Goal: Transaction & Acquisition: Purchase product/service

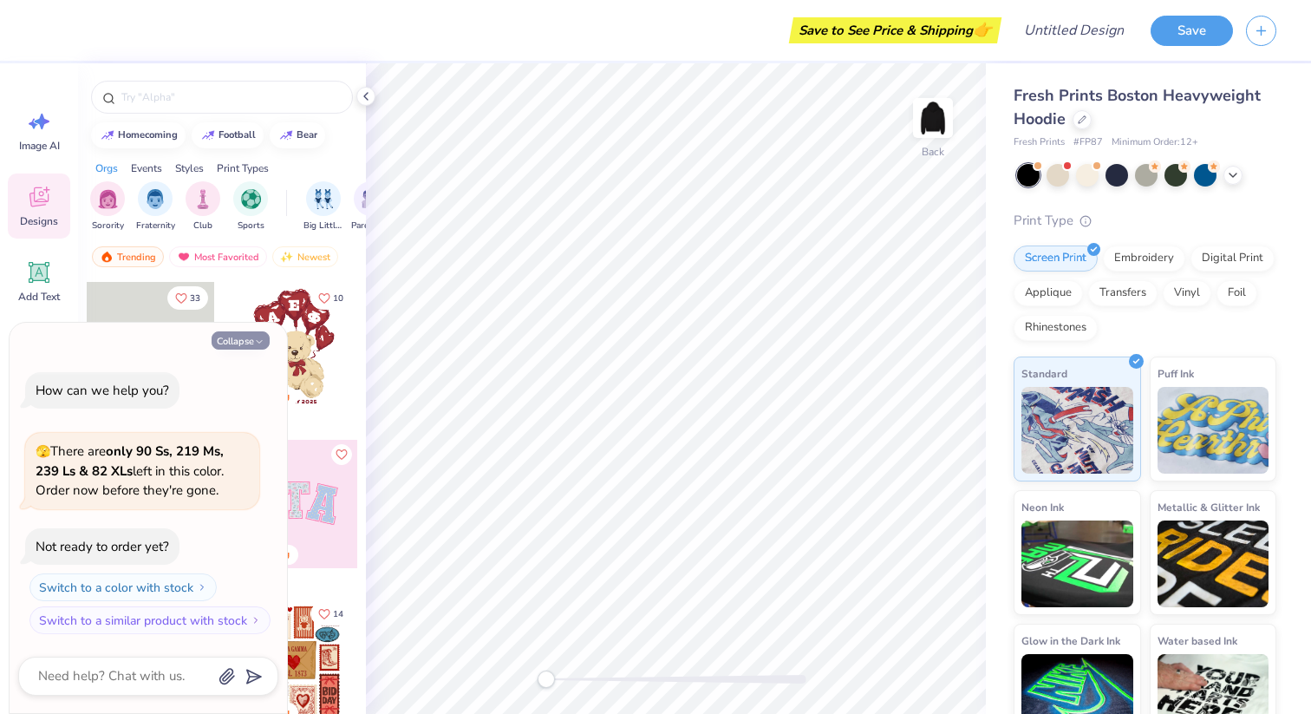
click at [240, 340] on button "Collapse" at bounding box center [241, 340] width 58 height 18
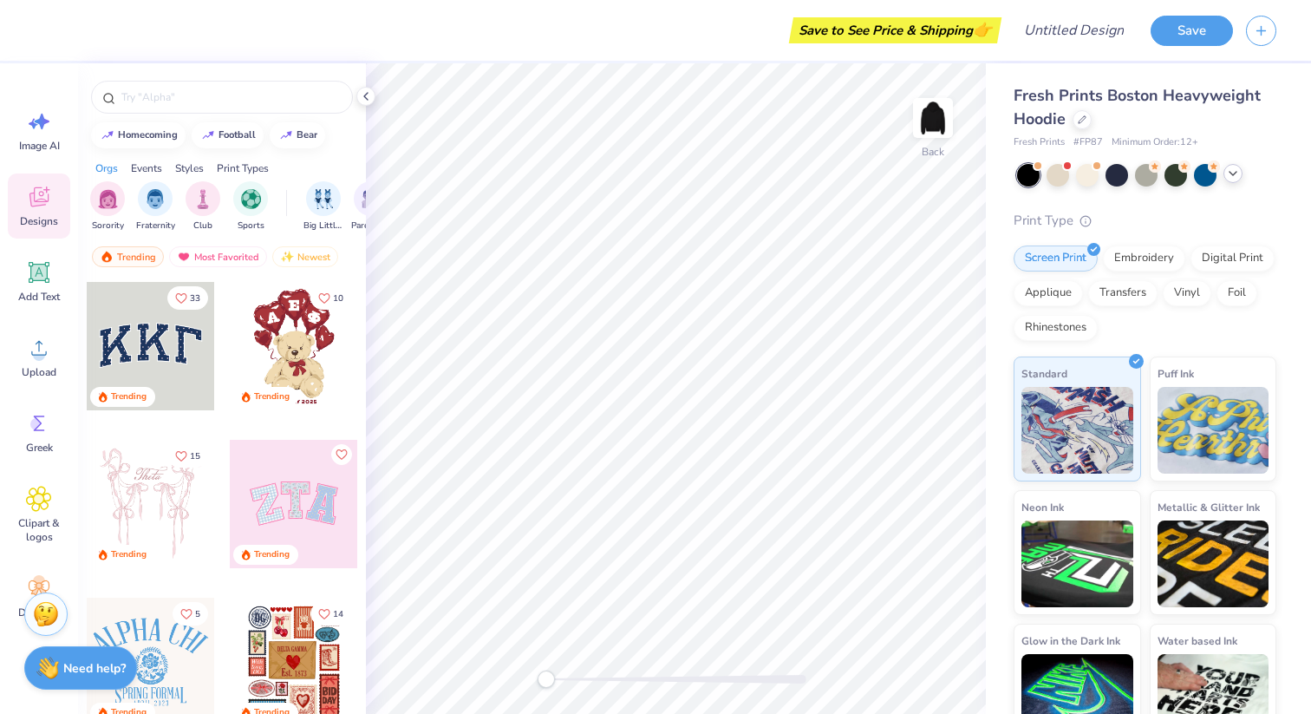
click at [1239, 179] on icon at bounding box center [1233, 174] width 14 height 14
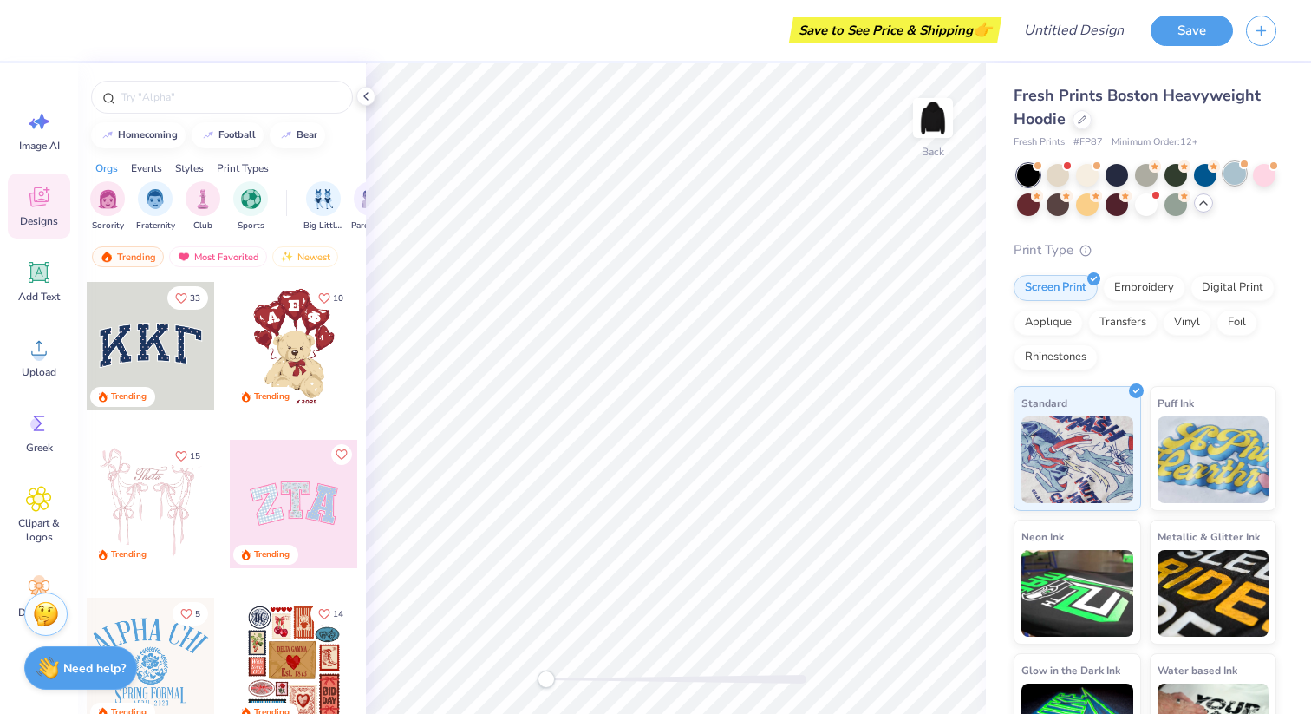
click at [1237, 176] on div at bounding box center [1235, 173] width 23 height 23
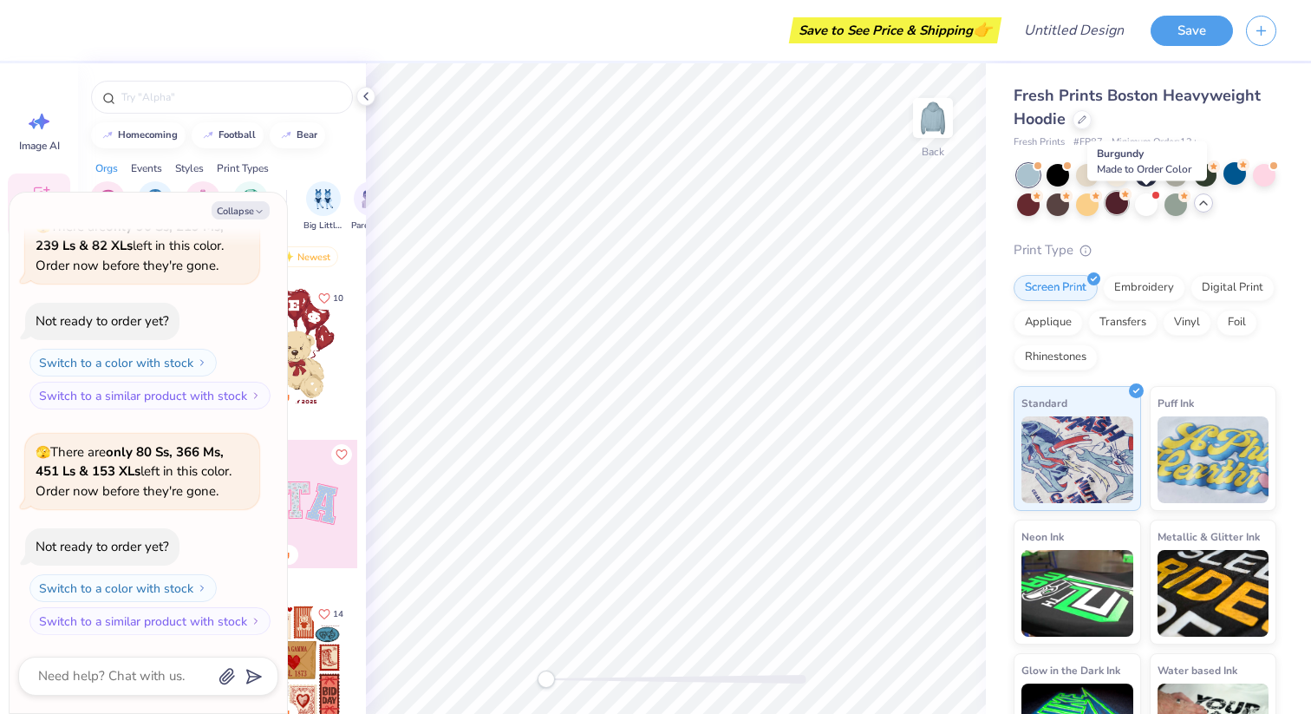
click at [1128, 208] on div at bounding box center [1117, 203] width 23 height 23
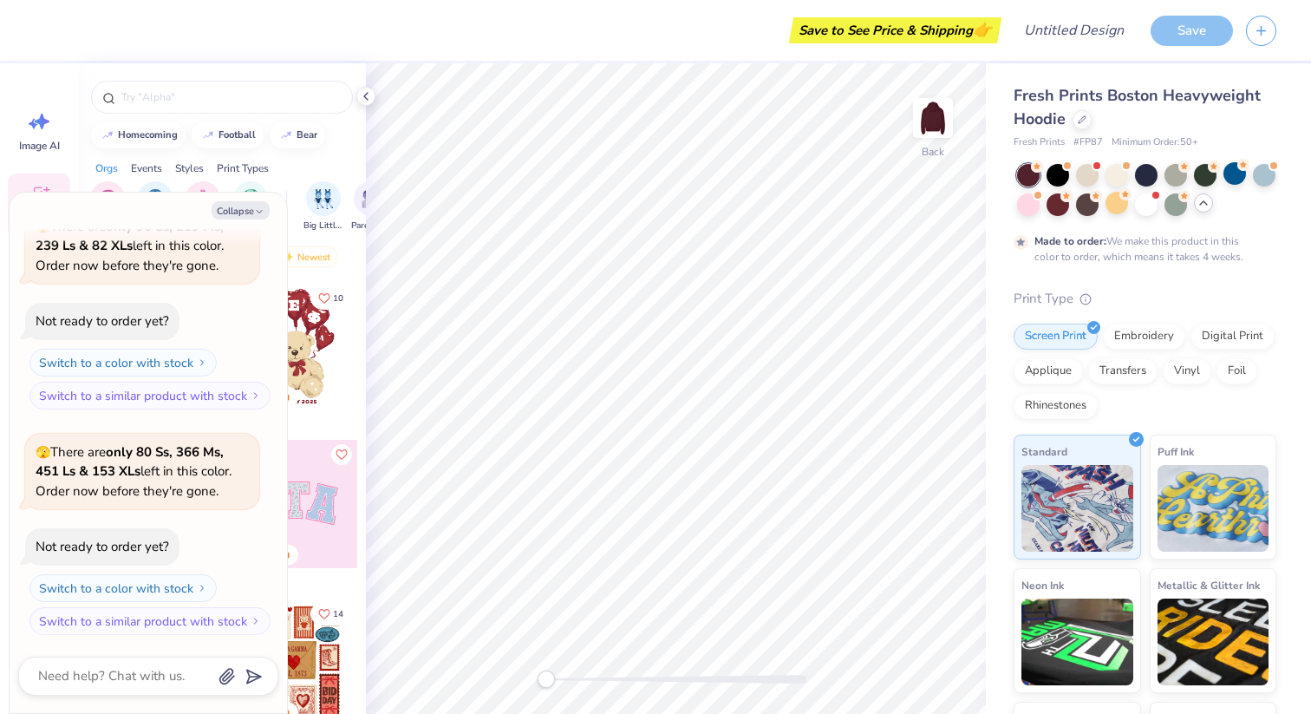
scroll to position [239, 0]
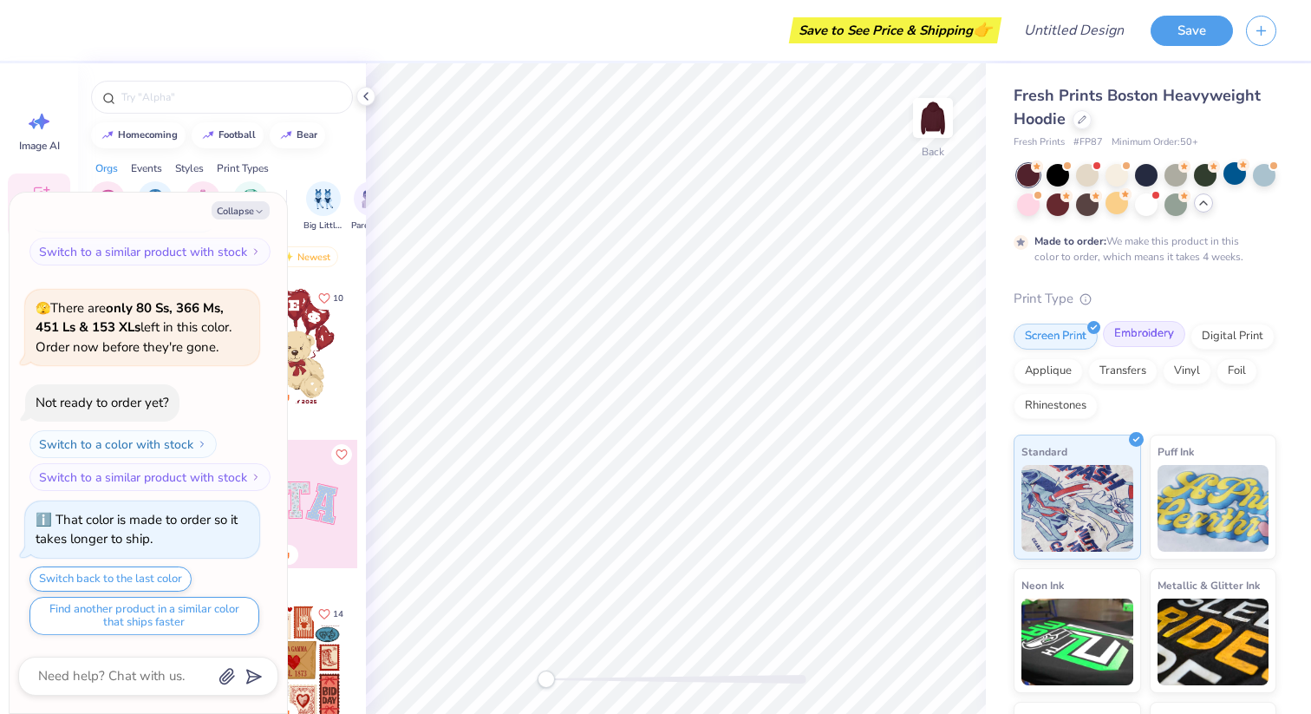
click at [1147, 334] on div "Embroidery" at bounding box center [1144, 334] width 82 height 26
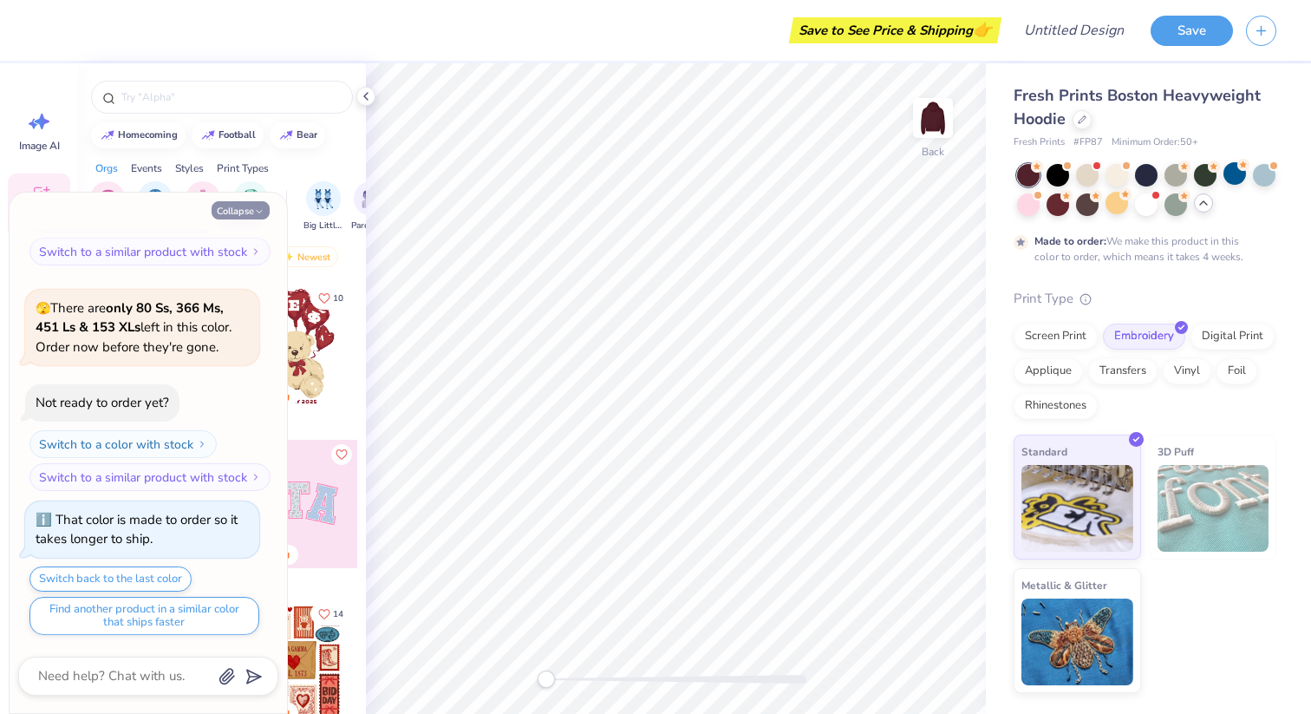
click at [255, 209] on icon "button" at bounding box center [259, 211] width 10 height 10
type textarea "x"
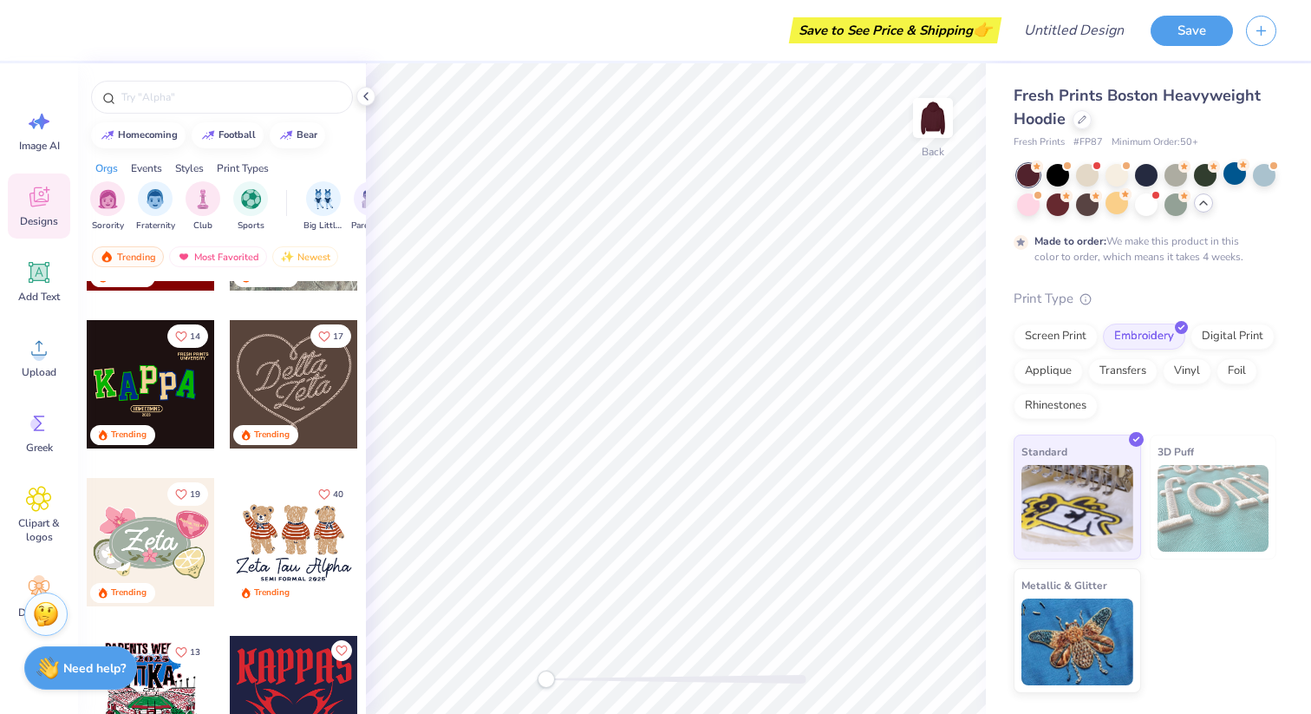
scroll to position [760, 0]
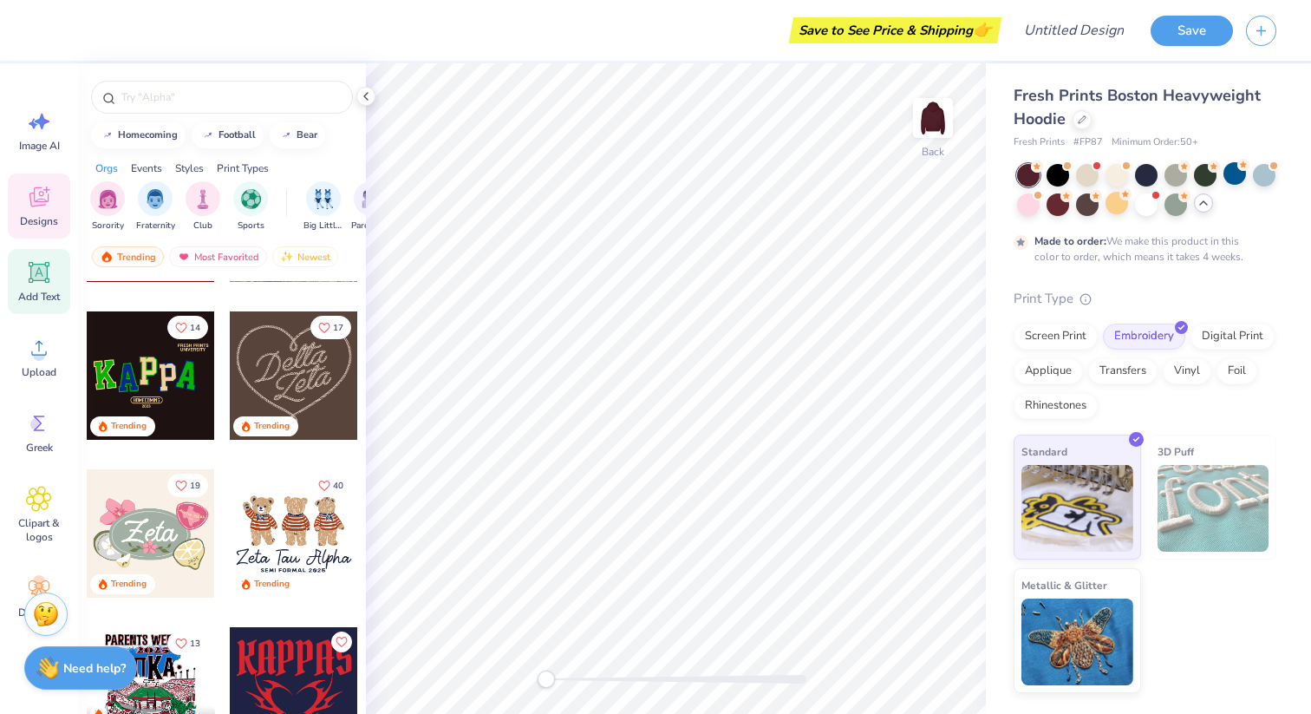
click at [32, 278] on icon at bounding box center [39, 272] width 21 height 21
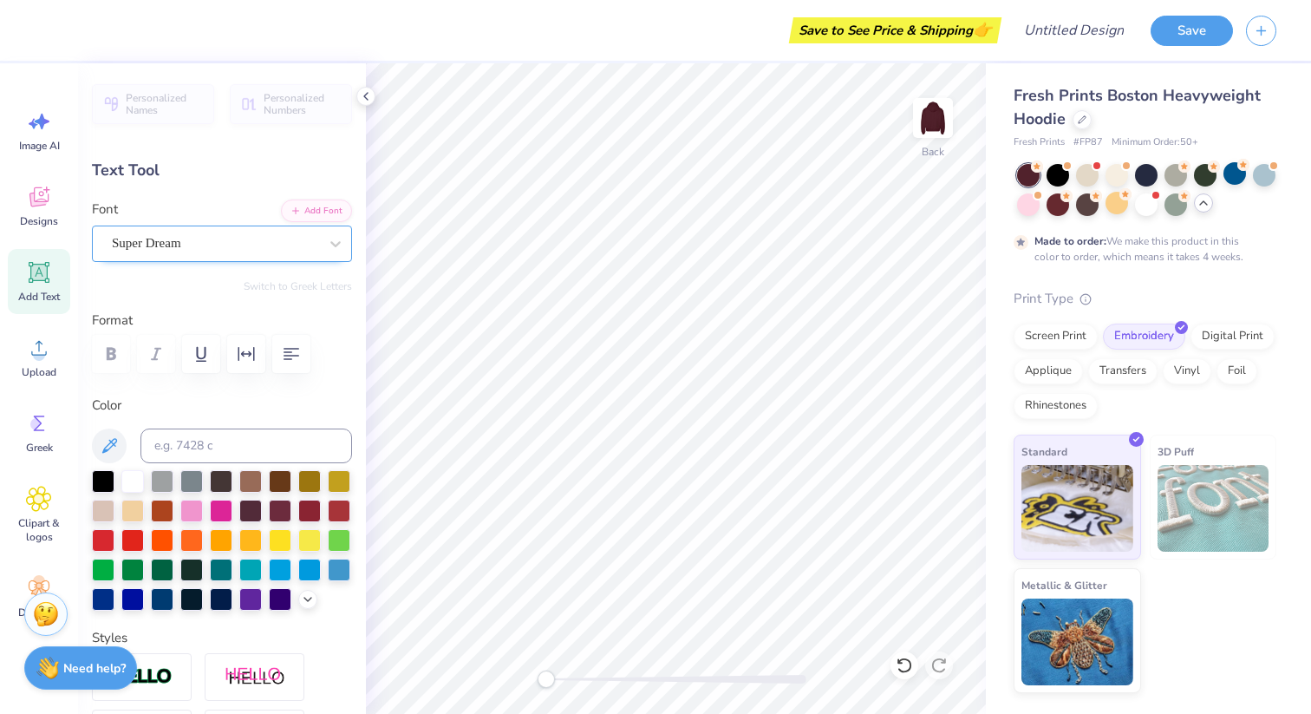
click at [247, 251] on div "Super Dream" at bounding box center [215, 243] width 210 height 27
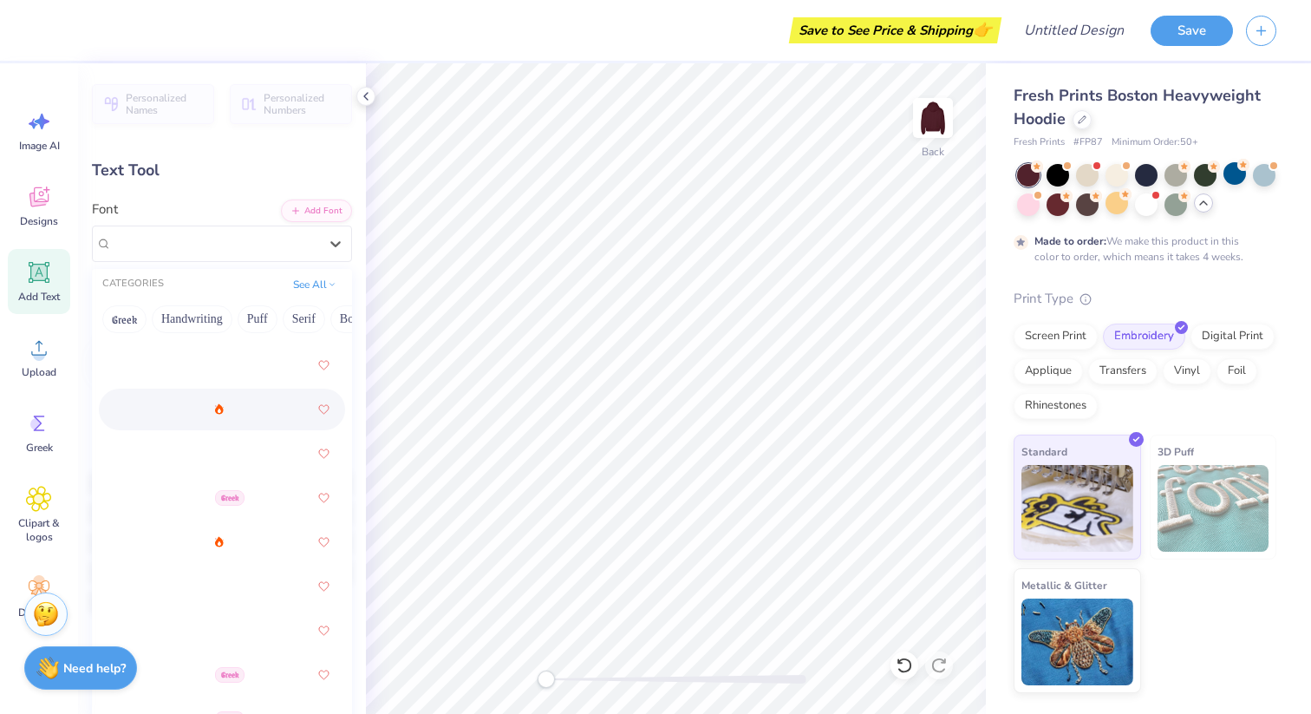
scroll to position [731, 0]
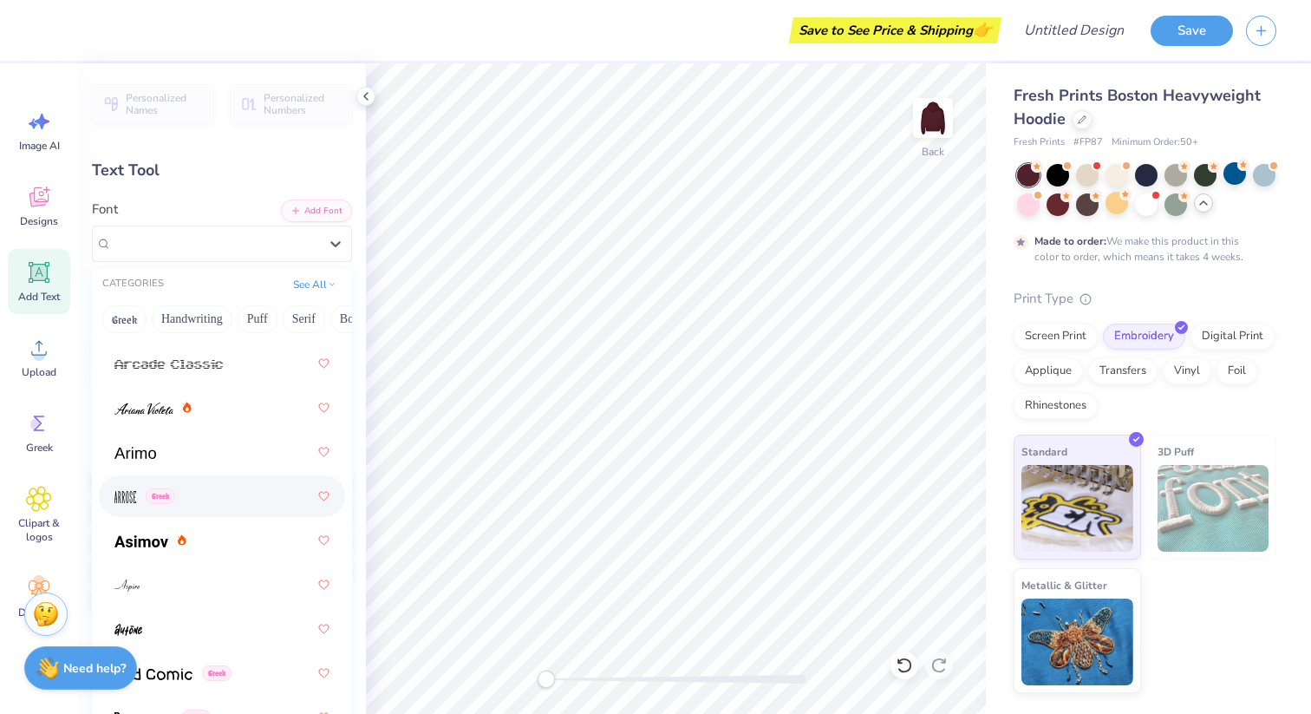
click at [221, 506] on div "Greek" at bounding box center [221, 495] width 215 height 31
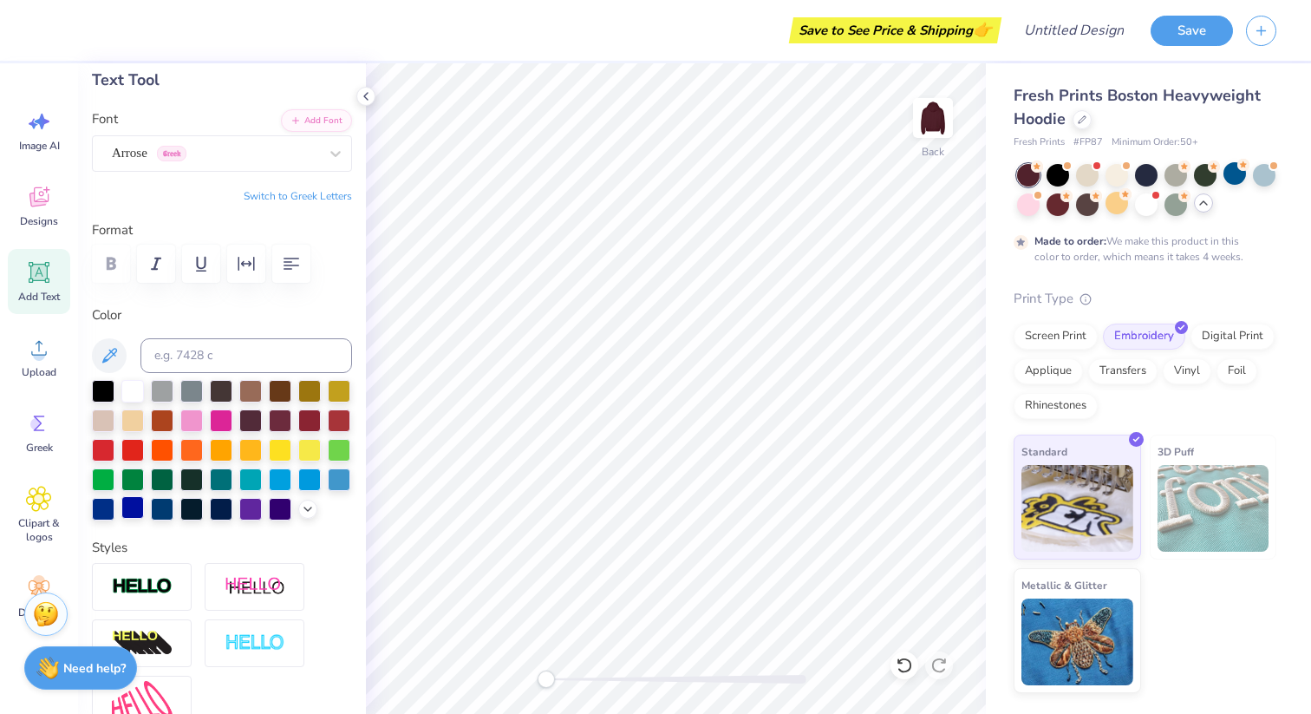
scroll to position [0, 0]
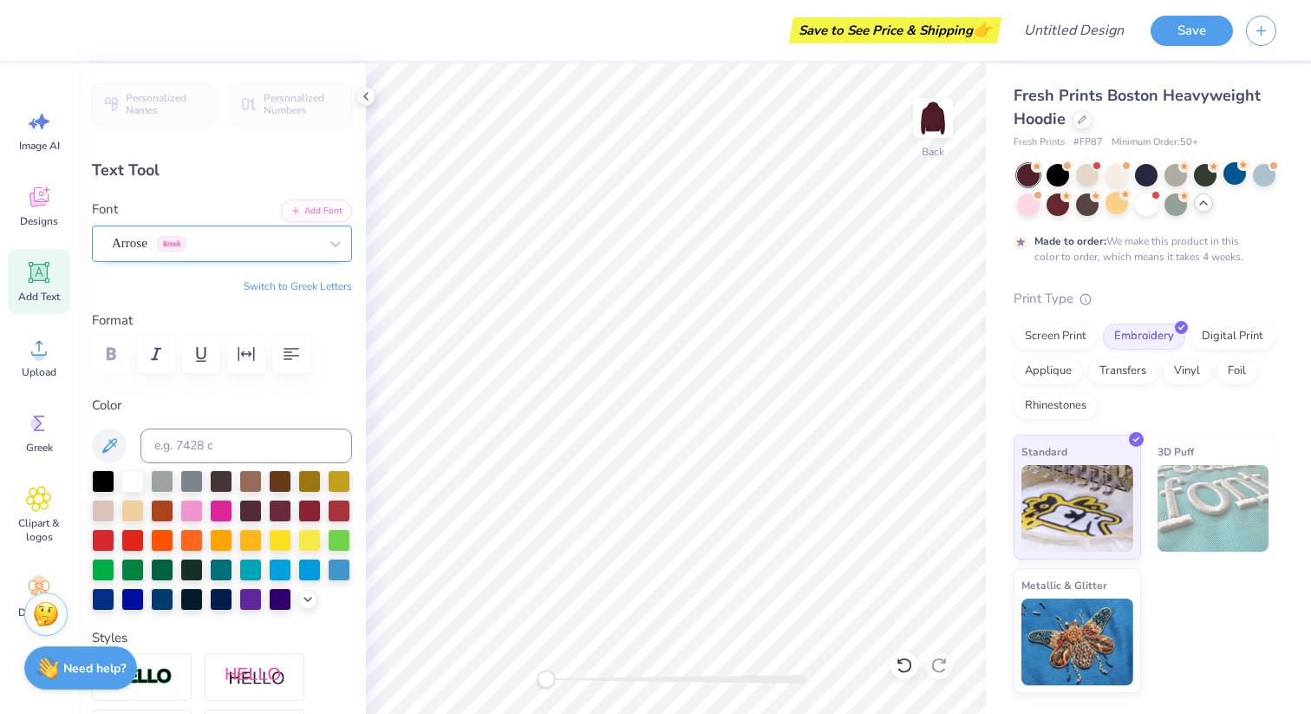
click at [225, 244] on div "Arrose Greek" at bounding box center [215, 243] width 210 height 27
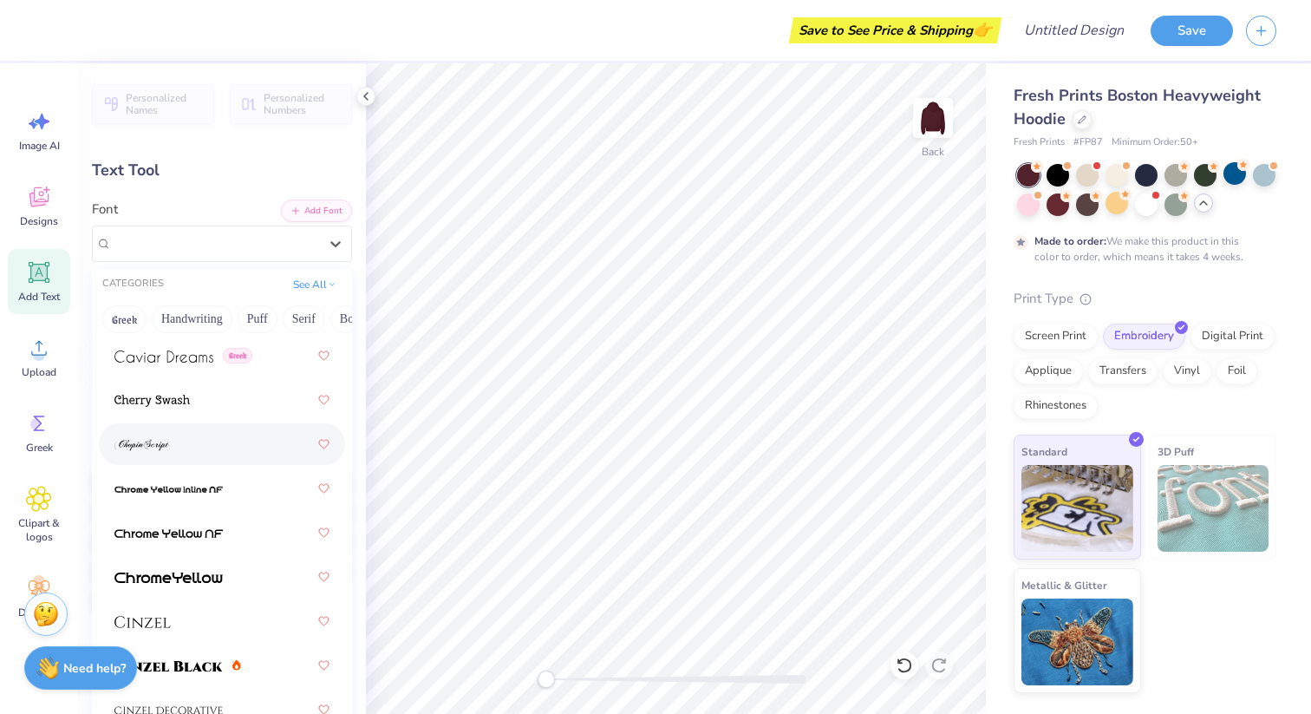
scroll to position [2686, 0]
click at [34, 197] on icon at bounding box center [38, 197] width 19 height 20
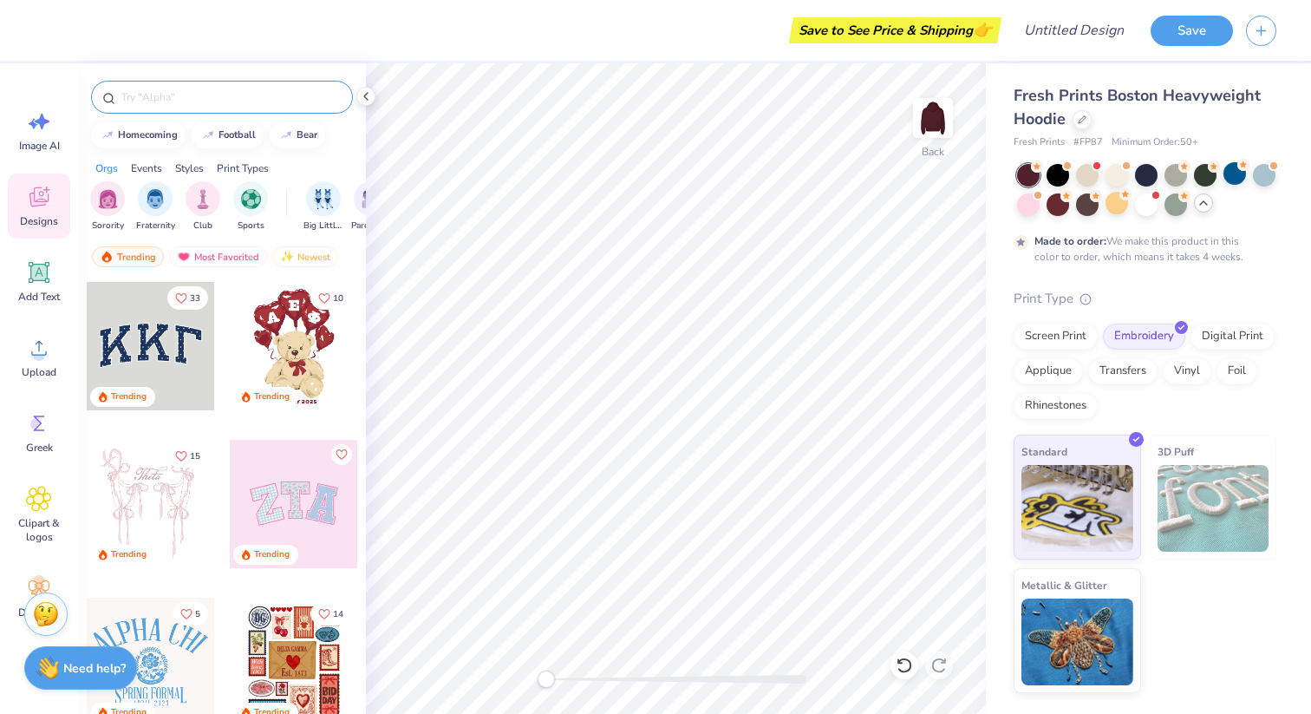
click at [207, 99] on input "text" at bounding box center [231, 96] width 222 height 17
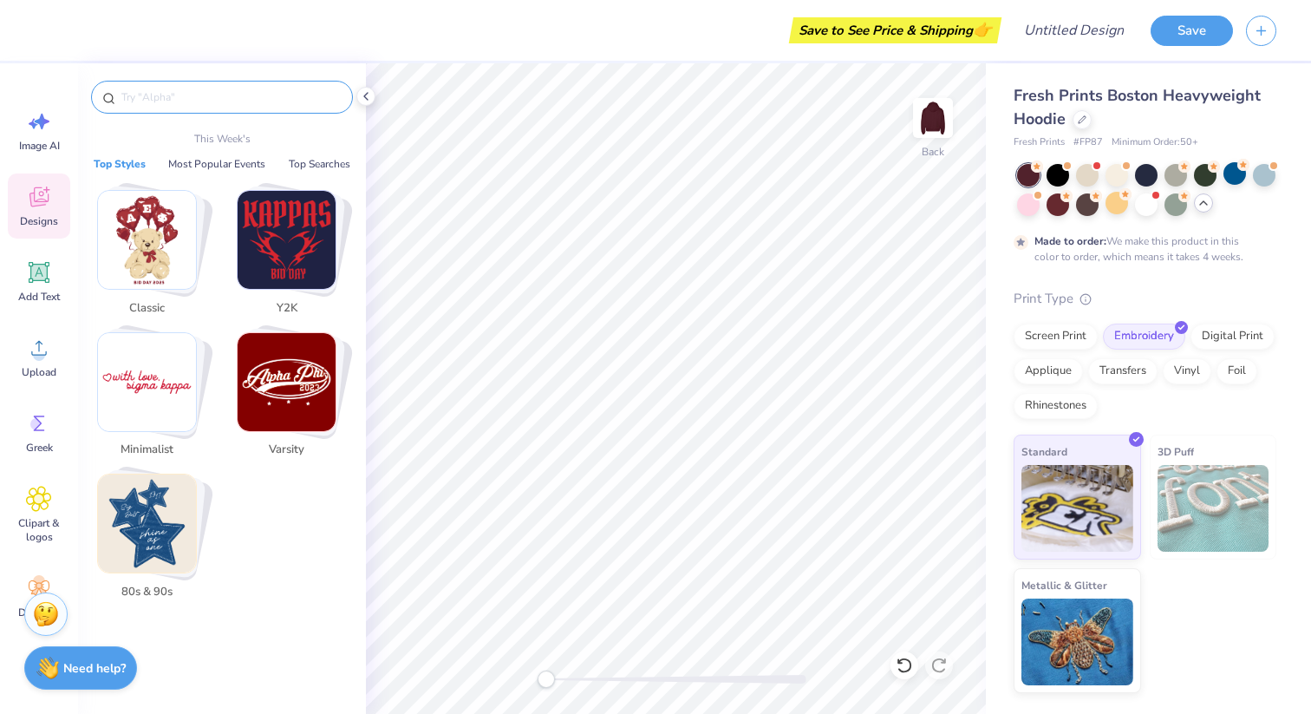
click at [174, 378] on img "Stack Card Button Minimalist" at bounding box center [147, 382] width 98 height 98
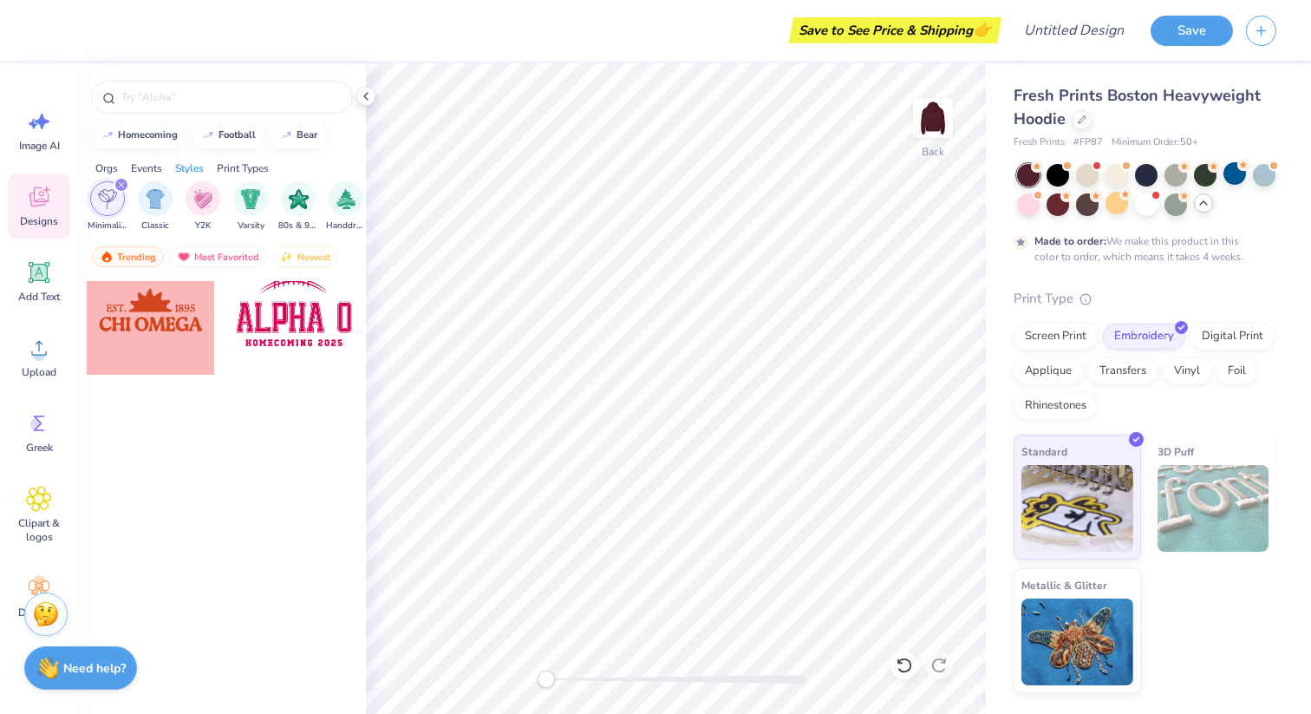
scroll to position [1684, 0]
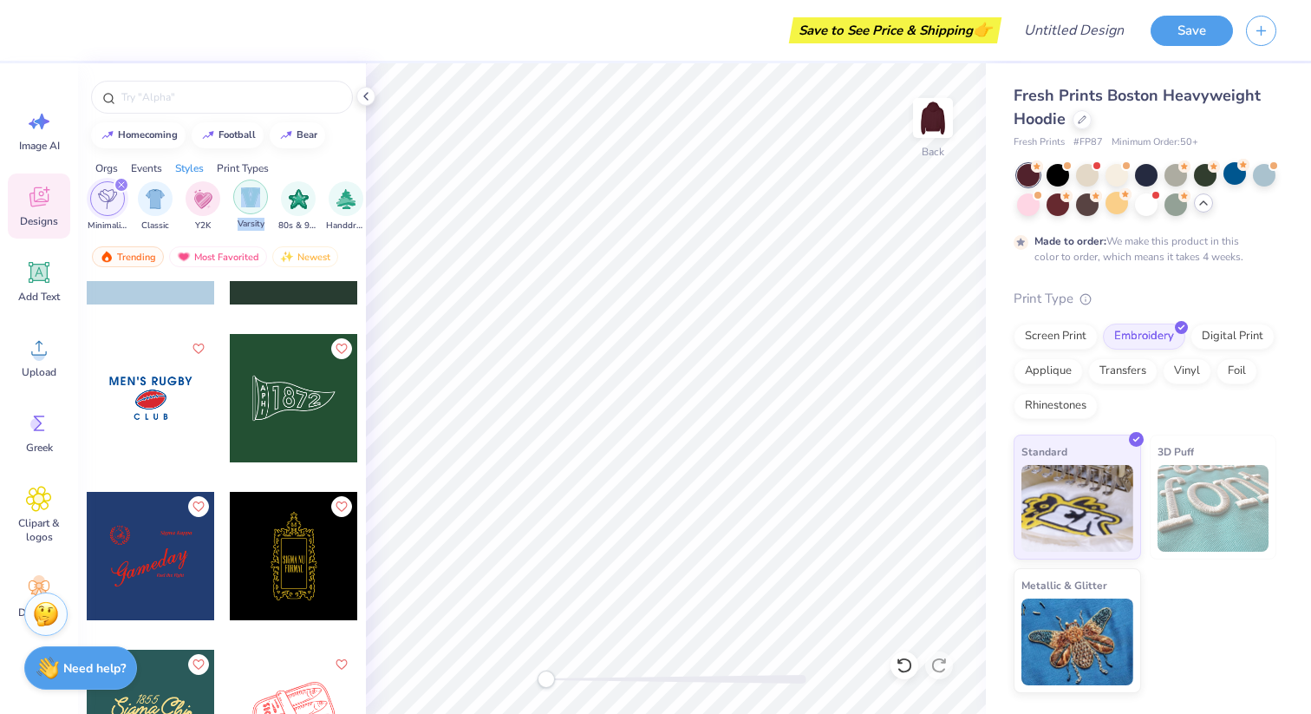
click at [244, 191] on img "filter for Varsity" at bounding box center [251, 197] width 20 height 20
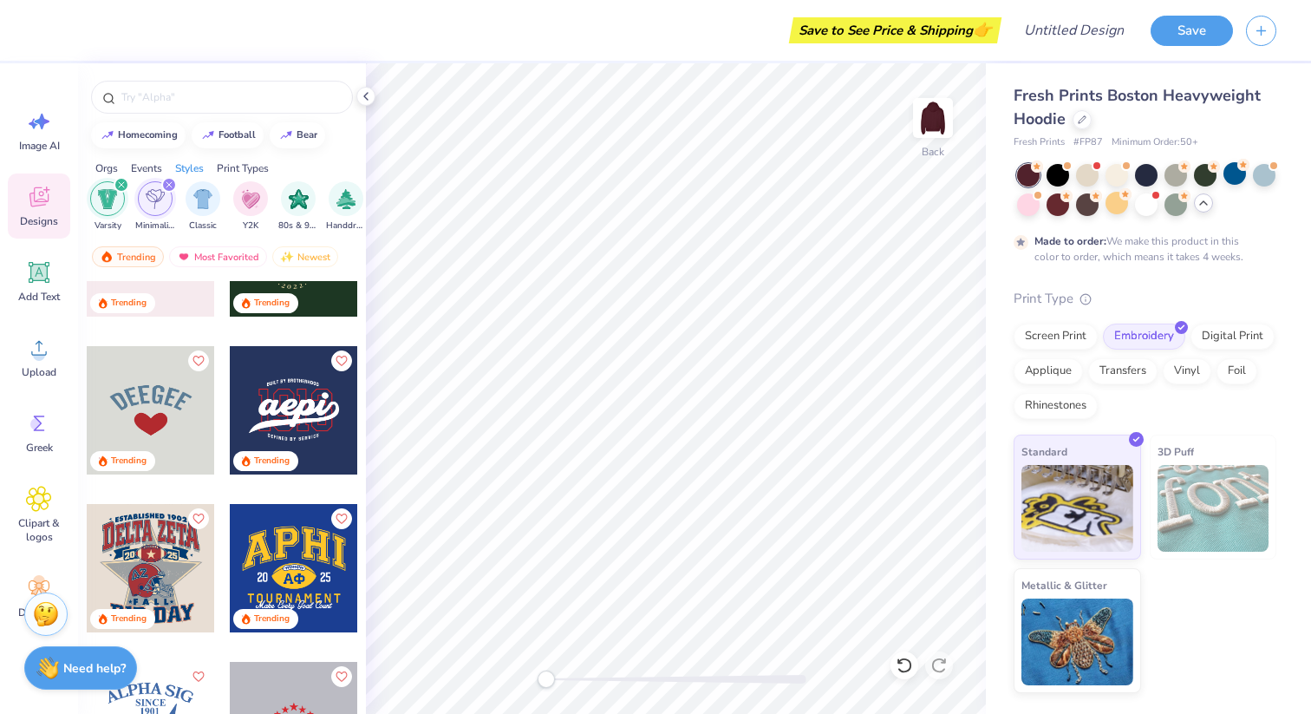
scroll to position [1047, 0]
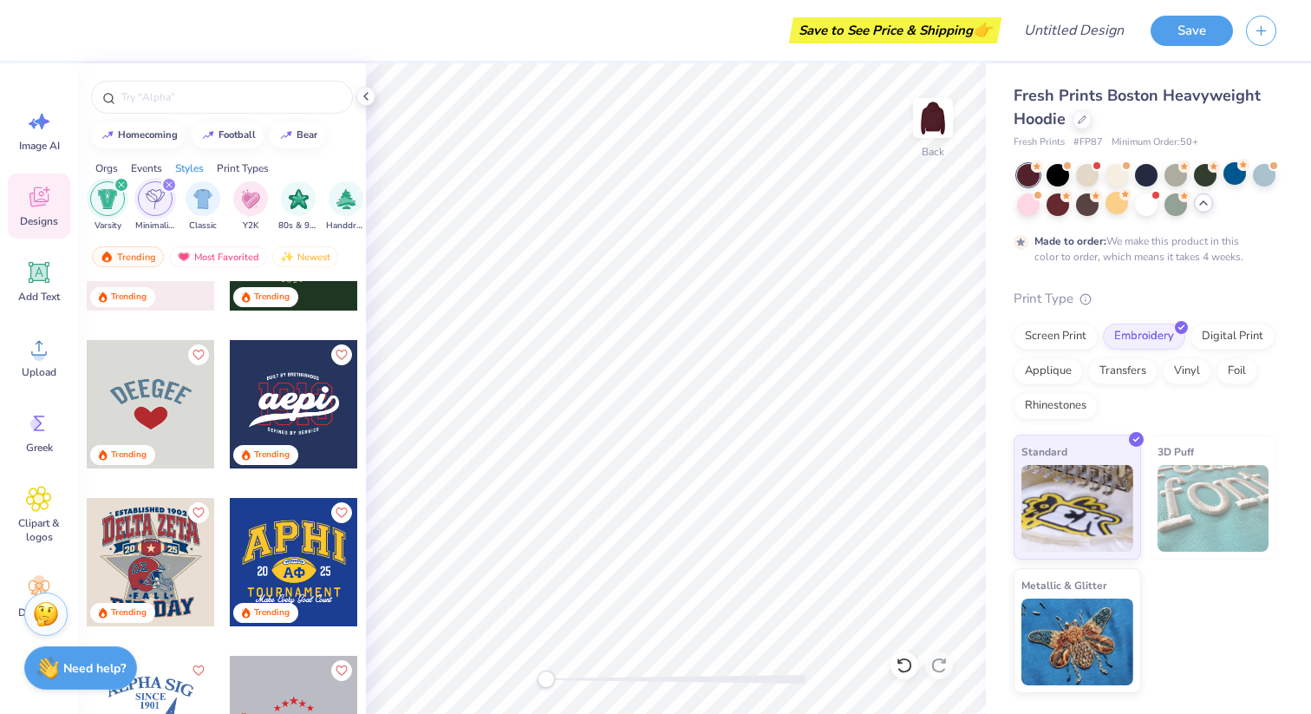
click at [142, 432] on div at bounding box center [151, 404] width 128 height 128
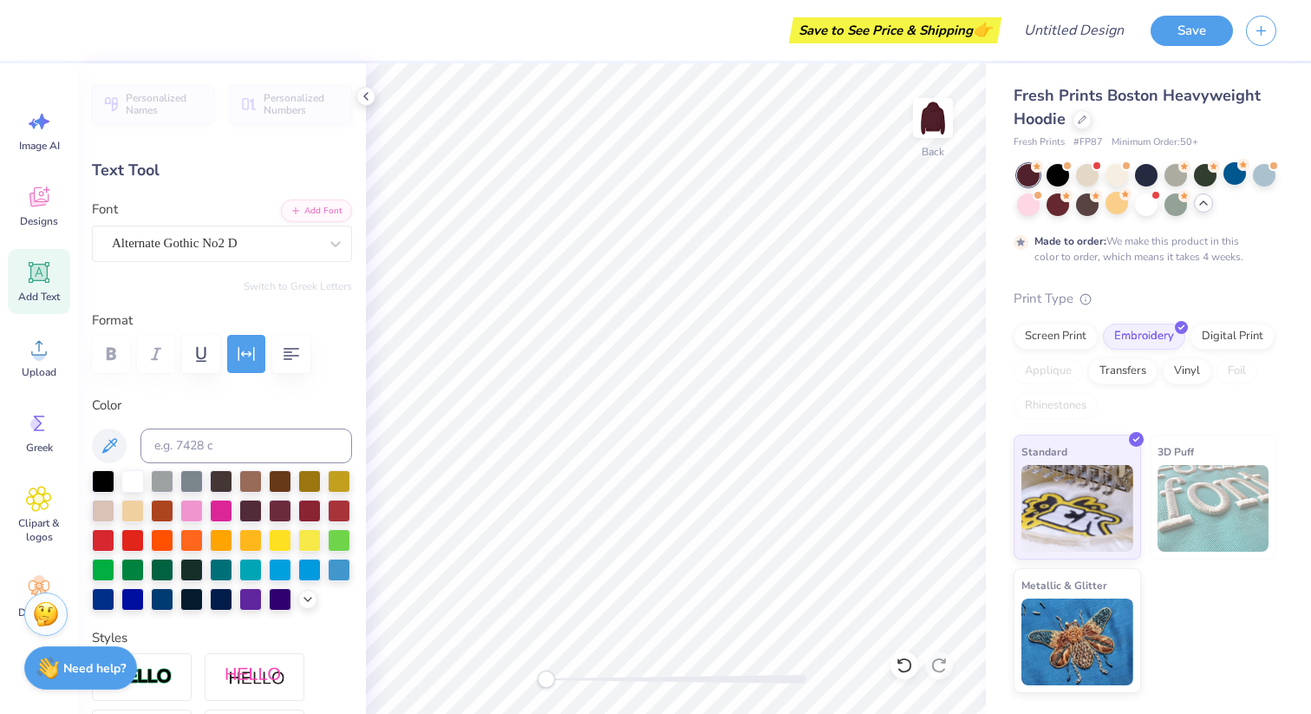
scroll to position [14, 2]
type textarea "SAP"
type input "3.13"
type input "2.69"
type input "5.41"
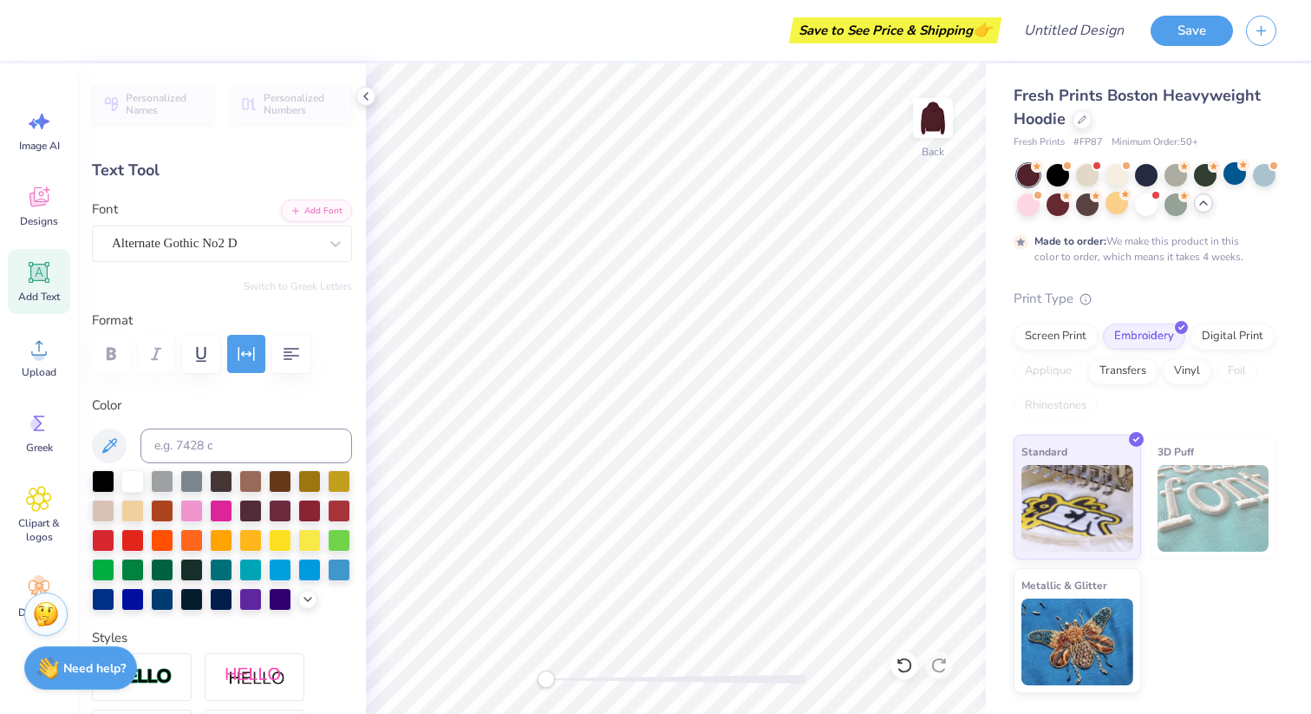
type input "4.36"
type input "1.78"
type input "3.82"
click at [134, 485] on div at bounding box center [132, 479] width 23 height 23
type textarea "SAP council"
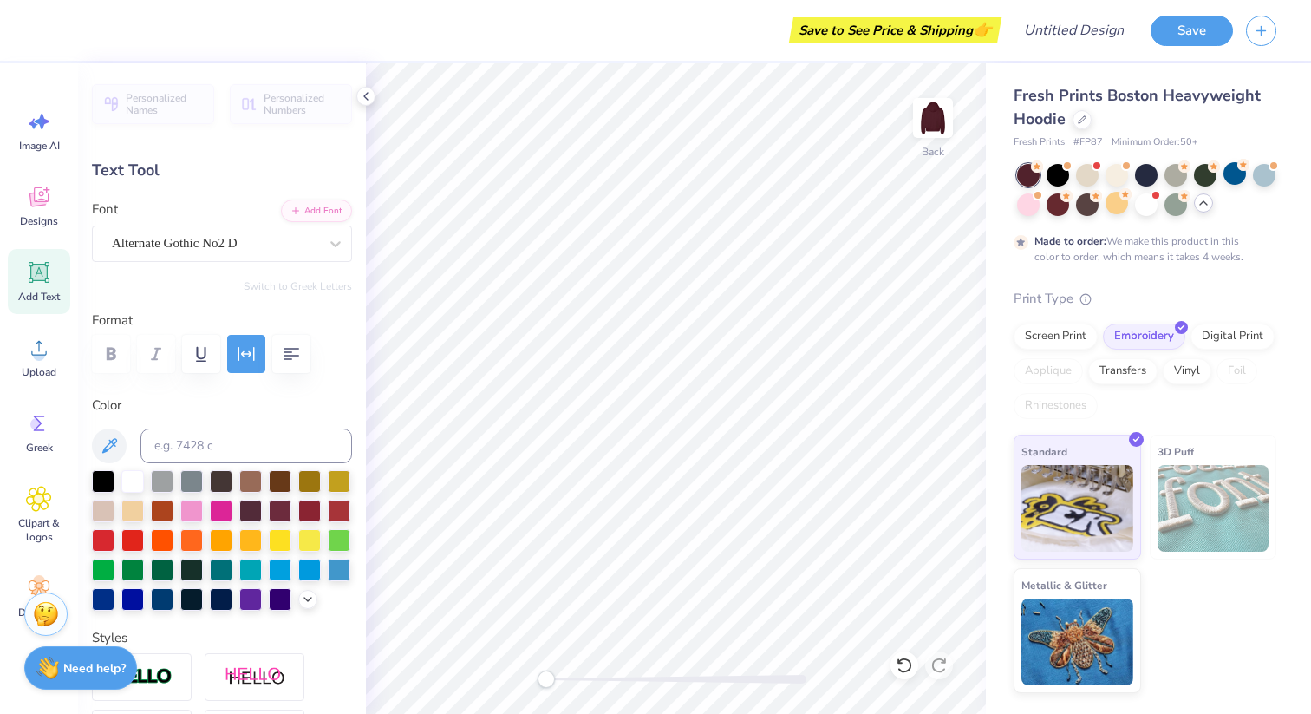
scroll to position [14, 3]
type input "8.34"
type input "4.94"
type input "2.98"
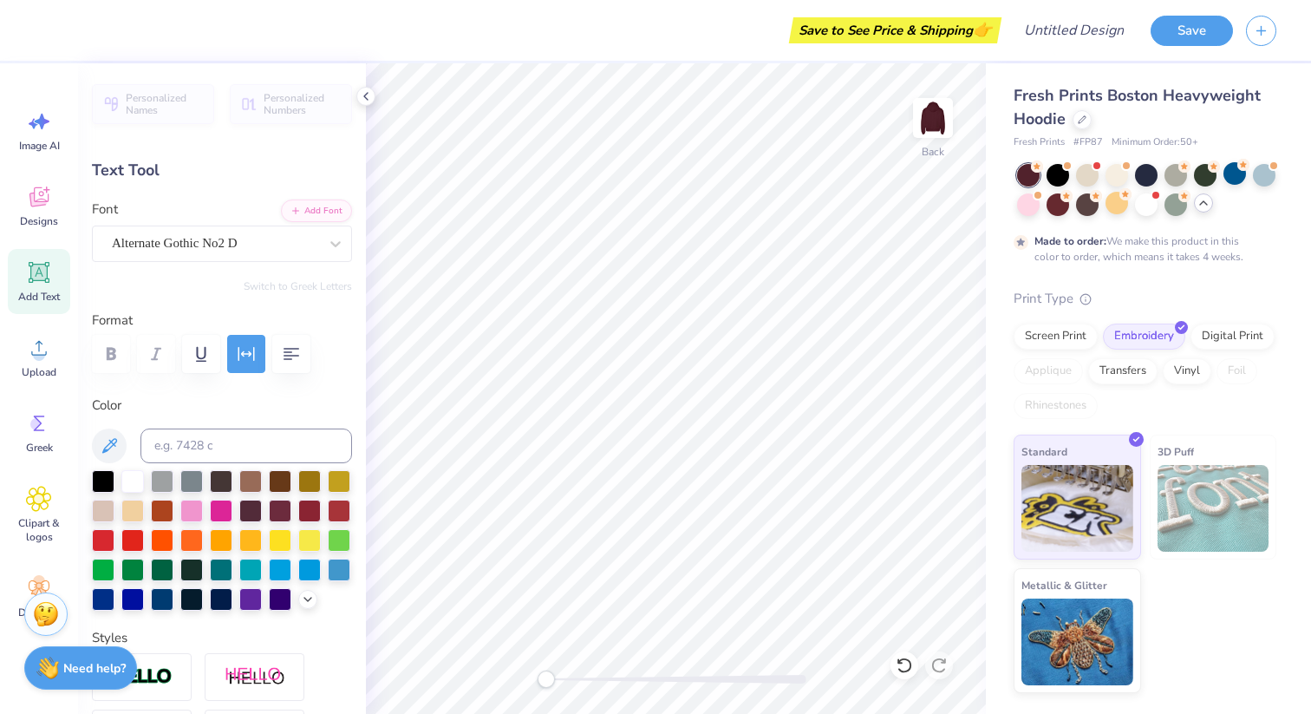
type textarea "SAP council"
click at [289, 352] on icon "button" at bounding box center [292, 354] width 16 height 12
type input "6.80"
type input "3.00"
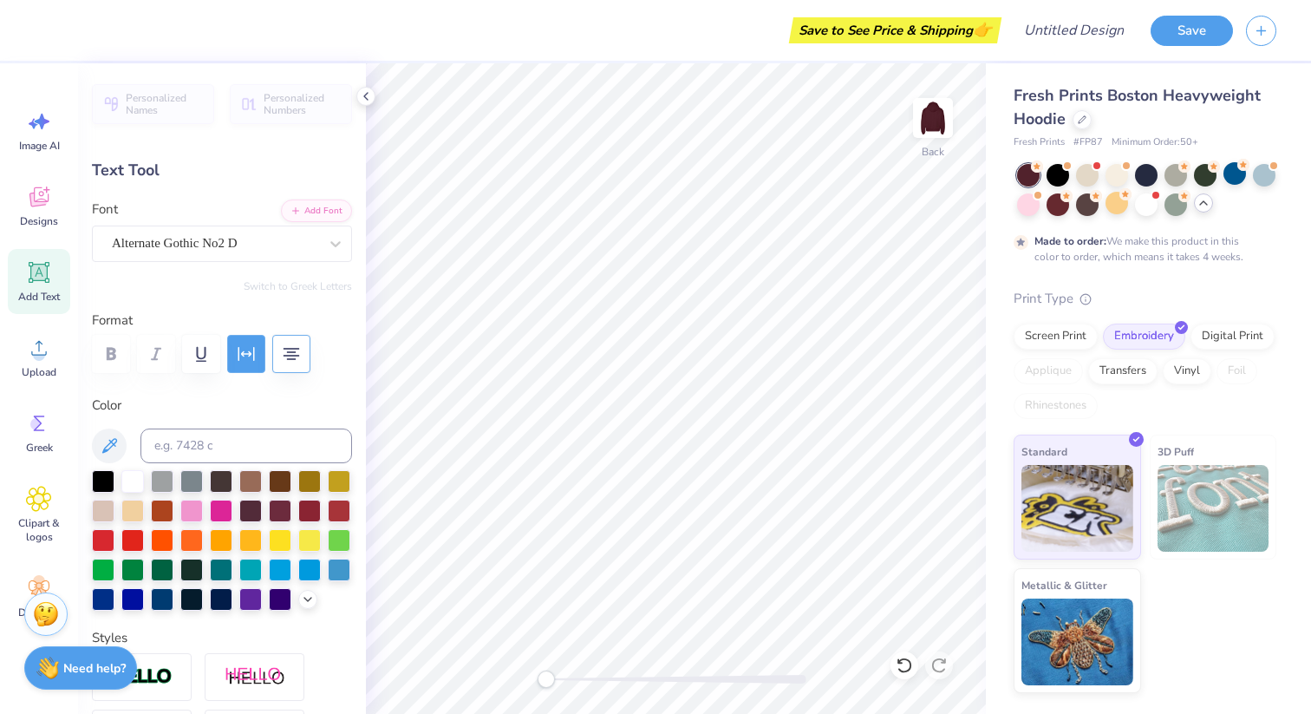
click at [254, 352] on icon "button" at bounding box center [246, 354] width 16 height 14
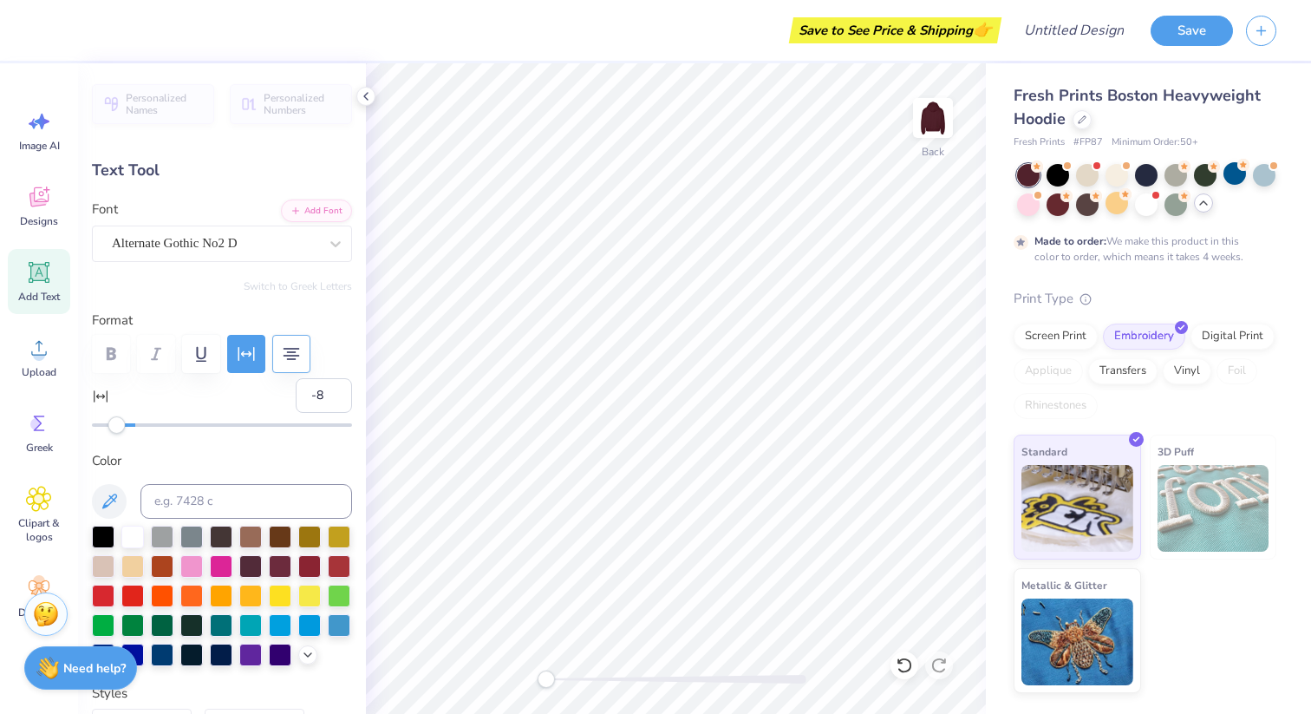
type input "-7"
drag, startPoint x: 133, startPoint y: 426, endPoint x: 119, endPoint y: 441, distance: 20.2
click at [119, 441] on div "Personalized Names Personalized Numbers Text Tool Add Font Font Alternate Gothi…" at bounding box center [222, 388] width 288 height 650
type input "1"
click at [134, 426] on div "Accessibility label" at bounding box center [135, 424] width 17 height 17
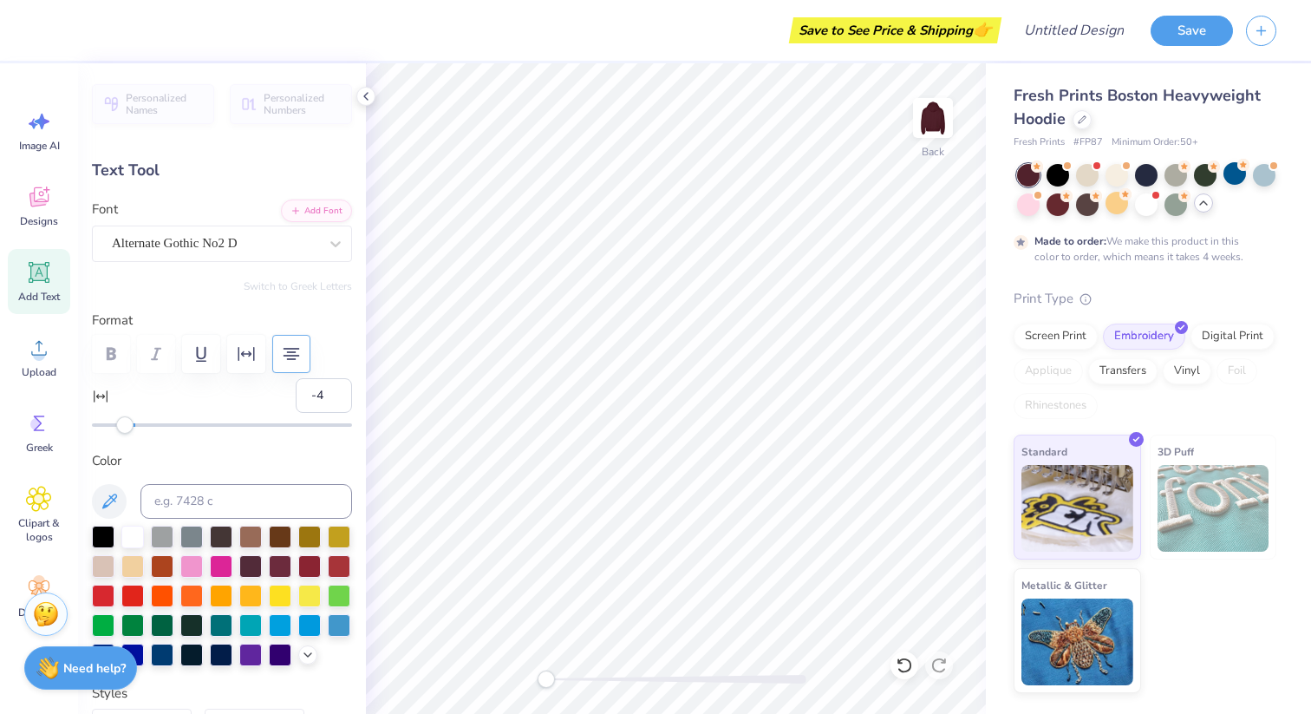
type input "-5"
click at [123, 428] on div "Accessibility label" at bounding box center [124, 424] width 17 height 17
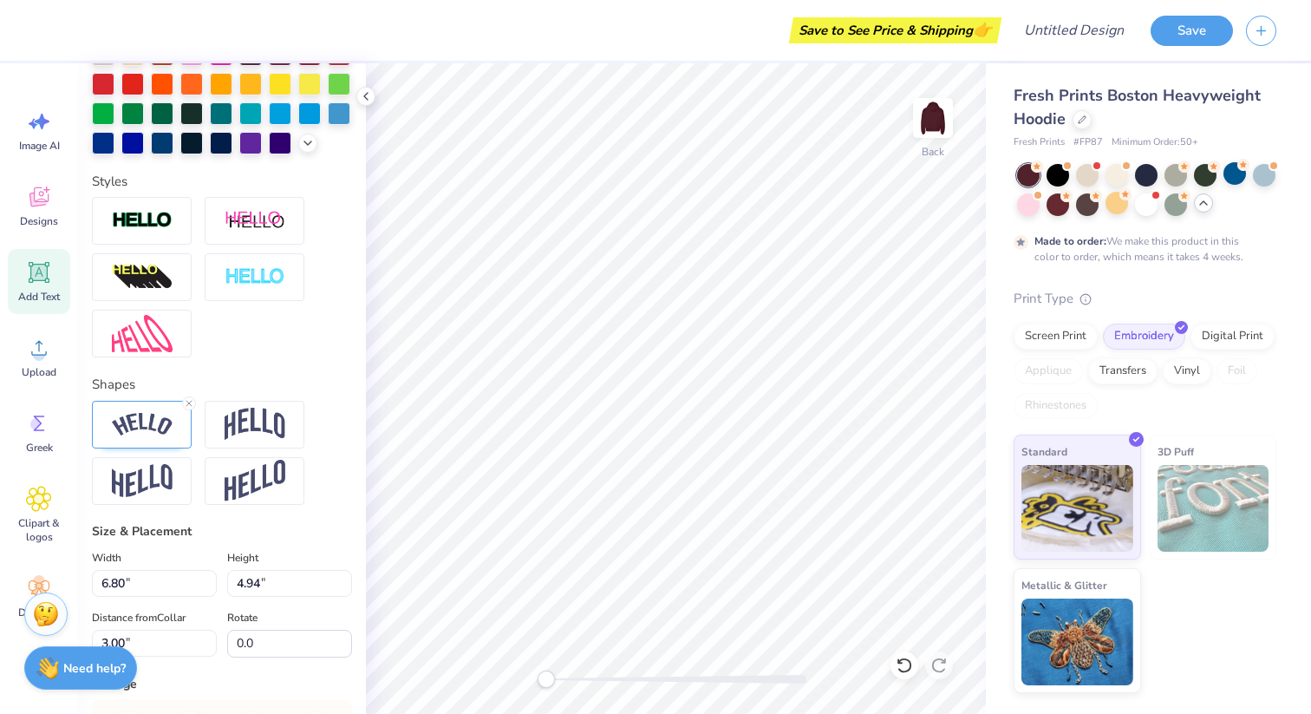
scroll to position [480, 0]
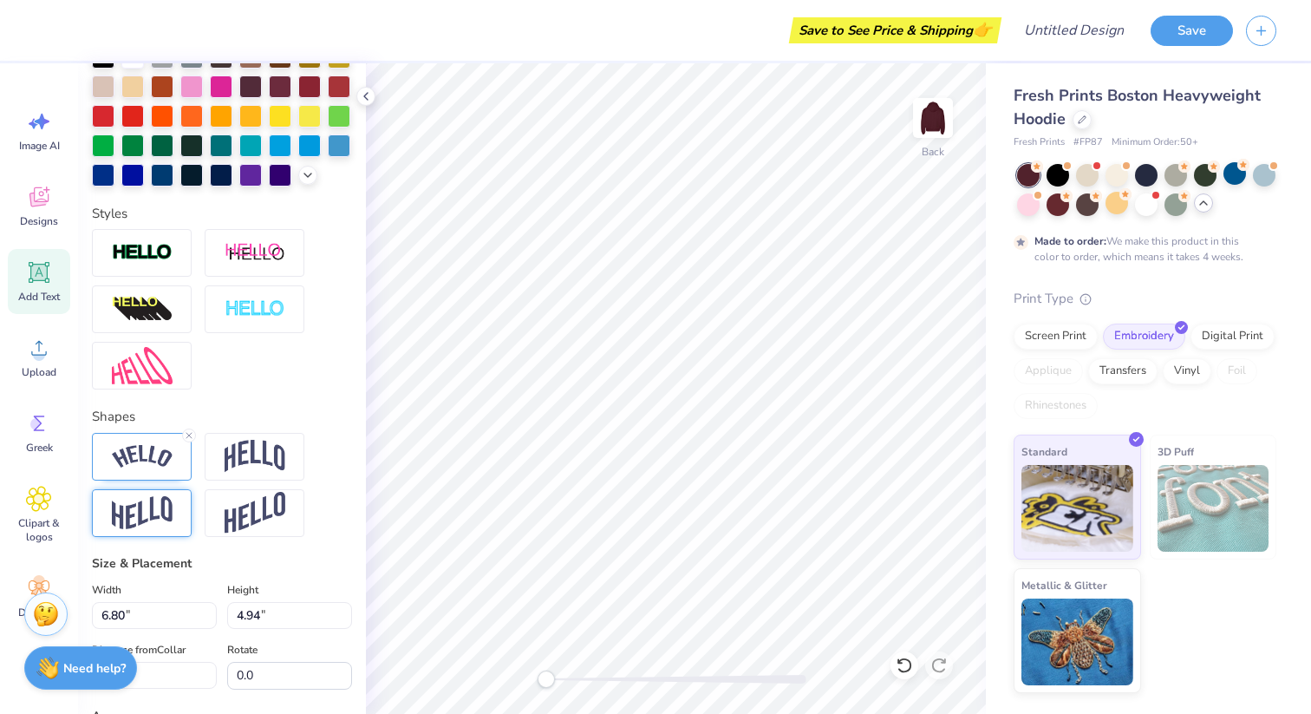
click at [142, 530] on img at bounding box center [142, 513] width 61 height 34
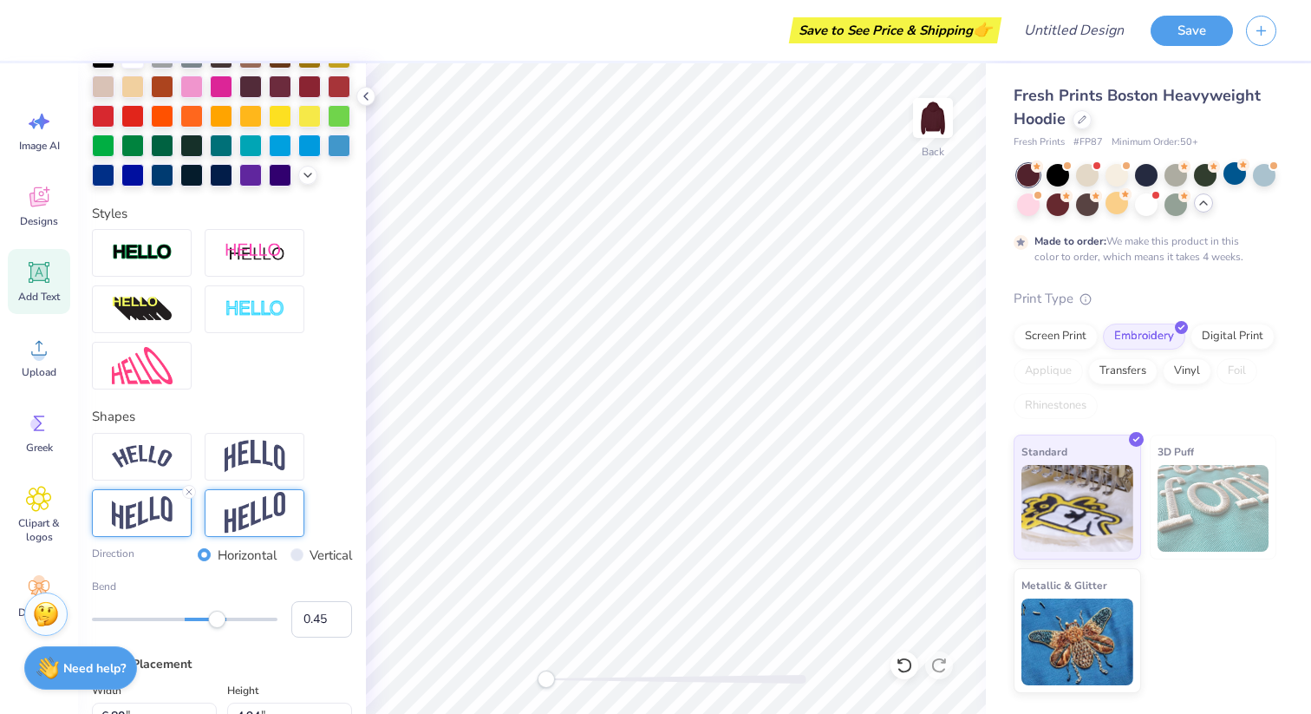
click at [240, 534] on img at bounding box center [255, 513] width 61 height 42
click at [146, 468] on img at bounding box center [142, 456] width 61 height 23
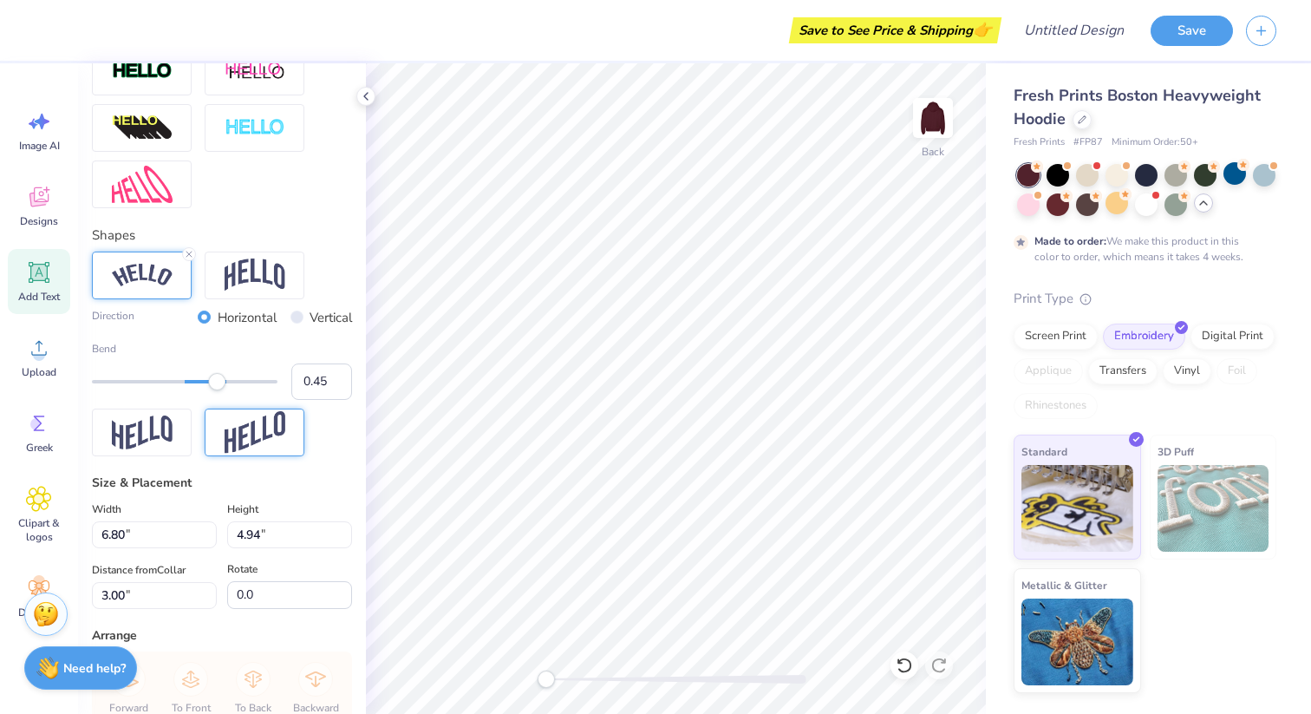
scroll to position [664, 0]
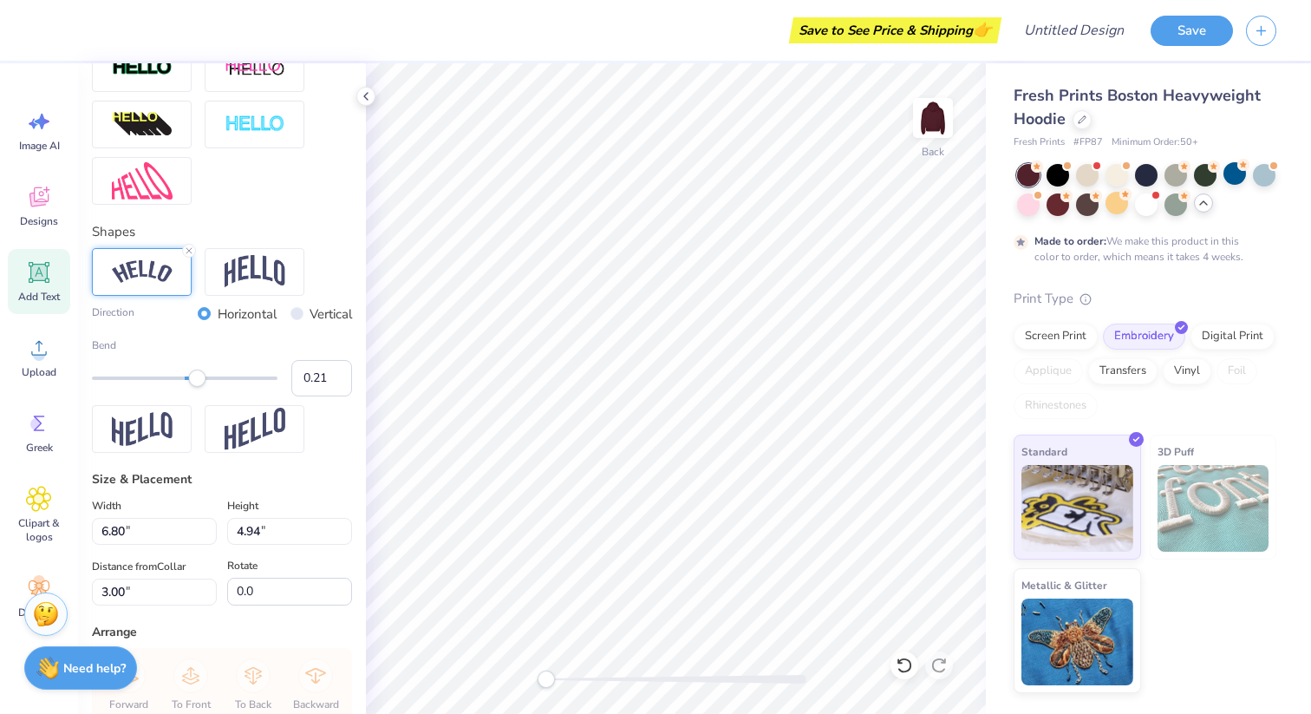
type input "0.20"
drag, startPoint x: 214, startPoint y: 408, endPoint x: 195, endPoint y: 412, distance: 19.6
click at [195, 387] on div "Accessibility label" at bounding box center [194, 377] width 17 height 17
type input "4.61"
type input "4.47"
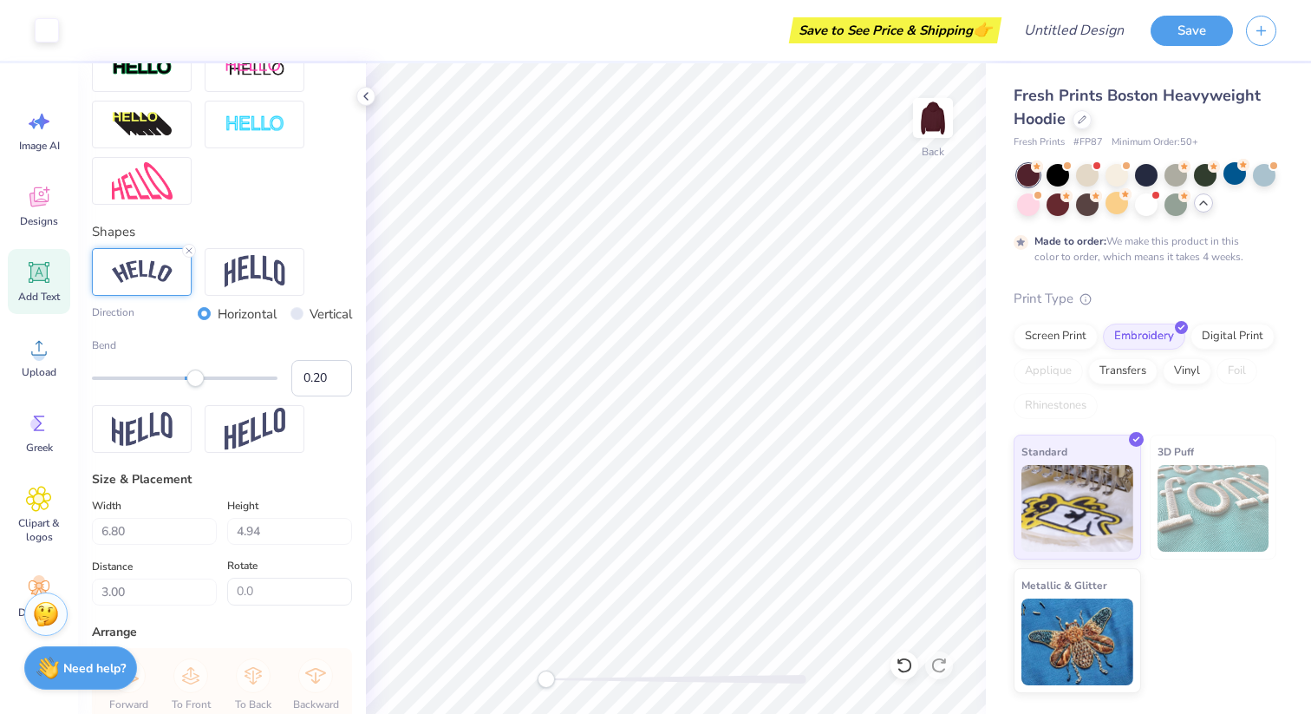
type input "3.23"
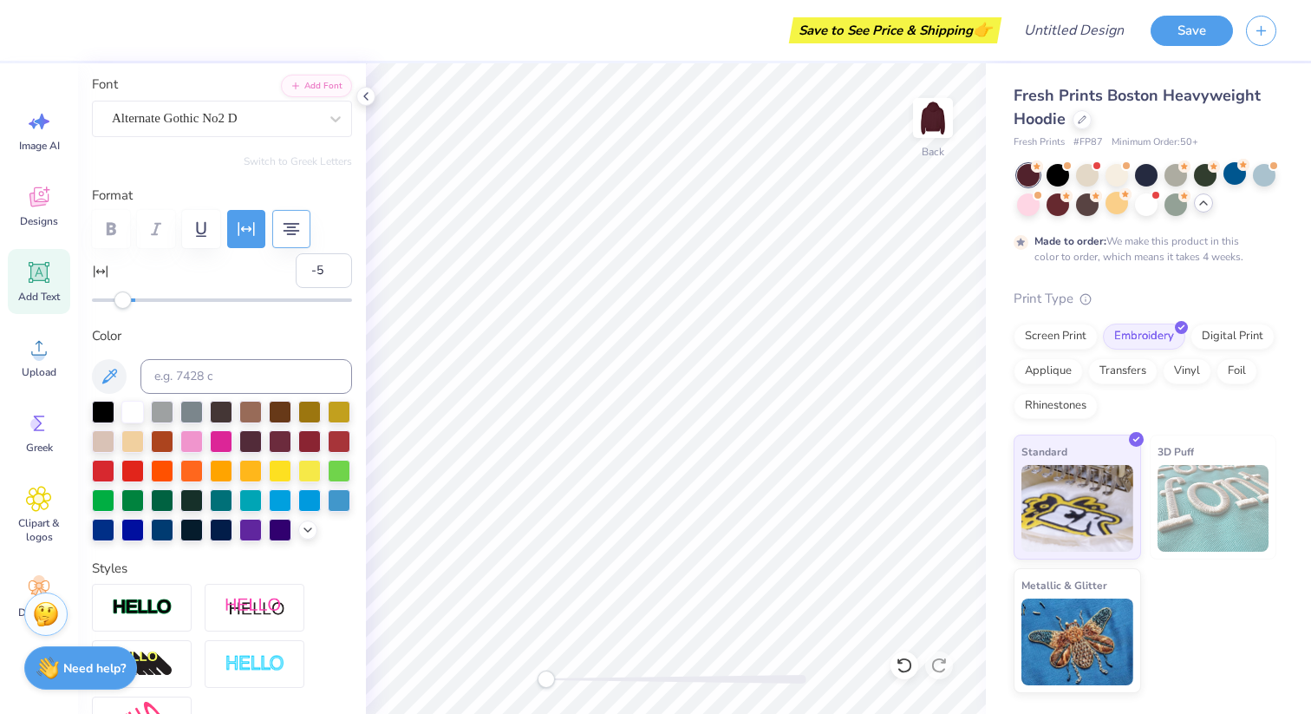
scroll to position [0, 0]
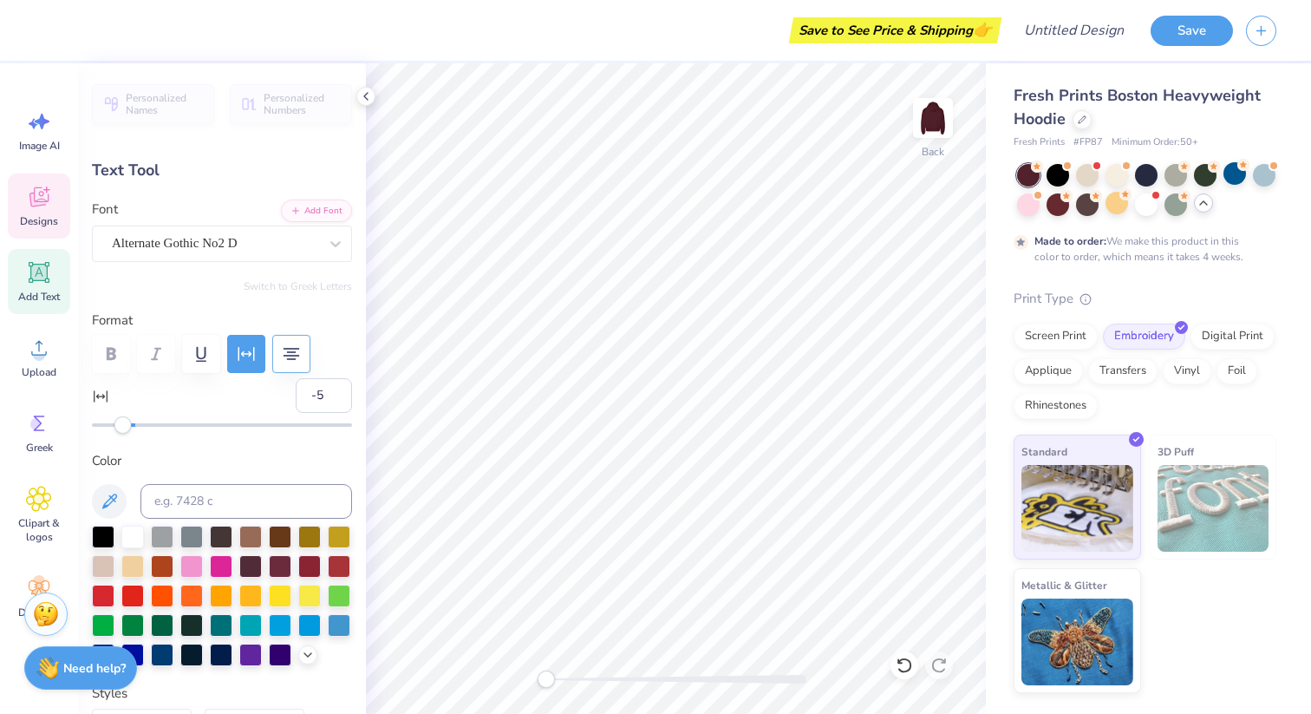
click at [49, 216] on span "Designs" at bounding box center [39, 221] width 38 height 14
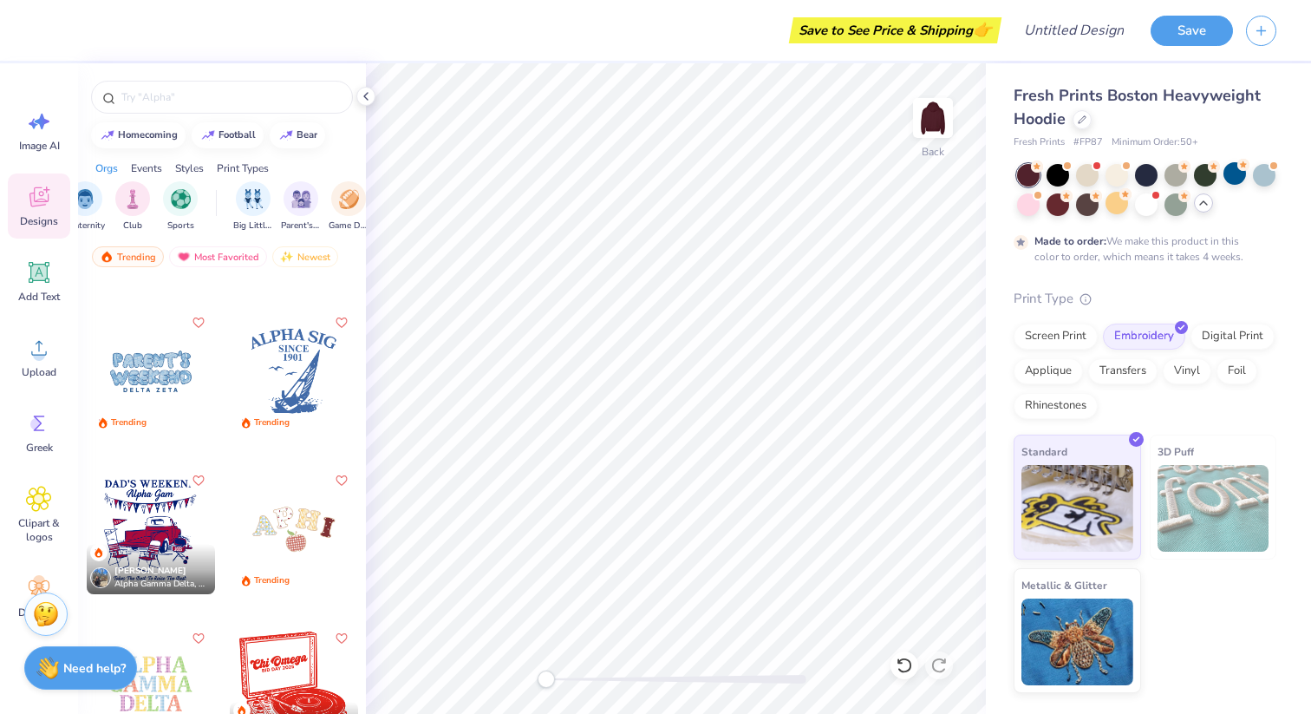
scroll to position [0, 49]
click at [154, 187] on img "filter for Club" at bounding box center [154, 197] width 19 height 20
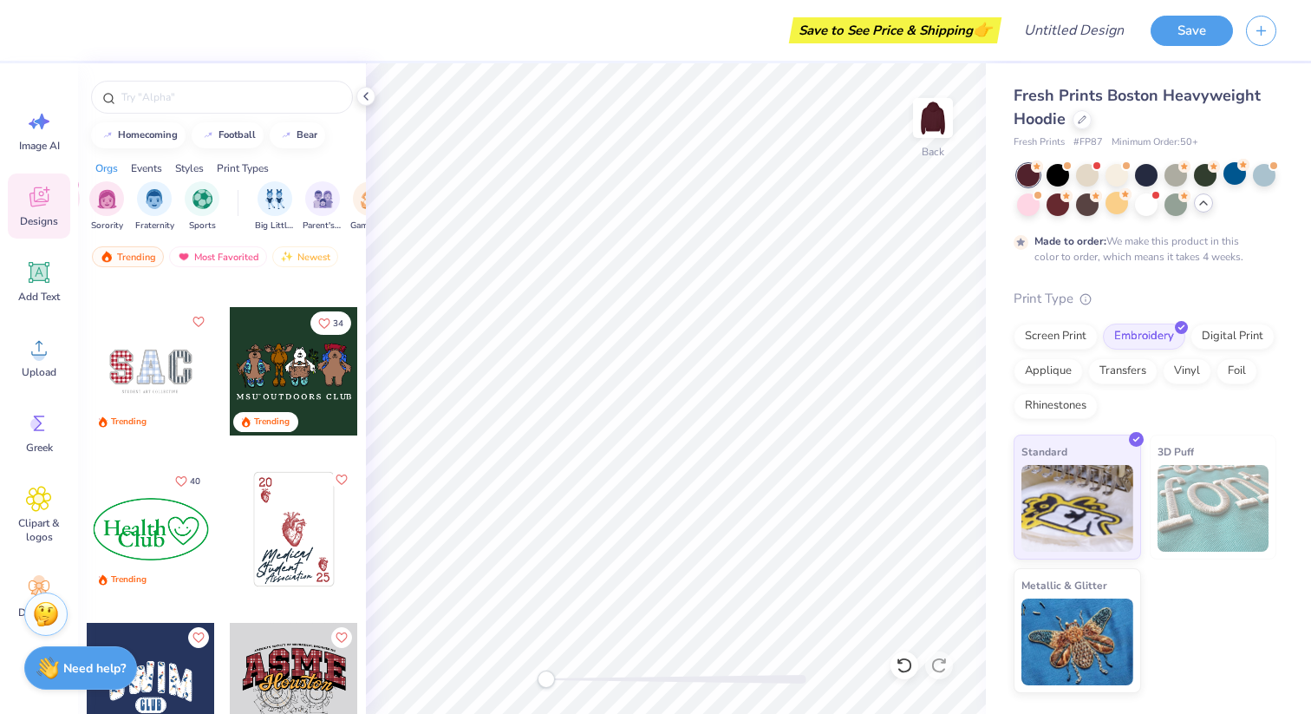
scroll to position [136, 0]
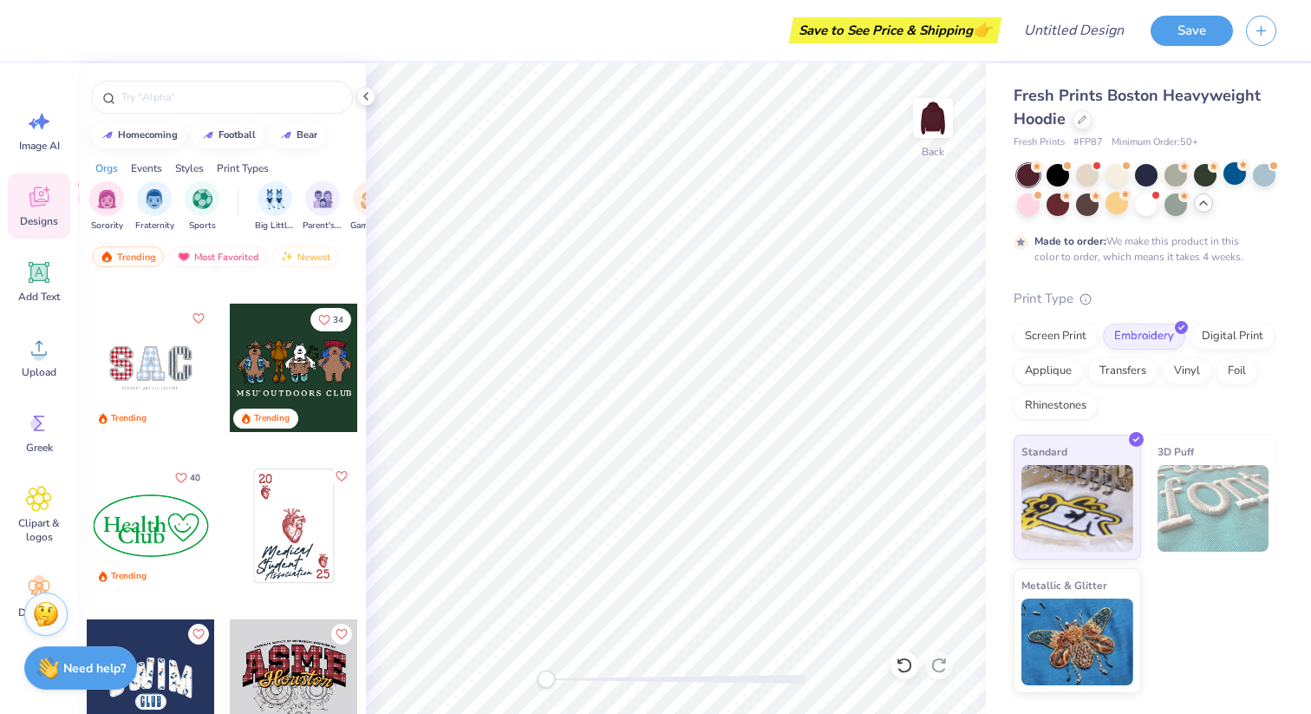
click at [163, 377] on div at bounding box center [151, 368] width 128 height 128
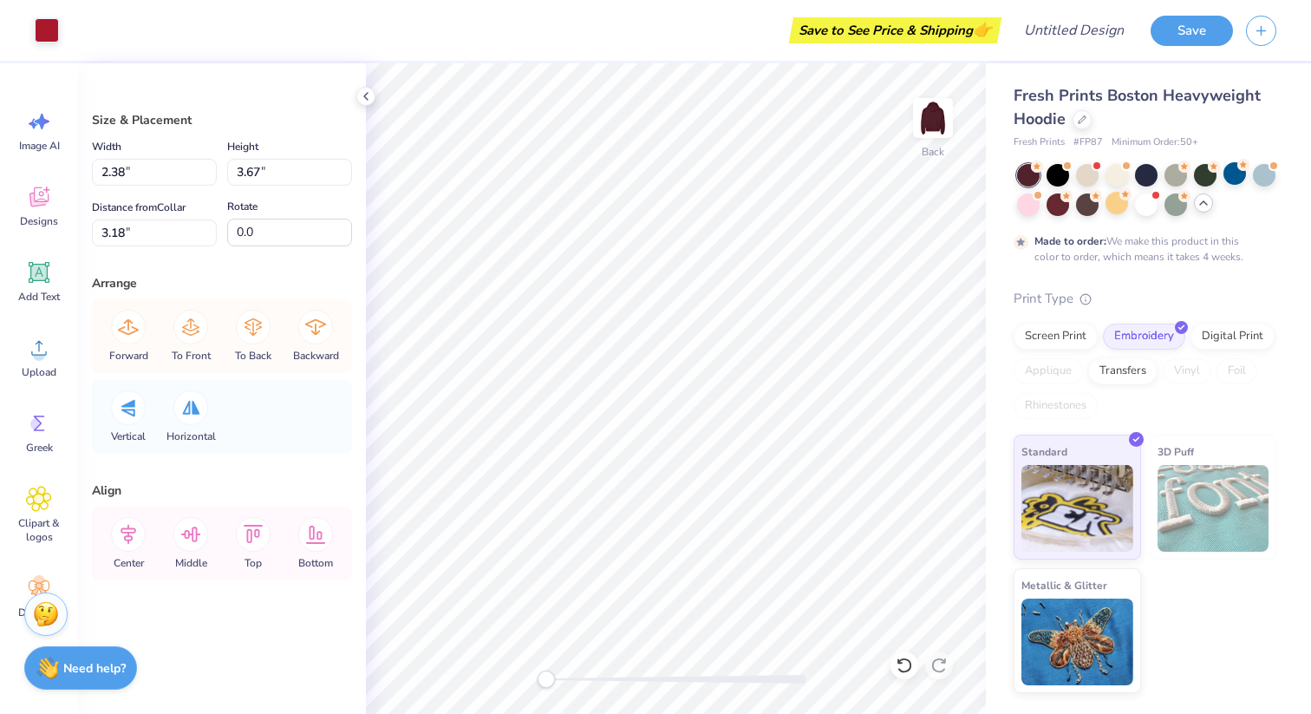
type input "3.25"
type input "4.00"
type input "3.02"
type input "2.38"
type input "3.67"
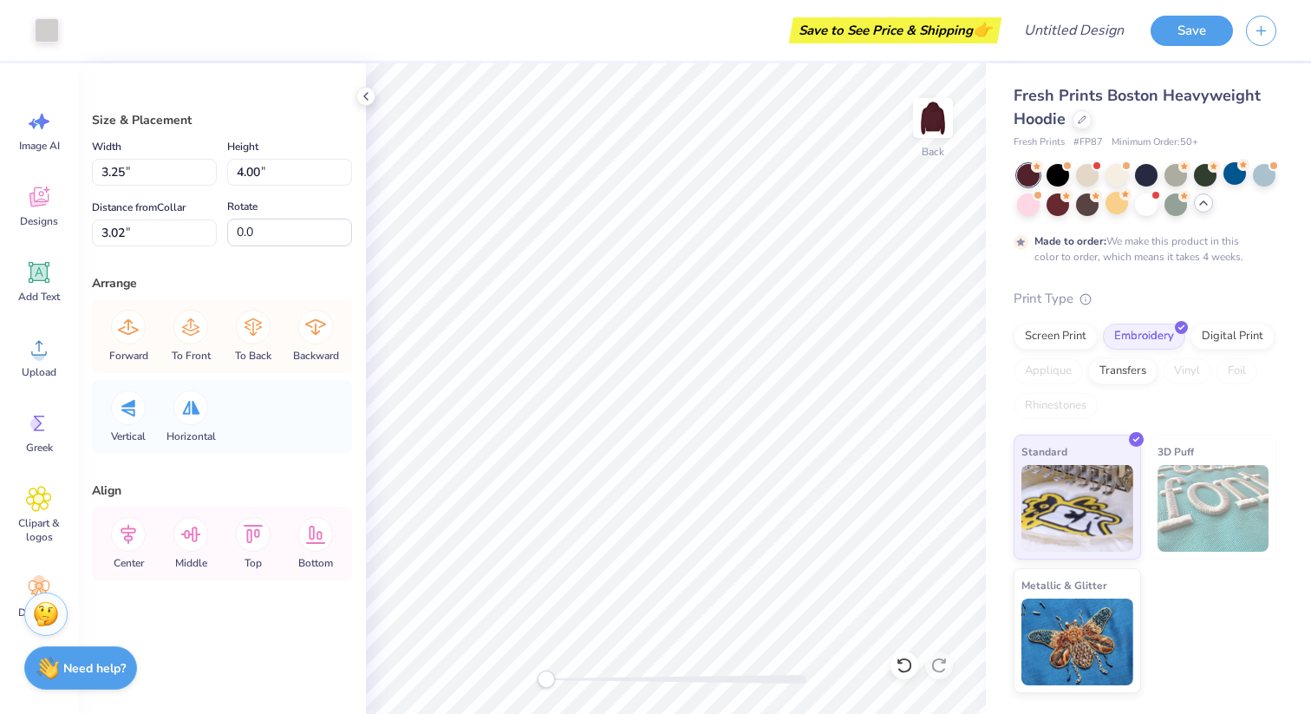
type input "3.18"
click at [228, 258] on div "Size & Placement Width 2.38 2.38 " Height 3.67 3.67 " Distance from Collar 3.18…" at bounding box center [222, 388] width 288 height 650
click at [368, 95] on icon at bounding box center [366, 96] width 14 height 14
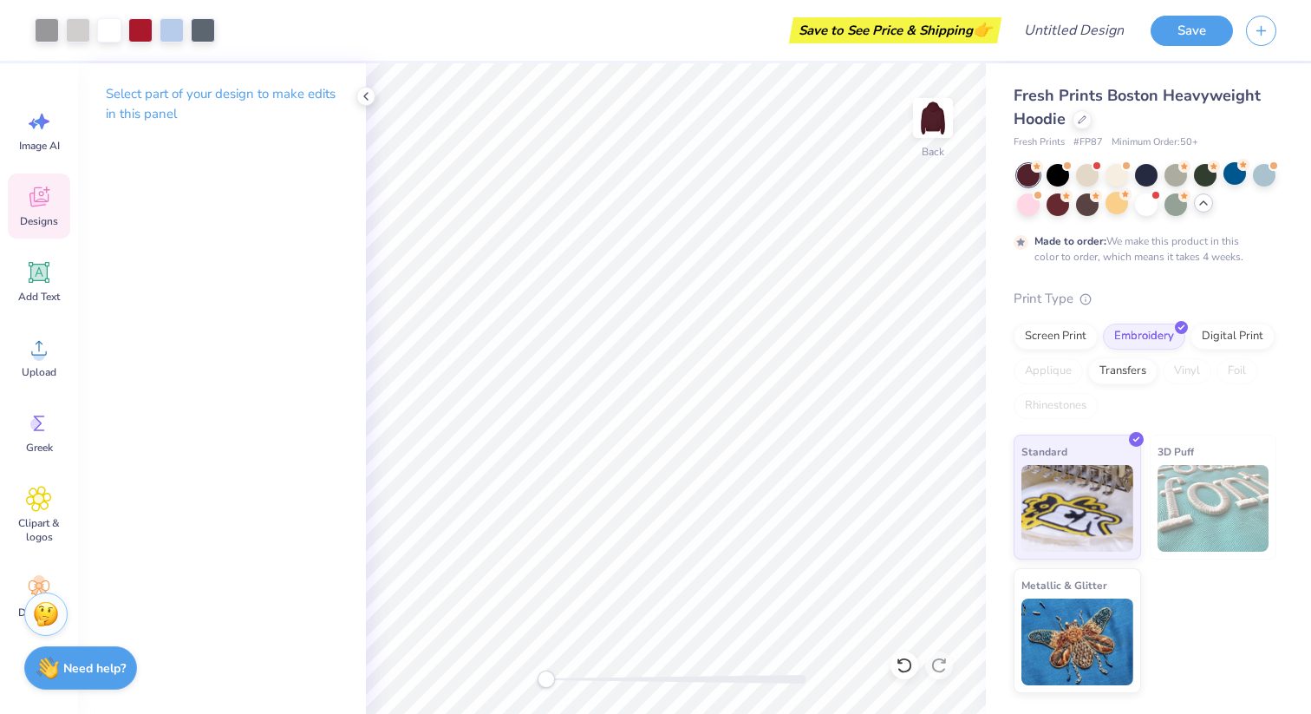
click at [43, 200] on icon at bounding box center [39, 197] width 26 height 26
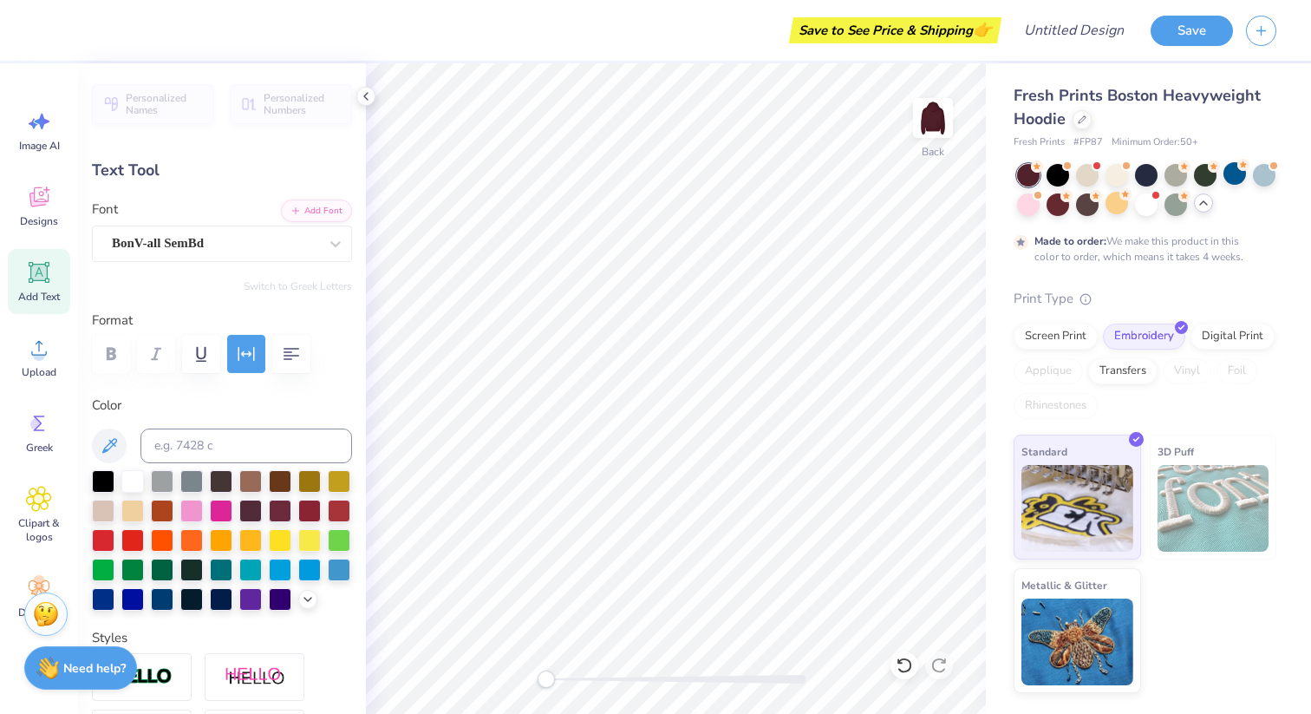
scroll to position [14, 8]
type textarea "SA{ COUNCIL 2025-26"
type input "5.45"
type input "0.41"
type input "7.73"
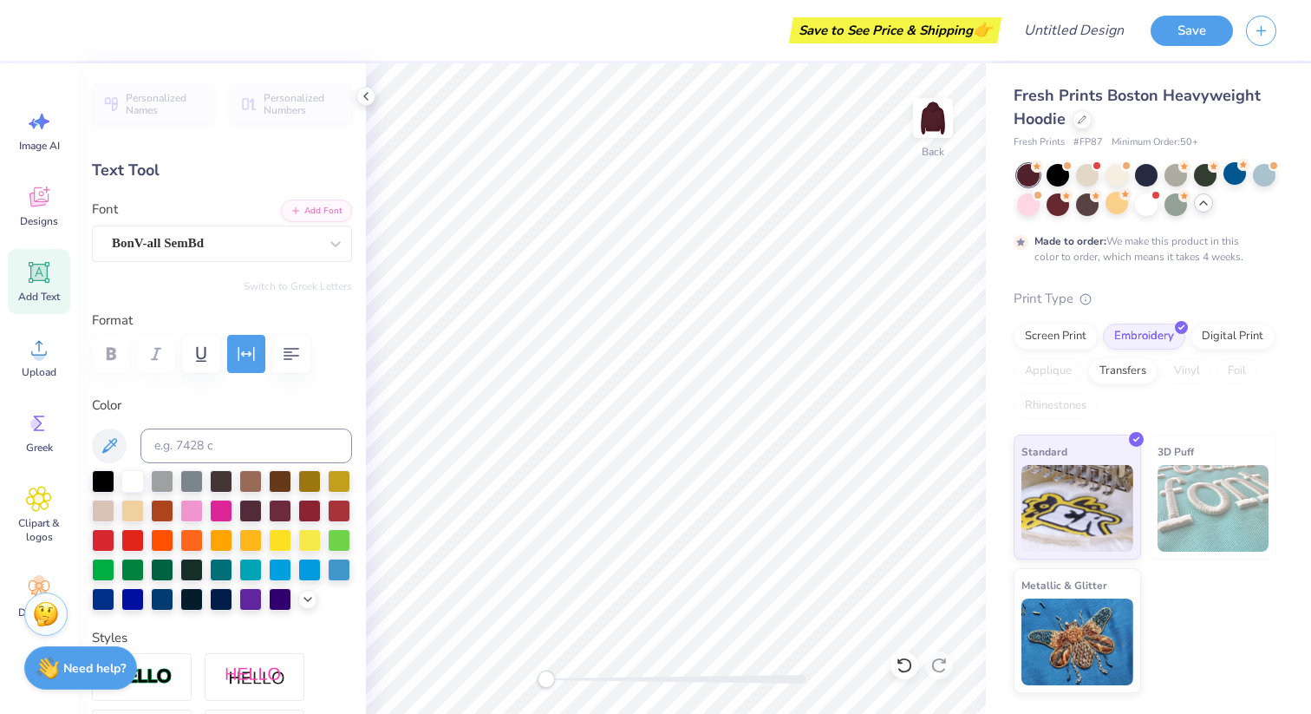
type textarea "SAP COUNCIL 2025-26"
type input "5.48"
type input "0.37"
type input "5.70"
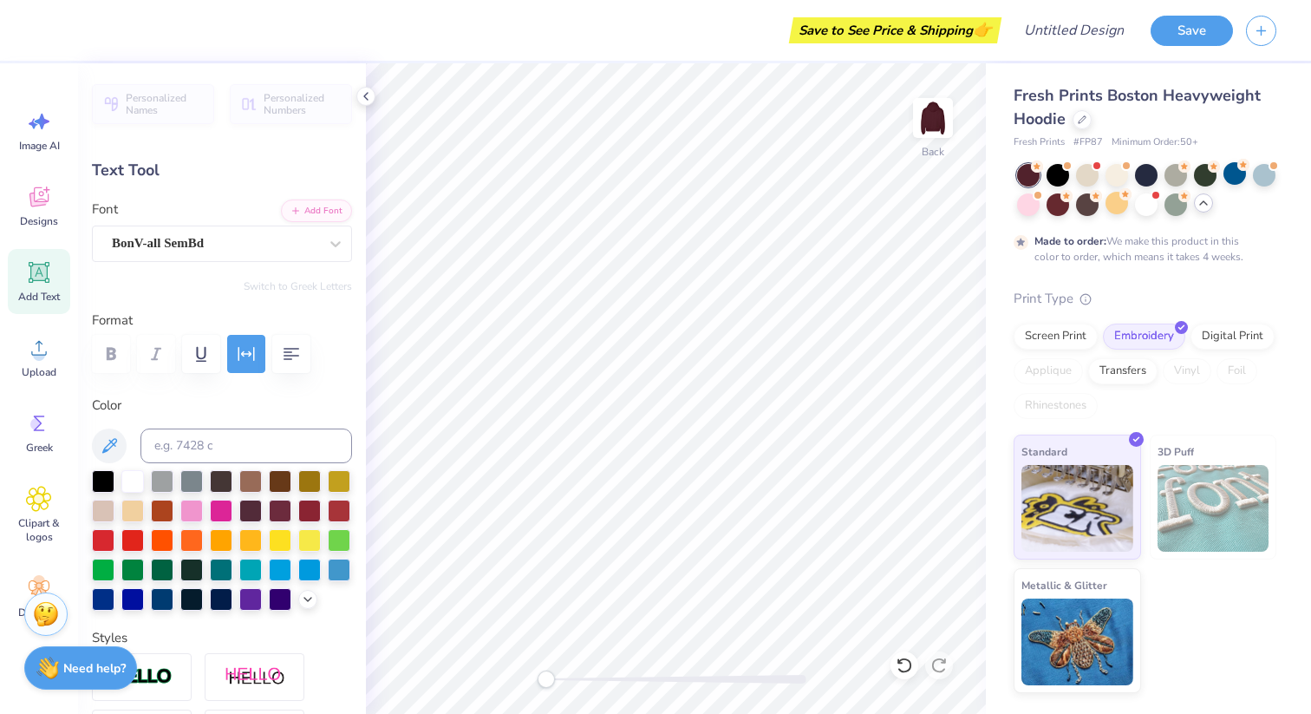
scroll to position [14, 8]
type textarea "SAP COUNCIL 25-26"
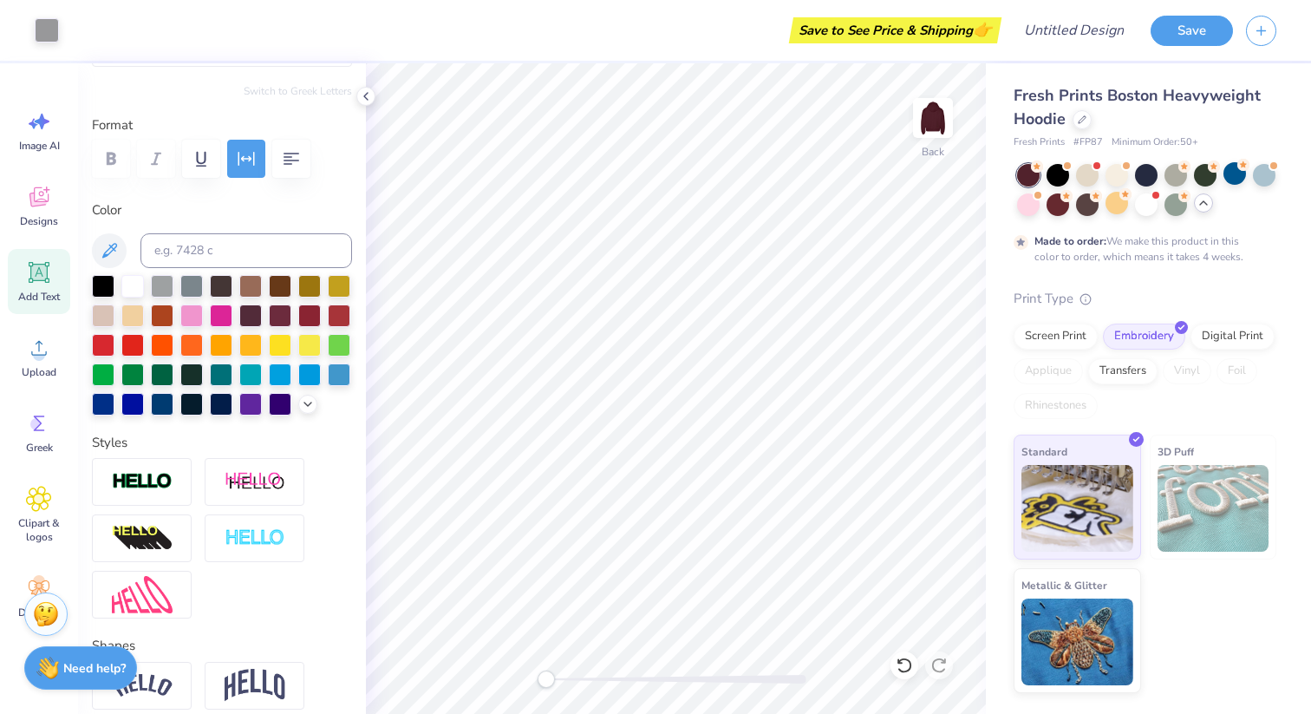
scroll to position [0, 0]
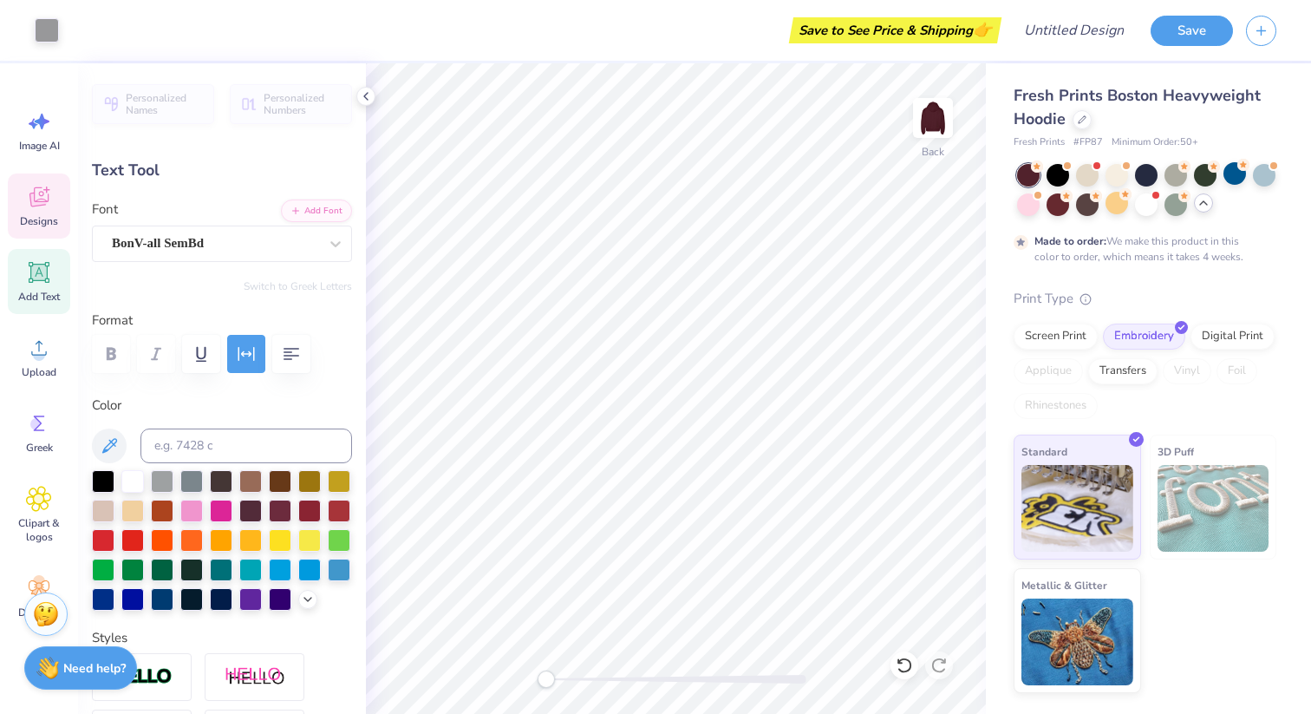
click at [36, 210] on div "Designs" at bounding box center [39, 205] width 62 height 65
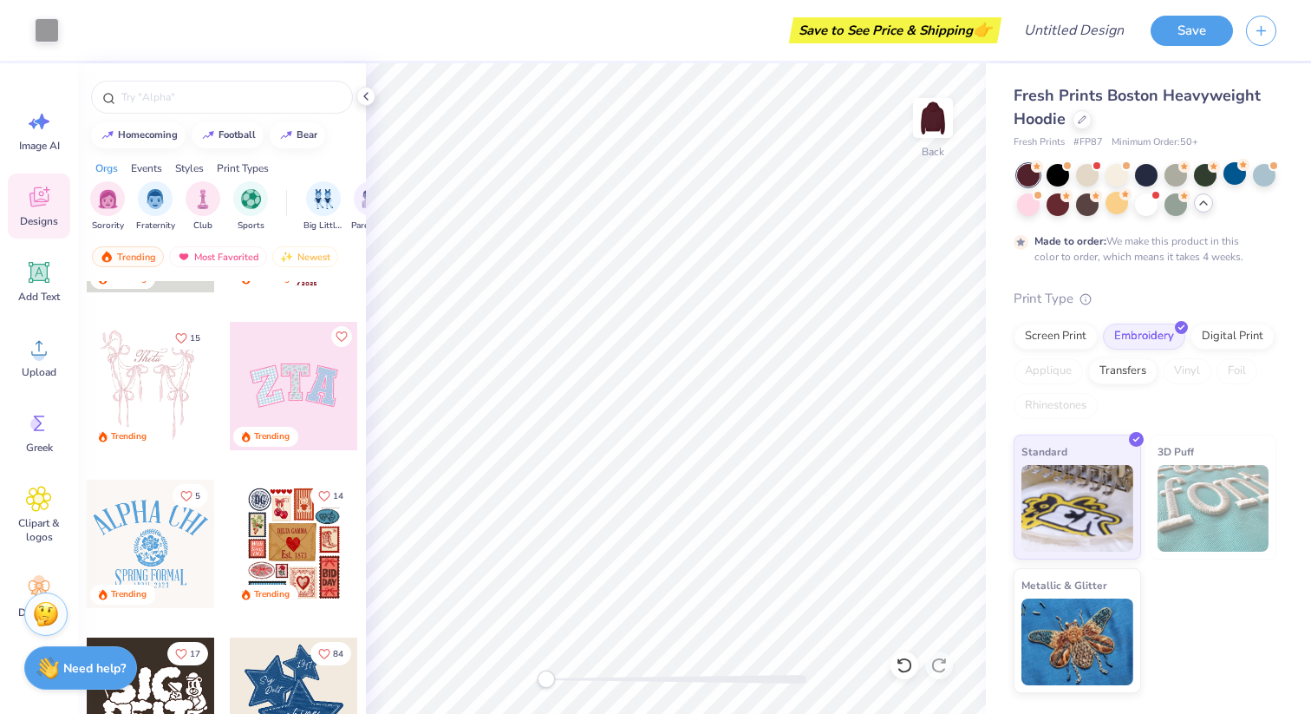
scroll to position [593, 0]
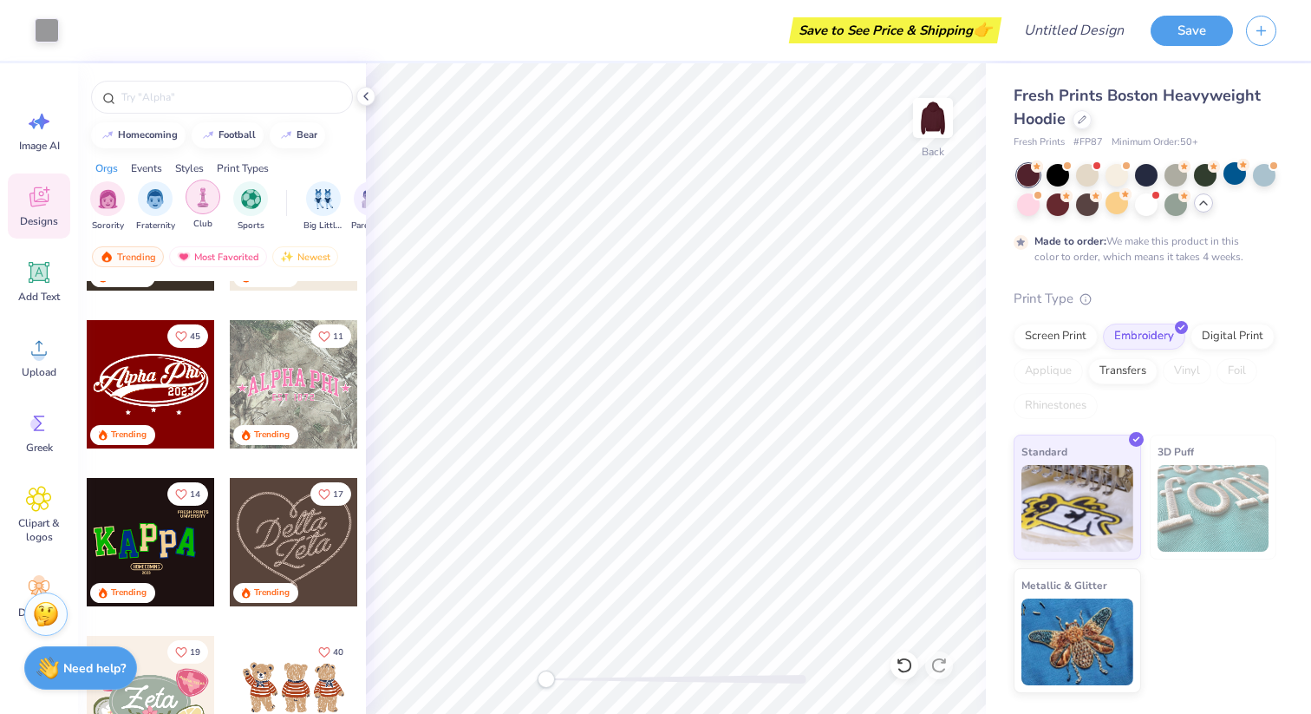
click at [205, 207] on div "filter for Club" at bounding box center [203, 197] width 35 height 35
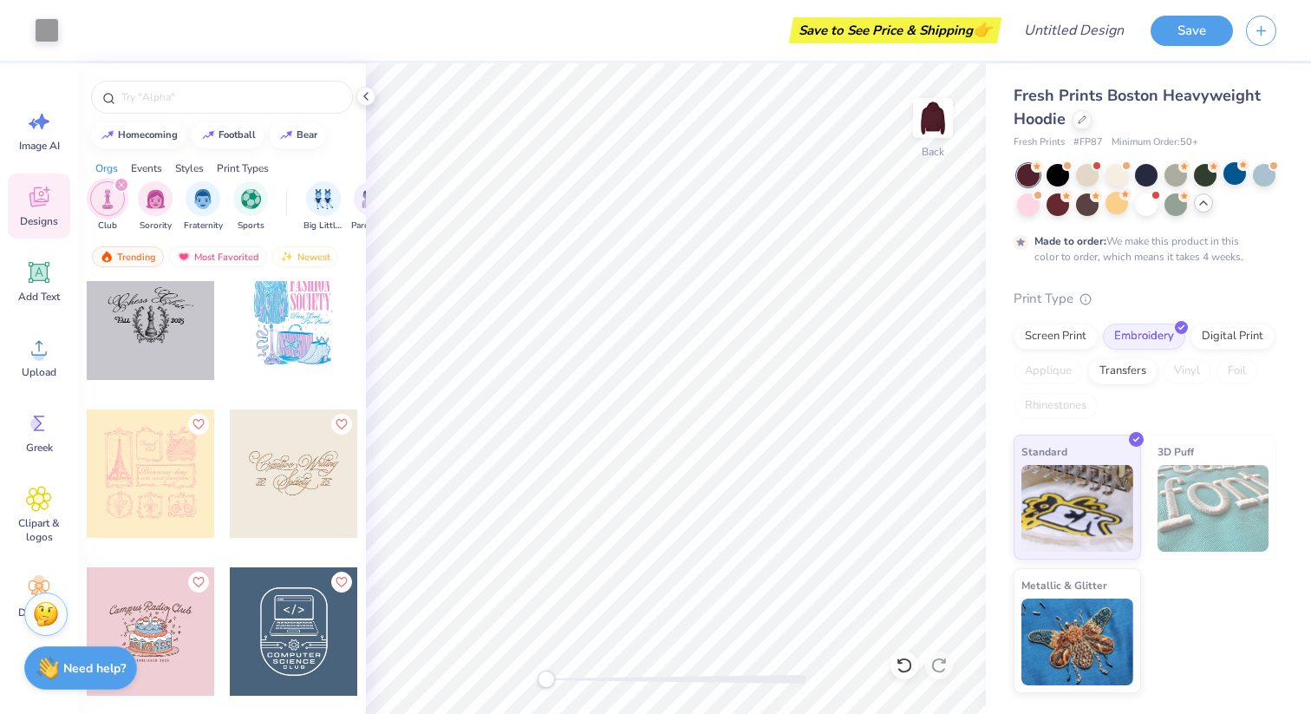
scroll to position [5454, 0]
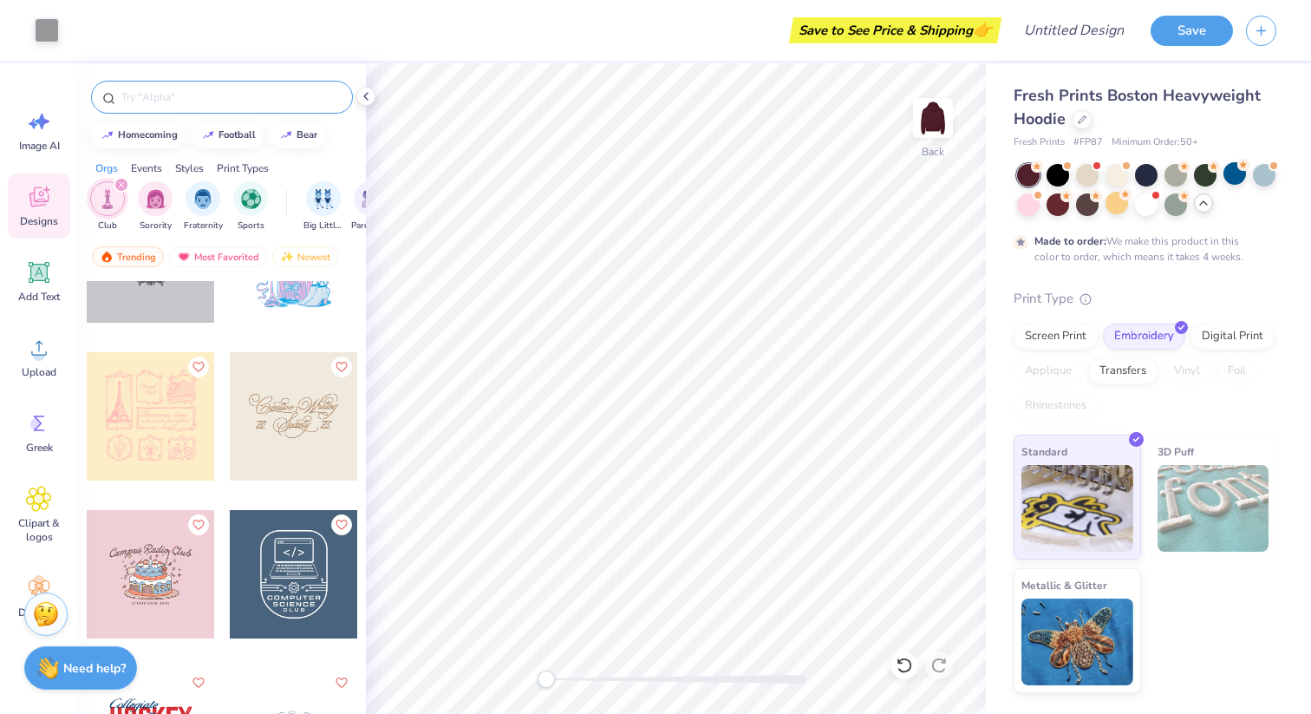
click at [185, 100] on input "text" at bounding box center [231, 96] width 222 height 17
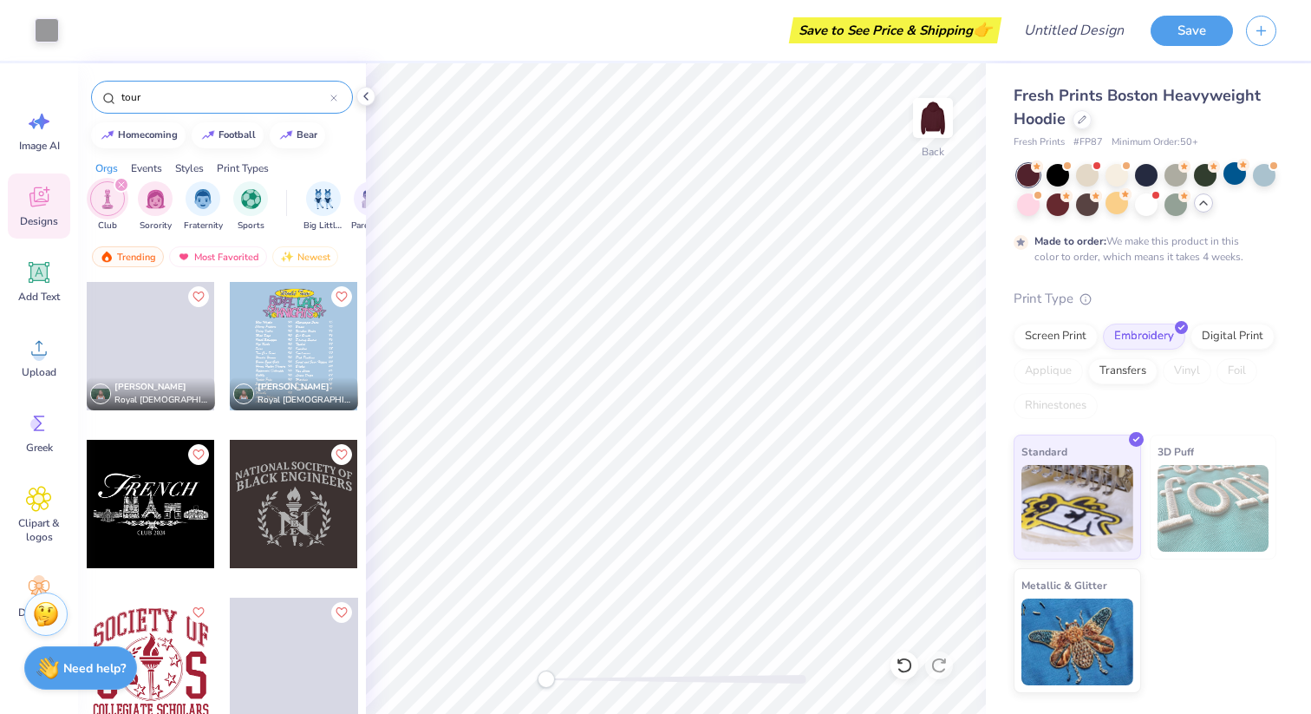
click at [186, 99] on input "tour" at bounding box center [225, 96] width 211 height 17
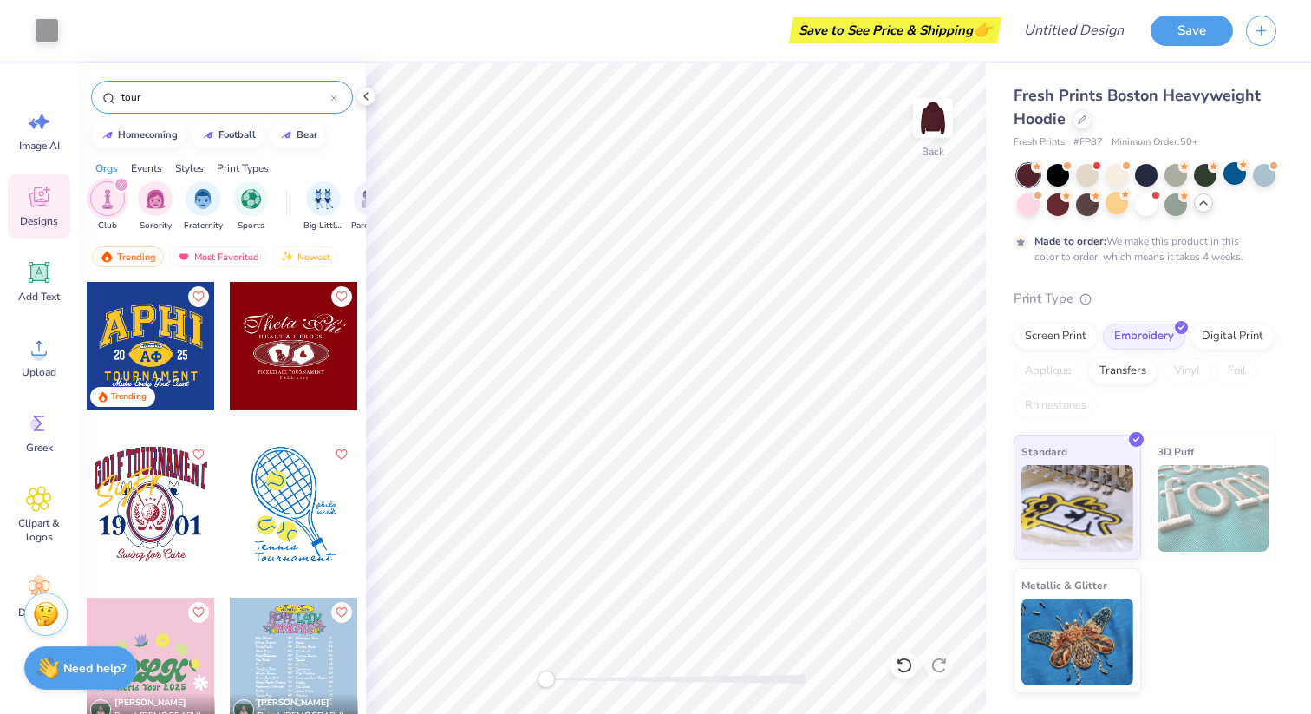
click at [186, 99] on input "tour" at bounding box center [225, 96] width 211 height 17
type input "eagle"
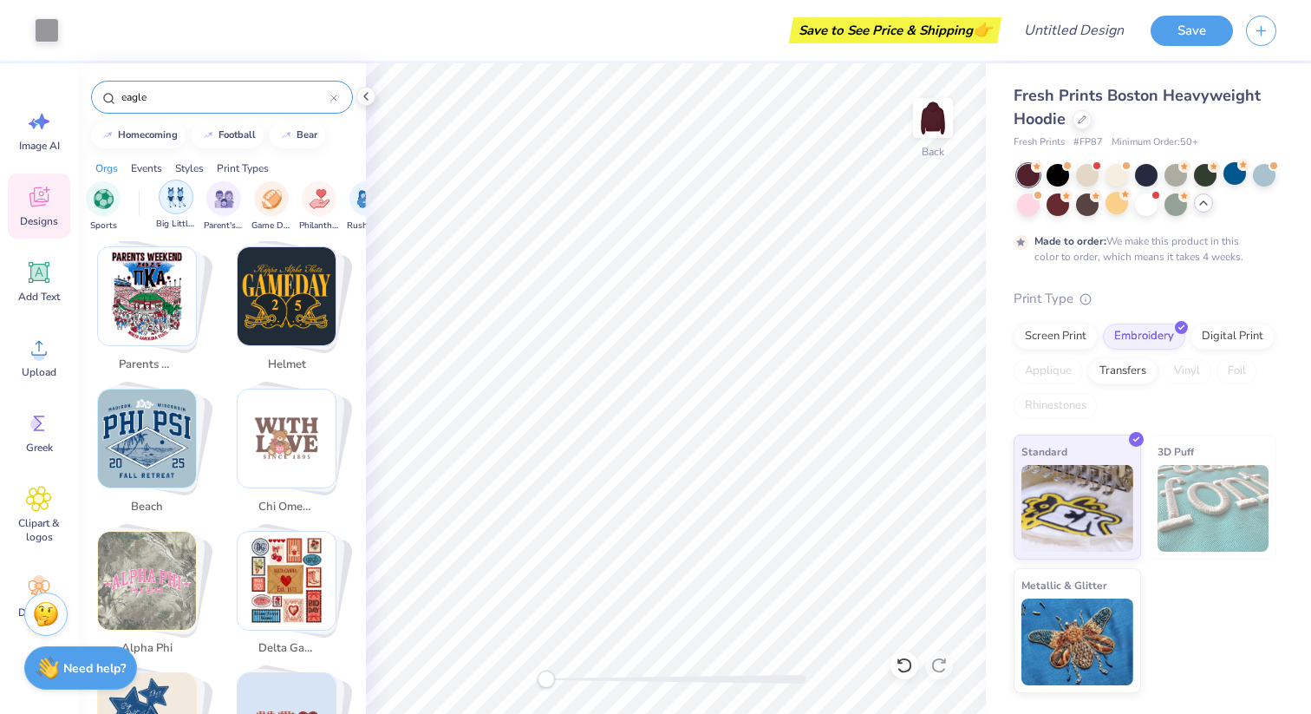
scroll to position [0, 0]
click at [121, 186] on icon "filter for Club" at bounding box center [121, 184] width 5 height 5
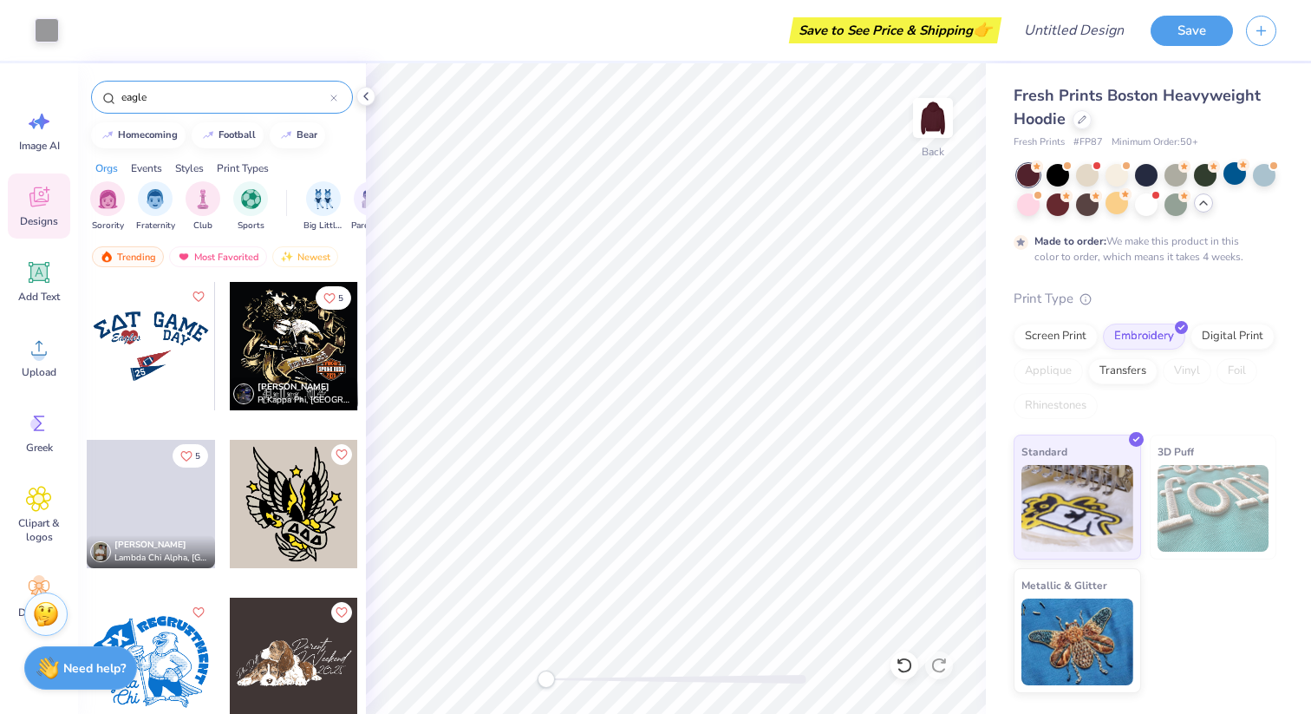
click at [170, 99] on input "eagle" at bounding box center [225, 96] width 211 height 17
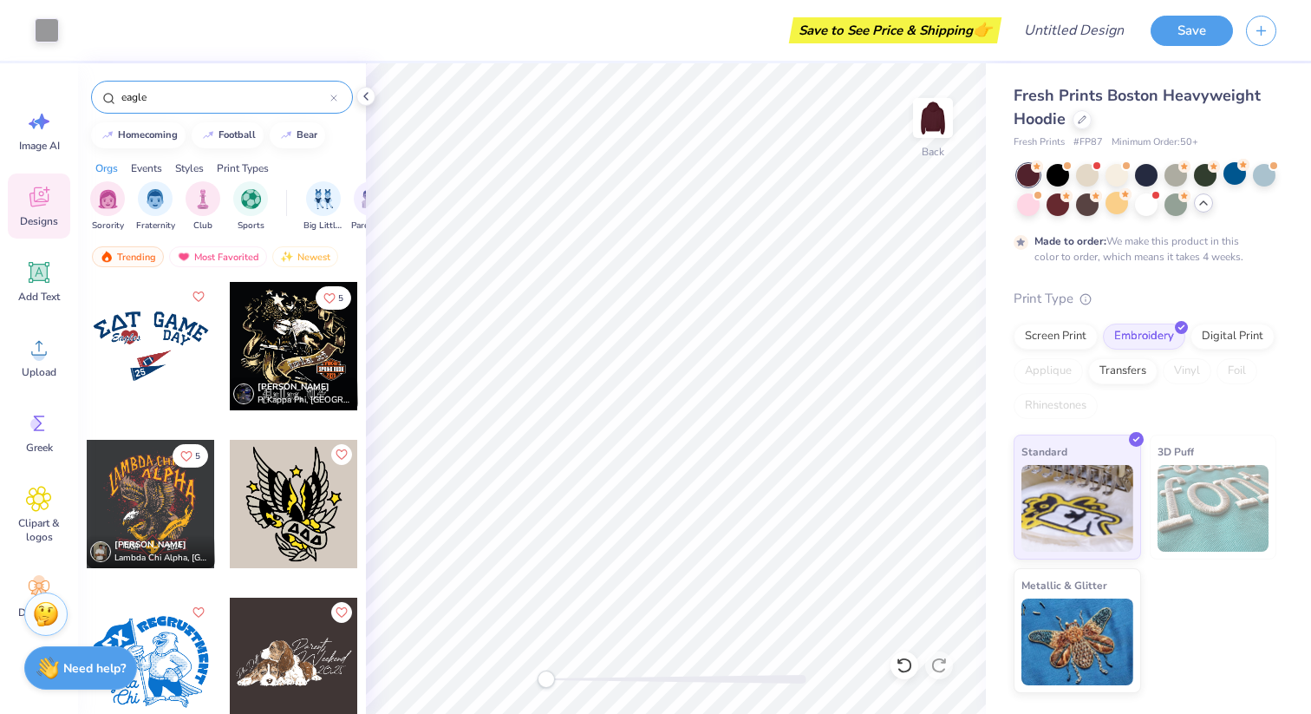
click at [207, 89] on input "eagle" at bounding box center [225, 96] width 211 height 17
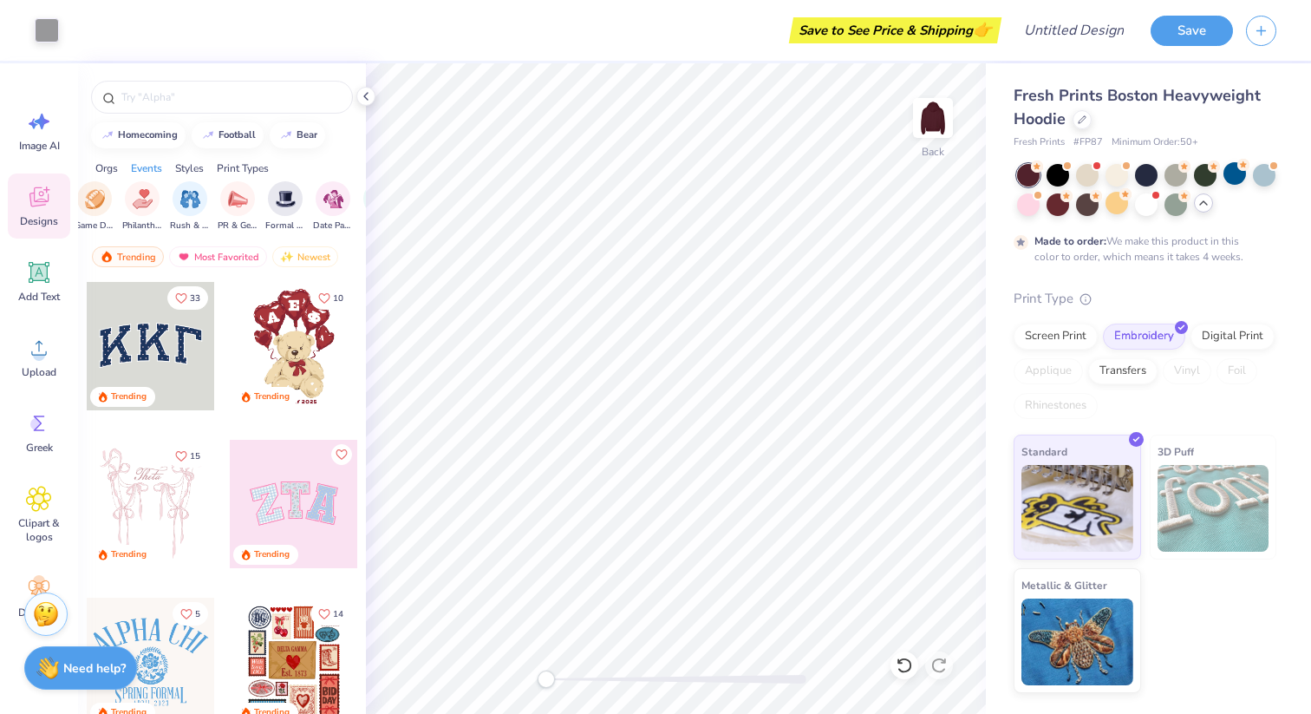
scroll to position [0, 299]
click at [174, 201] on img "filter for Philanthropy" at bounding box center [168, 197] width 20 height 20
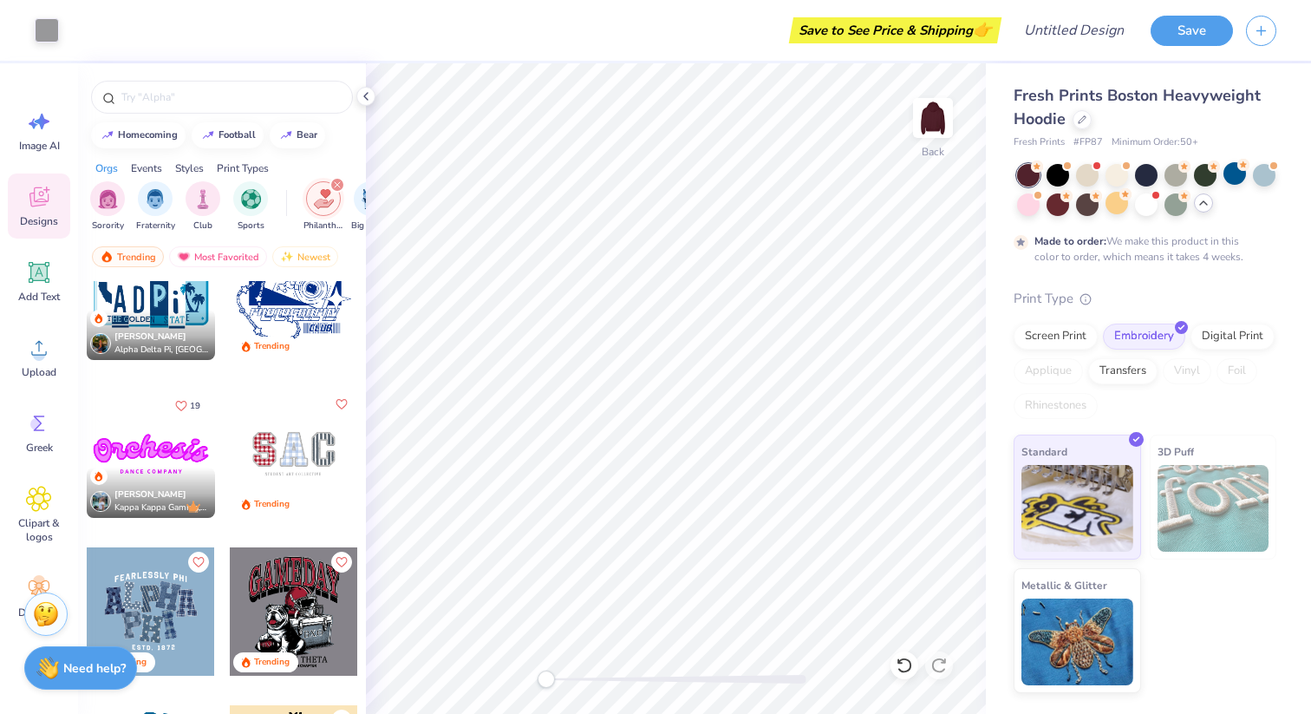
scroll to position [2528, 0]
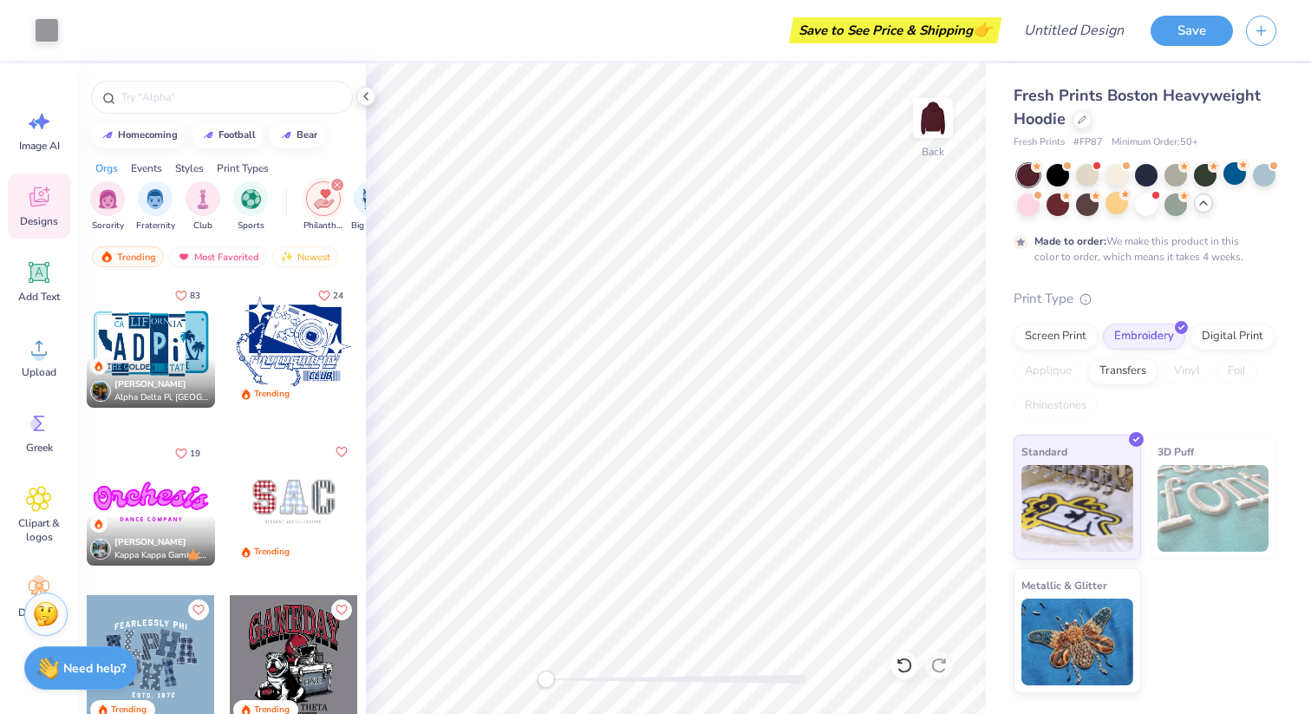
click at [284, 479] on div at bounding box center [294, 501] width 128 height 128
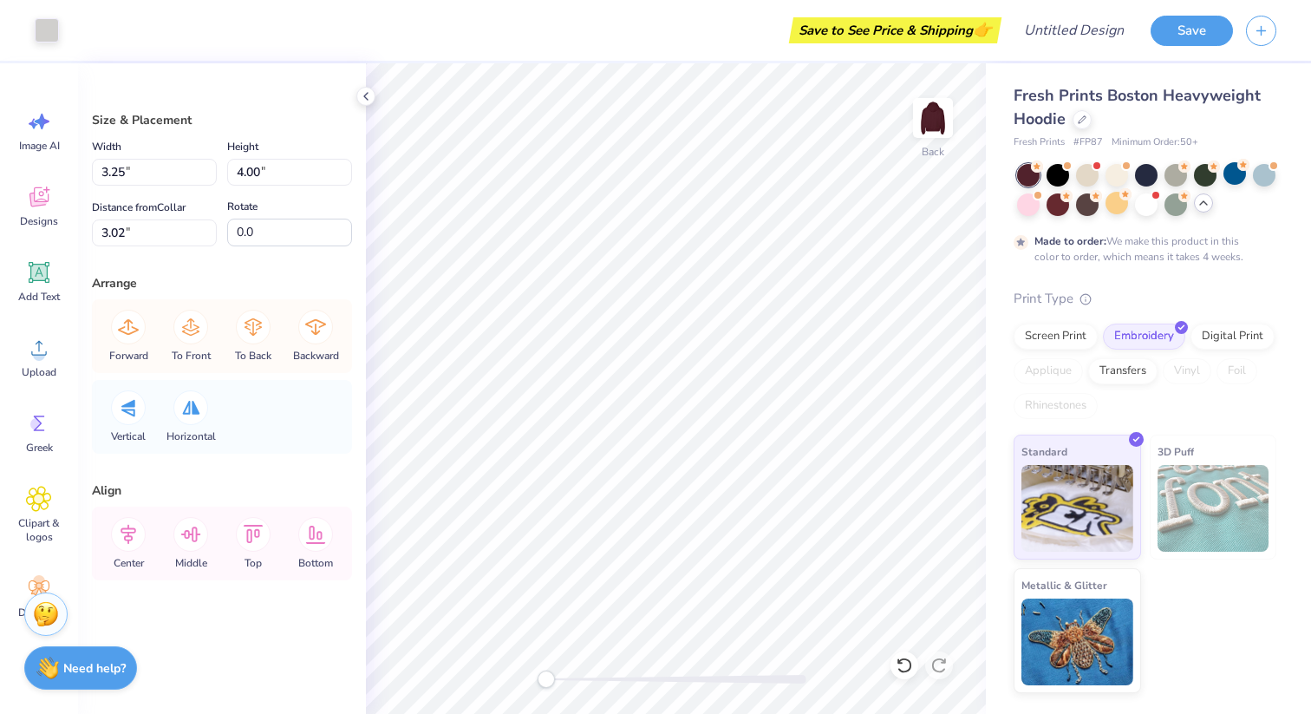
type input "2.38"
type input "3.67"
type input "3.18"
type input "2.94"
type input "3.18"
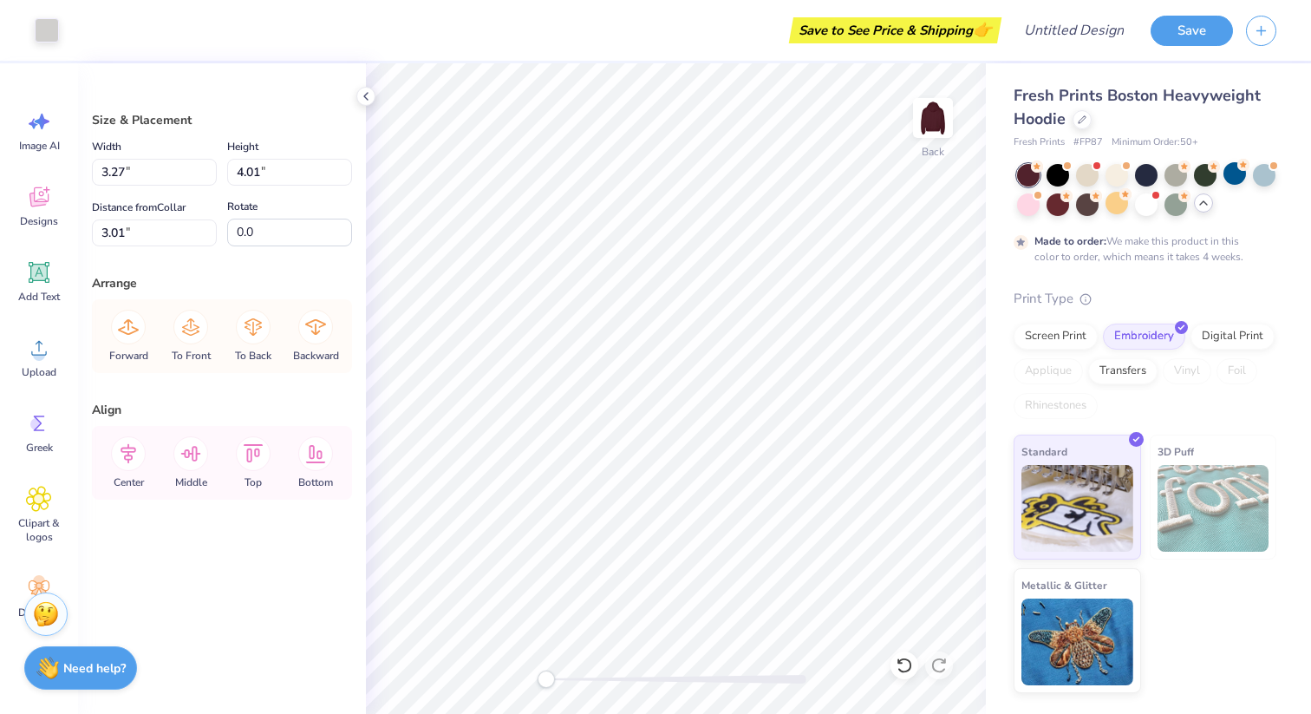
type input "3.00"
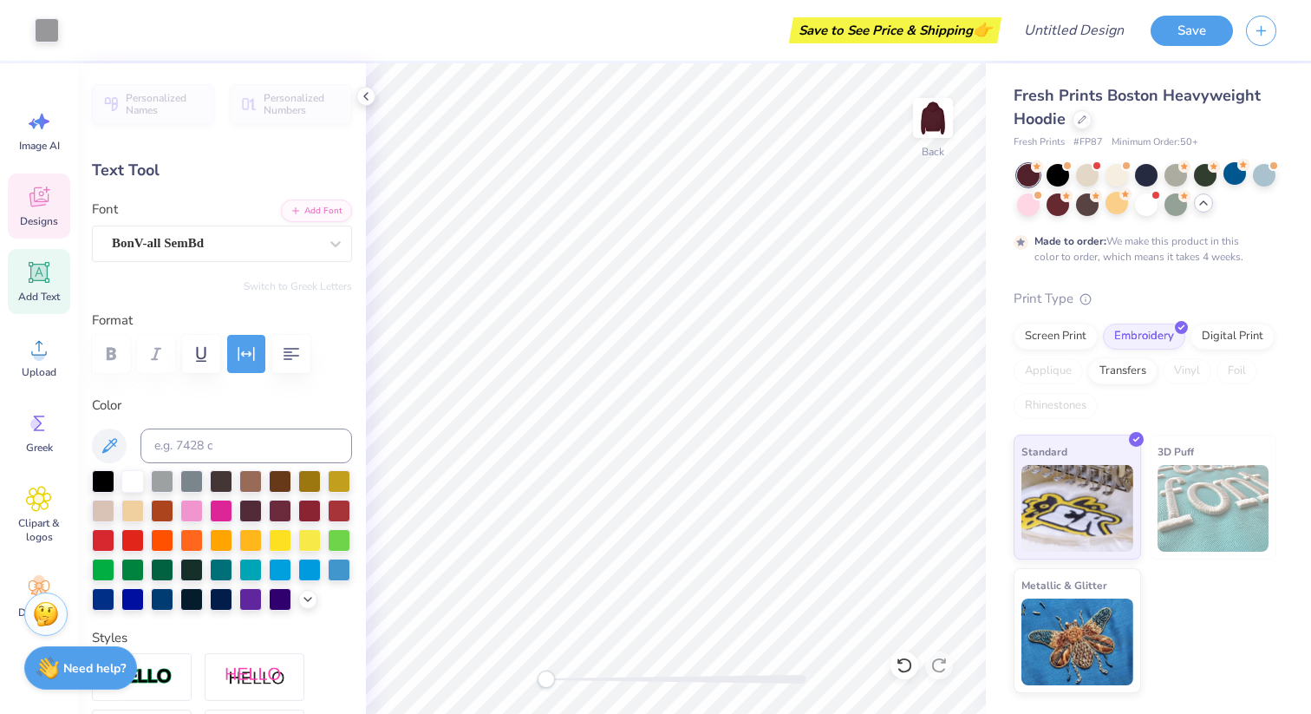
click at [37, 209] on icon at bounding box center [39, 197] width 26 height 26
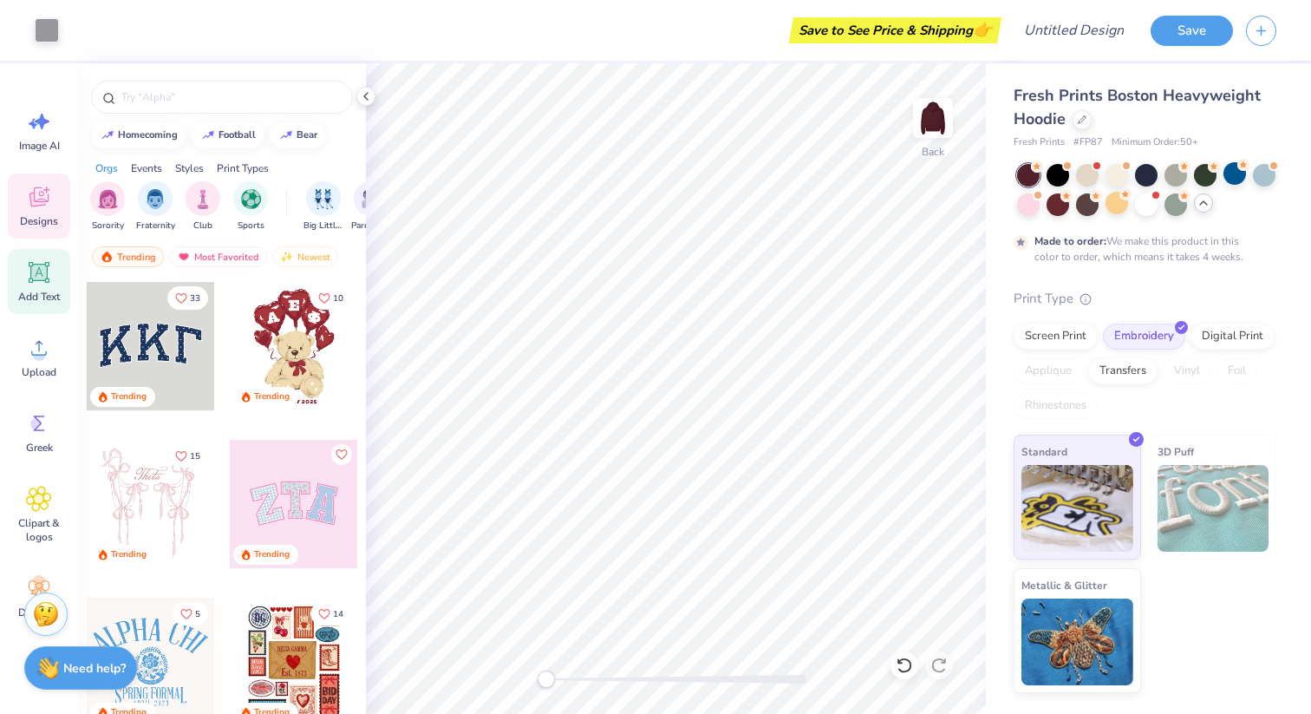
click at [32, 261] on icon at bounding box center [39, 272] width 26 height 26
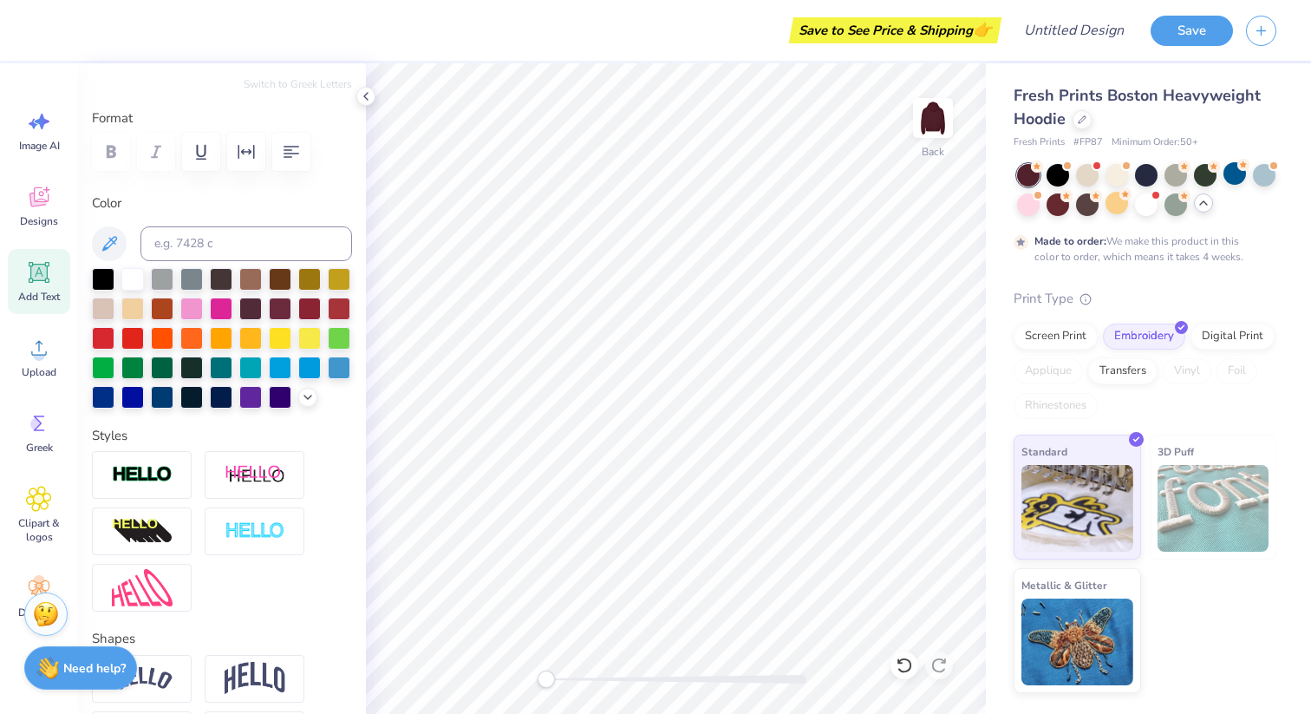
scroll to position [107, 0]
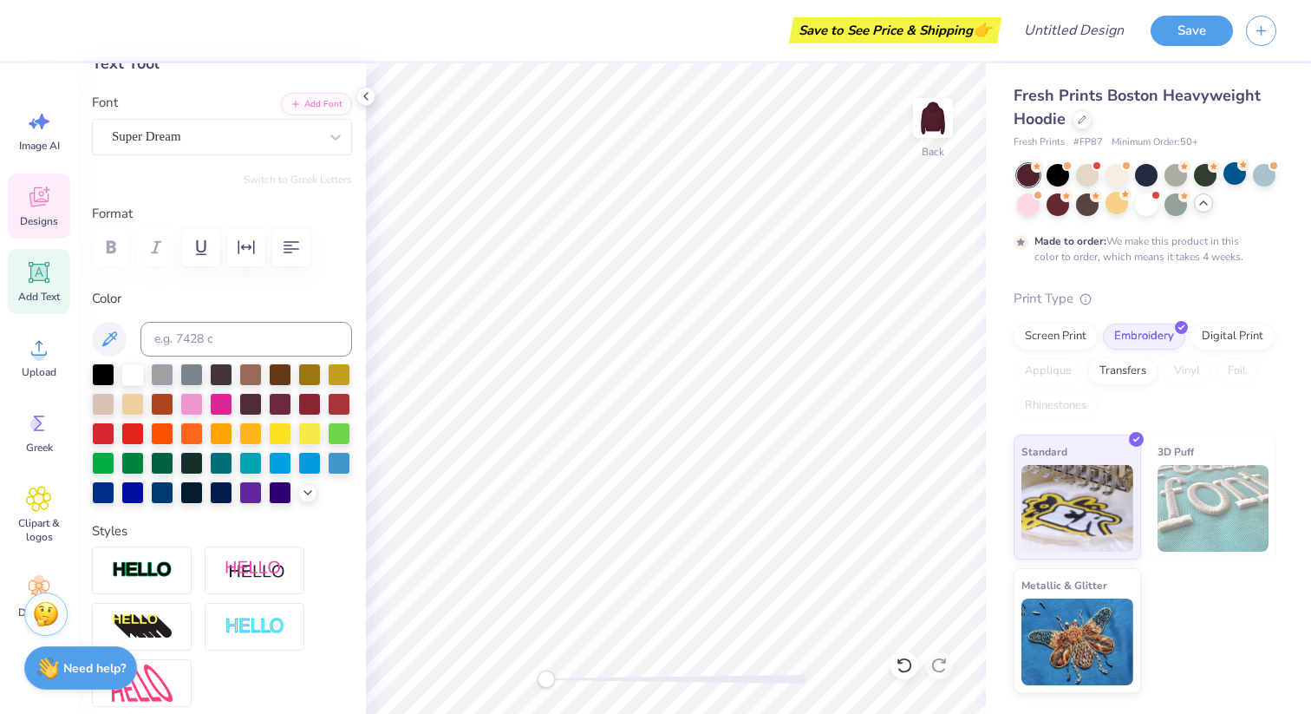
click at [38, 233] on div "Designs" at bounding box center [39, 205] width 62 height 65
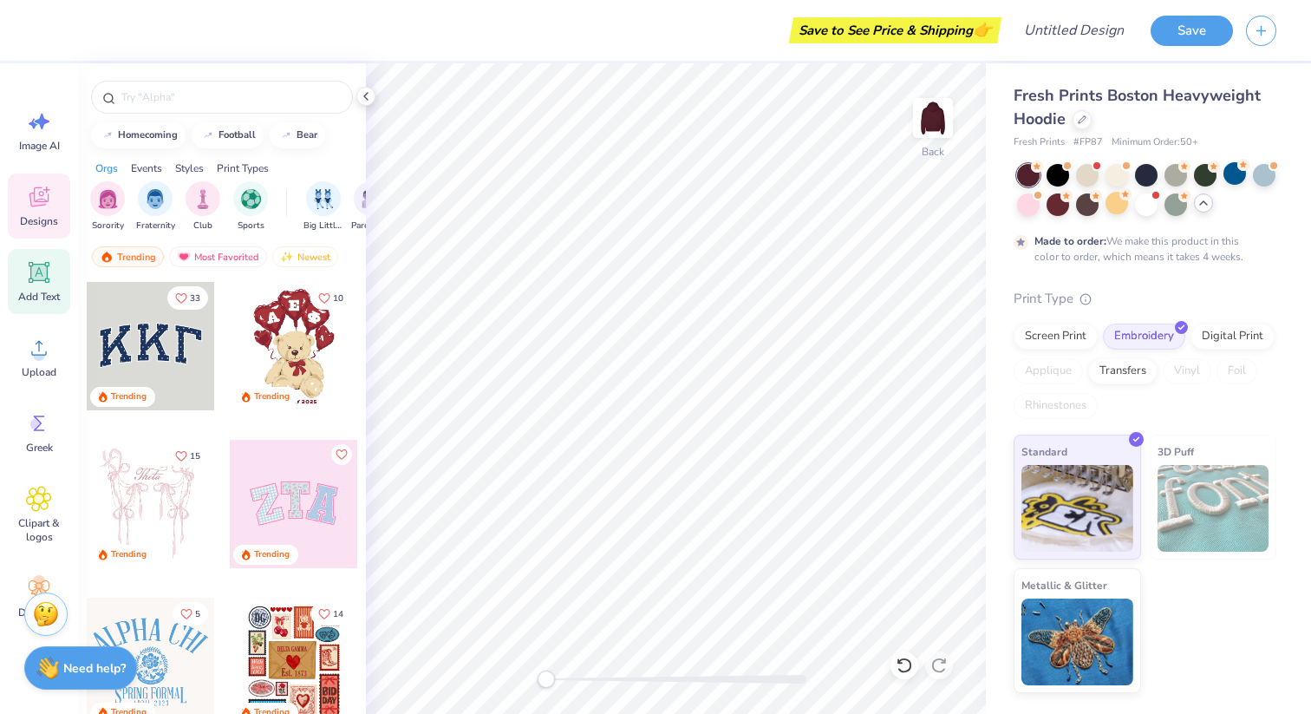
click at [38, 278] on icon at bounding box center [39, 273] width 16 height 16
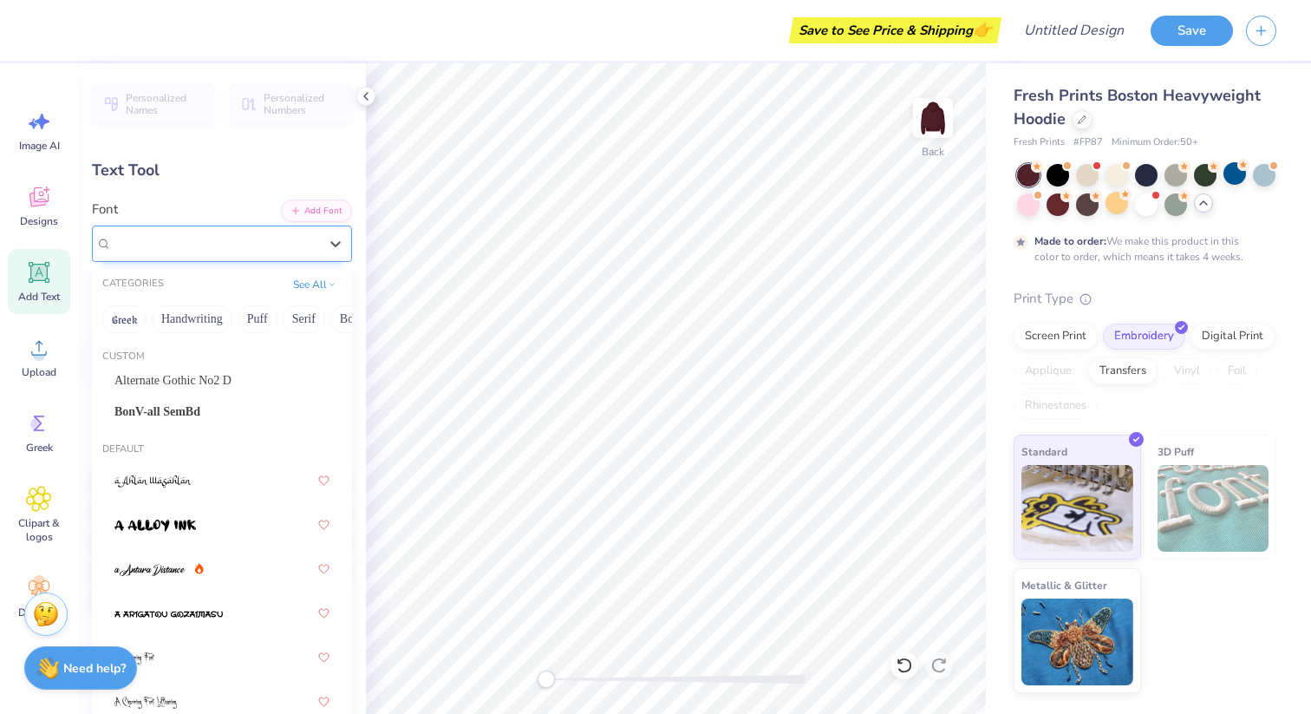
click at [150, 245] on div "Super Dream" at bounding box center [215, 243] width 210 height 27
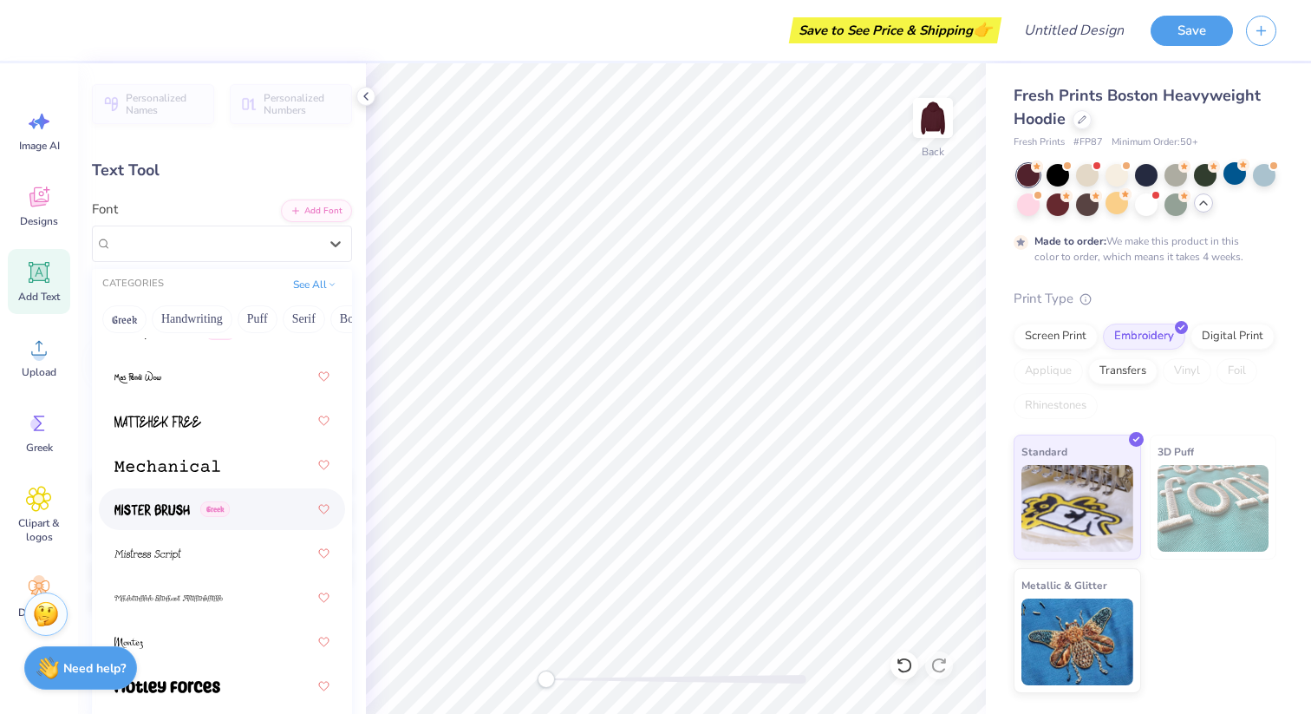
scroll to position [8909, 0]
click at [212, 463] on img at bounding box center [167, 463] width 106 height 12
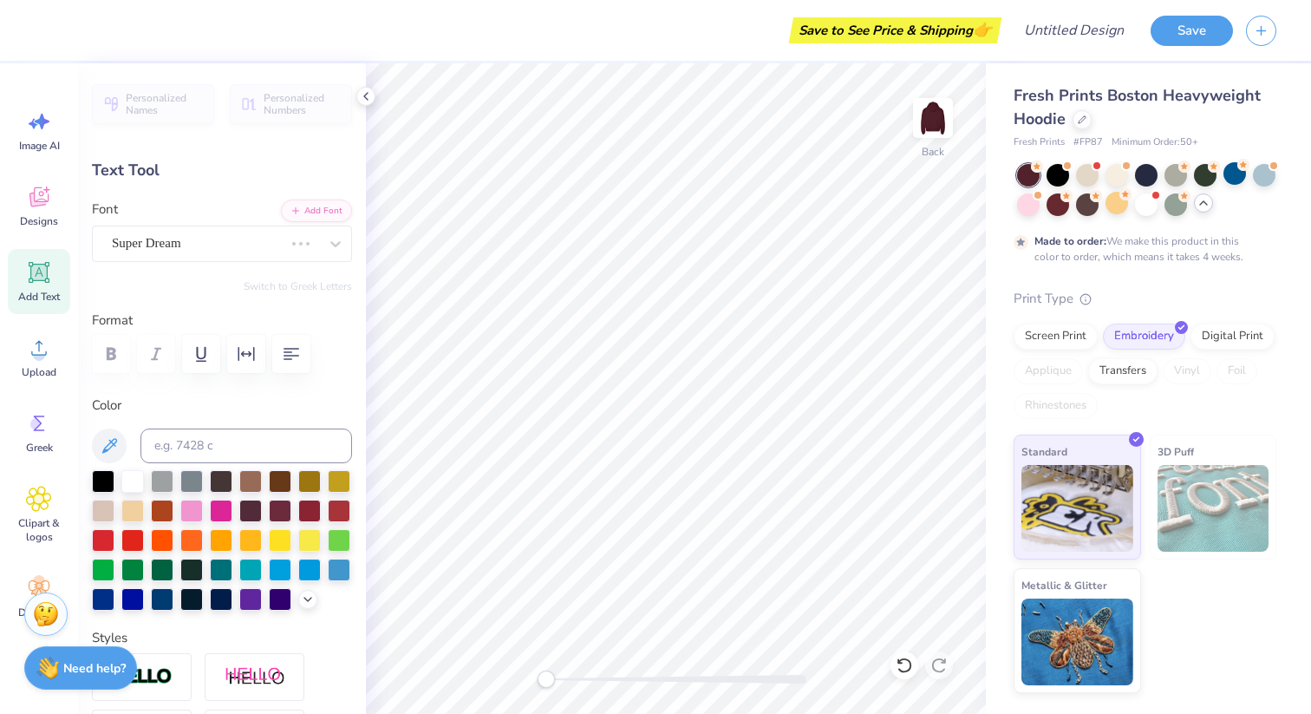
scroll to position [14, 2]
type textarea "SAP"
type input "4.85"
type input "1.75"
type input "5.87"
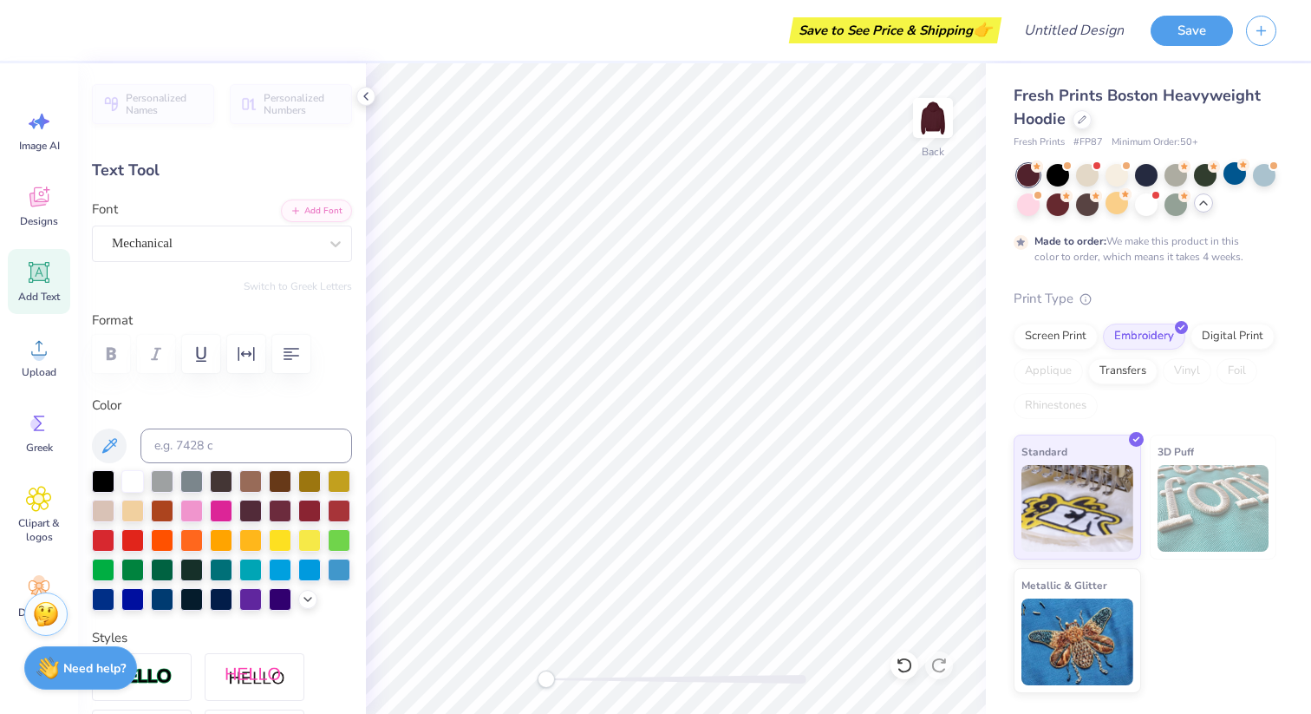
type input "7.05"
type input "2.04"
type input "5.73"
type input "4.85"
type input "1.75"
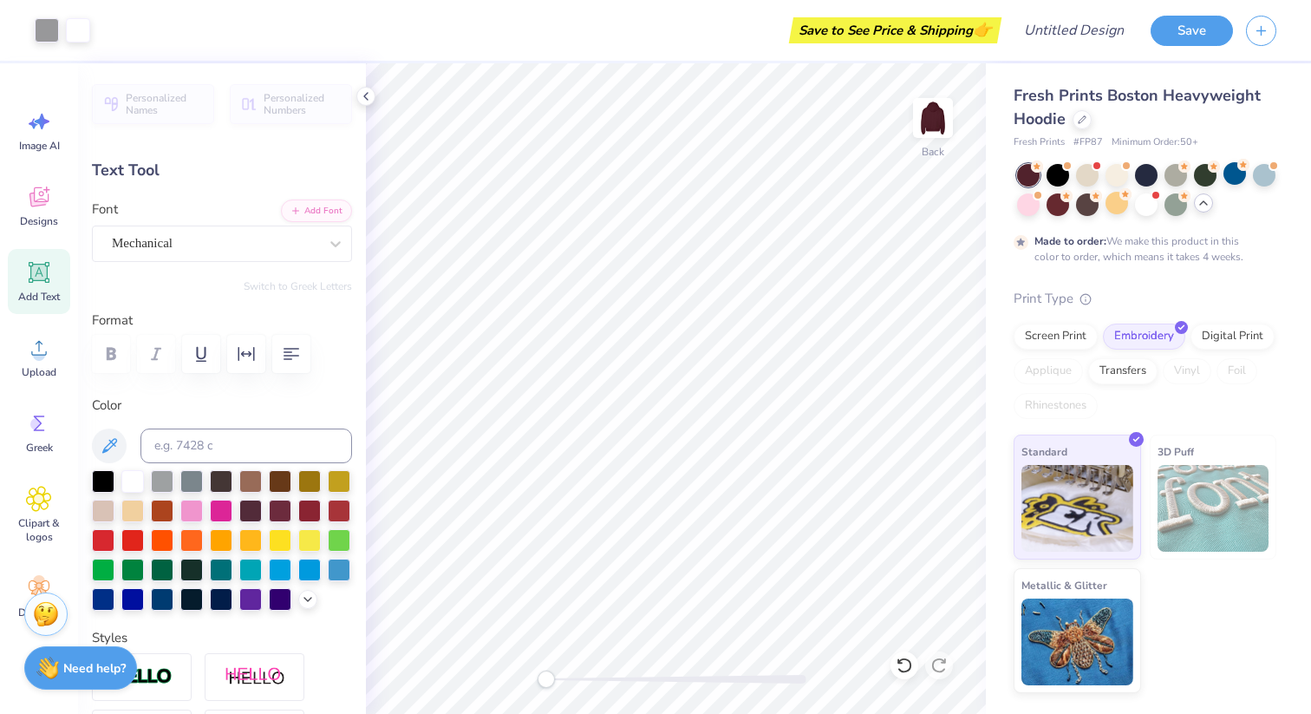
type input "3.36"
click at [199, 234] on div "Mechanical" at bounding box center [215, 243] width 210 height 27
click at [252, 246] on div "Mechanical" at bounding box center [215, 243] width 210 height 27
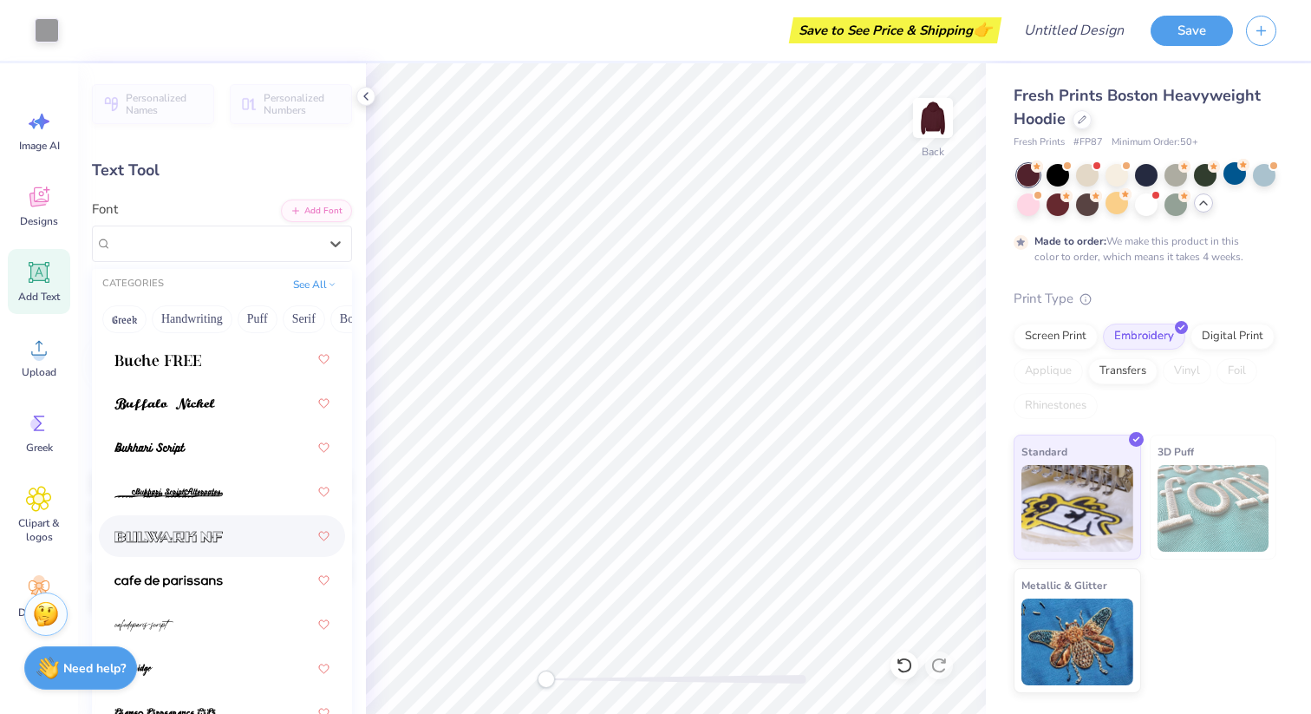
scroll to position [2338, 0]
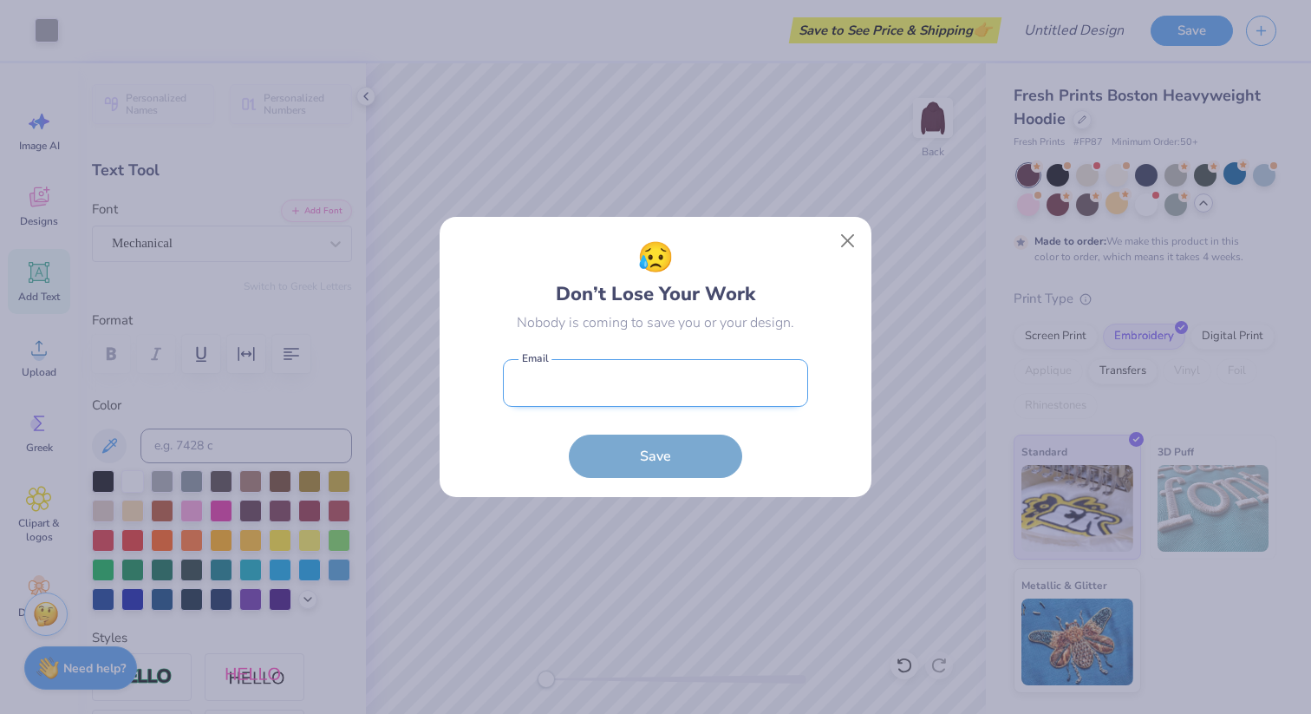
click at [672, 393] on input "email" at bounding box center [655, 383] width 305 height 48
type input "[EMAIL_ADDRESS][DOMAIN_NAME]"
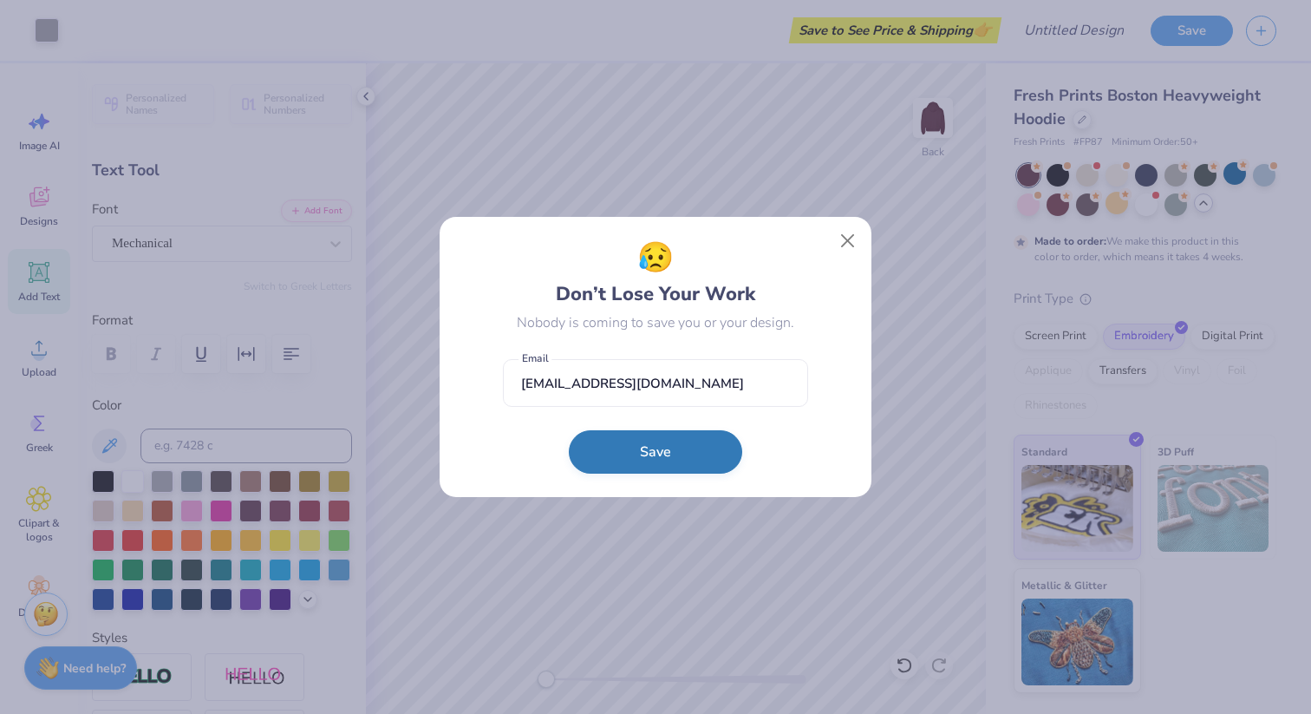
click at [650, 457] on button "Save" at bounding box center [655, 451] width 173 height 43
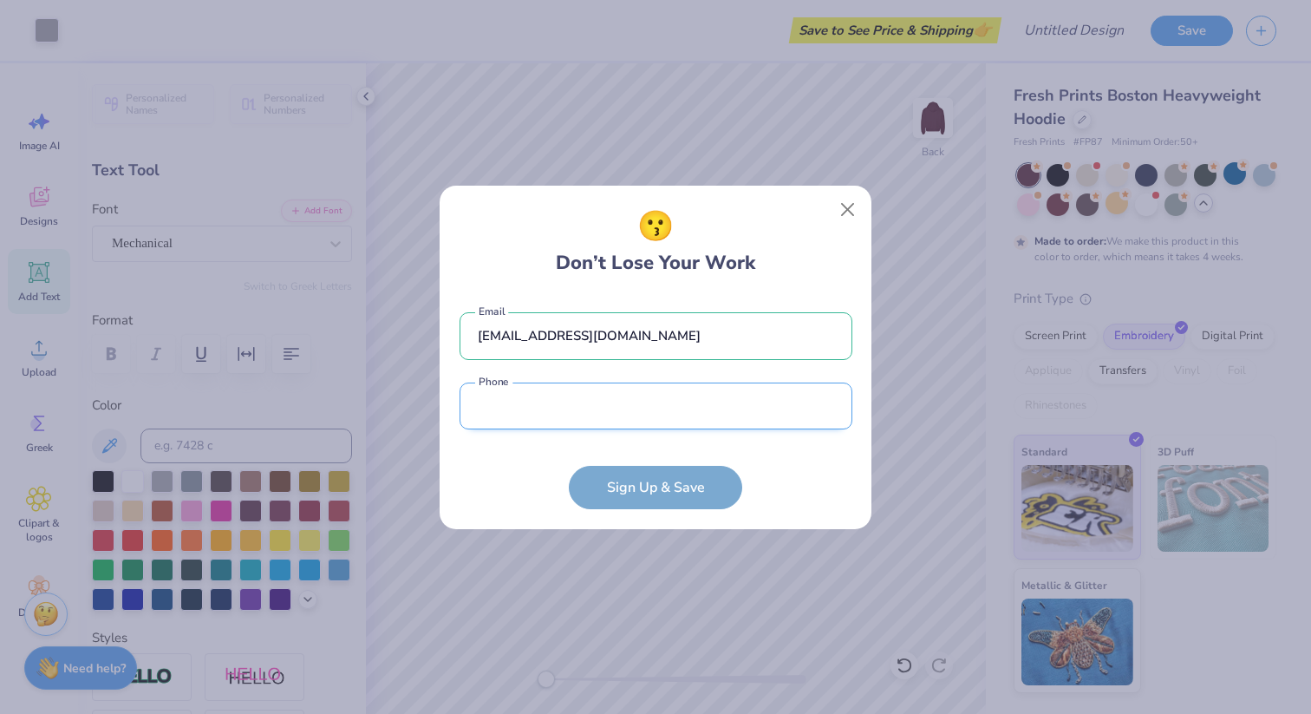
click at [618, 395] on input "tel" at bounding box center [656, 406] width 393 height 48
type input "[PHONE_NUMBER]"
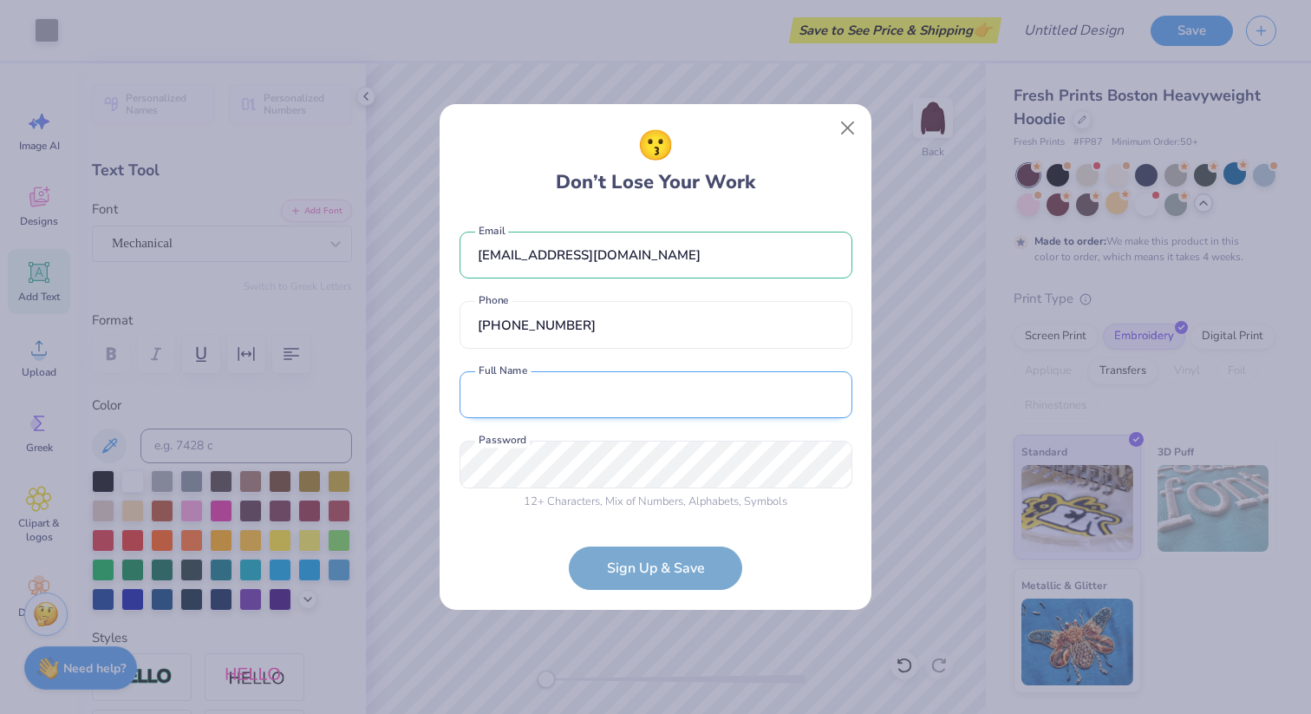
click at [613, 406] on input "text" at bounding box center [656, 395] width 393 height 48
type input "[PERSON_NAME]"
click at [846, 136] on button "Close" at bounding box center [848, 128] width 33 height 33
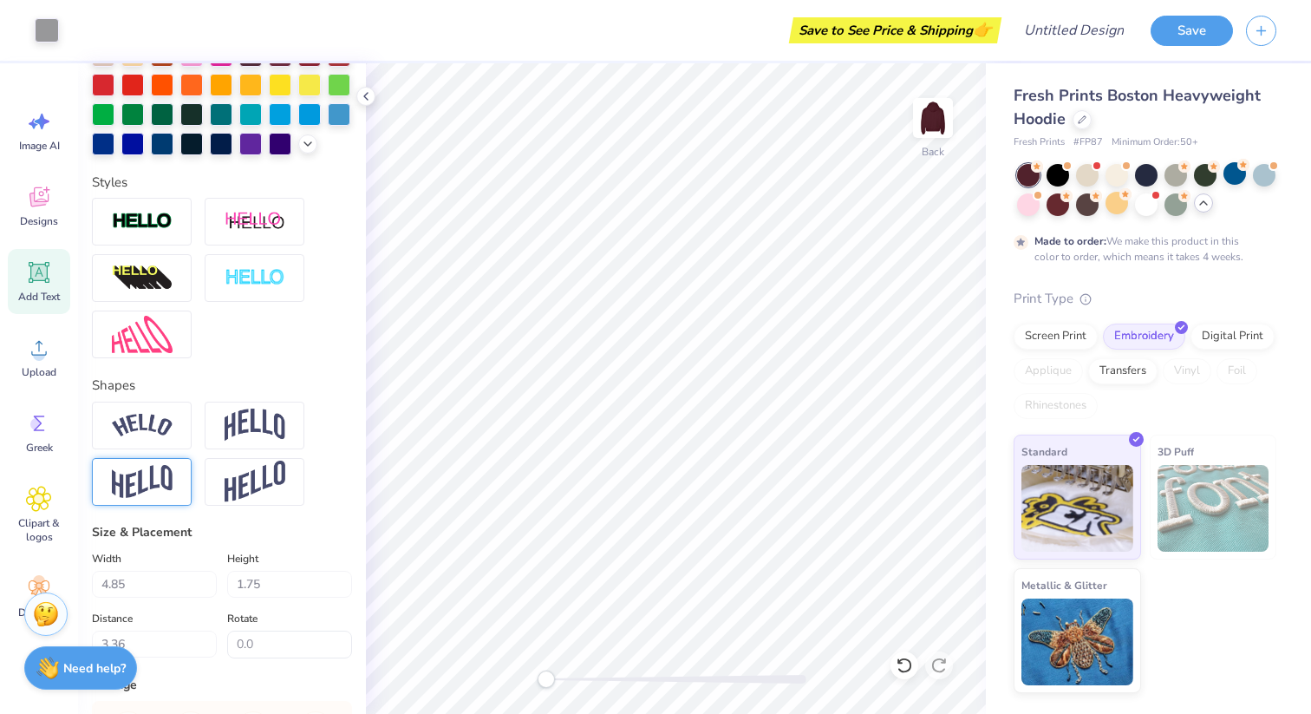
scroll to position [425, 0]
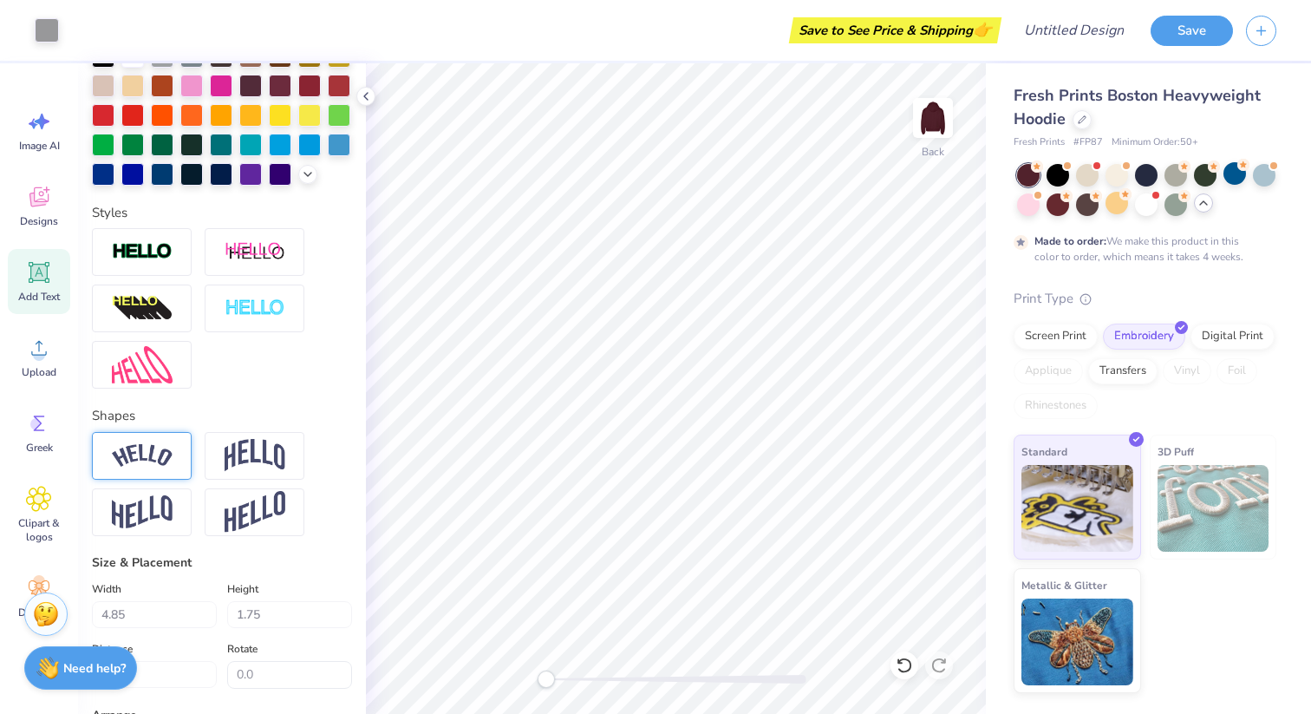
click at [138, 467] on img at bounding box center [142, 455] width 61 height 23
click at [165, 467] on img at bounding box center [142, 455] width 61 height 23
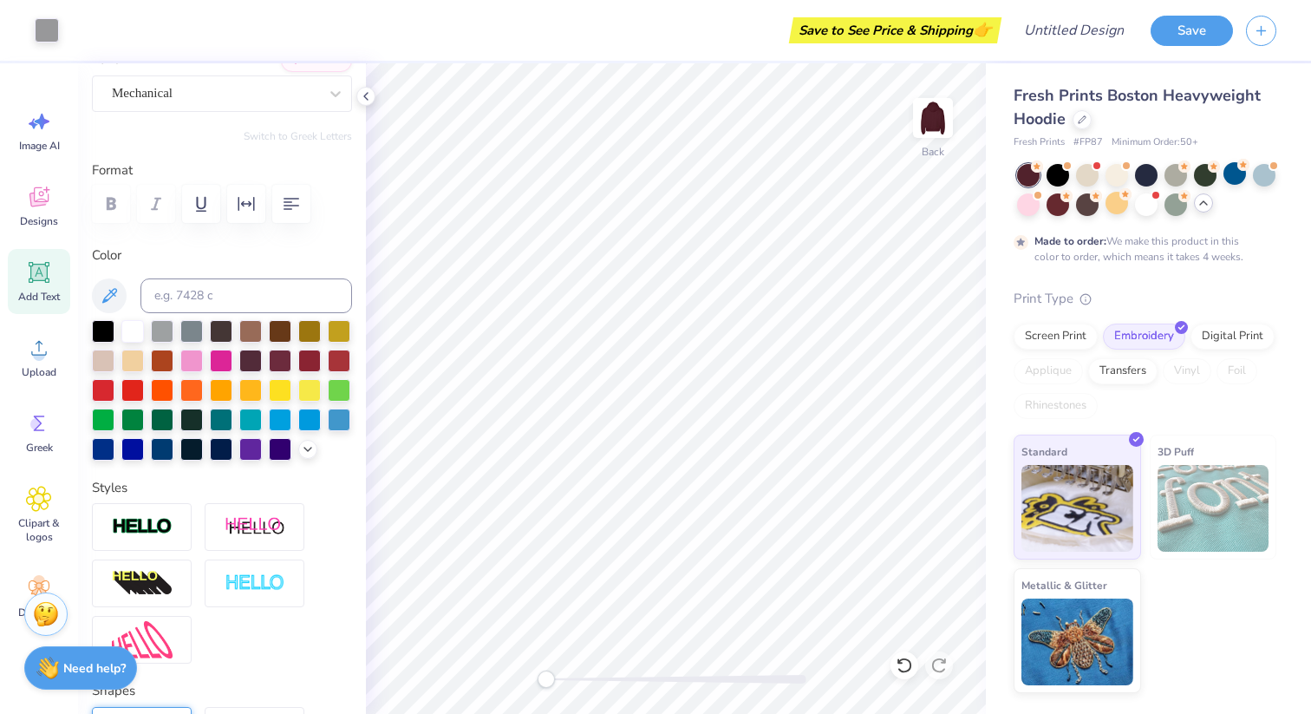
scroll to position [0, 0]
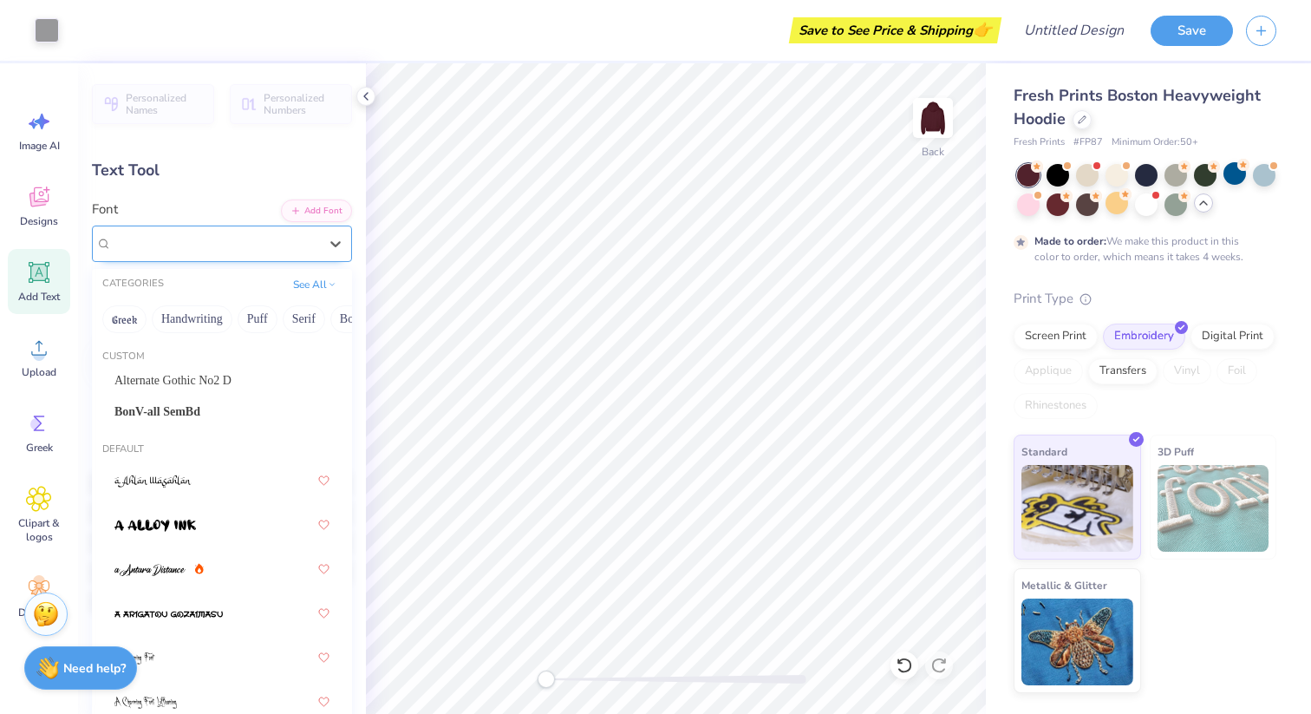
click at [244, 244] on div "Mechanical" at bounding box center [215, 243] width 210 height 27
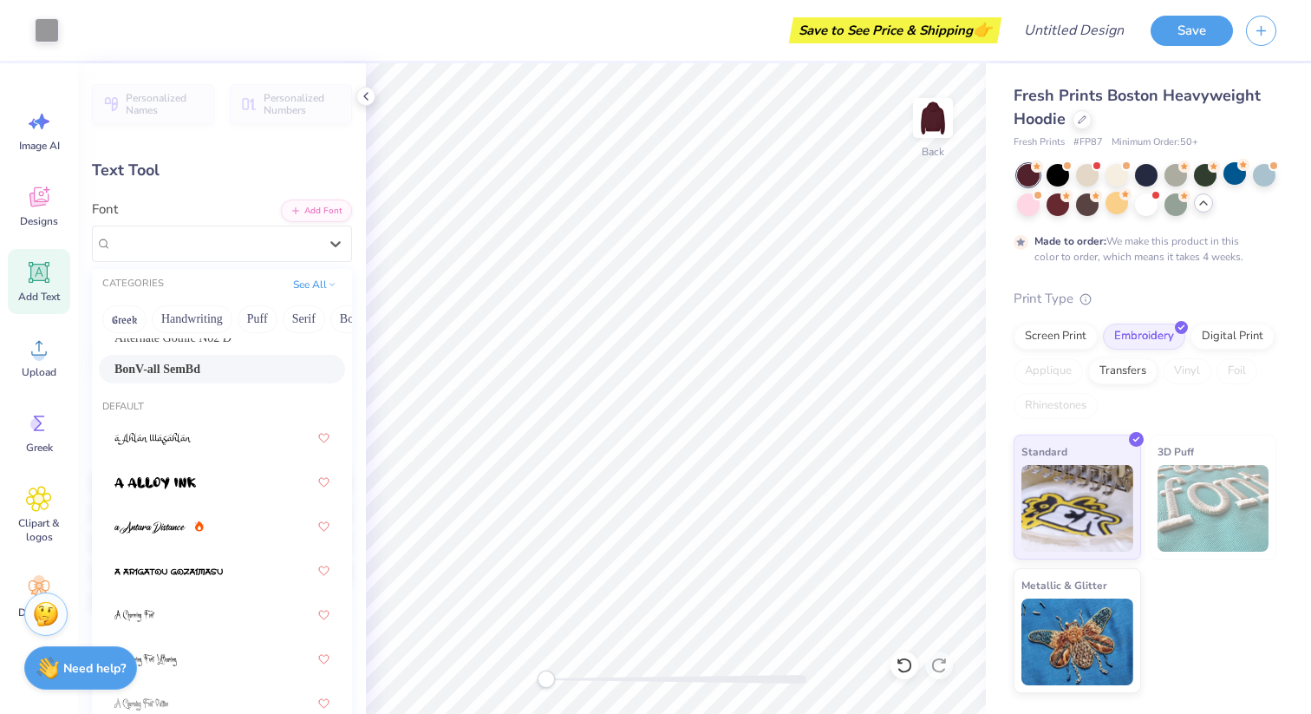
click at [228, 369] on div "BonV-all SemBd" at bounding box center [221, 369] width 215 height 18
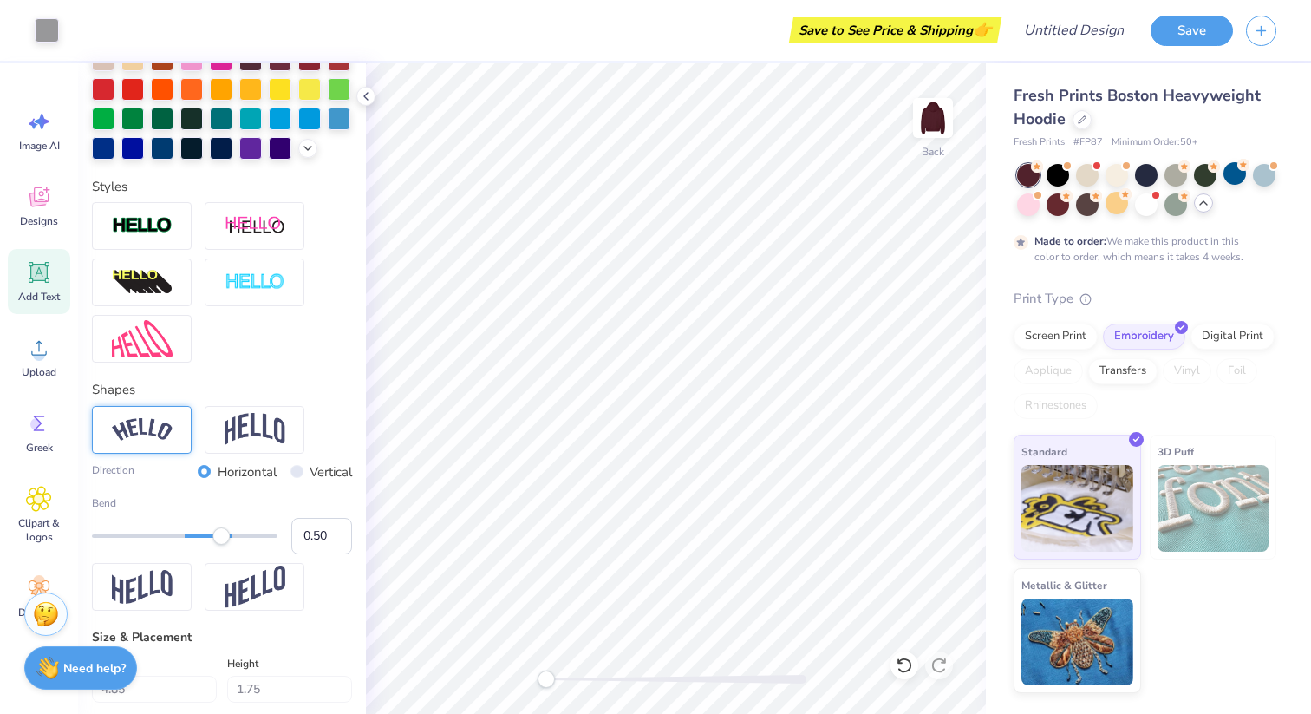
scroll to position [503, 0]
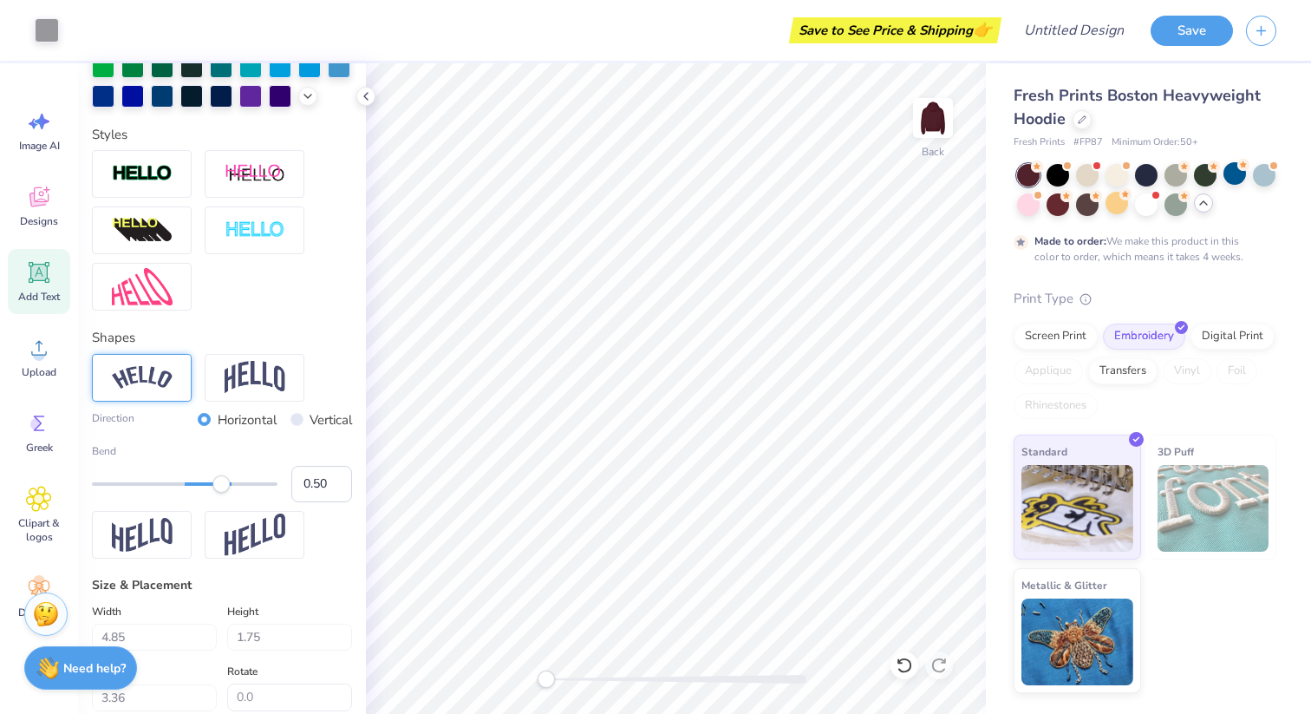
click at [165, 389] on img at bounding box center [142, 377] width 61 height 23
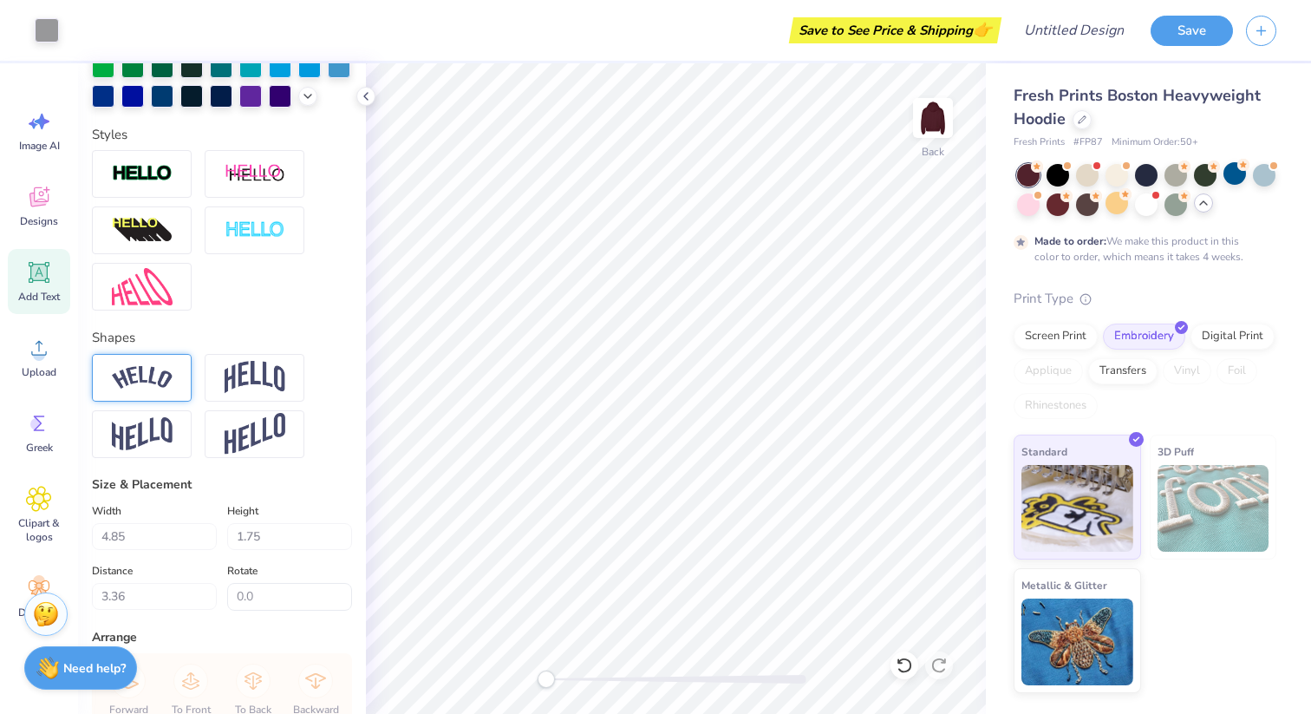
click at [139, 389] on img at bounding box center [142, 377] width 61 height 23
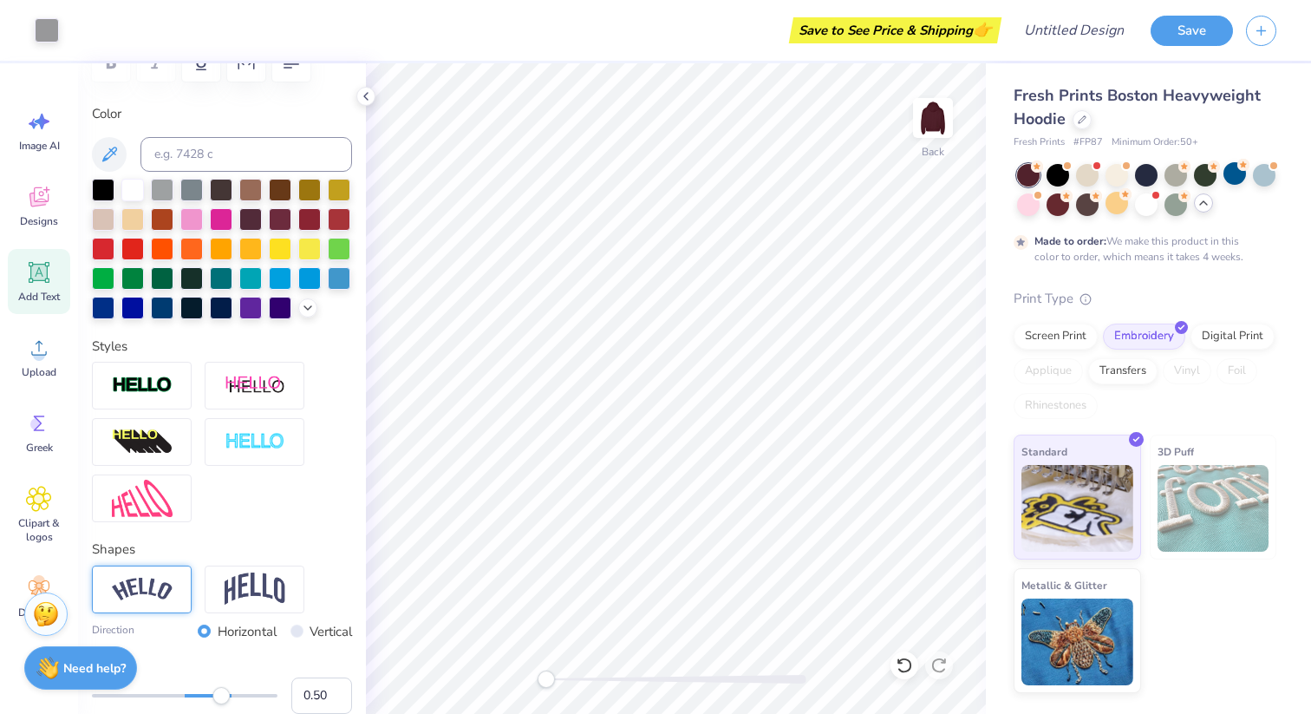
scroll to position [304, 0]
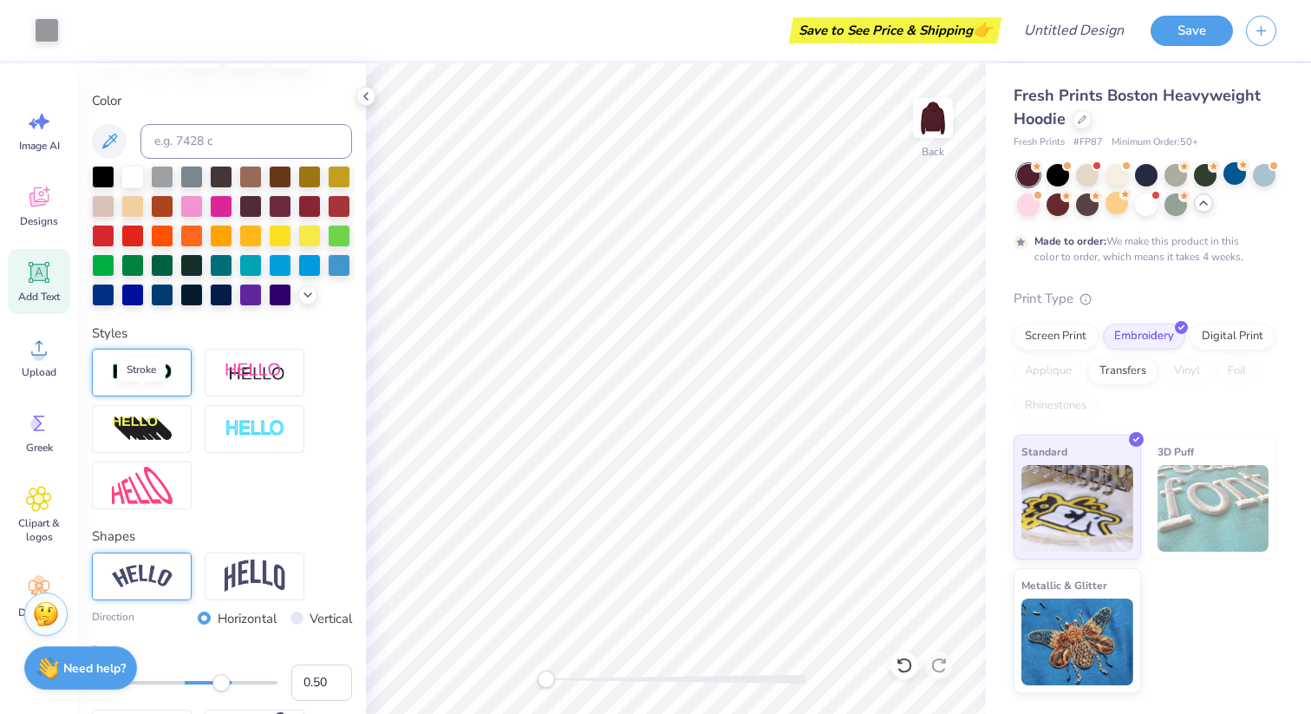
click at [154, 382] on img at bounding box center [142, 373] width 61 height 20
click at [119, 396] on div at bounding box center [142, 373] width 100 height 48
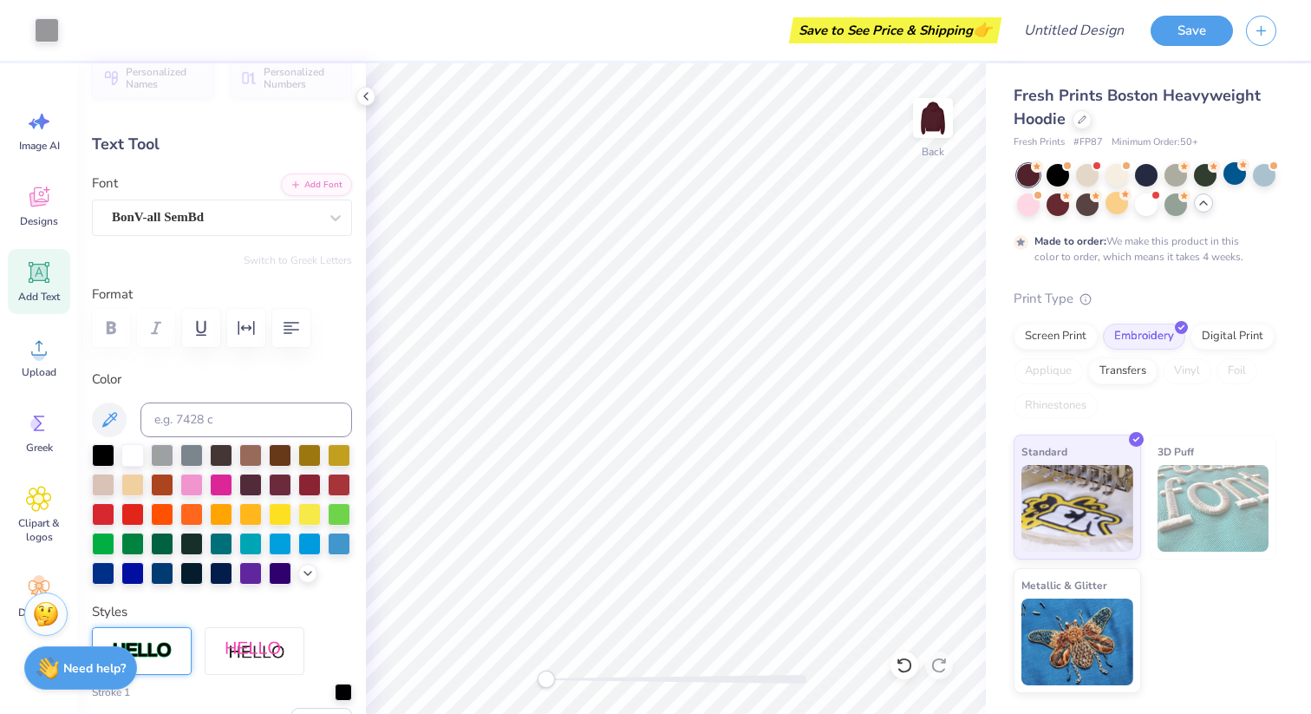
scroll to position [0, 0]
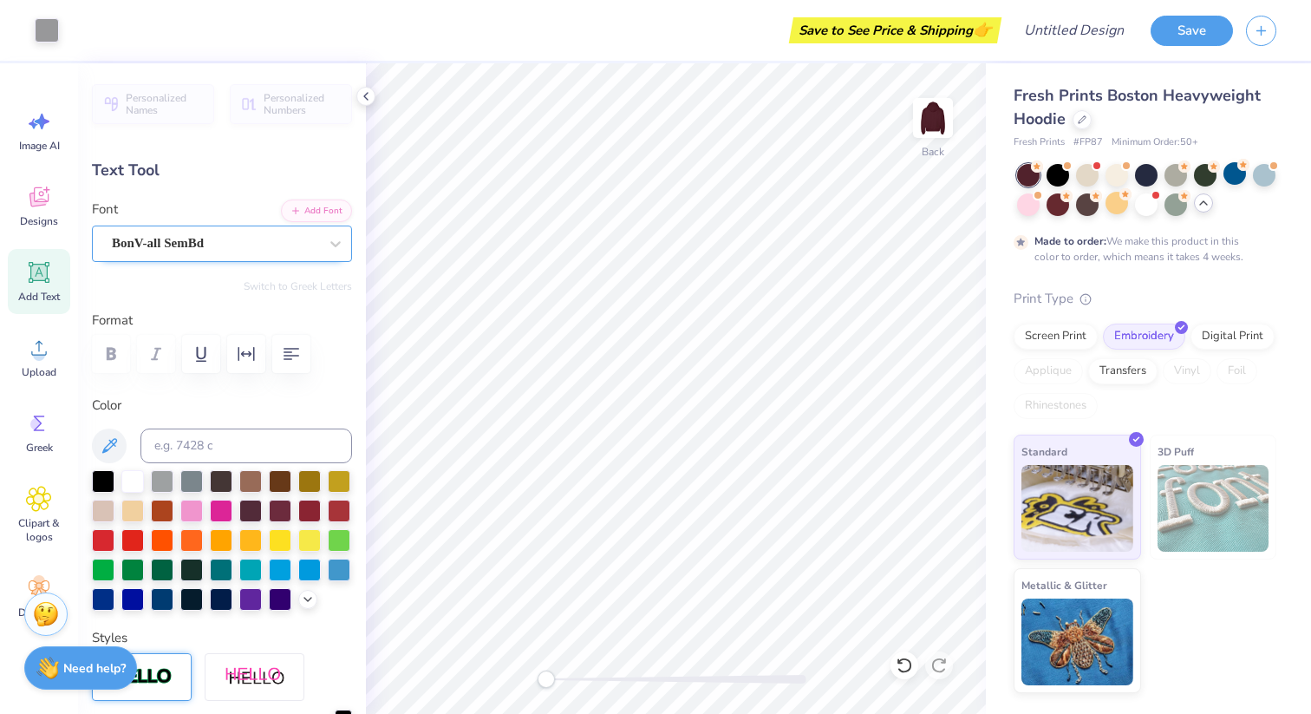
click at [195, 232] on div at bounding box center [215, 243] width 206 height 23
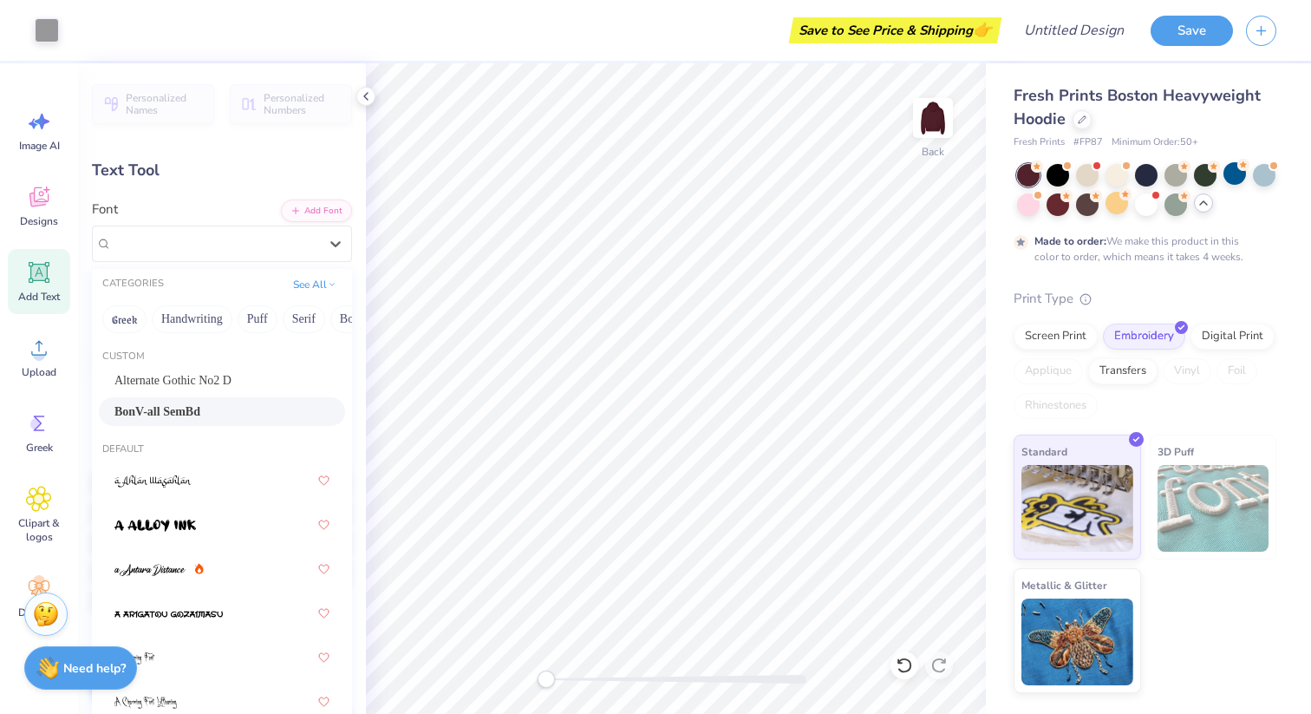
click at [164, 402] on div "BonV-all SemBd" at bounding box center [222, 411] width 246 height 29
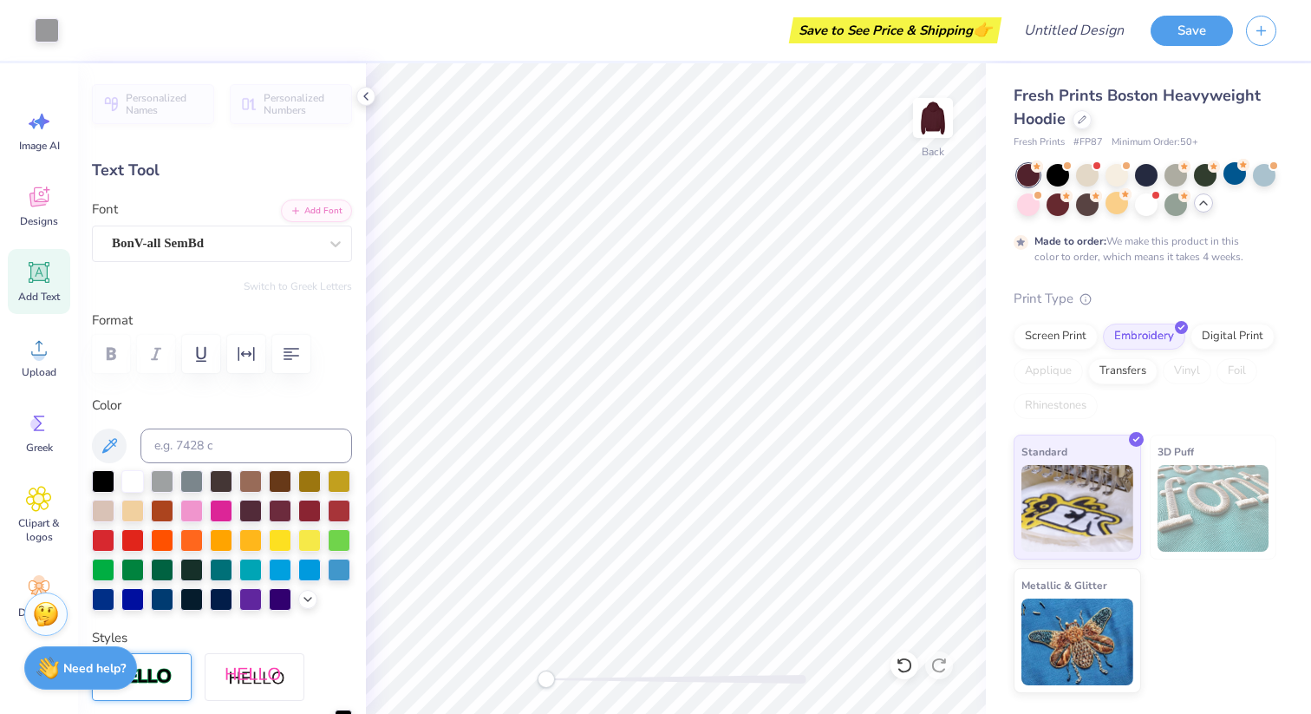
type input "4.81"
type input "0.37"
type input "5.70"
click at [23, 270] on div "Add Text" at bounding box center [39, 281] width 62 height 65
type input "7.05"
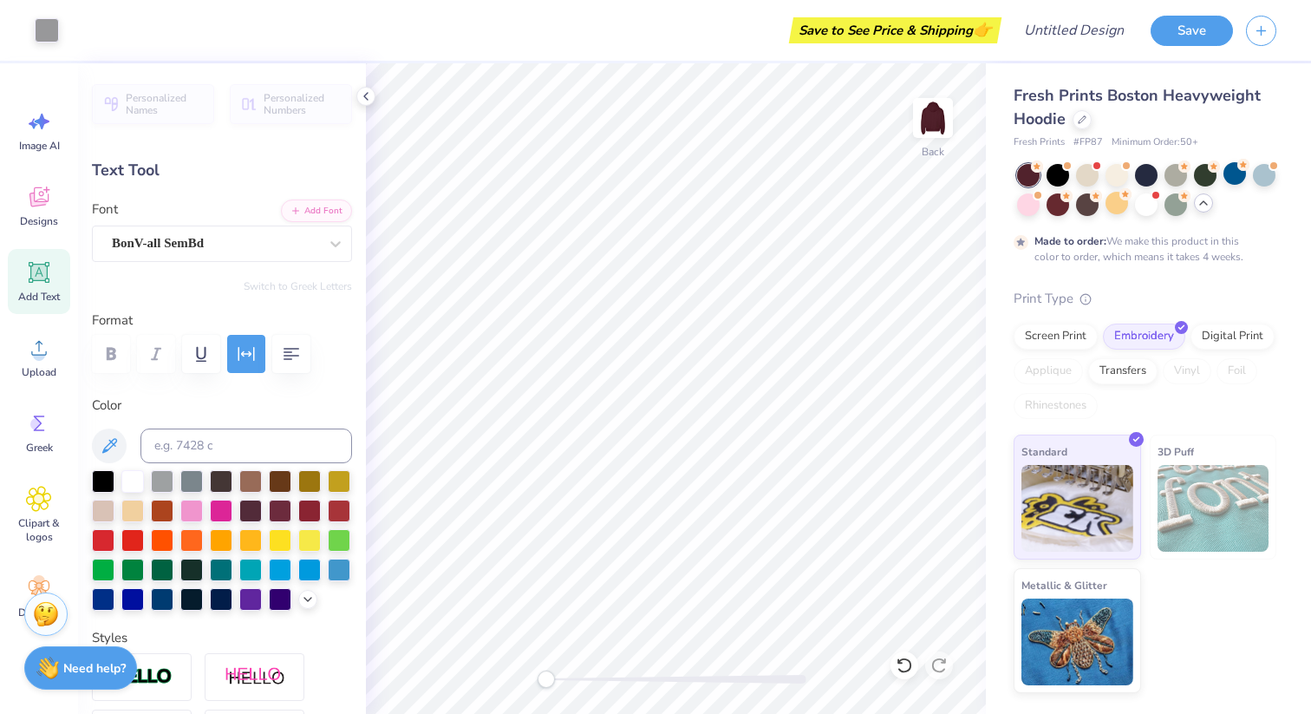
type input "2.04"
type input "5.73"
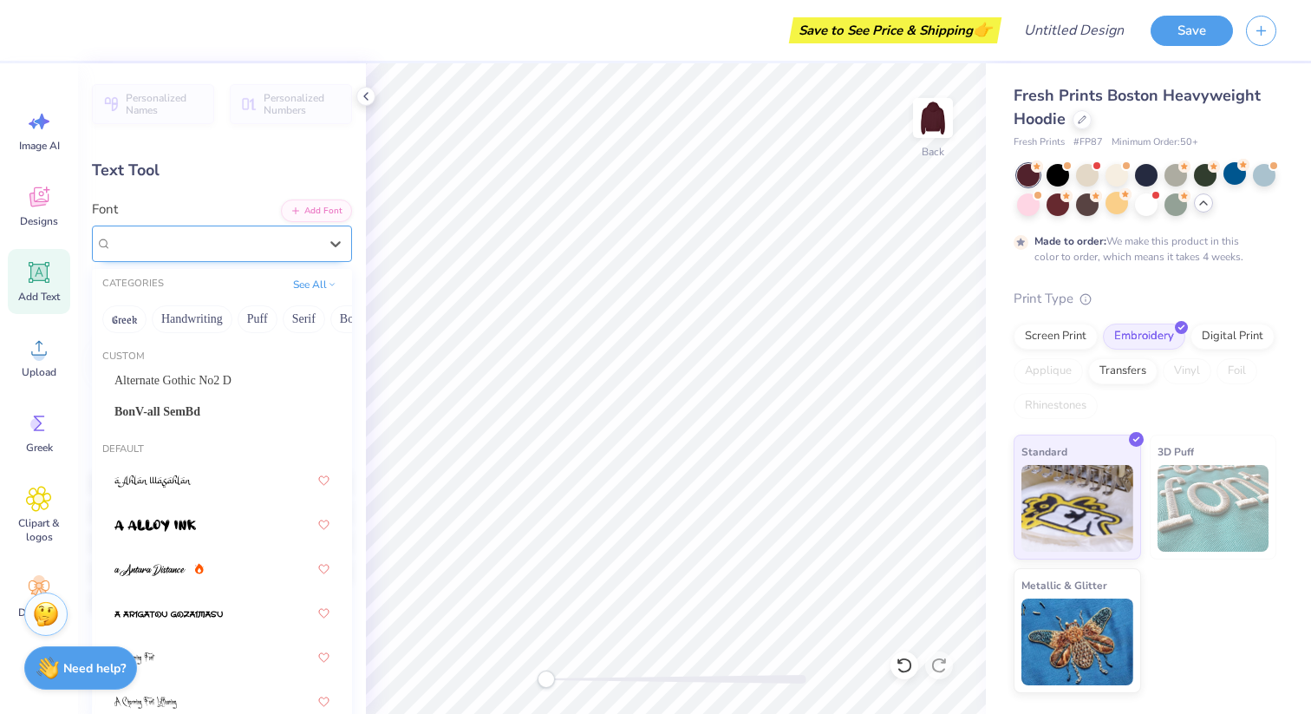
click at [160, 249] on div "Super Dream" at bounding box center [215, 243] width 210 height 27
click at [155, 408] on span "BonV-all SemBd" at bounding box center [157, 411] width 86 height 18
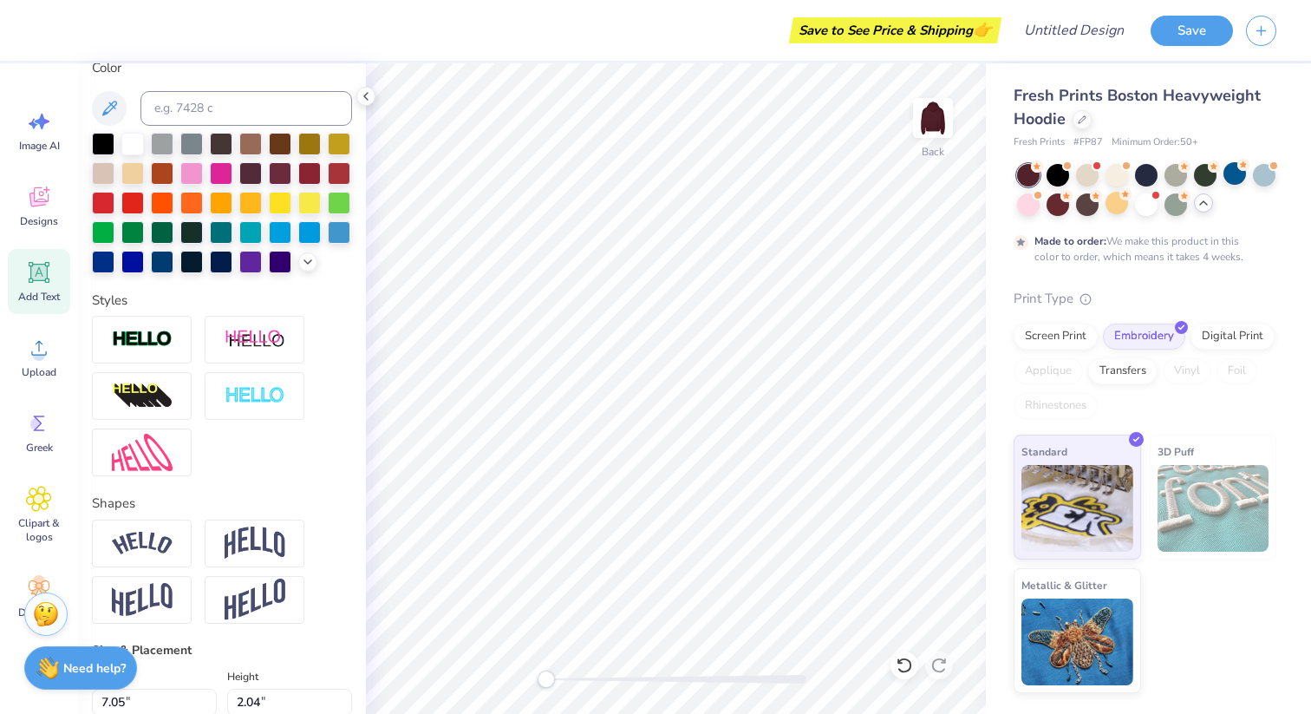
scroll to position [351, 0]
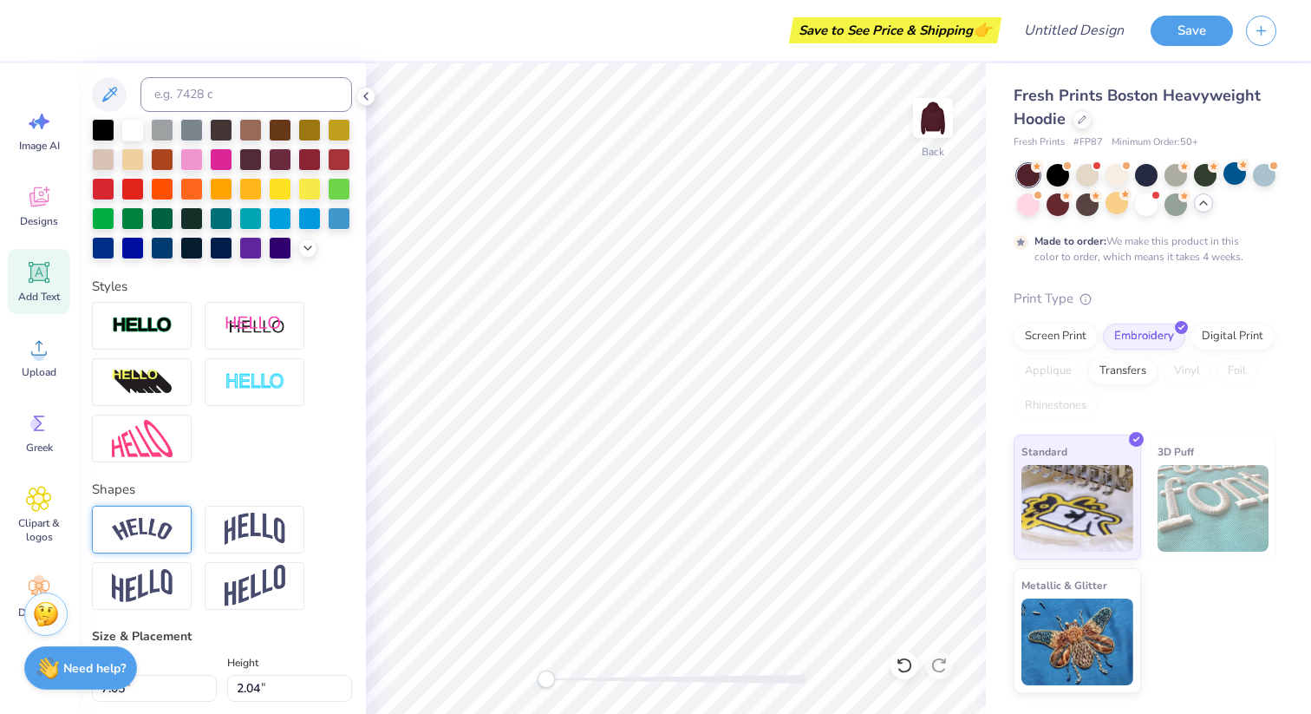
click at [147, 541] on img at bounding box center [142, 529] width 61 height 23
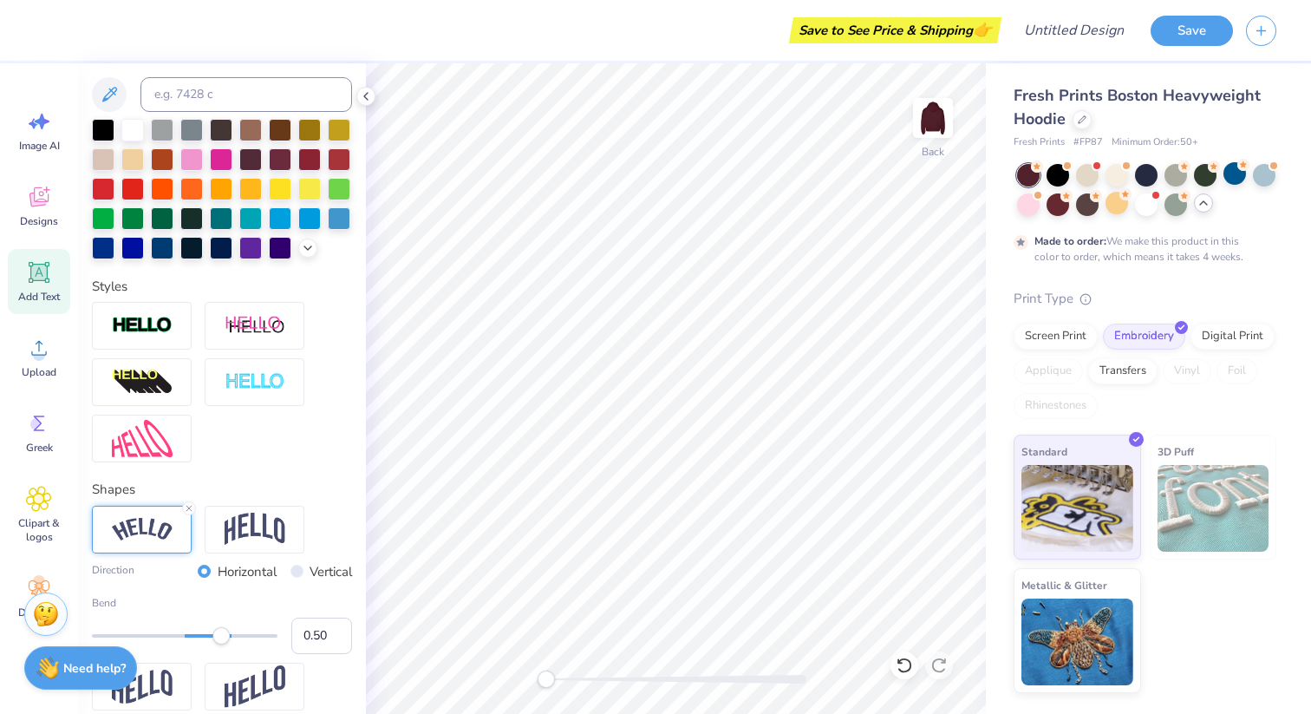
scroll to position [14, 3]
type textarea "SAP"
type input "4.81"
type input "0.37"
type input "5.70"
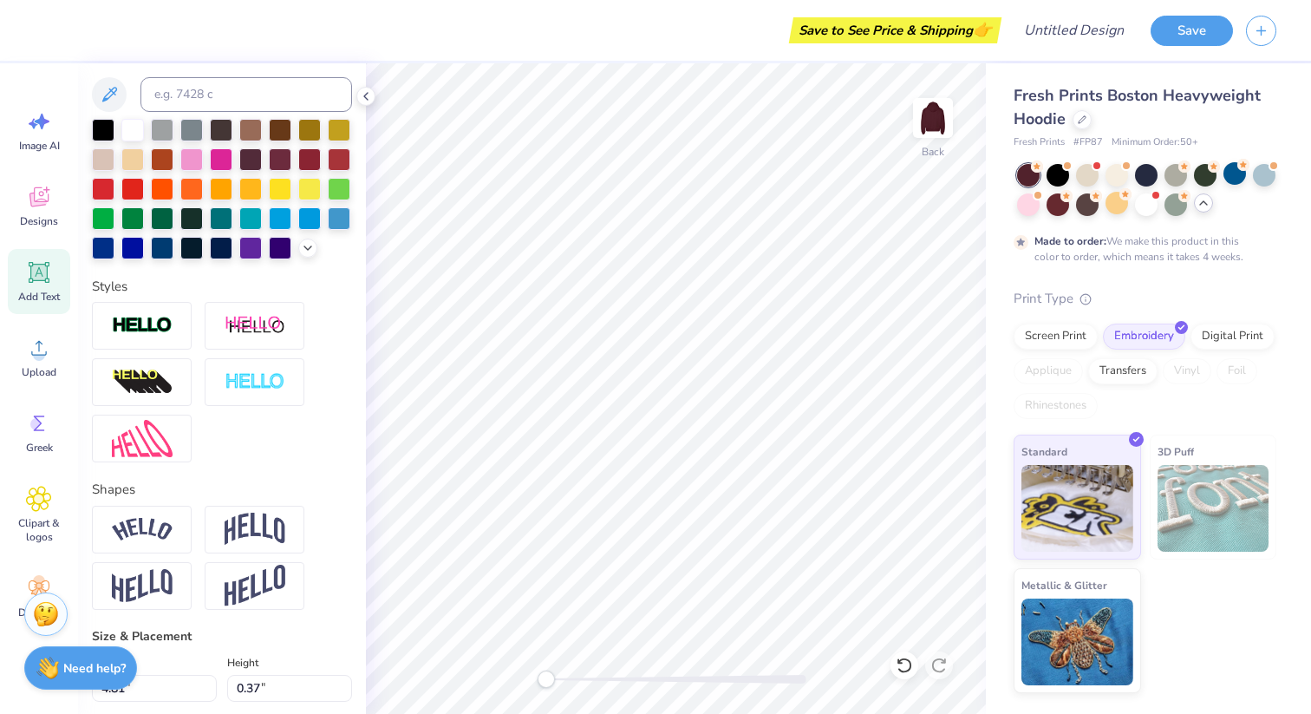
type input "6.88"
type input "3.05"
type input "5.22"
click at [233, 546] on img at bounding box center [255, 529] width 61 height 33
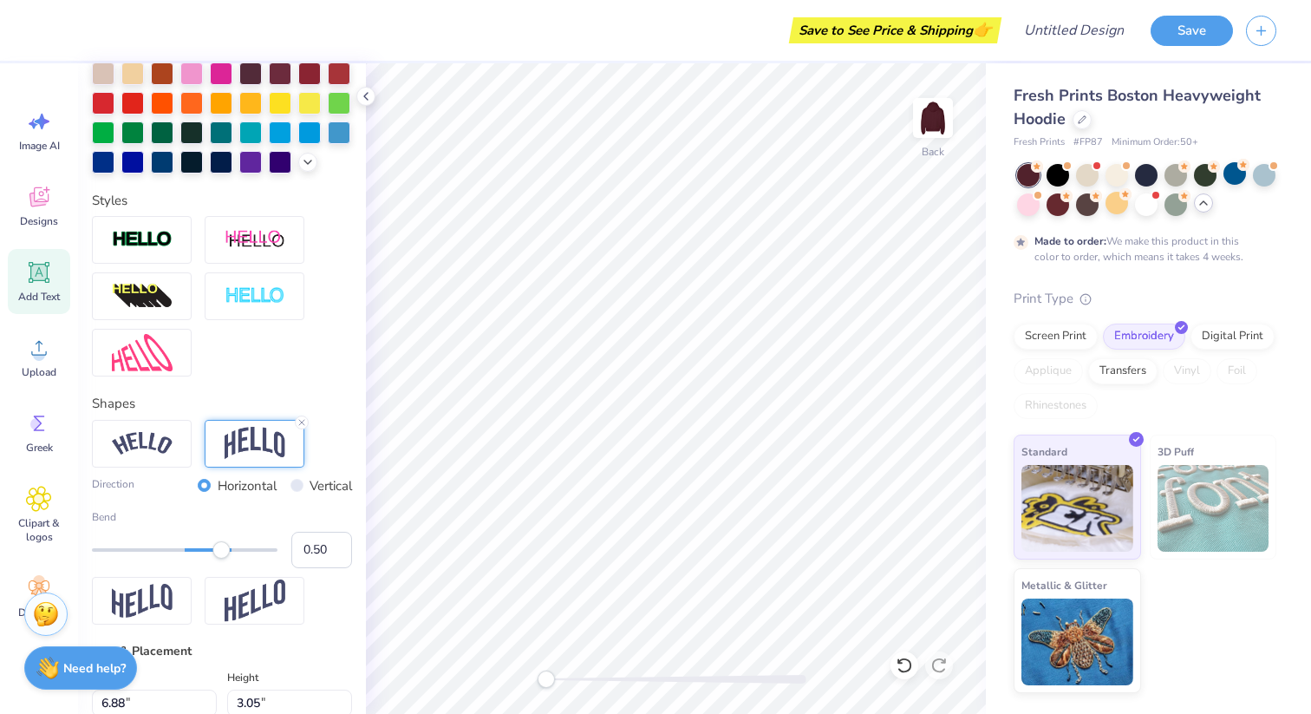
scroll to position [440, 0]
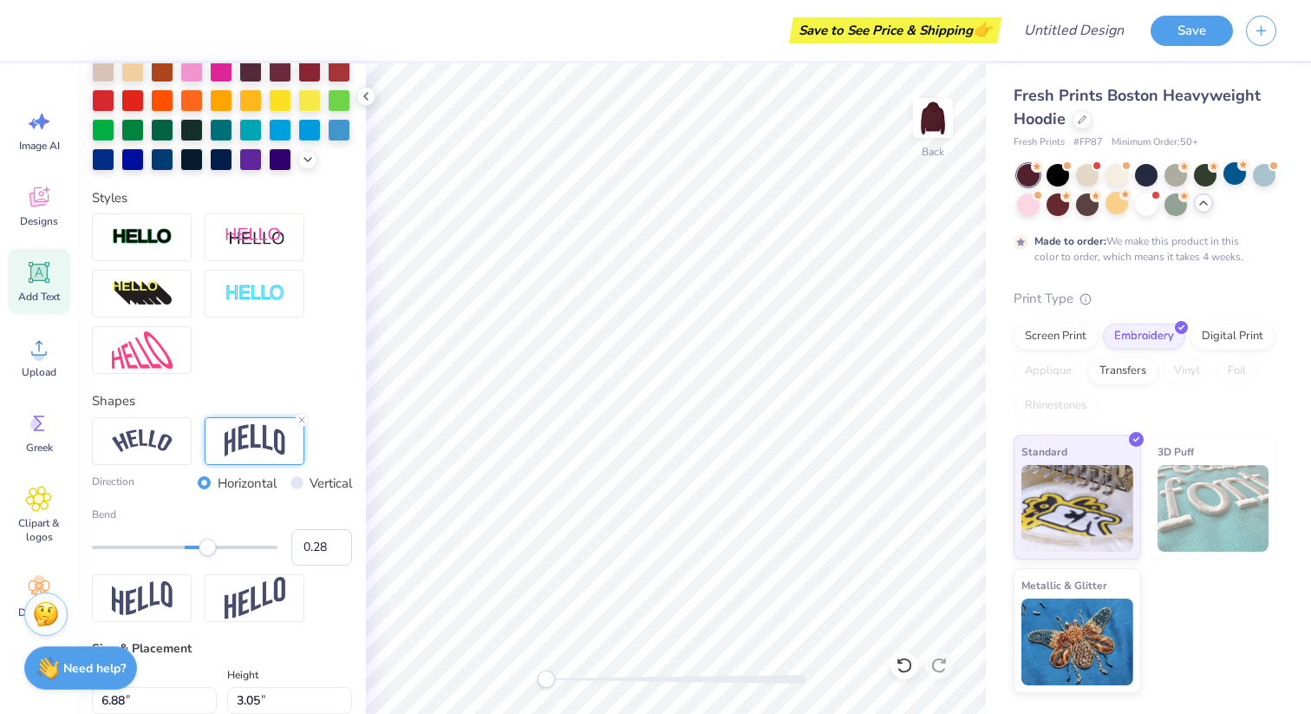
type input "0.27"
drag, startPoint x: 224, startPoint y: 577, endPoint x: 201, endPoint y: 577, distance: 22.5
click at [201, 556] on div "Accessibility label" at bounding box center [201, 547] width 17 height 17
type input "0.59"
drag, startPoint x: 208, startPoint y: 577, endPoint x: 229, endPoint y: 577, distance: 20.8
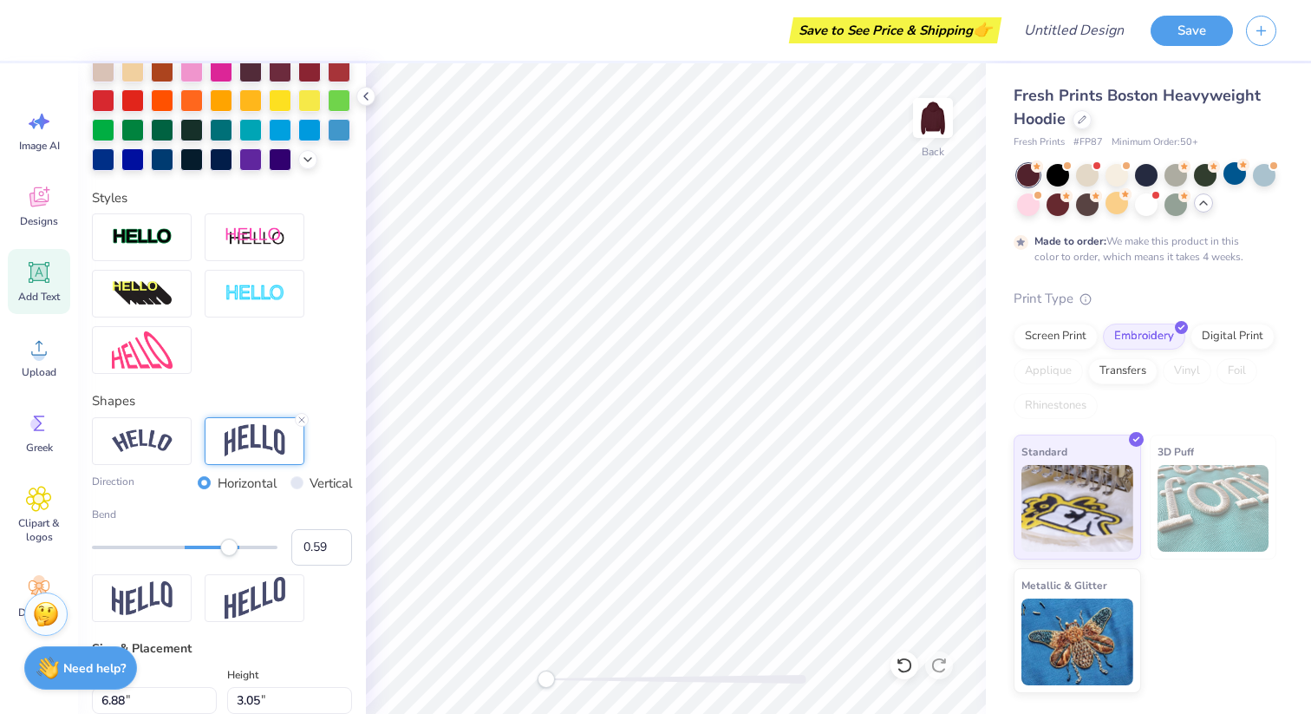
click at [229, 556] on div "Accessibility label" at bounding box center [228, 547] width 17 height 17
type input "0.37"
drag, startPoint x: 229, startPoint y: 577, endPoint x: 210, endPoint y: 577, distance: 19.1
click at [210, 556] on div "Accessibility label" at bounding box center [209, 547] width 17 height 17
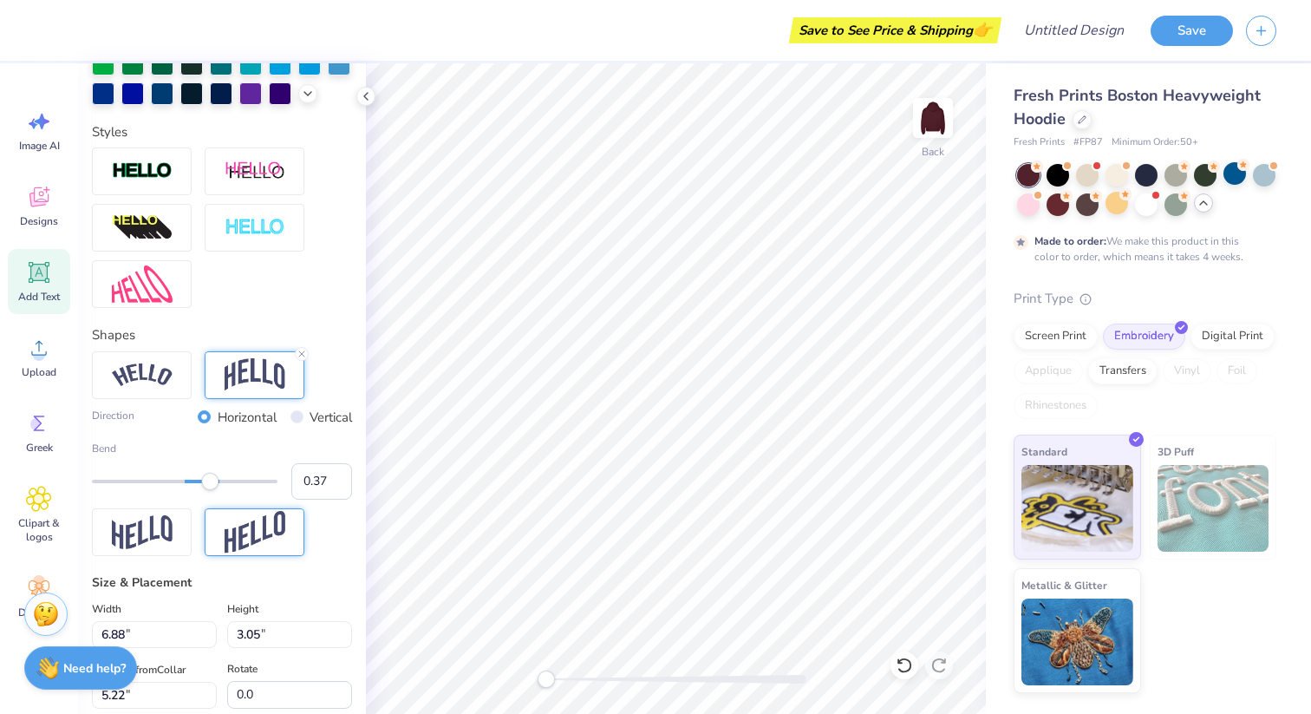
scroll to position [507, 0]
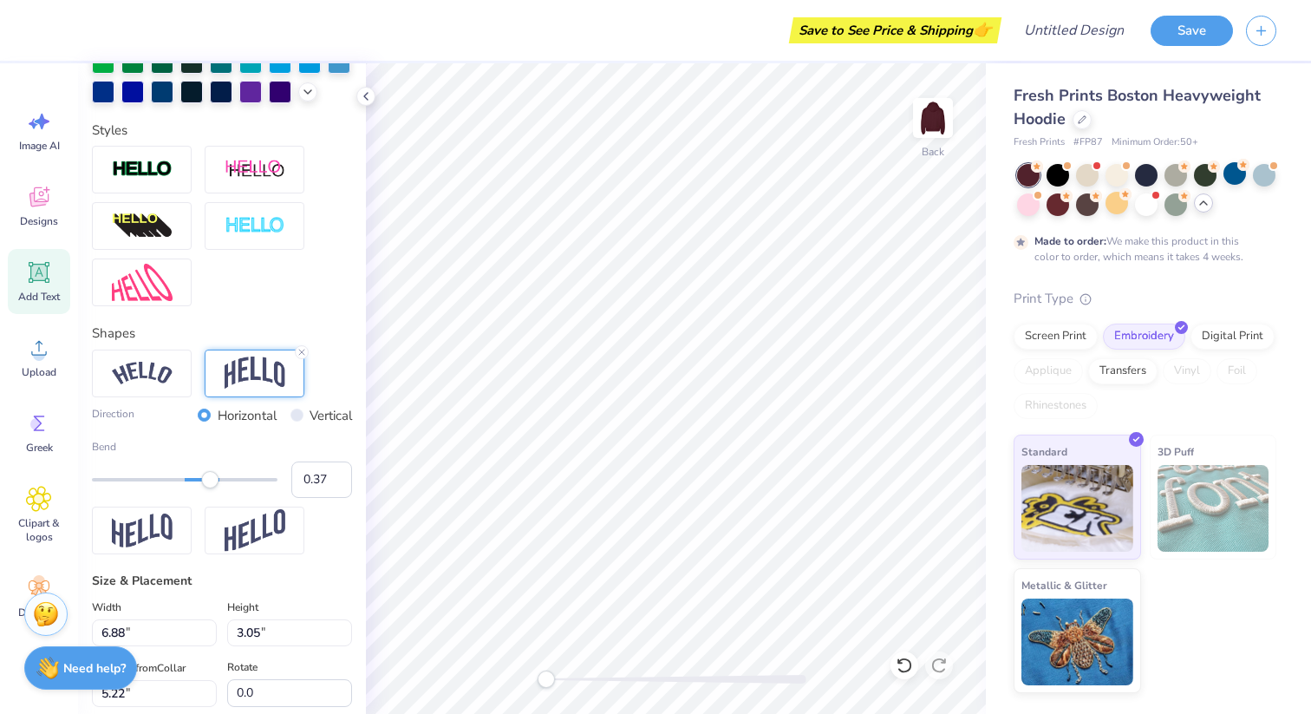
type input "2.88"
type input "2.17"
type input "3.54"
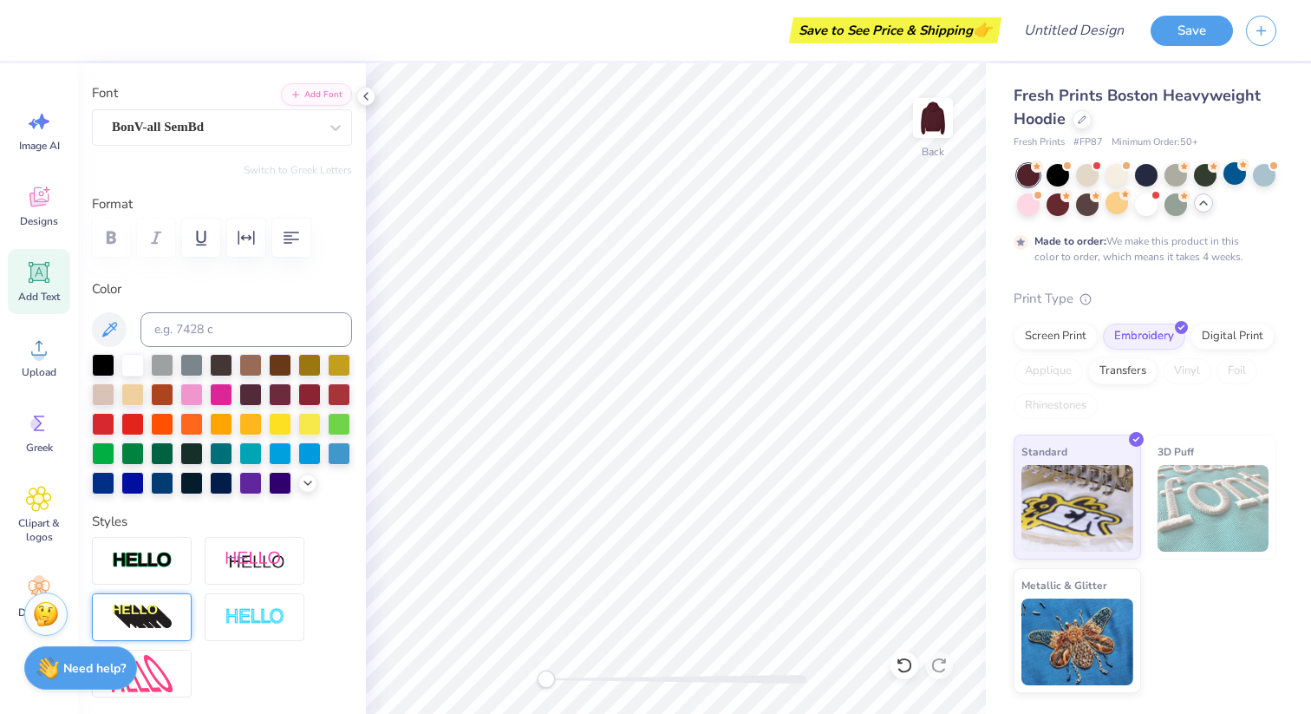
scroll to position [0, 0]
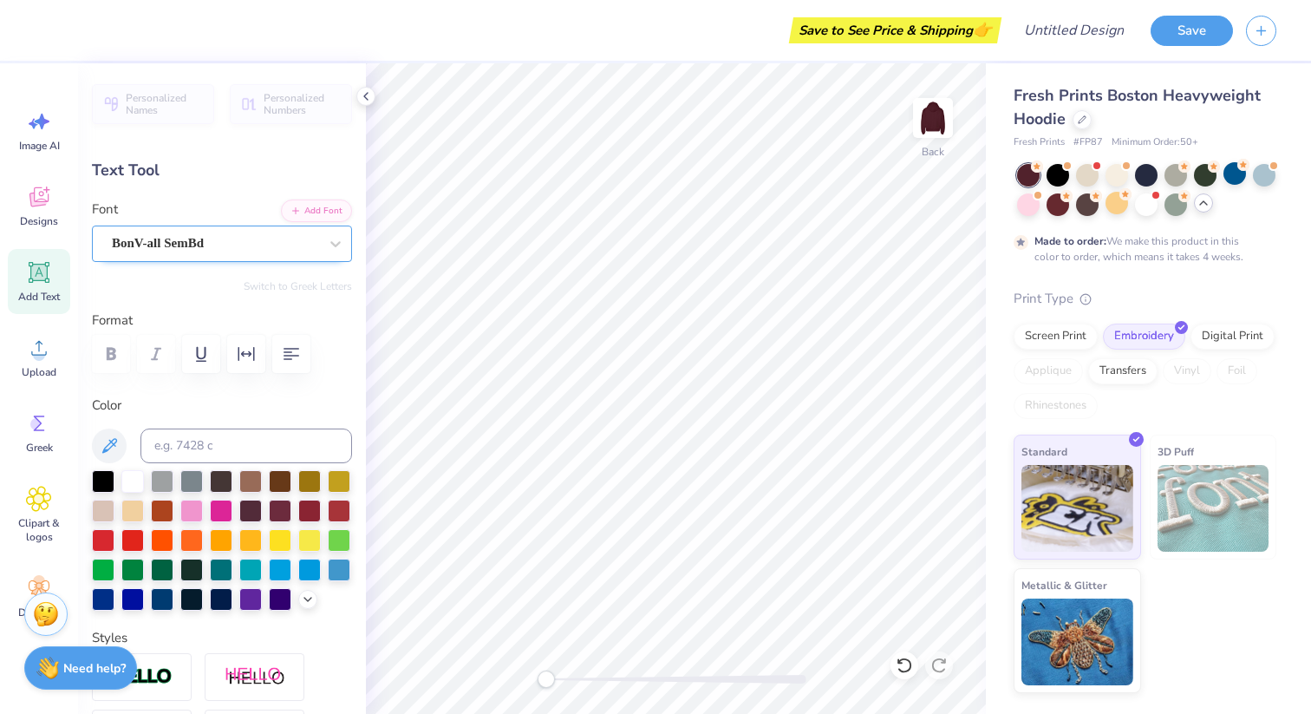
click at [159, 245] on div "BonV-all SemBd" at bounding box center [215, 243] width 210 height 27
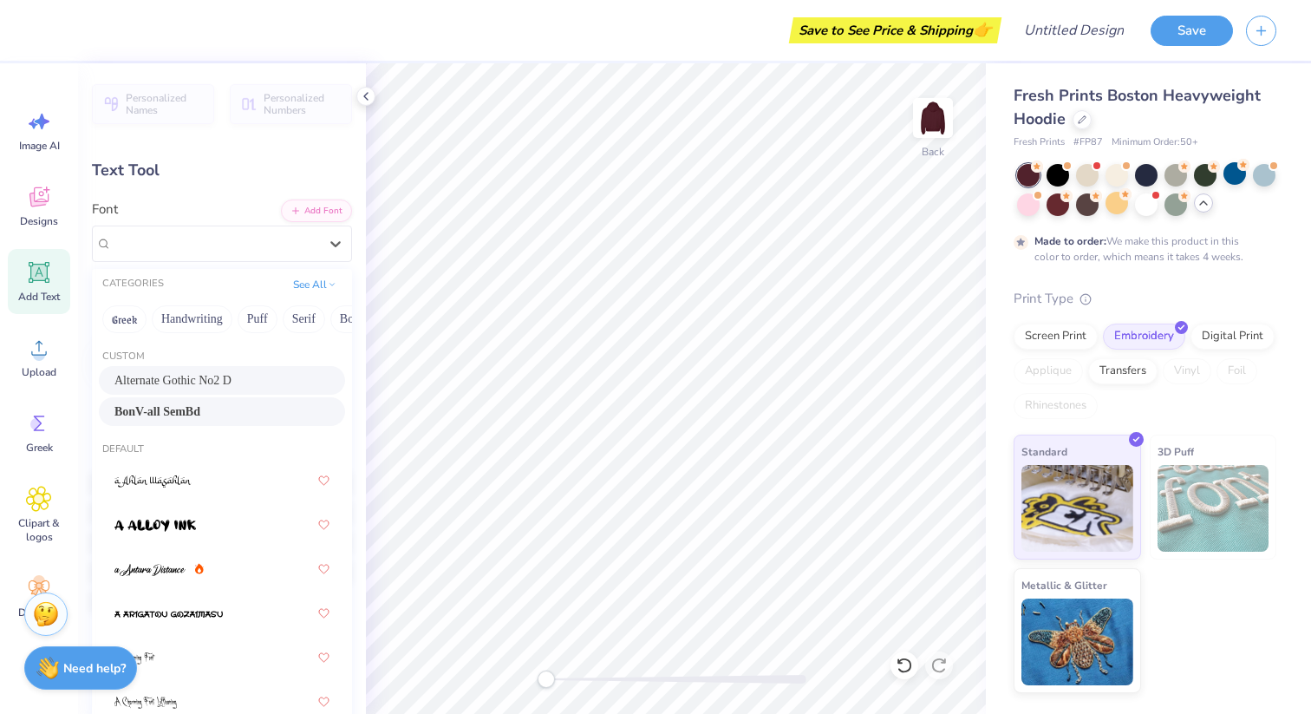
click at [160, 375] on span "Alternate Gothic No2 D" at bounding box center [172, 380] width 117 height 18
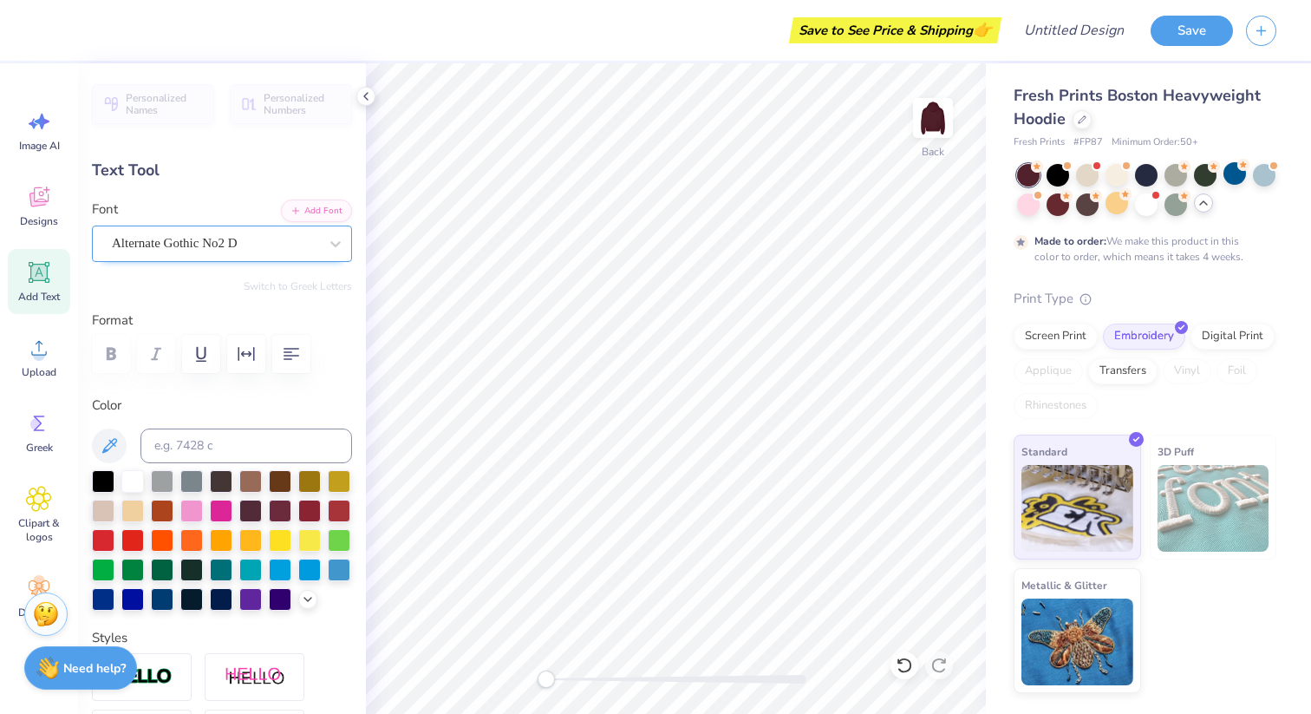
click at [279, 241] on div "Alternate Gothic No2 D" at bounding box center [215, 243] width 210 height 27
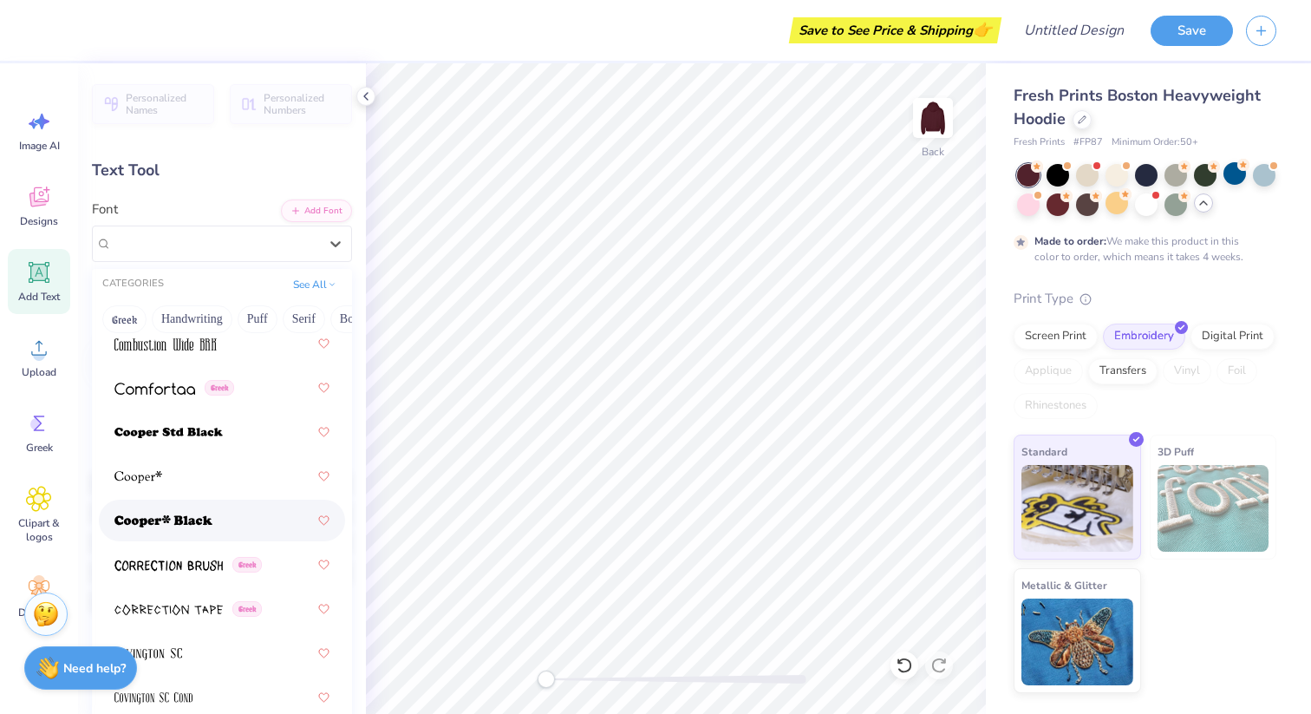
scroll to position [3769, 0]
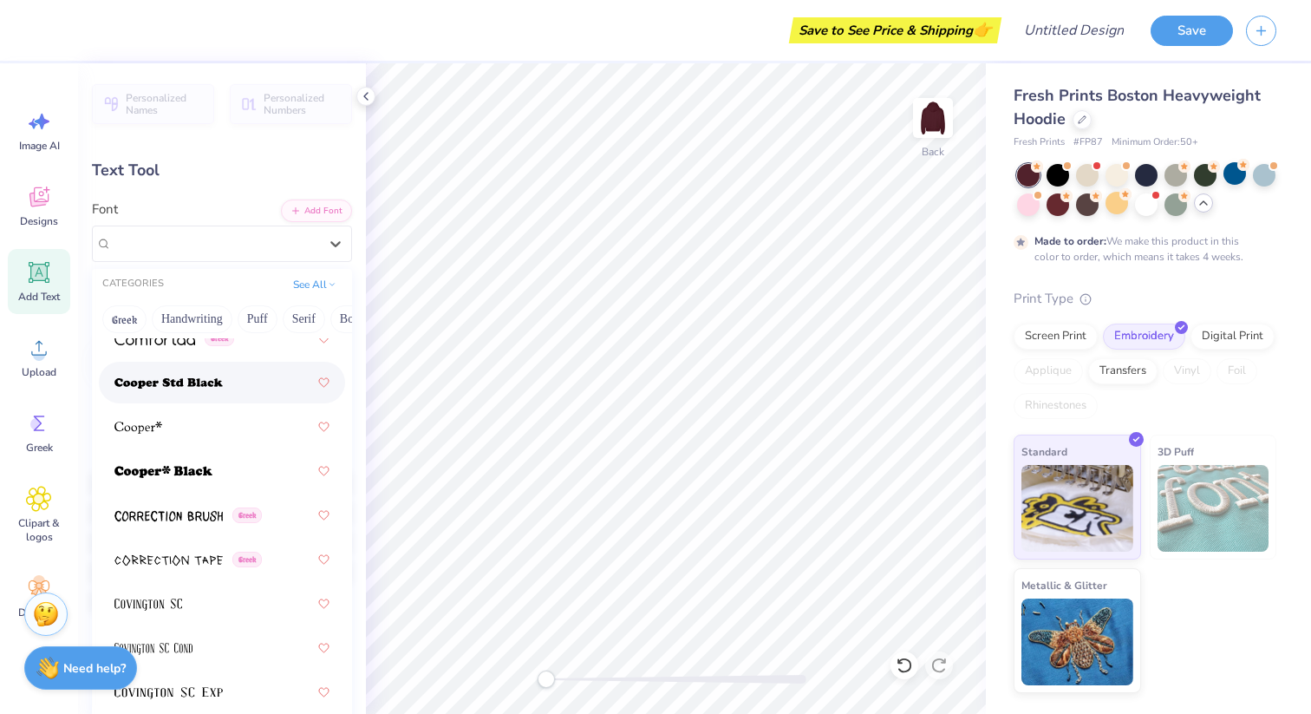
click at [216, 377] on img at bounding box center [168, 383] width 108 height 12
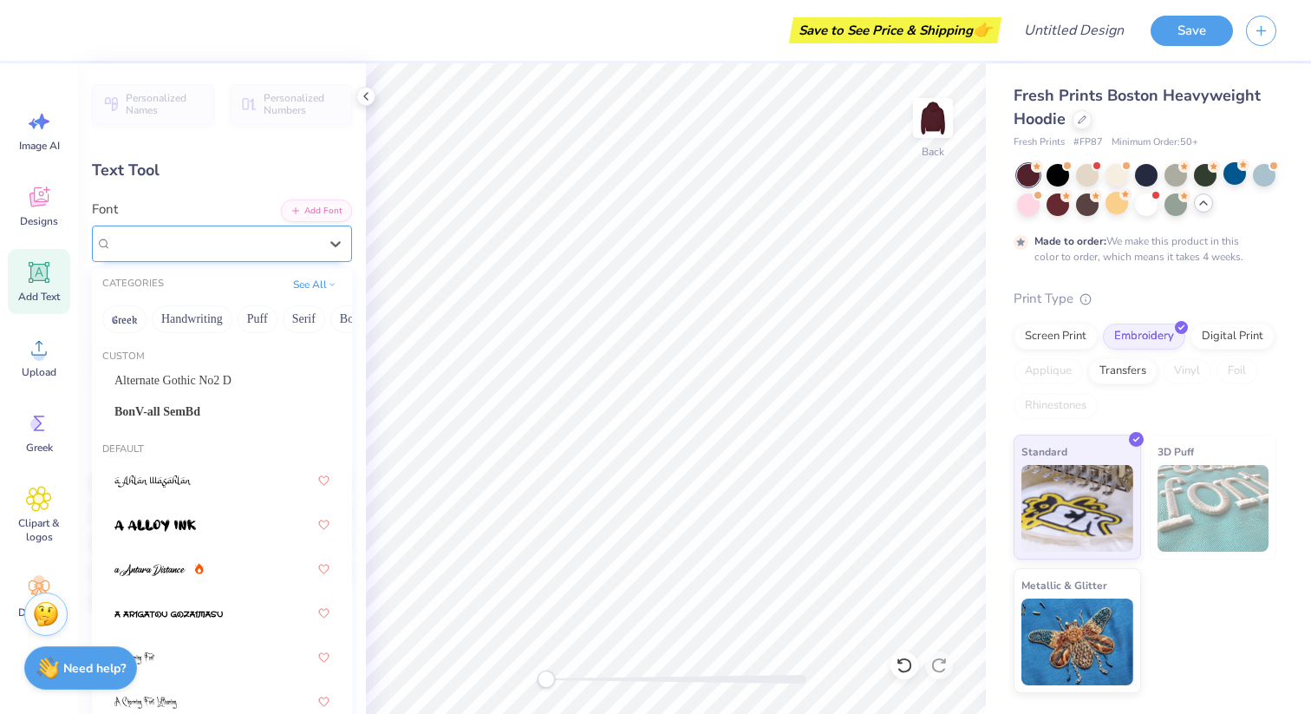
click at [241, 236] on div "[PERSON_NAME] Std Black" at bounding box center [215, 243] width 210 height 27
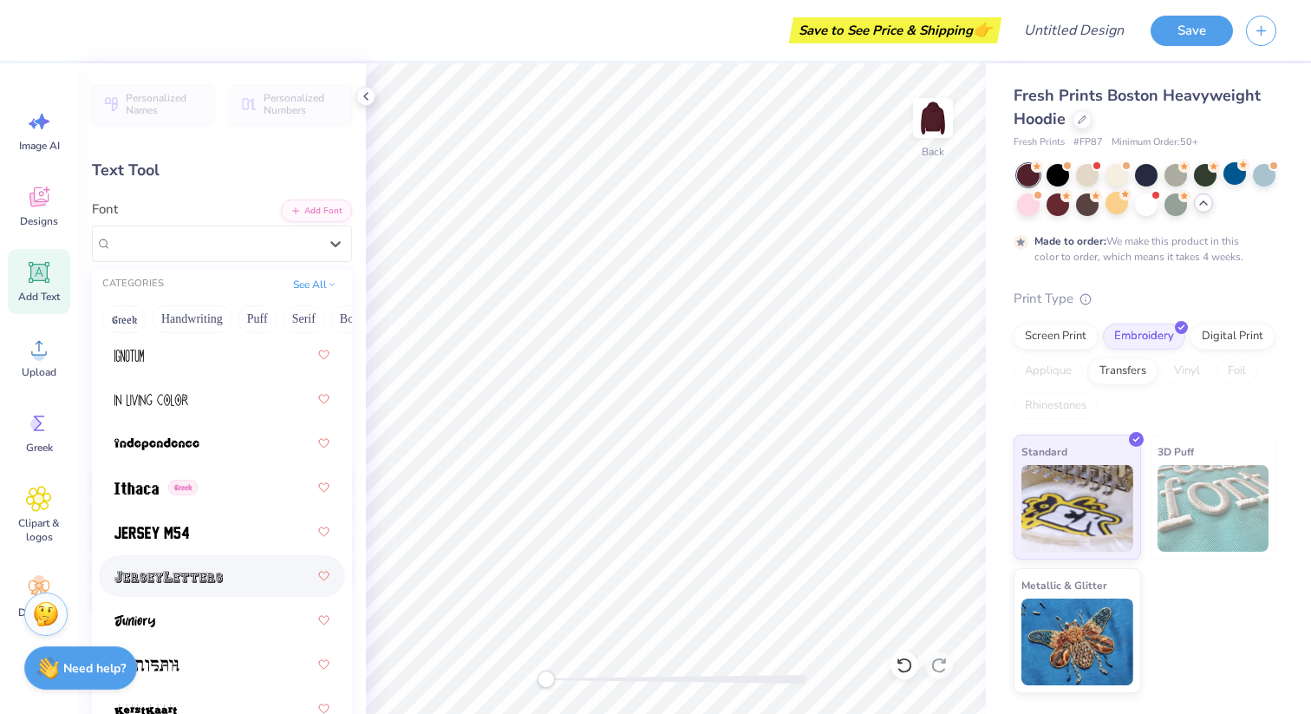
scroll to position [6717, 0]
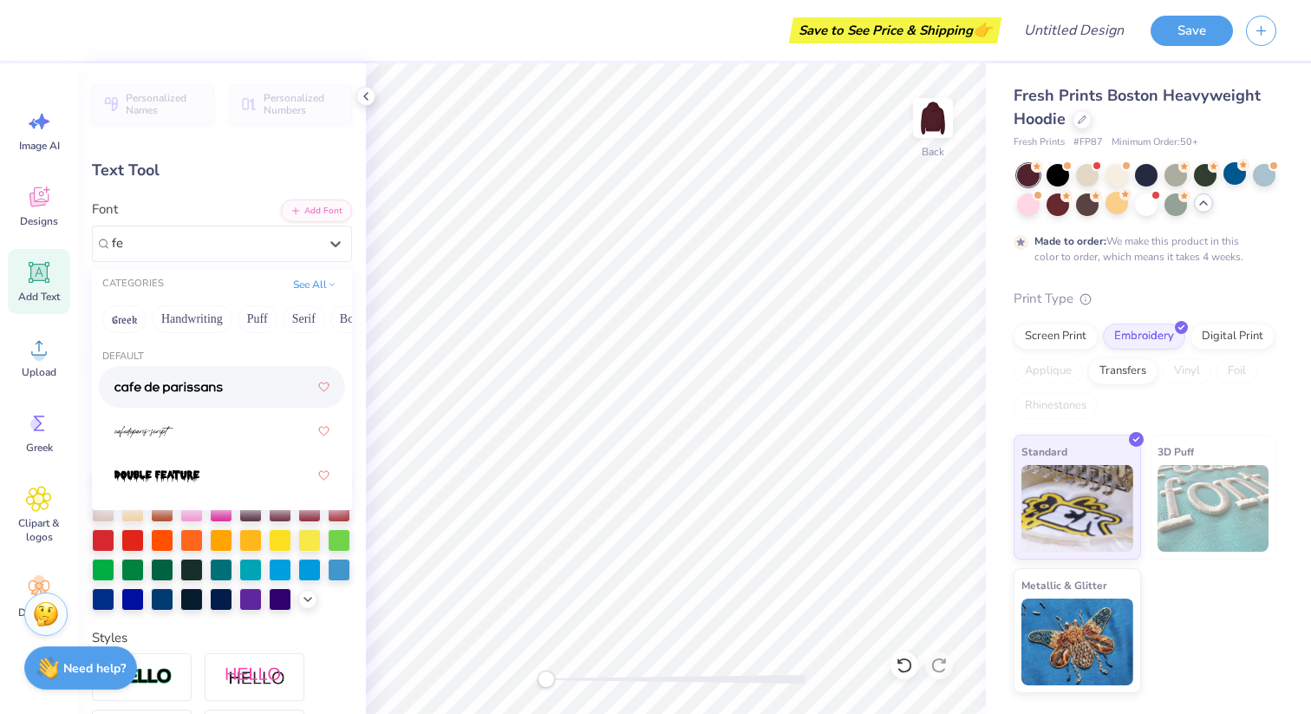
type input "f"
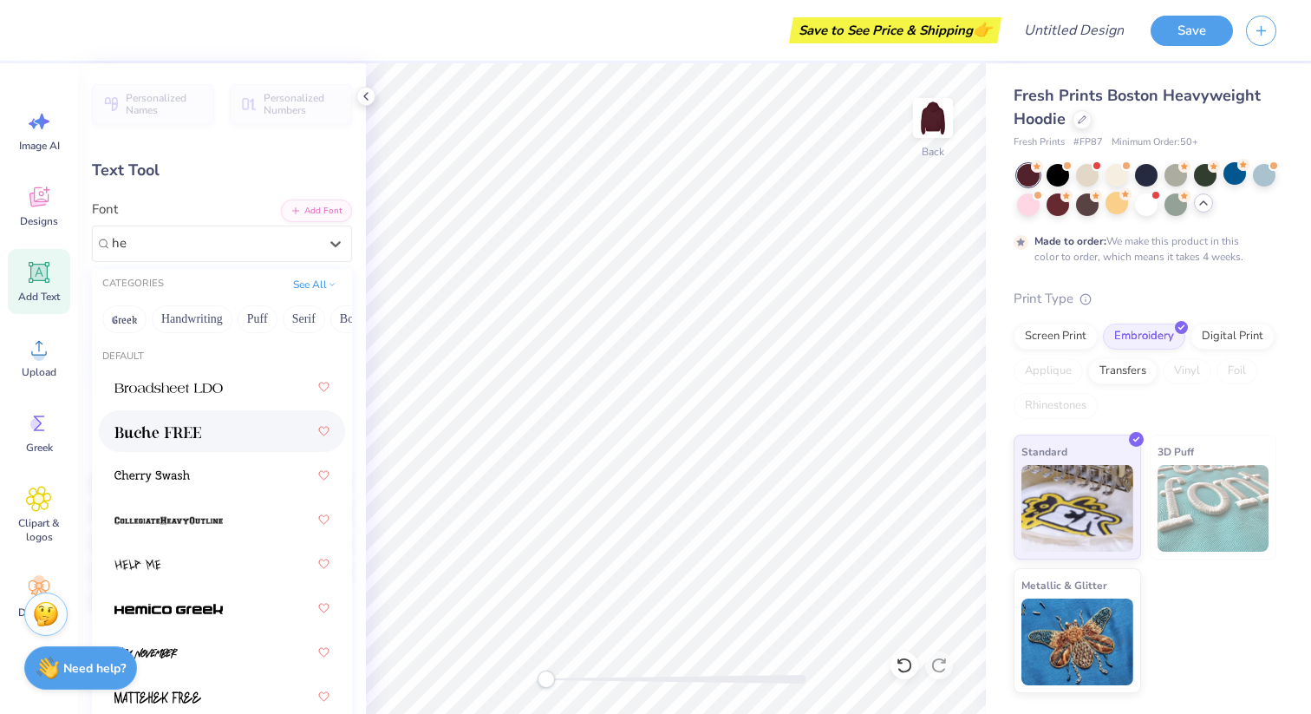
click at [174, 433] on img at bounding box center [157, 432] width 87 height 12
type input "he"
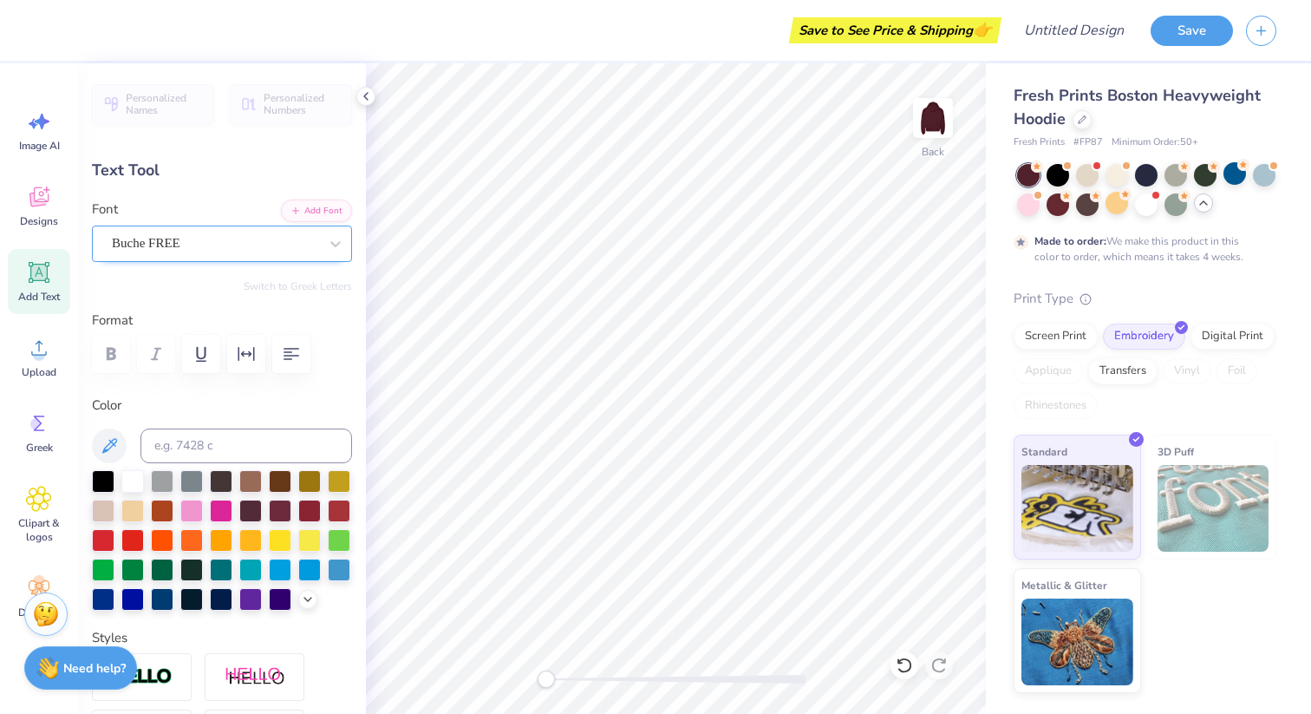
click at [237, 242] on div "Buche FREE" at bounding box center [215, 243] width 210 height 27
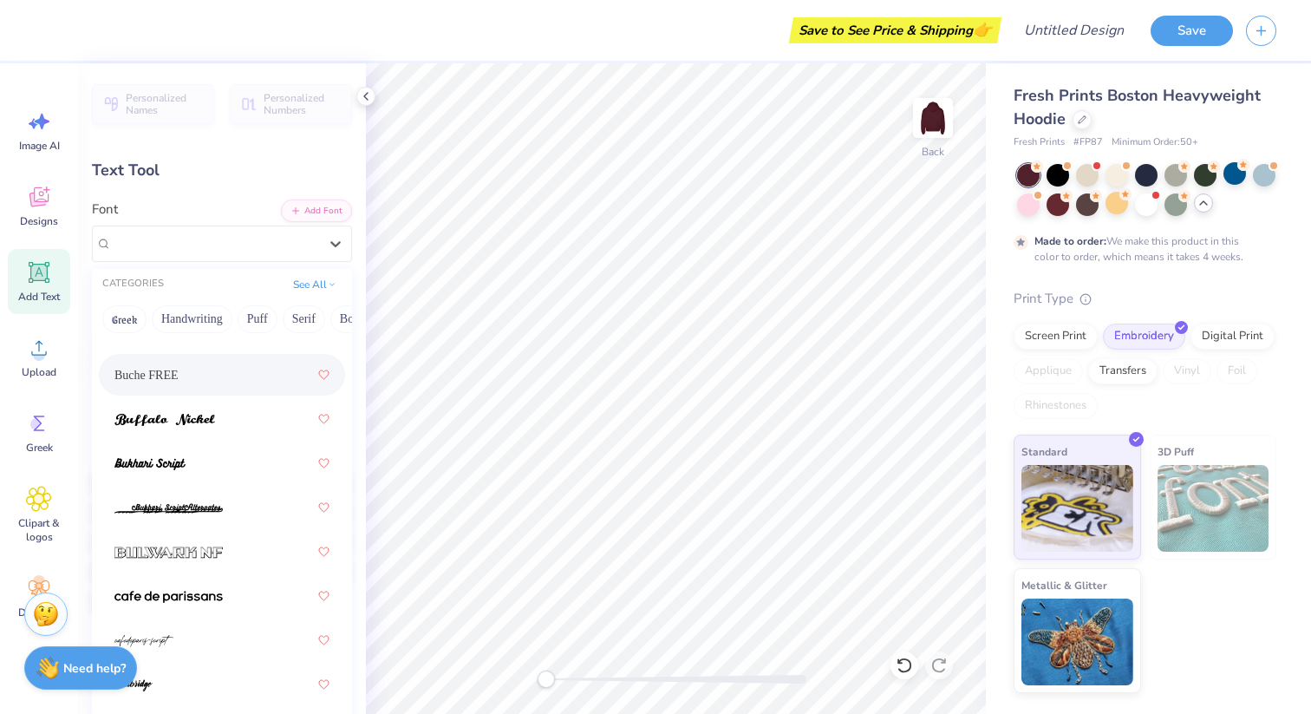
scroll to position [2321, 0]
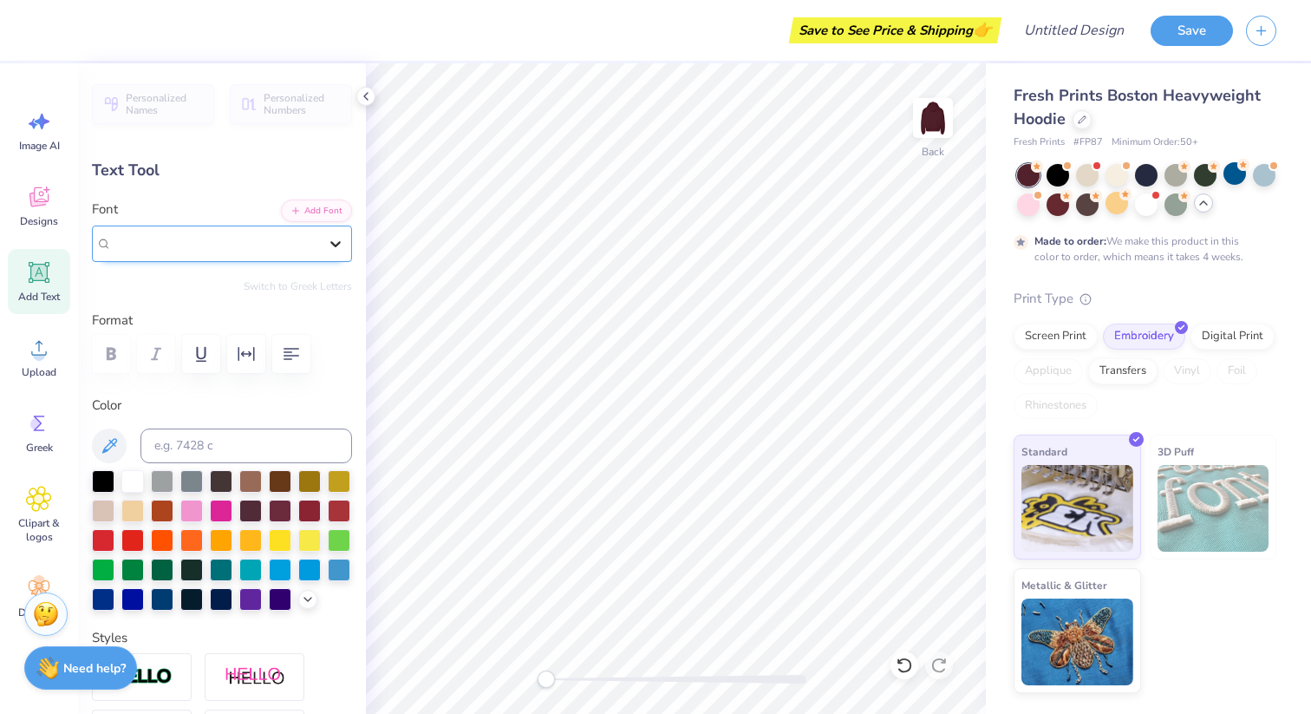
click at [330, 245] on icon at bounding box center [335, 244] width 10 height 6
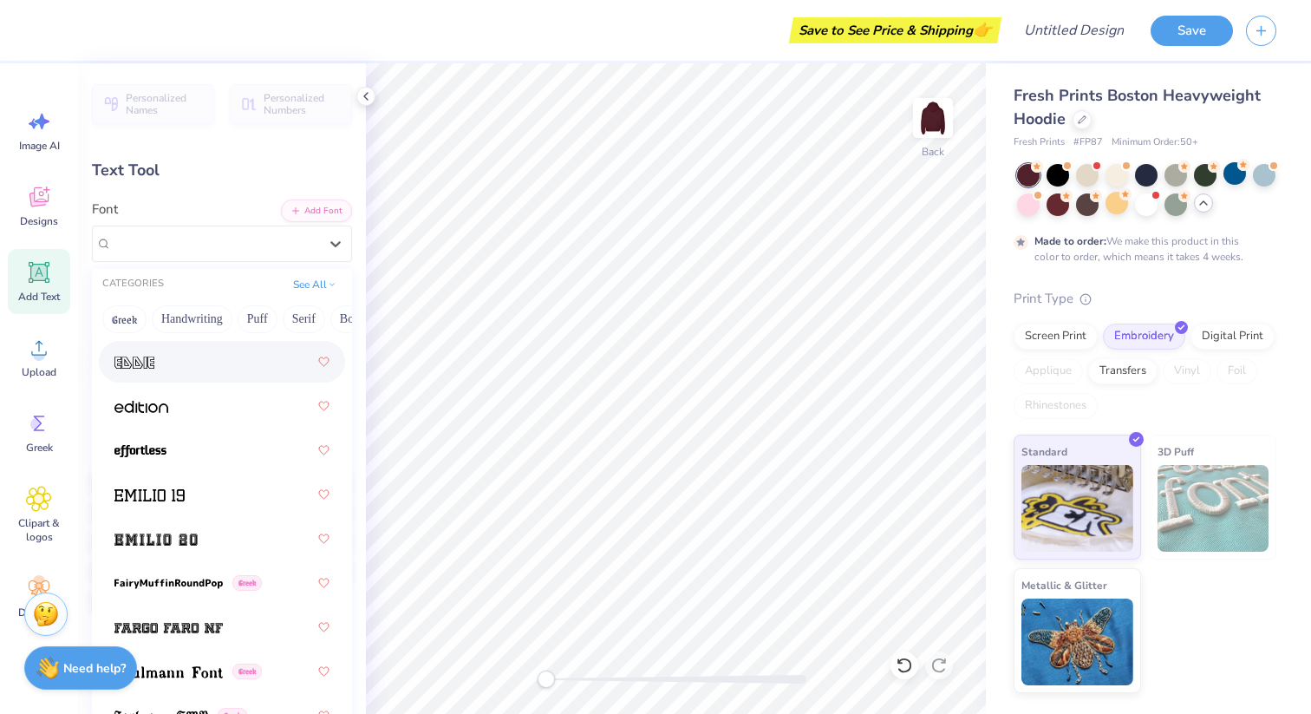
scroll to position [4989, 0]
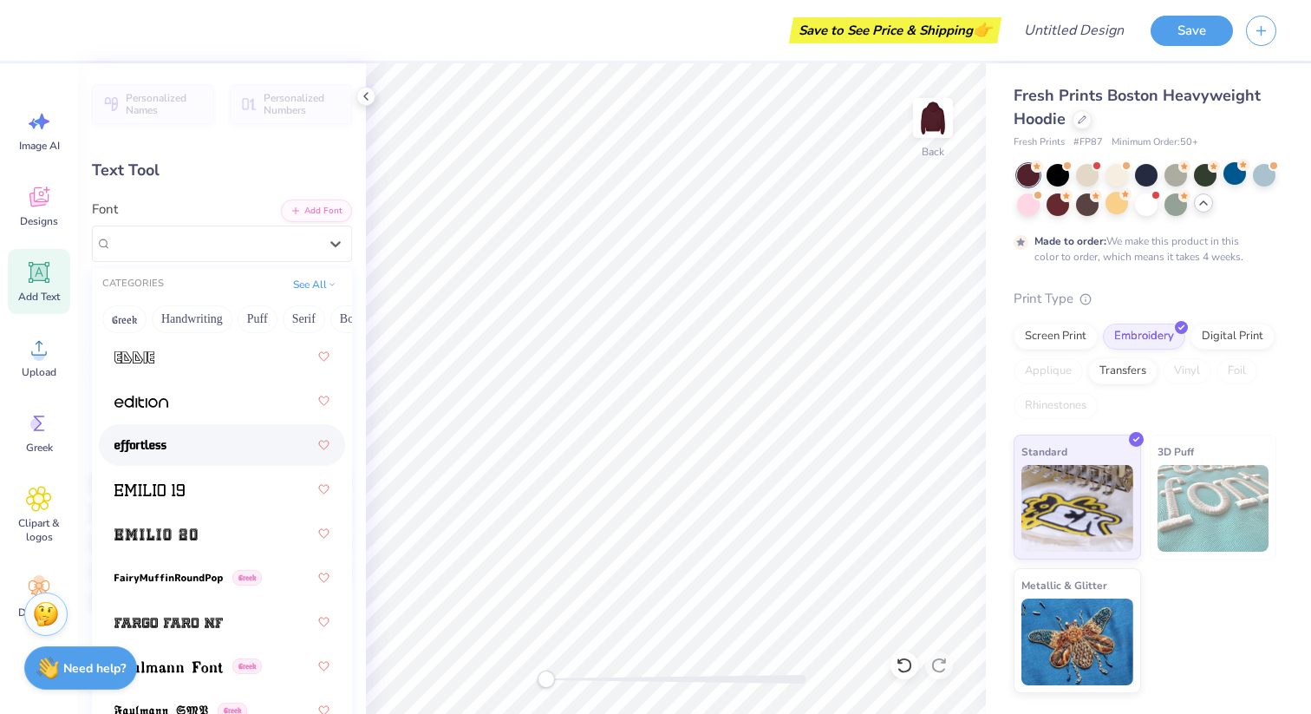
click at [186, 441] on div at bounding box center [221, 444] width 215 height 31
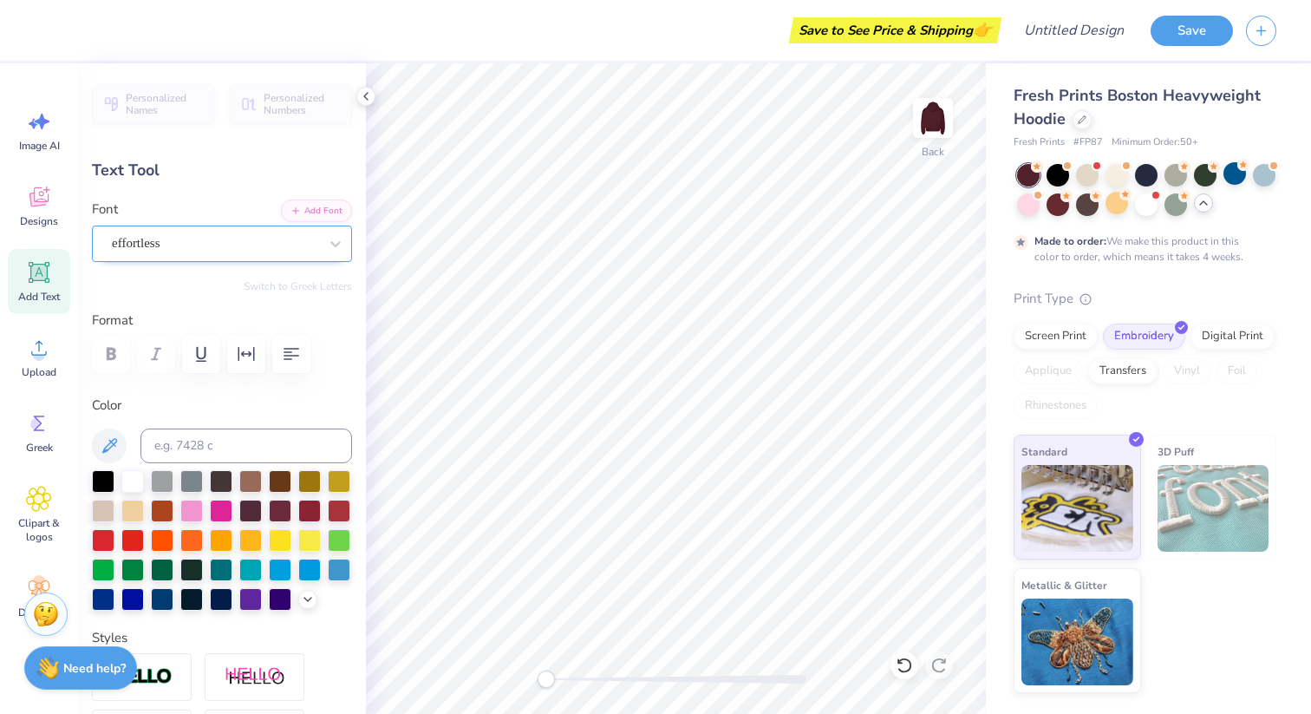
click at [199, 251] on div "effortless" at bounding box center [215, 243] width 210 height 27
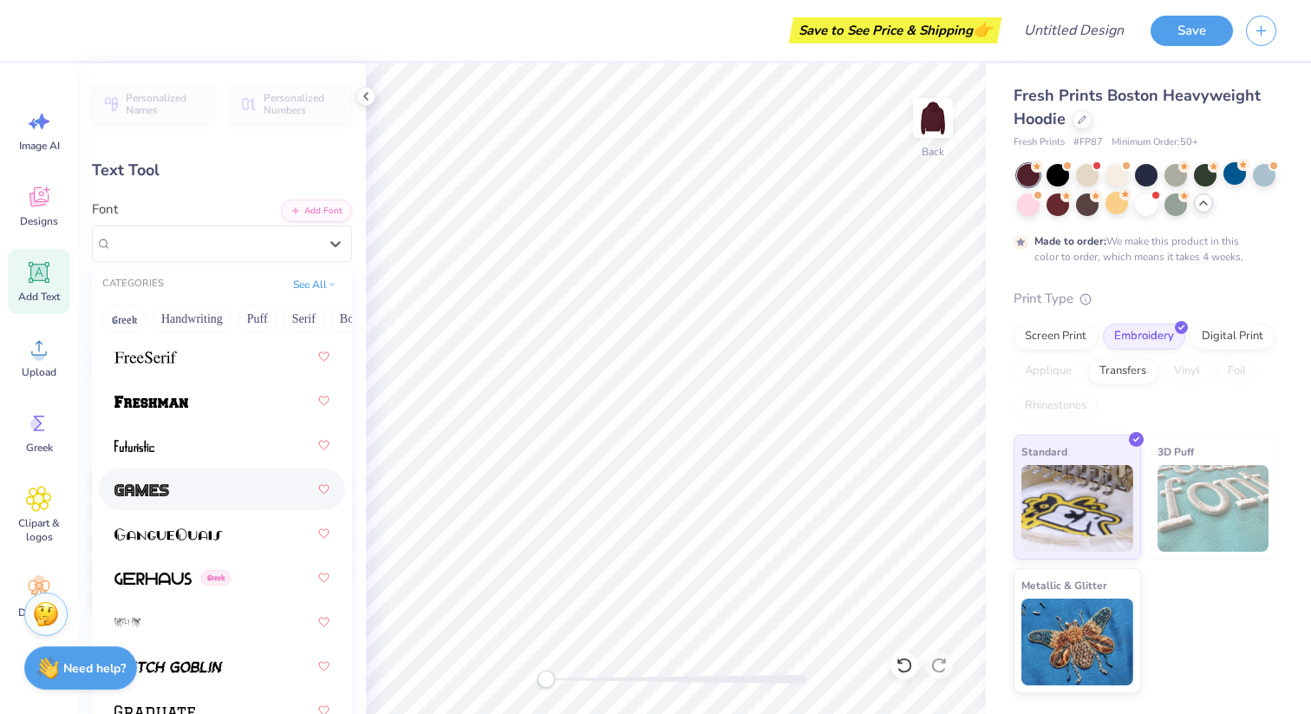
scroll to position [5571, 0]
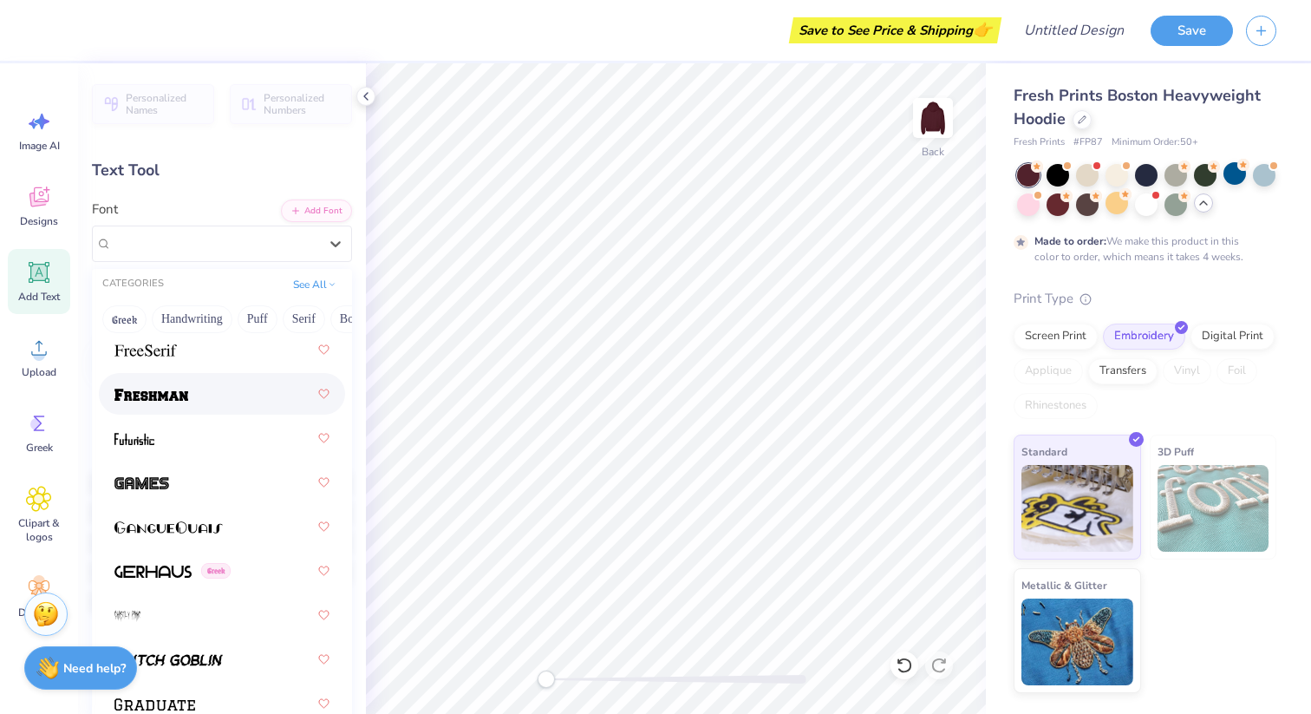
click at [189, 401] on div at bounding box center [221, 393] width 215 height 31
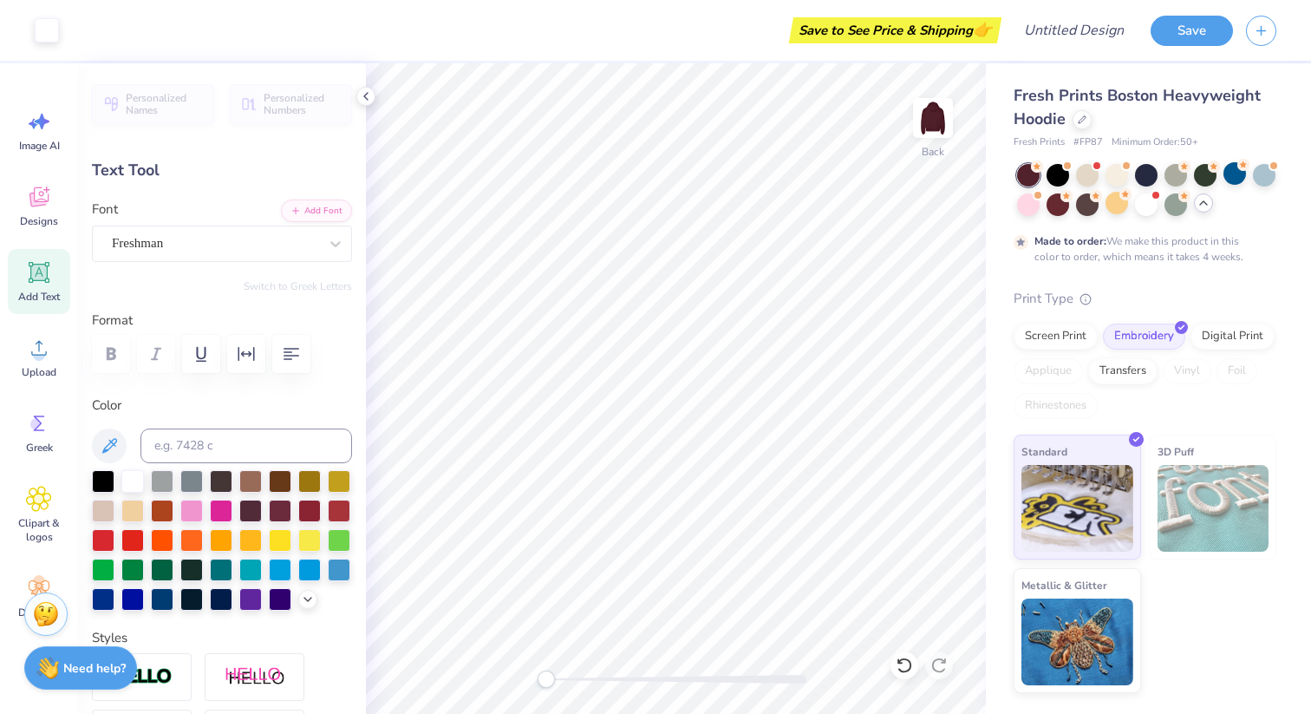
type input "4.58"
type input "2.24"
type input "3.50"
type input "4.81"
type input "0.37"
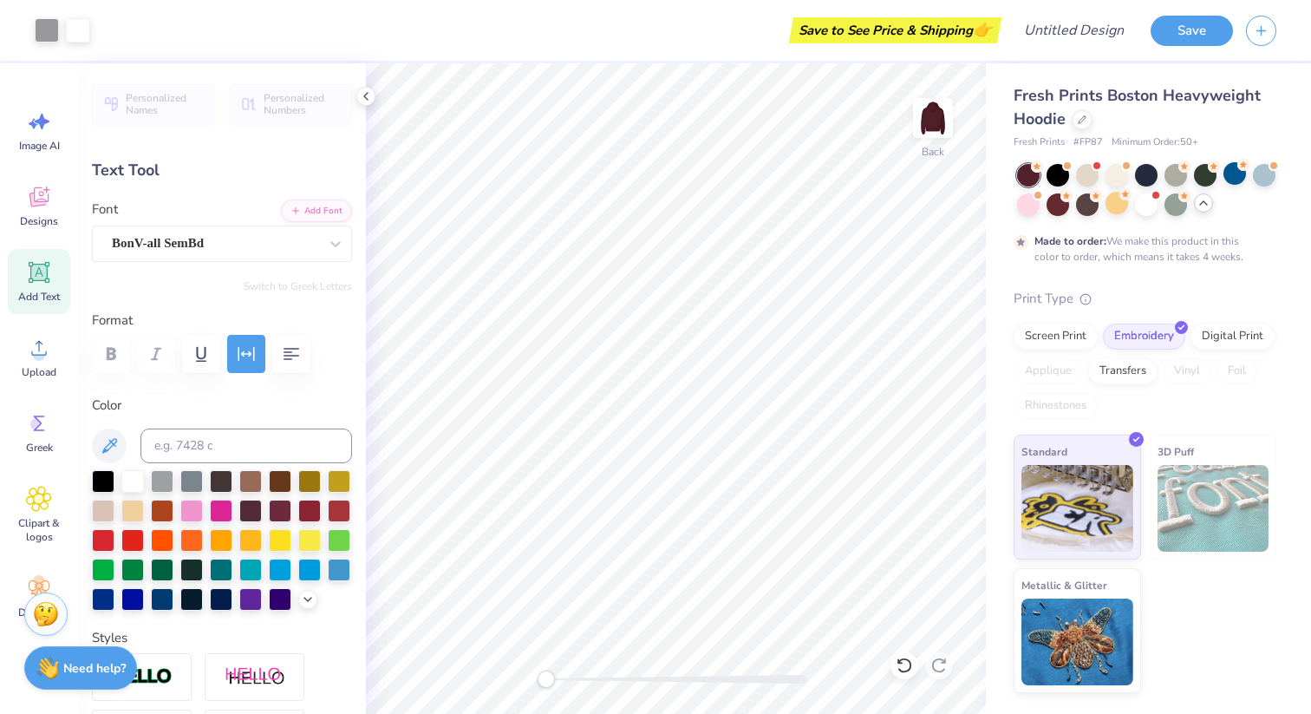
type input "5.96"
type input "4.58"
type input "2.24"
type input "3.46"
type input "4.81"
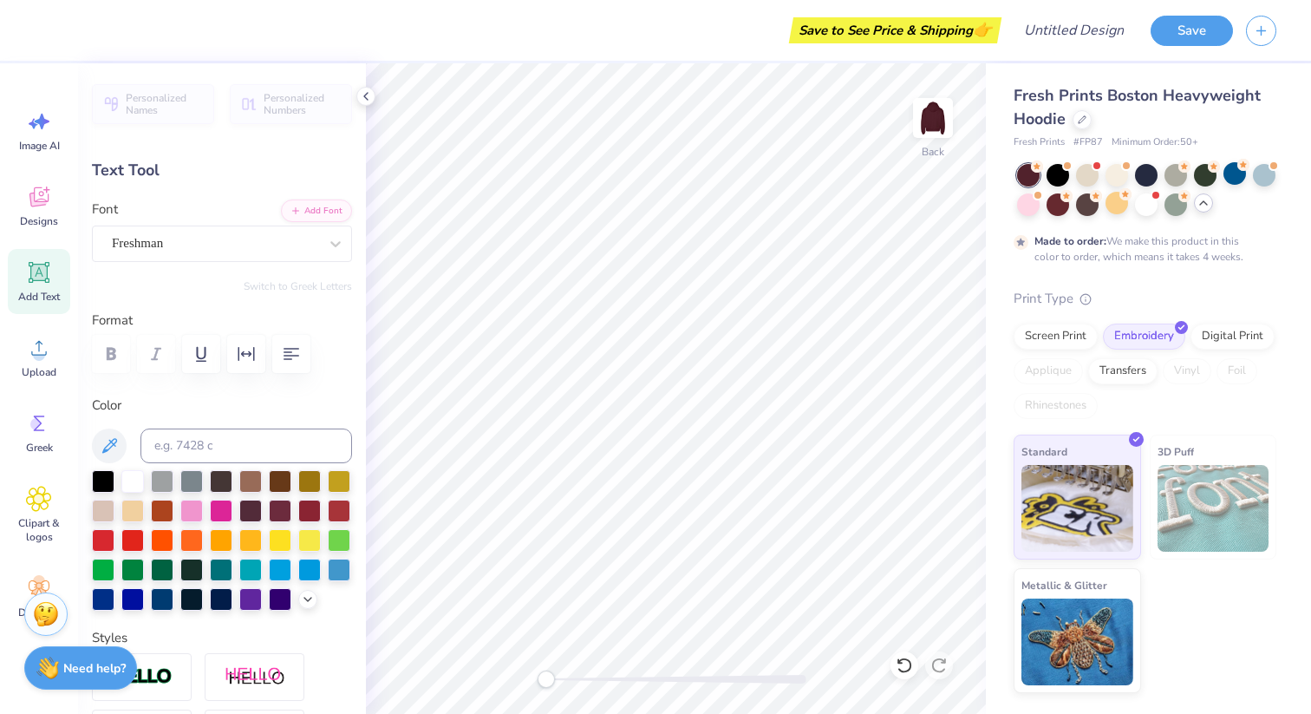
type input "0.37"
type input "5.96"
type input "4.58"
type input "2.24"
type input "4.84"
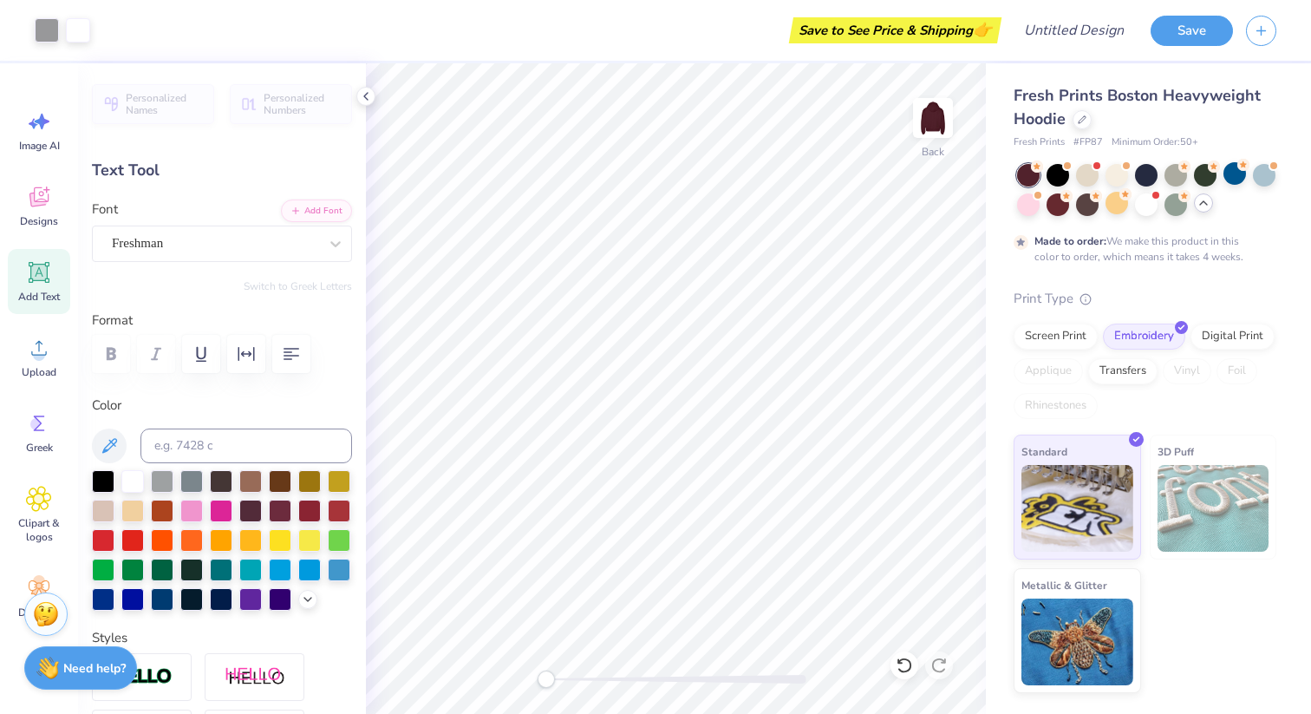
type input "4.81"
type input "0.37"
type input "7.09"
type input "4.58"
type input "2.24"
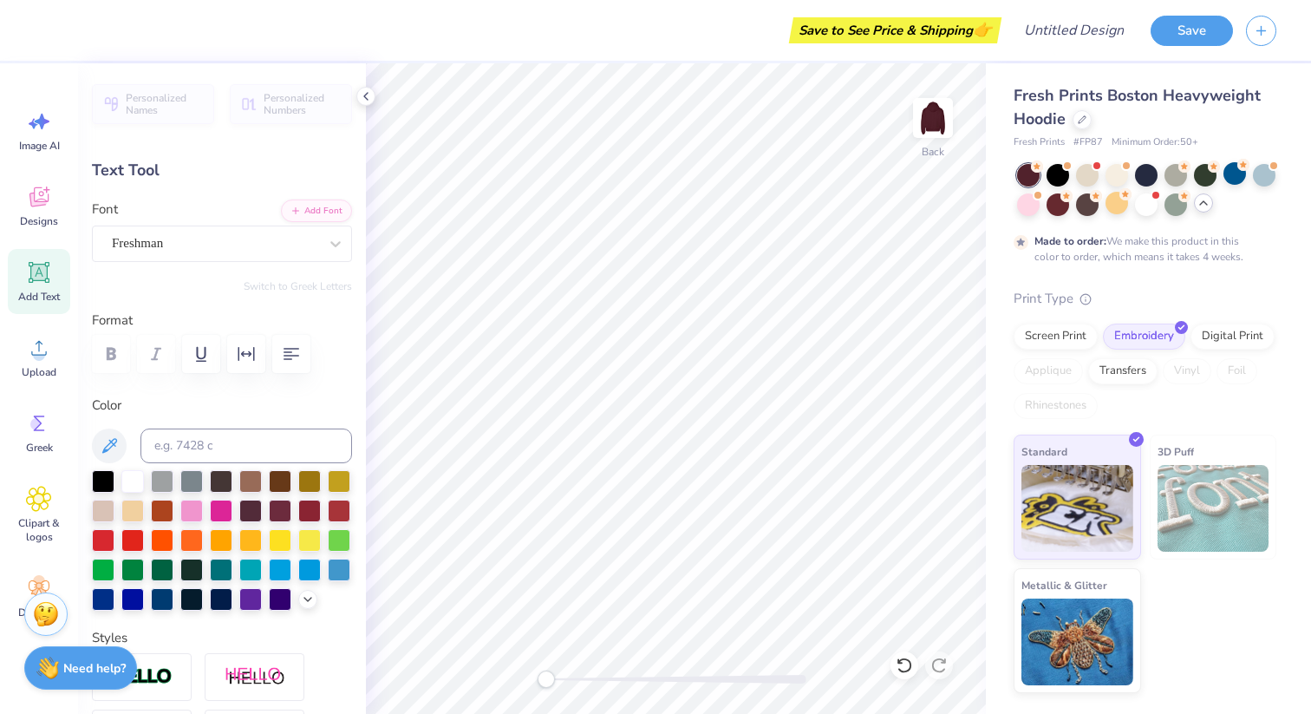
type input "4.84"
type input "5.51"
type input "2.70"
type input "4.52"
type input "4.81"
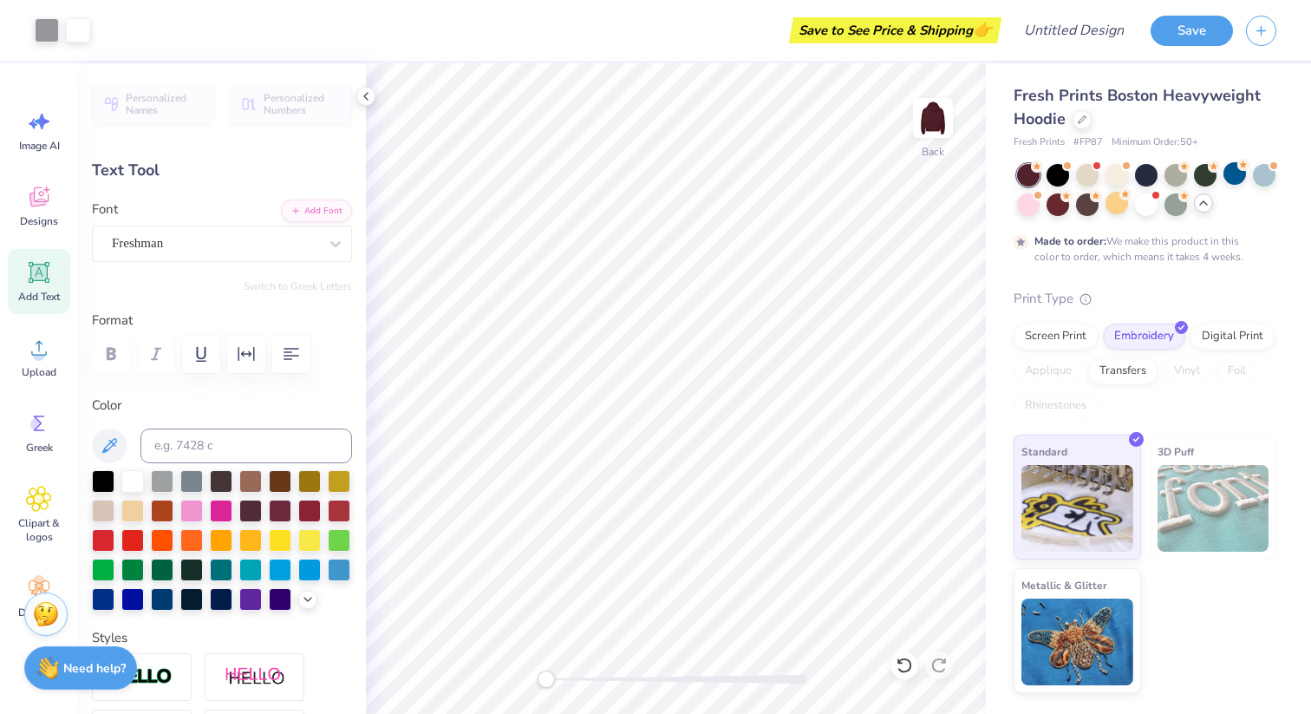
type input "0.37"
type input "11.85"
type input "5.51"
type input "2.70"
type input "4.51"
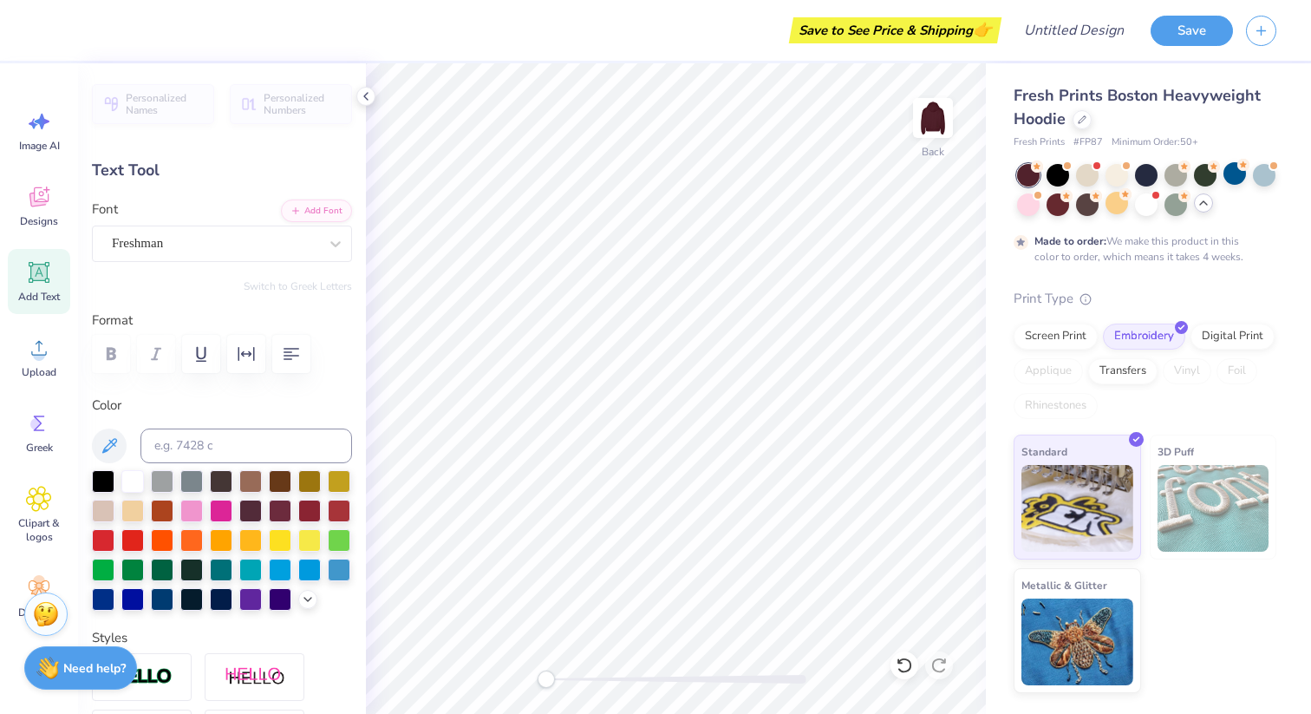
type input "5.10"
type input "2.50"
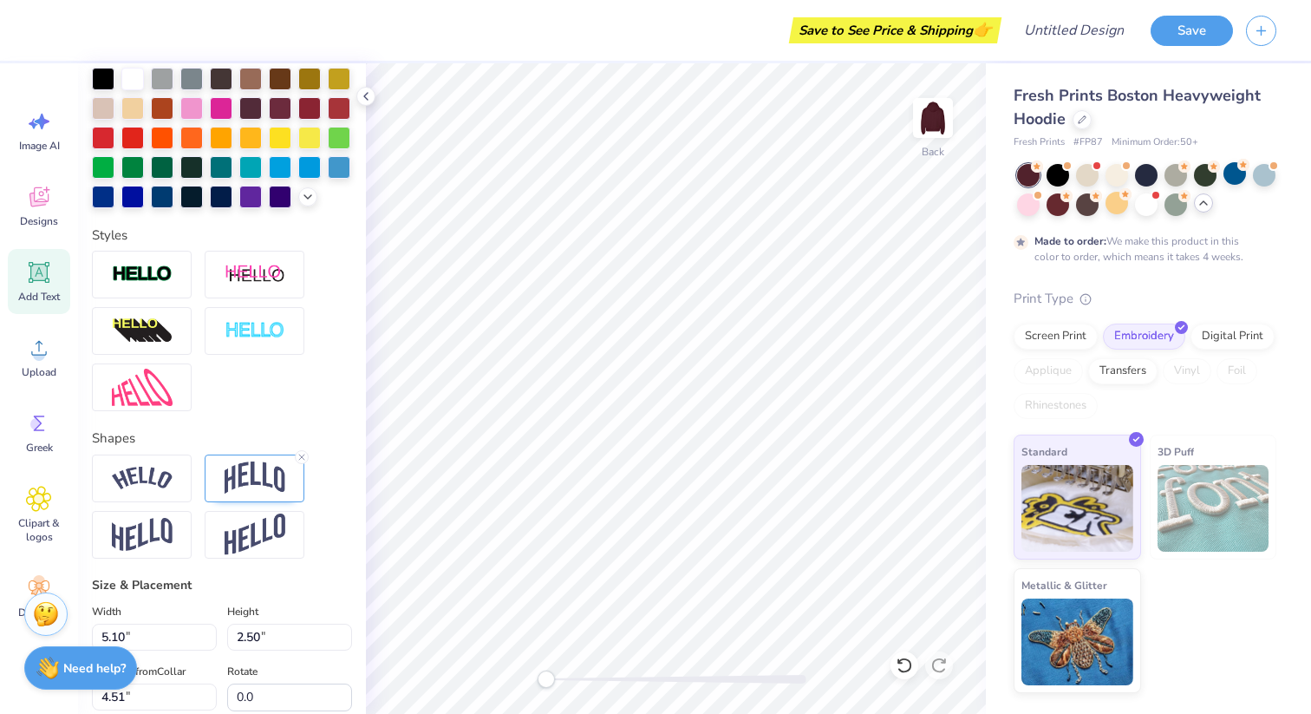
scroll to position [436, 0]
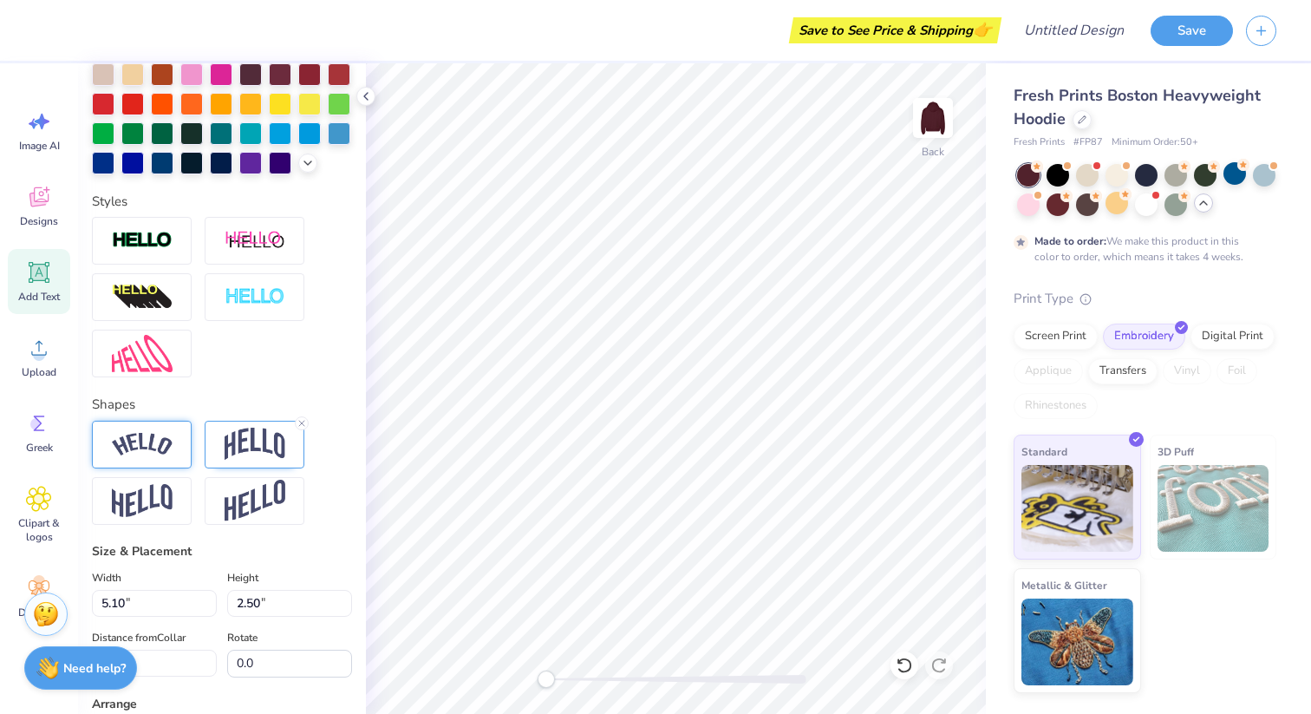
click at [154, 456] on img at bounding box center [142, 444] width 61 height 23
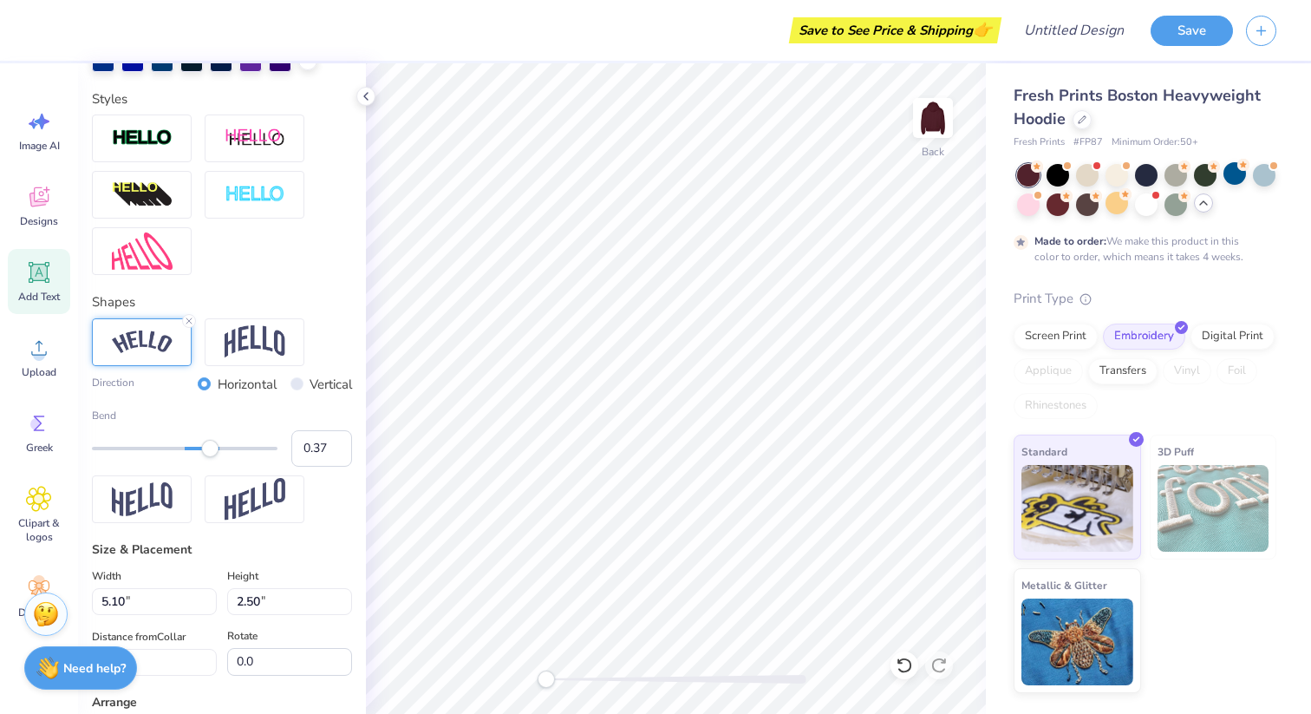
scroll to position [527, 0]
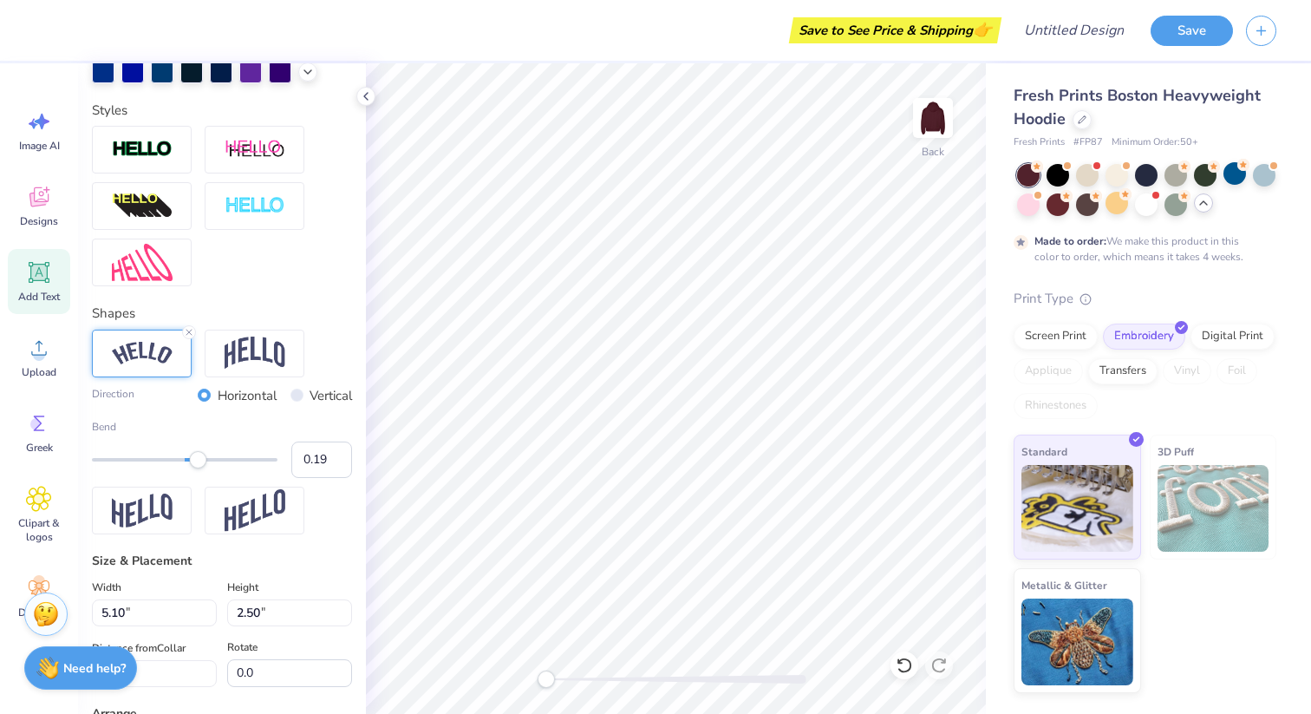
type input "0.18"
drag, startPoint x: 212, startPoint y: 490, endPoint x: 193, endPoint y: 490, distance: 19.1
click at [193, 468] on div "Accessibility label" at bounding box center [197, 459] width 17 height 17
type input "0.51"
drag, startPoint x: 193, startPoint y: 490, endPoint x: 222, endPoint y: 491, distance: 28.6
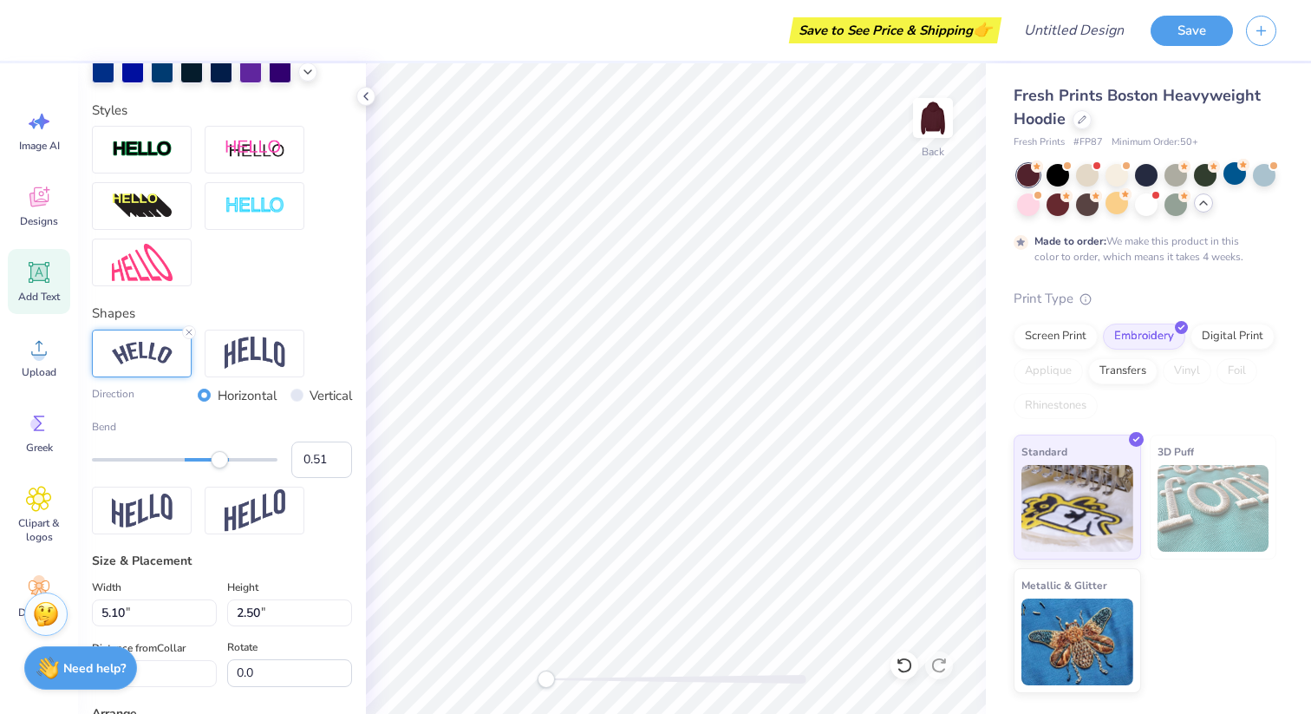
click at [222, 468] on div "Accessibility label" at bounding box center [219, 459] width 17 height 17
type input "4.81"
type input "0.37"
type input "7.56"
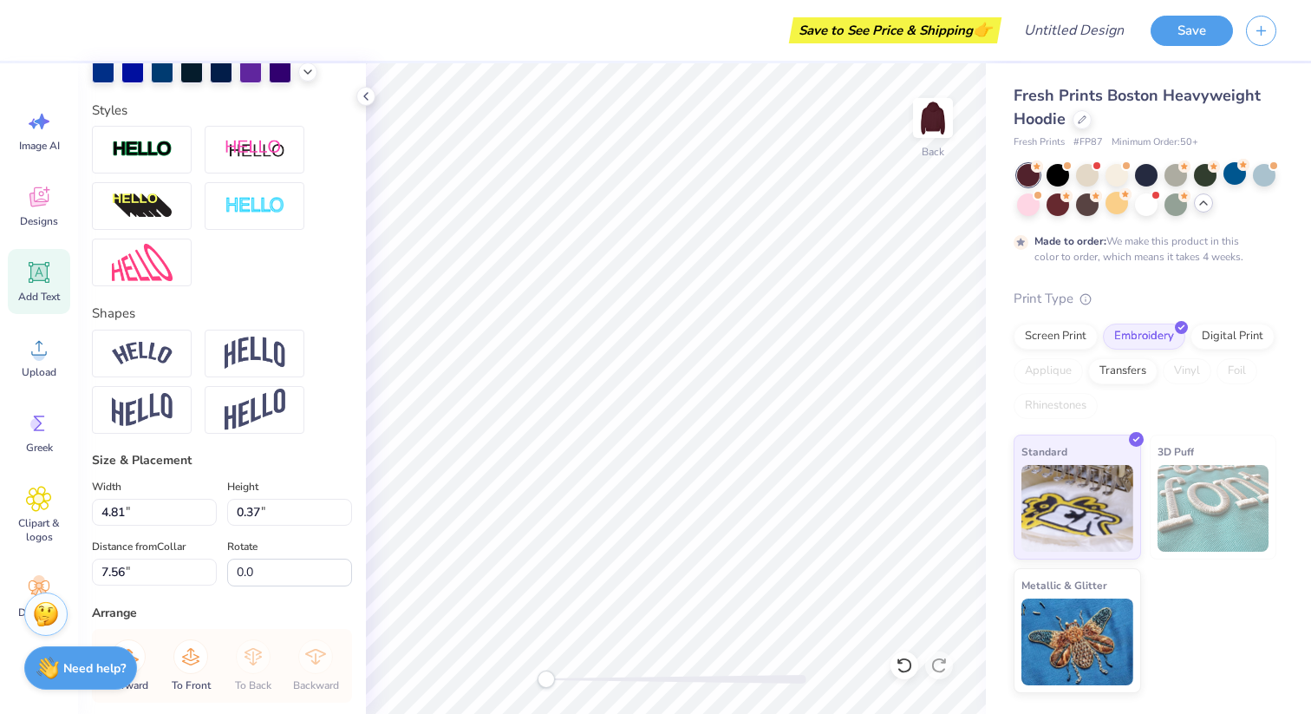
type input "7.42"
type input "2.53"
type input "4.49"
type input "5.13"
type input "1.75"
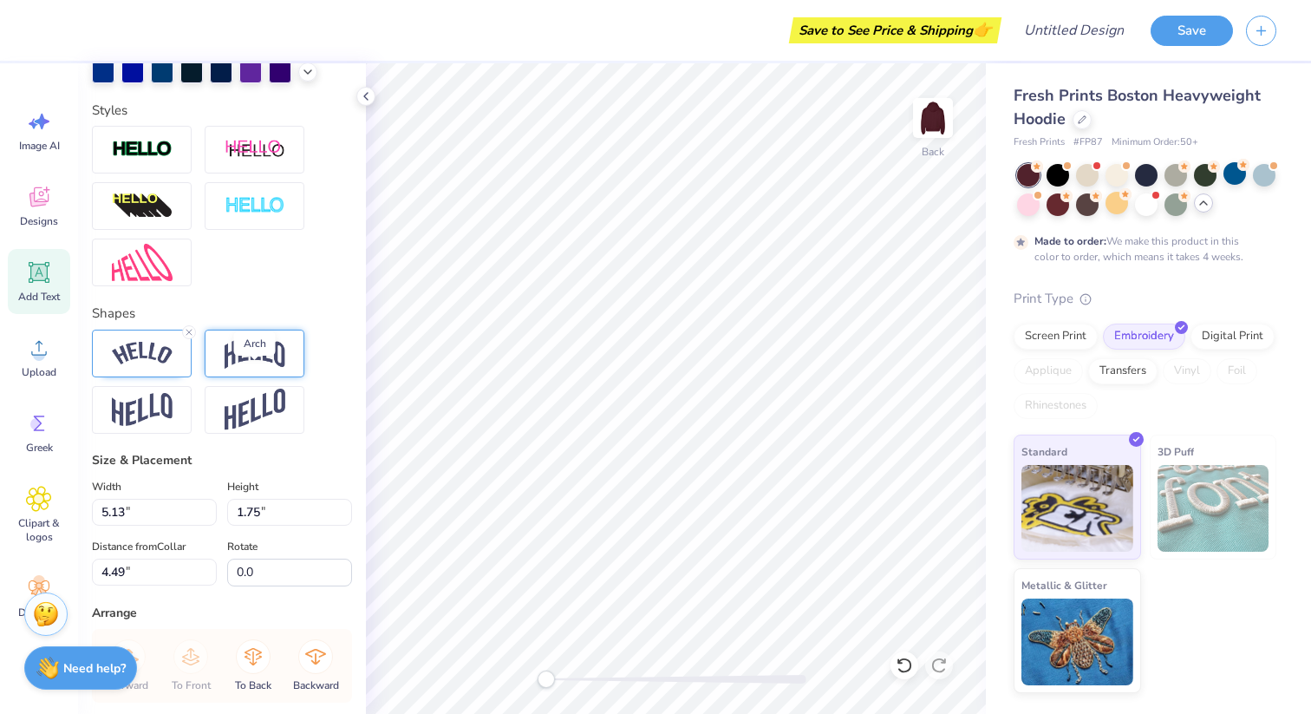
click at [236, 369] on img at bounding box center [255, 352] width 61 height 33
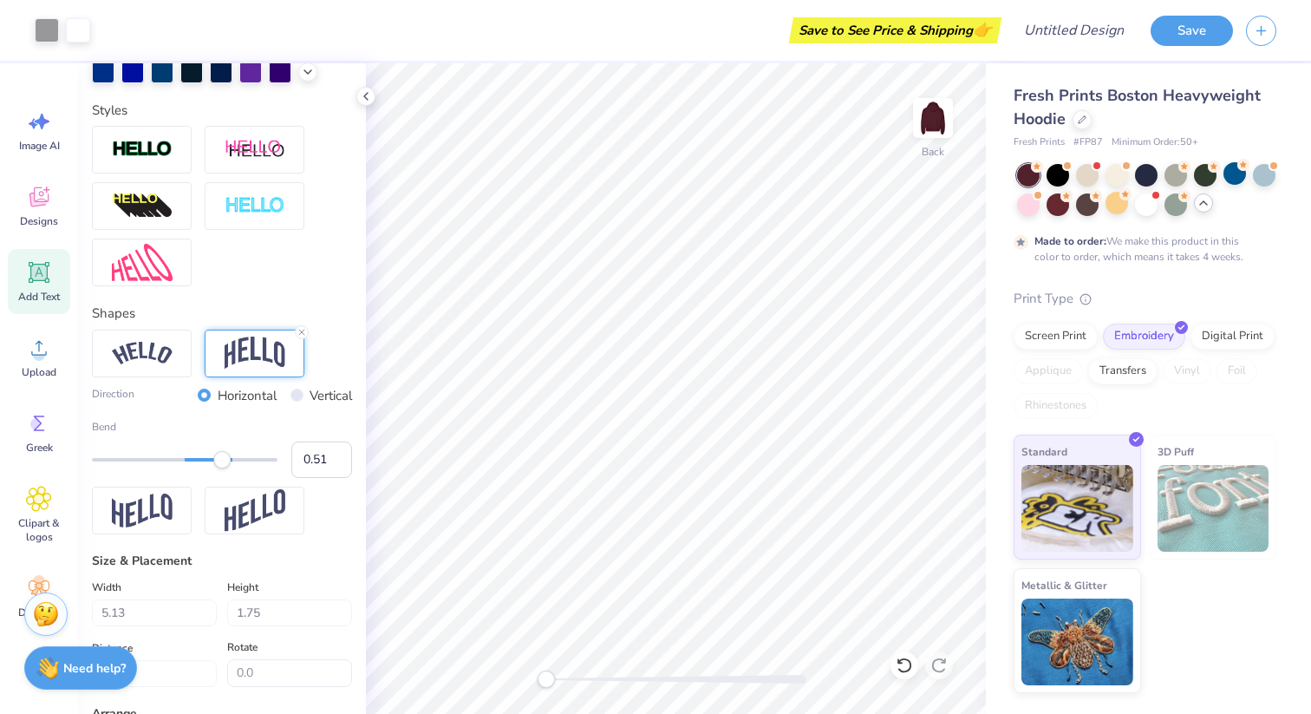
type input "4.81"
type input "0.37"
type input "7.30"
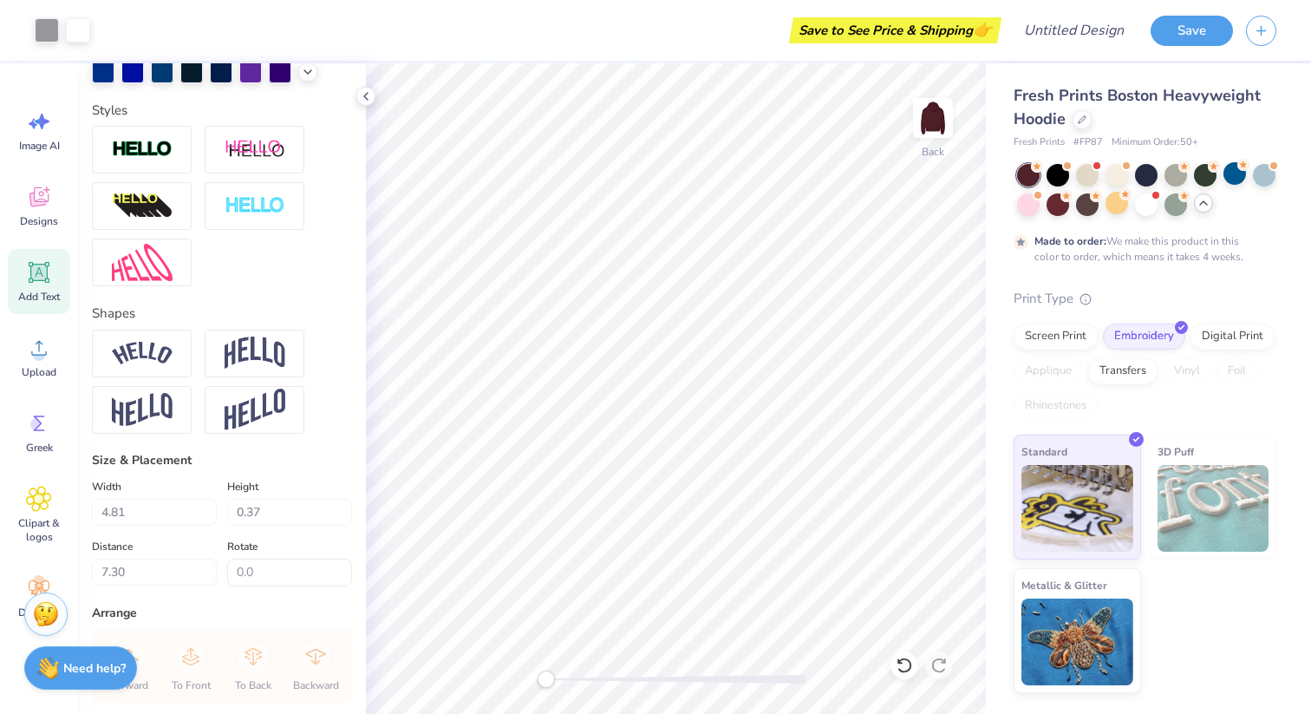
type input "3.52"
type input "1.88"
type input "4.37"
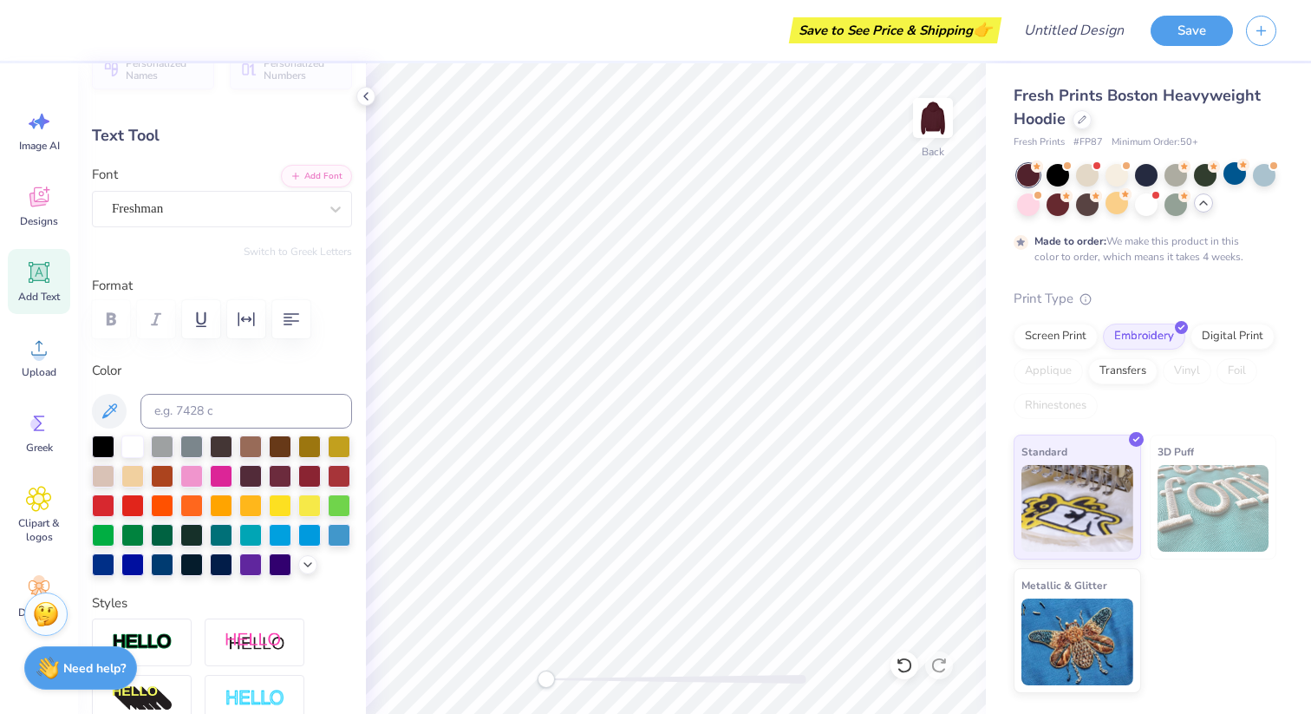
scroll to position [0, 0]
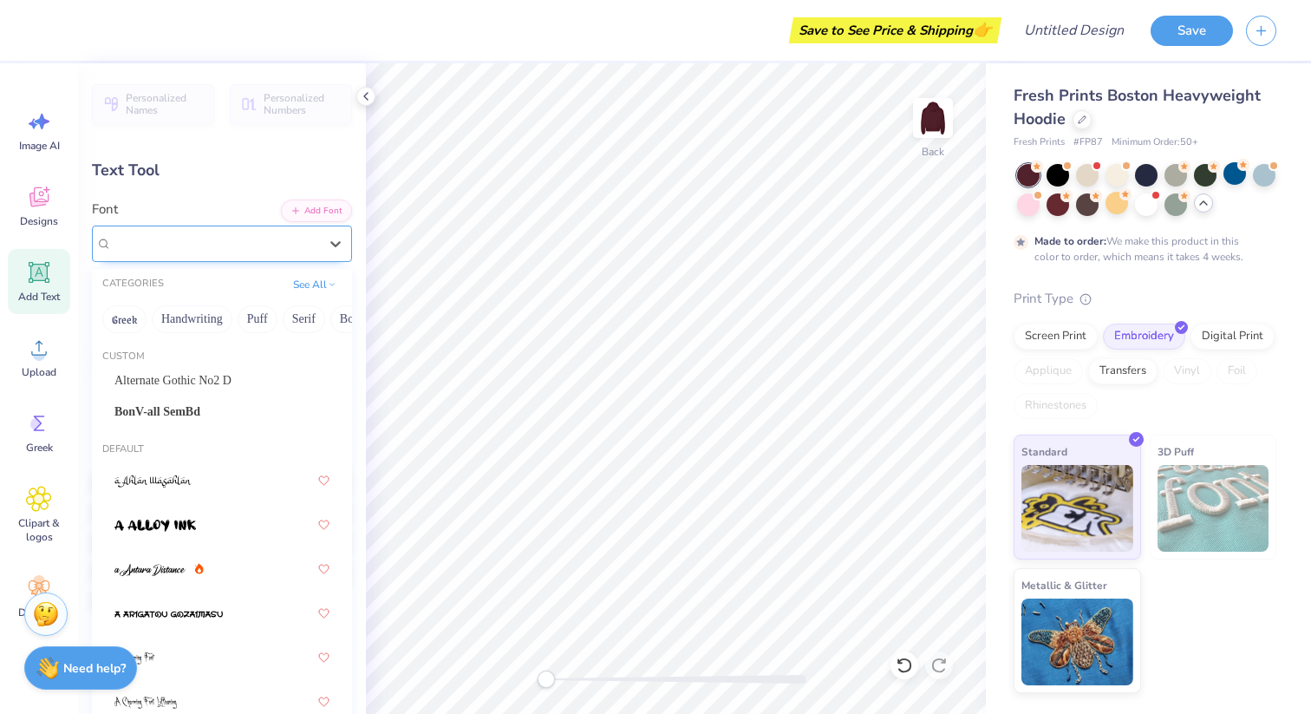
click at [200, 238] on div "Freshman" at bounding box center [215, 243] width 210 height 27
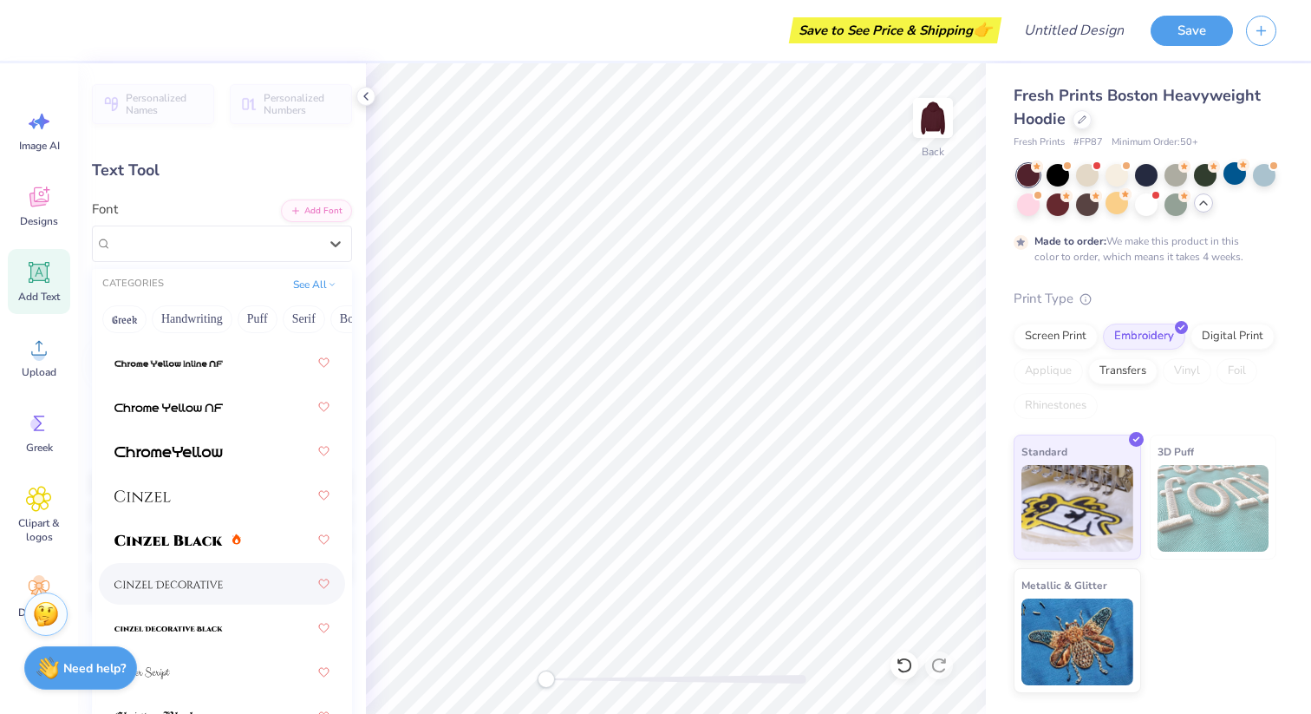
scroll to position [2906, 0]
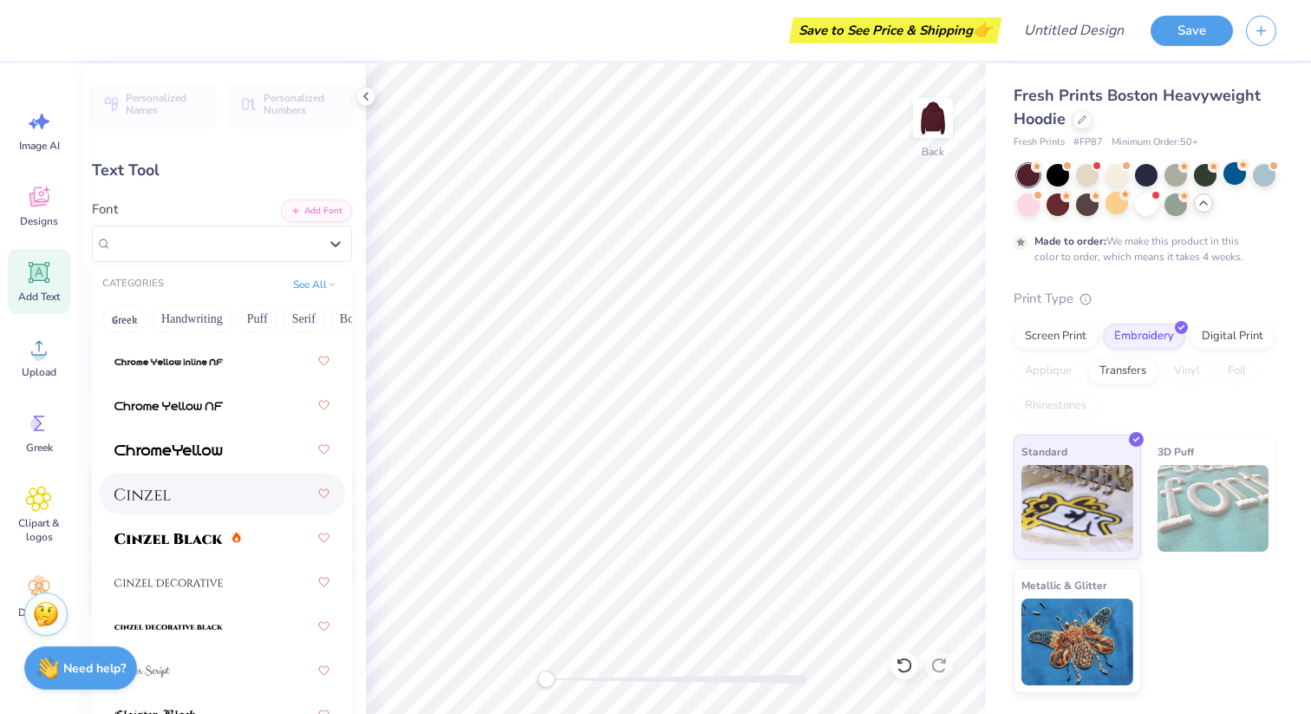
click at [207, 486] on div at bounding box center [221, 493] width 215 height 31
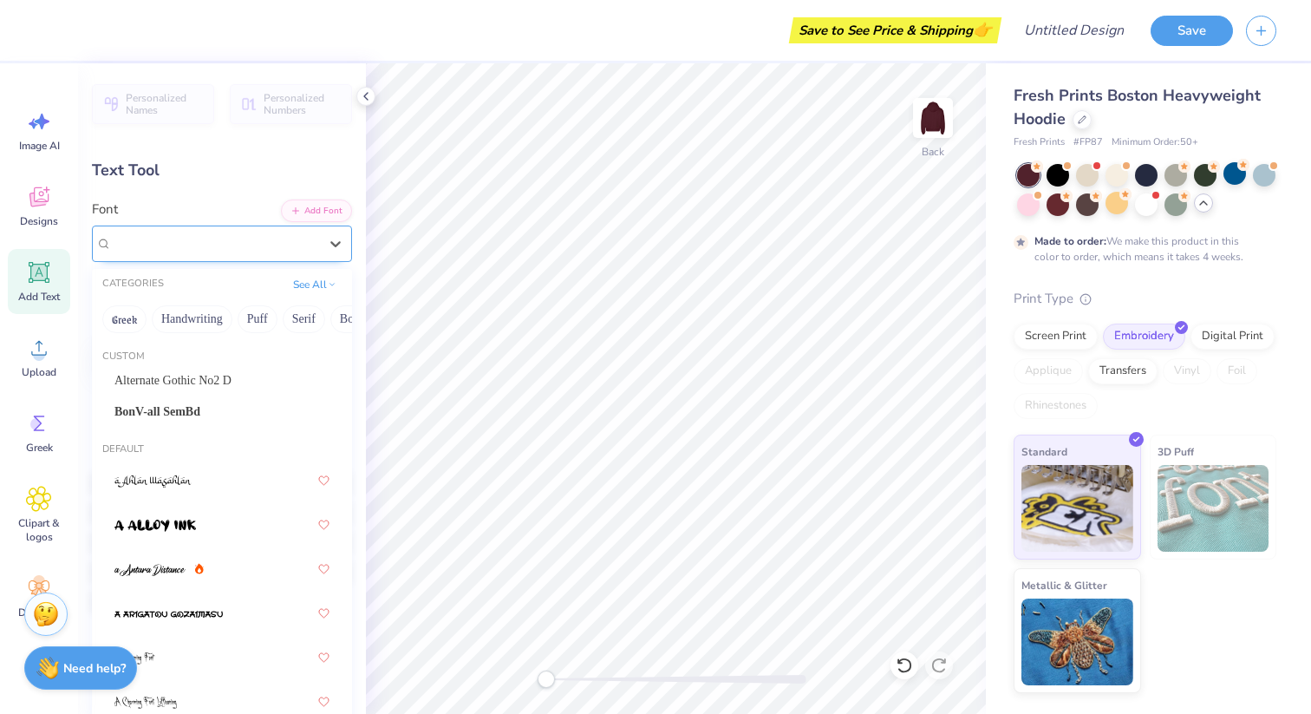
click at [244, 251] on div at bounding box center [215, 243] width 210 height 27
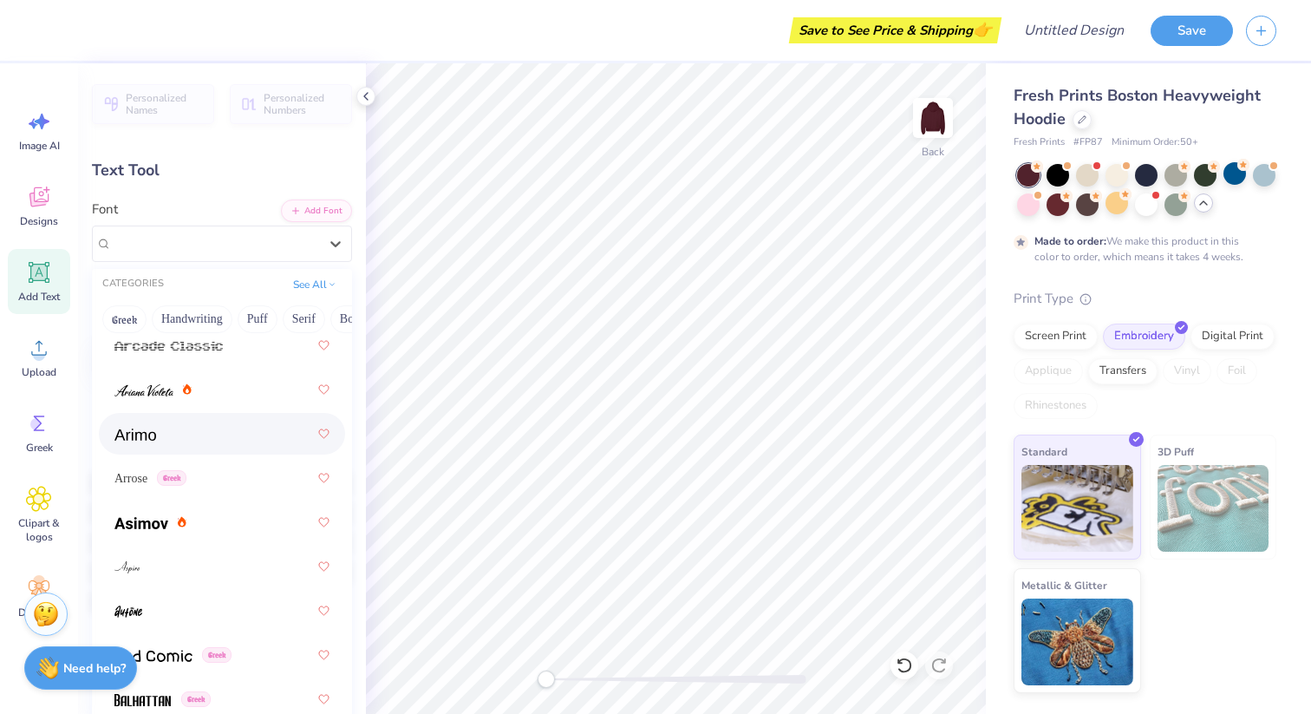
scroll to position [851, 0]
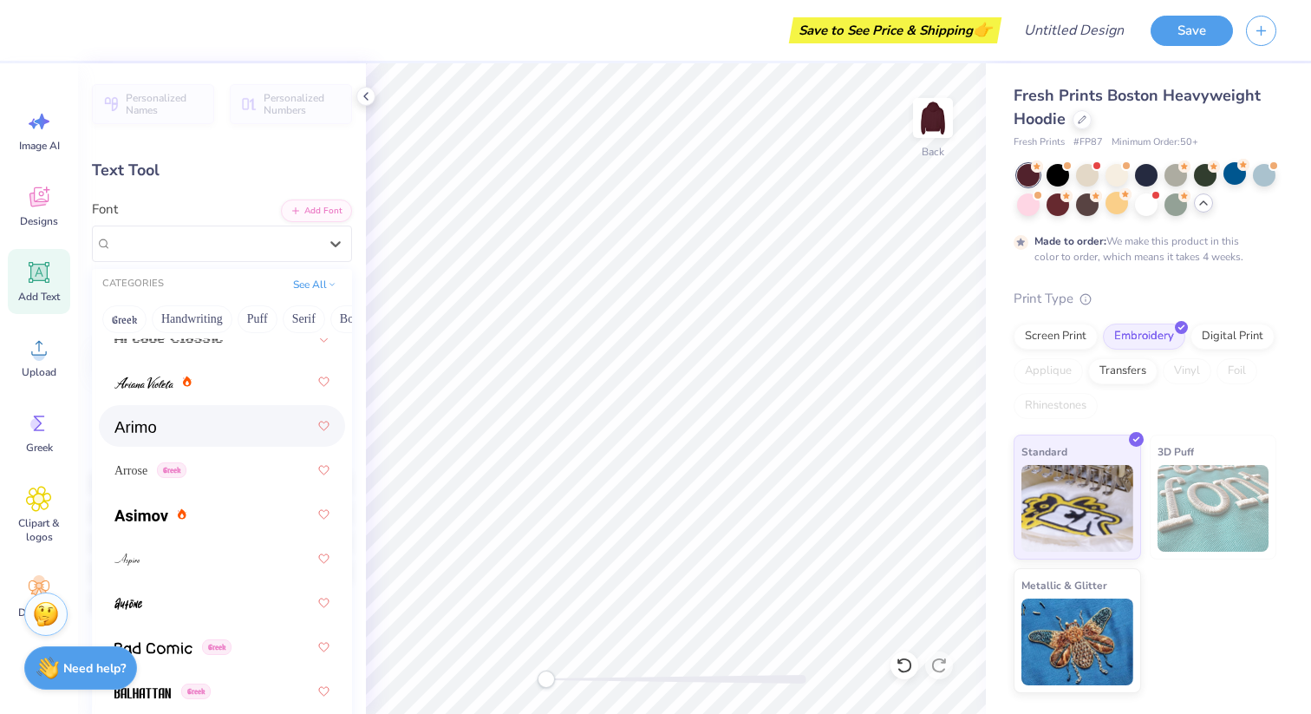
click at [193, 427] on div at bounding box center [221, 425] width 215 height 31
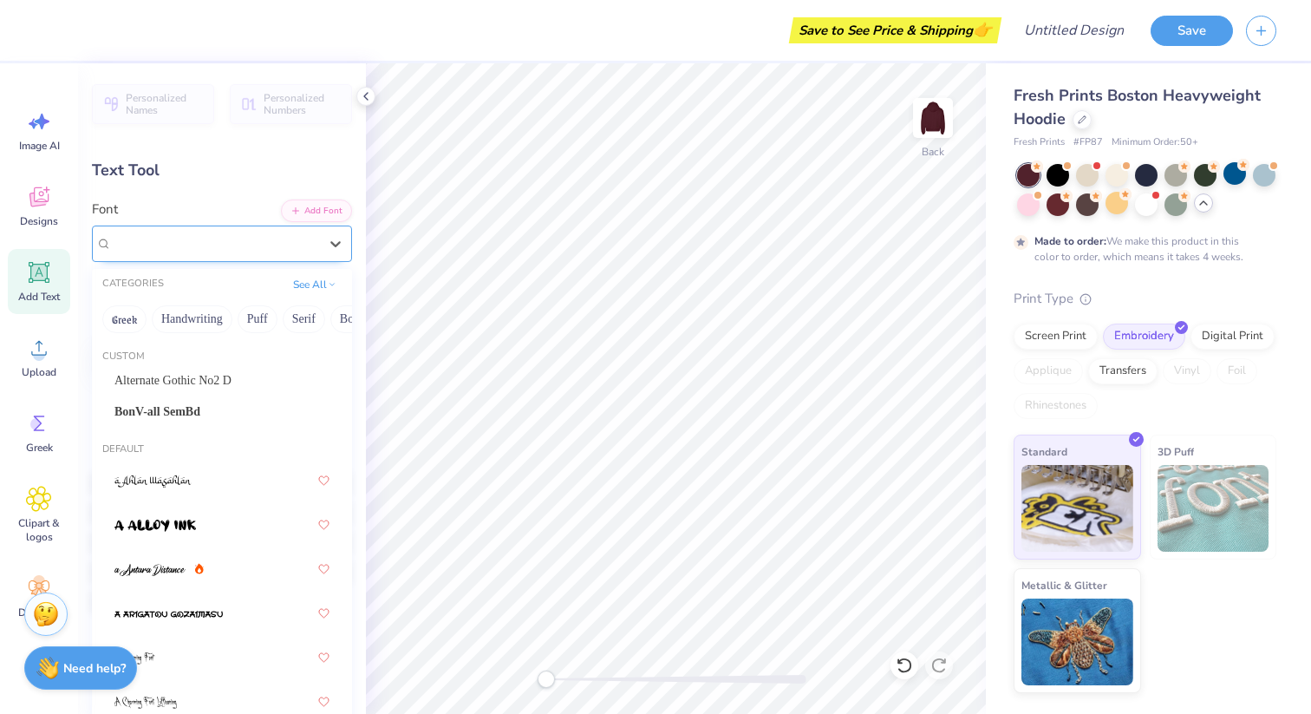
click at [235, 234] on div "Arimo Greek" at bounding box center [215, 243] width 210 height 27
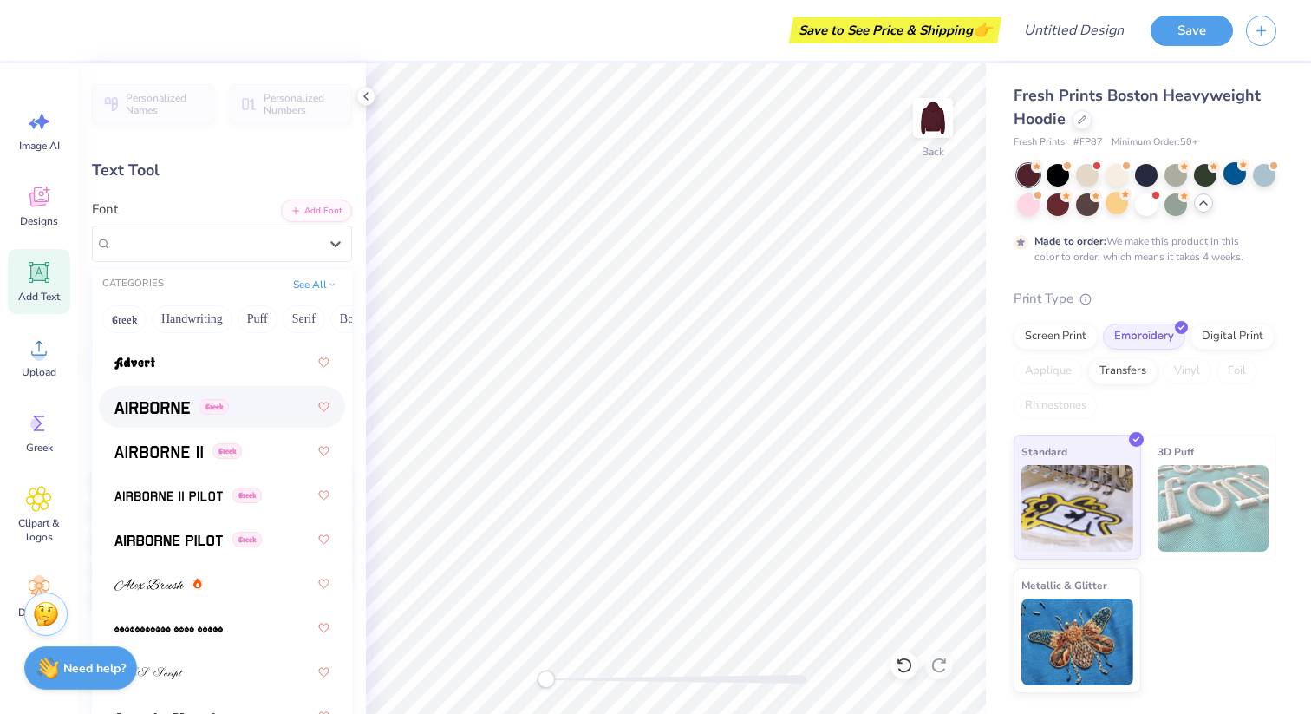
scroll to position [474, 0]
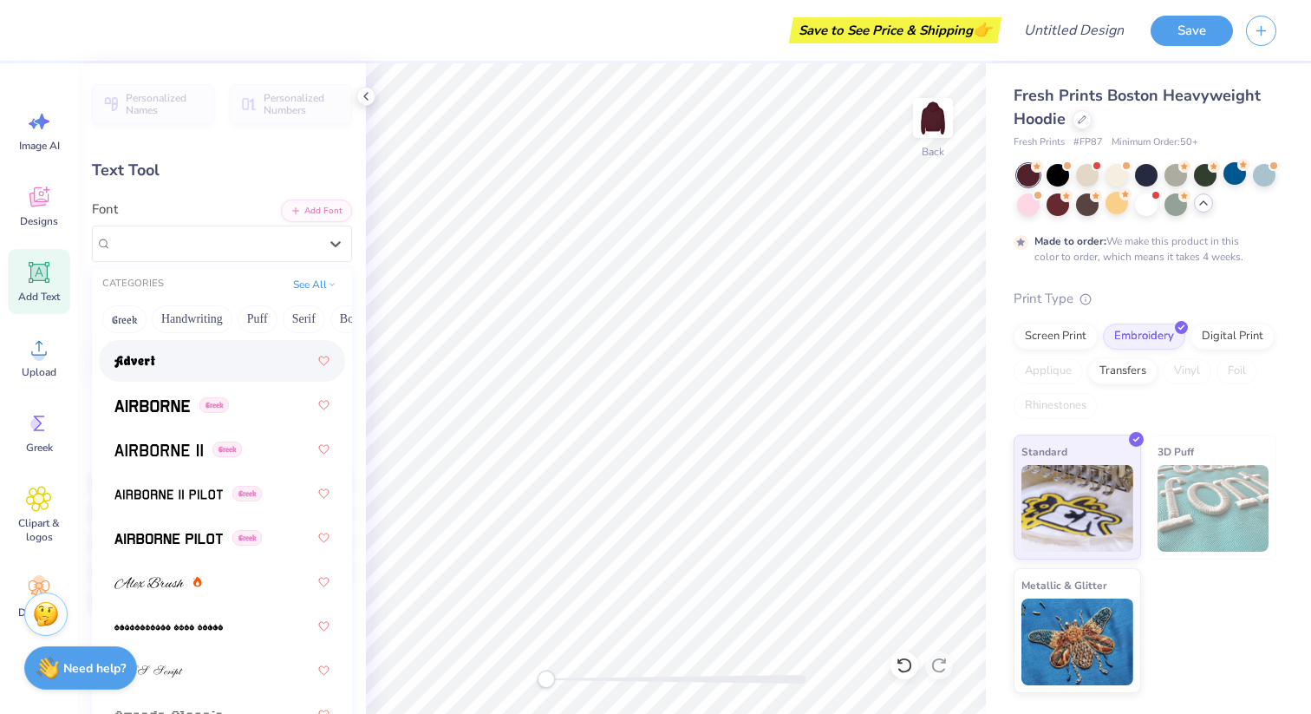
click at [190, 357] on div at bounding box center [221, 360] width 215 height 31
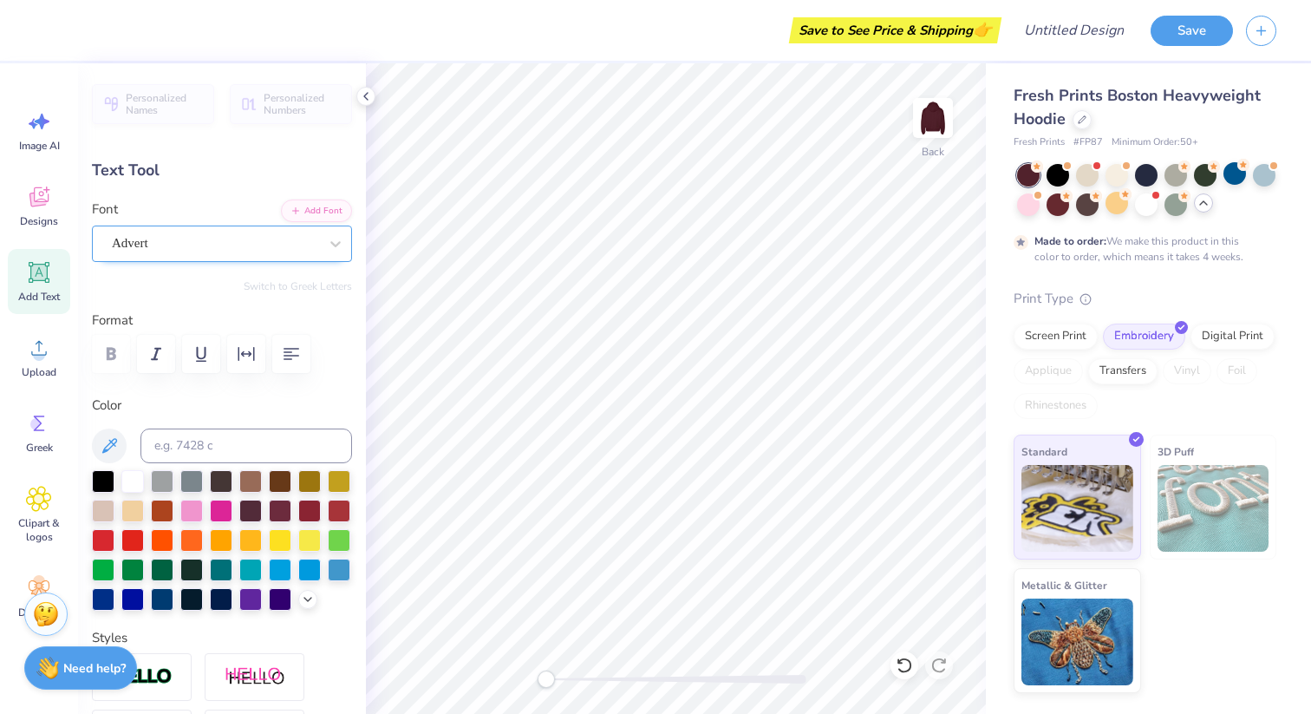
click at [222, 242] on div "Advert" at bounding box center [215, 243] width 210 height 27
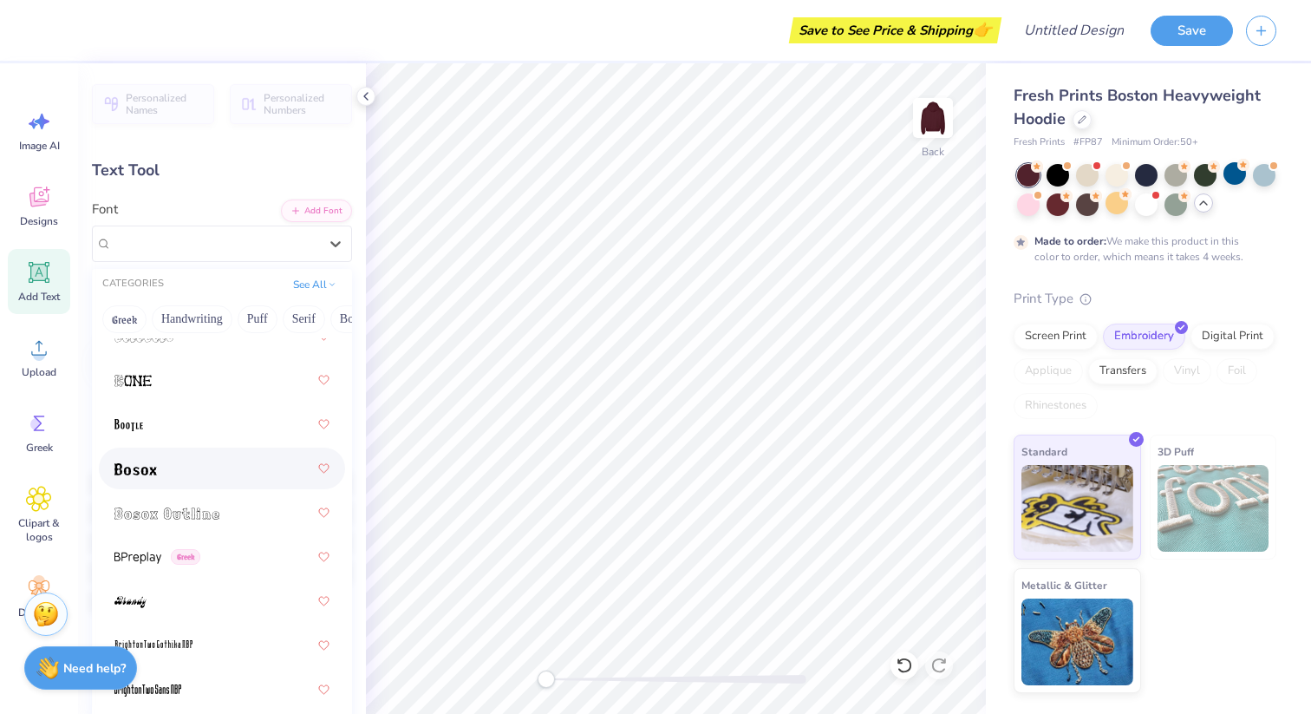
scroll to position [1653, 0]
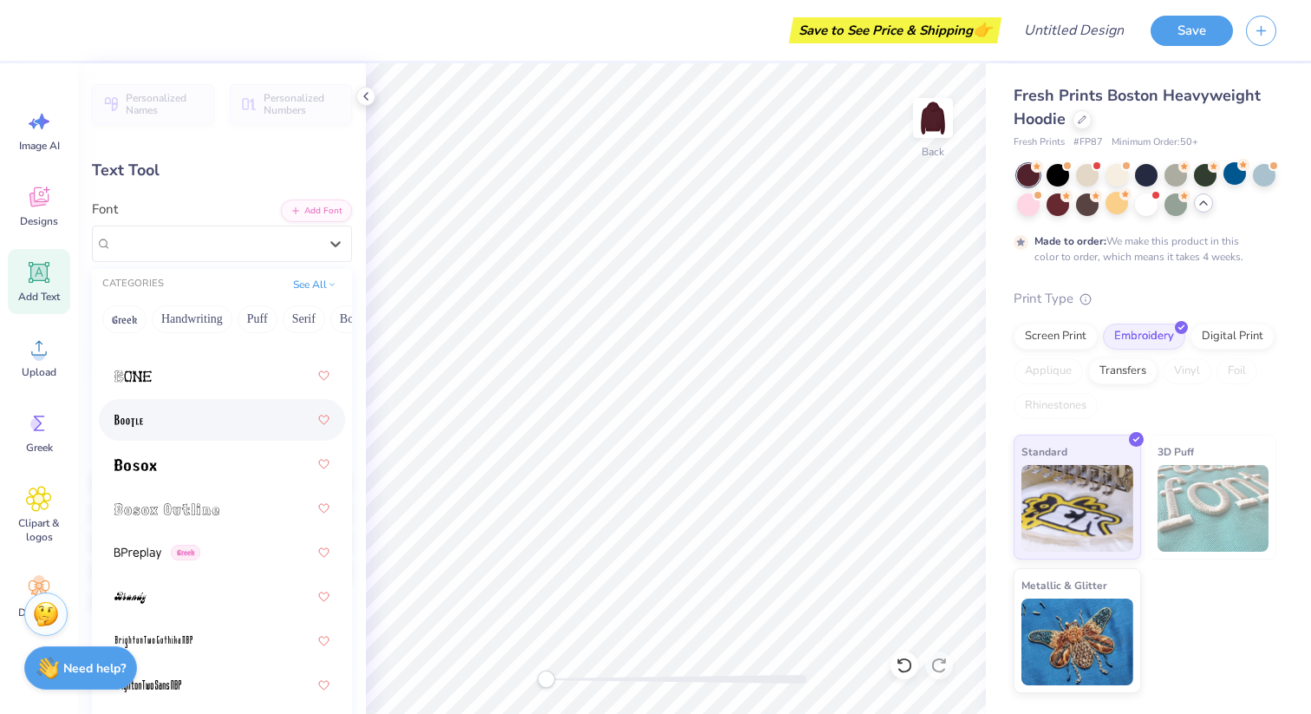
click at [199, 411] on div at bounding box center [221, 419] width 215 height 31
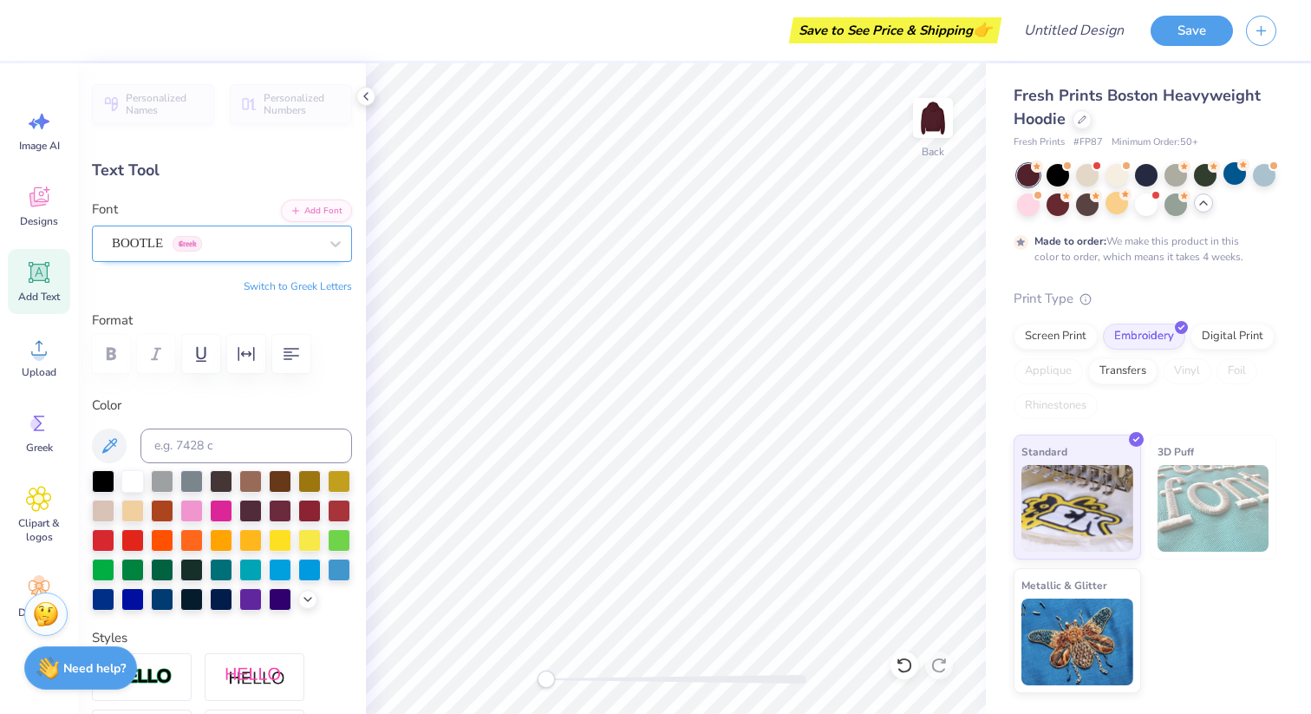
click at [293, 245] on div "BOOTLE Greek" at bounding box center [215, 243] width 210 height 27
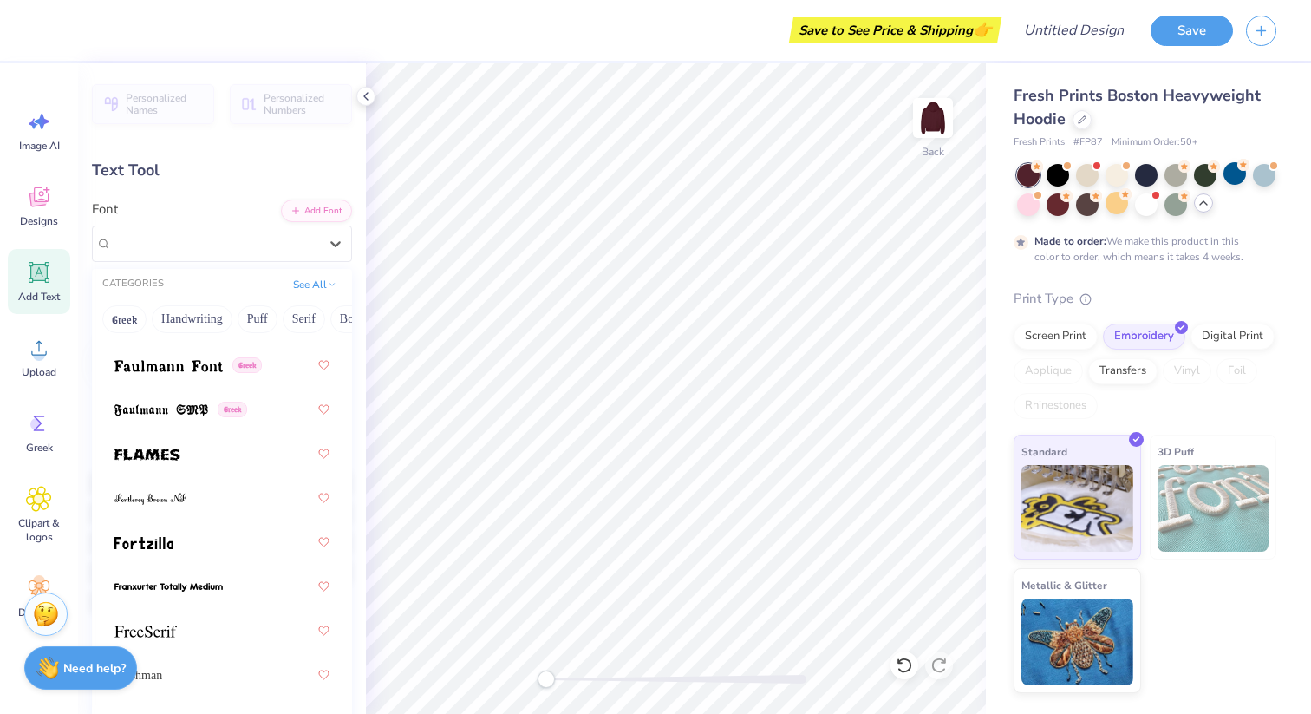
scroll to position [5723, 0]
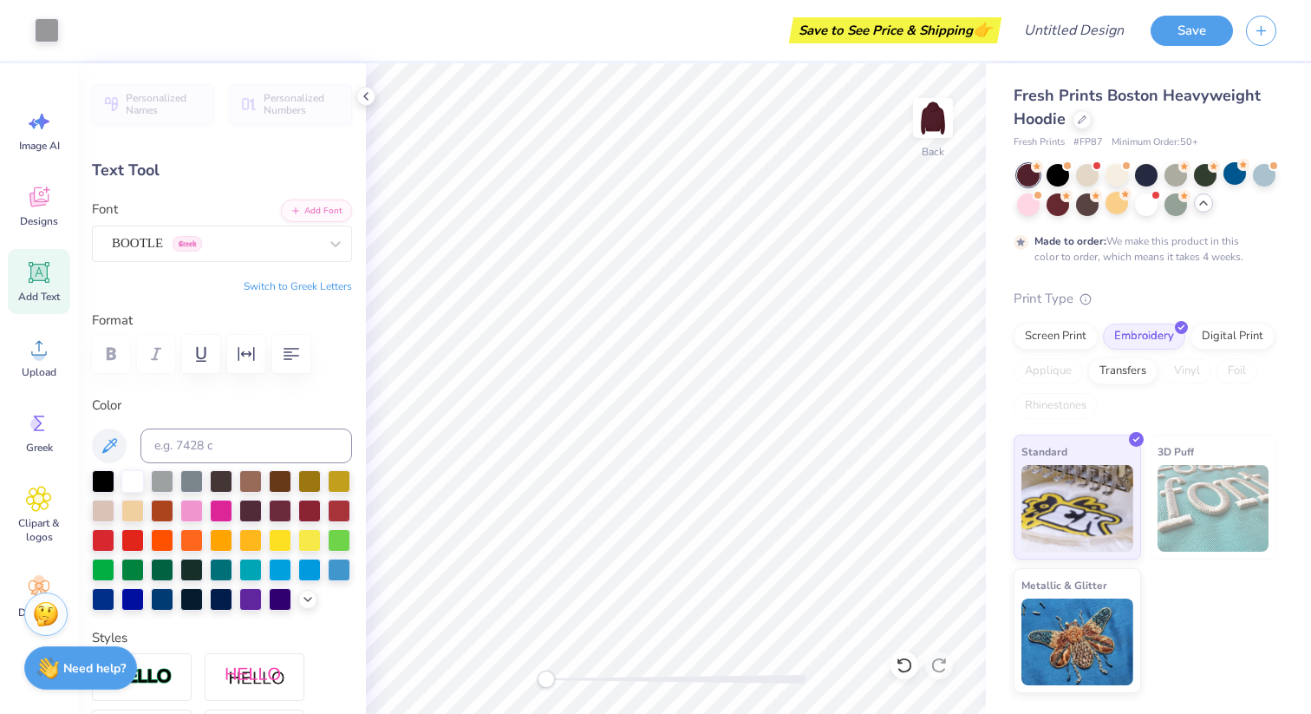
type input "4.81"
type input "0.37"
type input "6.38"
click at [50, 210] on div "Designs" at bounding box center [39, 205] width 62 height 65
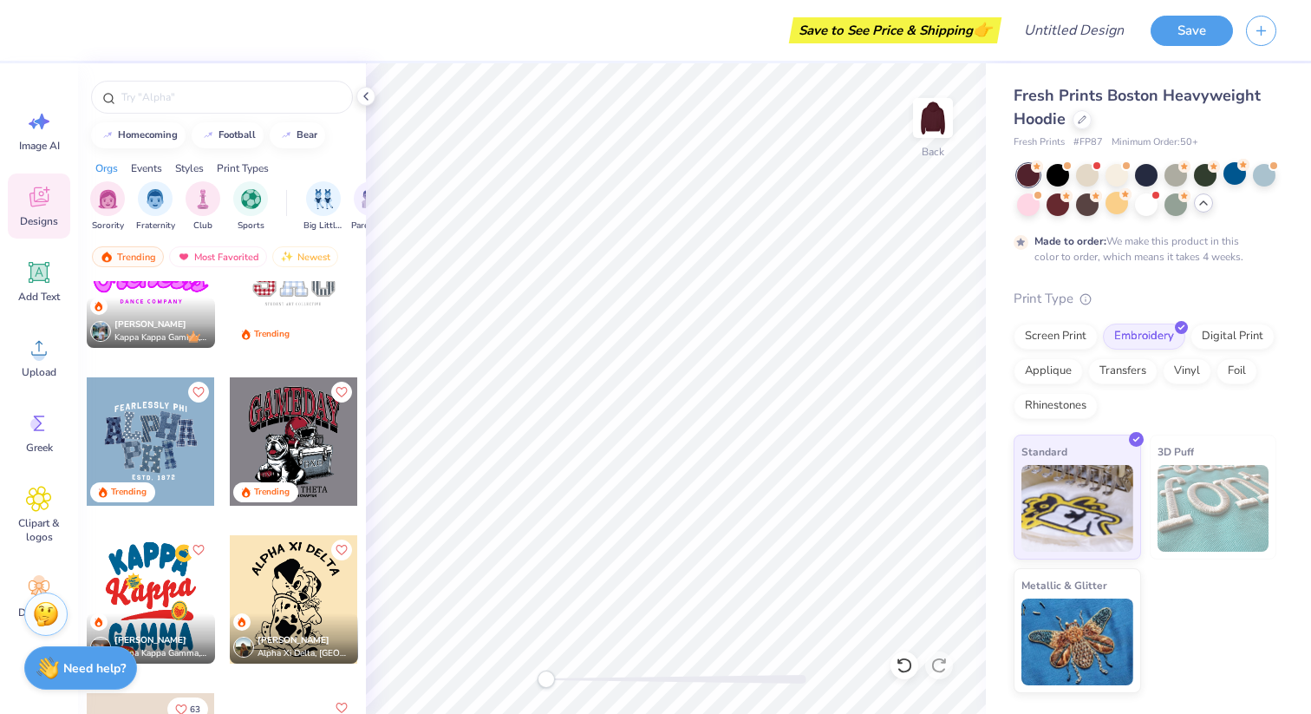
scroll to position [2895, 0]
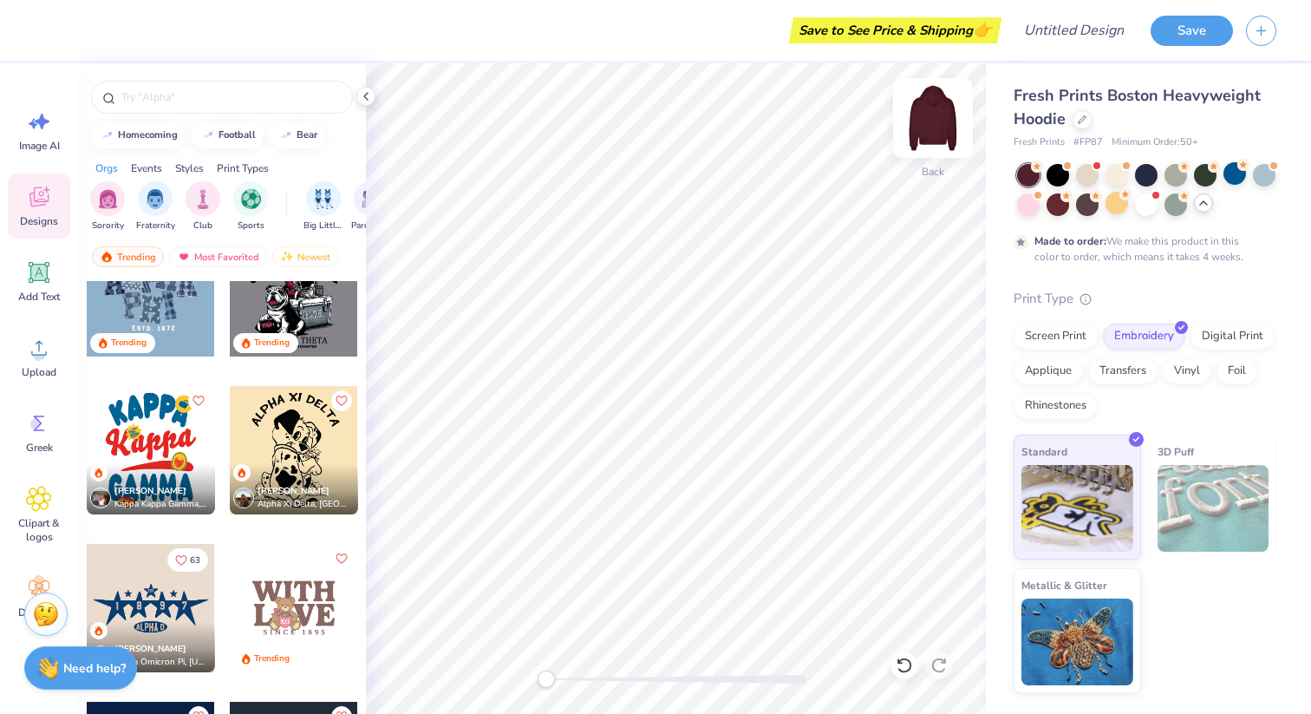
click at [918, 121] on img at bounding box center [932, 117] width 69 height 69
click at [940, 115] on img at bounding box center [932, 117] width 69 height 69
click at [941, 113] on img at bounding box center [932, 117] width 69 height 69
click at [940, 116] on img at bounding box center [932, 117] width 69 height 69
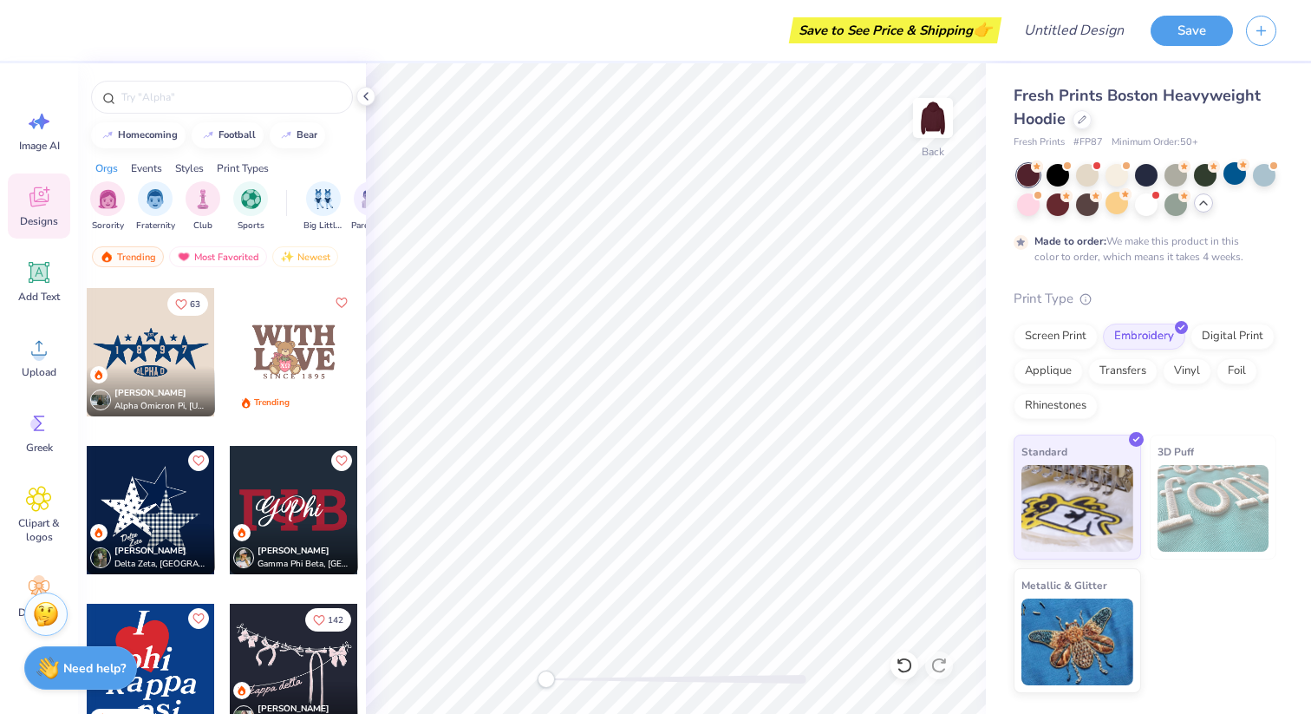
scroll to position [2983, 0]
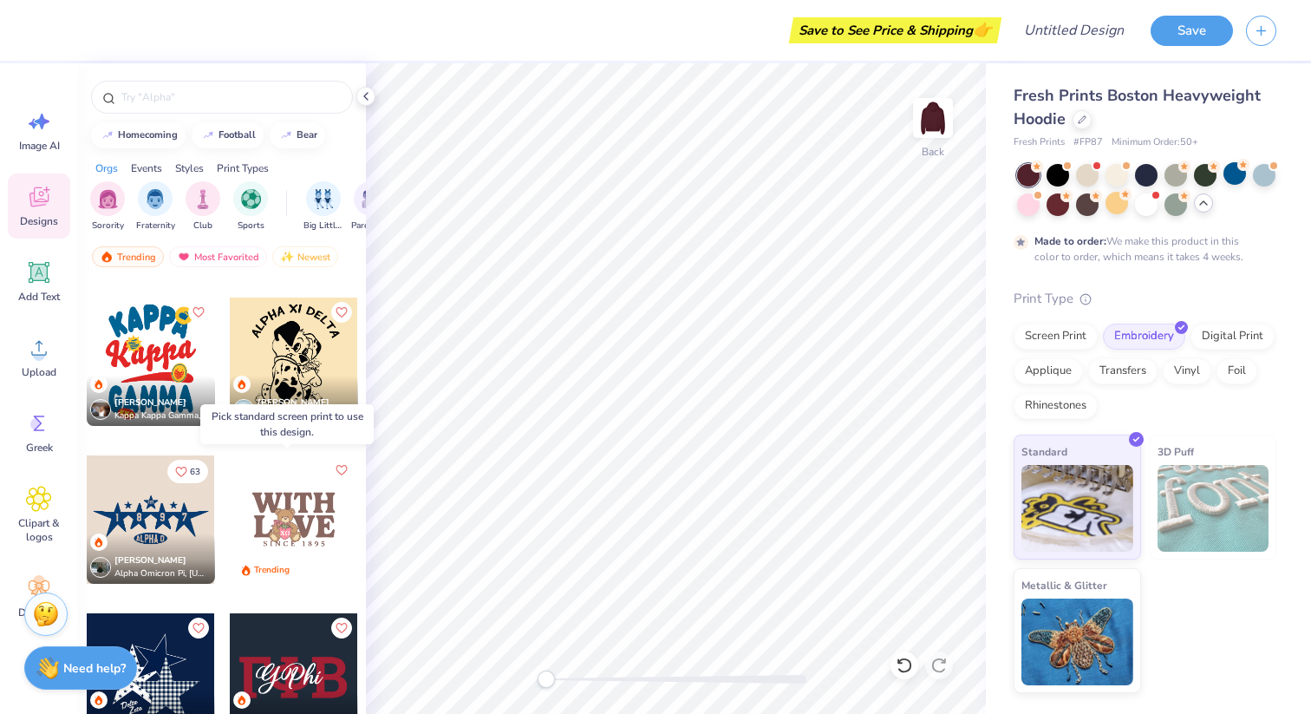
click at [282, 506] on div at bounding box center [294, 519] width 128 height 128
click at [284, 521] on div at bounding box center [294, 519] width 128 height 128
click at [260, 521] on div at bounding box center [294, 519] width 128 height 128
click at [290, 514] on div at bounding box center [294, 519] width 128 height 128
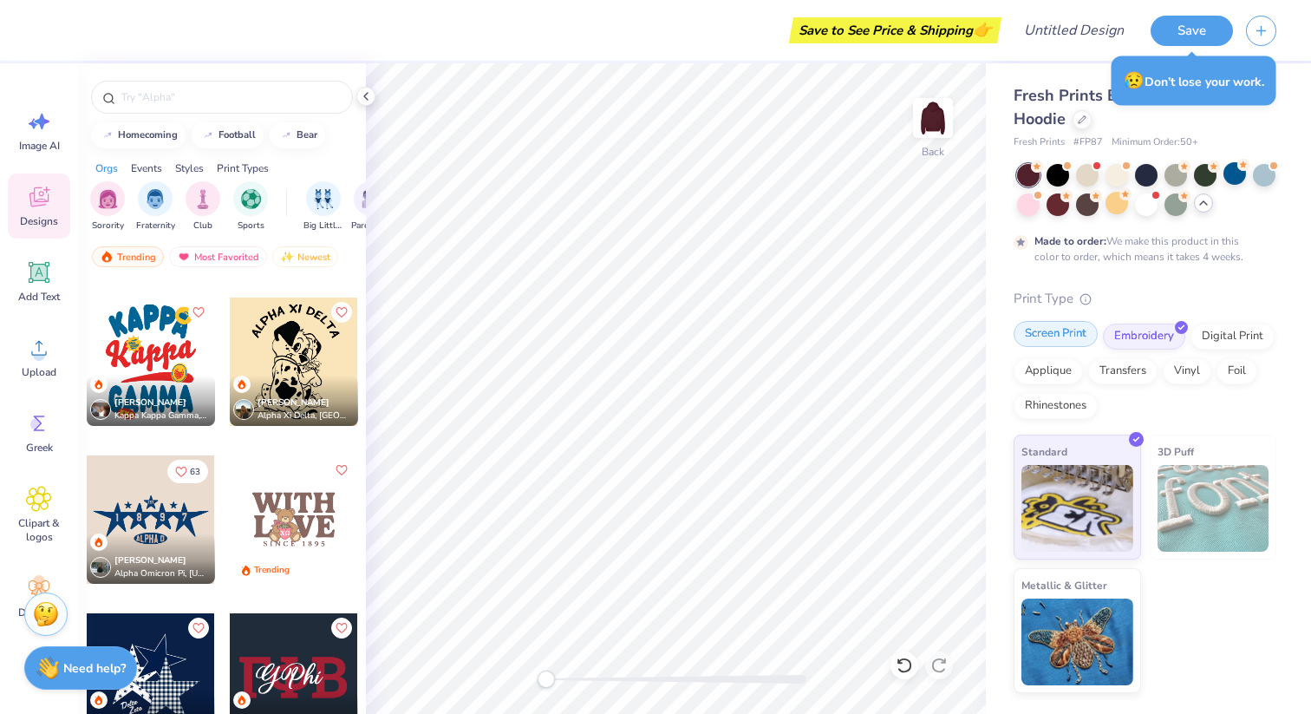
click at [1068, 334] on div "Screen Print" at bounding box center [1056, 334] width 84 height 26
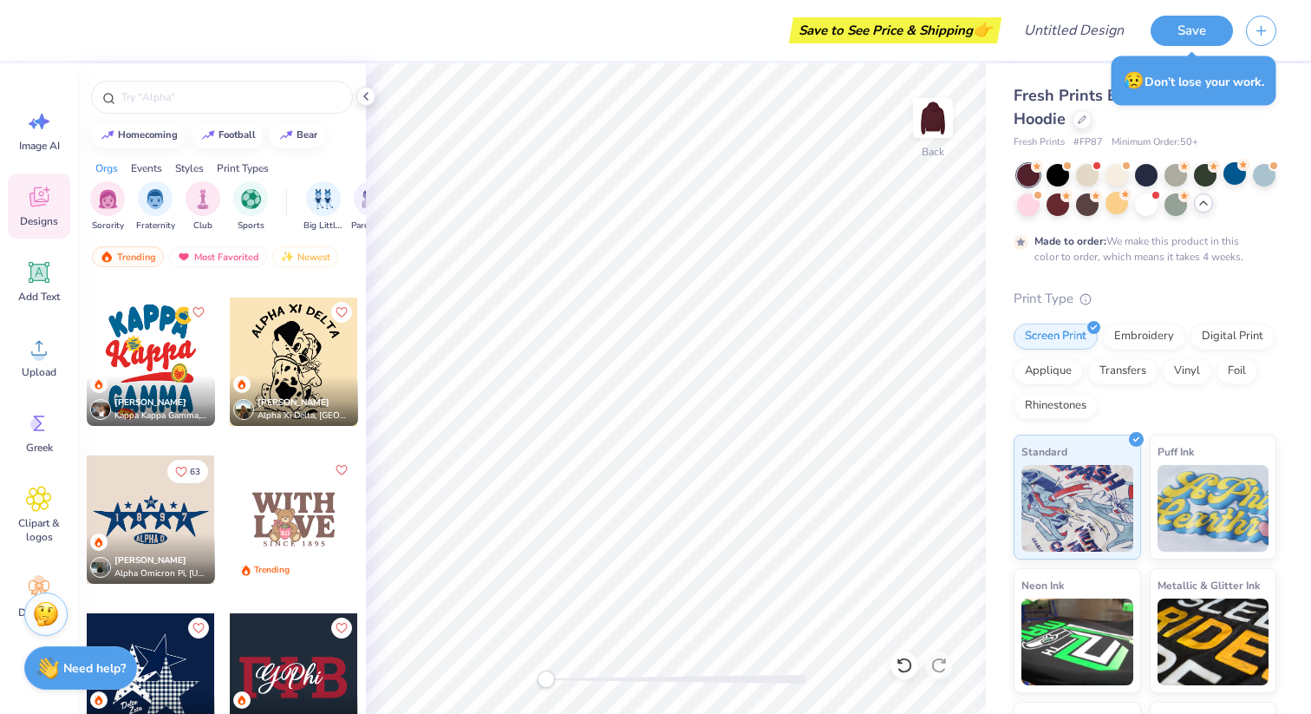
click at [296, 543] on div at bounding box center [294, 519] width 128 height 128
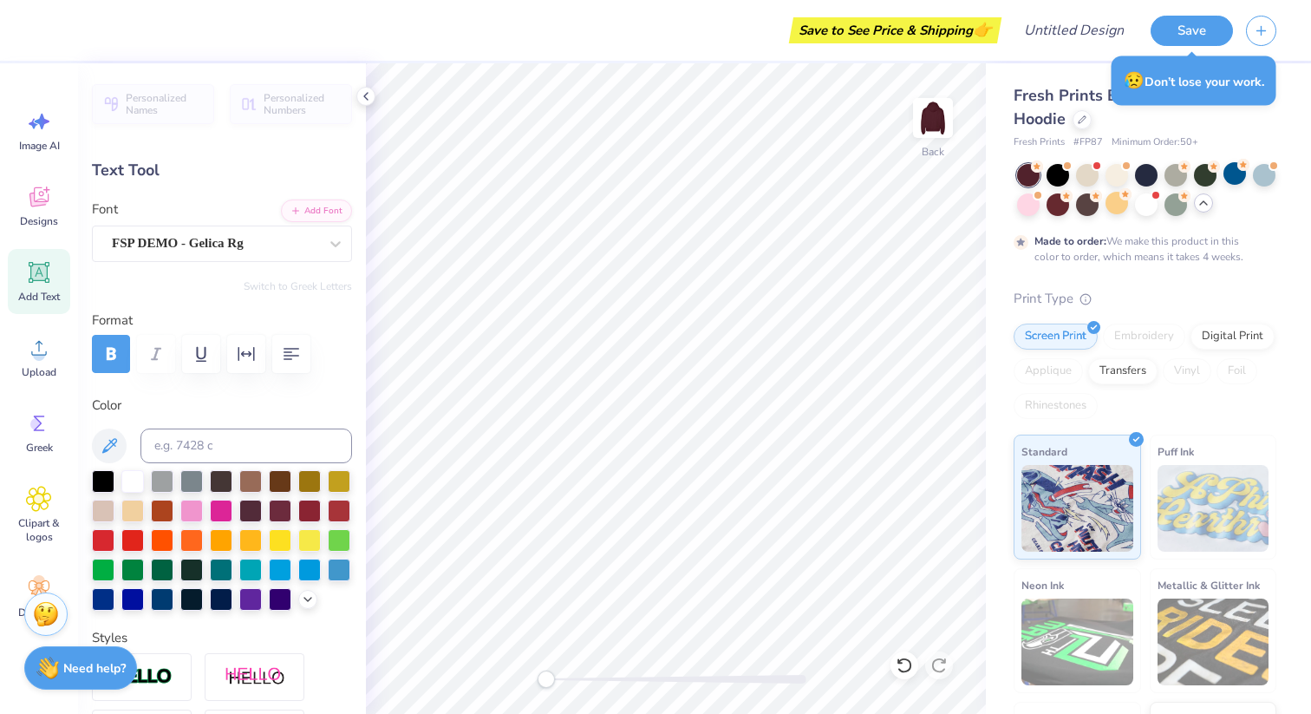
type input "8.29"
type input "2.05"
type input "3.70"
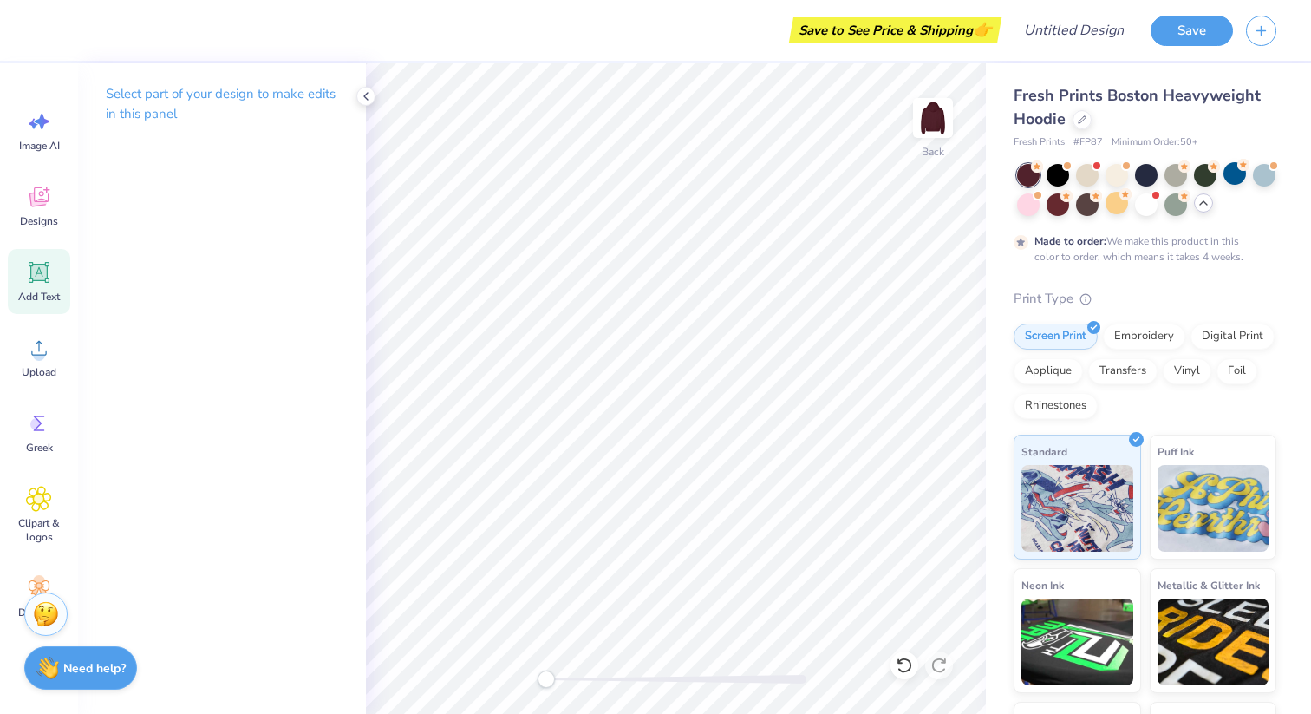
click at [33, 278] on icon at bounding box center [39, 273] width 16 height 16
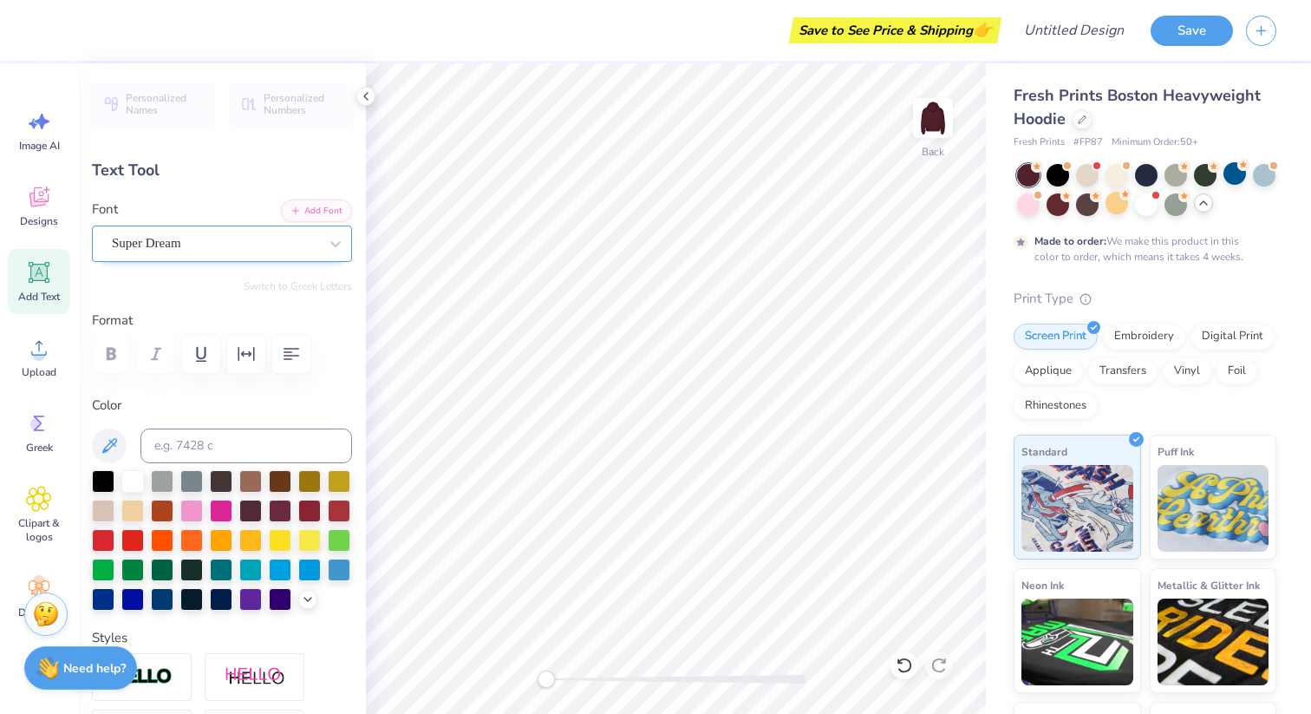
click at [203, 244] on div "Super Dream" at bounding box center [215, 243] width 210 height 27
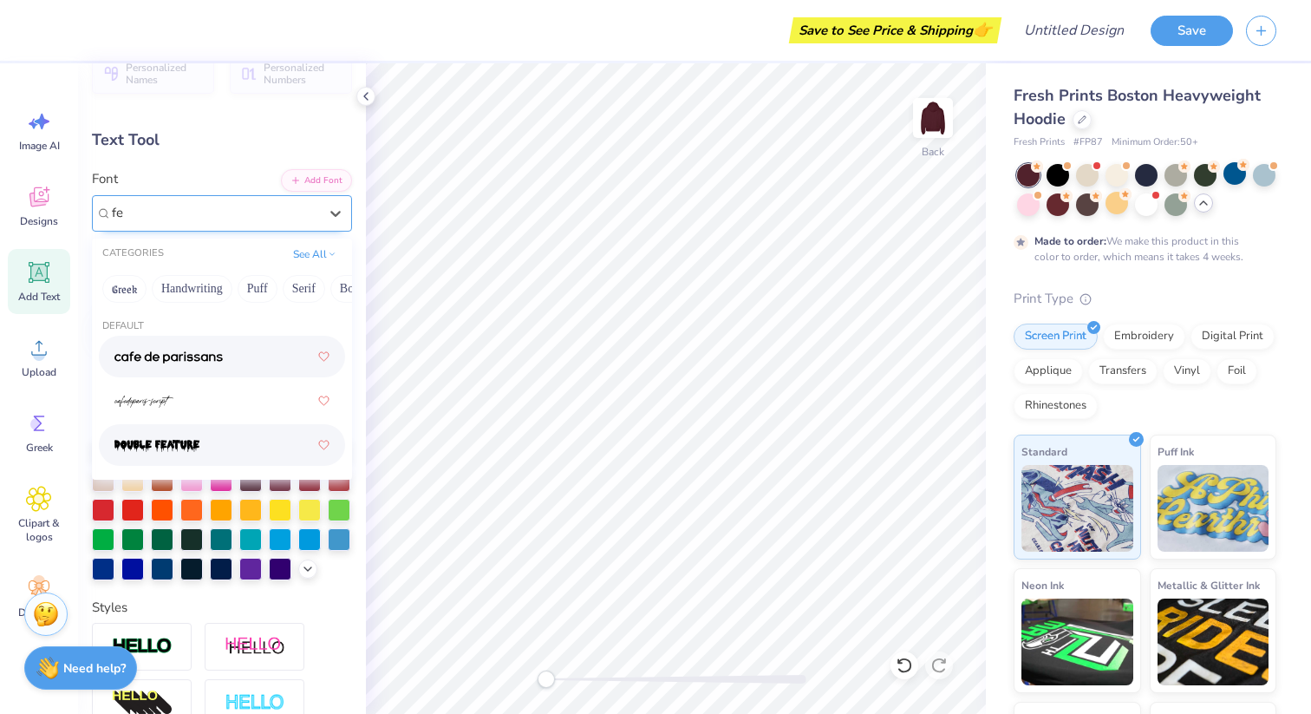
scroll to position [22, 0]
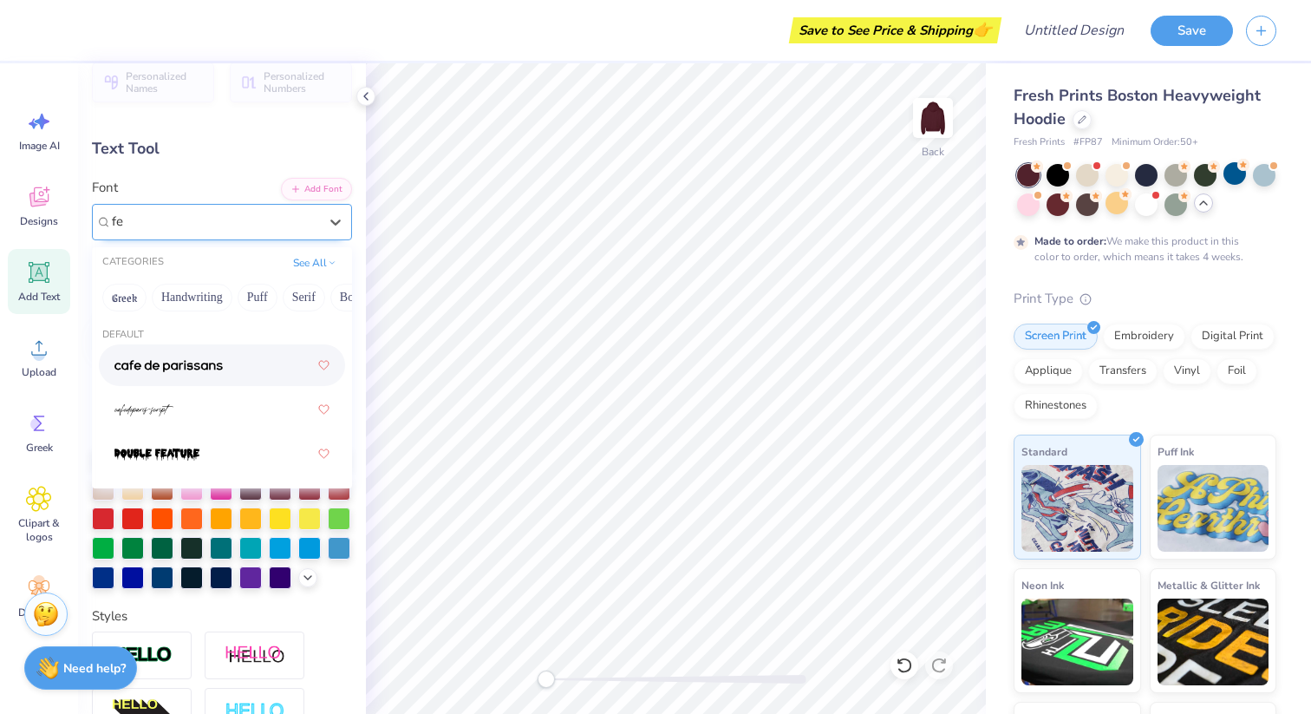
type input "fe"
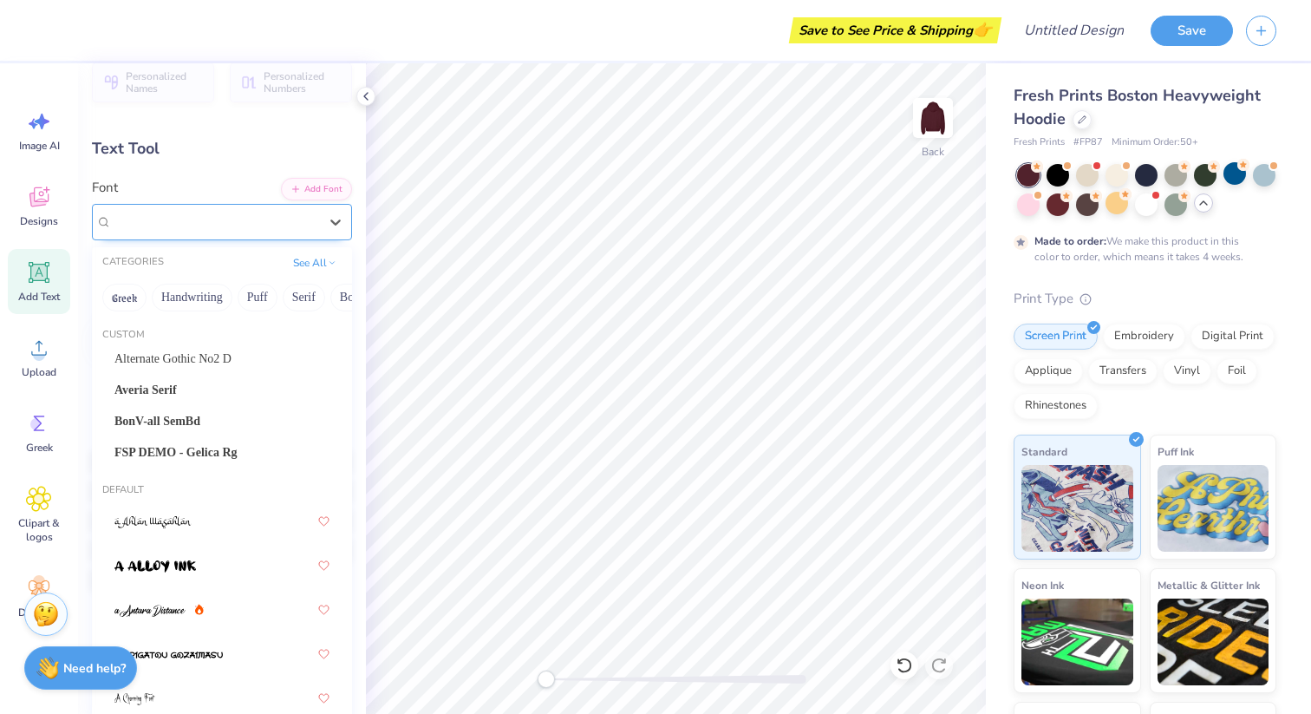
click at [189, 223] on div "Super Dream" at bounding box center [215, 221] width 210 height 27
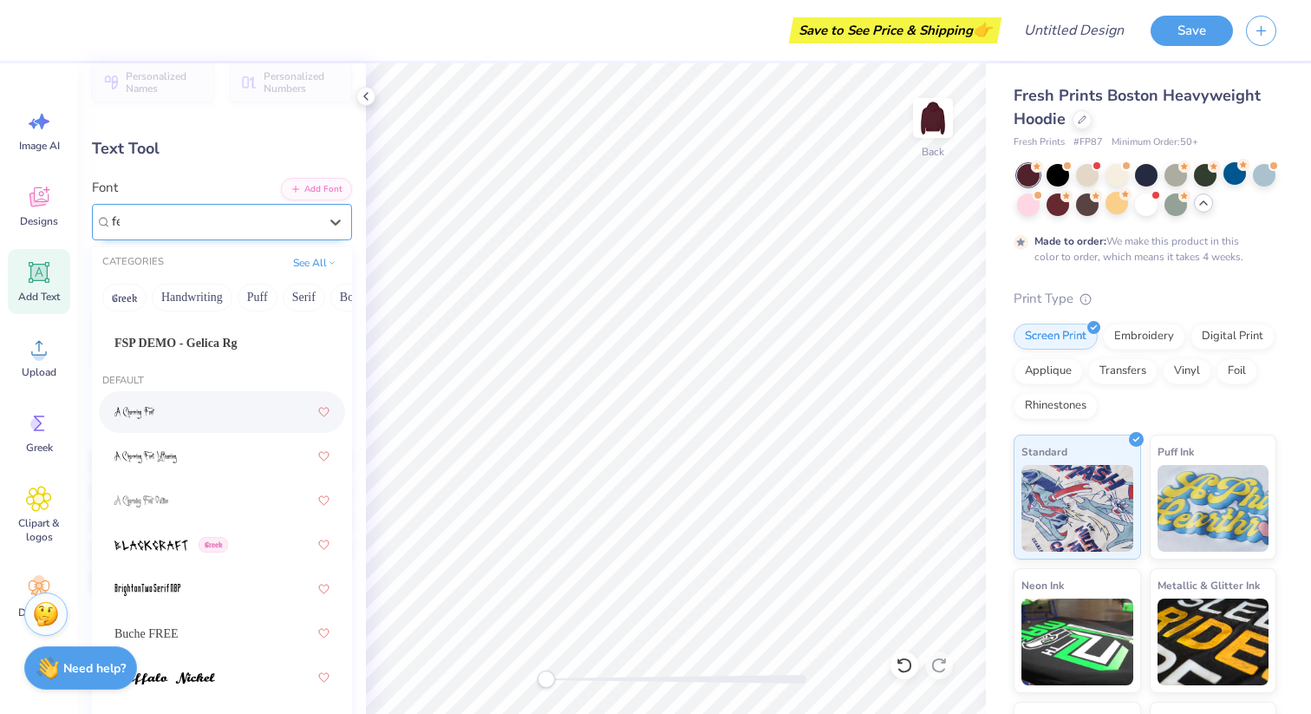
scroll to position [0, 0]
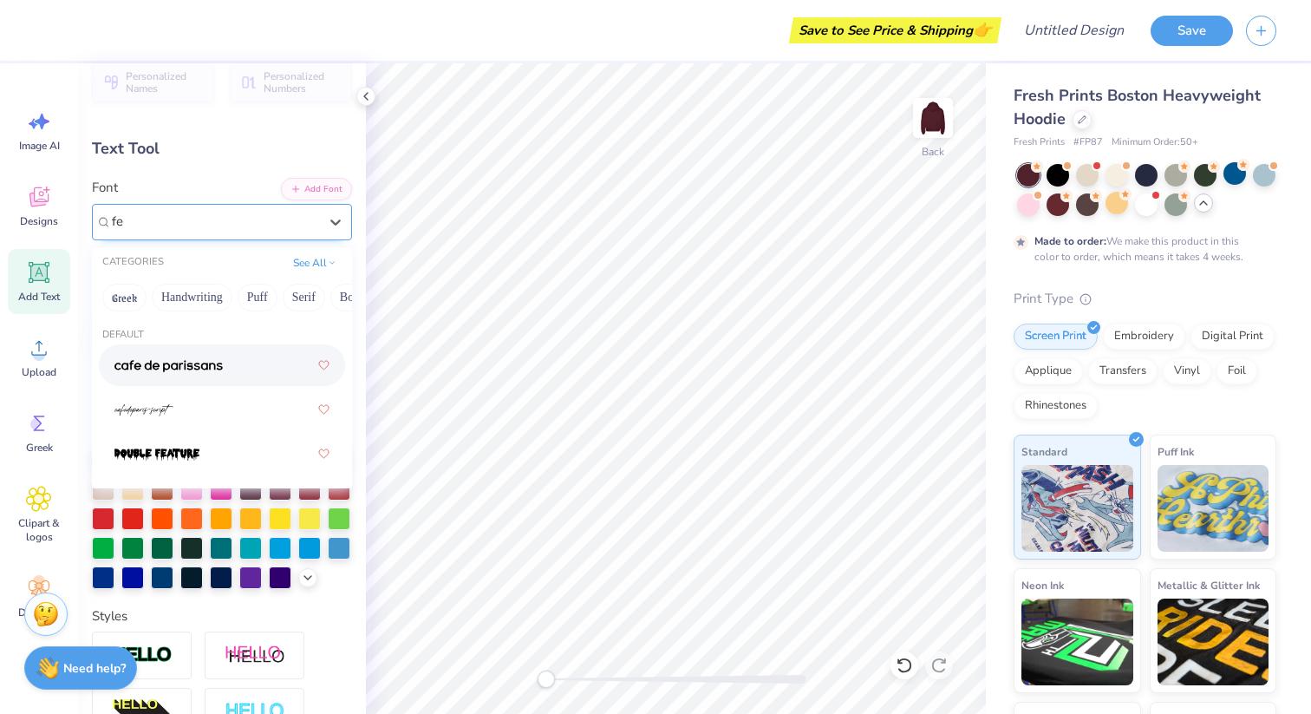
type input "f"
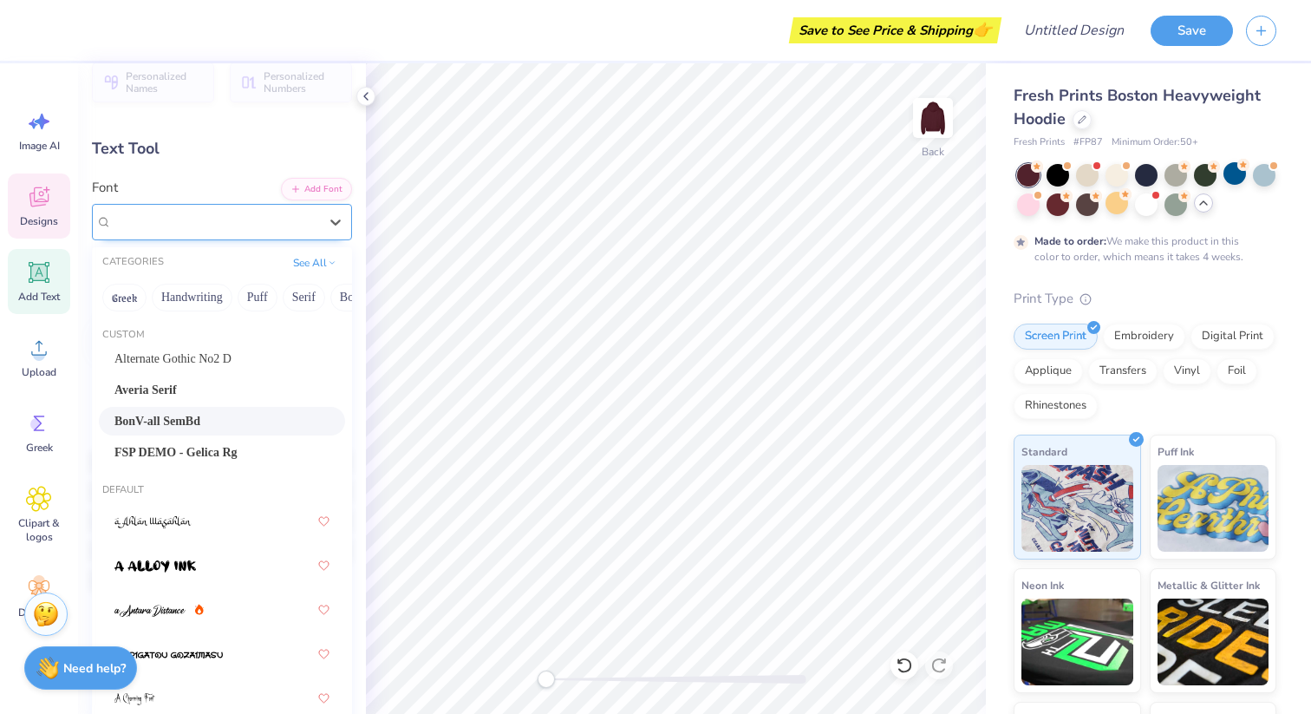
click at [41, 199] on icon at bounding box center [38, 197] width 19 height 20
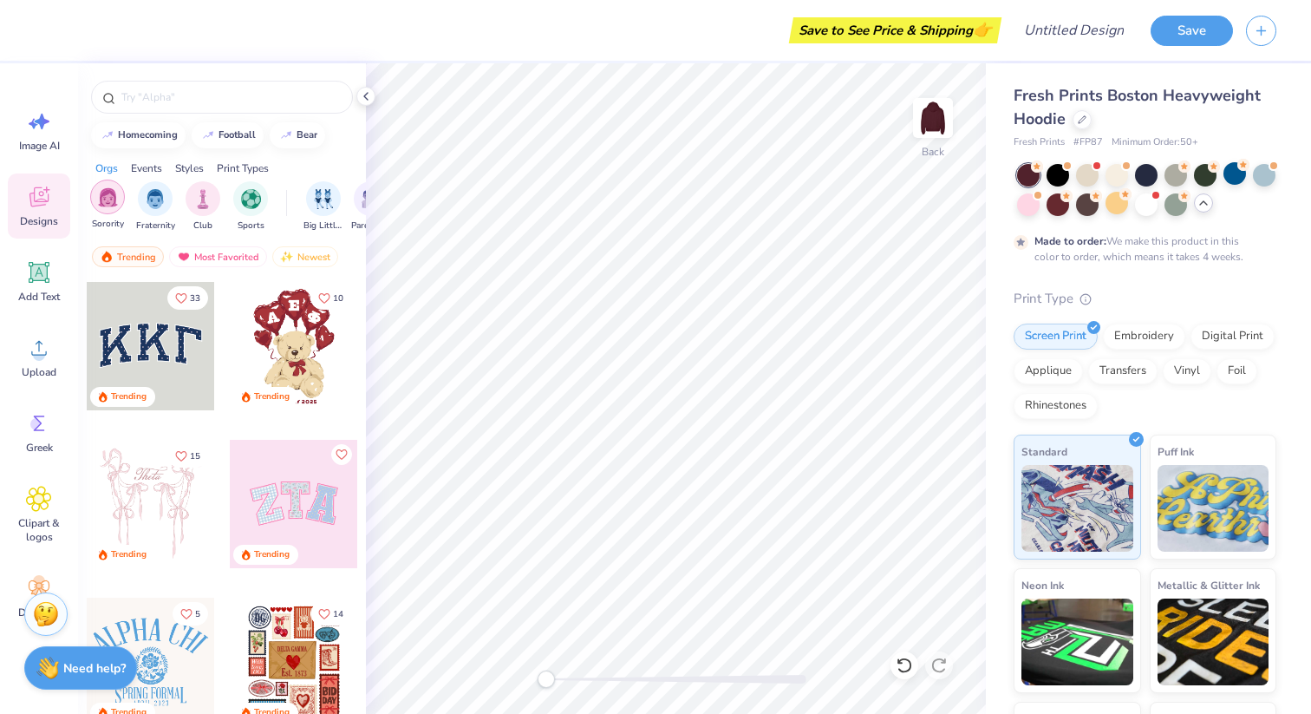
click at [108, 206] on img "filter for Sorority" at bounding box center [108, 197] width 20 height 20
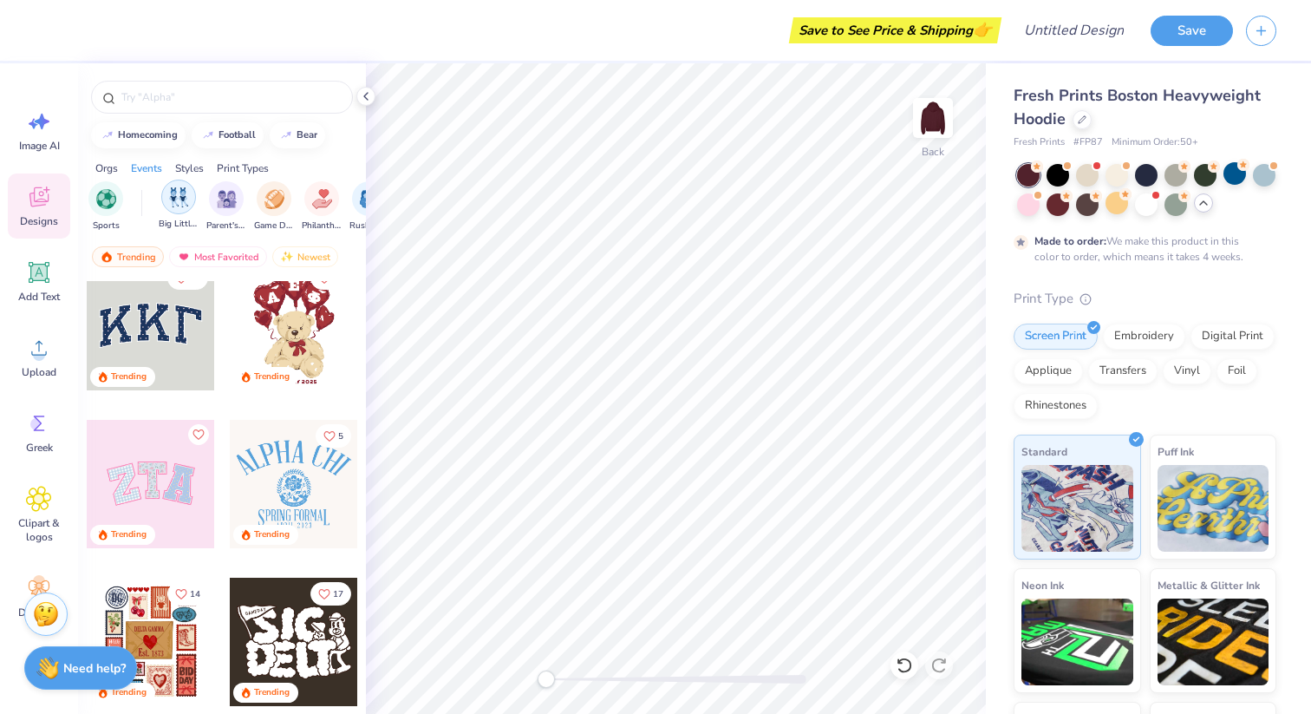
scroll to position [0, 179]
click at [305, 198] on div "Philanthropy" at bounding box center [288, 205] width 40 height 51
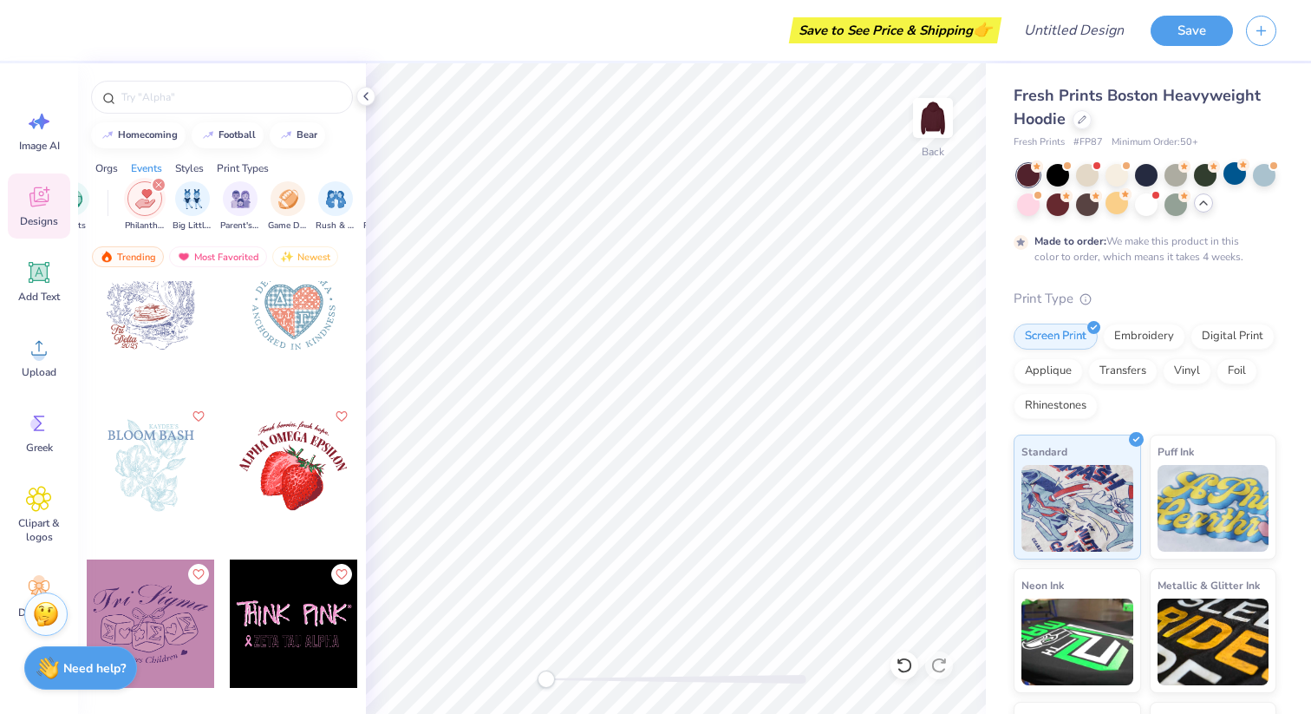
scroll to position [668, 0]
click at [148, 204] on img "filter for Philanthropy" at bounding box center [145, 199] width 20 height 20
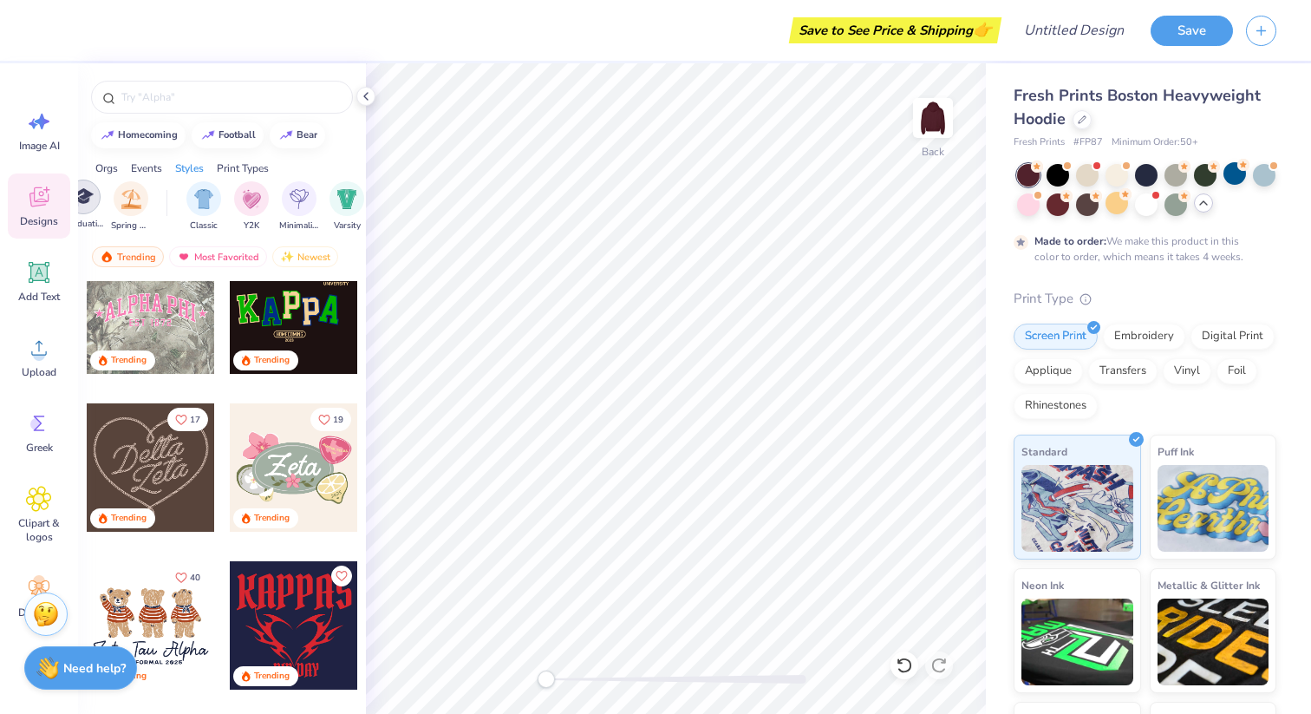
scroll to position [0, 889]
click at [137, 198] on div "filter for Classic" at bounding box center [127, 197] width 35 height 35
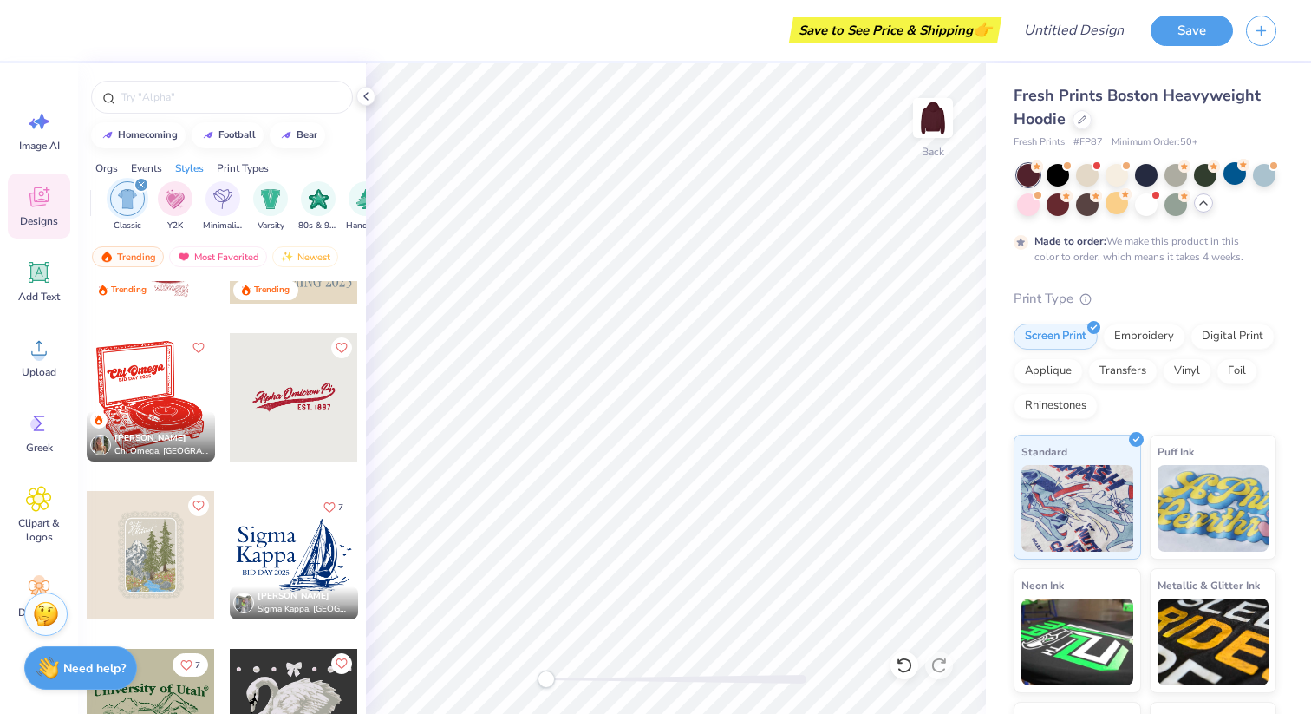
scroll to position [558, 0]
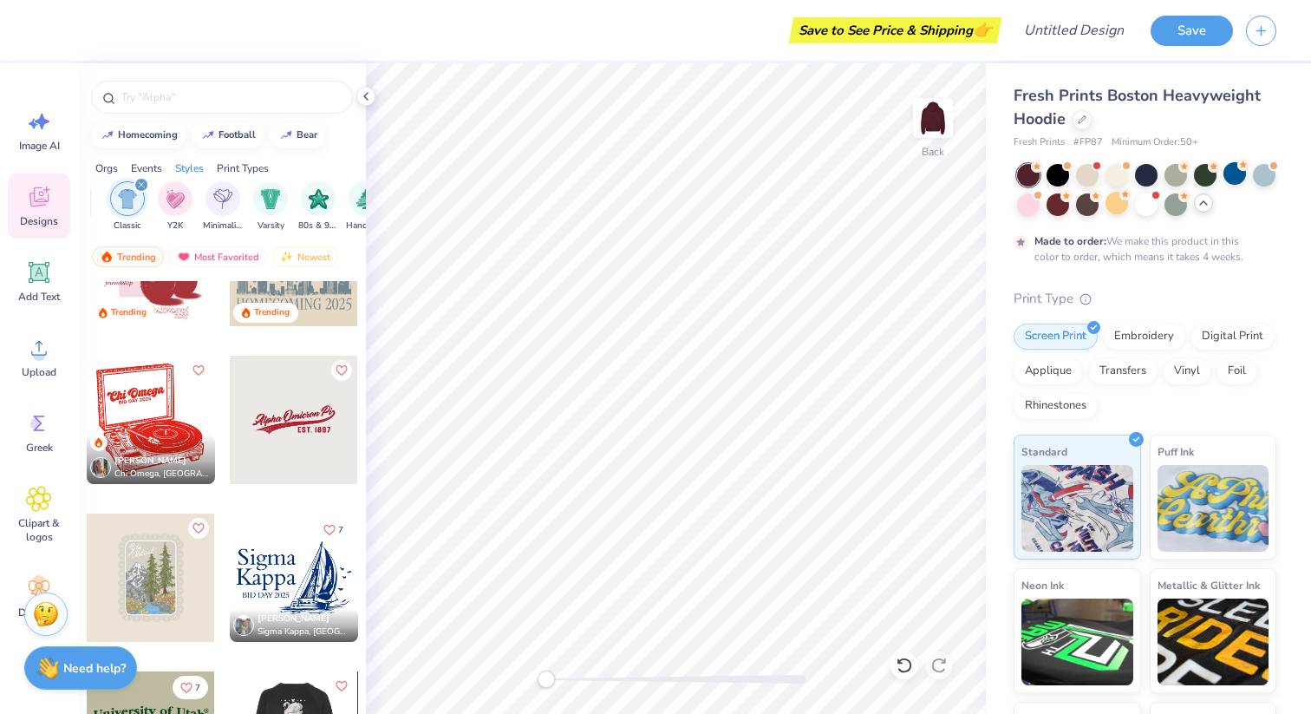
click at [300, 415] on div at bounding box center [294, 420] width 128 height 128
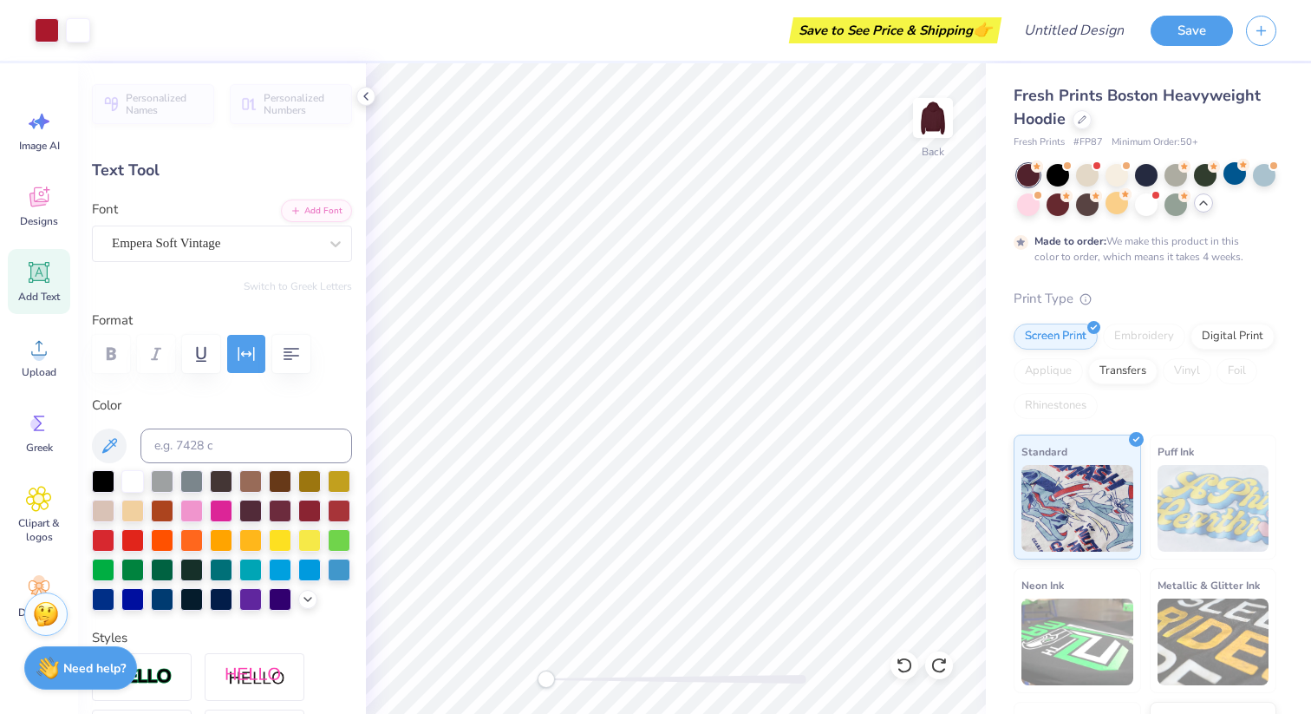
type input "13.60"
type input "3.55"
type input "3.00"
type input "-7.5"
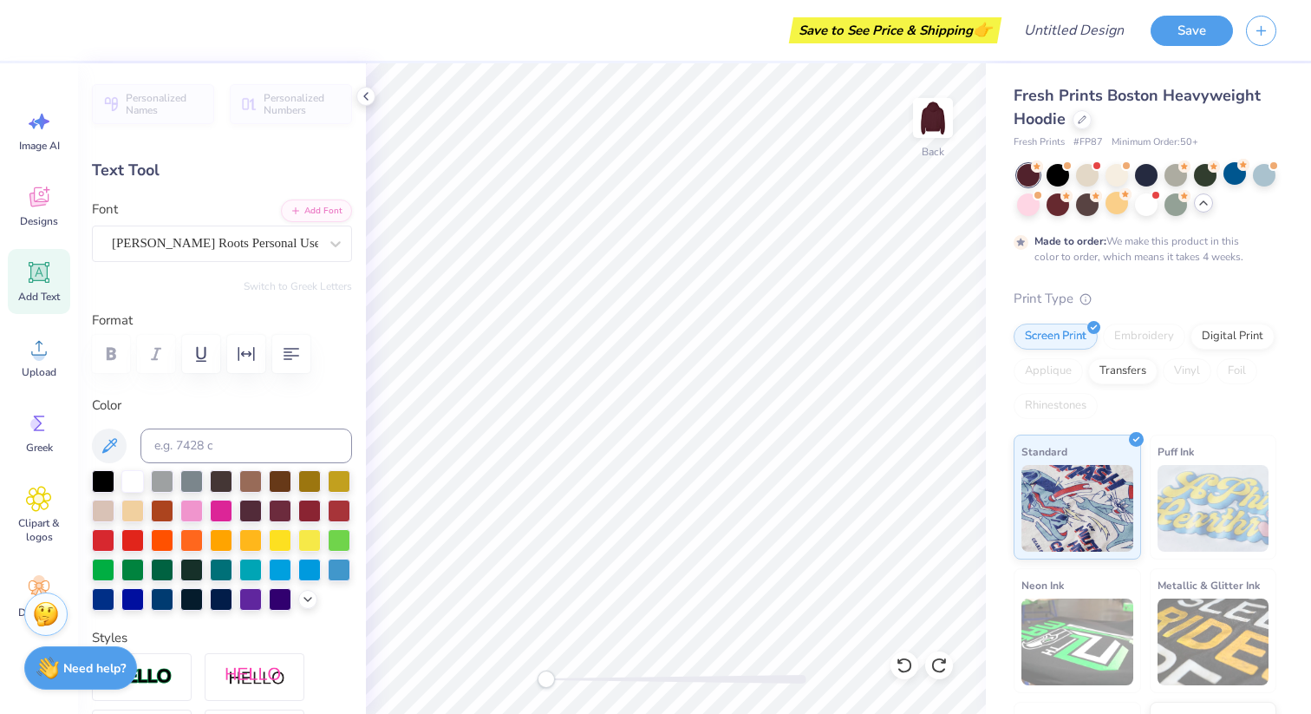
type textarea "P"
type textarea "SAP"
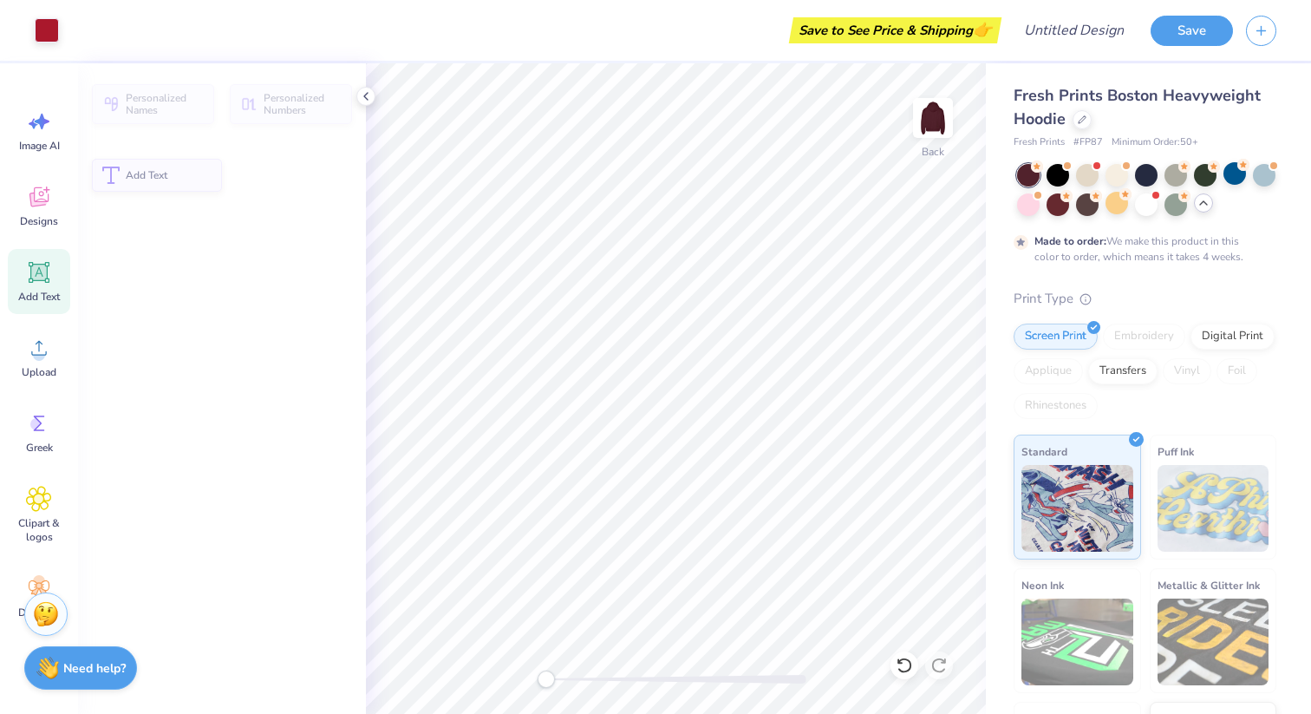
scroll to position [14, 2]
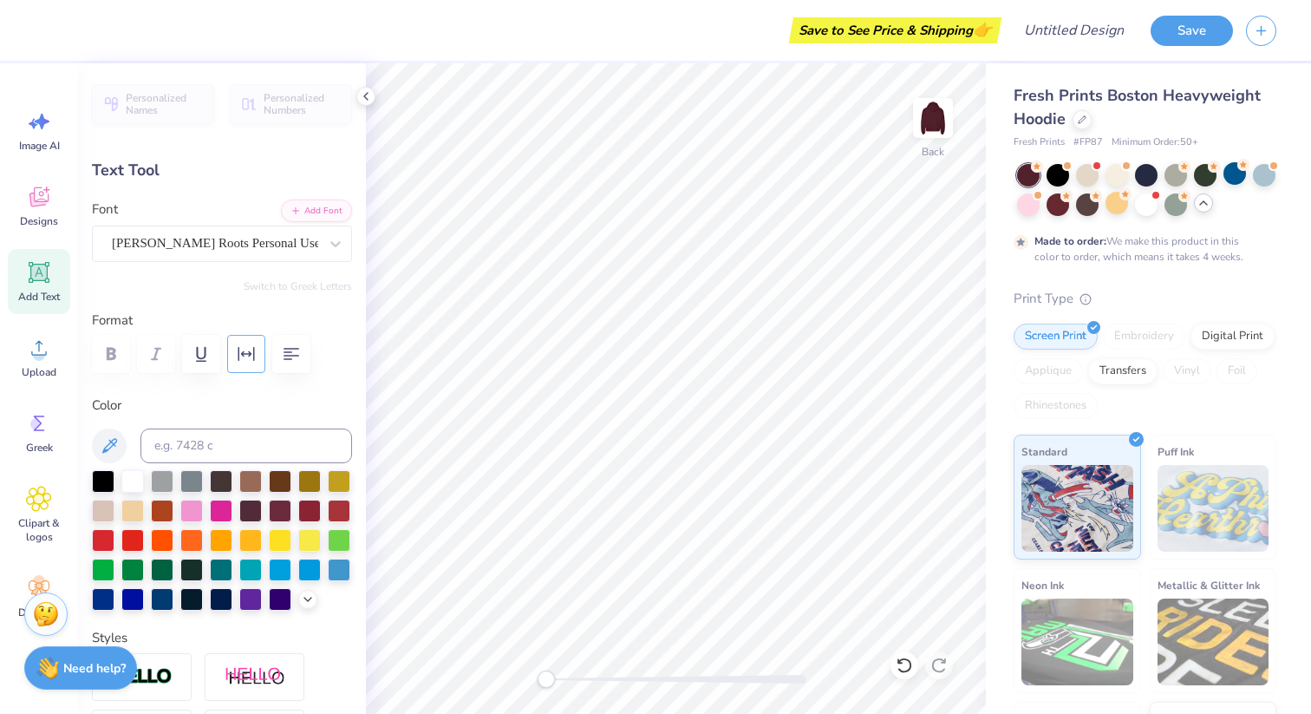
click at [251, 360] on icon "button" at bounding box center [246, 353] width 21 height 21
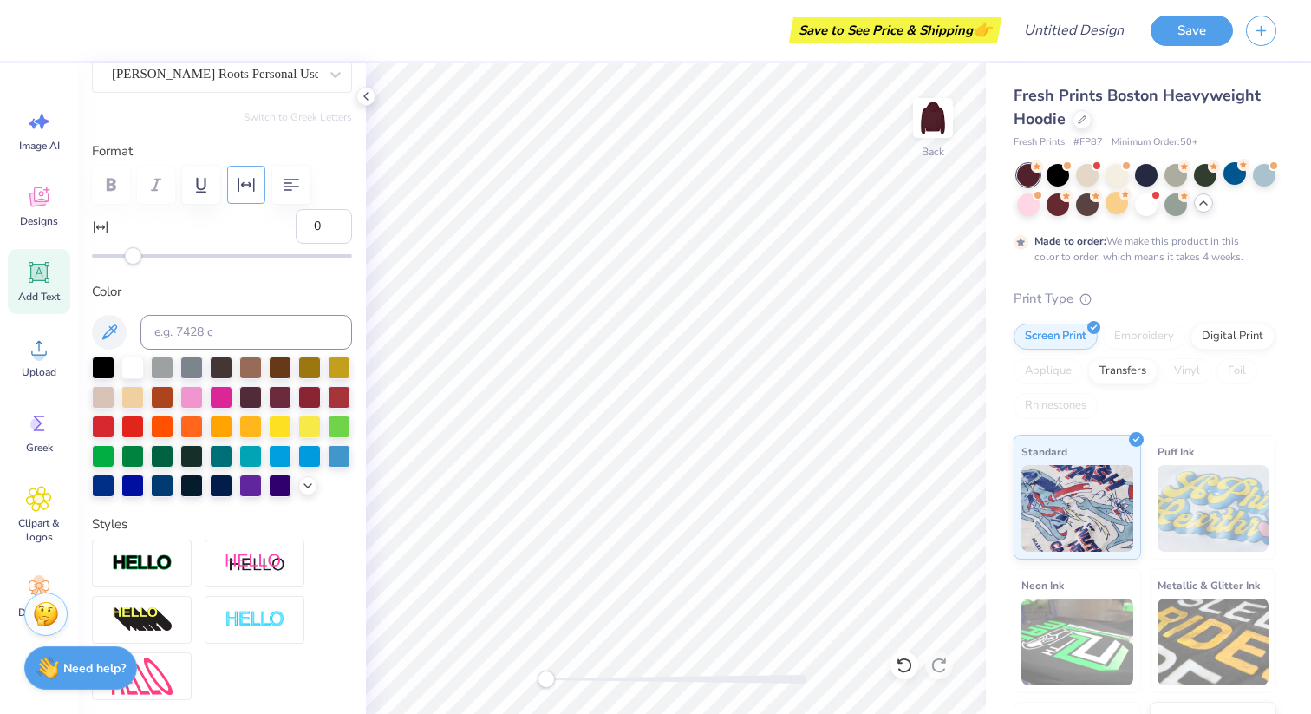
scroll to position [150, 0]
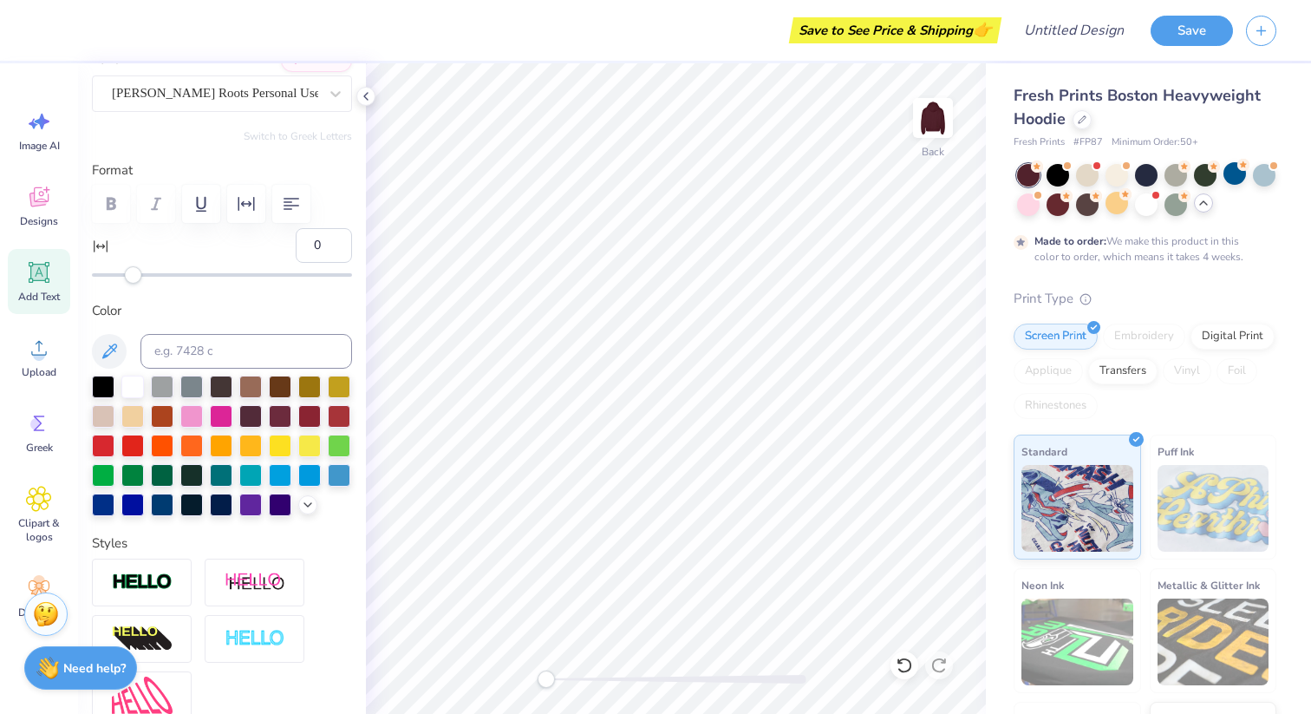
drag, startPoint x: 127, startPoint y: 264, endPoint x: 140, endPoint y: 264, distance: 13.9
click at [140, 264] on div "0" at bounding box center [222, 256] width 260 height 56
type input "35"
drag, startPoint x: 128, startPoint y: 273, endPoint x: 205, endPoint y: 273, distance: 76.3
click at [205, 273] on div "Accessibility label" at bounding box center [199, 274] width 17 height 17
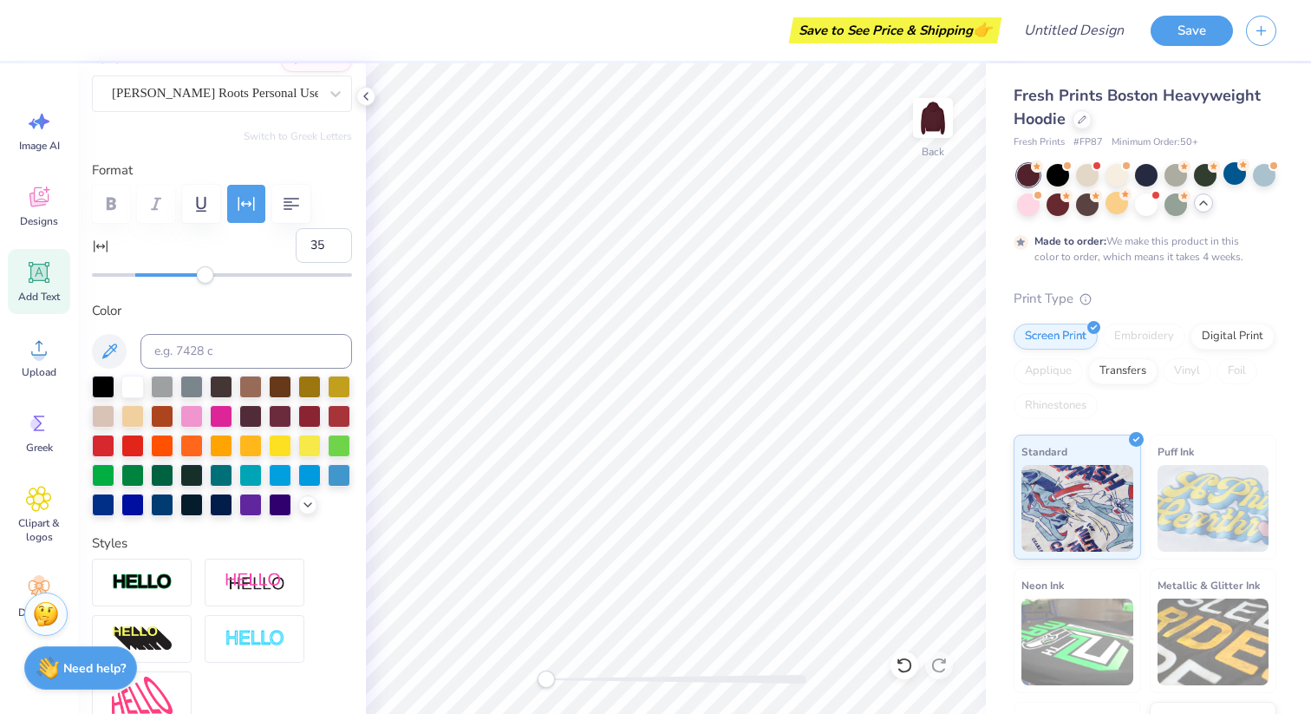
type input "0.0"
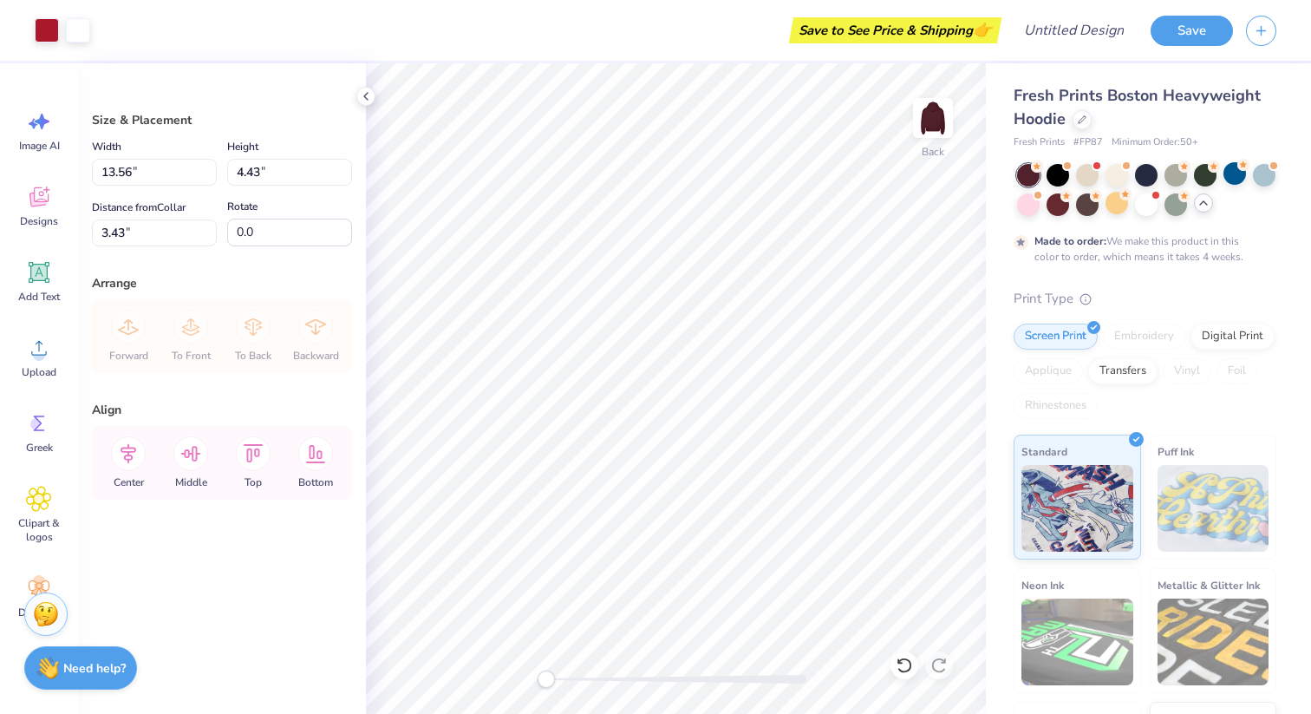
type input "3.43"
click at [34, 267] on icon at bounding box center [39, 273] width 16 height 16
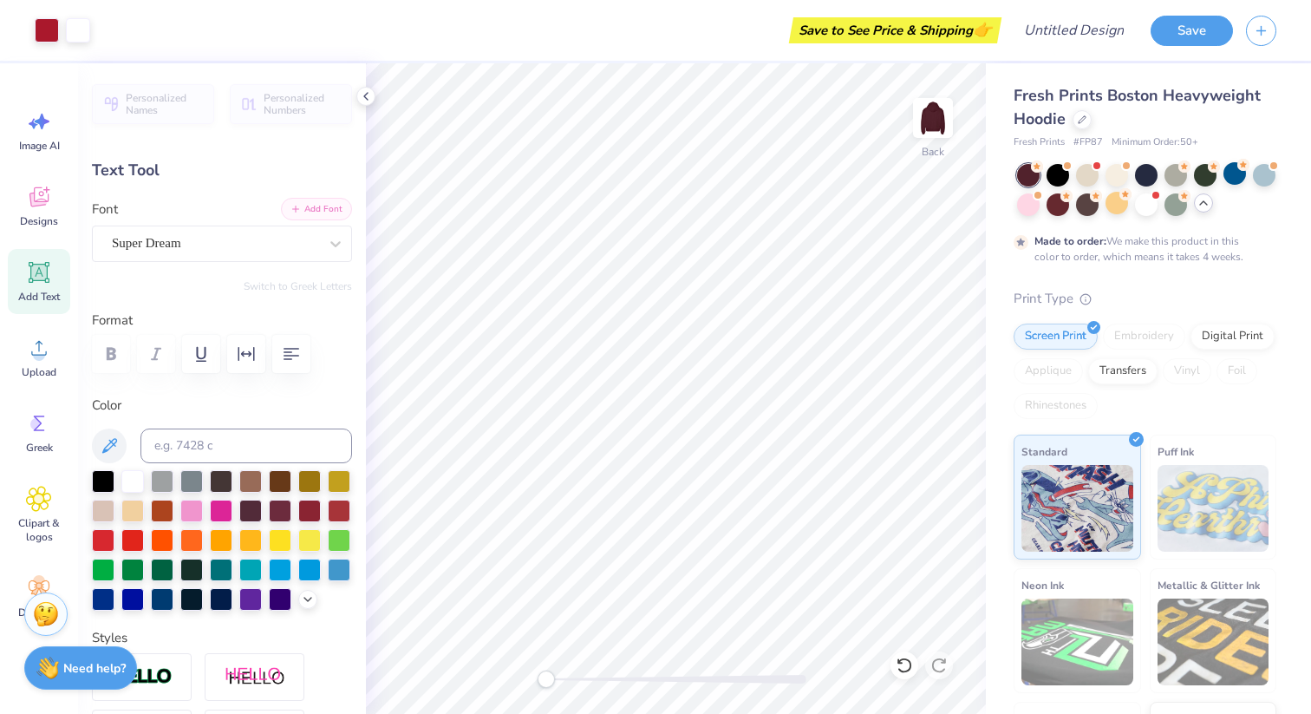
type input "5.76"
type input "2.50"
type input "3.43"
type input "-7.5"
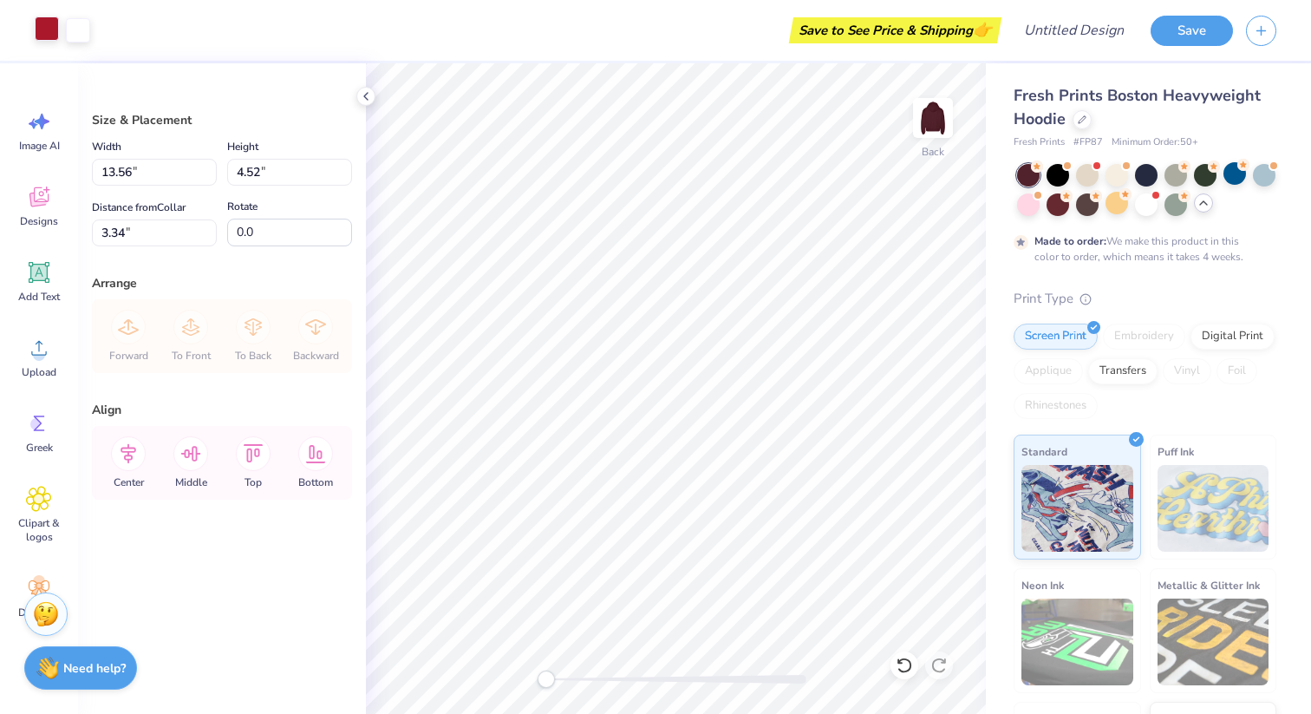
click at [53, 26] on div at bounding box center [47, 28] width 24 height 24
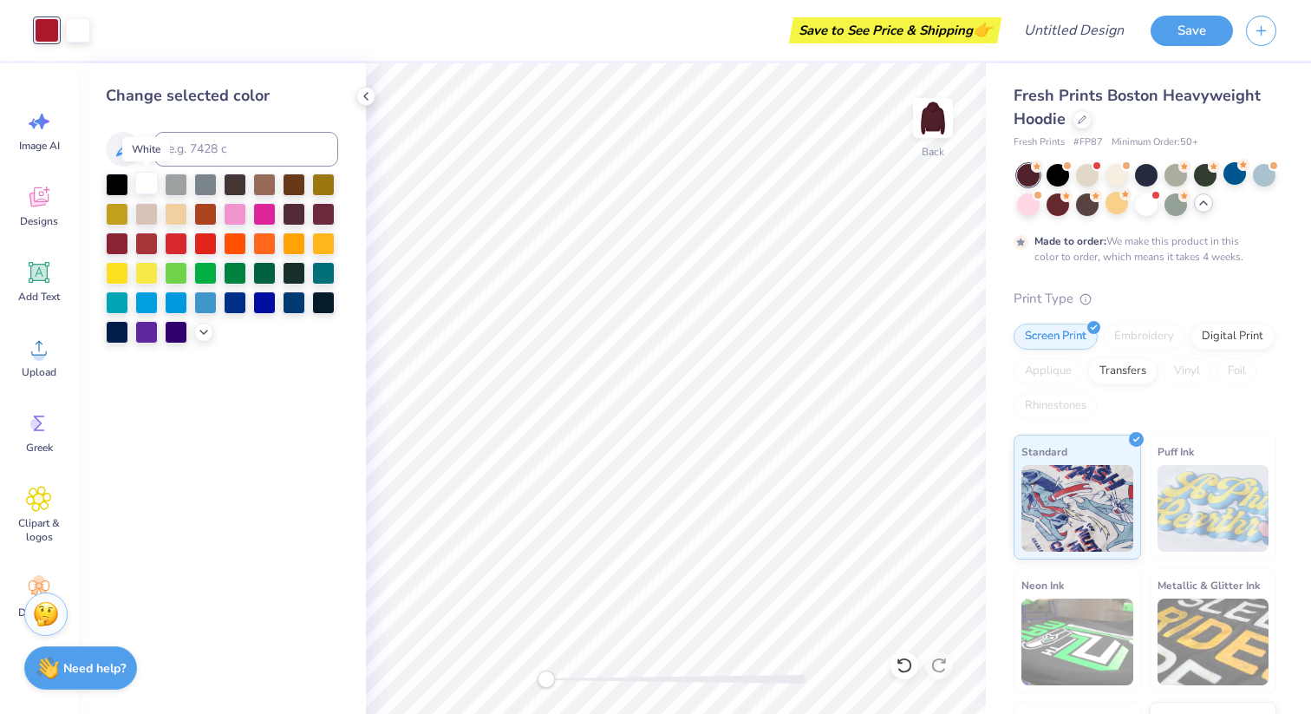
click at [140, 181] on div at bounding box center [146, 183] width 23 height 23
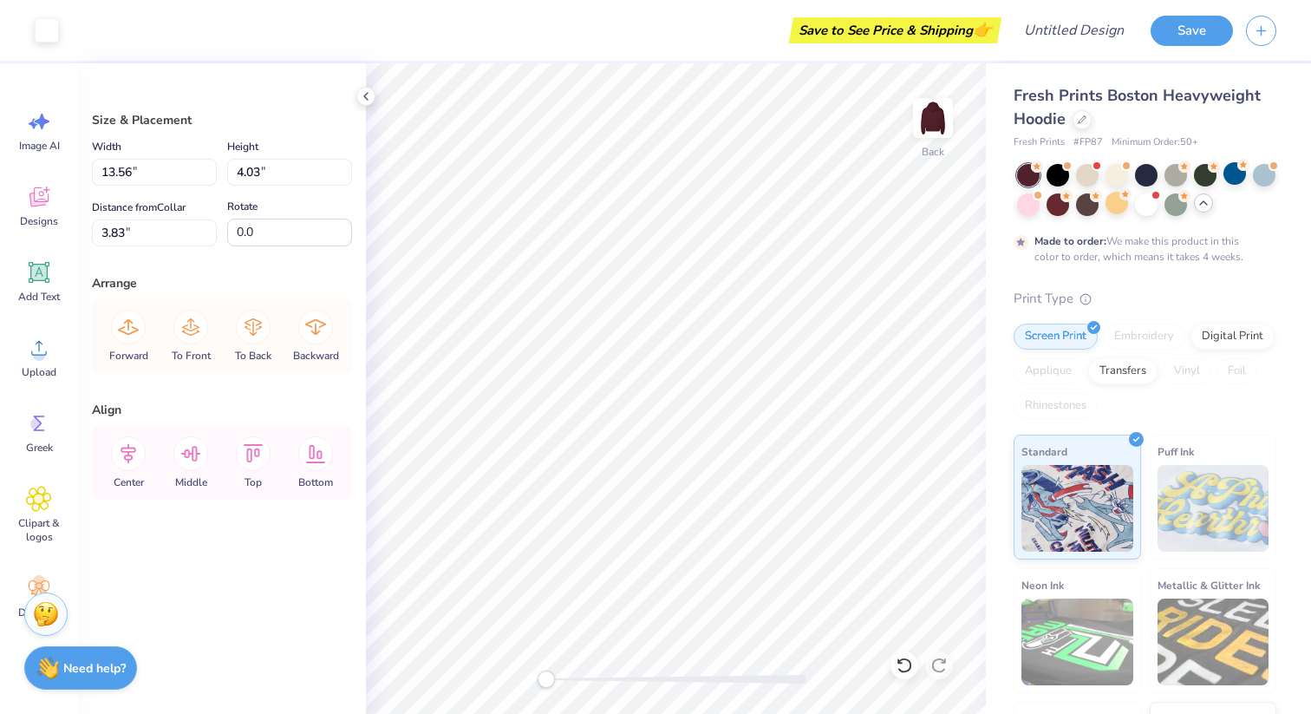
type input "4.52"
type input "3.34"
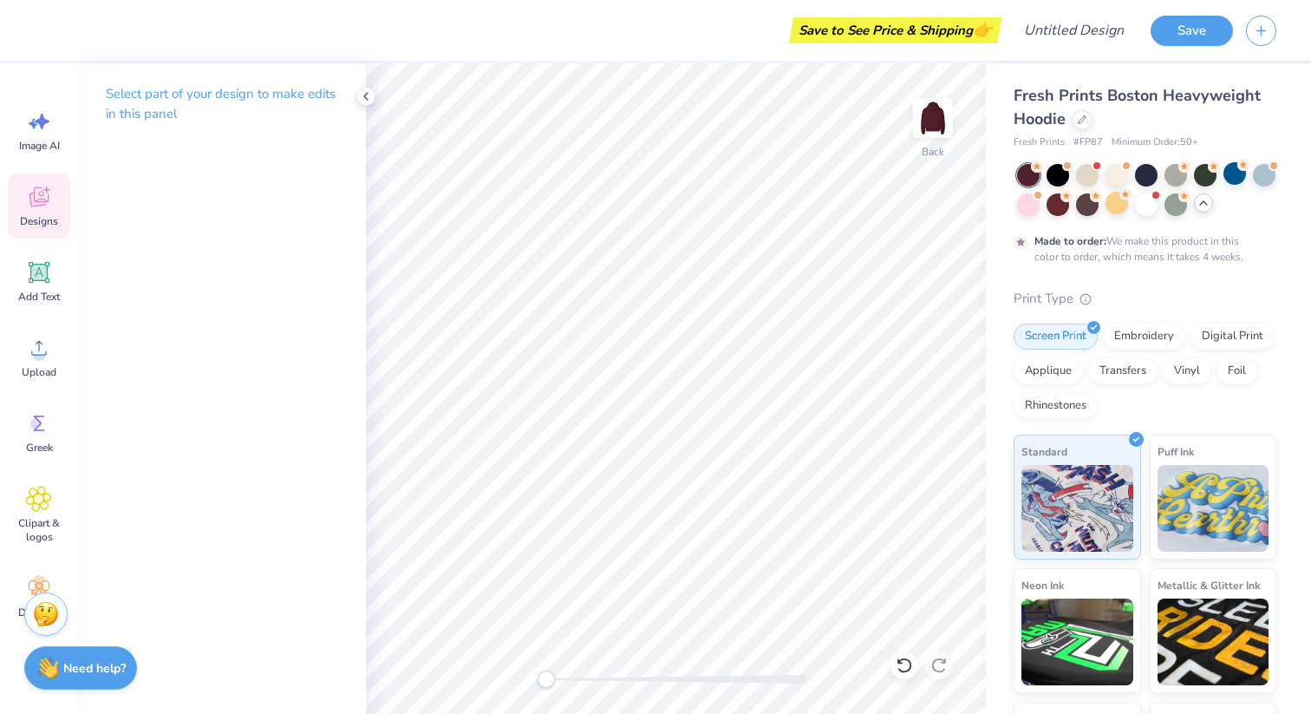
click at [31, 193] on icon at bounding box center [38, 197] width 19 height 20
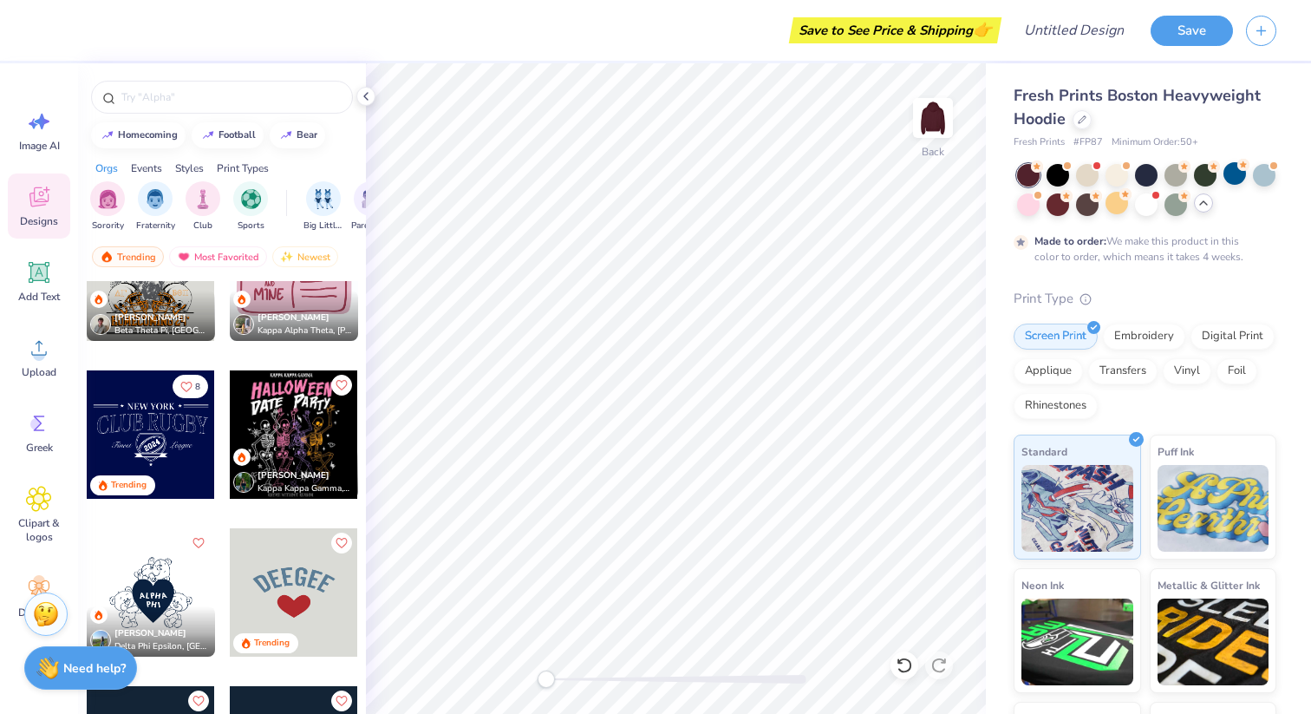
scroll to position [5281, 0]
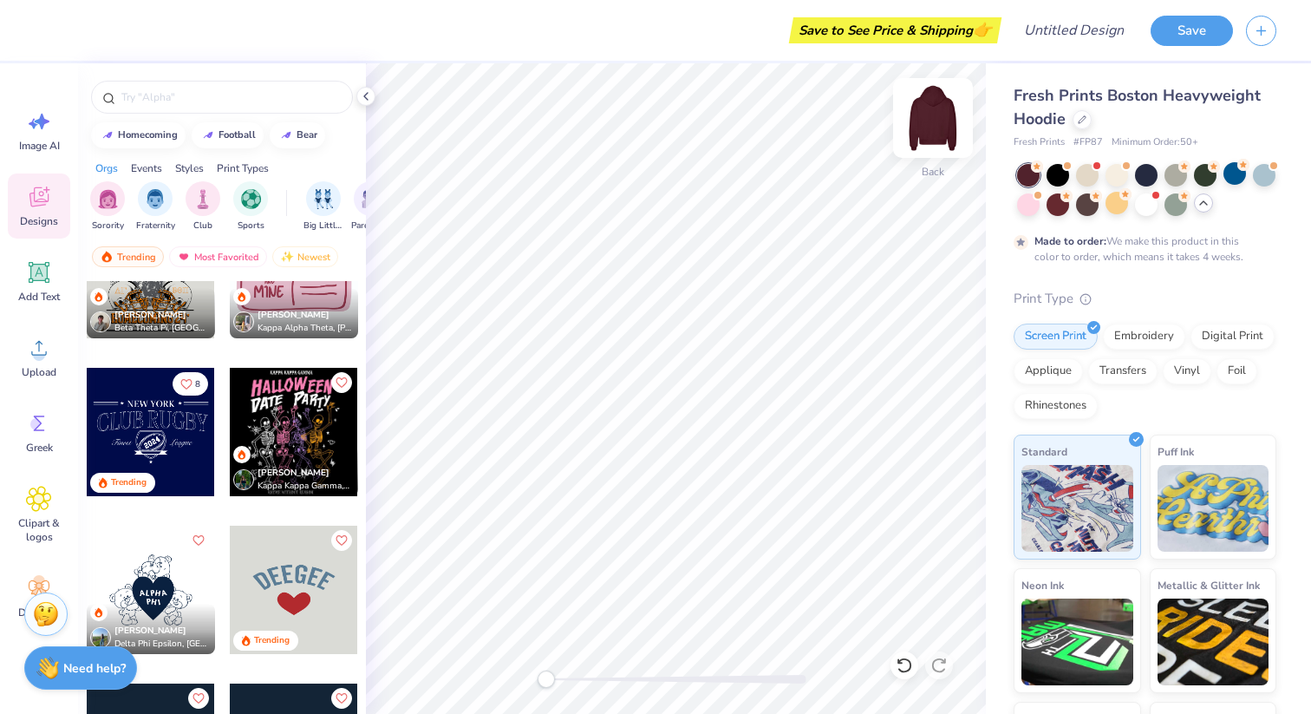
click at [944, 117] on img at bounding box center [932, 117] width 69 height 69
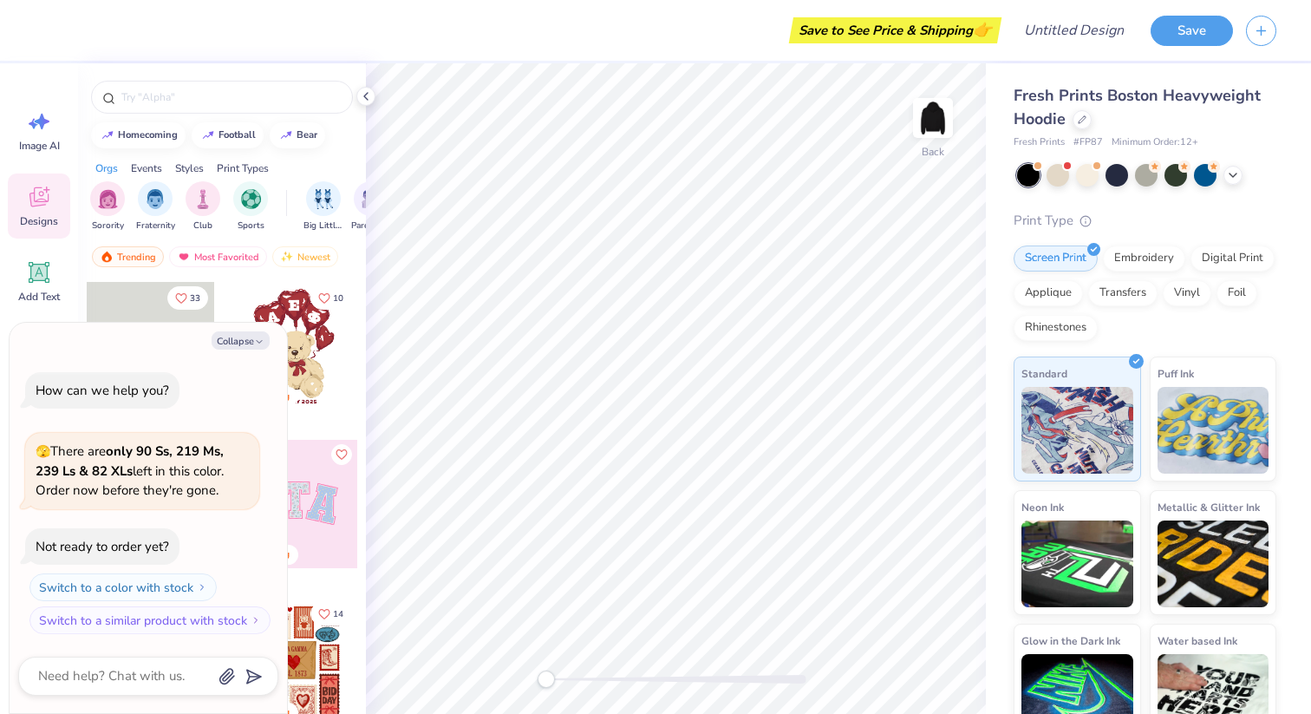
click at [1047, 94] on span "Fresh Prints Boston Heavyweight Hoodie" at bounding box center [1137, 107] width 247 height 44
click at [1069, 118] on div "Fresh Prints Boston Heavyweight Hoodie" at bounding box center [1145, 107] width 263 height 47
click at [1073, 118] on div at bounding box center [1082, 117] width 19 height 19
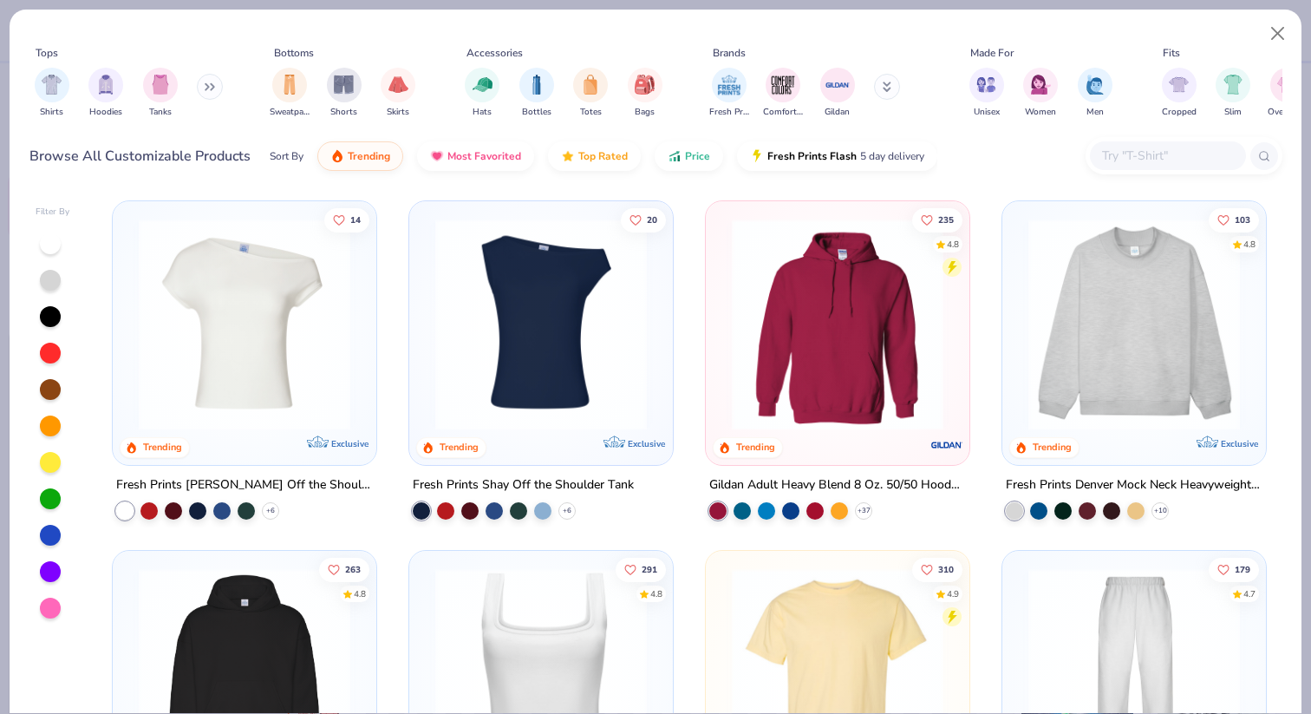
click at [1088, 351] on img at bounding box center [1134, 325] width 229 height 212
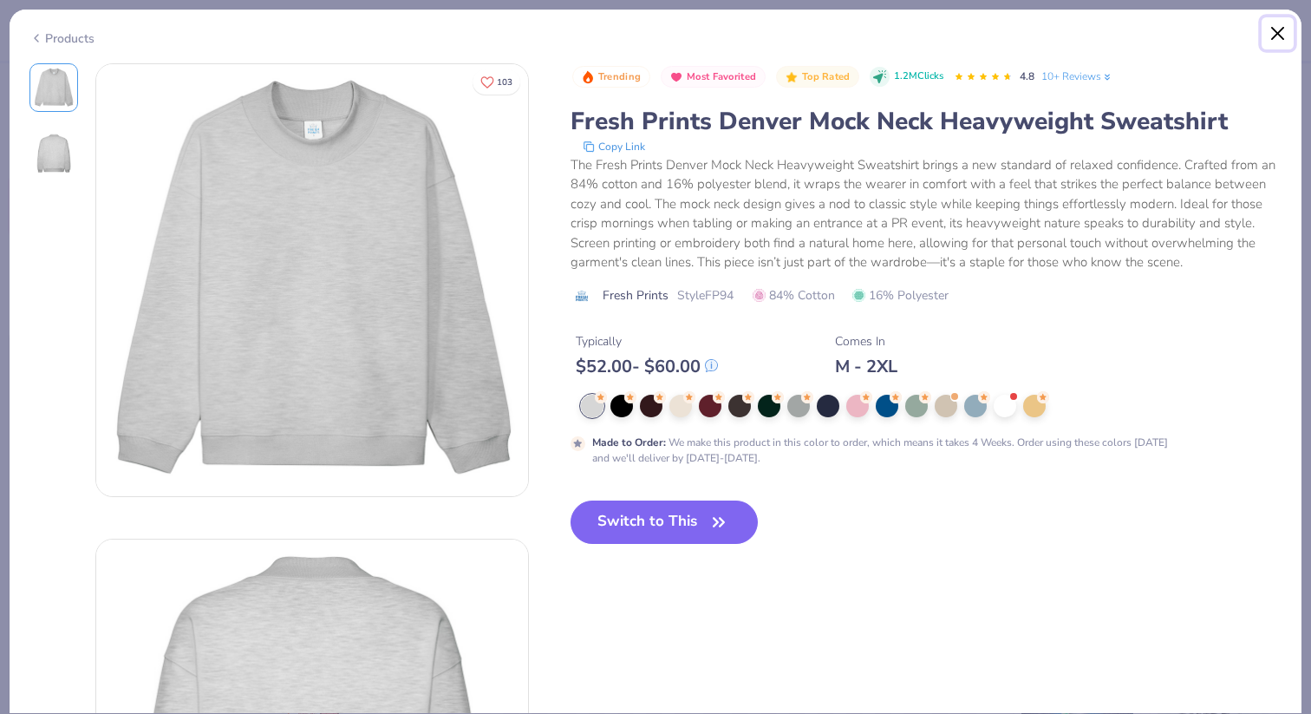
click at [1276, 39] on button "Close" at bounding box center [1278, 33] width 33 height 33
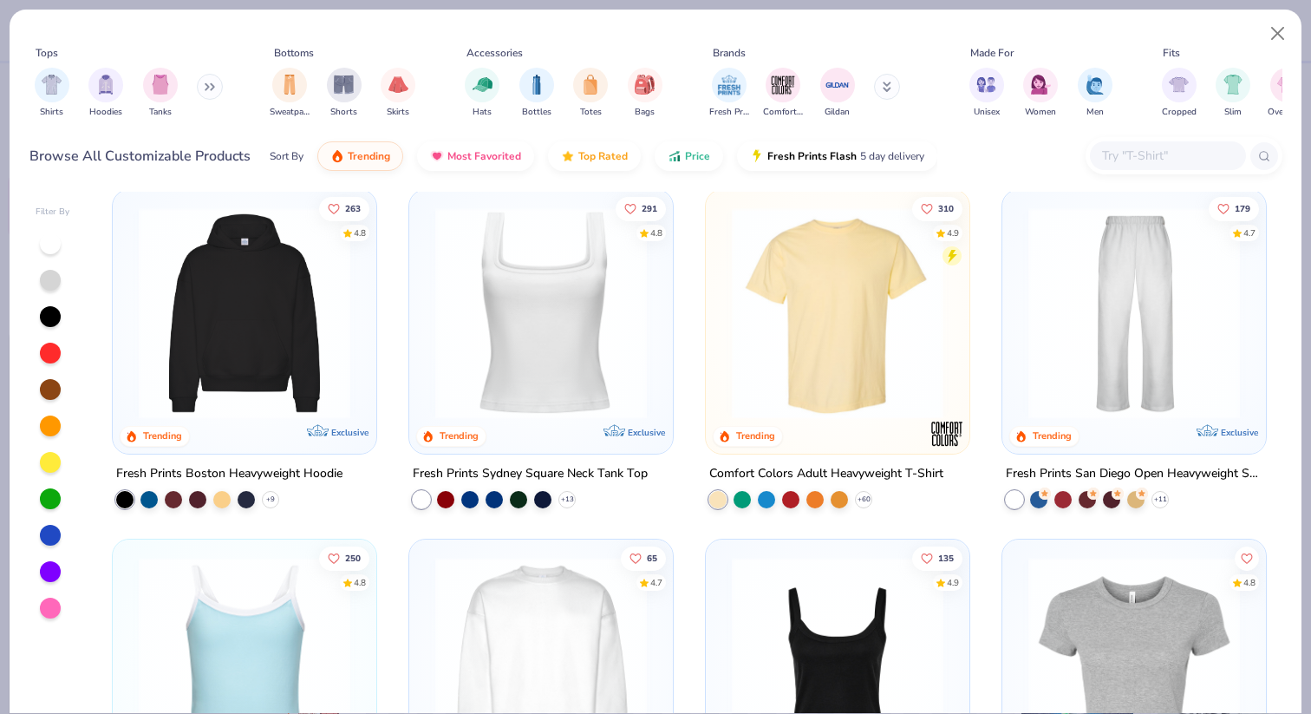
scroll to position [337, 0]
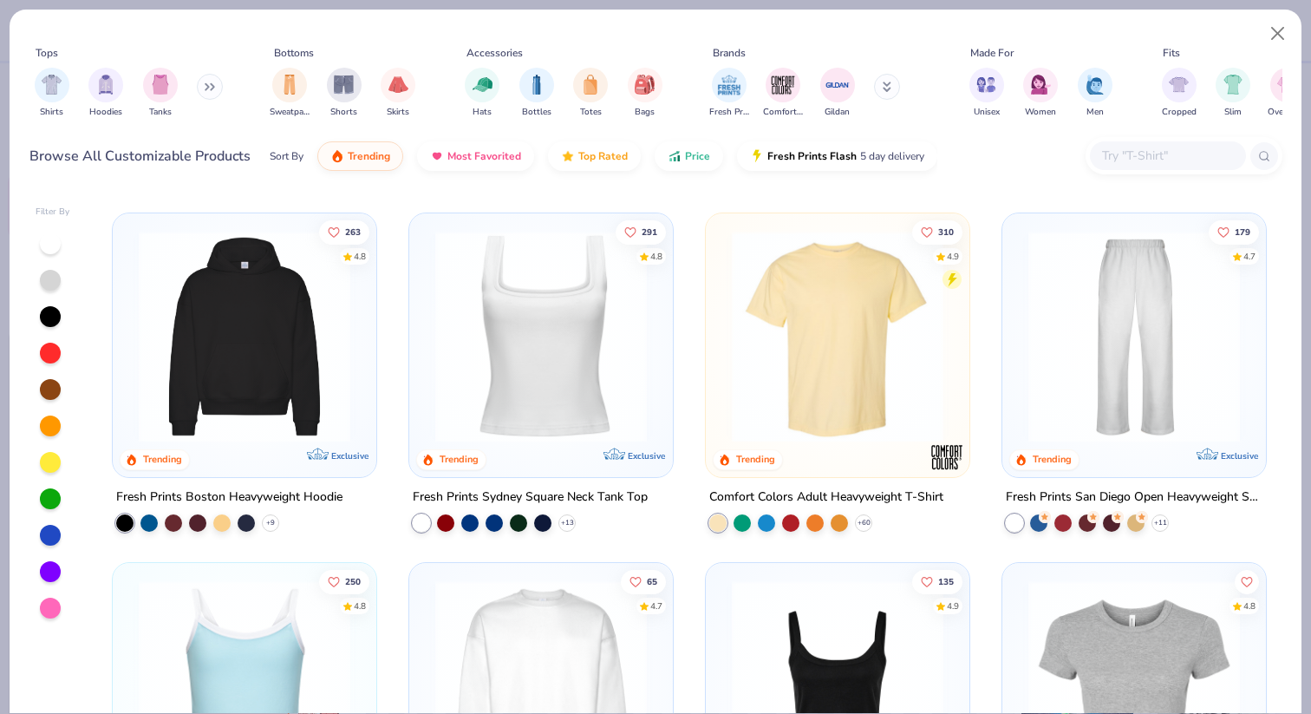
click at [296, 367] on img at bounding box center [244, 337] width 229 height 212
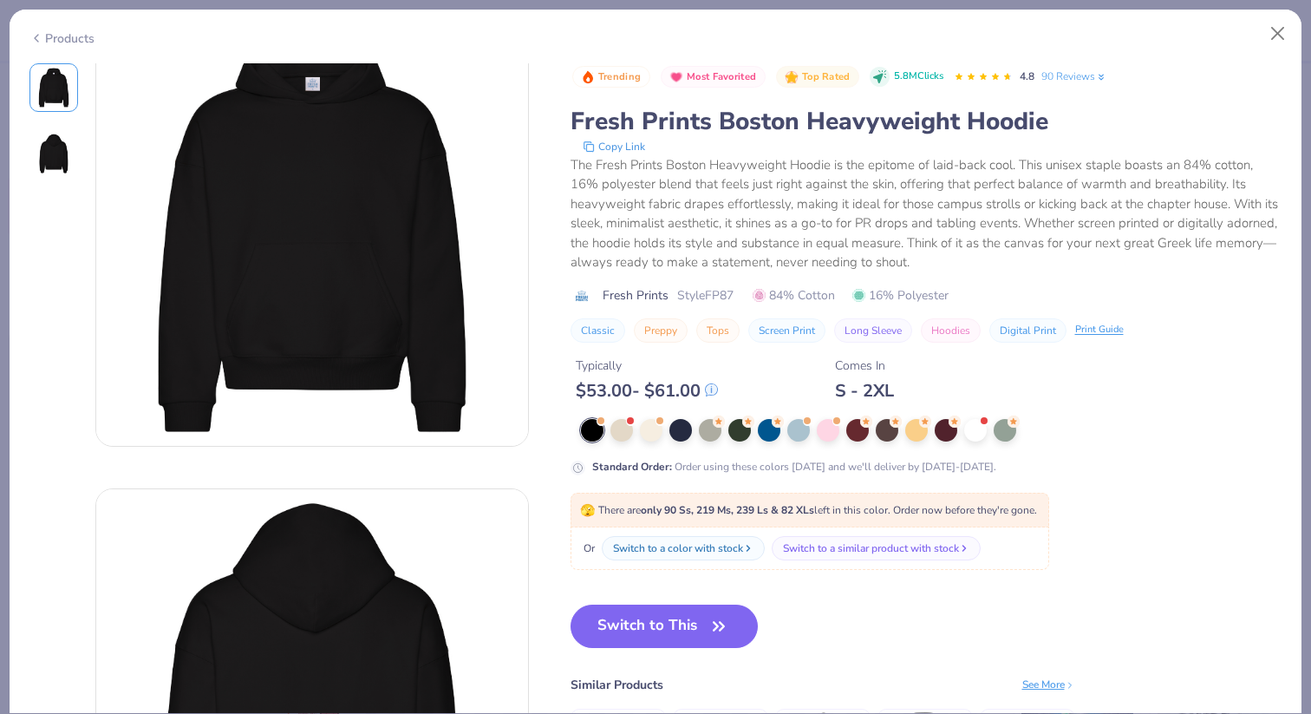
scroll to position [63, 0]
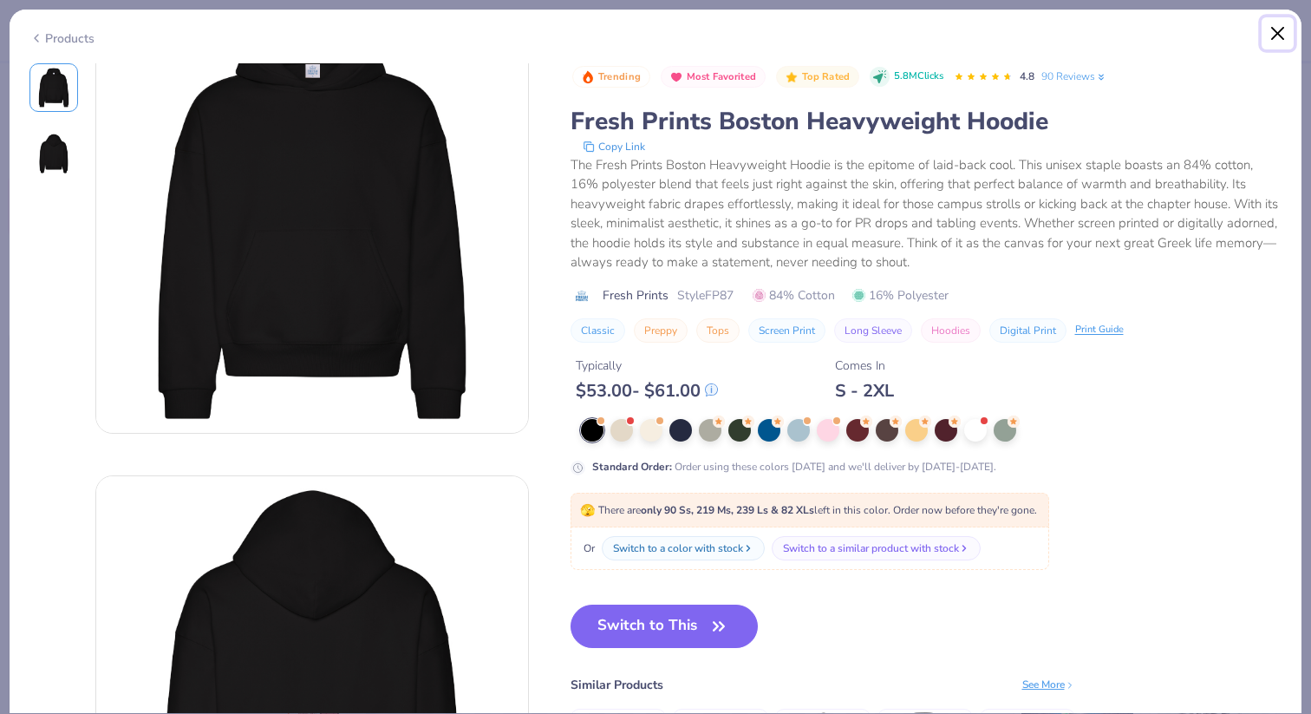
click at [1275, 29] on button "Close" at bounding box center [1278, 33] width 33 height 33
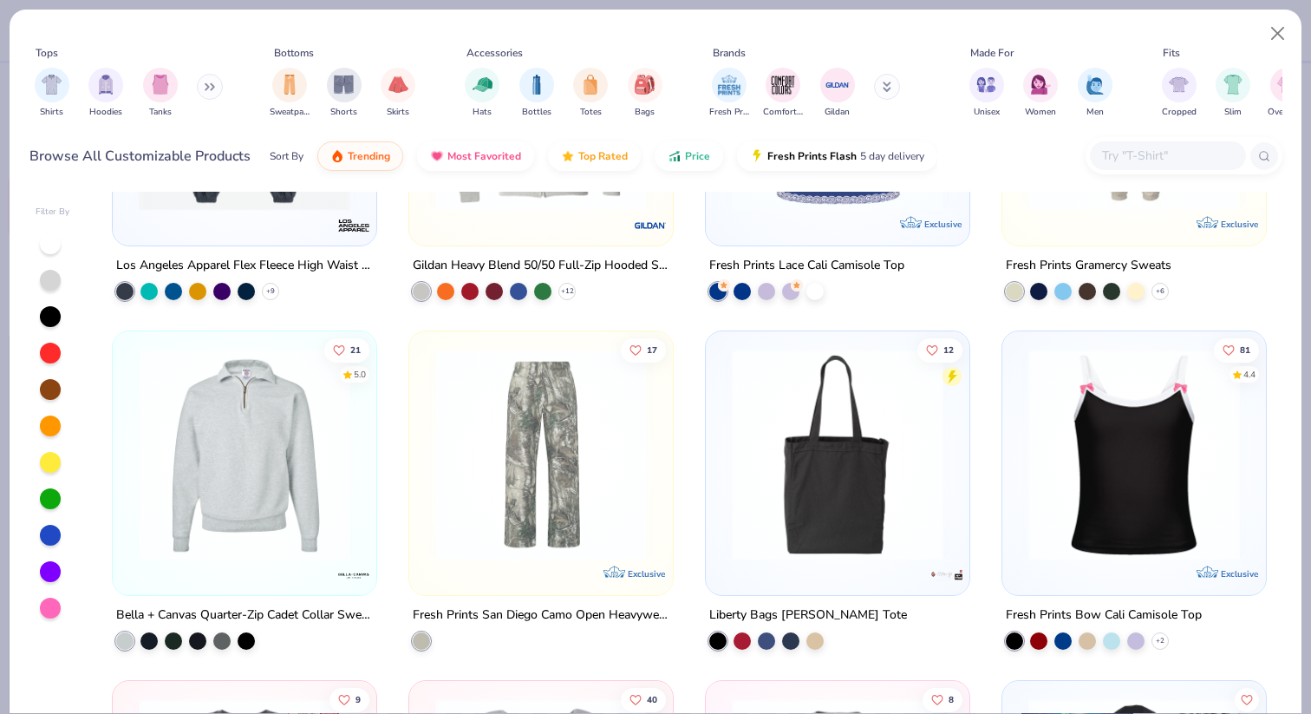
scroll to position [6962, 0]
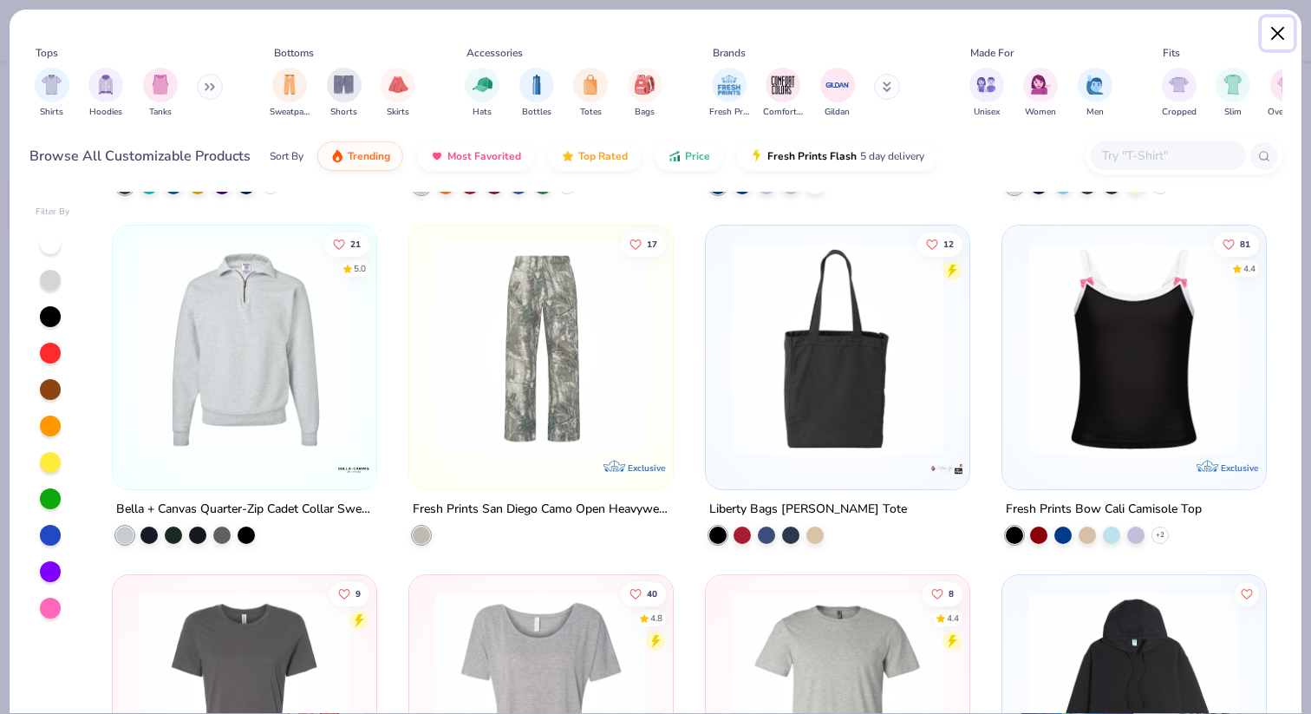
click at [1271, 42] on button "Close" at bounding box center [1278, 33] width 33 height 33
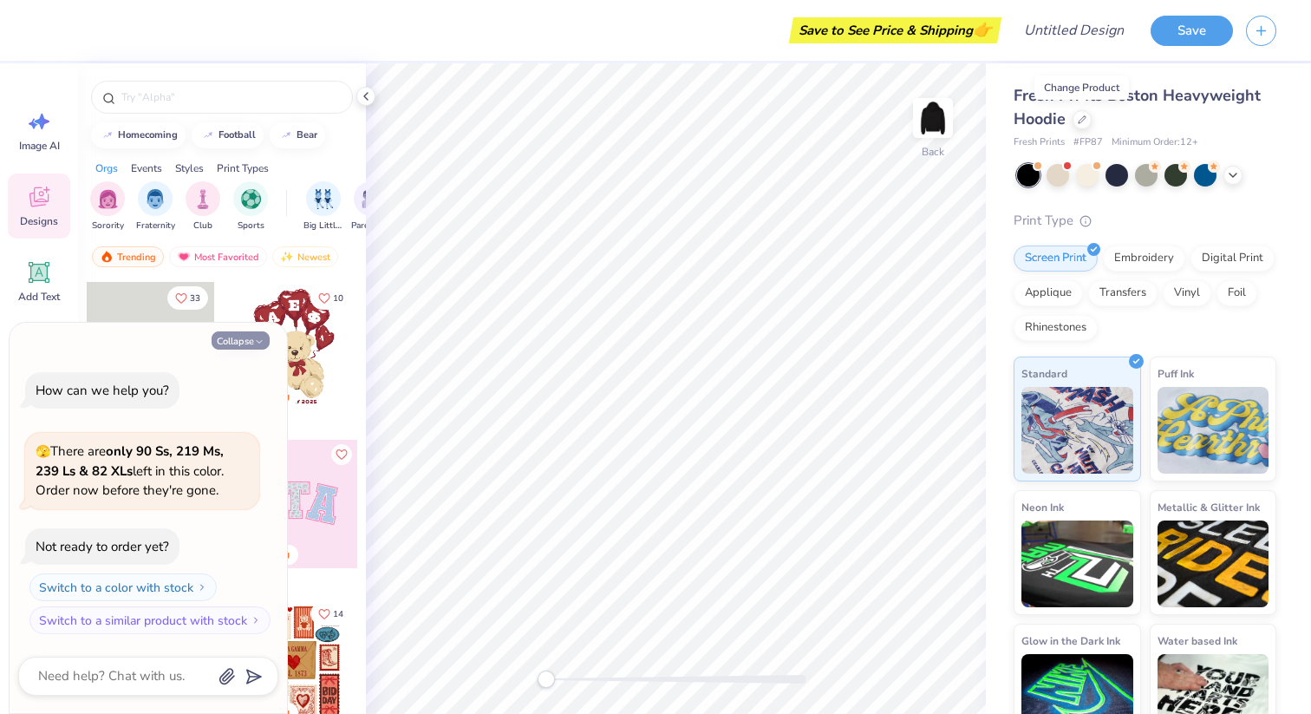
click at [258, 341] on icon "button" at bounding box center [259, 341] width 10 height 10
type textarea "x"
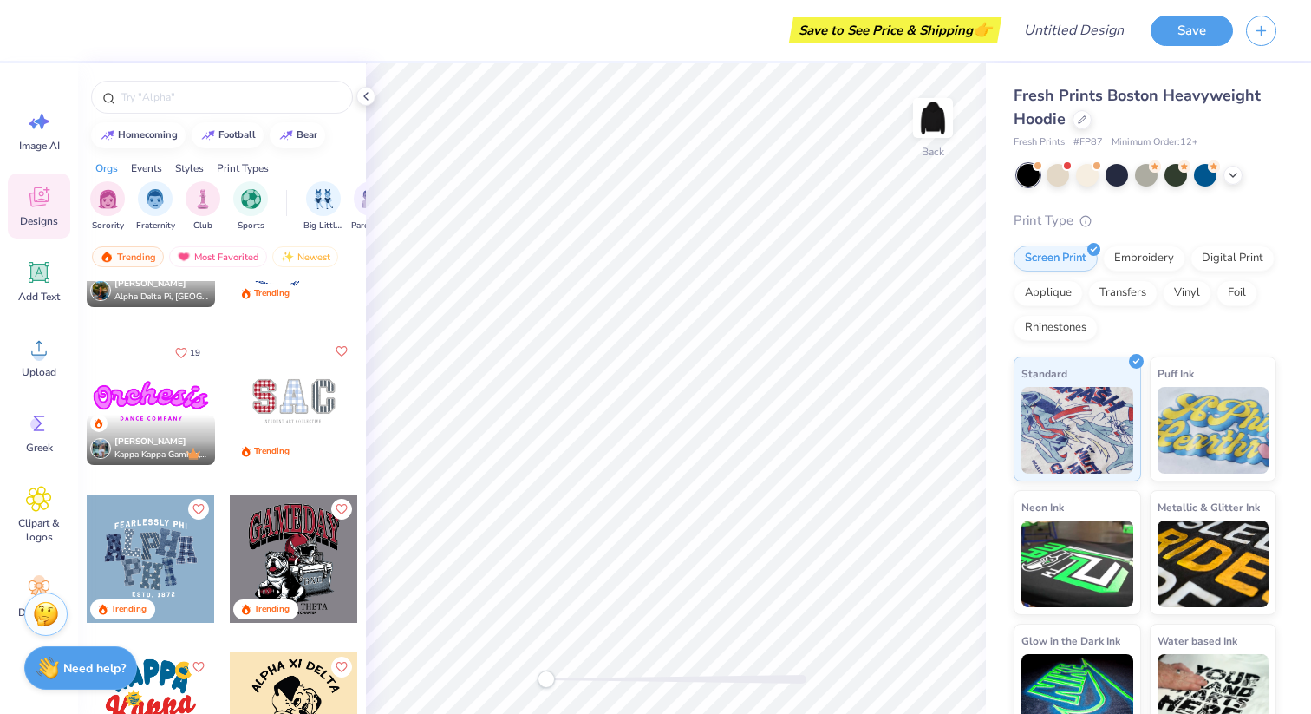
scroll to position [2633, 0]
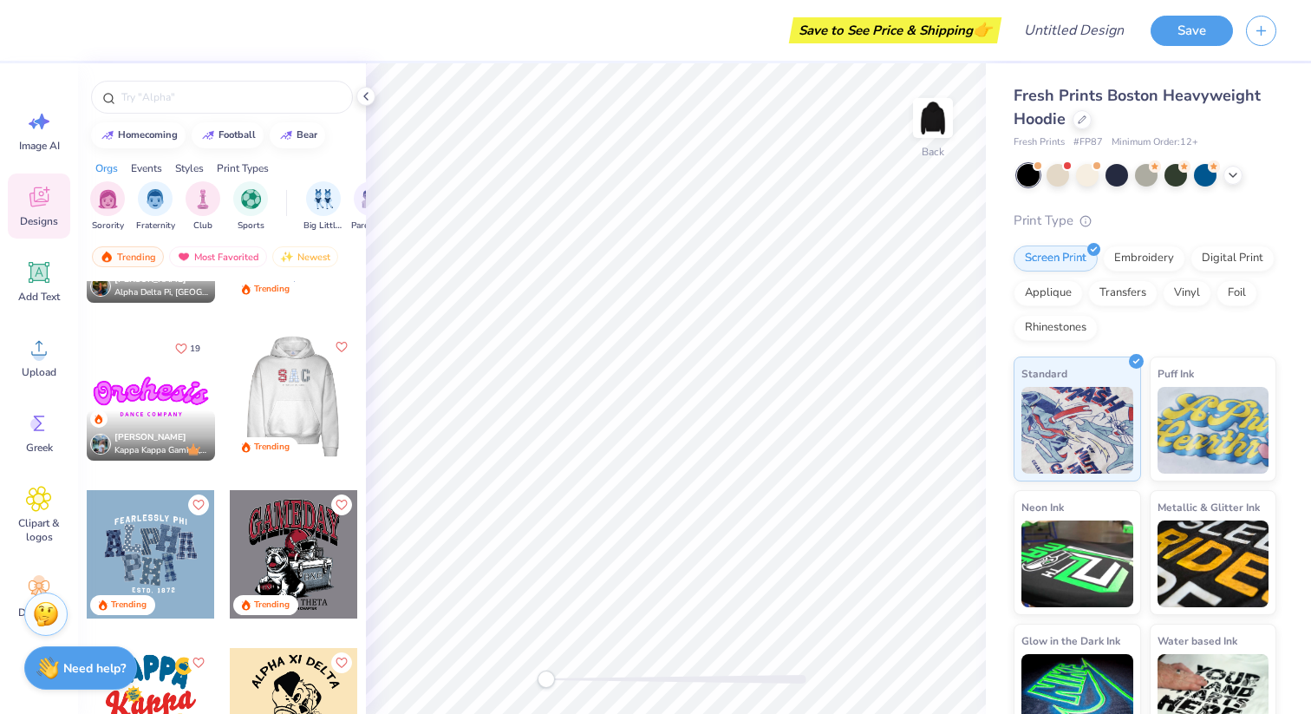
click at [286, 406] on div at bounding box center [293, 396] width 385 height 128
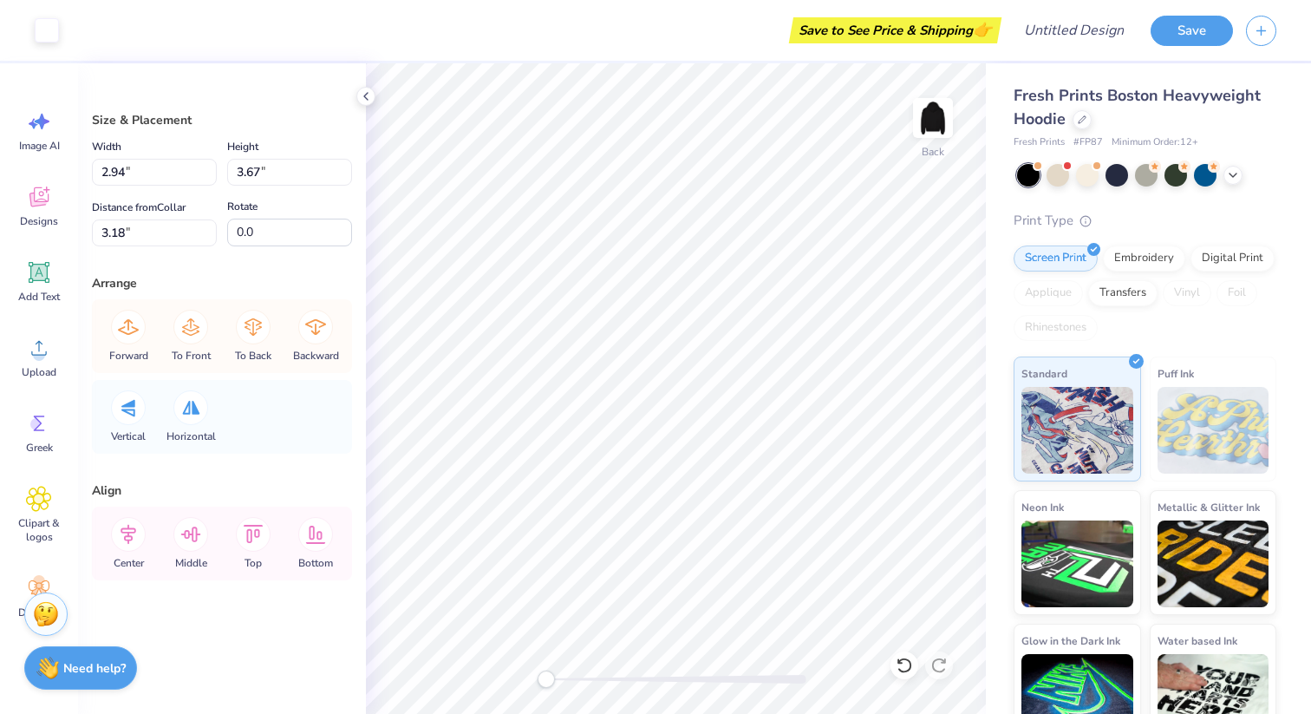
type input "2.38"
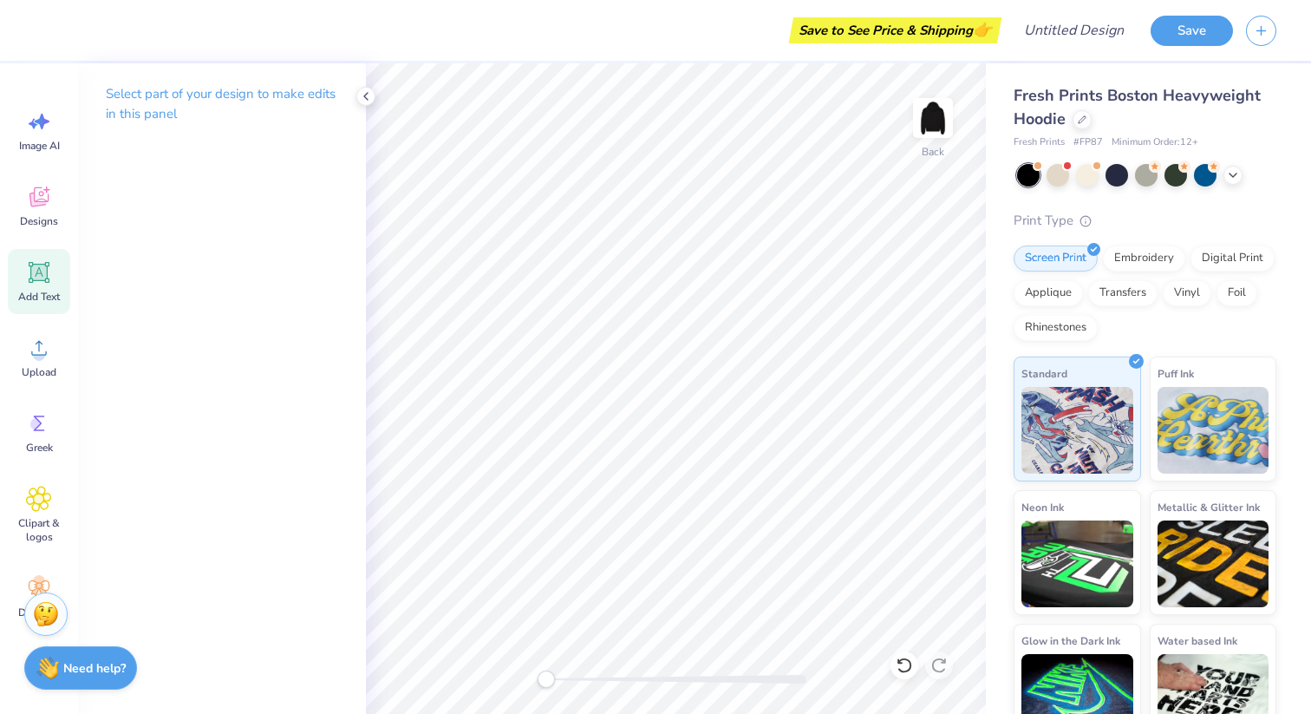
click at [26, 276] on icon at bounding box center [39, 272] width 26 height 26
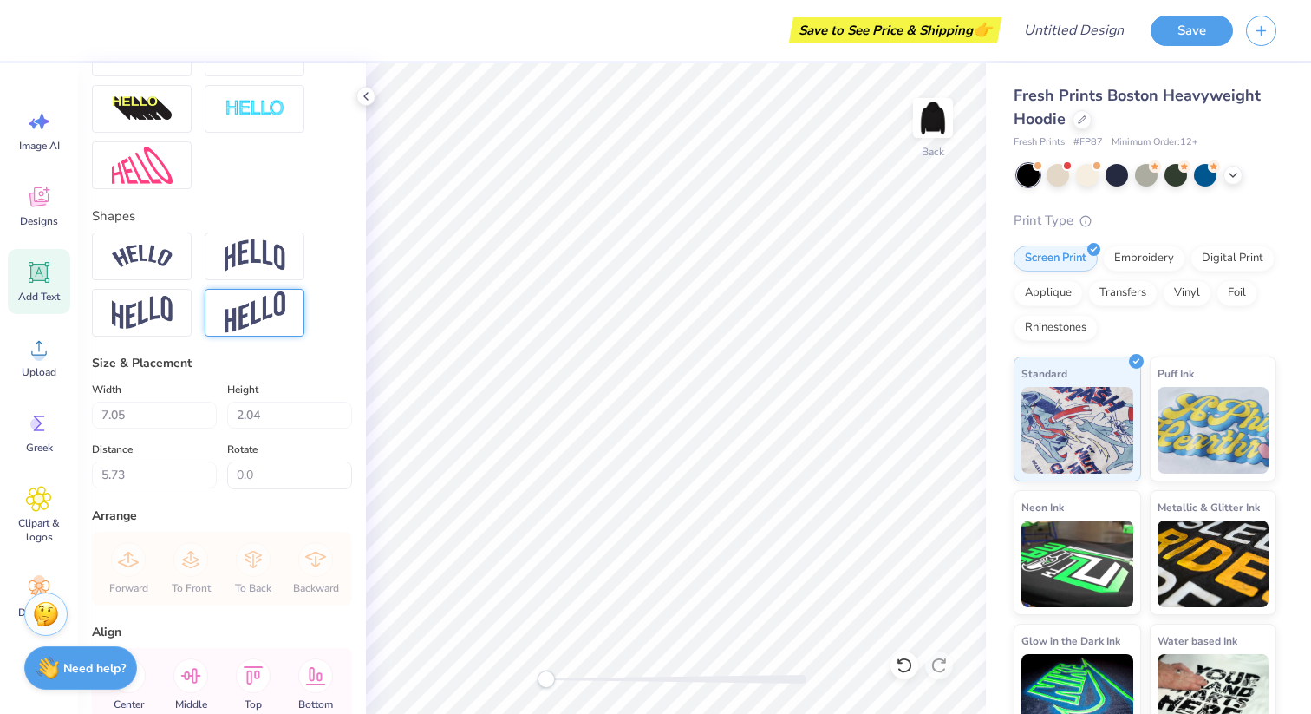
scroll to position [748, 0]
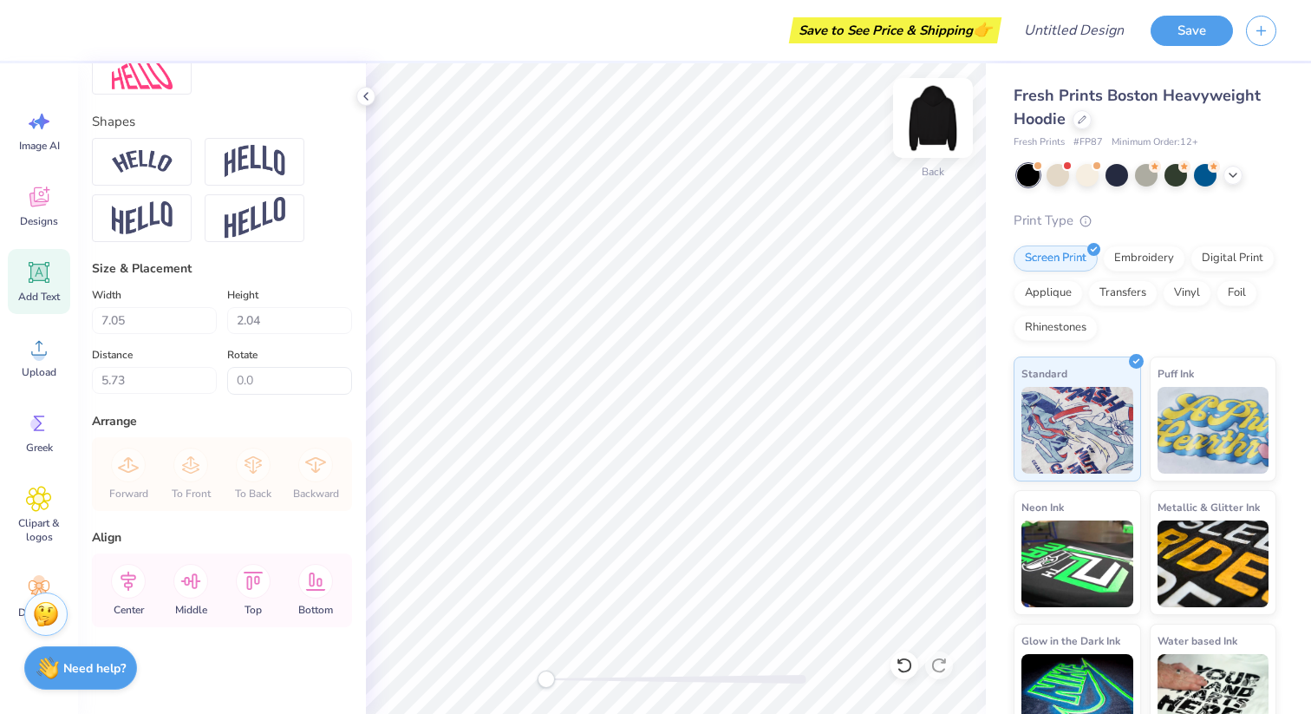
click at [935, 106] on img at bounding box center [932, 117] width 69 height 69
click at [934, 106] on img at bounding box center [933, 118] width 35 height 35
click at [933, 109] on img at bounding box center [932, 117] width 69 height 69
click at [933, 113] on img at bounding box center [932, 117] width 69 height 69
click at [49, 206] on icon at bounding box center [39, 197] width 26 height 26
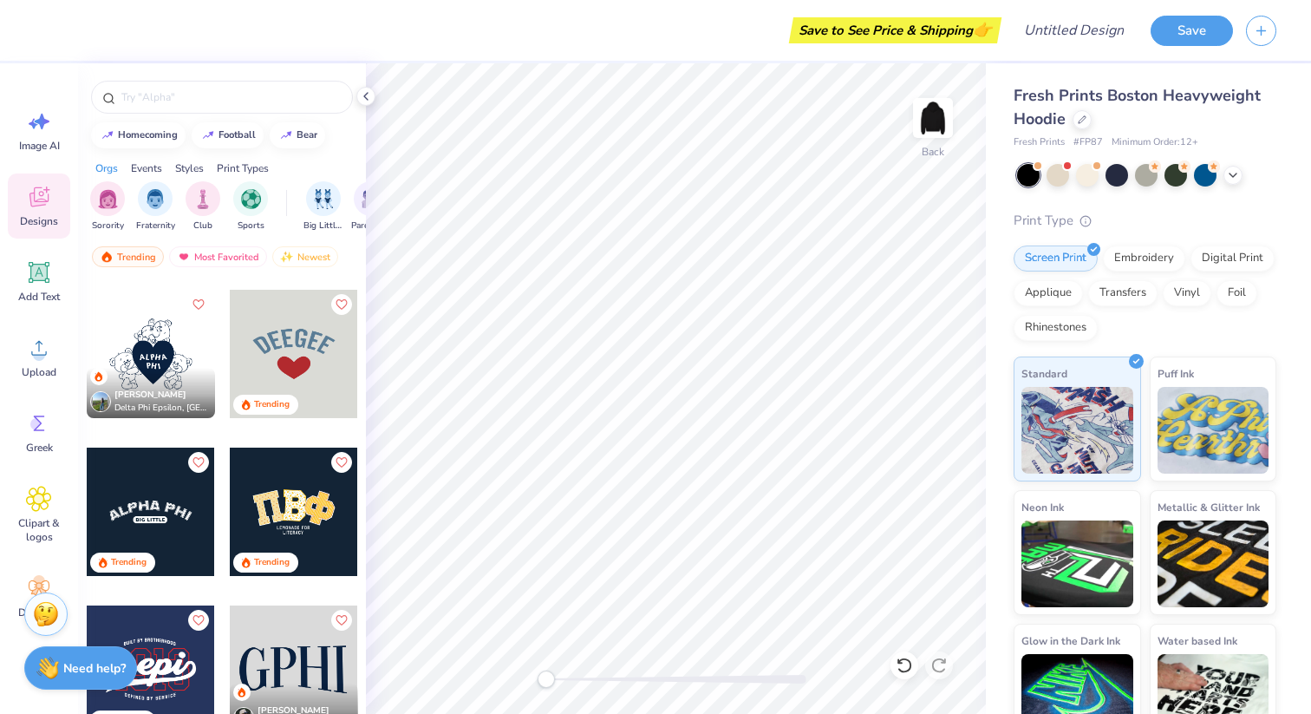
scroll to position [5522, 0]
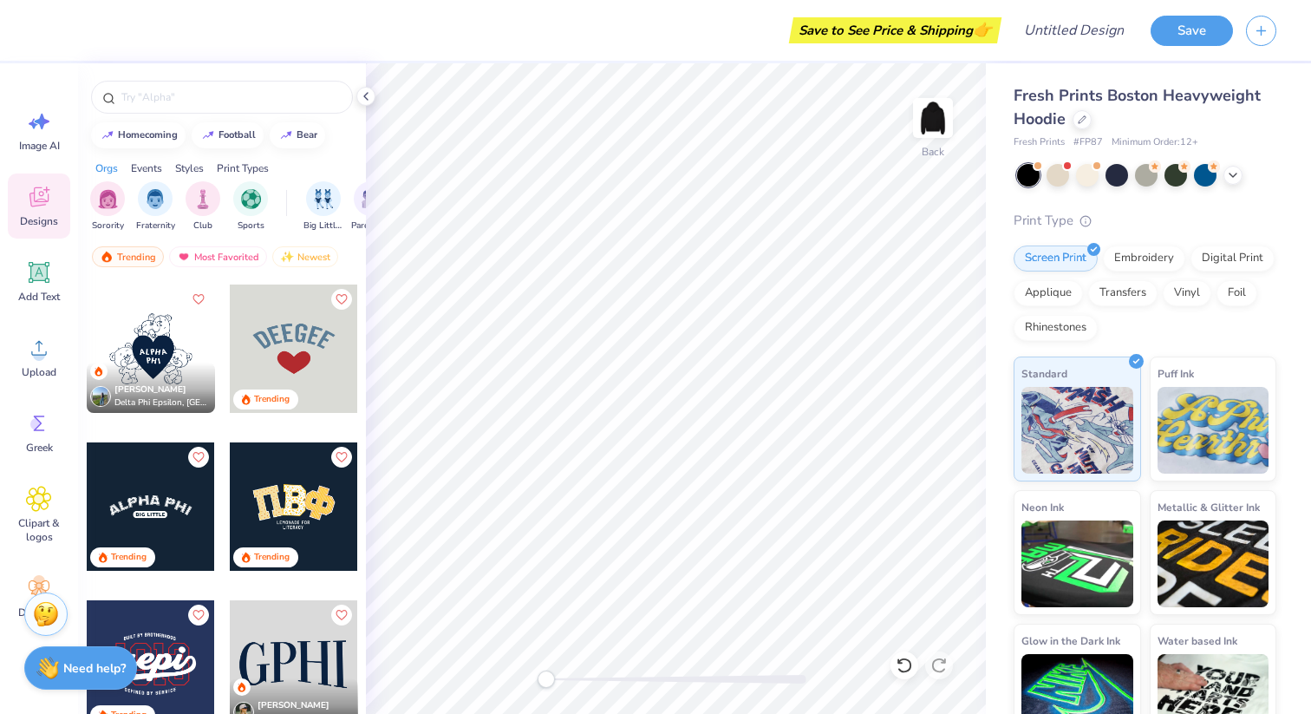
click at [298, 350] on div at bounding box center [294, 348] width 128 height 128
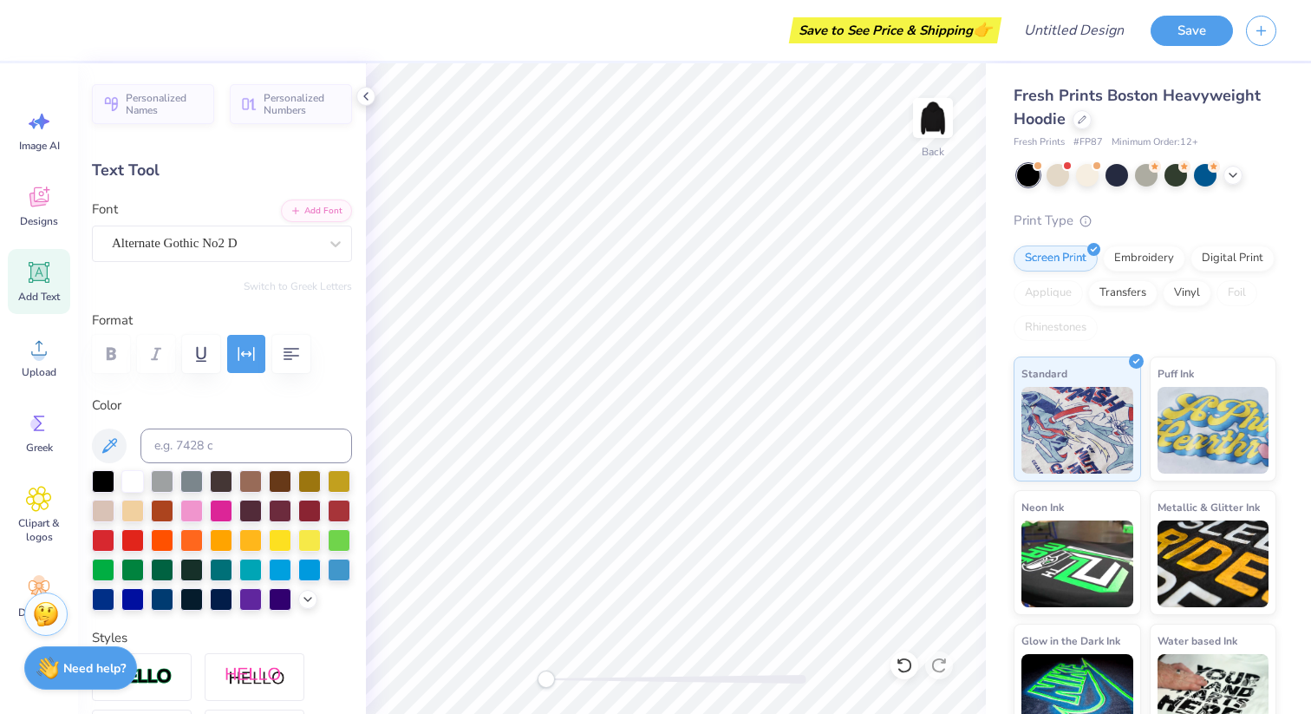
scroll to position [14, 2]
type textarea "SAP"
type input "2.42"
type input "0.99"
type input "3.11"
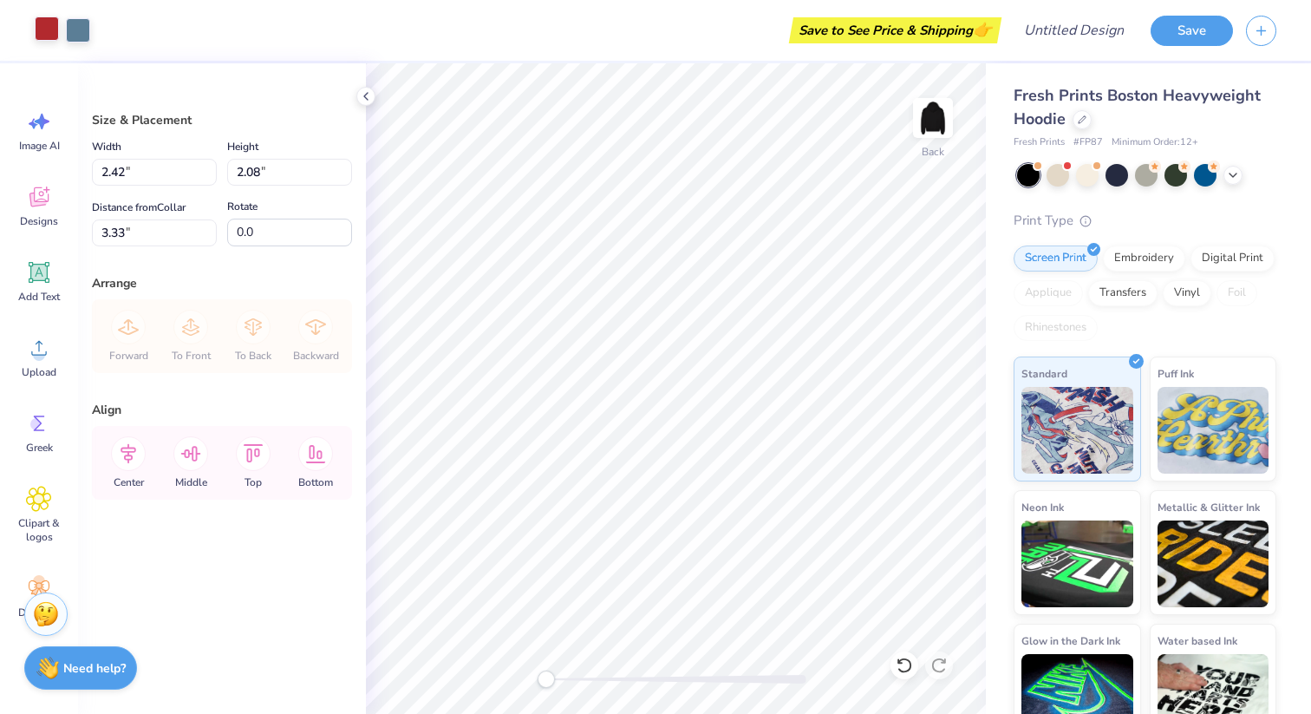
click at [49, 28] on div at bounding box center [47, 28] width 24 height 24
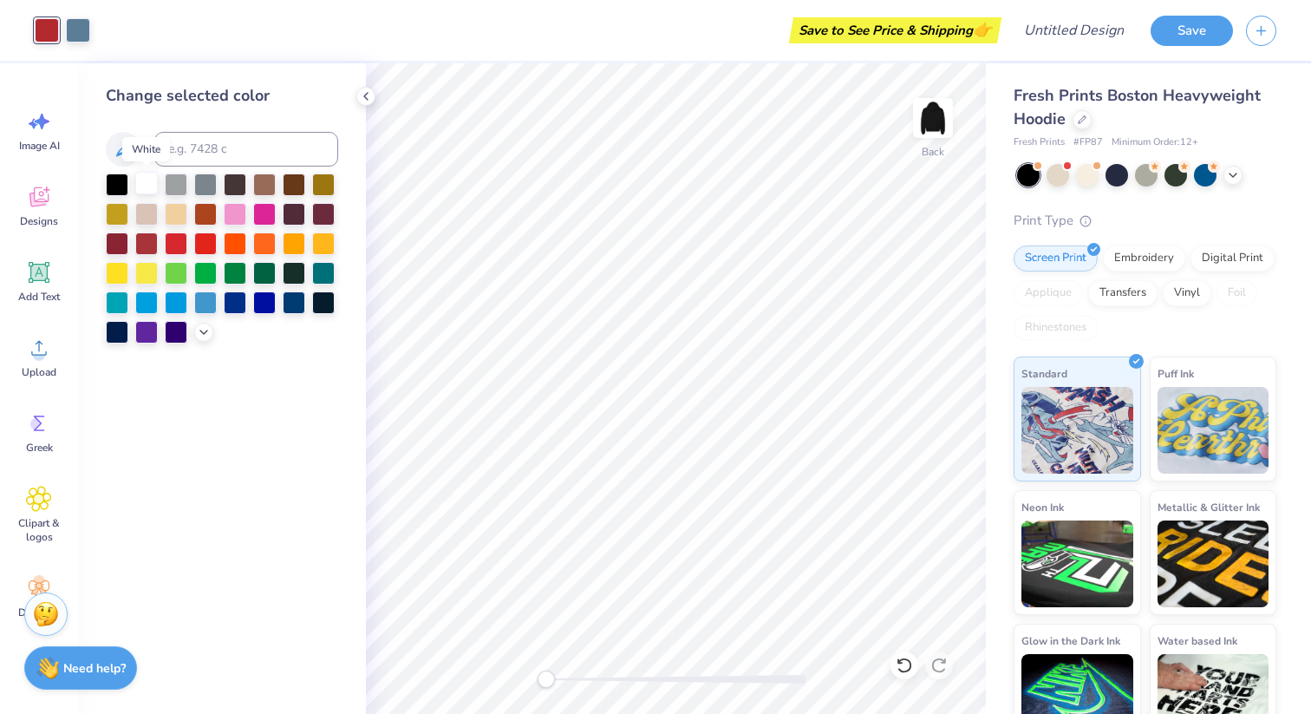
click at [144, 182] on div at bounding box center [146, 183] width 23 height 23
click at [83, 34] on div at bounding box center [78, 28] width 24 height 24
click at [149, 180] on div at bounding box center [146, 183] width 23 height 23
click at [36, 29] on div at bounding box center [47, 30] width 24 height 24
click at [98, 38] on div "Save to See Price & Shipping 👉" at bounding box center [534, 30] width 925 height 61
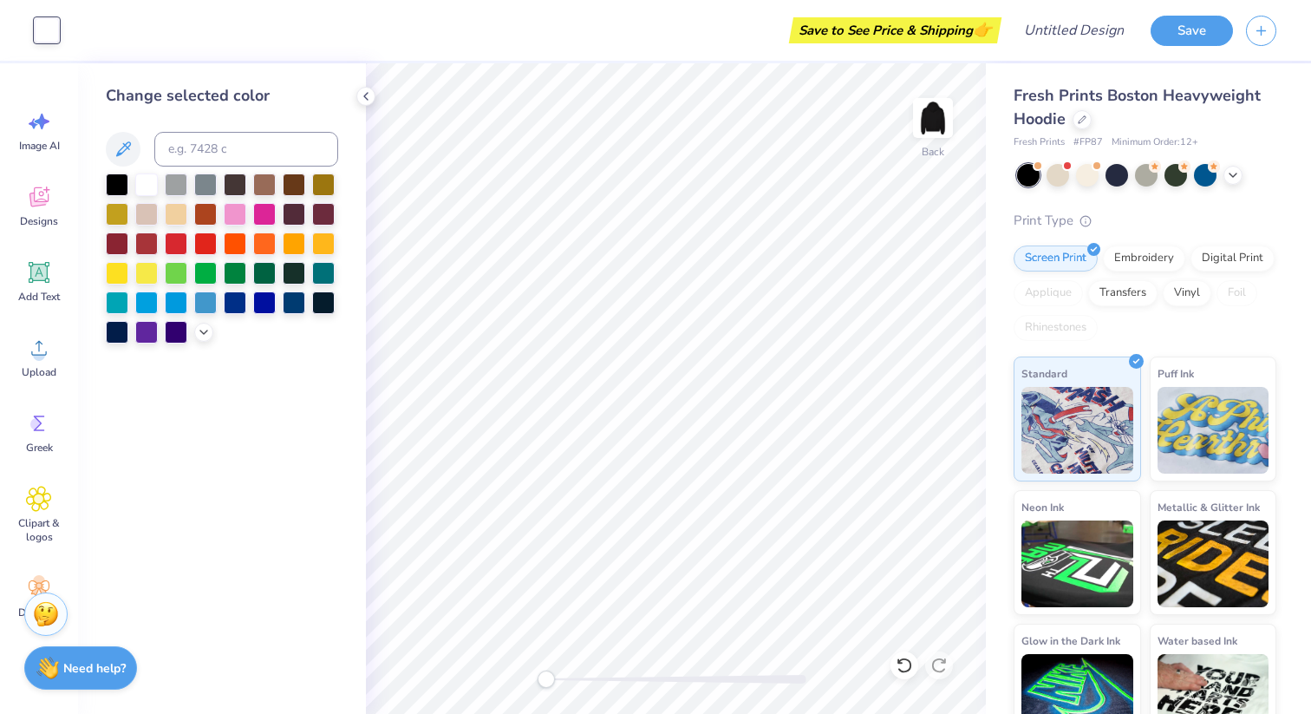
click at [85, 27] on div "Save to See Price & Shipping 👉" at bounding box center [534, 30] width 925 height 61
click at [27, 29] on div "Art colors" at bounding box center [29, 30] width 59 height 61
click at [173, 238] on div at bounding box center [176, 242] width 23 height 23
click at [148, 181] on div at bounding box center [146, 183] width 23 height 23
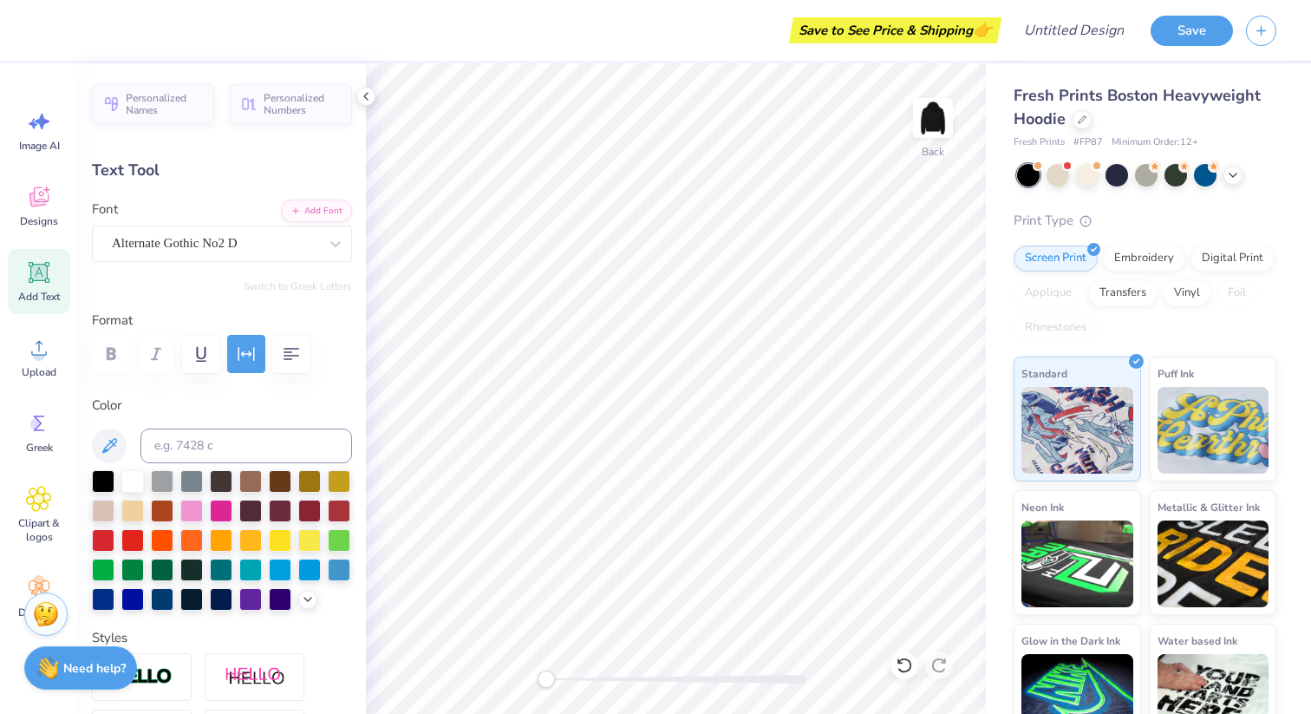
type input "6.10"
type input "2.50"
type input "4.98"
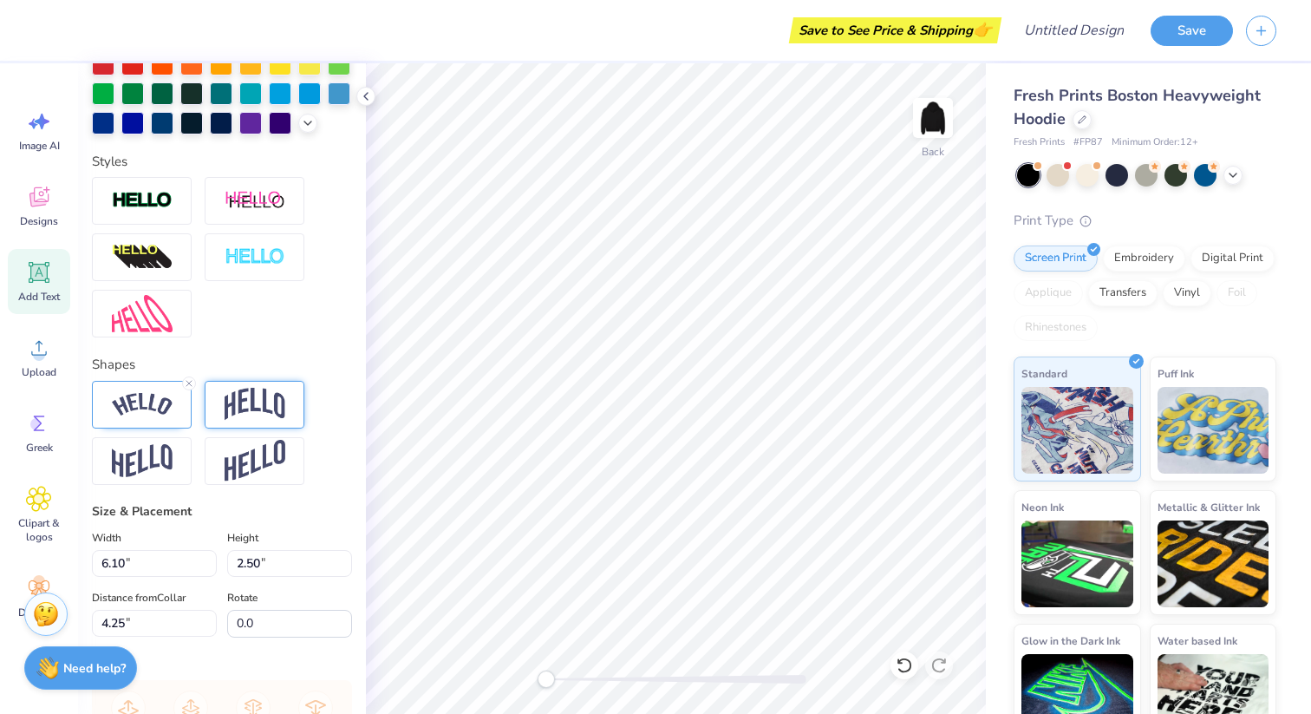
scroll to position [492, 0]
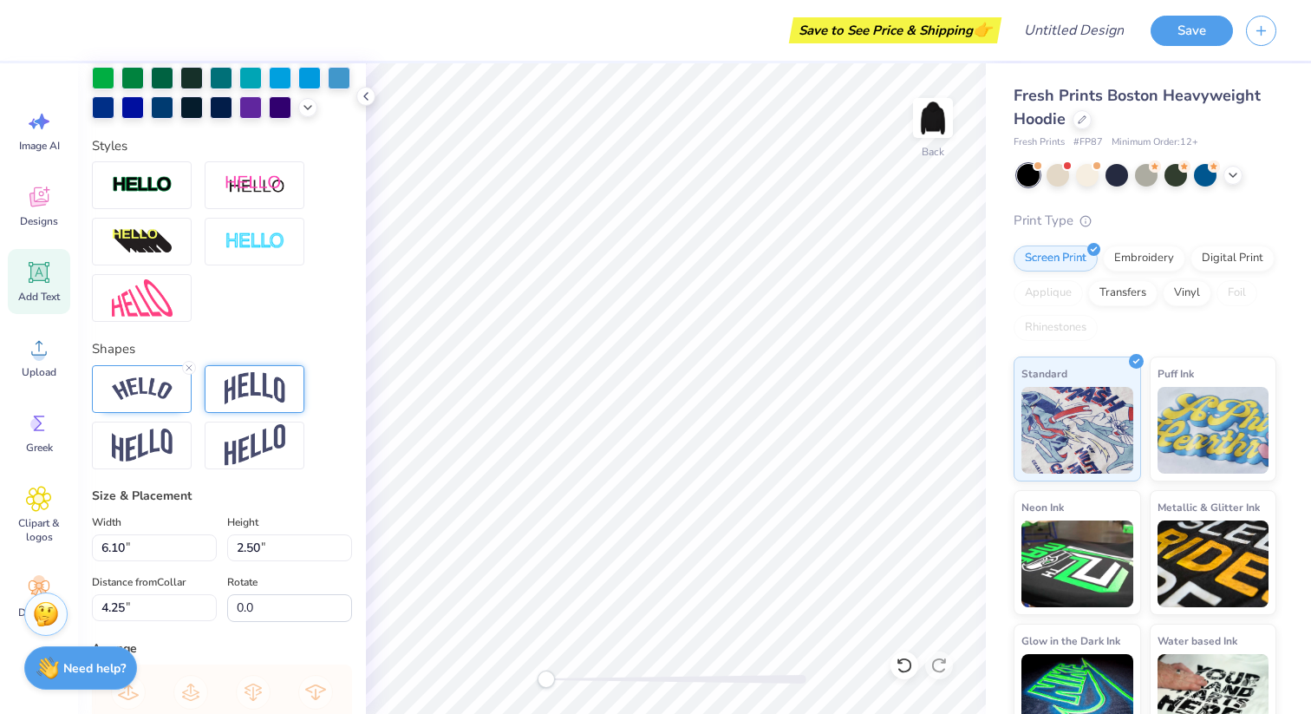
click at [251, 405] on img at bounding box center [255, 388] width 61 height 33
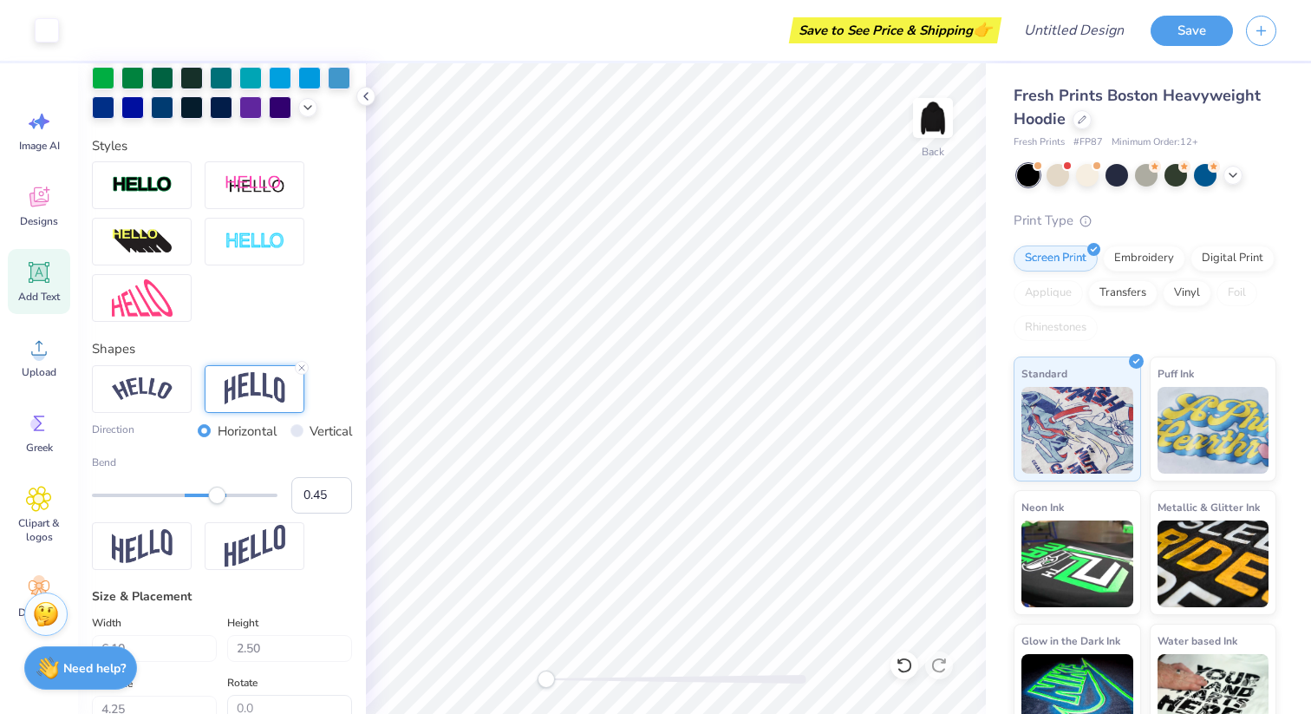
type input "3.74"
type input "2.64"
type input "3.75"
click at [167, 401] on img at bounding box center [142, 388] width 61 height 23
click at [291, 437] on input "Vertical" at bounding box center [297, 430] width 13 height 13
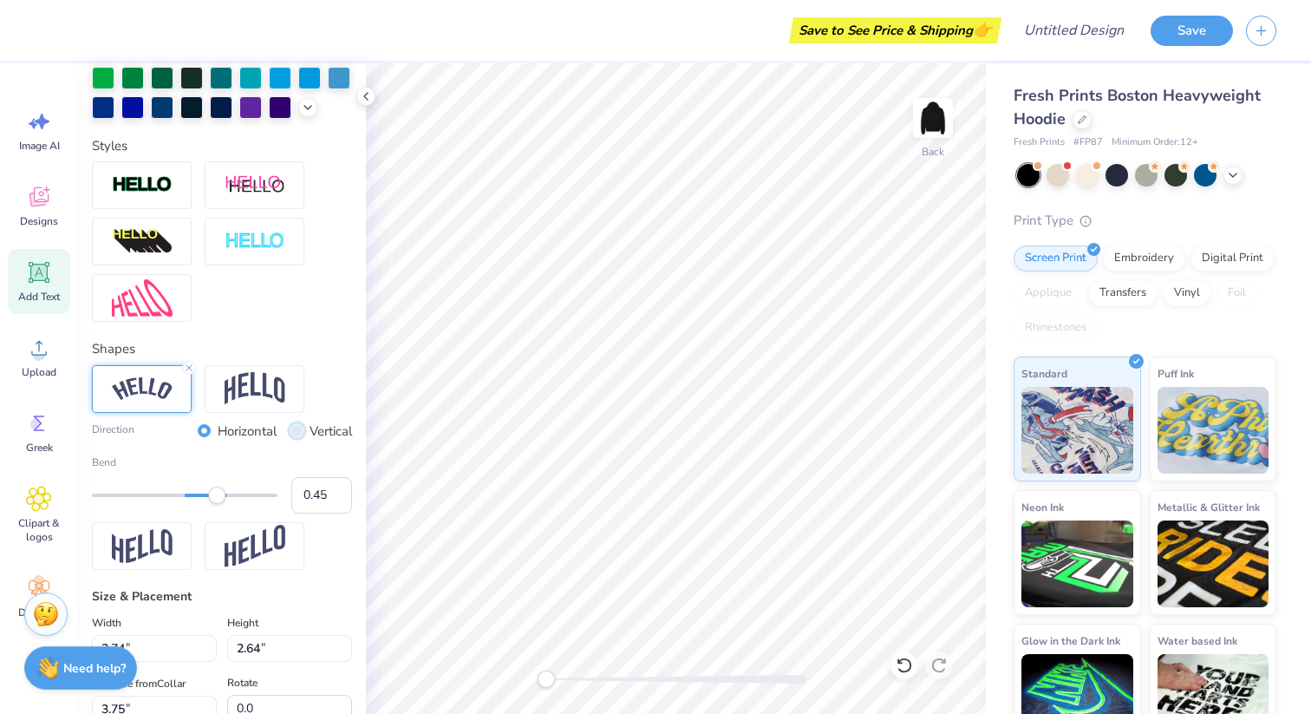
radio input "true"
click at [198, 437] on input "Horizontal" at bounding box center [204, 430] width 13 height 13
radio input "true"
type input "0.35"
drag, startPoint x: 218, startPoint y: 531, endPoint x: 208, endPoint y: 531, distance: 9.5
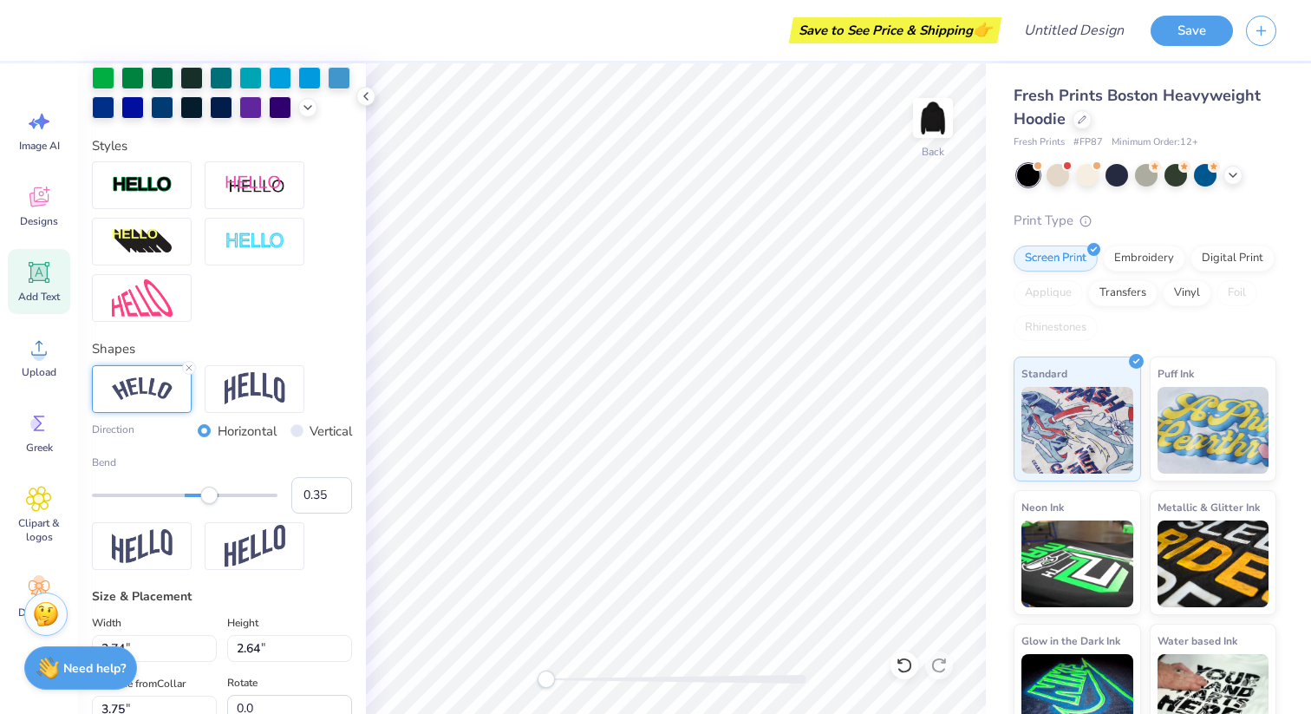
click at [208, 504] on div "Accessibility label" at bounding box center [208, 495] width 17 height 17
type input "0.29"
click at [203, 504] on div "Accessibility label" at bounding box center [202, 495] width 17 height 17
type input "0.63"
drag, startPoint x: 203, startPoint y: 531, endPoint x: 232, endPoint y: 531, distance: 28.6
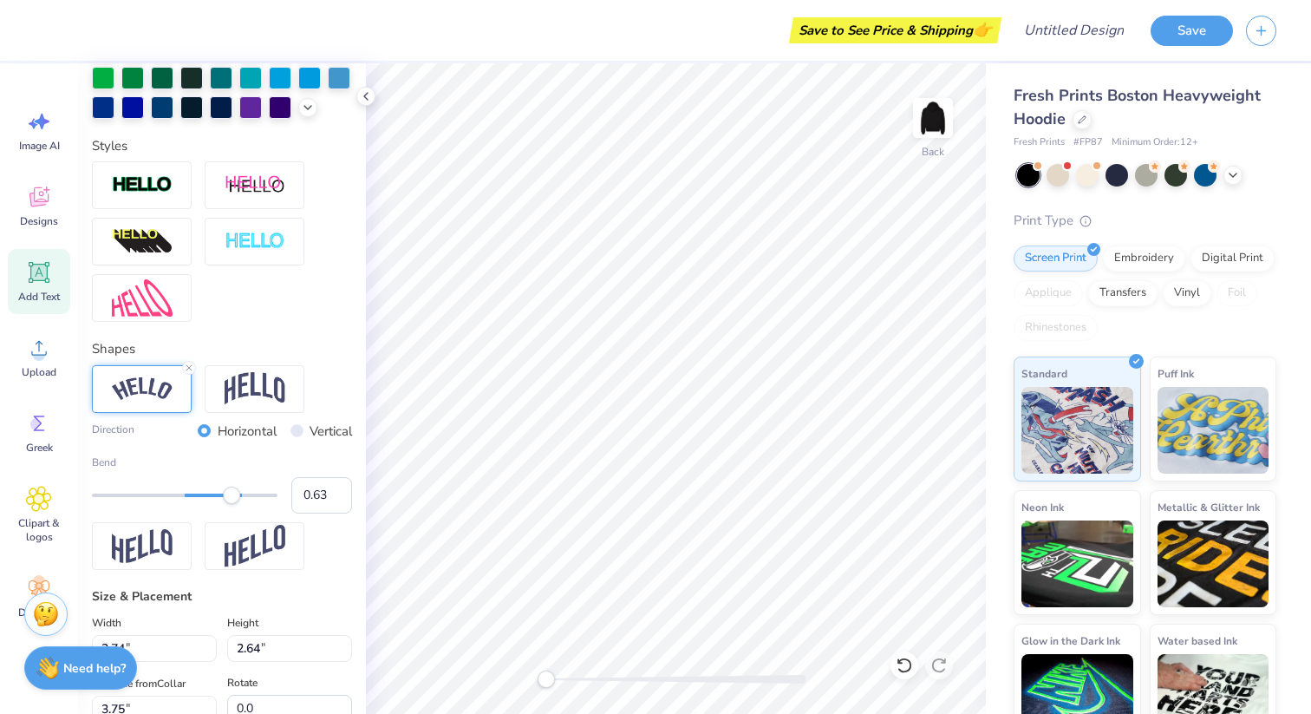
click at [232, 504] on div "Accessibility label" at bounding box center [231, 495] width 17 height 17
type input "0.37"
drag, startPoint x: 232, startPoint y: 531, endPoint x: 210, endPoint y: 529, distance: 21.8
click at [210, 504] on div "Accessibility label" at bounding box center [215, 495] width 17 height 17
type input "0.32"
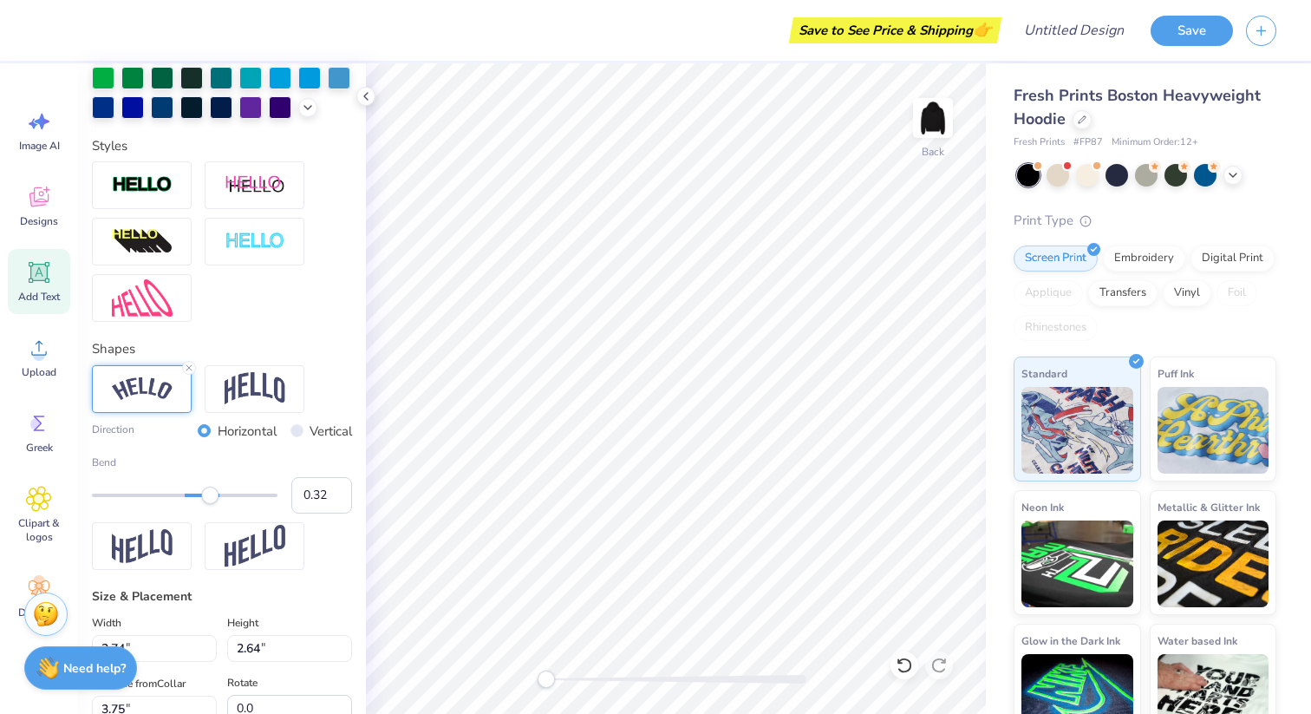
click at [206, 504] on div "Accessibility label" at bounding box center [209, 495] width 17 height 17
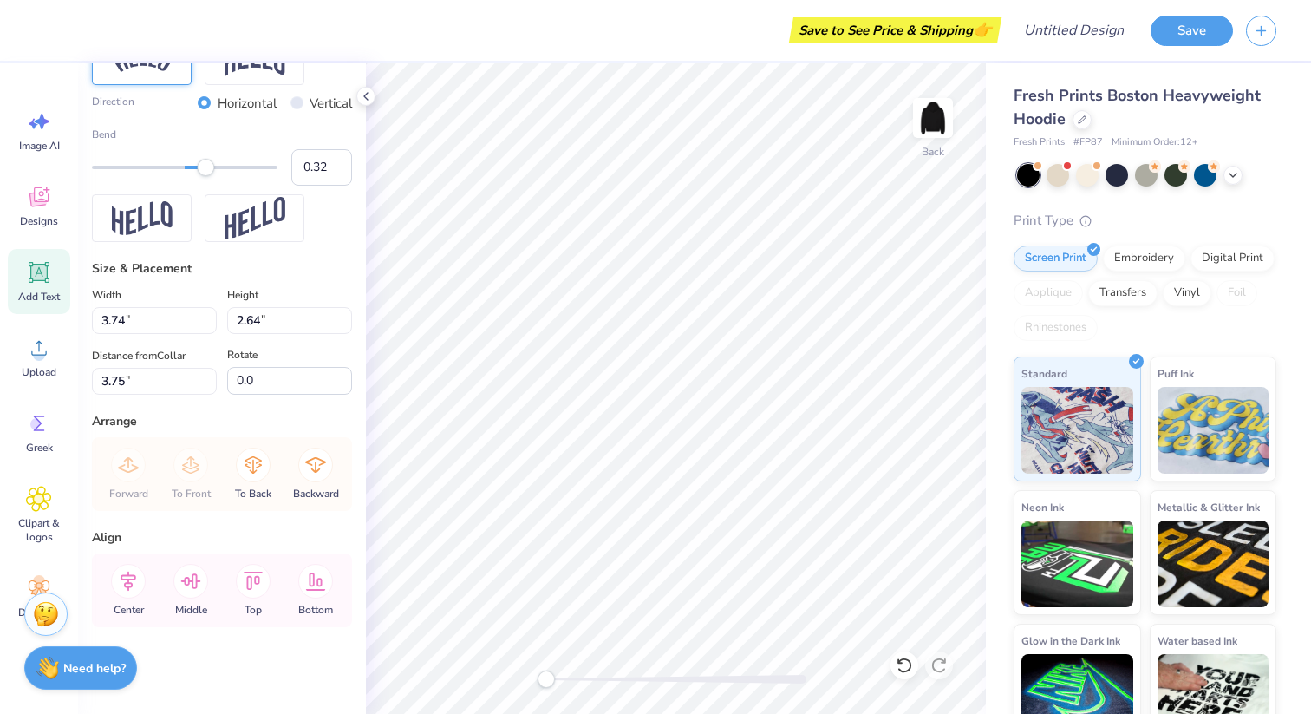
scroll to position [837, 0]
type input "5.45"
type input "2.35"
type input "3.89"
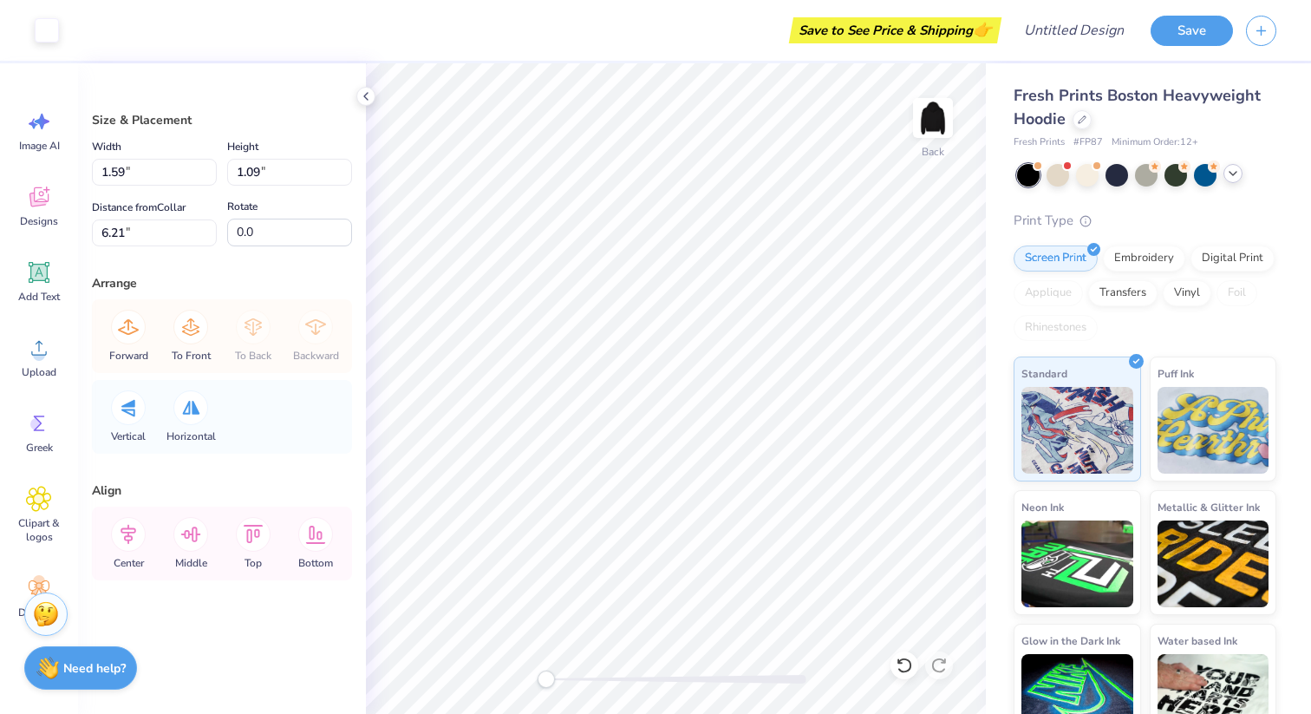
click at [1238, 170] on icon at bounding box center [1233, 174] width 14 height 14
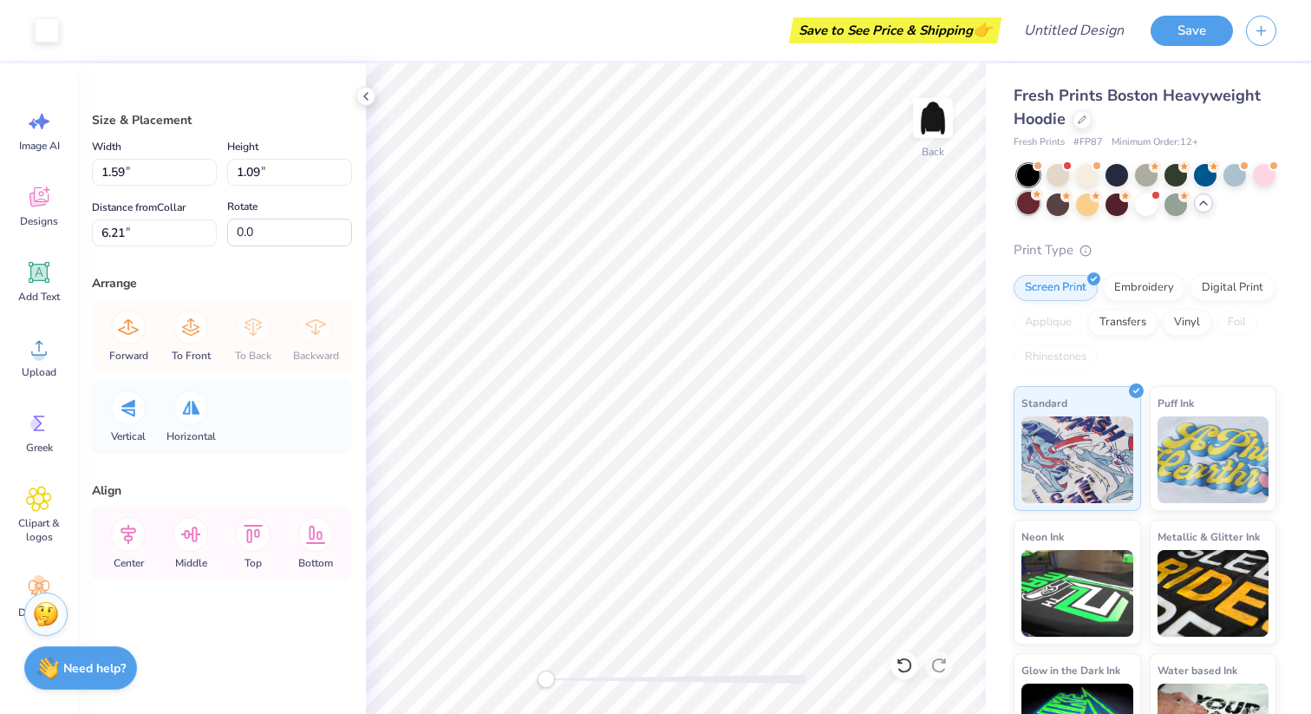
click at [1040, 206] on div at bounding box center [1028, 203] width 23 height 23
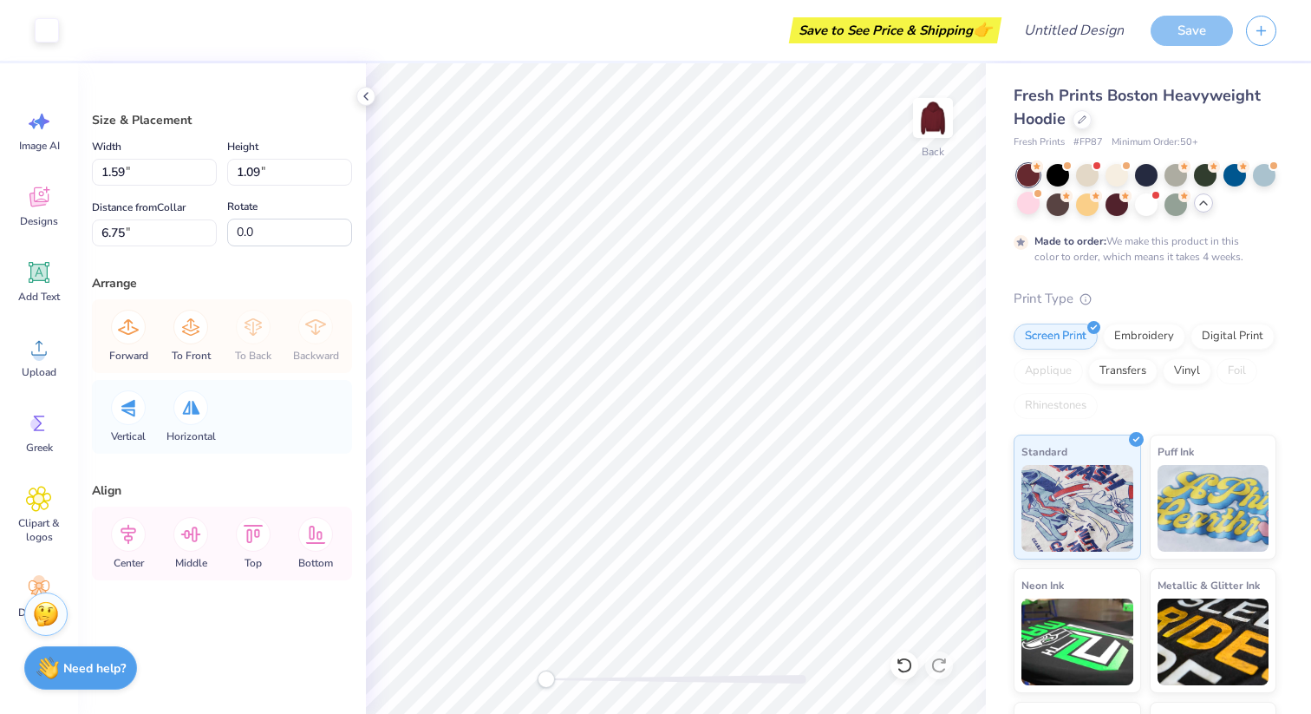
type input "6.75"
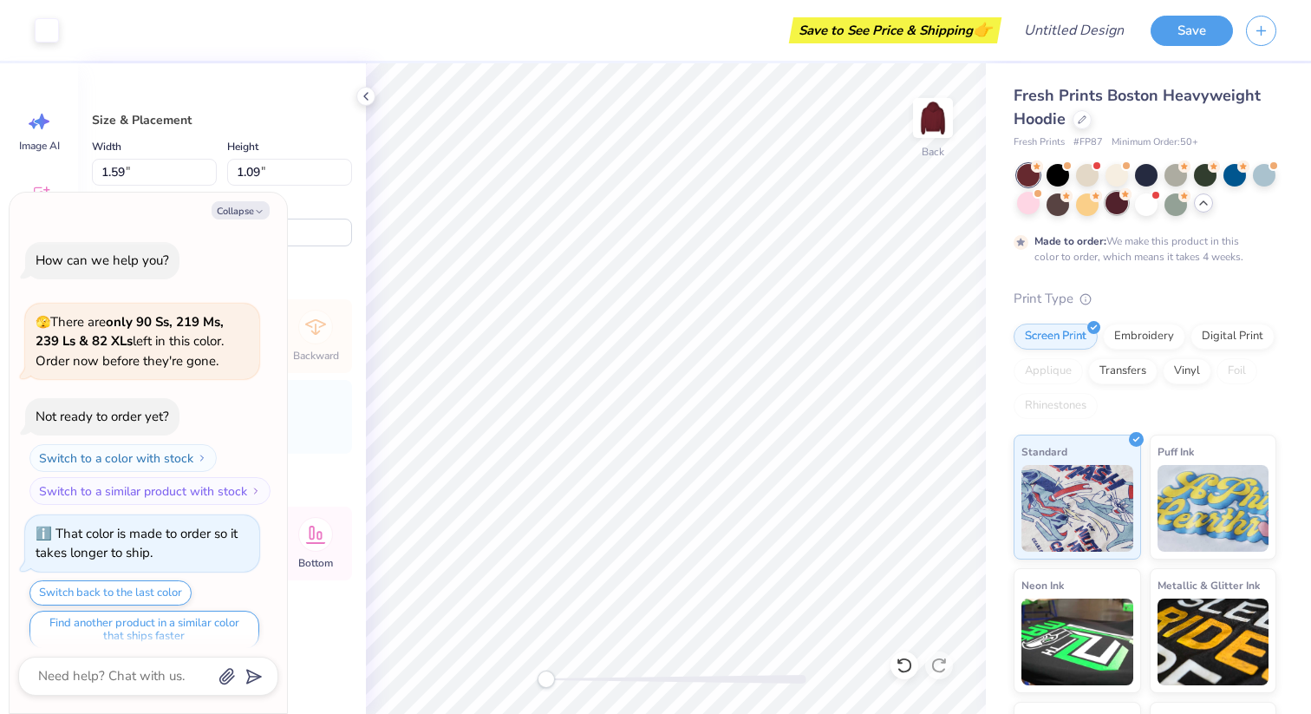
scroll to position [14, 0]
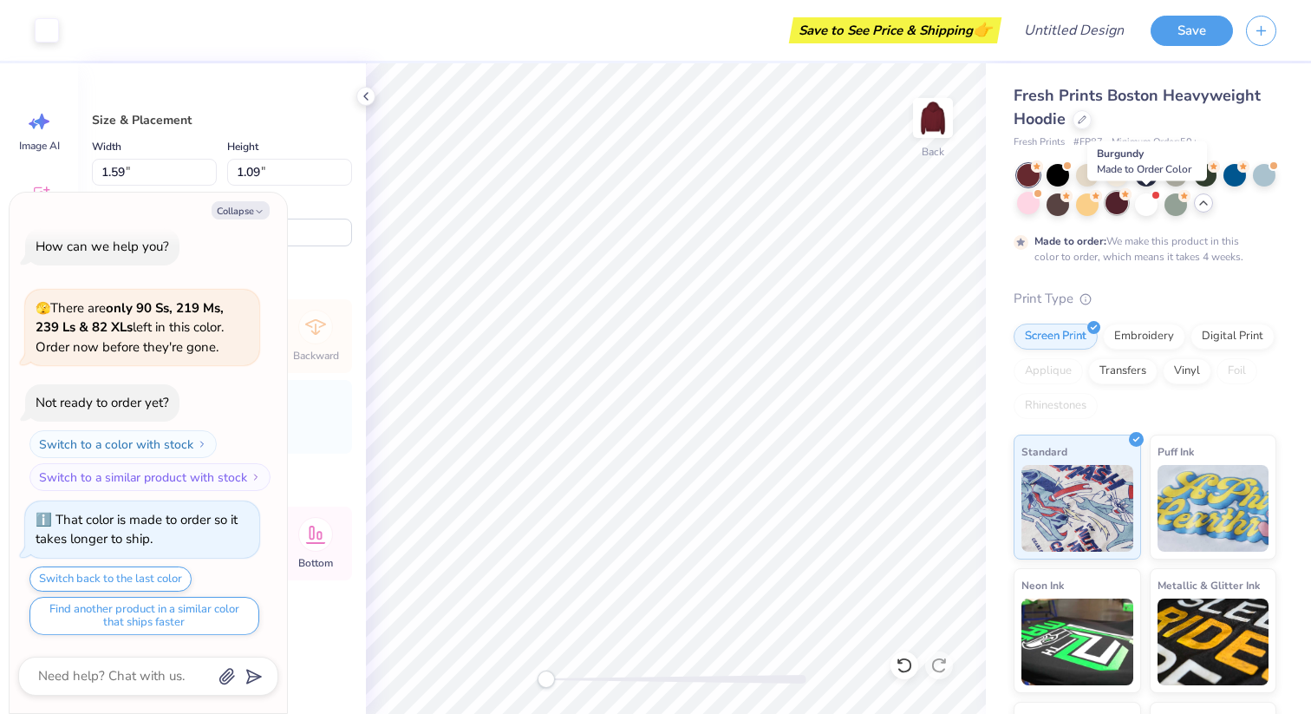
click at [1128, 212] on div at bounding box center [1117, 203] width 23 height 23
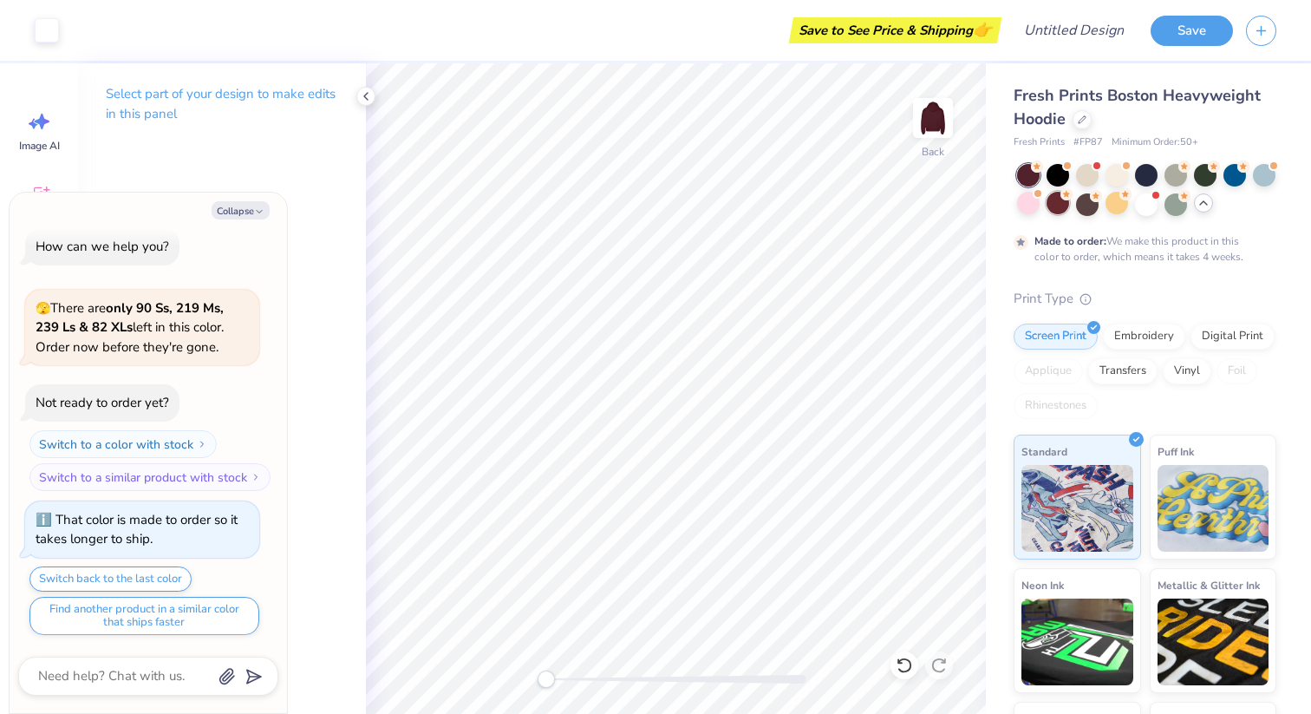
click at [1069, 206] on div at bounding box center [1058, 203] width 23 height 23
click at [1128, 204] on div at bounding box center [1117, 203] width 23 height 23
click at [1146, 175] on div at bounding box center [1146, 173] width 23 height 23
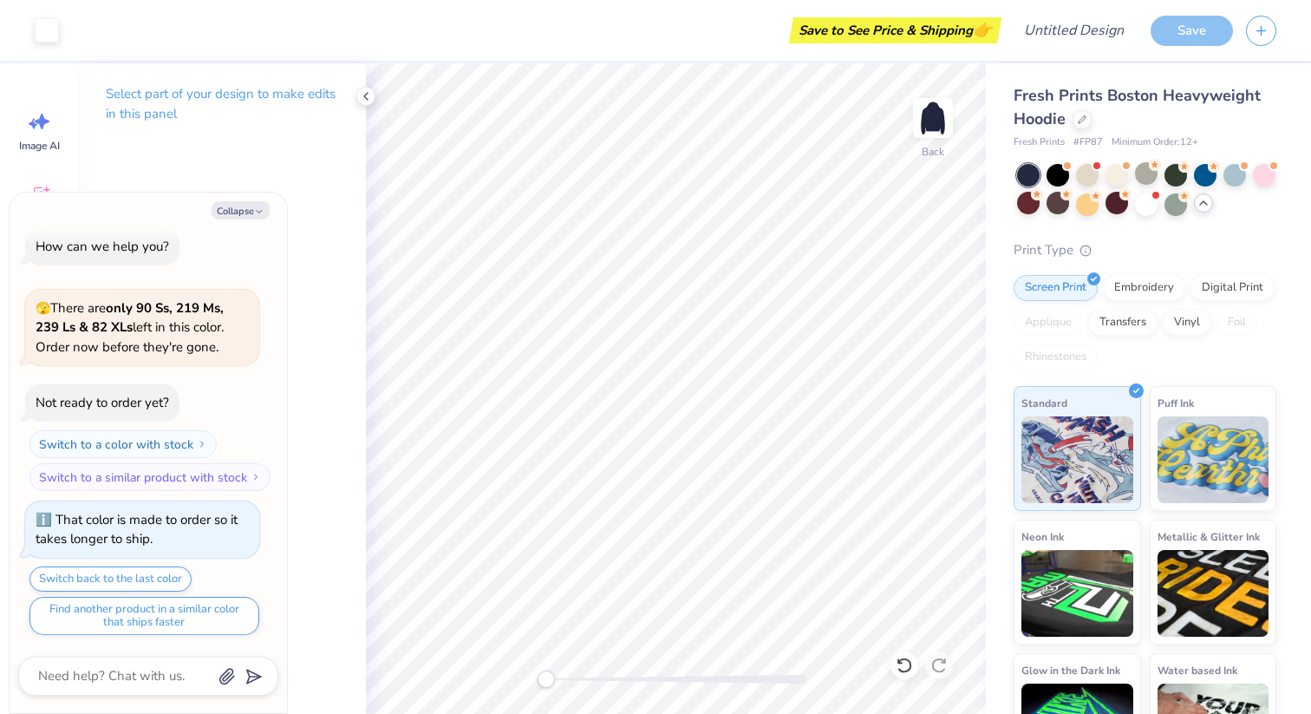
scroll to position [101, 0]
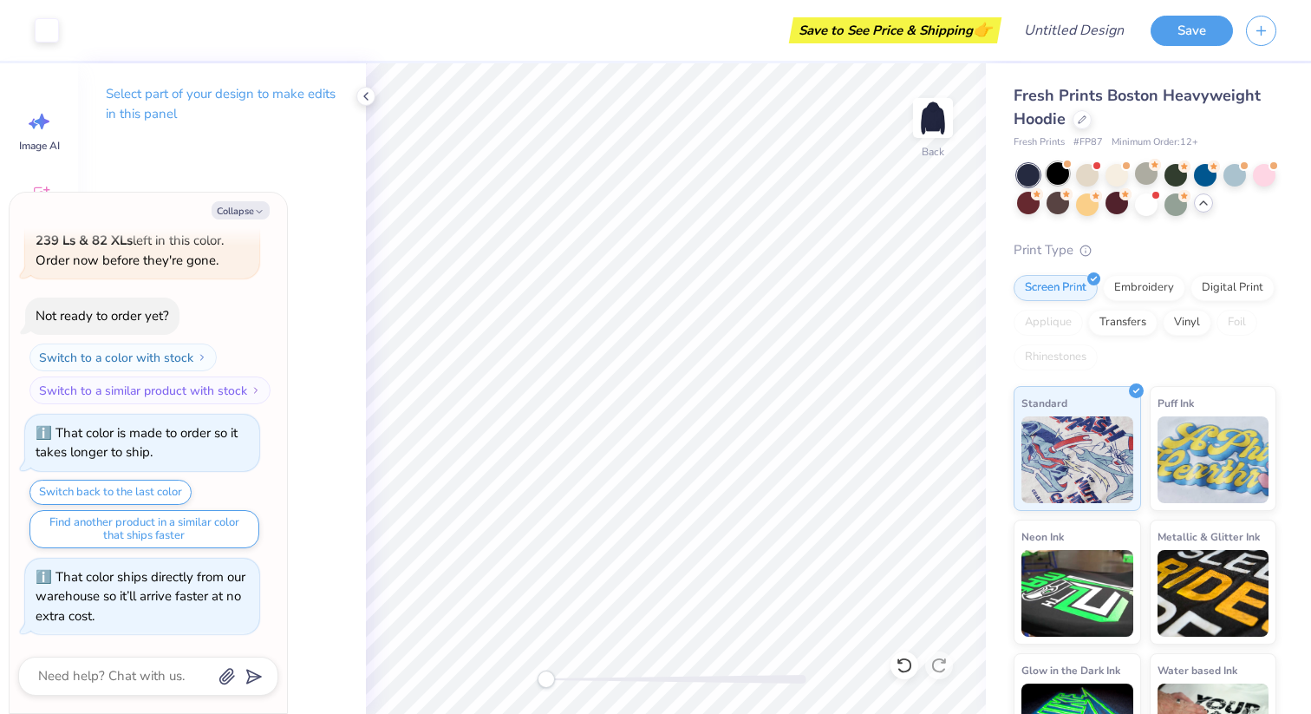
click at [1064, 168] on span at bounding box center [1067, 165] width 10 height 10
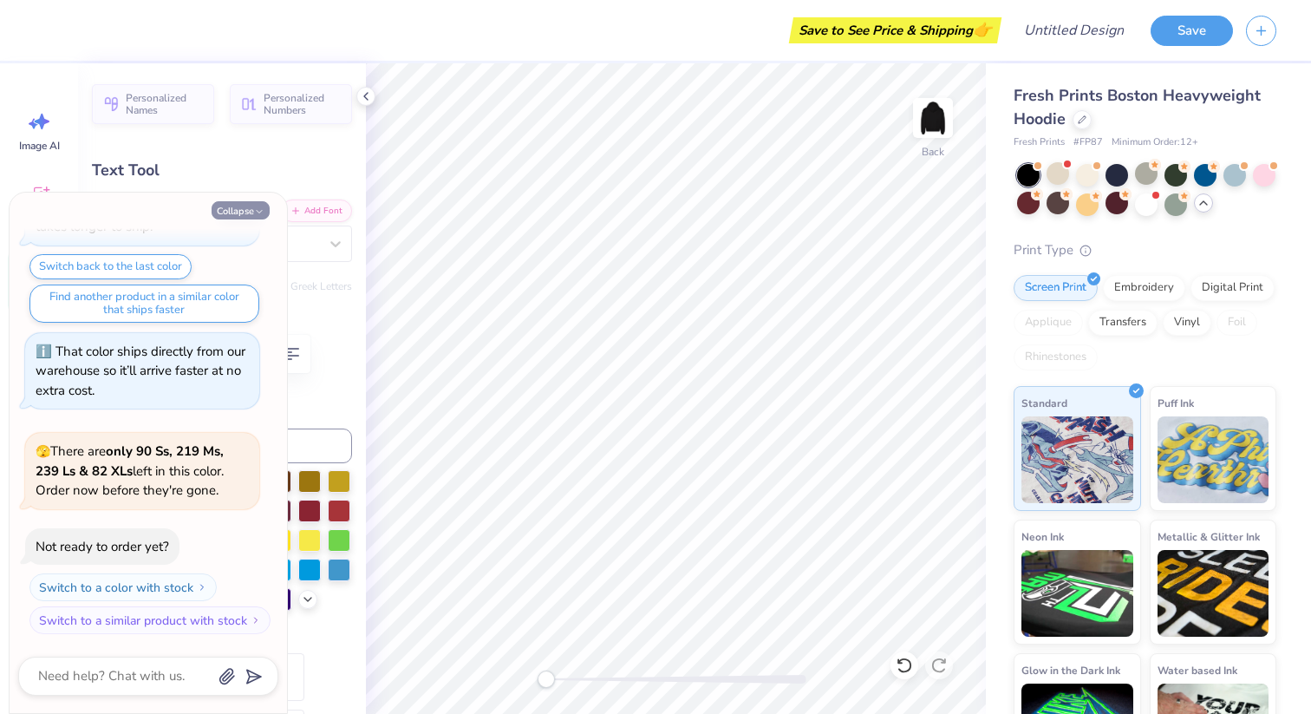
click at [255, 206] on button "Collapse" at bounding box center [241, 210] width 58 height 18
type textarea "x"
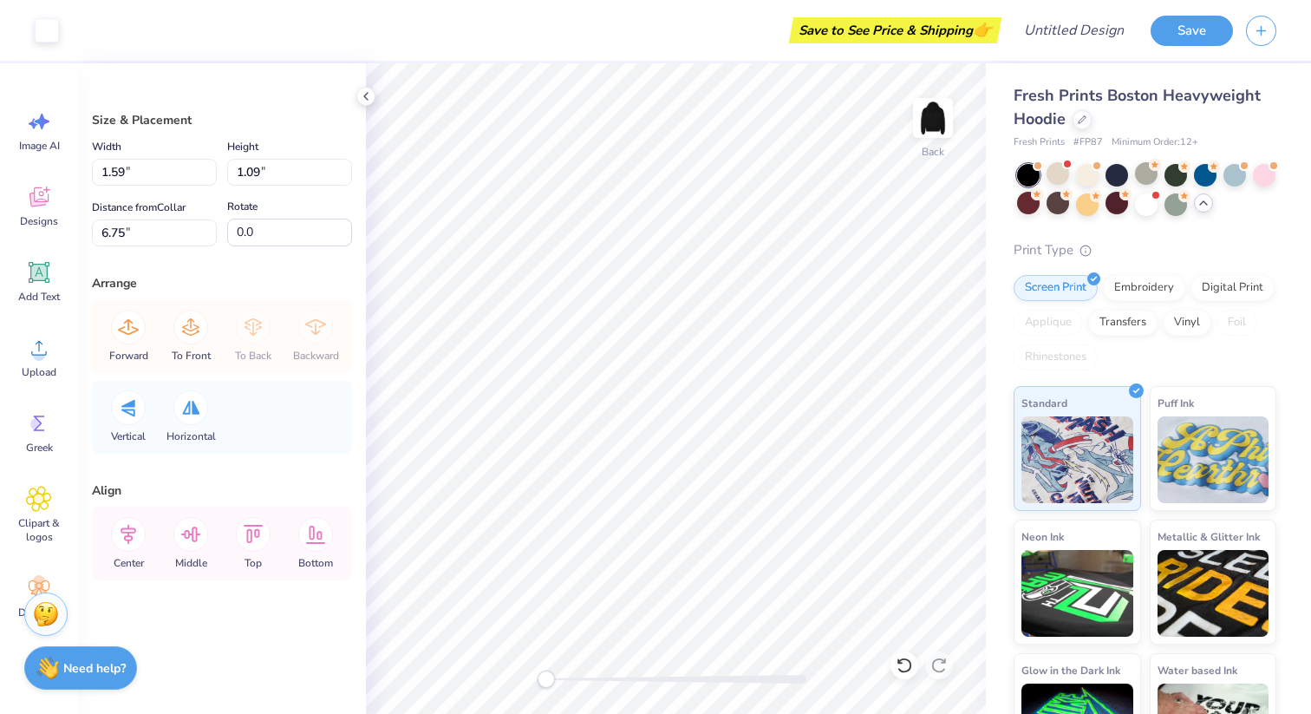
type input "0.65"
type input "0.44"
type input "6.31"
type input "1.14"
type input "0.78"
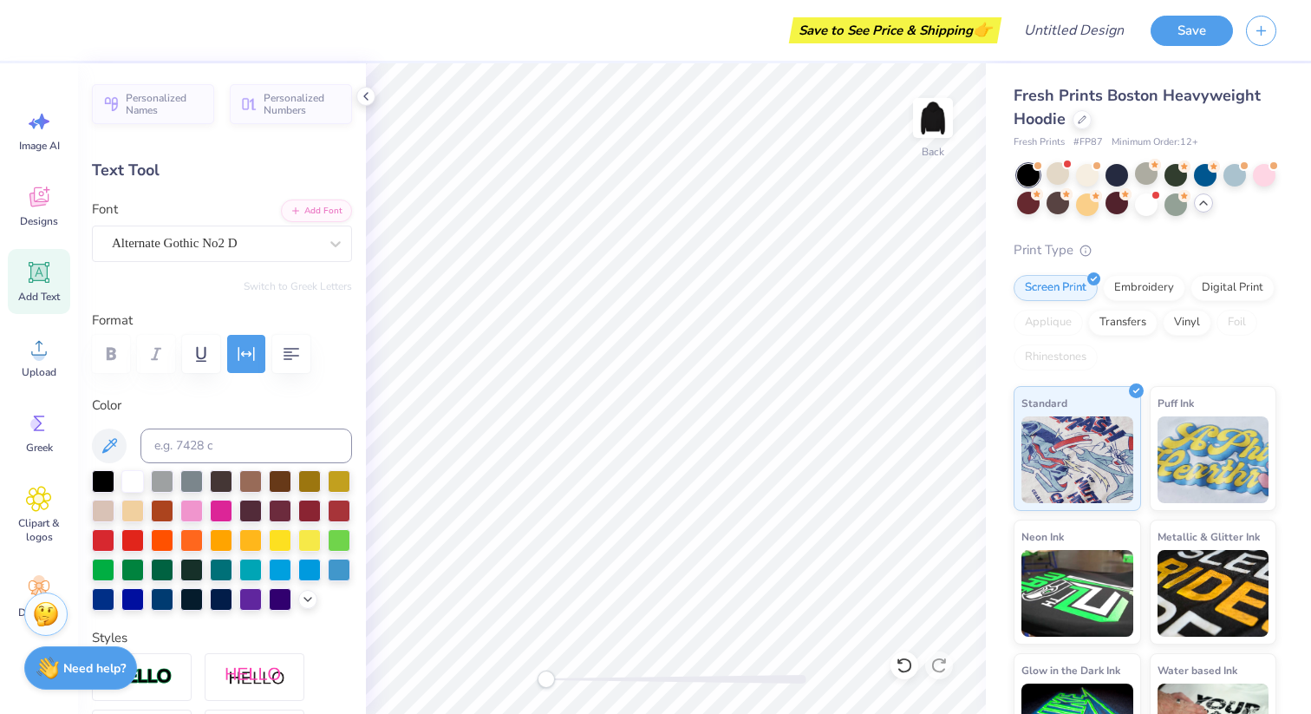
type input "4.67"
type input "2.02"
type input "4.00"
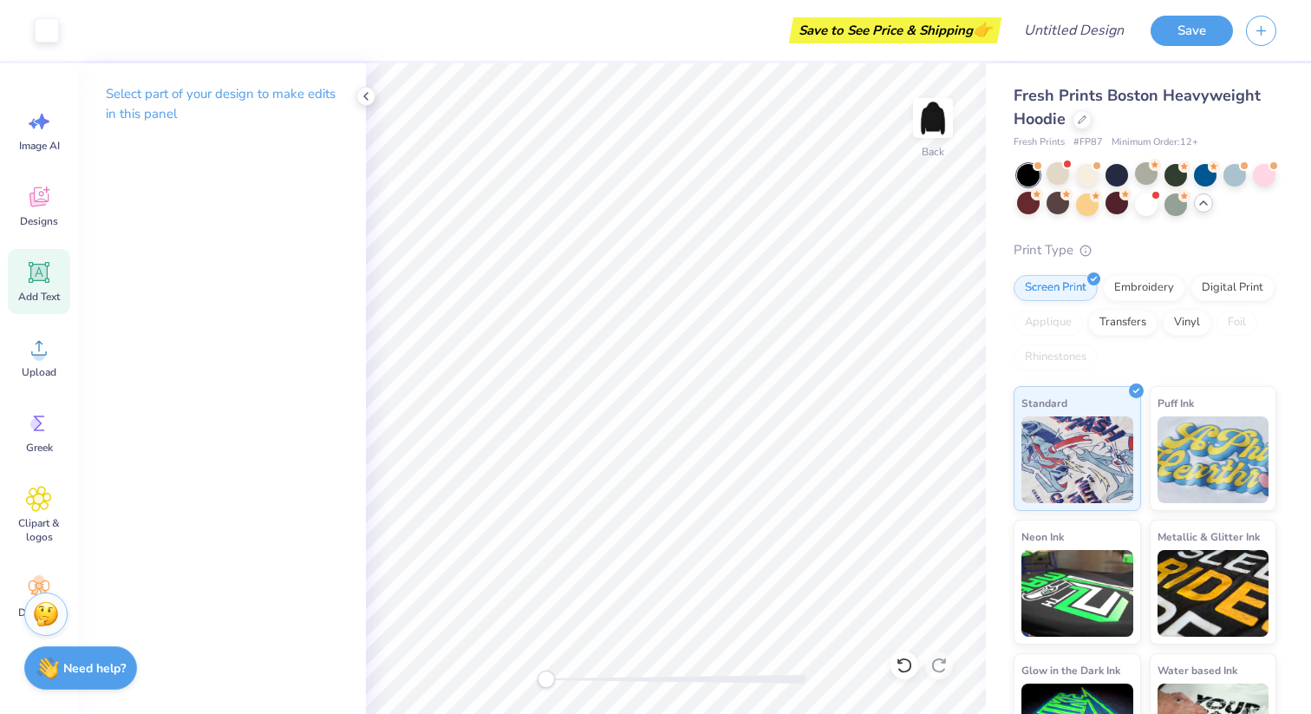
click at [29, 291] on span "Add Text" at bounding box center [39, 297] width 42 height 14
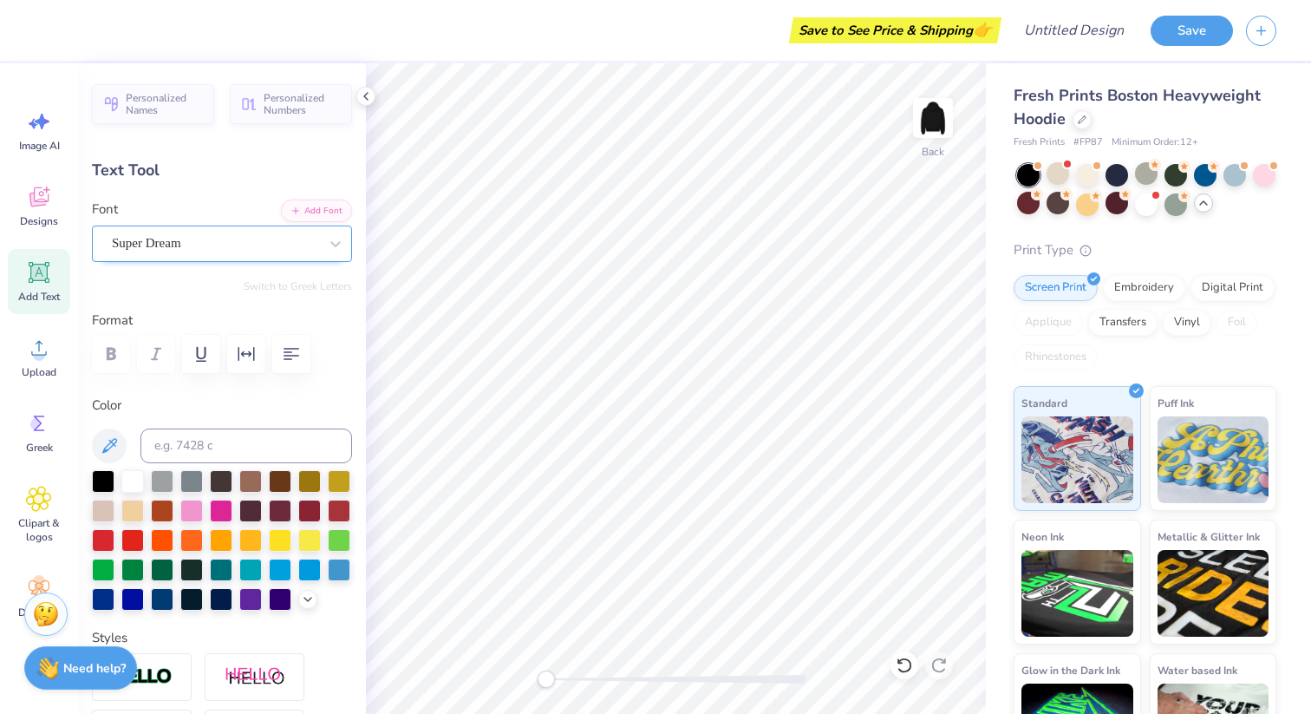
click at [180, 240] on div "Super Dream" at bounding box center [215, 243] width 210 height 27
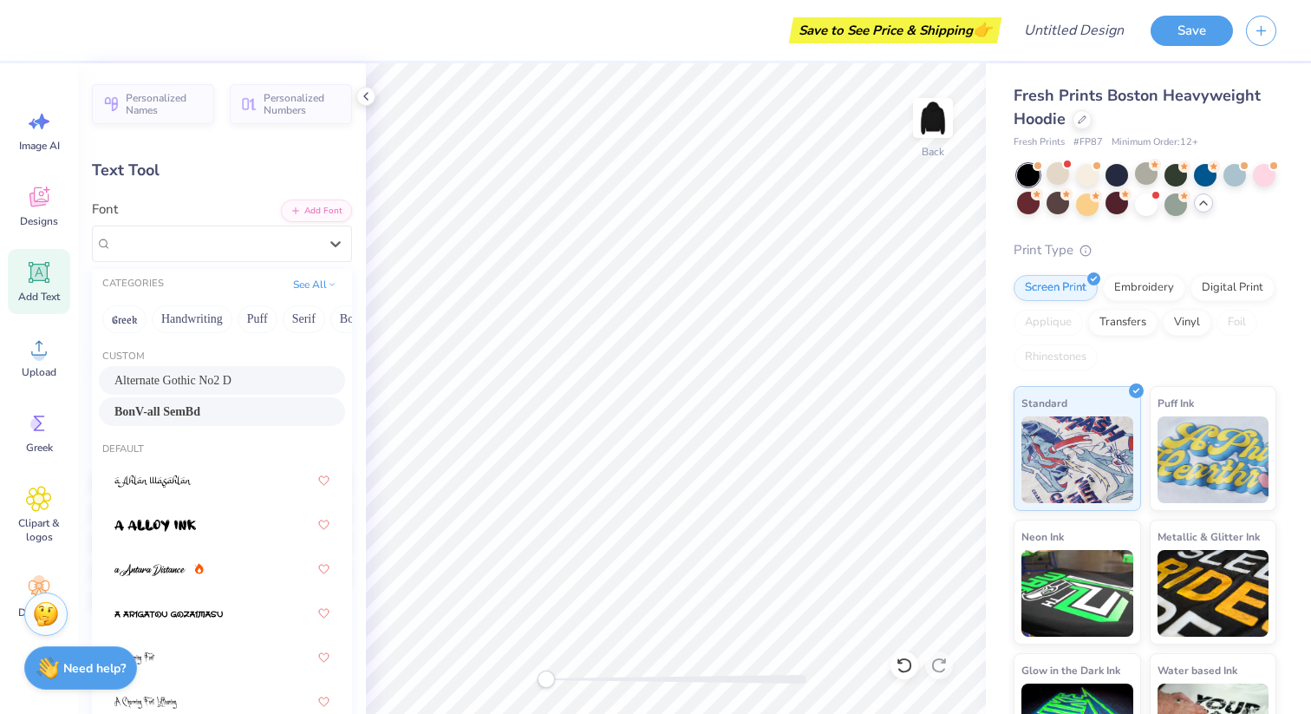
click at [159, 409] on span "BonV-all SemBd" at bounding box center [157, 411] width 86 height 18
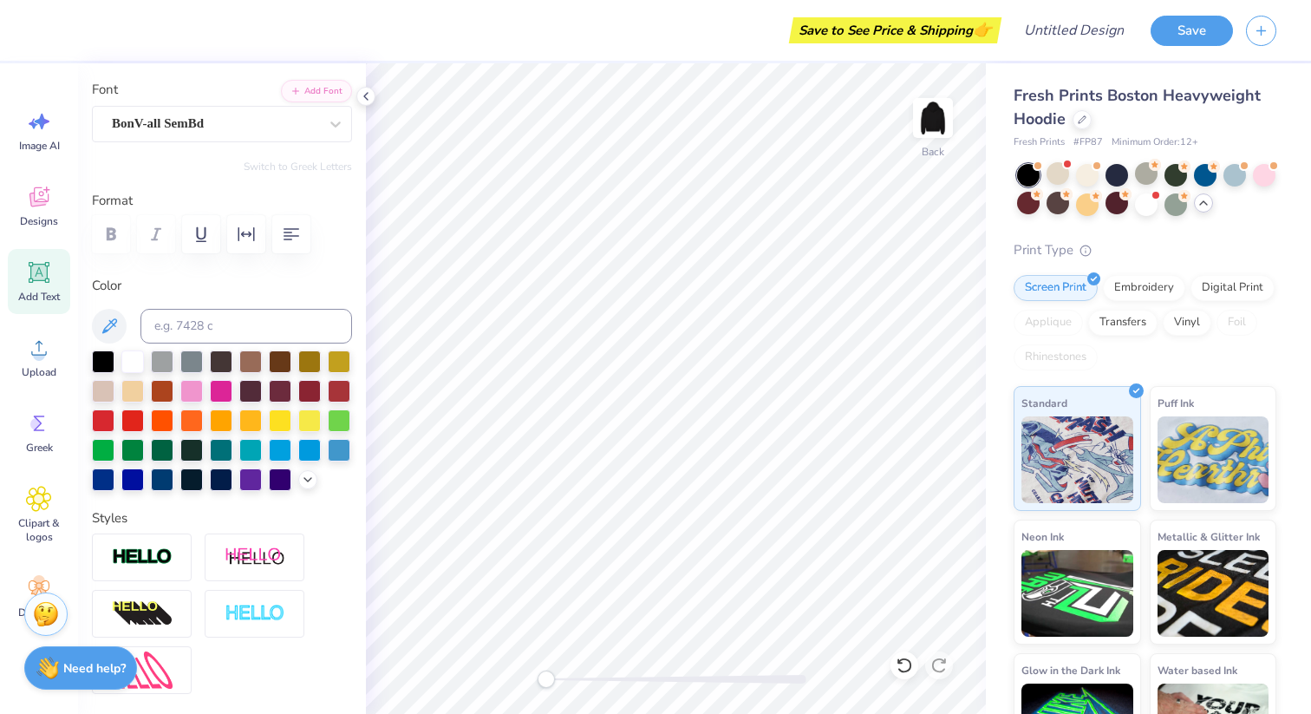
scroll to position [14, 2]
type textarea "Council 25-26"
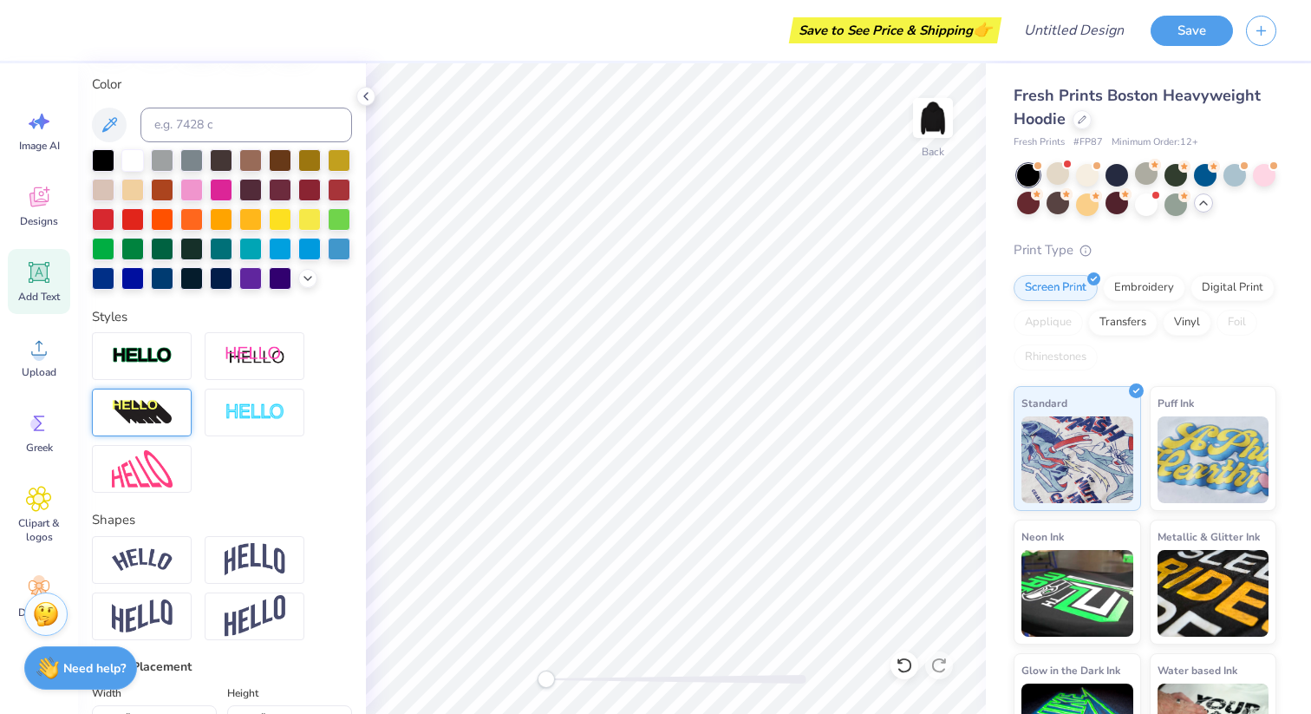
scroll to position [322, 0]
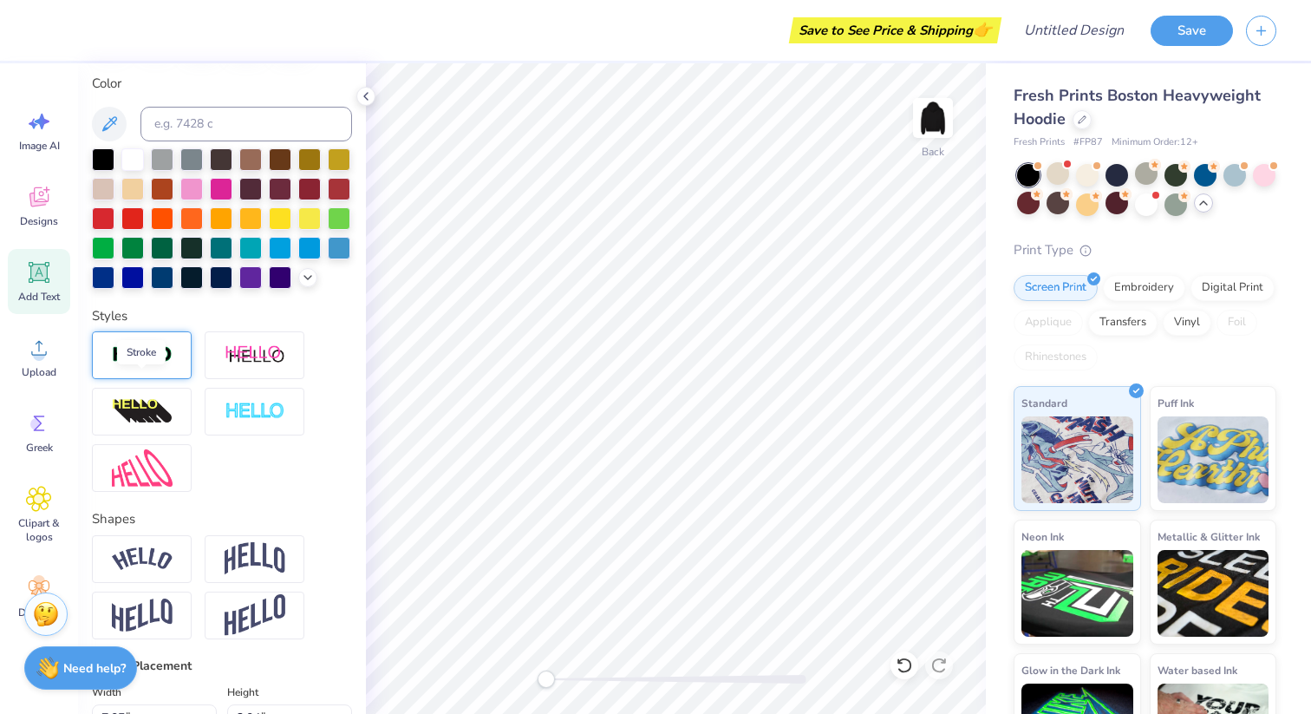
click at [163, 365] on img at bounding box center [142, 355] width 61 height 20
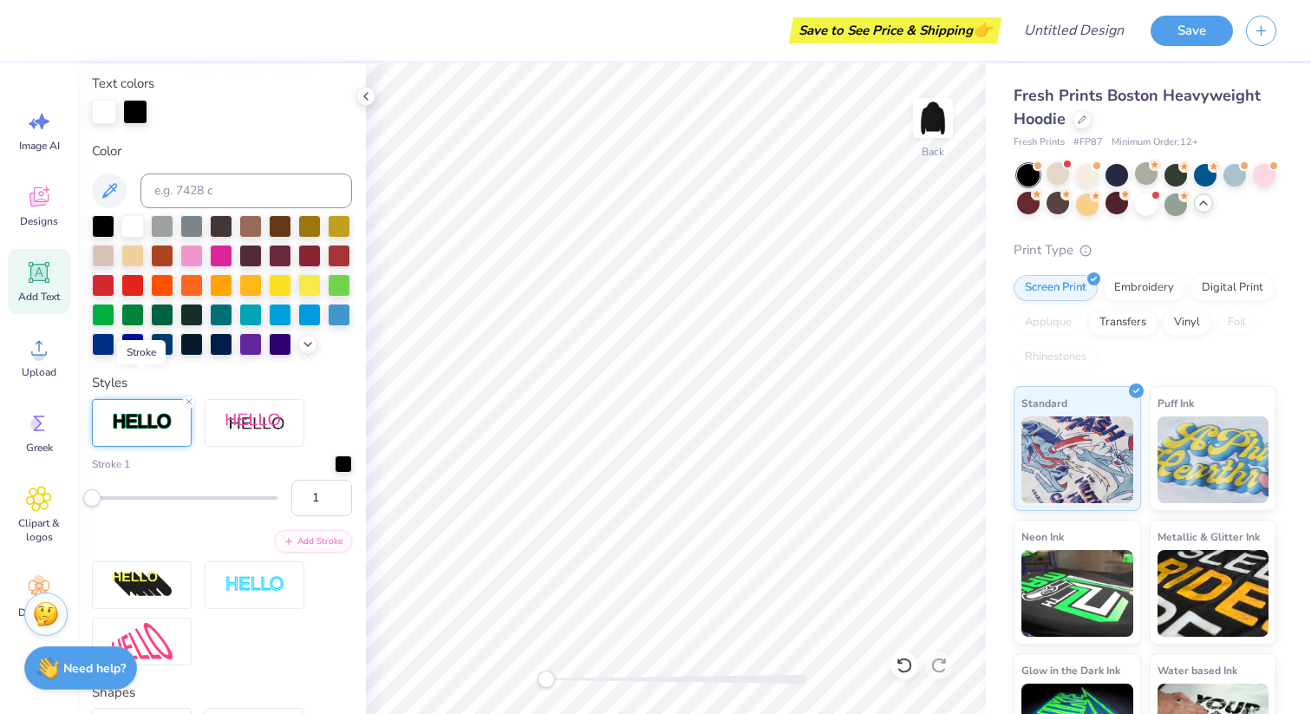
scroll to position [389, 0]
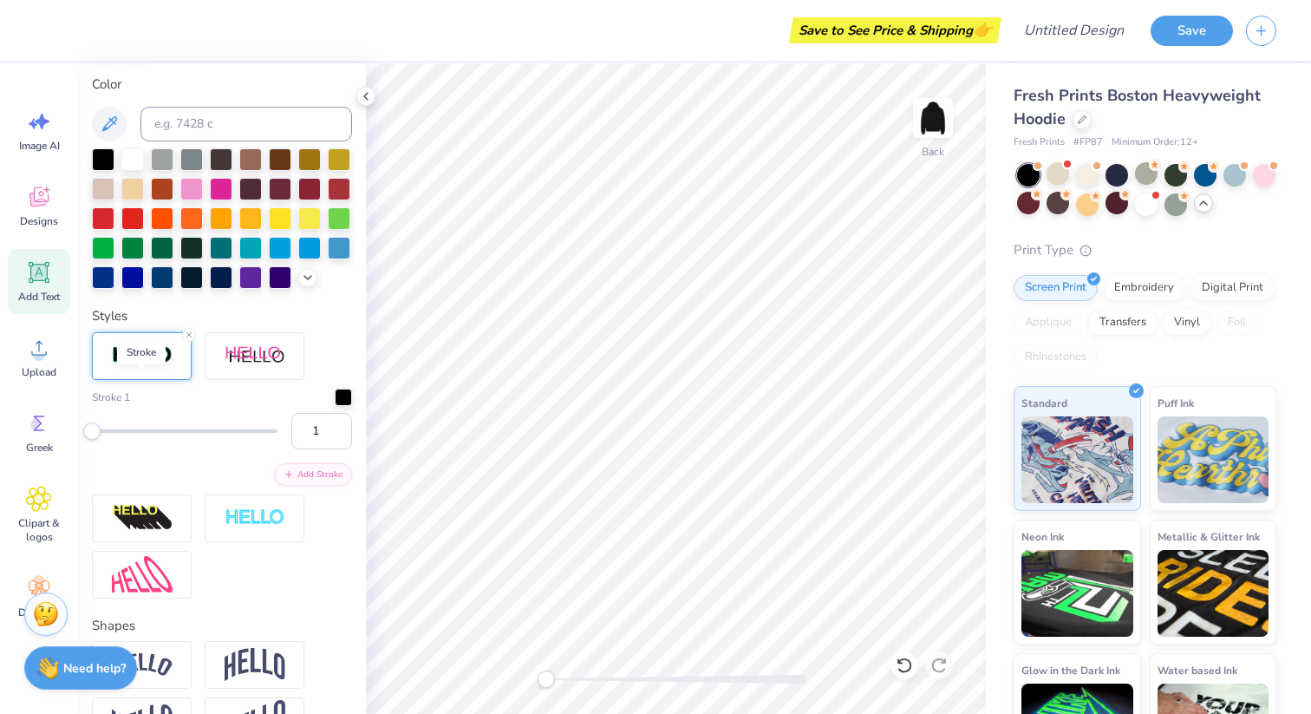
click at [163, 365] on img at bounding box center [142, 355] width 61 height 20
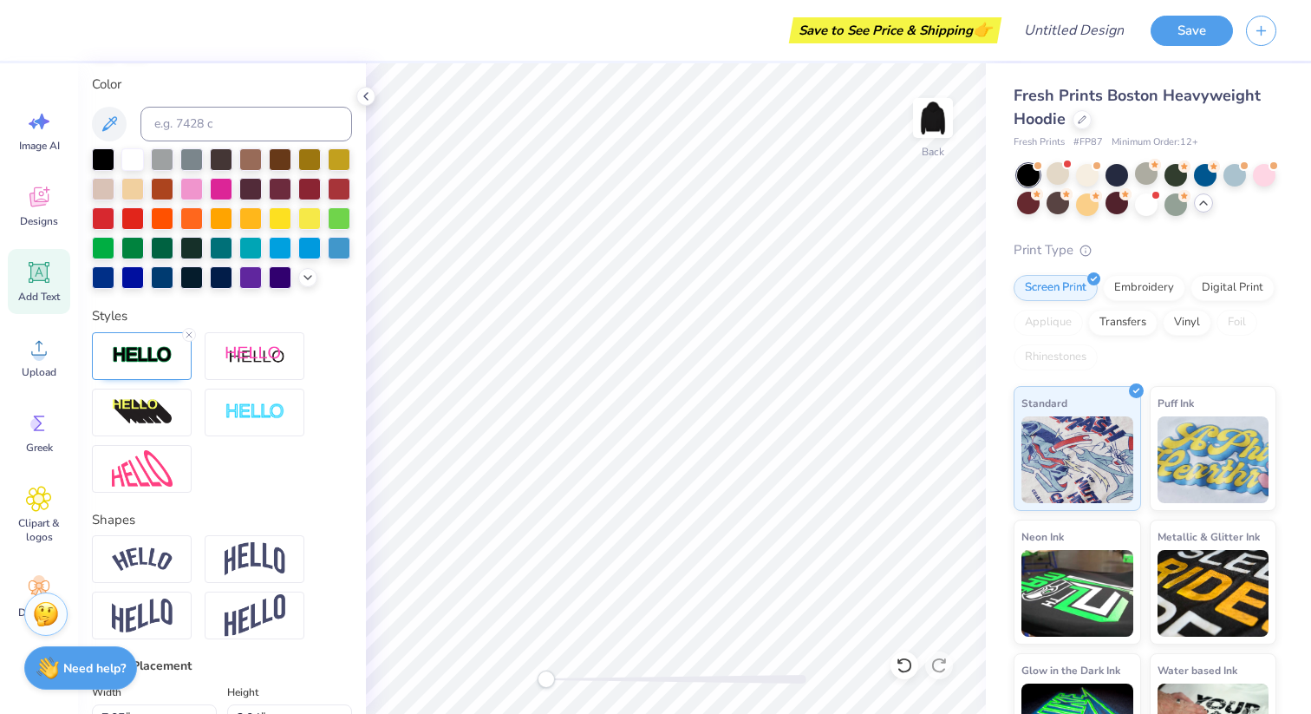
scroll to position [14, 4]
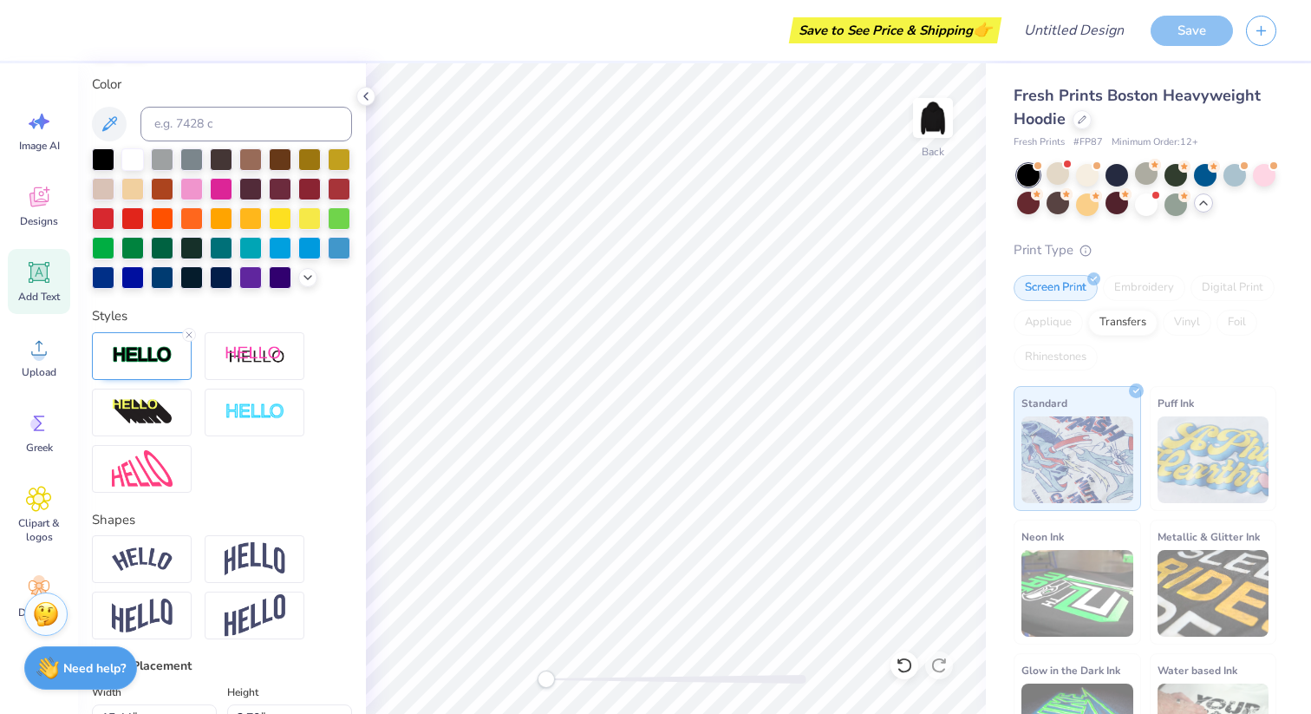
type input "15.44"
type input "2.70"
type input "7.63"
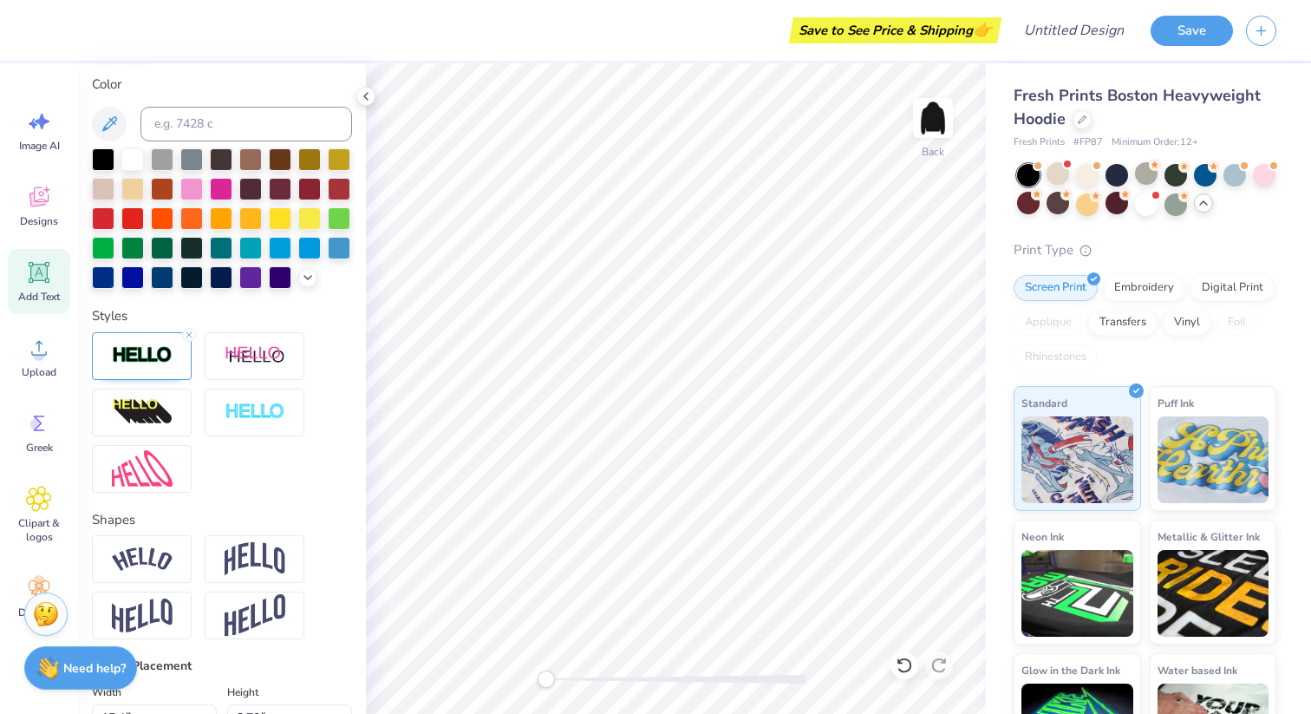
type input "3.03"
type input "0.53"
type input "7.64"
type input "4.67"
type input "2.02"
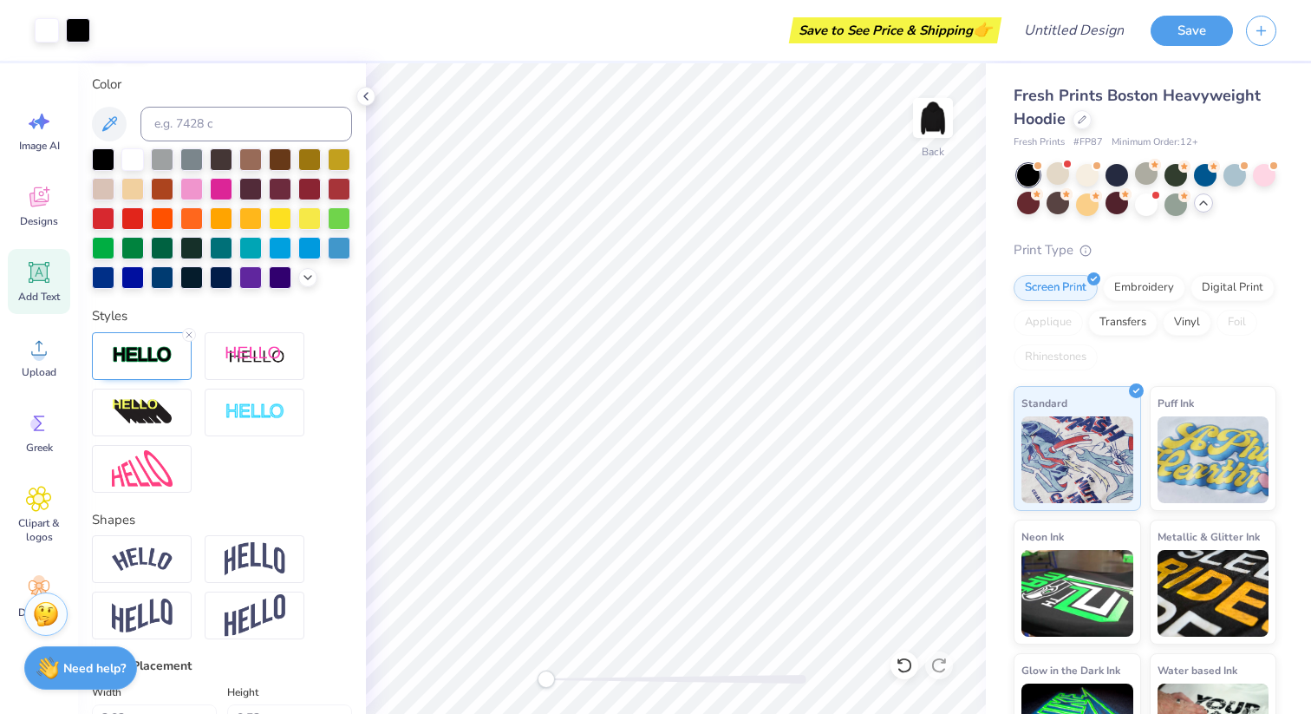
type input "4.00"
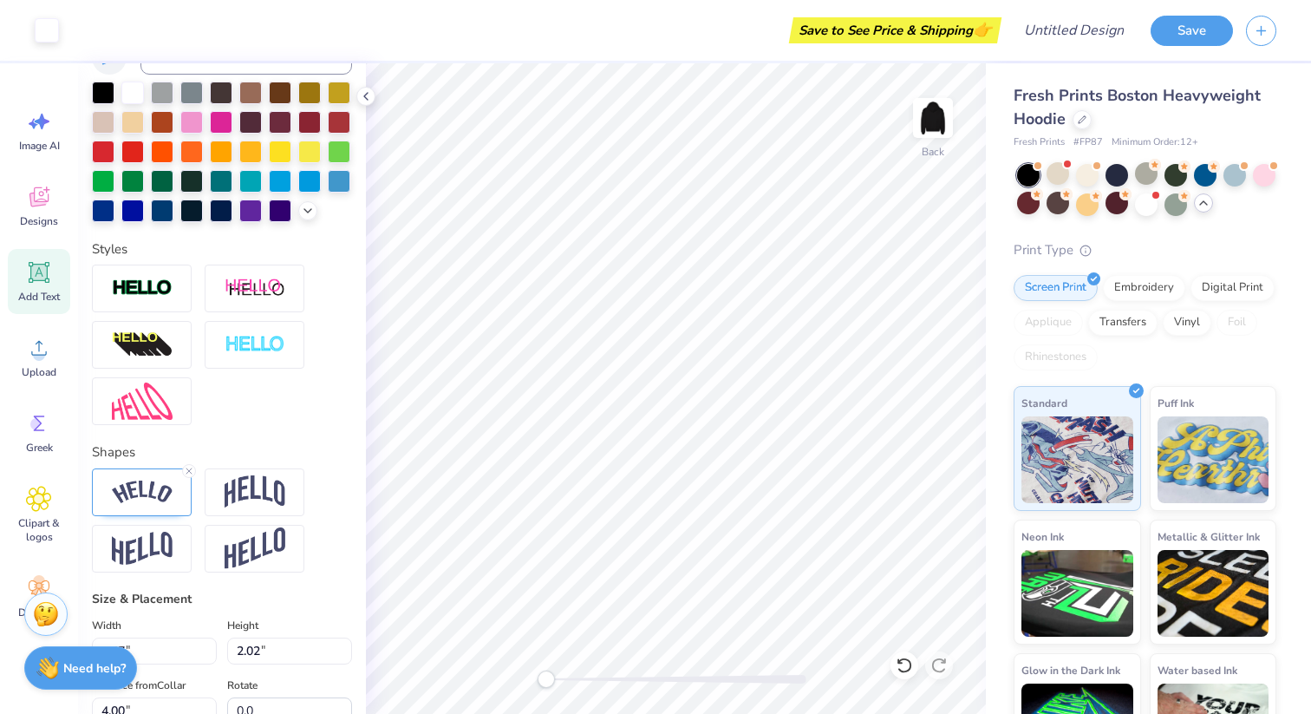
scroll to position [322, 0]
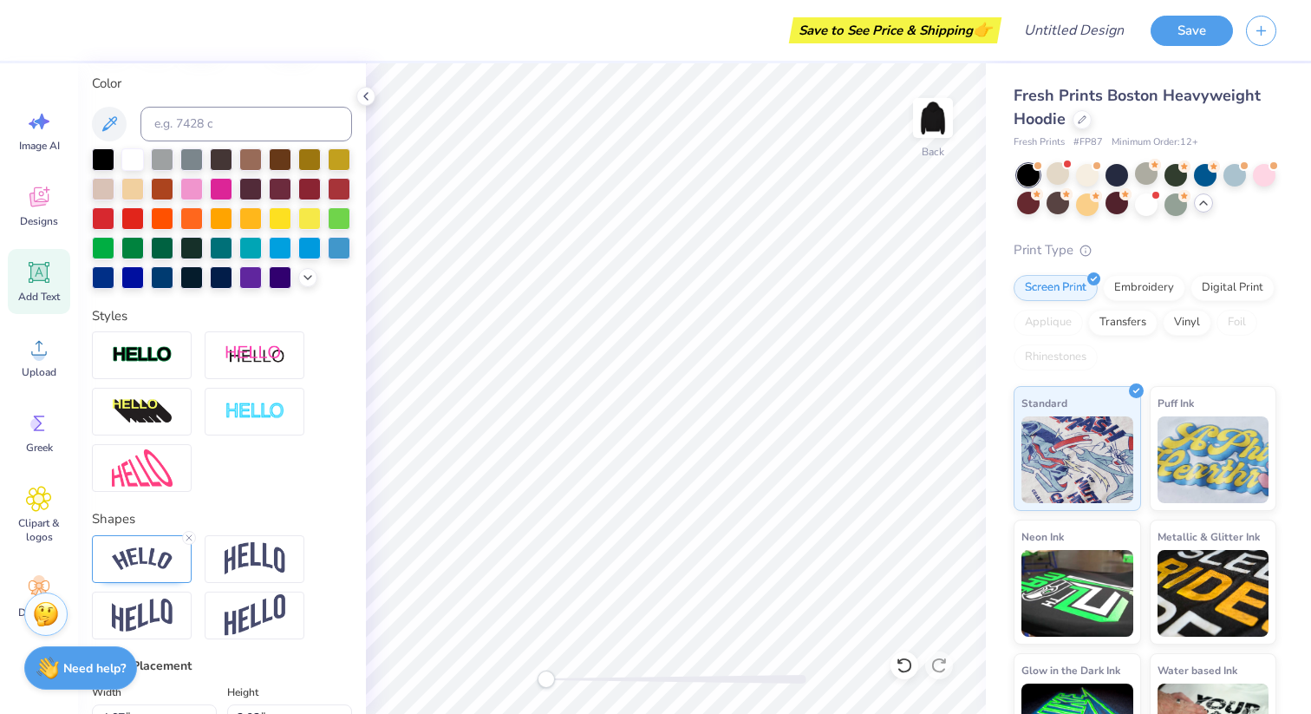
type input "3.59"
type input "1.55"
type input "4.44"
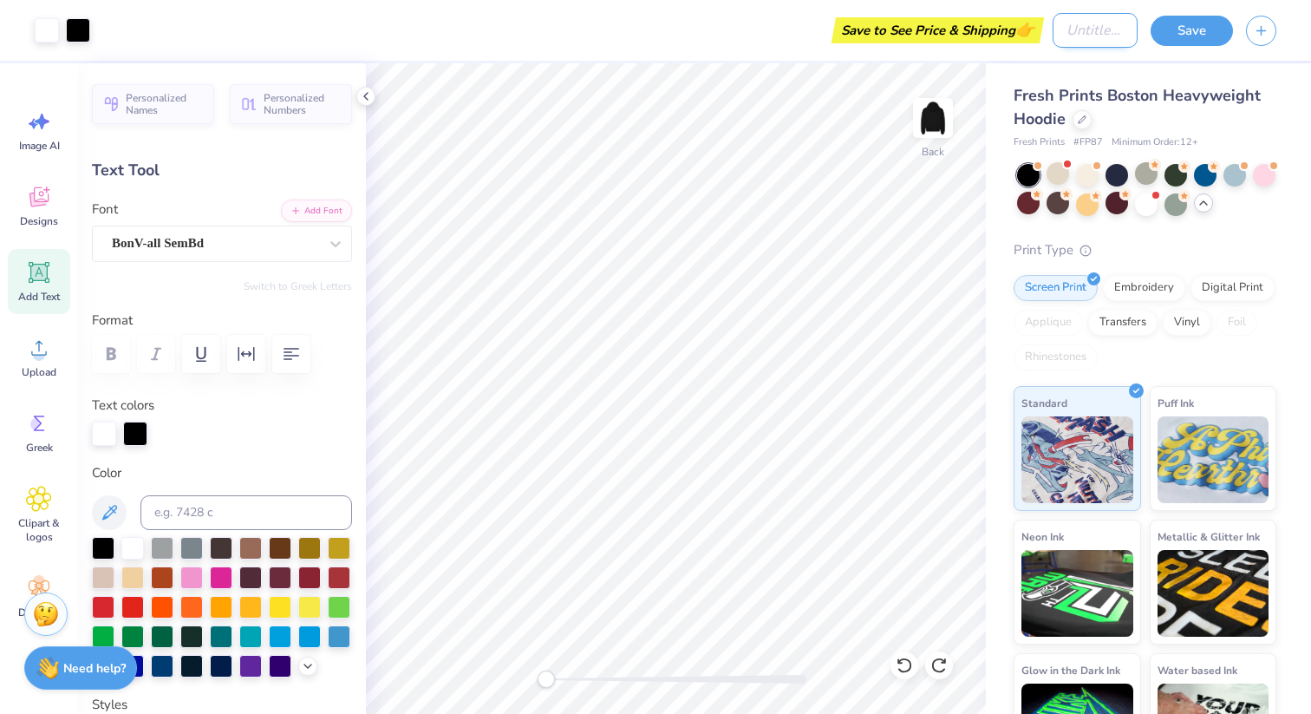
click at [1075, 38] on input "Design Title" at bounding box center [1095, 30] width 85 height 35
type input "SAP Merch 25-26 (Council)"
type input "3.59"
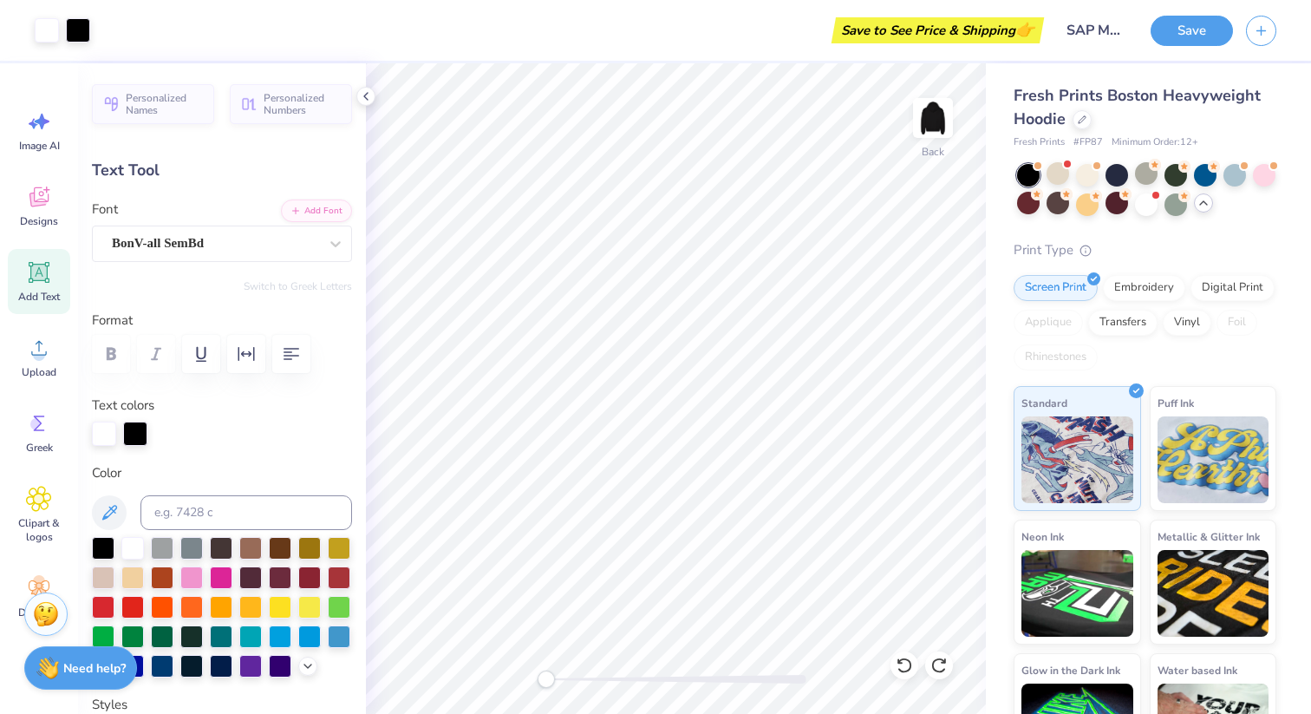
type input "1.55"
type input "4.44"
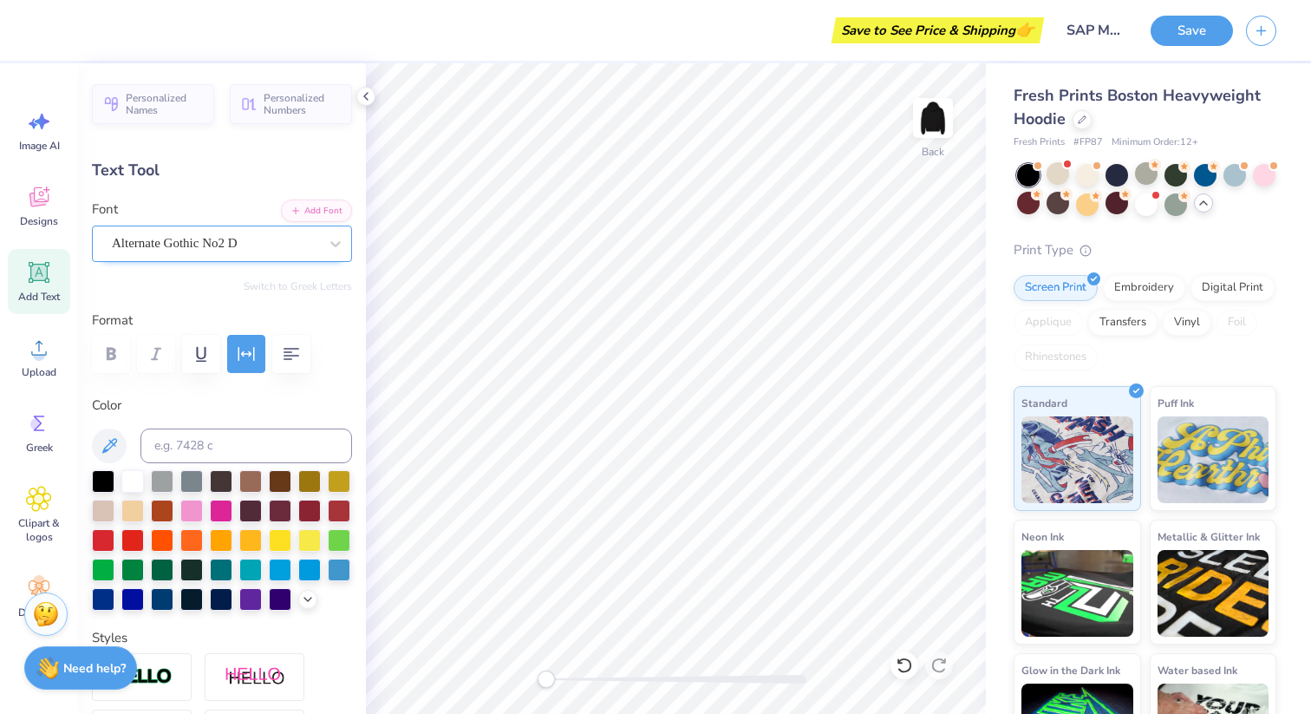
click at [261, 246] on div "Alternate Gothic No2 D" at bounding box center [215, 243] width 210 height 27
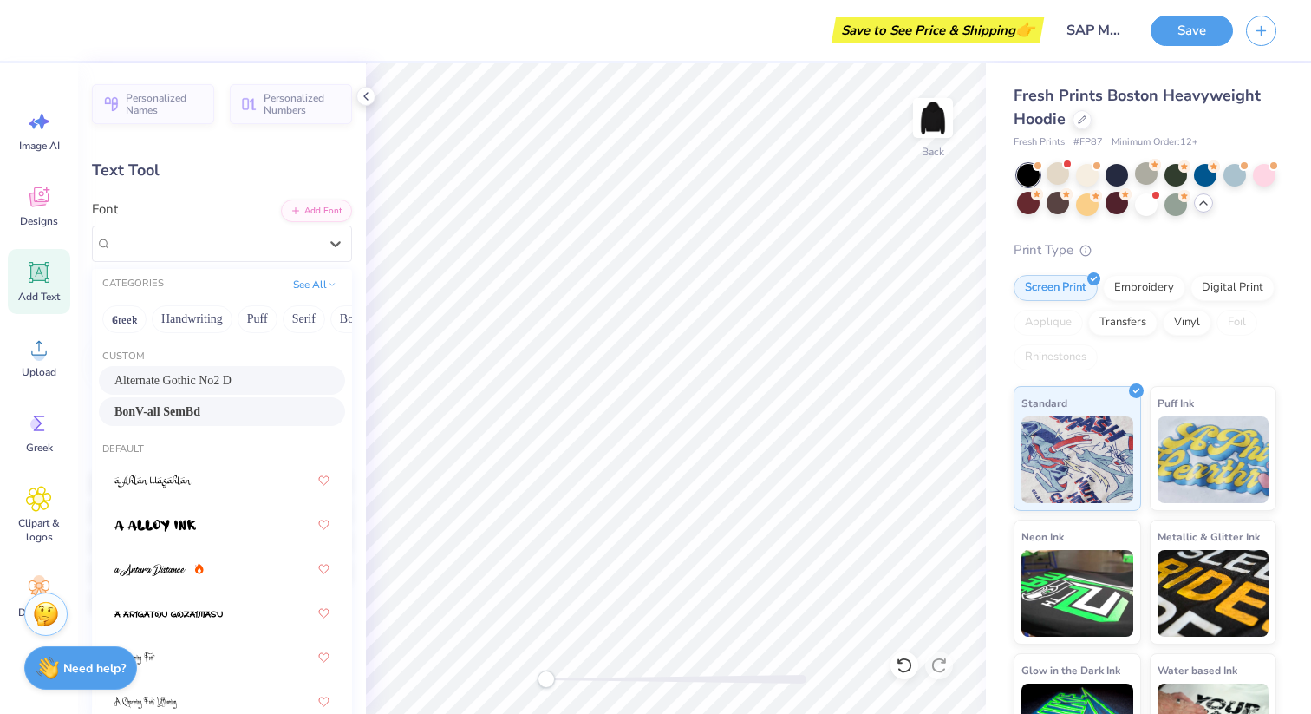
click at [196, 411] on div "BonV-all SemBd" at bounding box center [221, 411] width 215 height 18
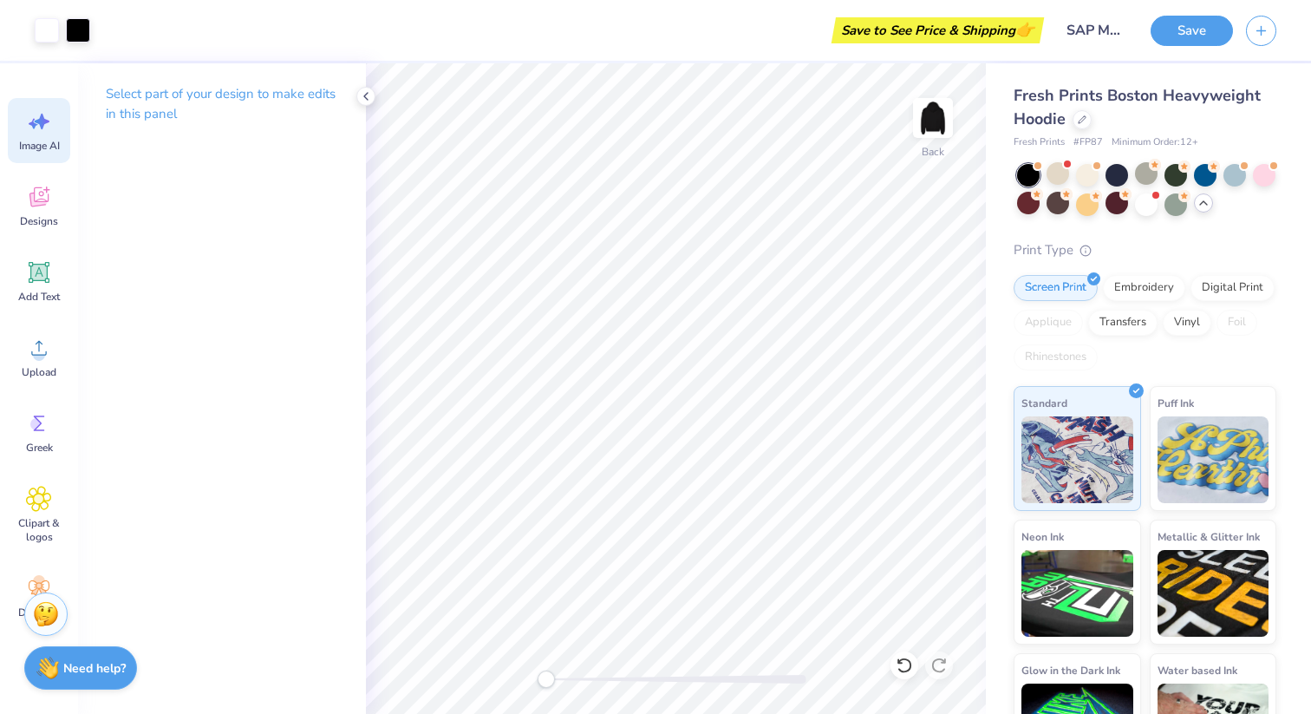
click at [44, 117] on icon at bounding box center [39, 121] width 26 height 26
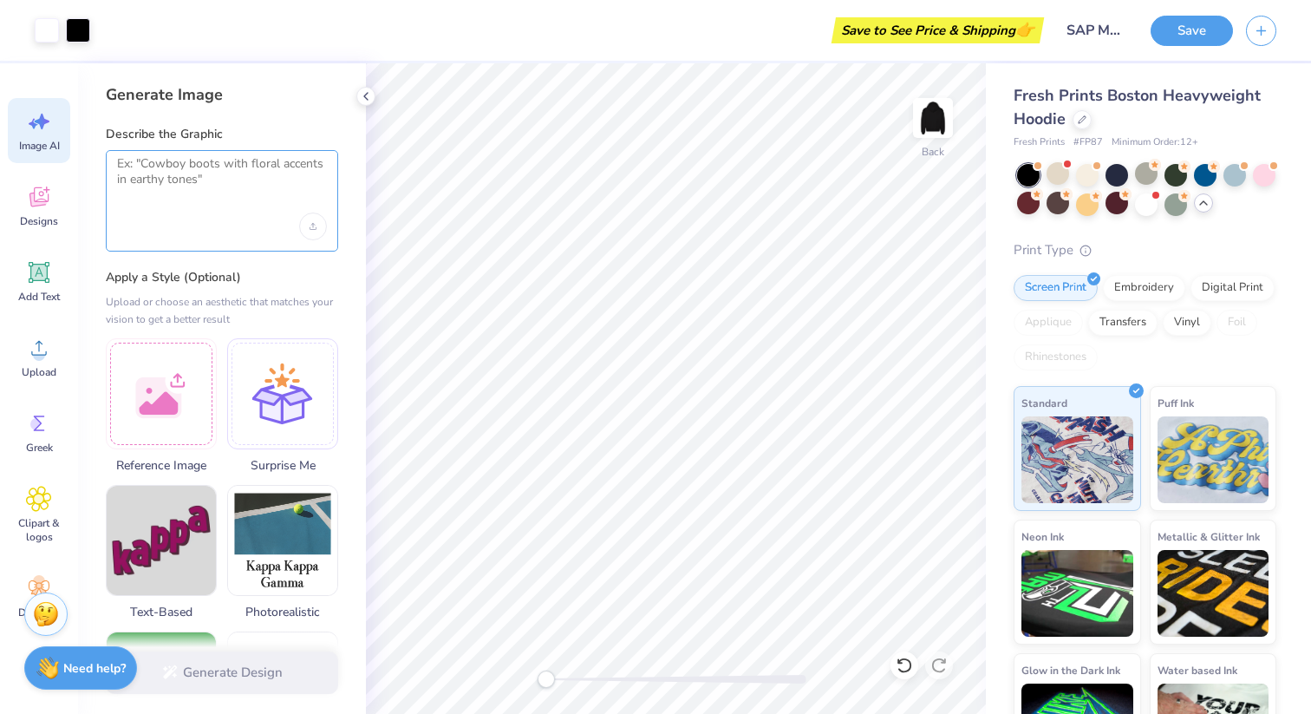
click at [176, 160] on textarea at bounding box center [222, 177] width 210 height 43
type textarea "e"
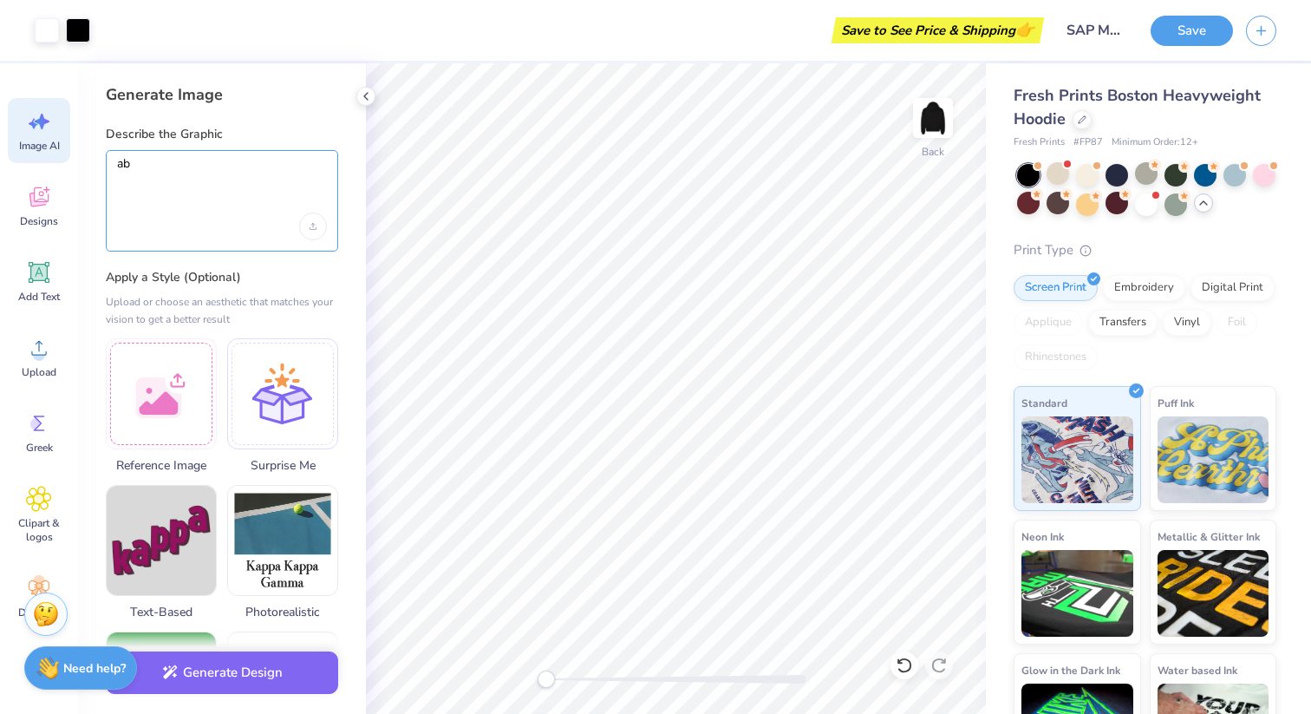
type textarea "a"
click at [236, 166] on textarea "boston college eagle" at bounding box center [222, 177] width 210 height 43
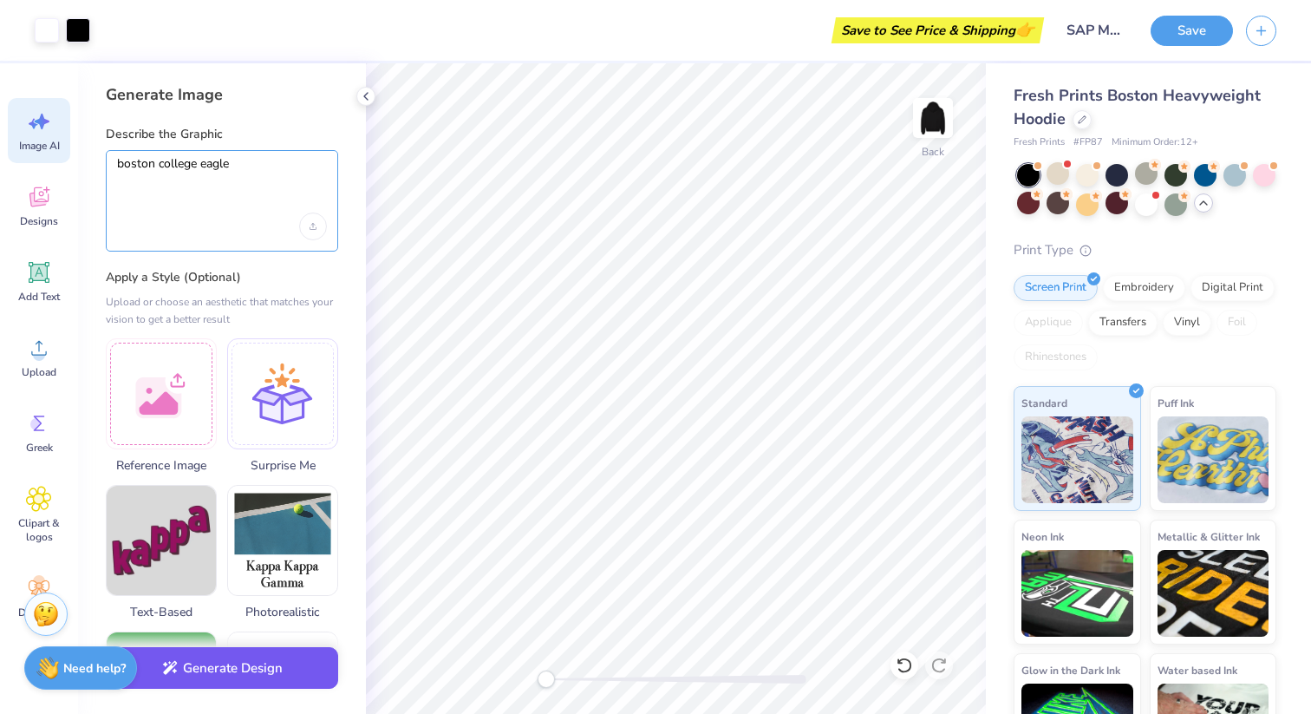
type textarea "boston college eagle"
click at [206, 676] on button "Generate Design" at bounding box center [222, 668] width 232 height 42
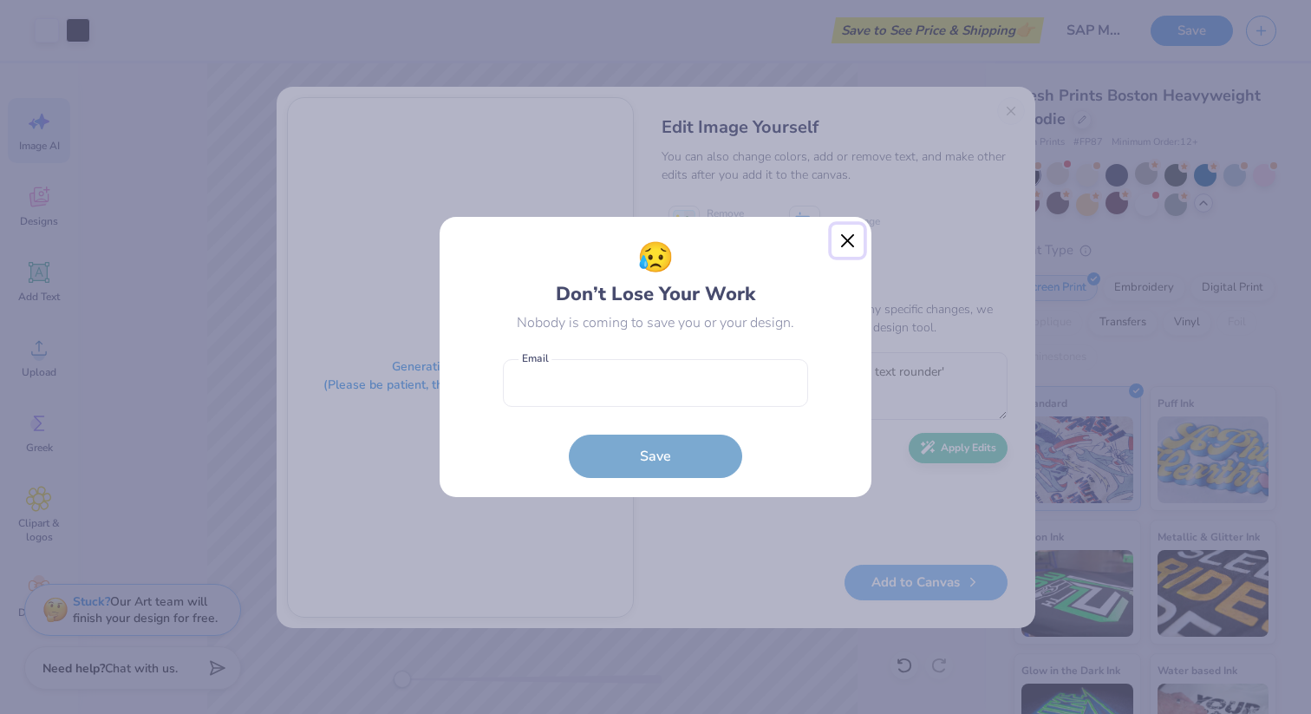
click at [843, 232] on button "Close" at bounding box center [848, 241] width 33 height 33
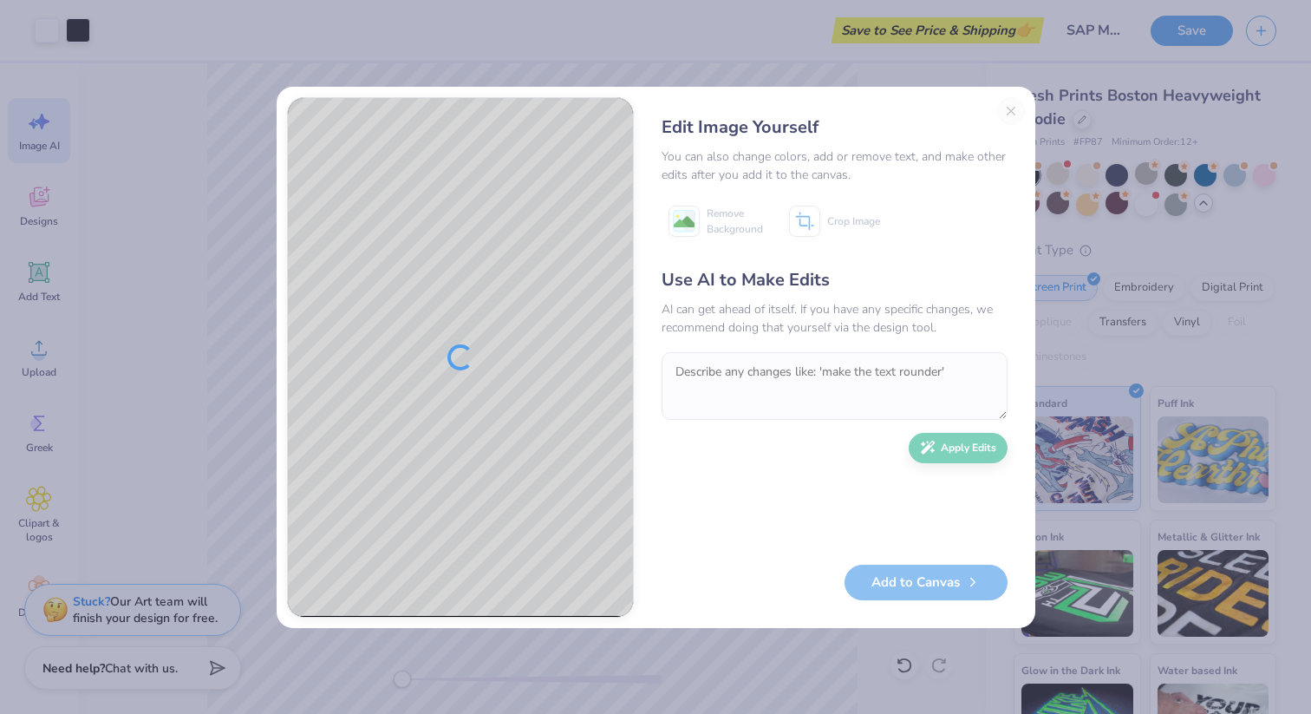
click at [1008, 111] on div "Edit Image Yourself You can also change colors, add or remove text, and make ot…" at bounding box center [834, 357] width 381 height 520
click at [1018, 109] on div "Edit Image Yourself You can also change colors, add or remove text, and make ot…" at bounding box center [834, 357] width 381 height 520
click at [1003, 110] on div "Edit Image Yourself You can also change colors, add or remove text, and make ot…" at bounding box center [834, 357] width 381 height 520
click at [194, 77] on div "Edit Image Yourself You can also change colors, add or remove text, and make ot…" at bounding box center [655, 357] width 1311 height 714
click at [1007, 115] on div "Edit Image Yourself" at bounding box center [835, 127] width 346 height 26
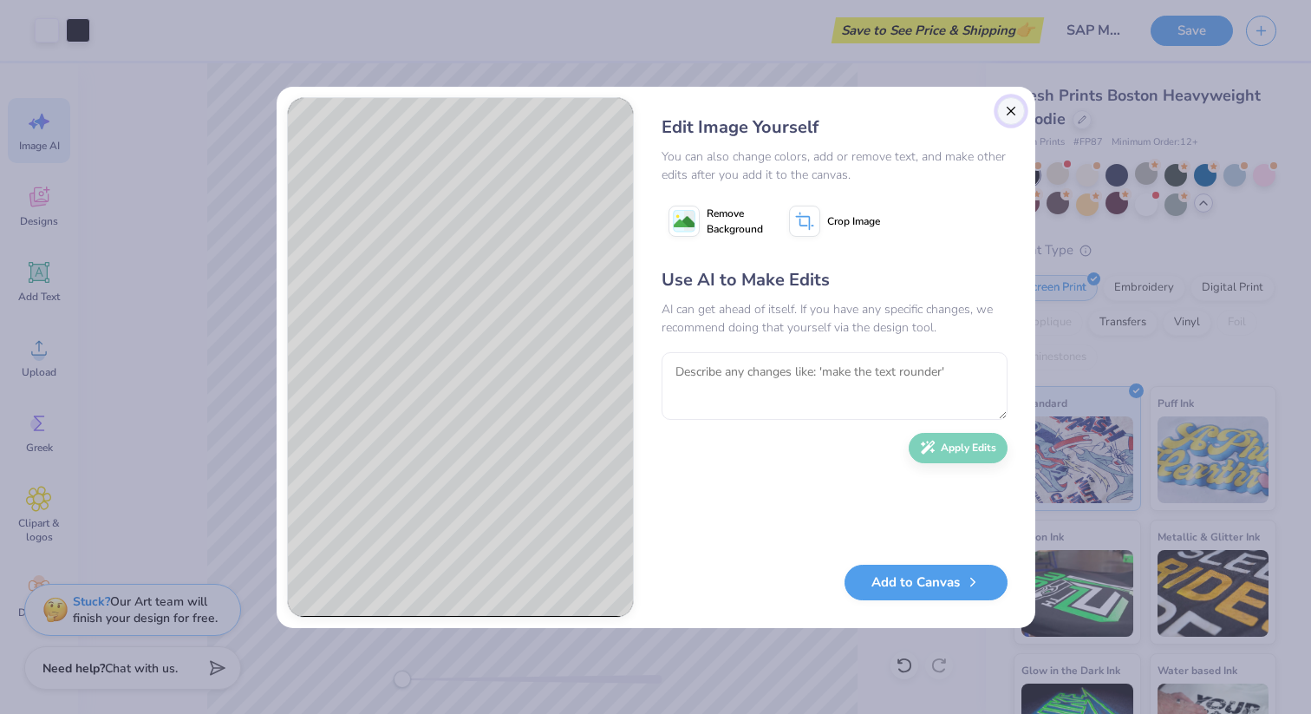
click at [1006, 113] on button "Close" at bounding box center [1011, 111] width 28 height 28
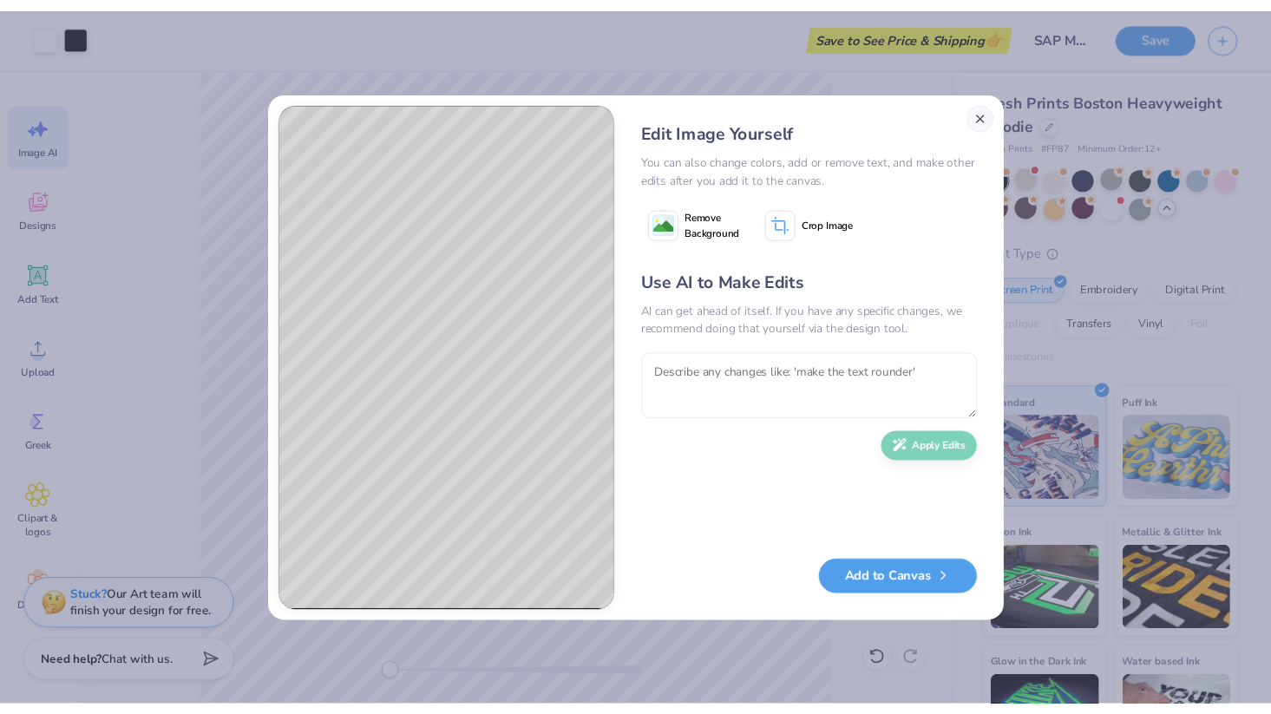
scroll to position [0, 39]
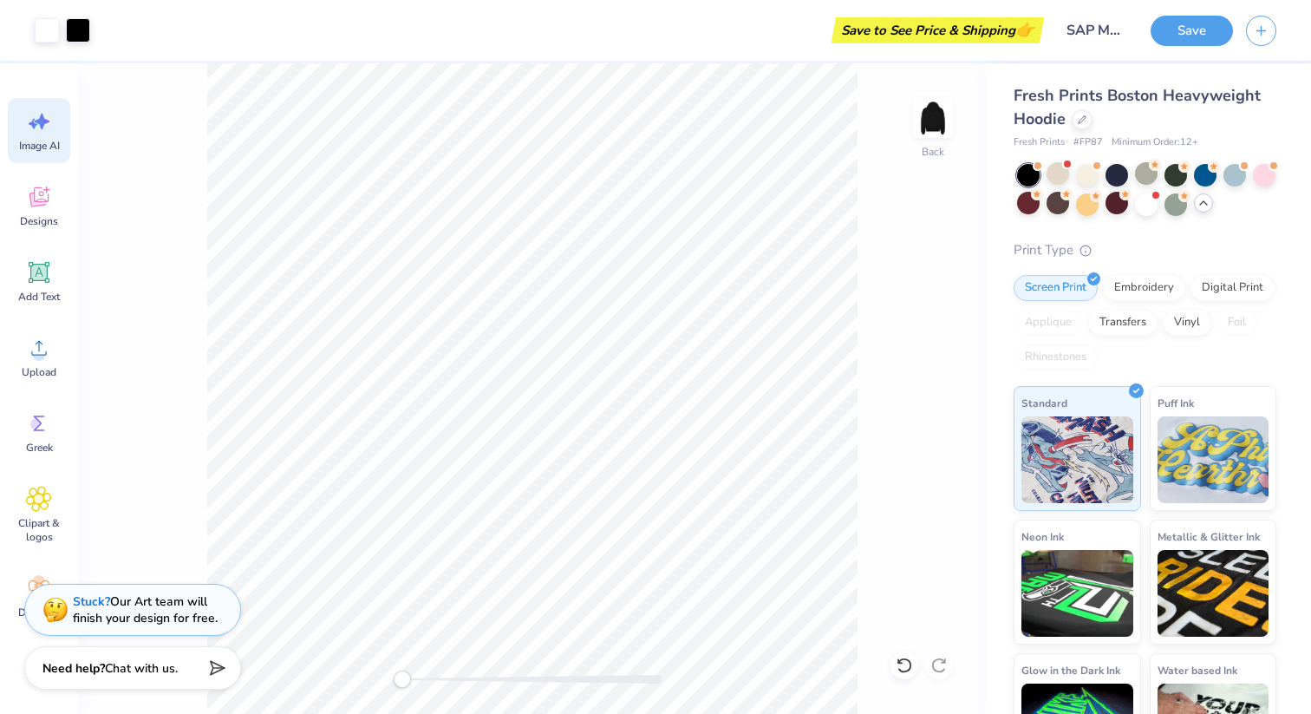
click at [917, 345] on div "Back" at bounding box center [532, 388] width 908 height 650
click at [938, 115] on img at bounding box center [932, 117] width 69 height 69
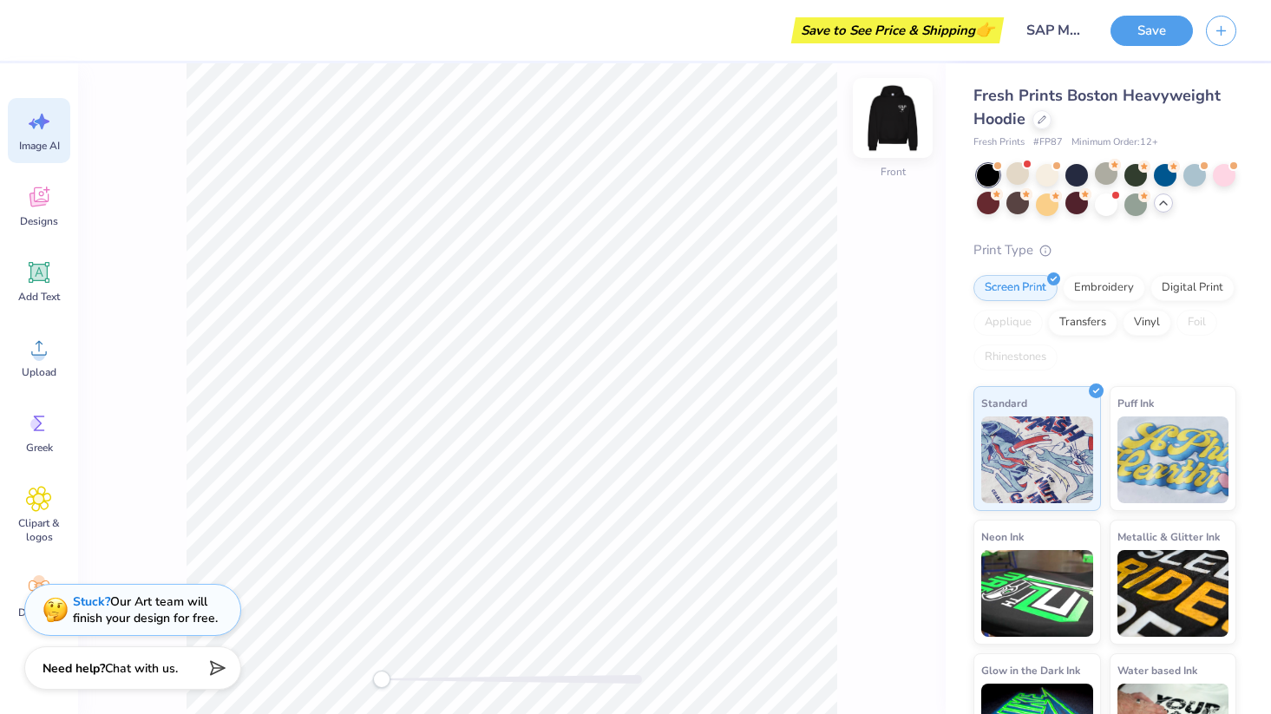
click at [894, 119] on img at bounding box center [892, 117] width 69 height 69
click at [1134, 35] on button "Save" at bounding box center [1151, 28] width 82 height 30
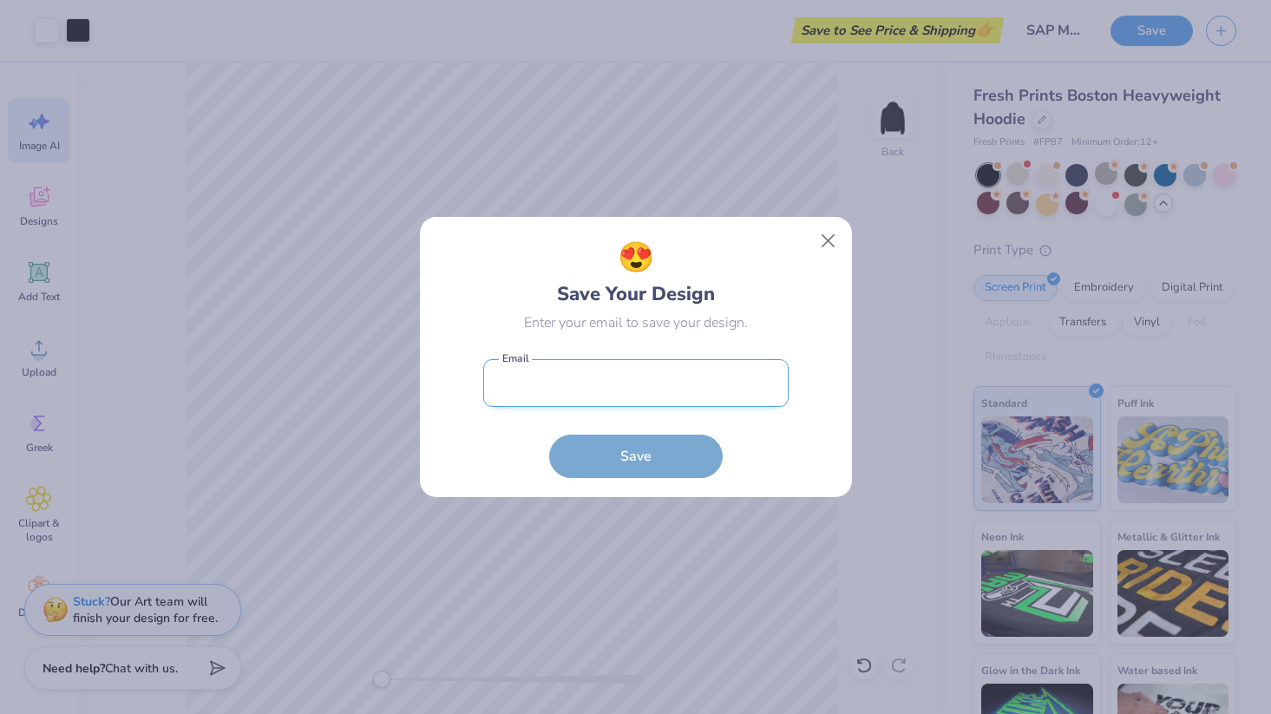
click at [764, 386] on input "email" at bounding box center [635, 383] width 305 height 48
click at [829, 240] on button "Close" at bounding box center [827, 241] width 33 height 33
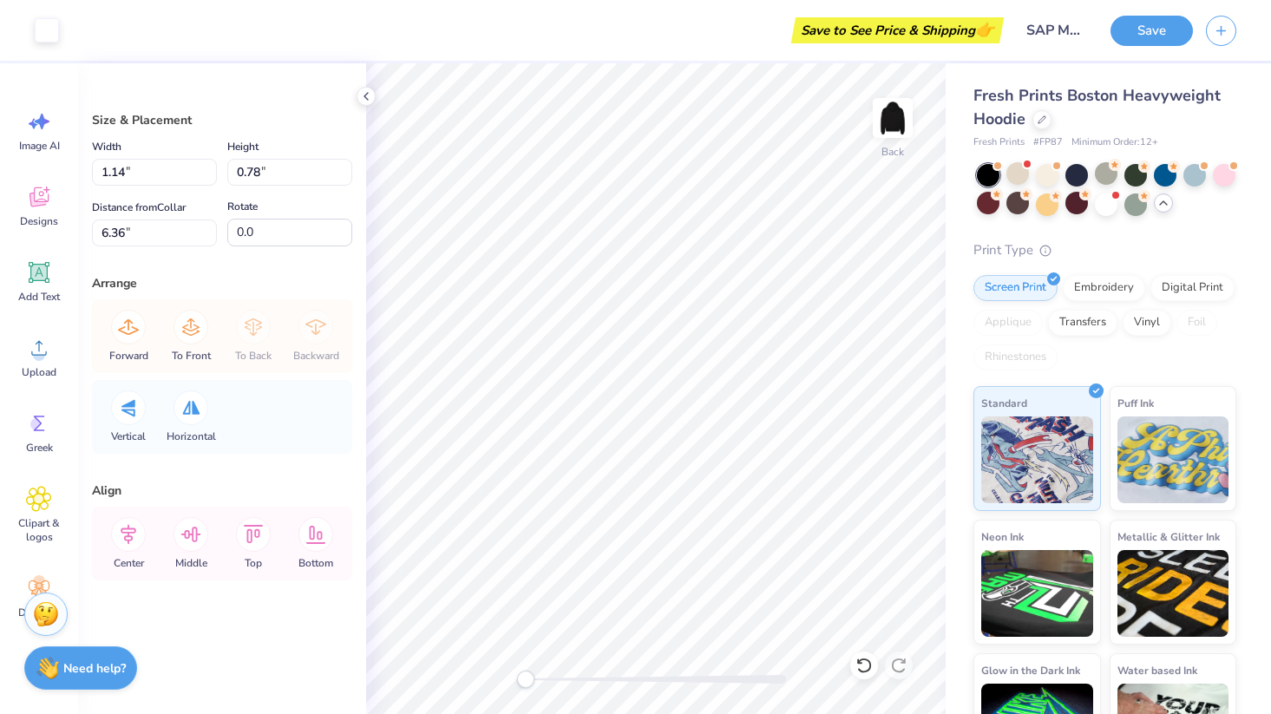
scroll to position [0, 0]
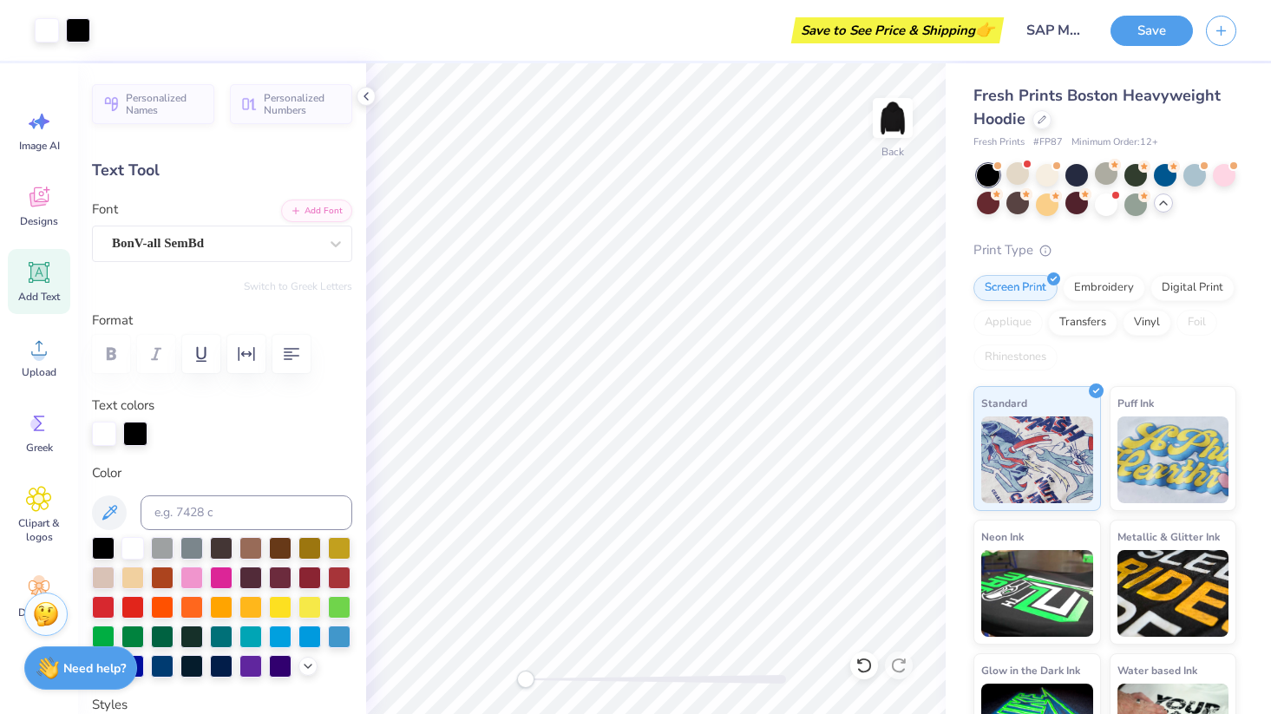
type input "6.49"
type input "4.43"
type input "2.01"
type input "4.21"
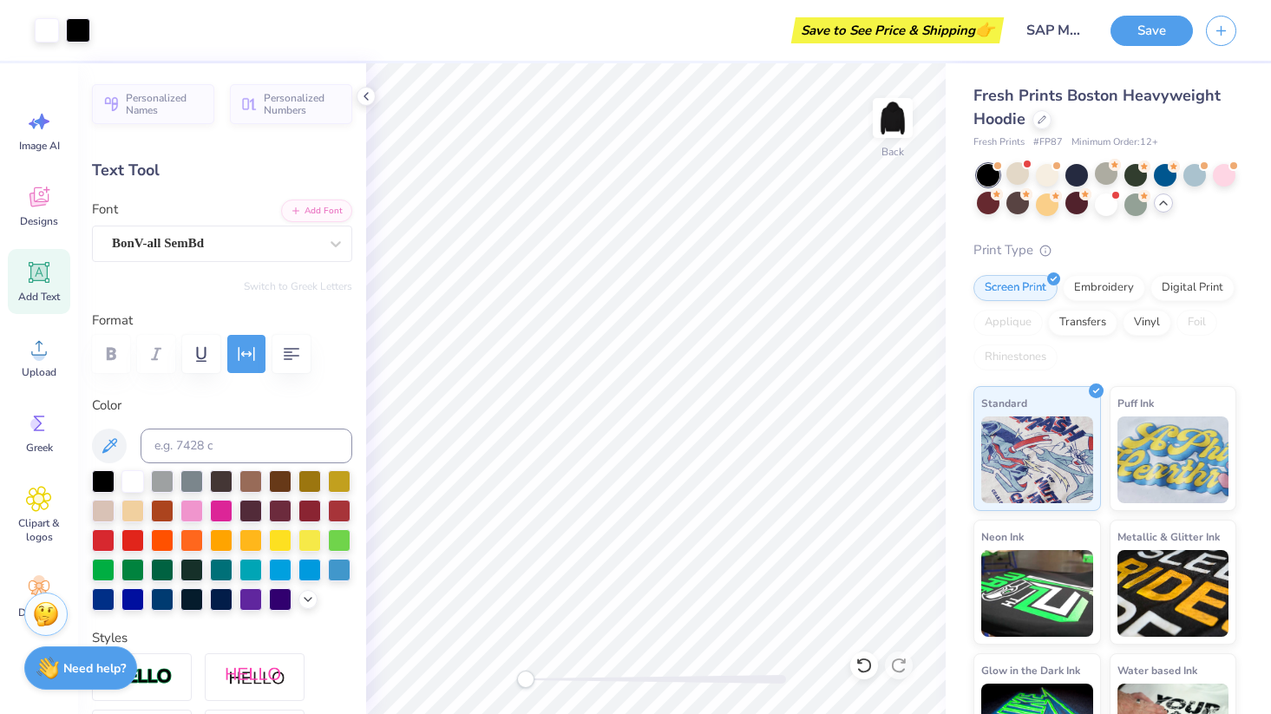
type input "3.03"
type input "0.53"
type input "6.49"
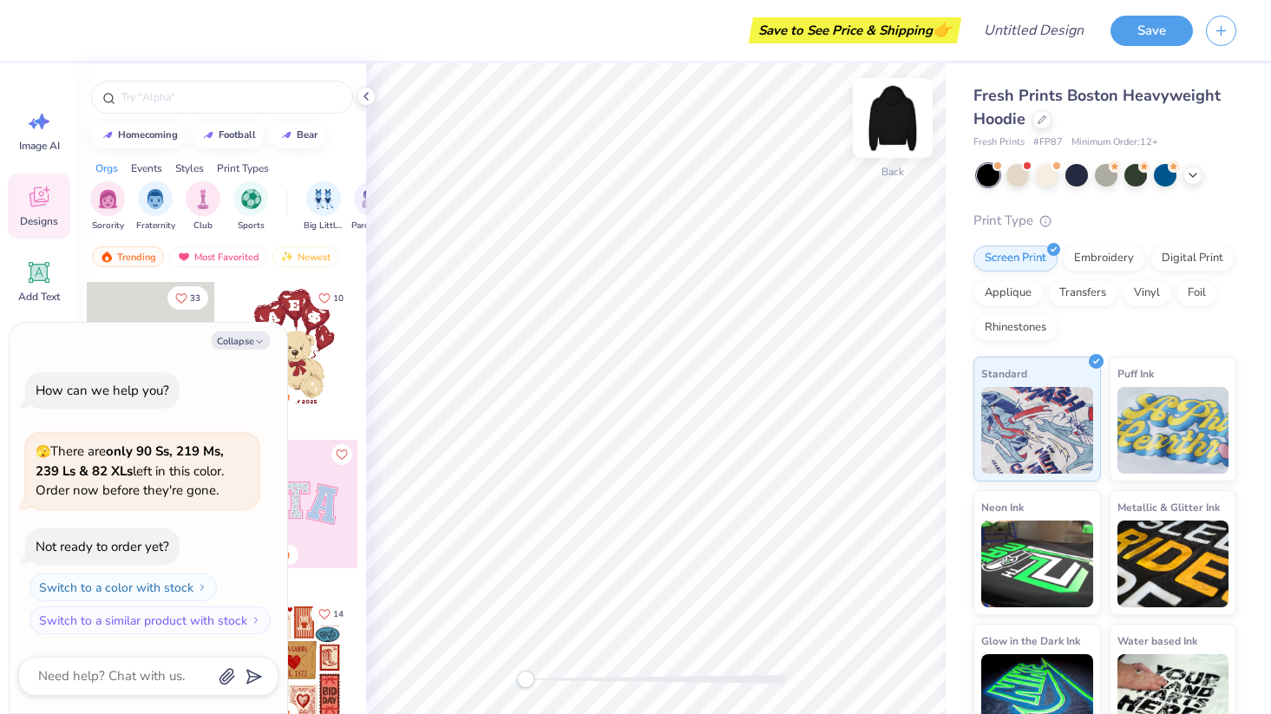
click at [907, 114] on img at bounding box center [892, 117] width 69 height 69
click at [907, 114] on img at bounding box center [892, 118] width 35 height 35
click at [902, 103] on img at bounding box center [892, 117] width 69 height 69
click at [257, 347] on button "Collapse" at bounding box center [241, 340] width 58 height 18
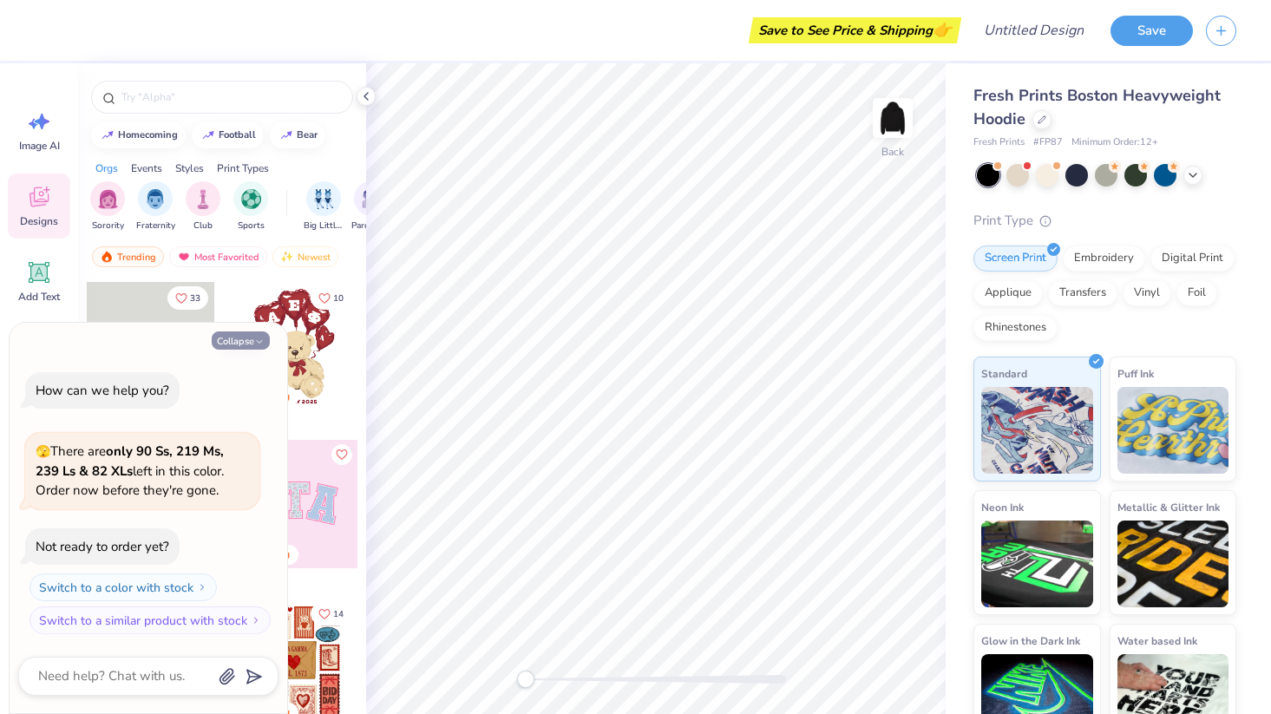
type textarea "x"
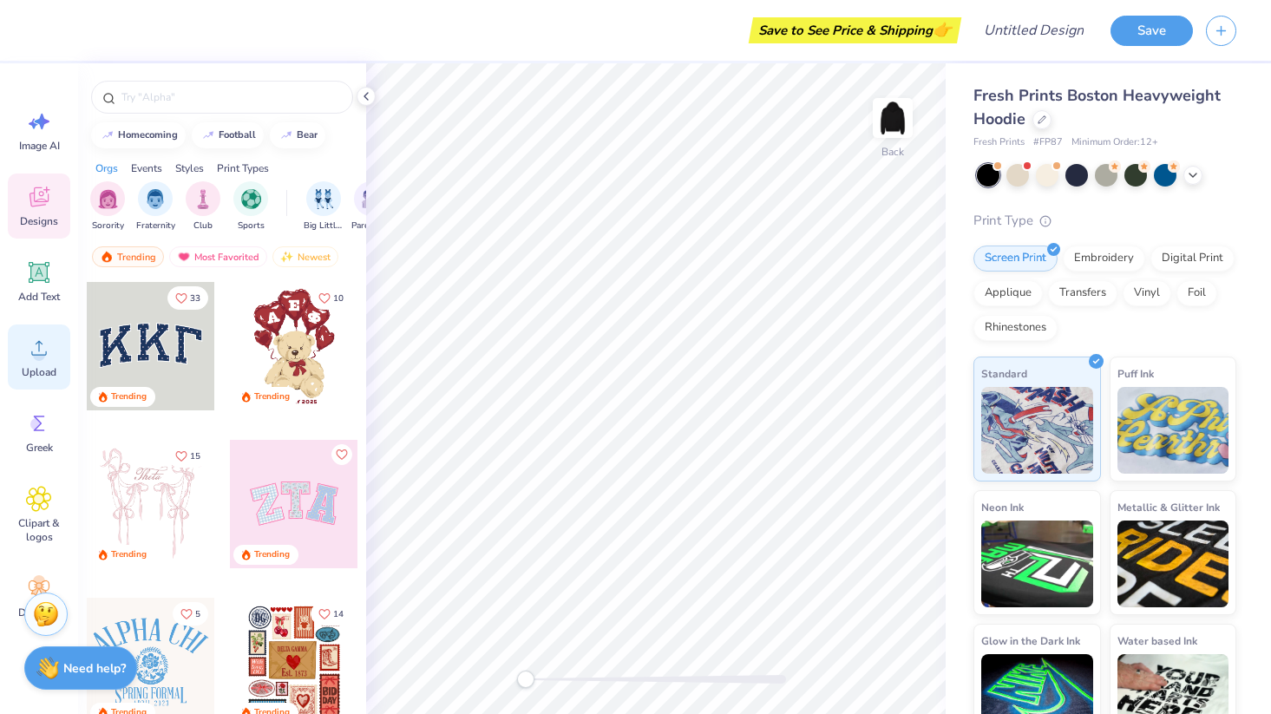
click at [52, 372] on span "Upload" at bounding box center [39, 372] width 35 height 14
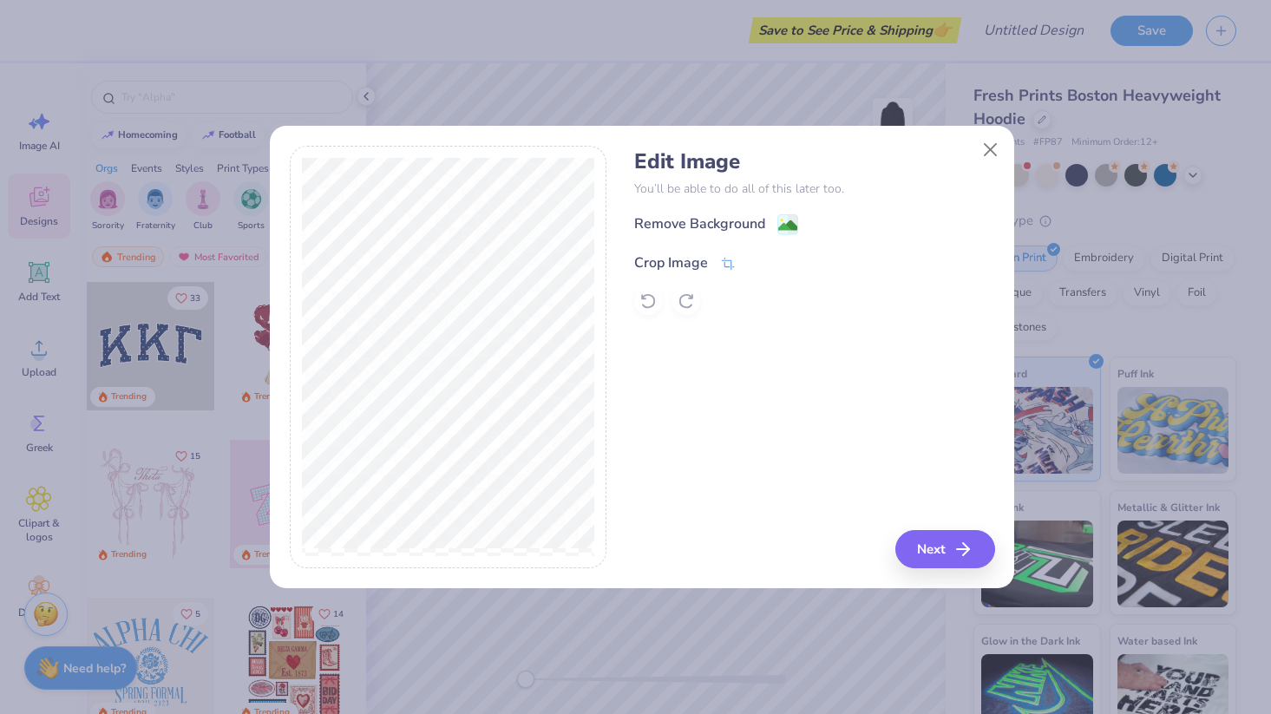
click at [659, 260] on div "Crop Image" at bounding box center [671, 262] width 74 height 21
click at [659, 256] on div "Crop Image" at bounding box center [671, 261] width 74 height 21
click at [777, 262] on icon at bounding box center [782, 261] width 10 height 10
click at [754, 227] on div "Remove Background" at bounding box center [699, 225] width 131 height 21
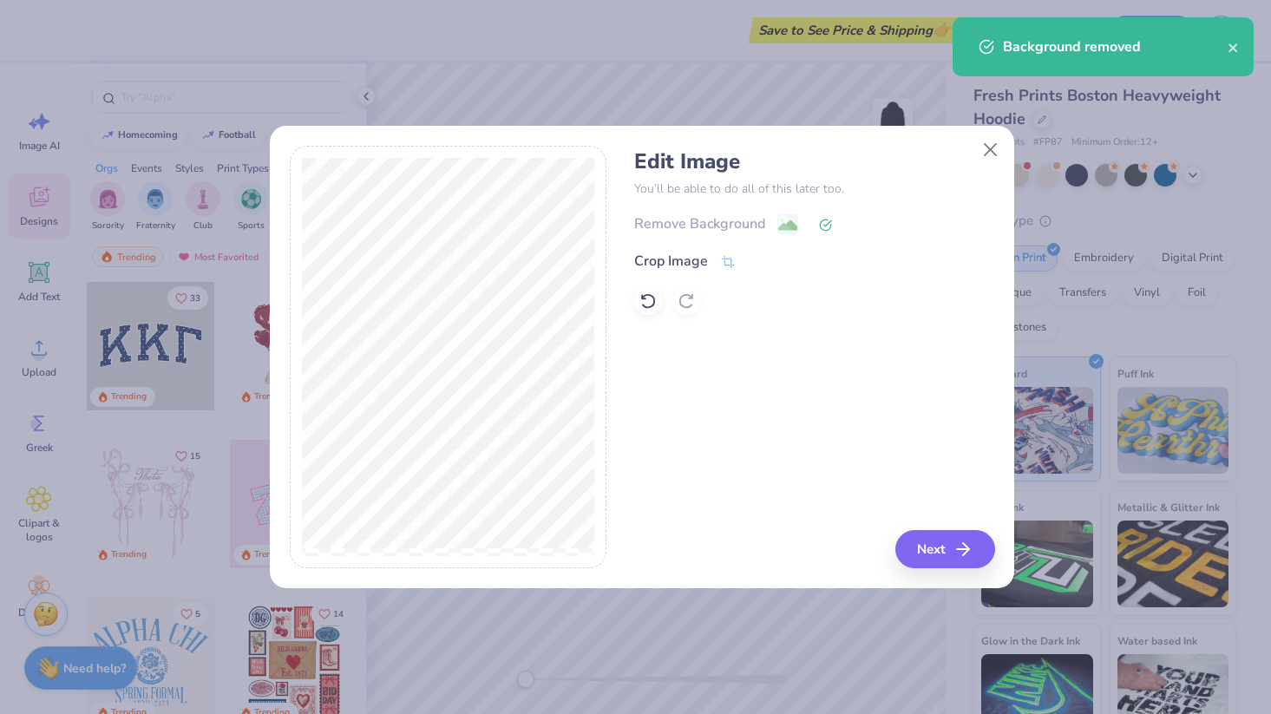
click at [784, 225] on div "Remove Background" at bounding box center [814, 224] width 360 height 22
click at [827, 225] on icon at bounding box center [825, 225] width 13 height 13
click at [765, 224] on div "Remove Background" at bounding box center [814, 224] width 360 height 22
click at [993, 139] on button "Close" at bounding box center [990, 150] width 33 height 33
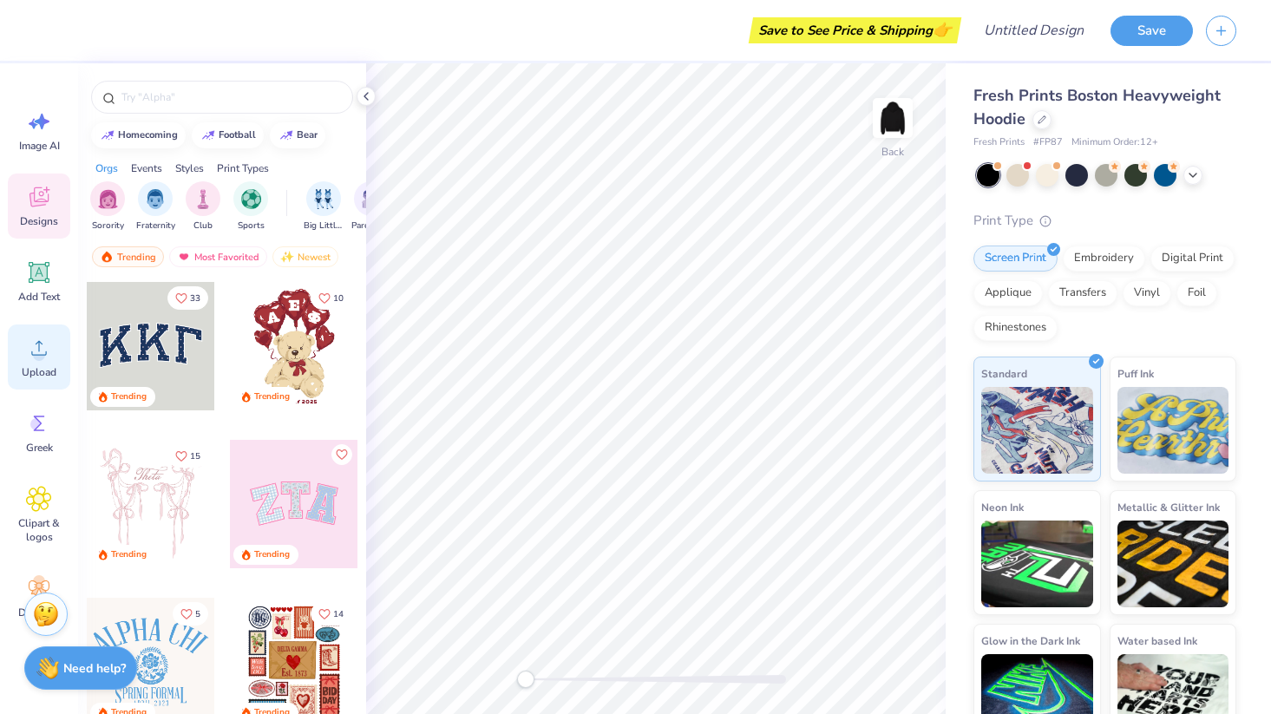
click at [34, 348] on icon at bounding box center [39, 348] width 26 height 26
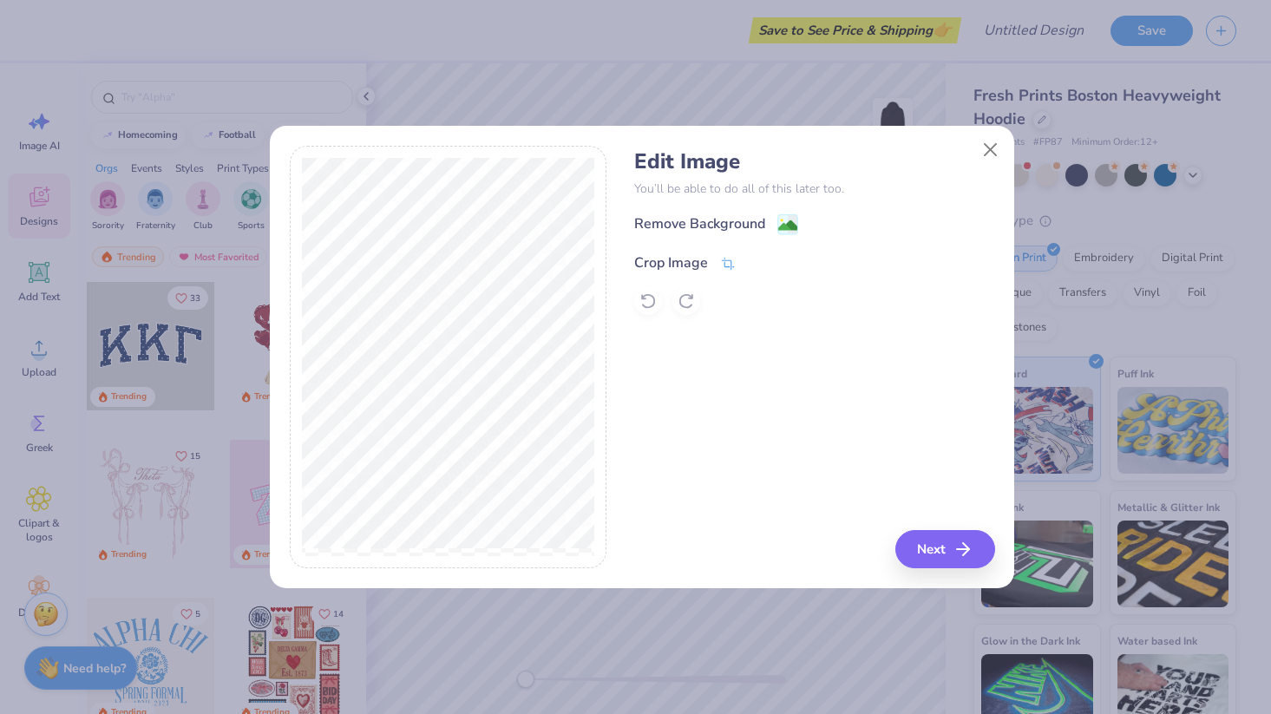
click at [704, 259] on div "Crop Image" at bounding box center [671, 262] width 74 height 21
click at [596, 483] on div at bounding box center [448, 357] width 317 height 423
click at [825, 414] on div "Edit Image You’ll be able to do all of this later too. Remove Background Crop I…" at bounding box center [814, 357] width 360 height 423
click at [755, 262] on icon at bounding box center [757, 261] width 10 height 10
click at [957, 552] on icon "button" at bounding box center [967, 549] width 21 height 21
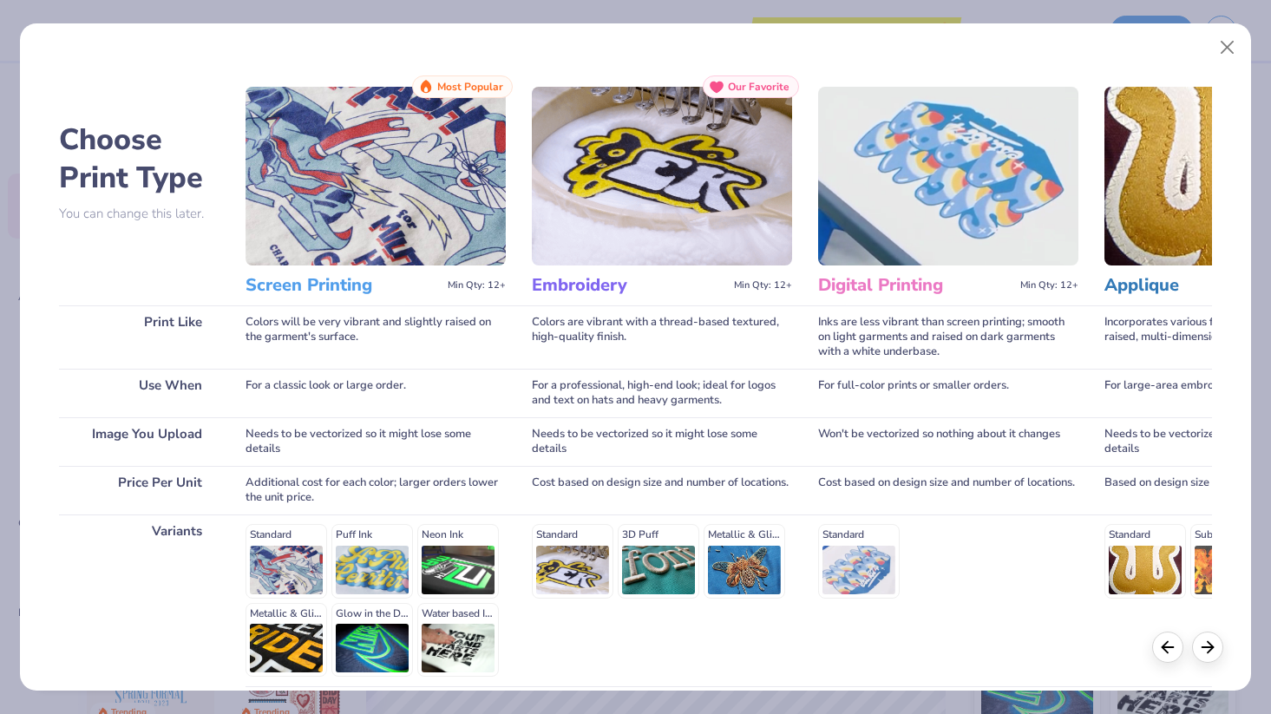
click at [419, 214] on img at bounding box center [375, 176] width 260 height 179
click at [401, 276] on h3 "Screen Printing" at bounding box center [342, 285] width 195 height 23
click at [353, 297] on h3 "Screen Printing" at bounding box center [342, 285] width 195 height 23
click at [393, 214] on img at bounding box center [375, 176] width 260 height 179
click at [344, 292] on h3 "Screen Printing" at bounding box center [342, 285] width 195 height 23
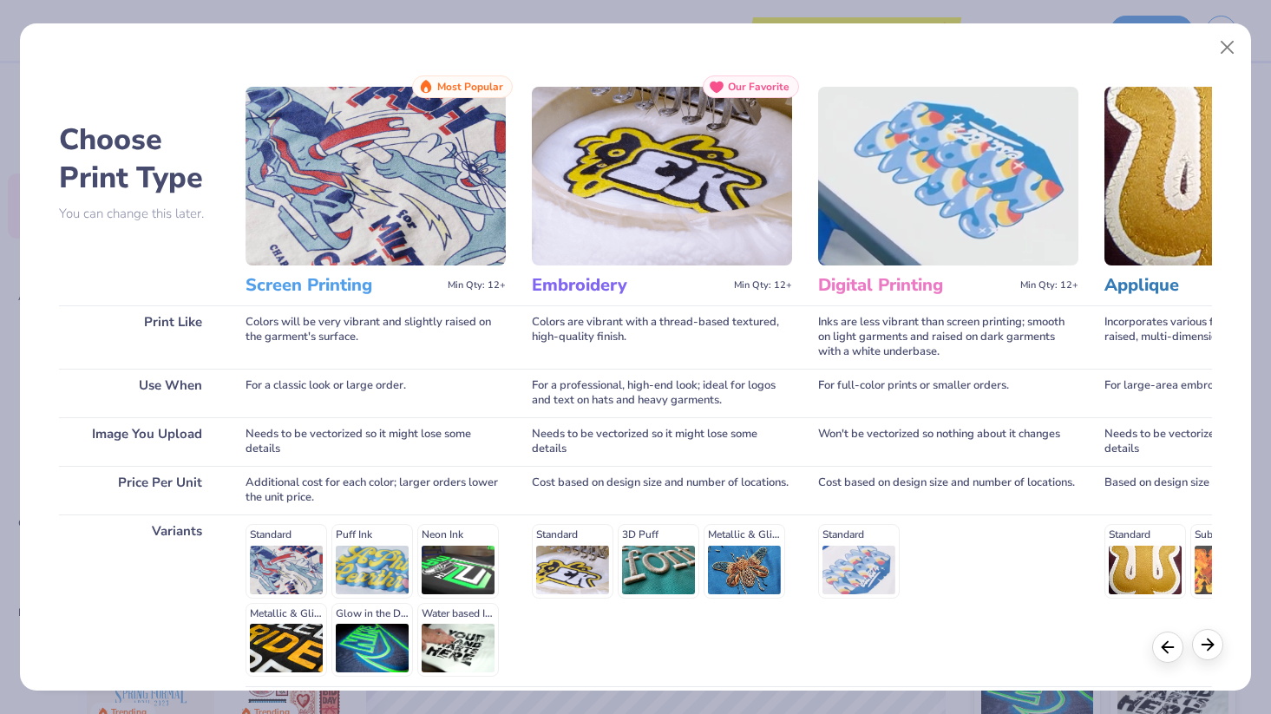
click at [1209, 647] on icon at bounding box center [1207, 644] width 19 height 19
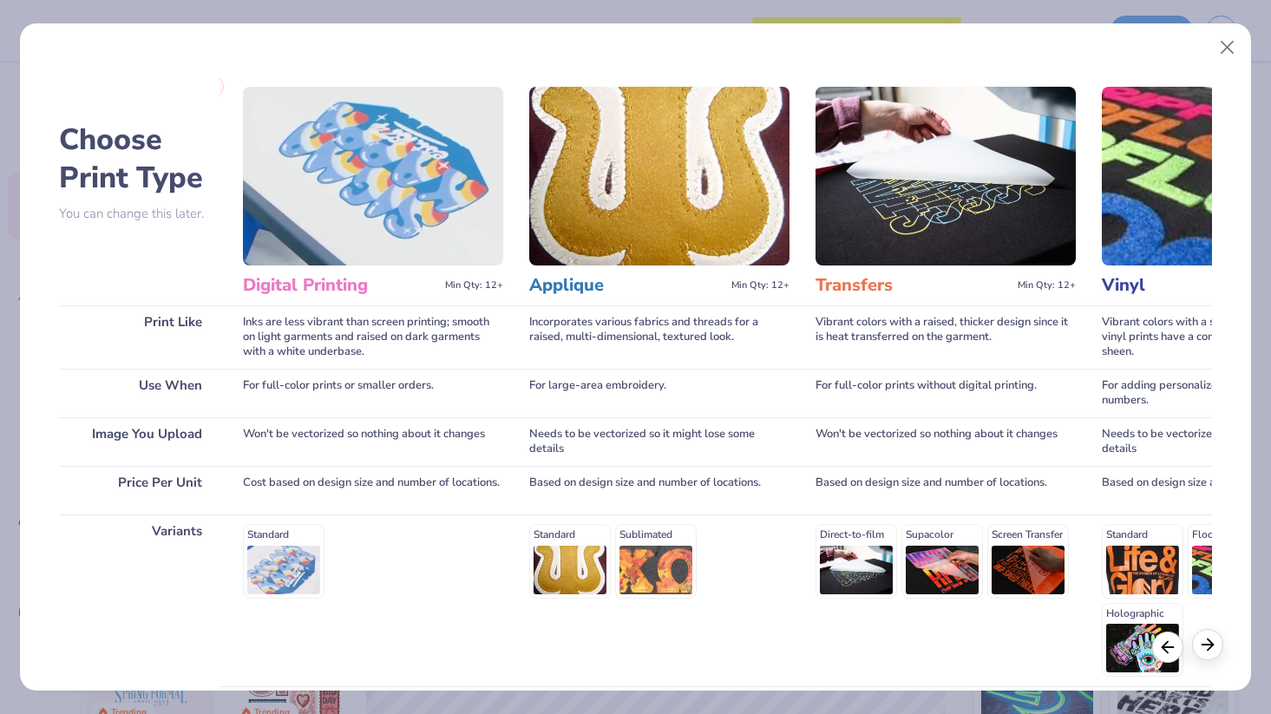
click at [1209, 647] on polyline at bounding box center [1209, 643] width 5 height 11
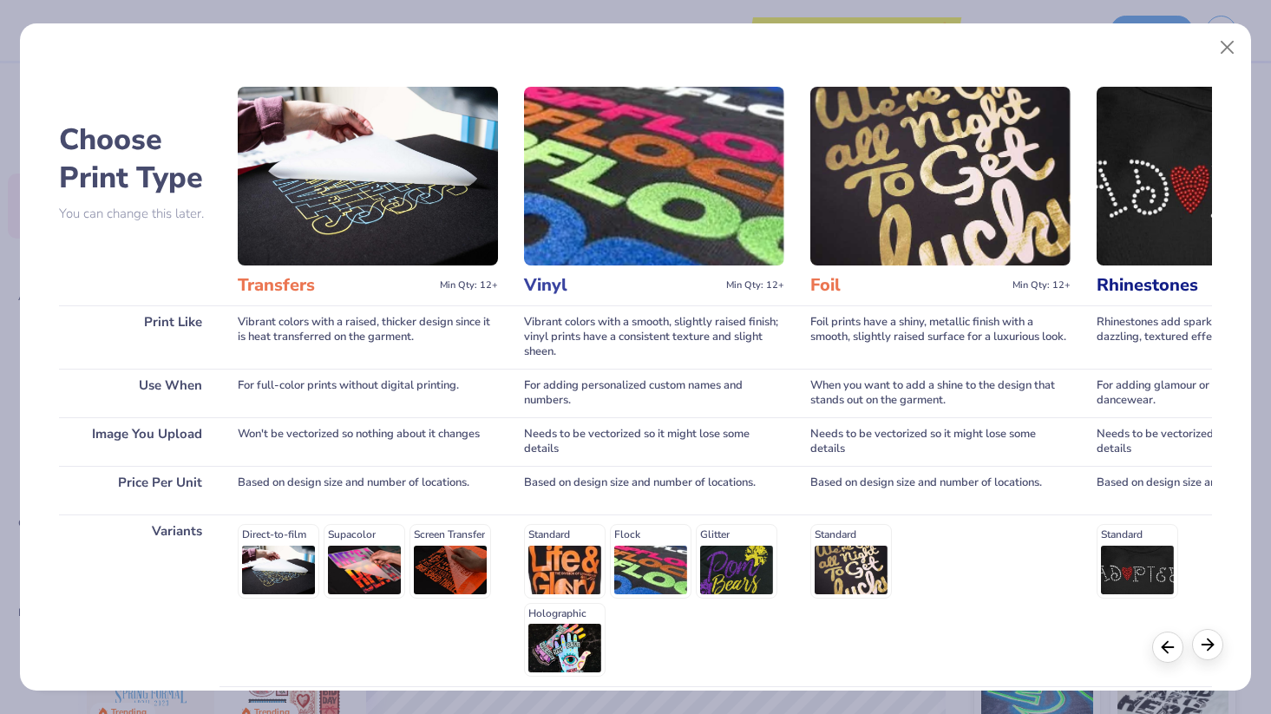
click at [1209, 647] on polyline at bounding box center [1209, 643] width 5 height 11
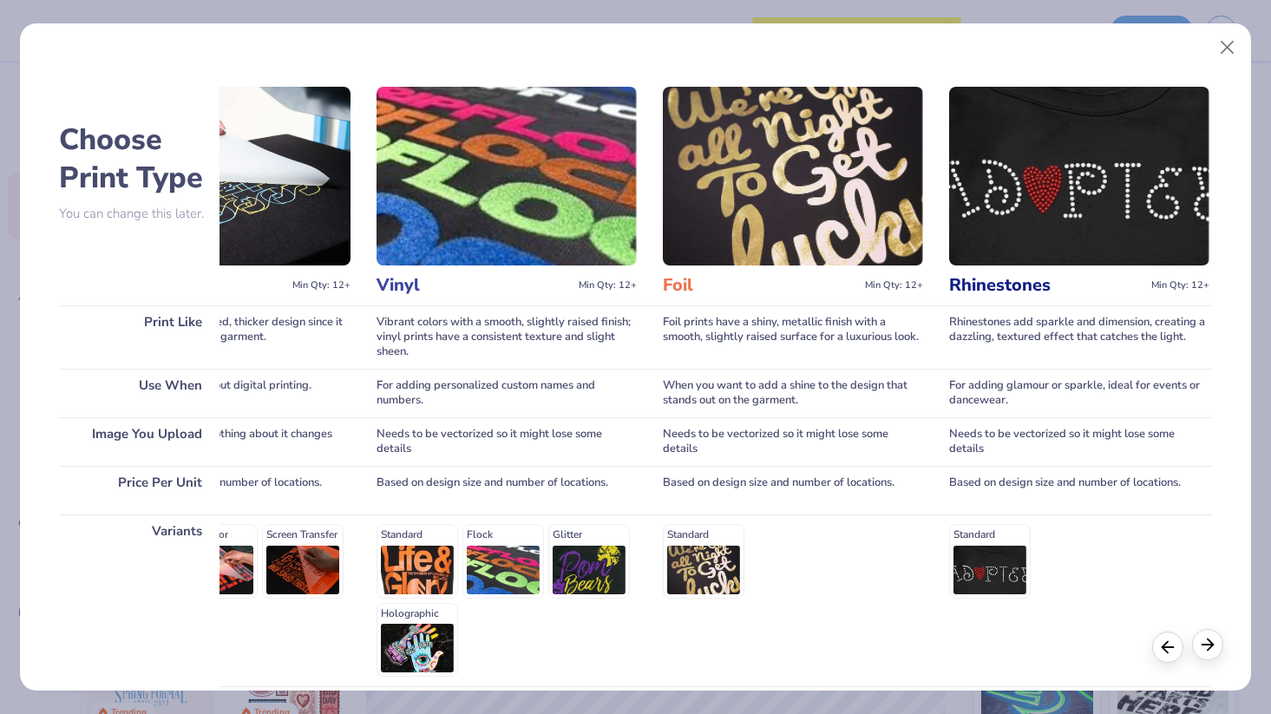
scroll to position [0, 1323]
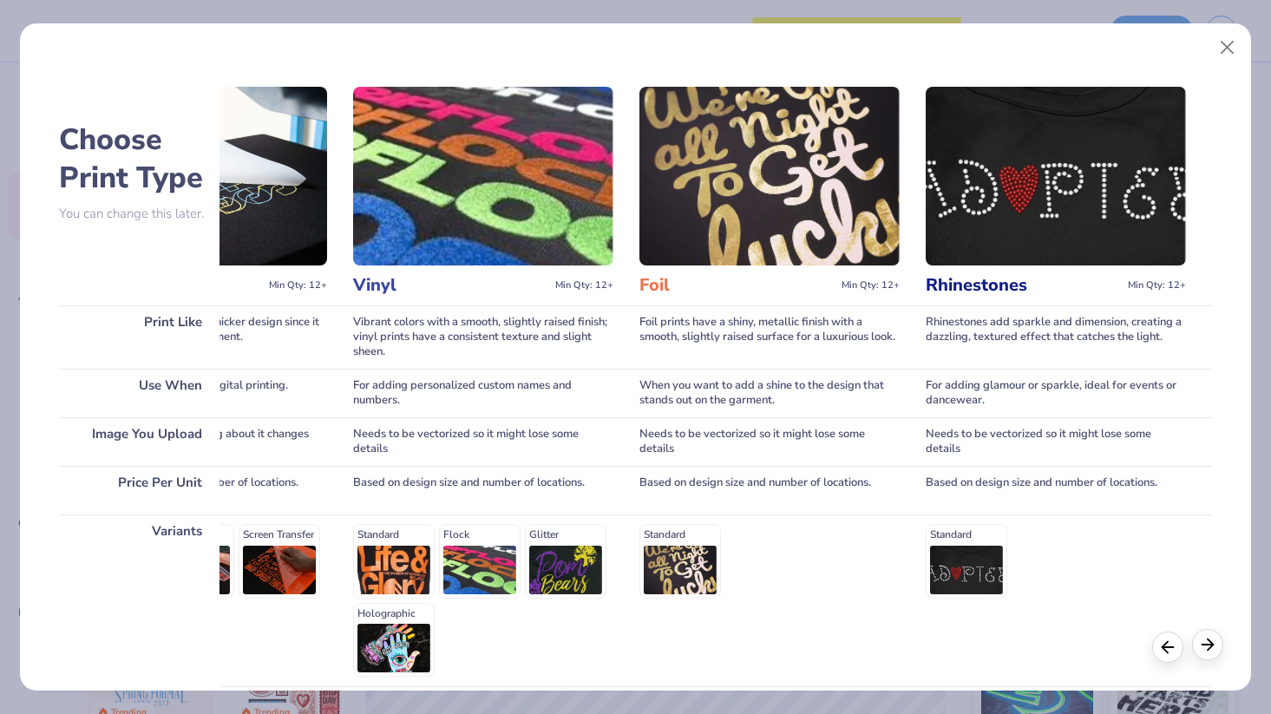
click at [1209, 647] on polyline at bounding box center [1209, 643] width 5 height 11
click at [1232, 55] on button "Close" at bounding box center [1227, 47] width 33 height 33
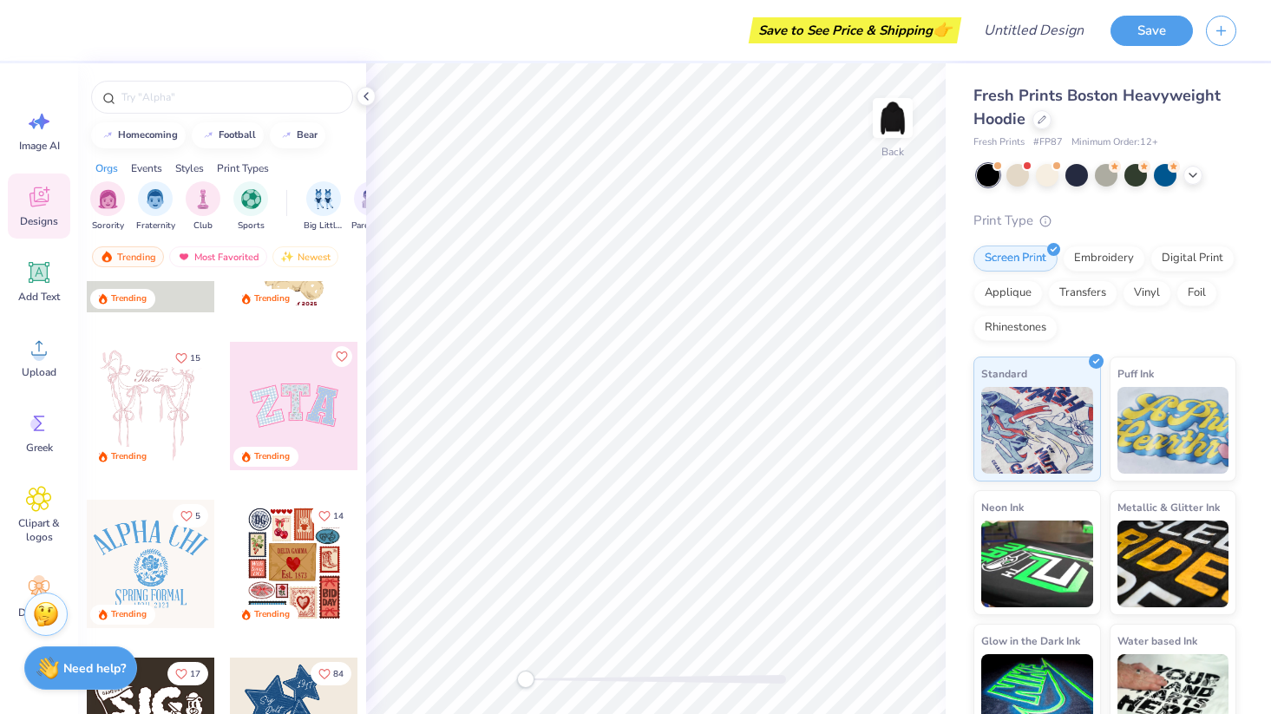
scroll to position [0, 0]
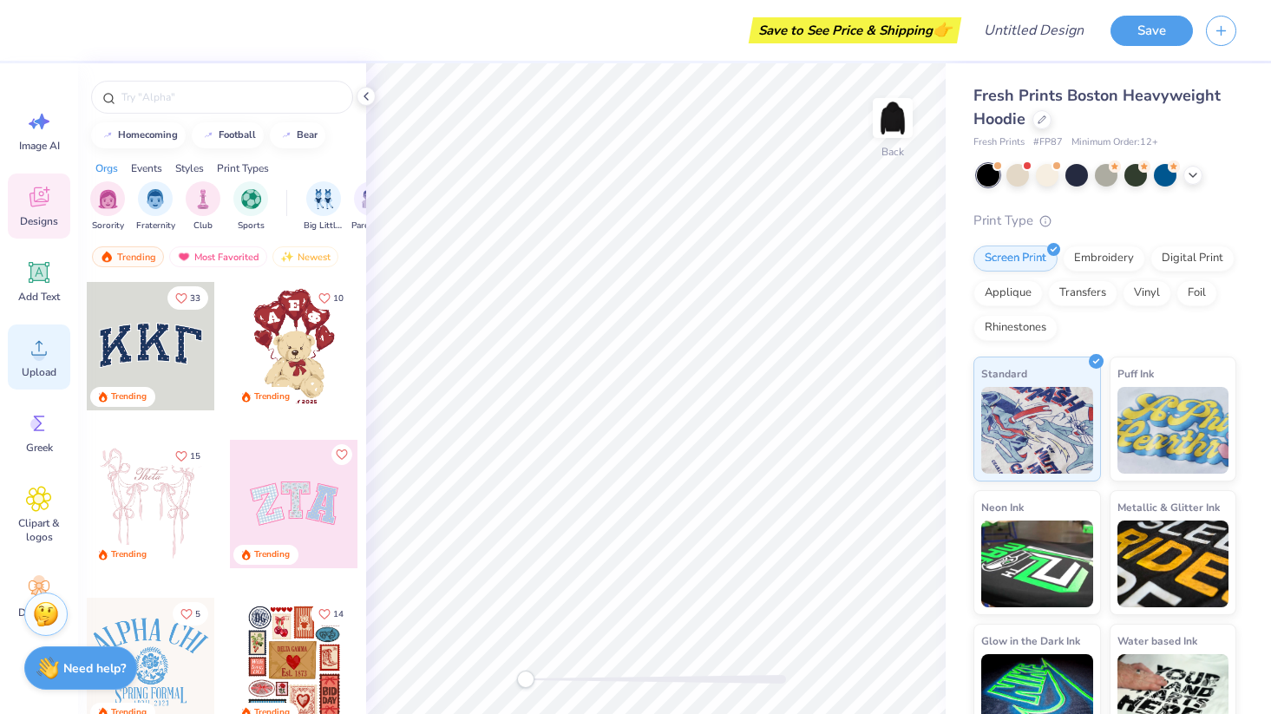
click at [43, 354] on circle at bounding box center [39, 355] width 12 height 12
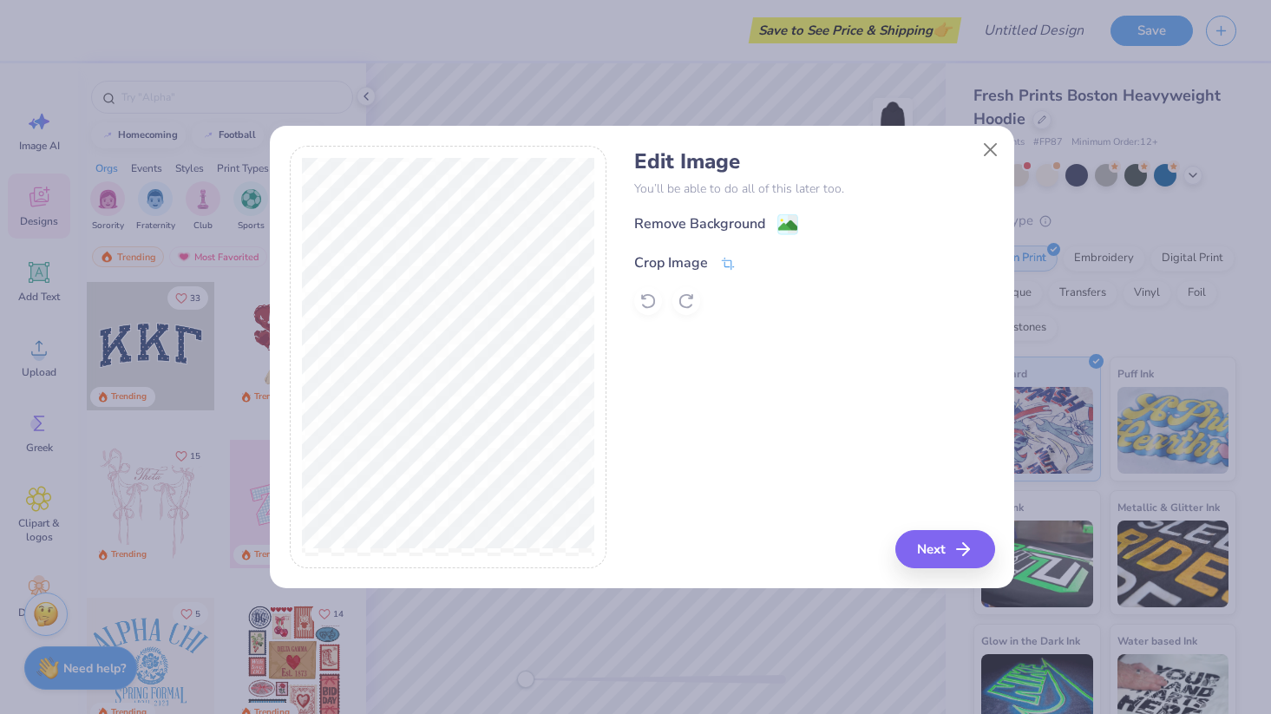
click at [672, 262] on div "Crop Image" at bounding box center [671, 262] width 74 height 21
click at [760, 262] on icon at bounding box center [757, 261] width 10 height 10
click at [938, 549] on button "Next" at bounding box center [948, 549] width 100 height 38
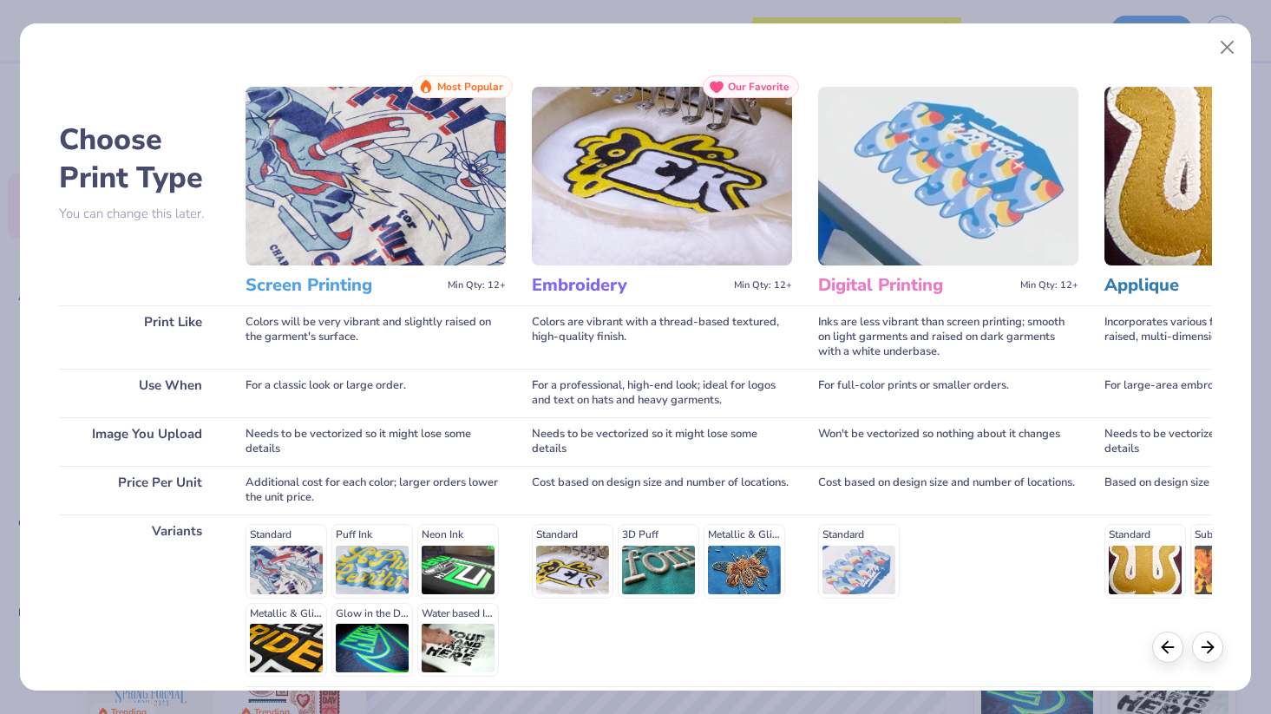
click at [306, 292] on h3 "Screen Printing" at bounding box center [342, 285] width 195 height 23
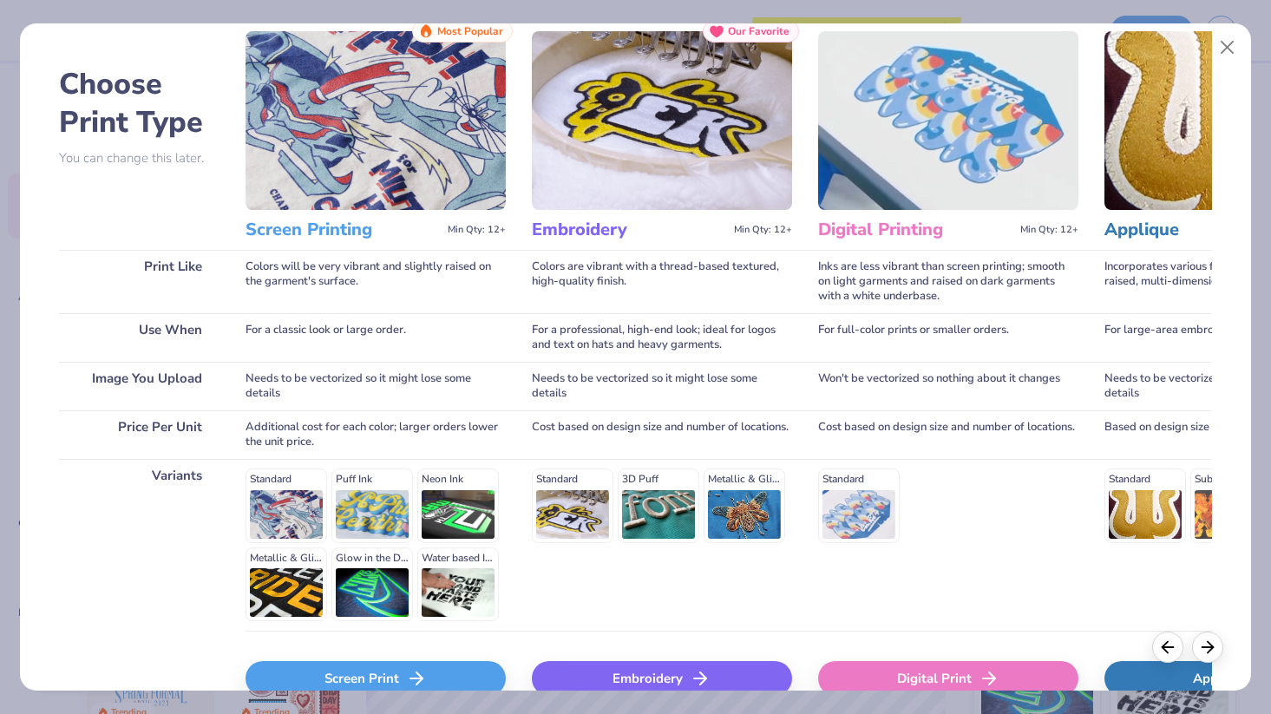
scroll to position [151, 0]
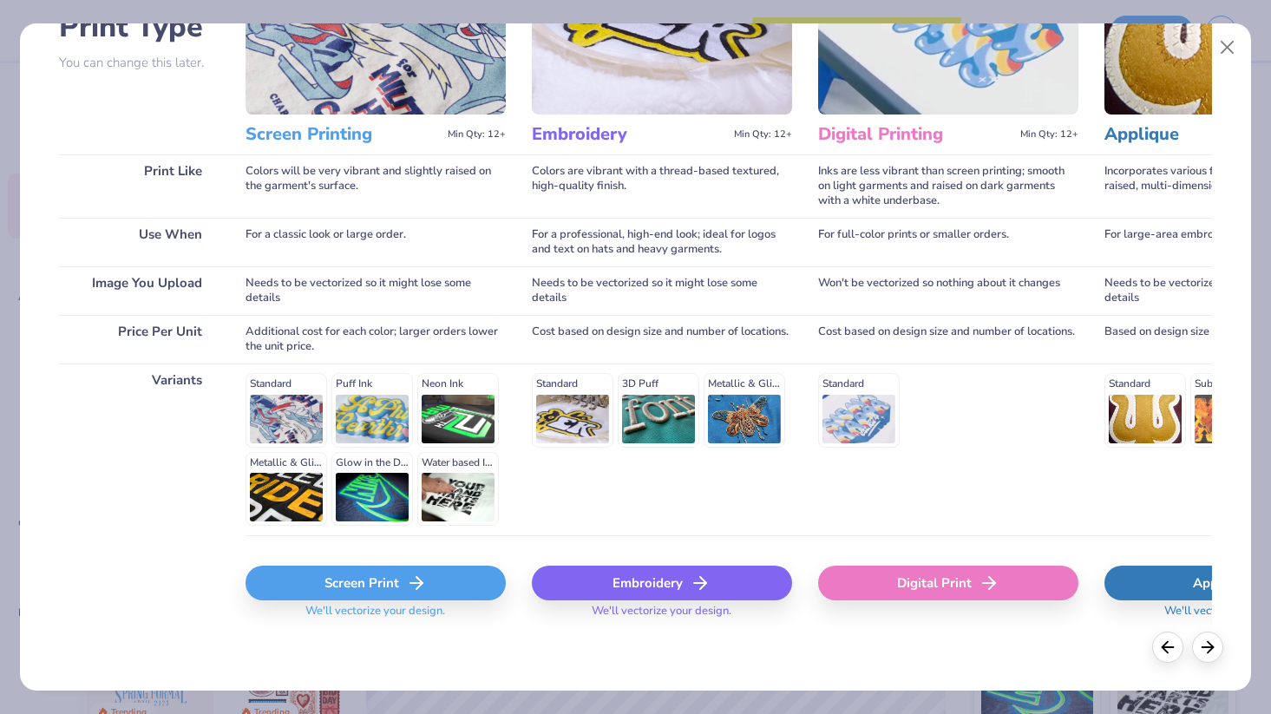
click at [375, 583] on div "Screen Print" at bounding box center [375, 582] width 260 height 35
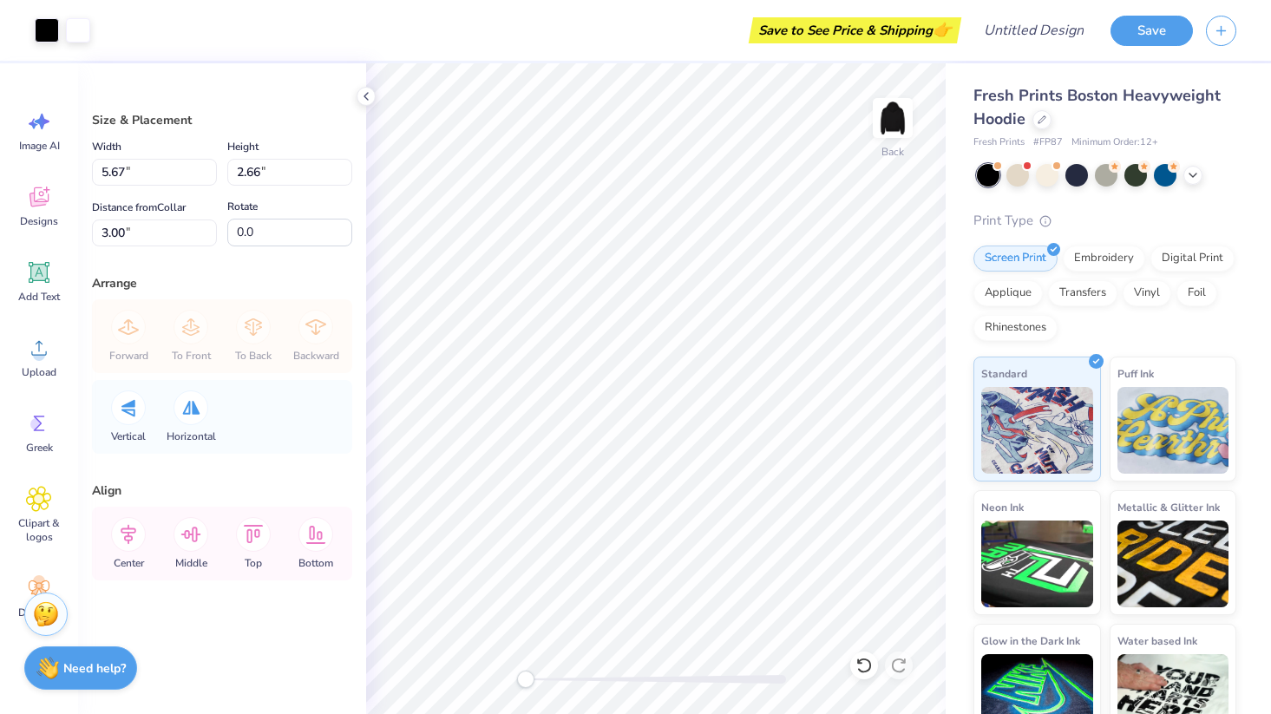
type input "5.67"
type input "2.66"
type input "3.00"
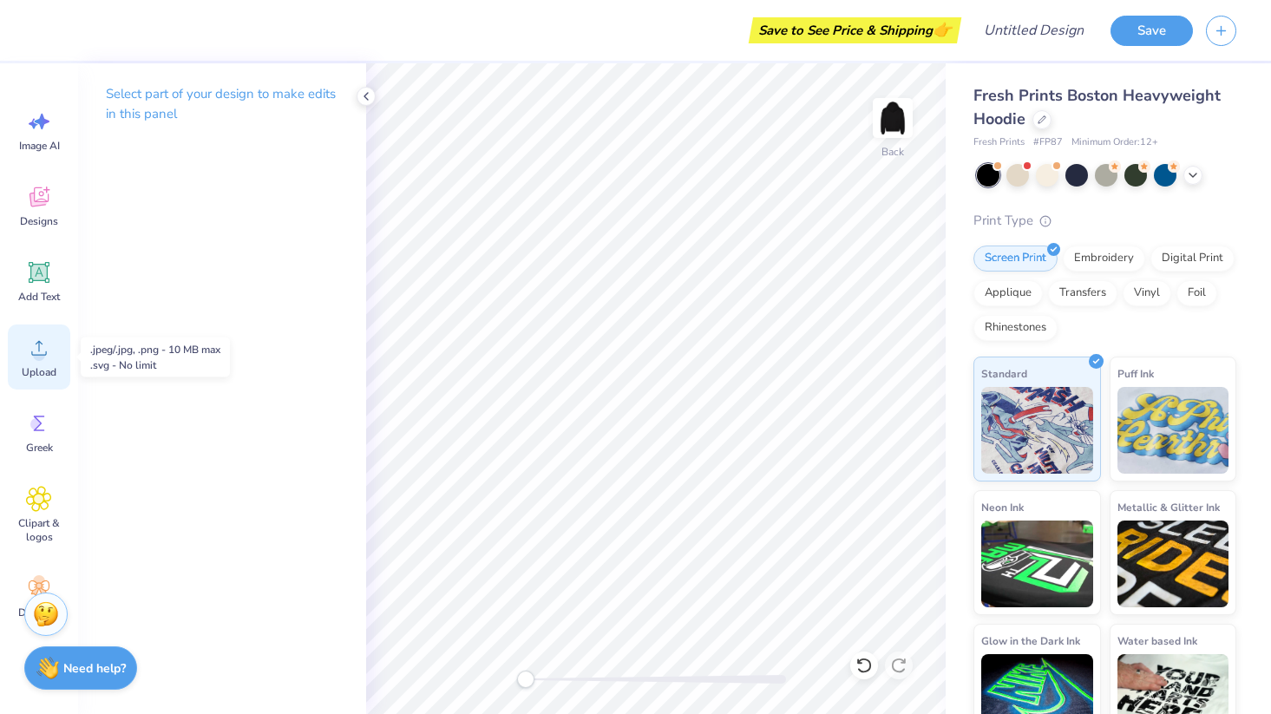
click at [36, 363] on div "Upload" at bounding box center [39, 356] width 62 height 65
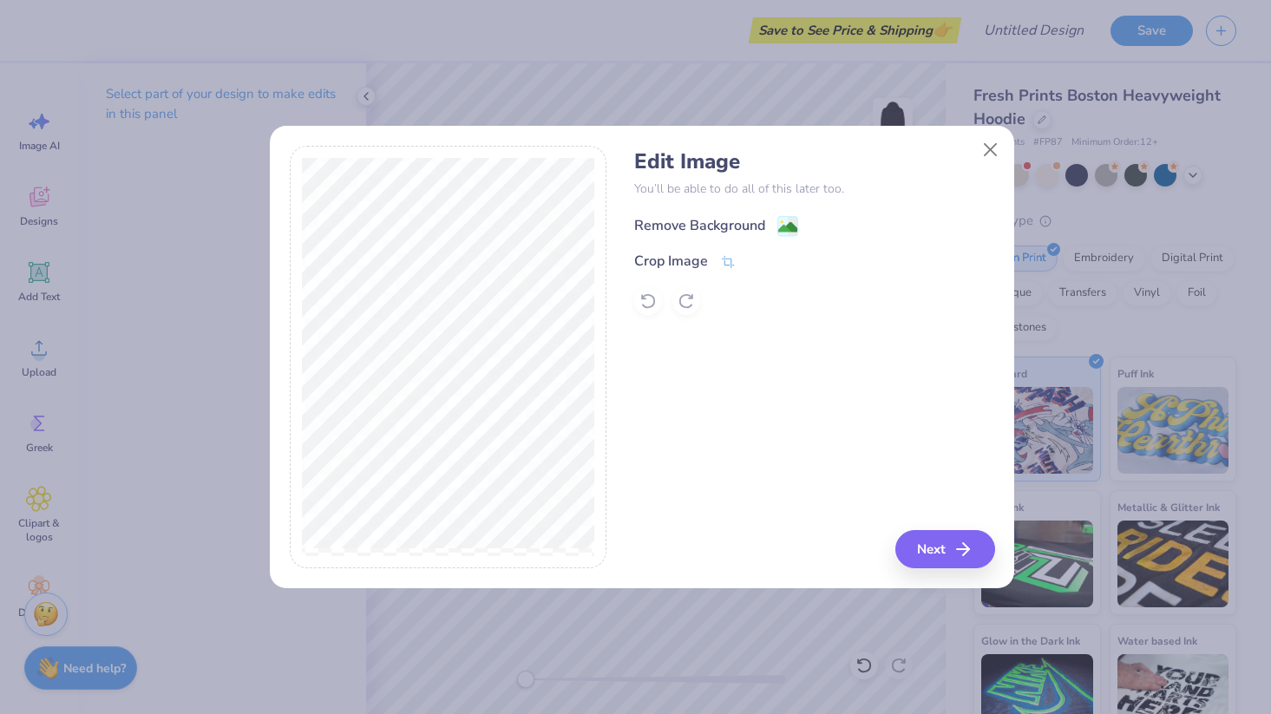
click at [662, 223] on div "Remove Background" at bounding box center [699, 225] width 131 height 21
click at [945, 541] on button "Next" at bounding box center [948, 549] width 100 height 38
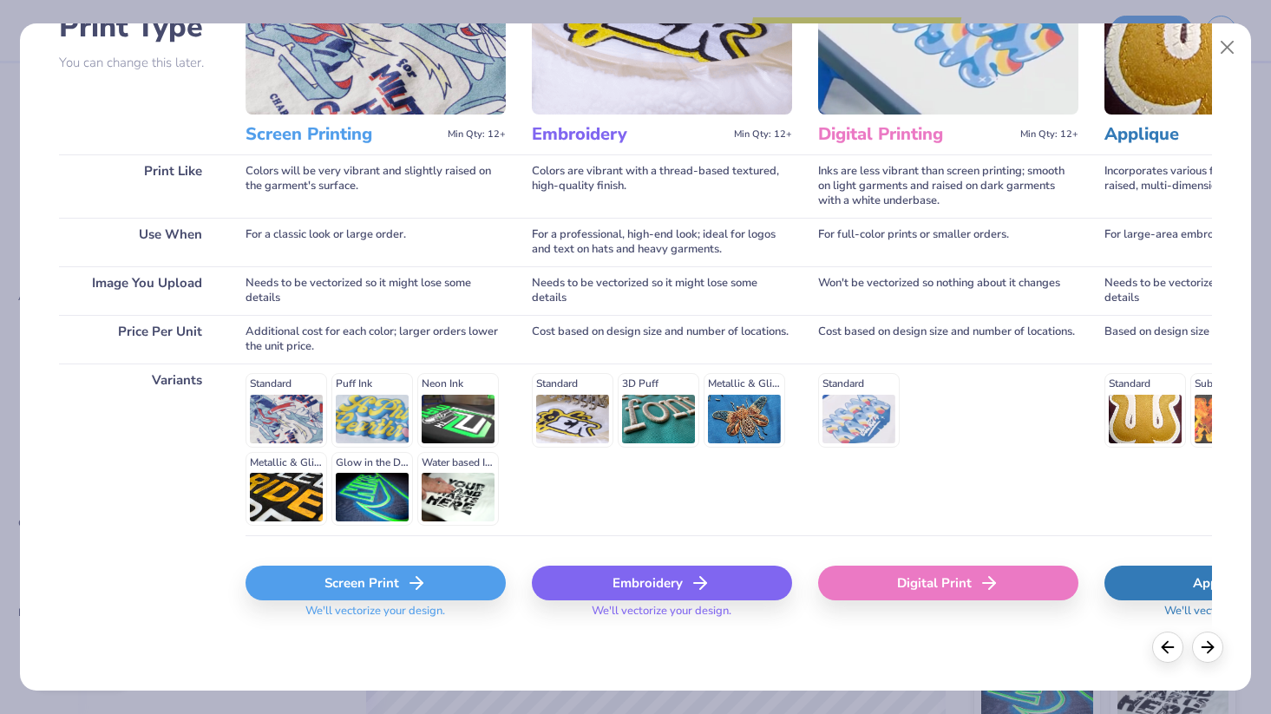
click at [375, 582] on div "Screen Print" at bounding box center [375, 582] width 260 height 35
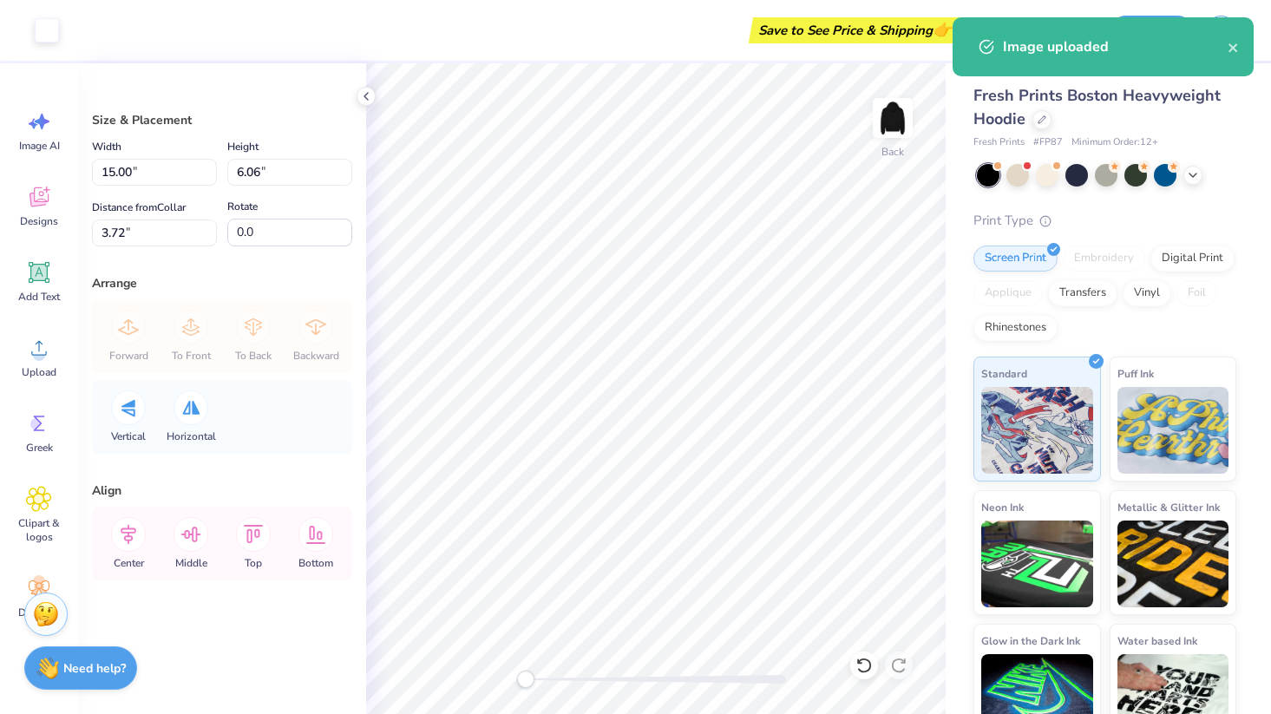
type input "4.94"
type input "2.00"
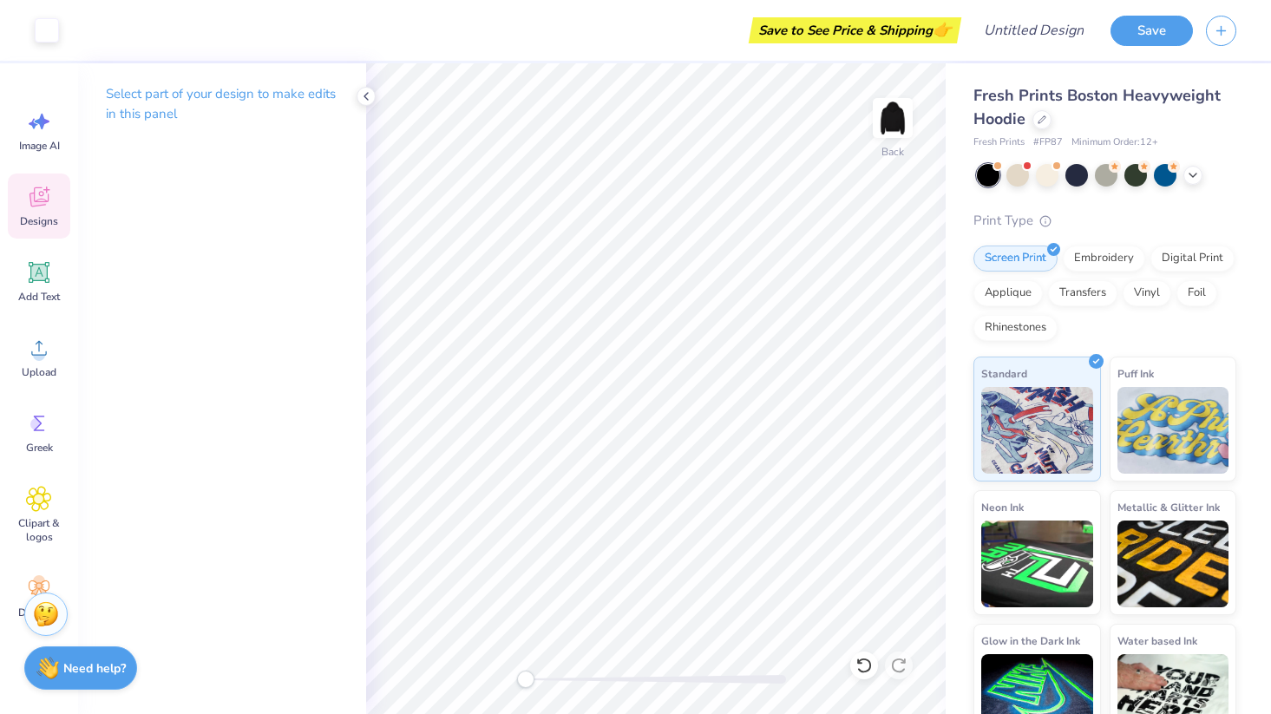
click at [35, 190] on icon at bounding box center [39, 197] width 26 height 26
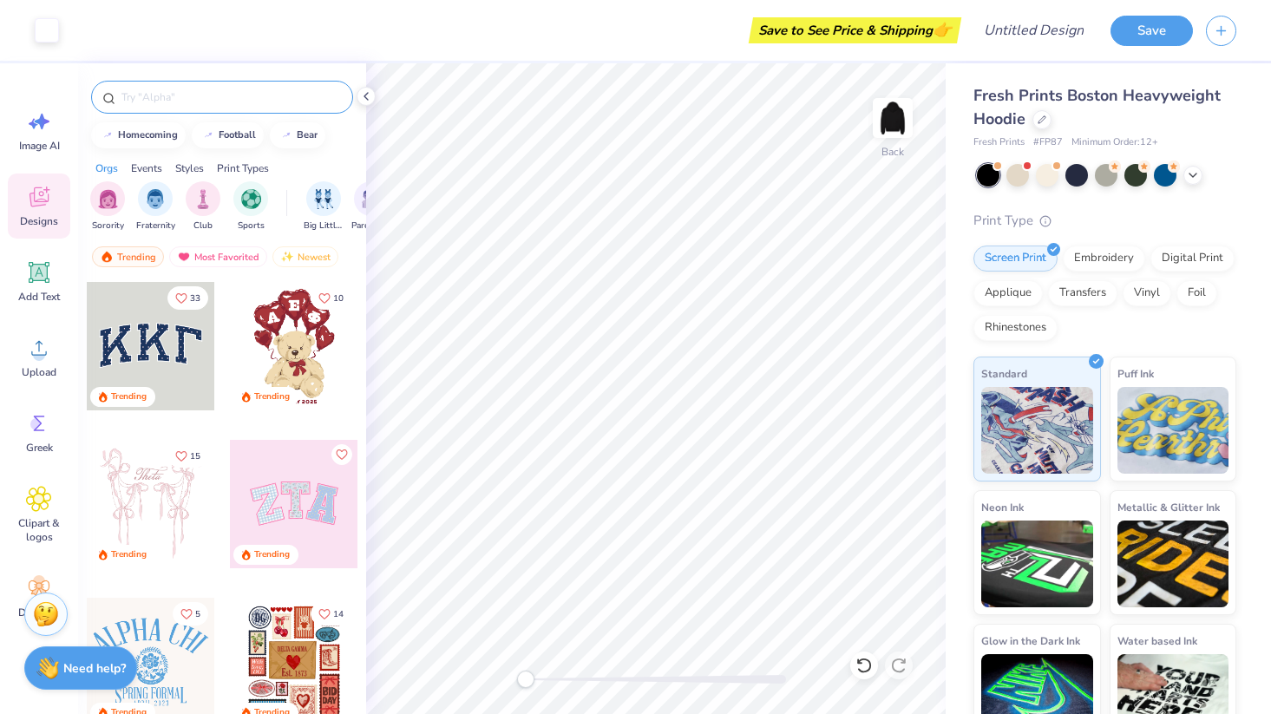
click at [162, 95] on input "text" at bounding box center [231, 96] width 222 height 17
click at [45, 128] on icon at bounding box center [39, 121] width 26 height 26
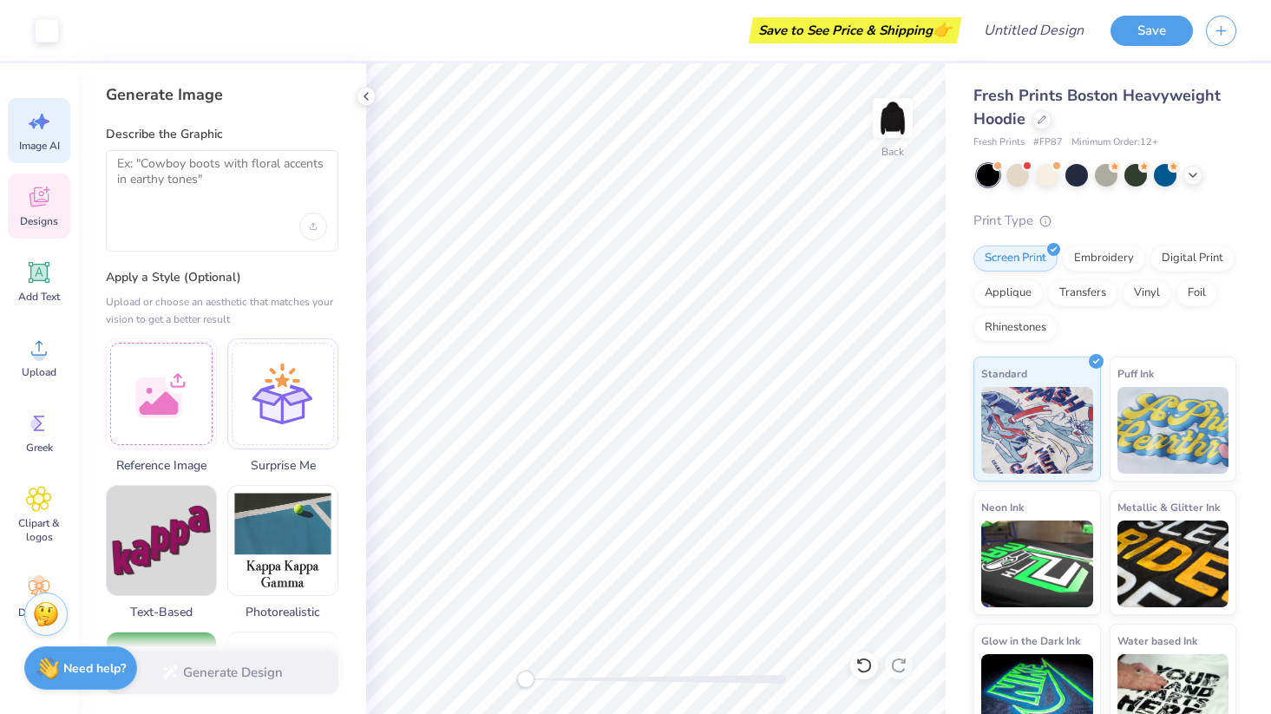
click at [39, 198] on icon at bounding box center [39, 197] width 26 height 26
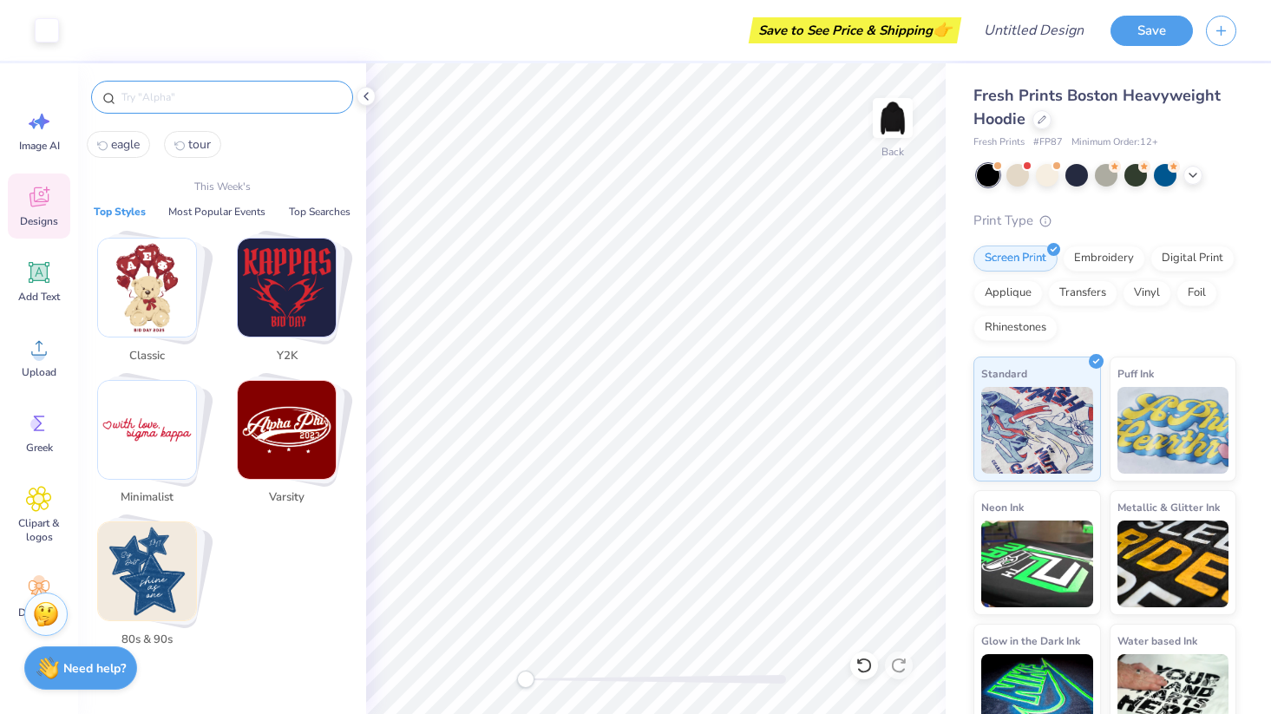
click at [152, 103] on input "text" at bounding box center [231, 96] width 222 height 17
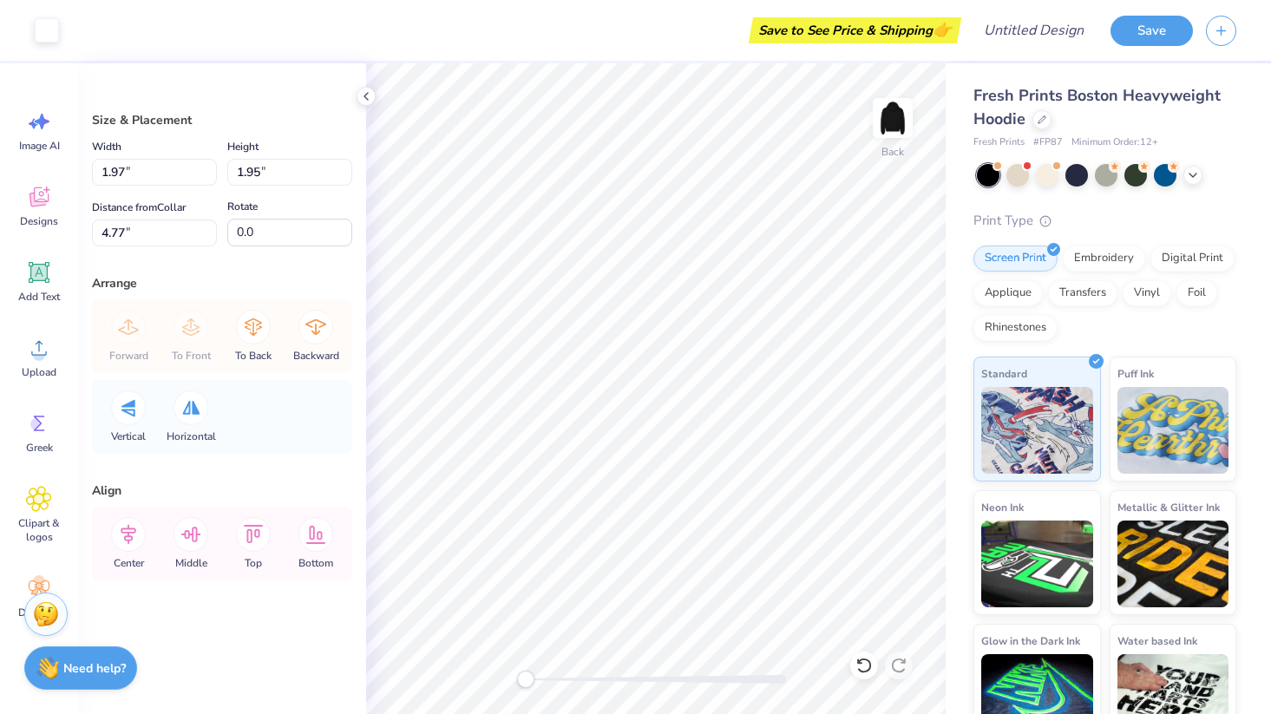
type input "1.51"
type input "2.00"
type input "4.75"
type input "1.97"
type input "1.95"
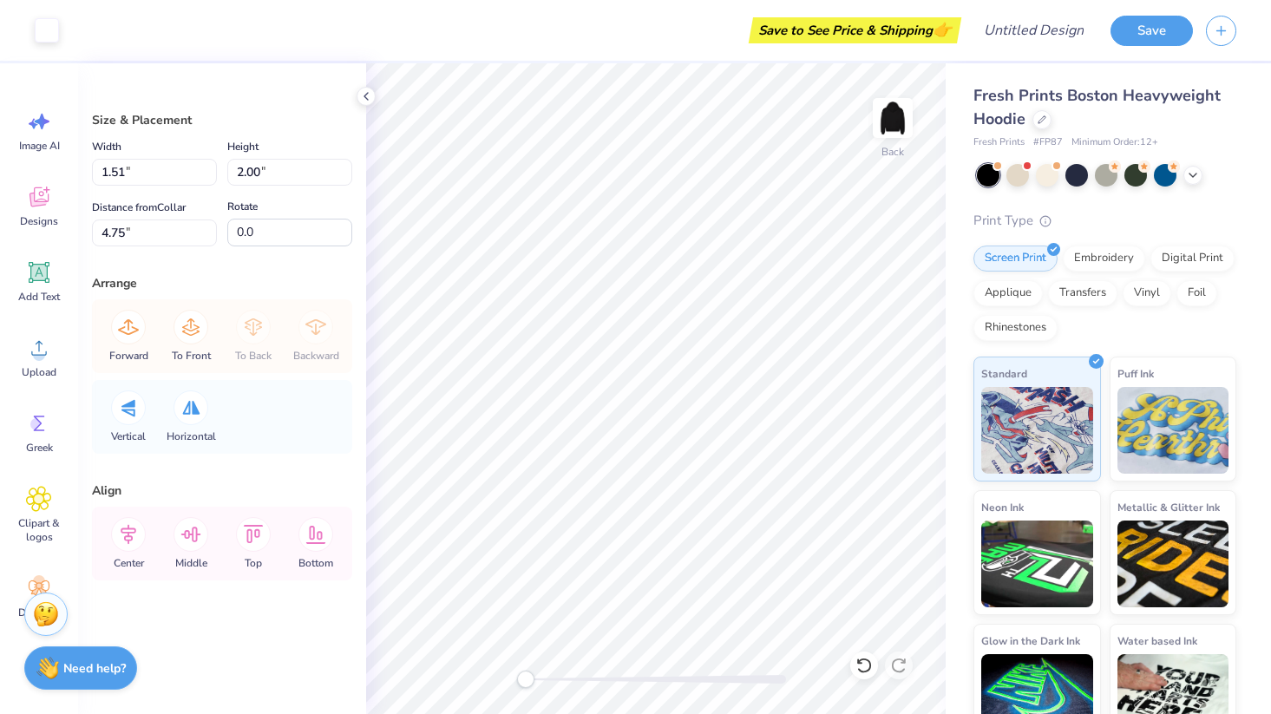
type input "7.02"
type input "1.51"
type input "2.00"
type input "5.75"
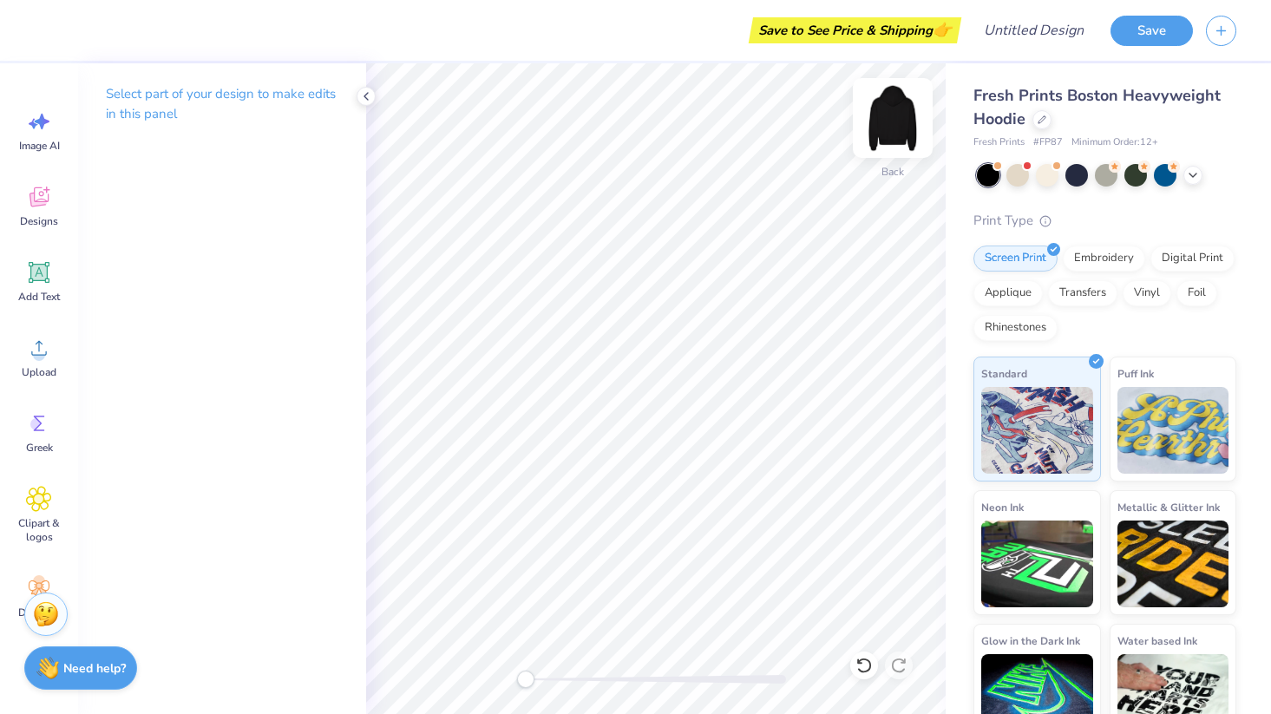
click at [903, 106] on img at bounding box center [892, 117] width 69 height 69
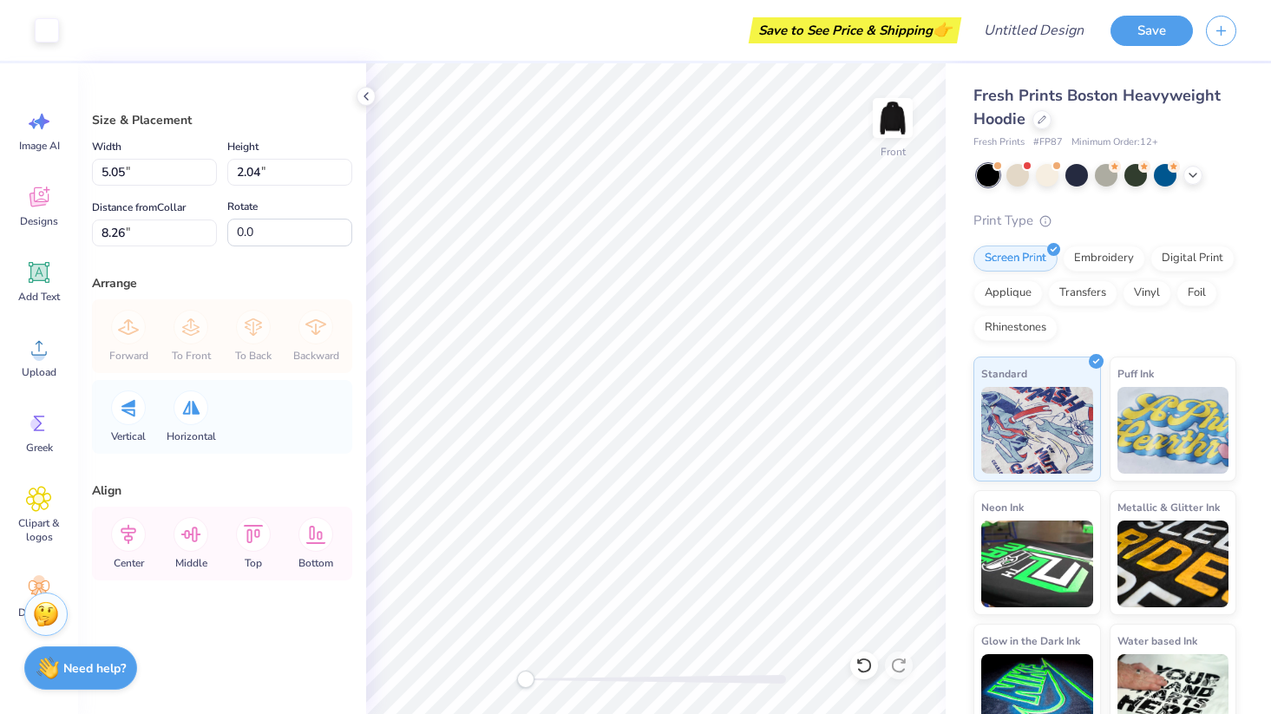
type input "8.09"
type input "3.27"
type input "10.11"
type input "4.09"
type input "8.20"
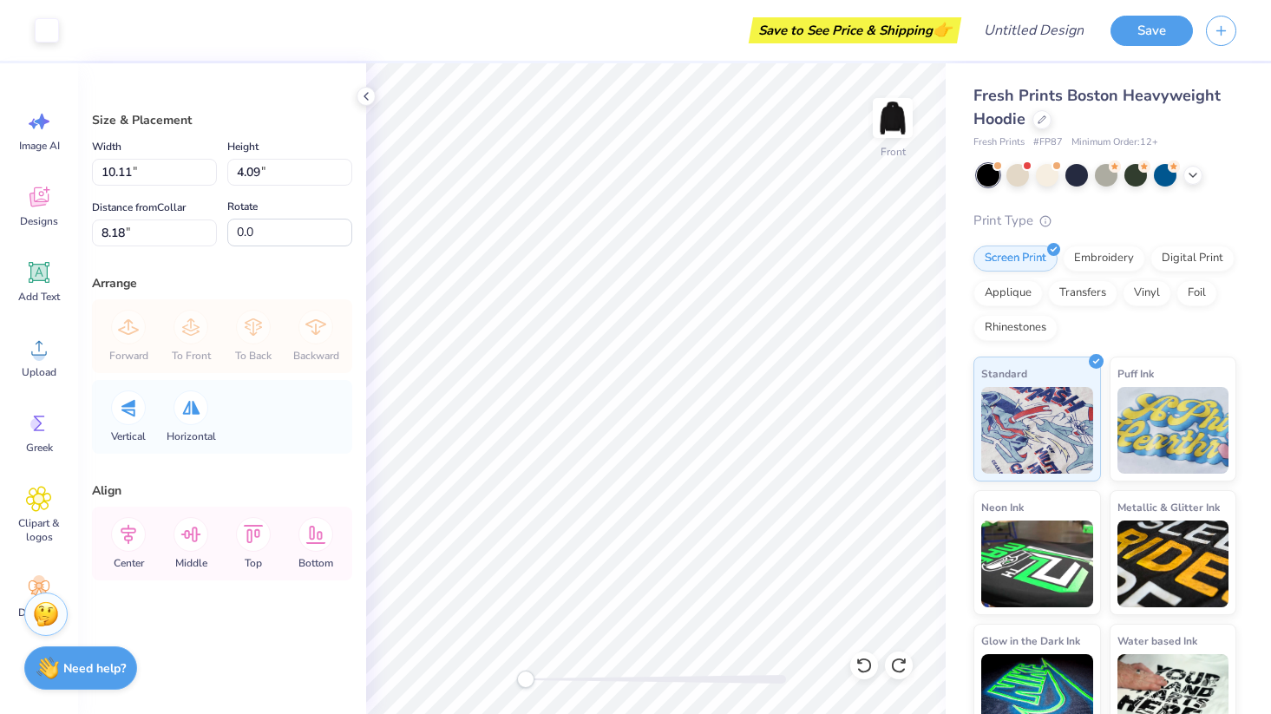
type input "8.20"
type input "8.09"
type input "3.27"
type input "8.26"
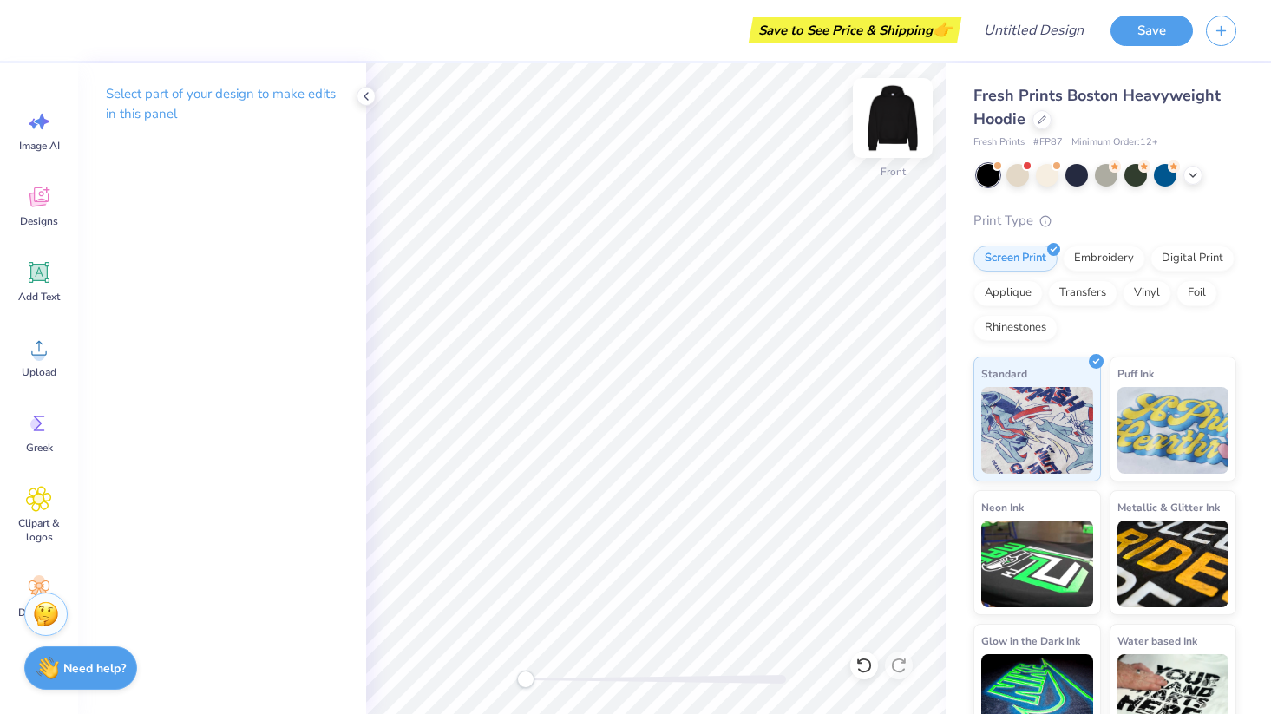
click at [894, 109] on img at bounding box center [892, 117] width 69 height 69
click at [31, 265] on icon at bounding box center [39, 273] width 16 height 16
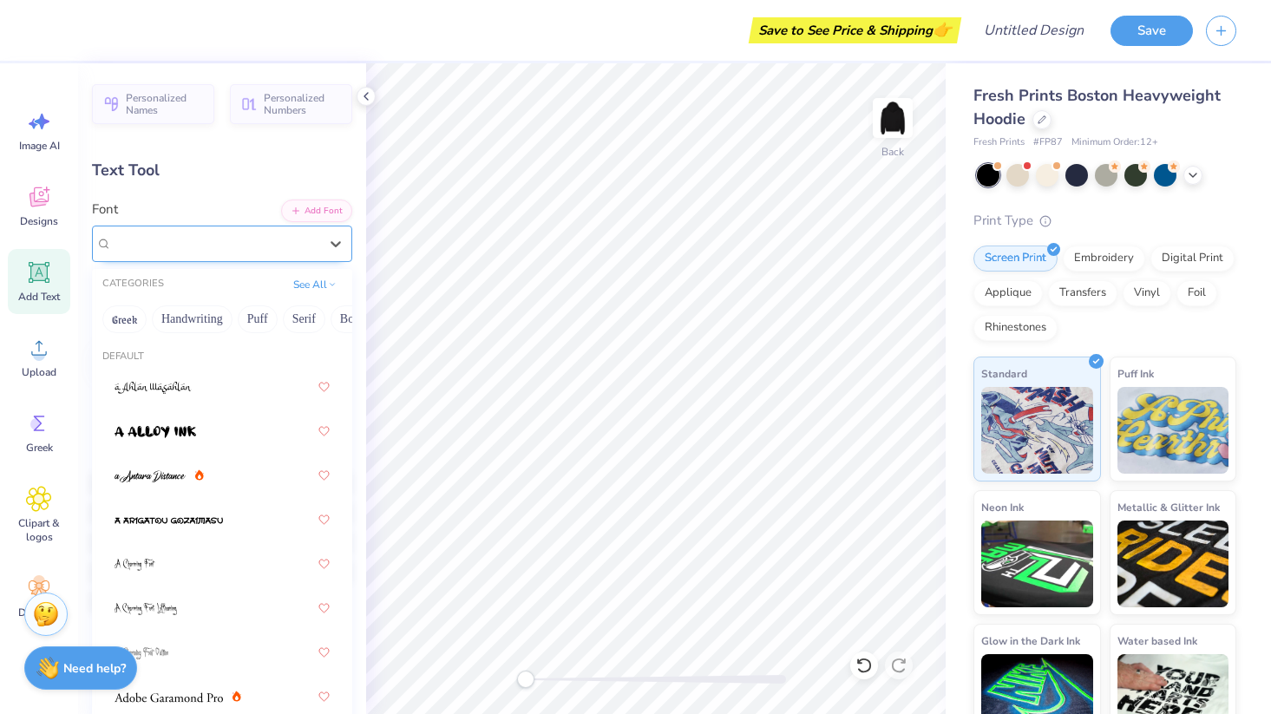
click at [186, 237] on div "Super Dream" at bounding box center [215, 243] width 210 height 27
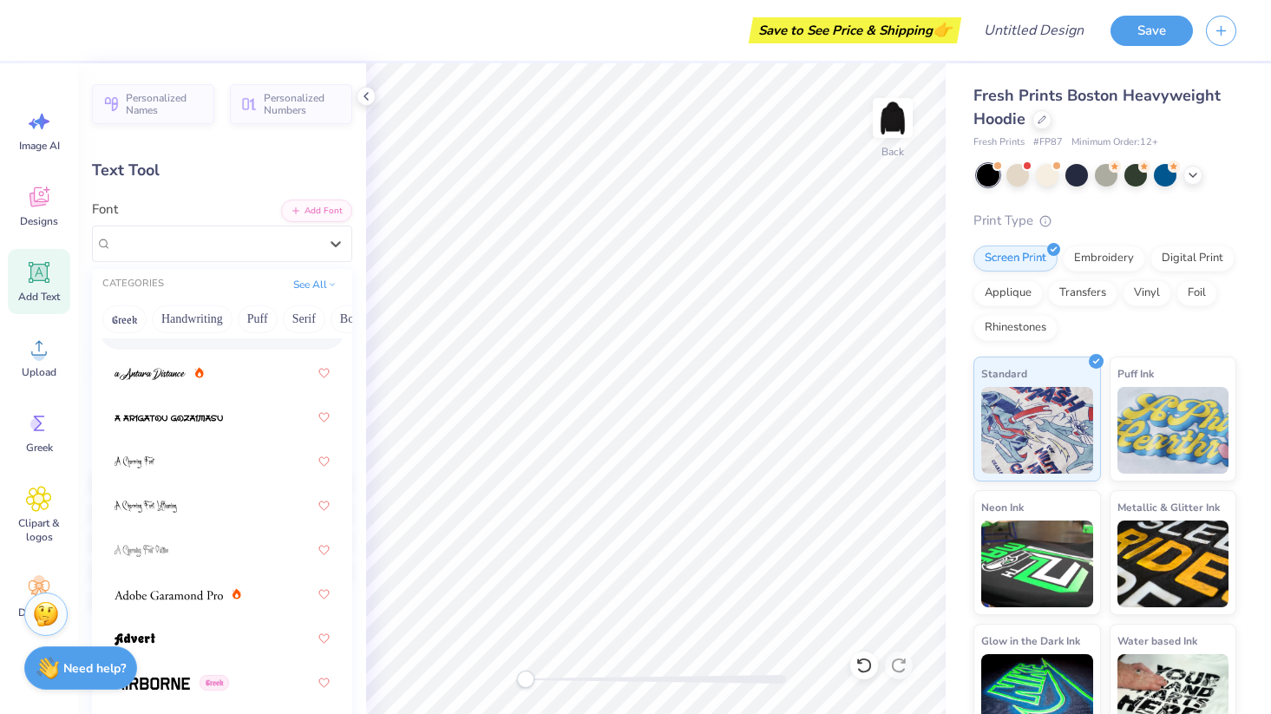
scroll to position [0, 0]
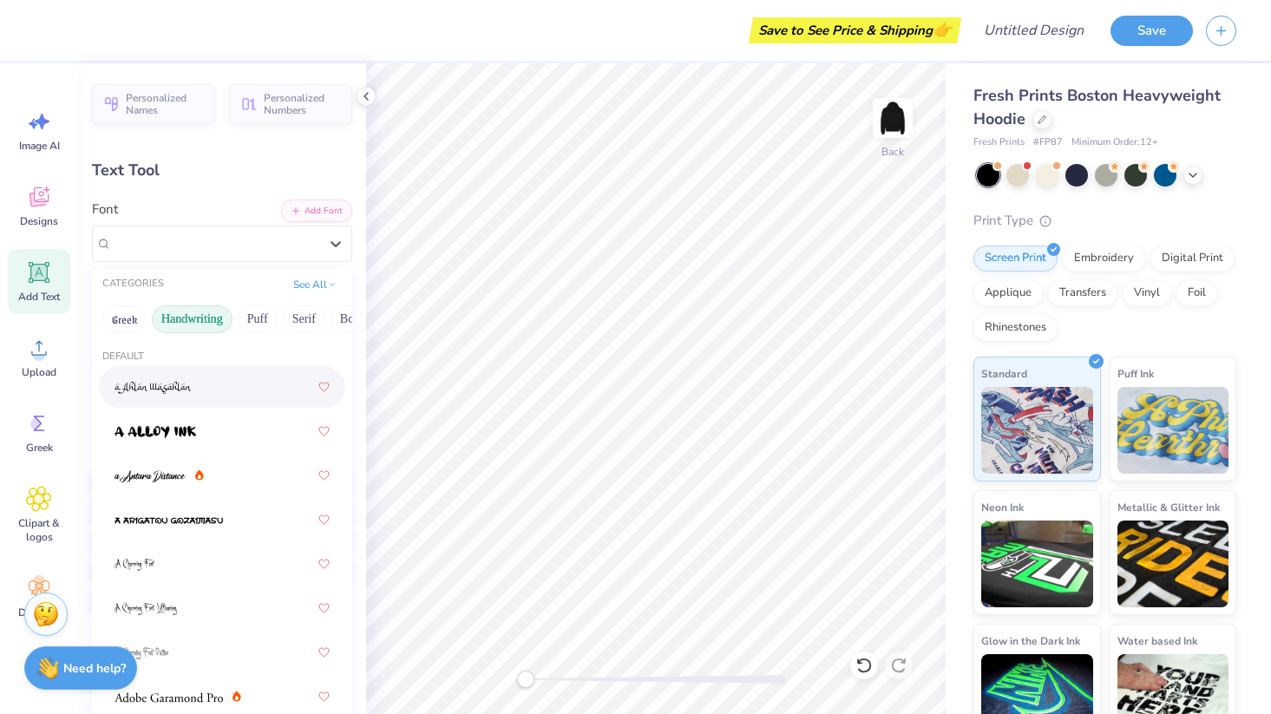
click at [186, 319] on button "Handwriting" at bounding box center [192, 319] width 81 height 28
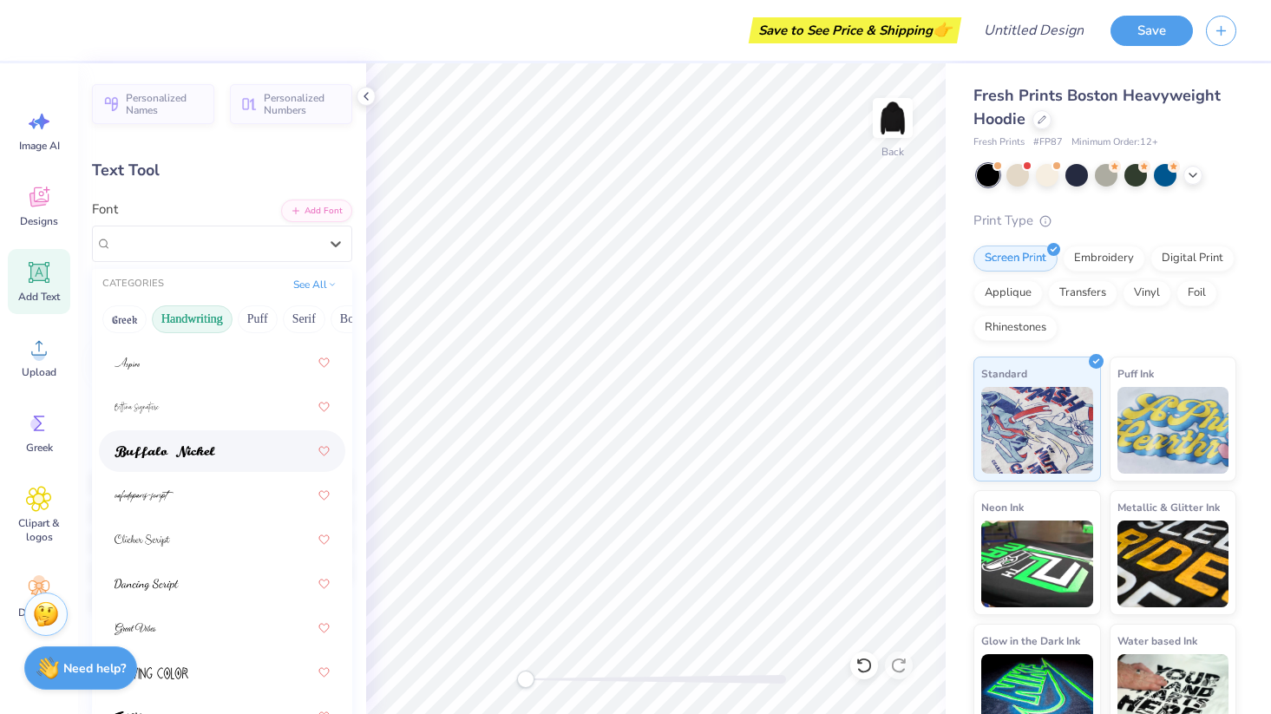
scroll to position [123, 0]
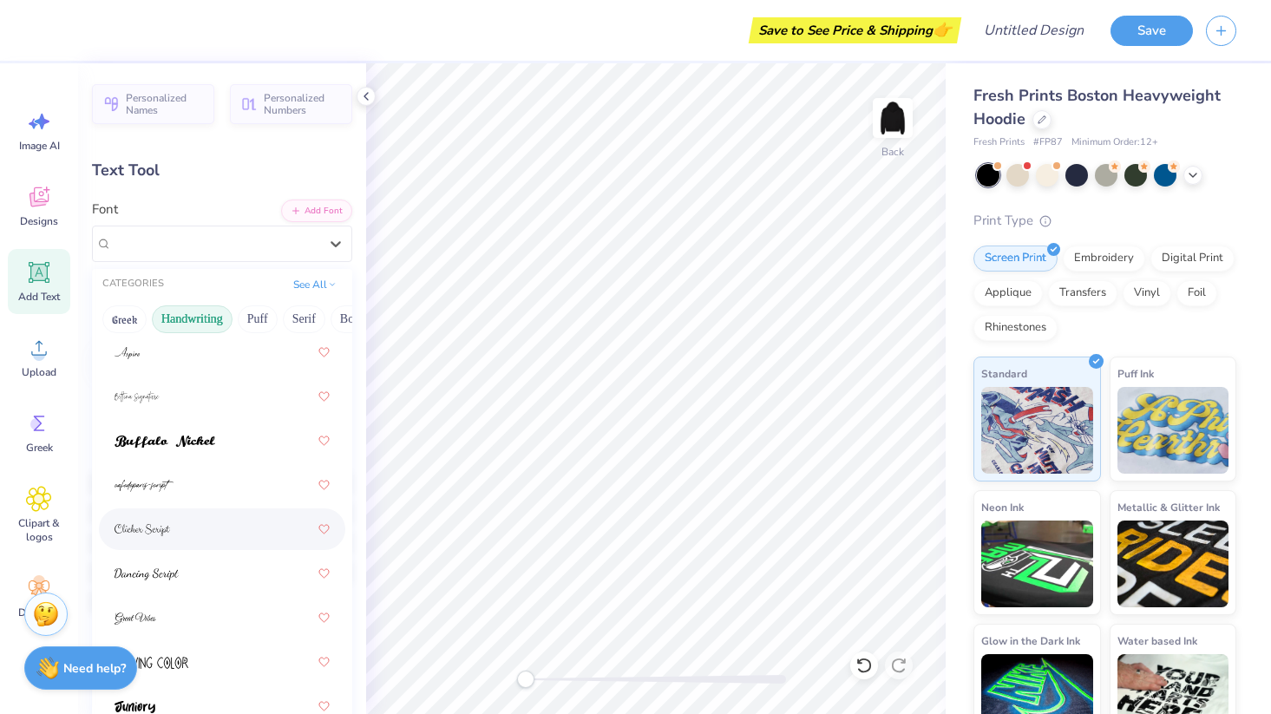
click at [185, 526] on div at bounding box center [221, 528] width 215 height 31
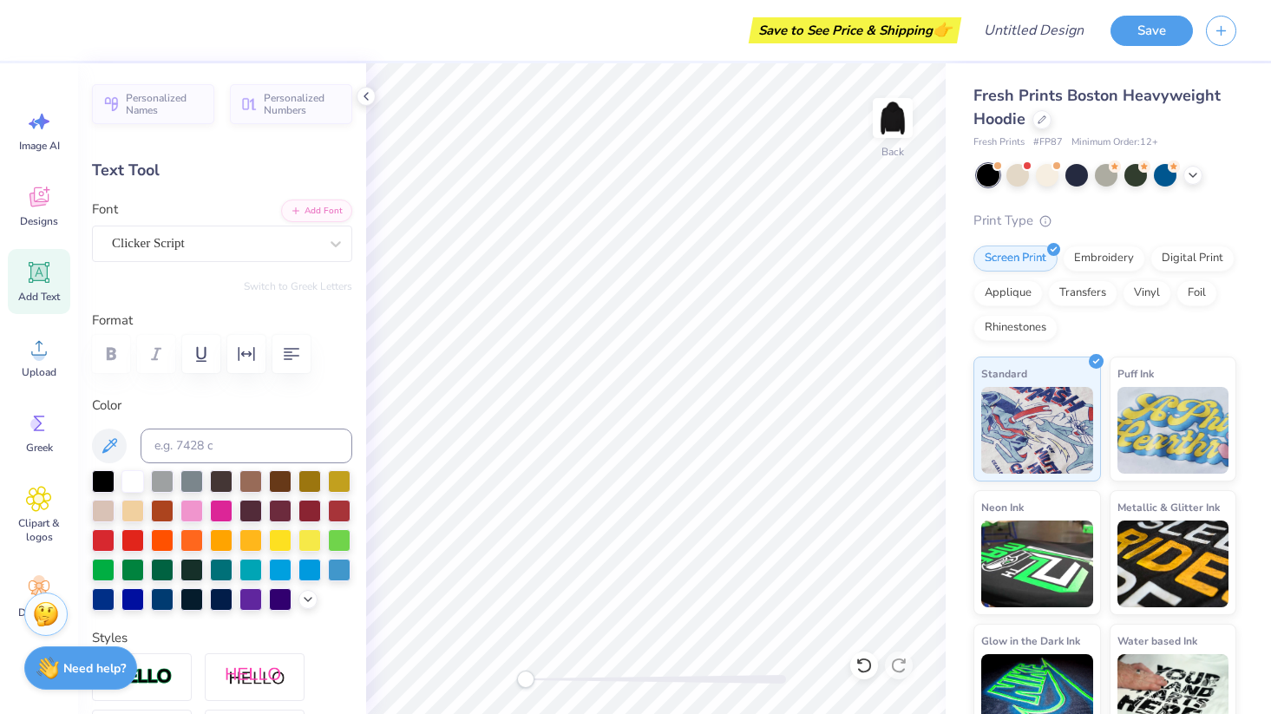
scroll to position [14, 2]
type textarea "Council 25-26"
click at [246, 248] on div "Clicker Script" at bounding box center [215, 243] width 210 height 27
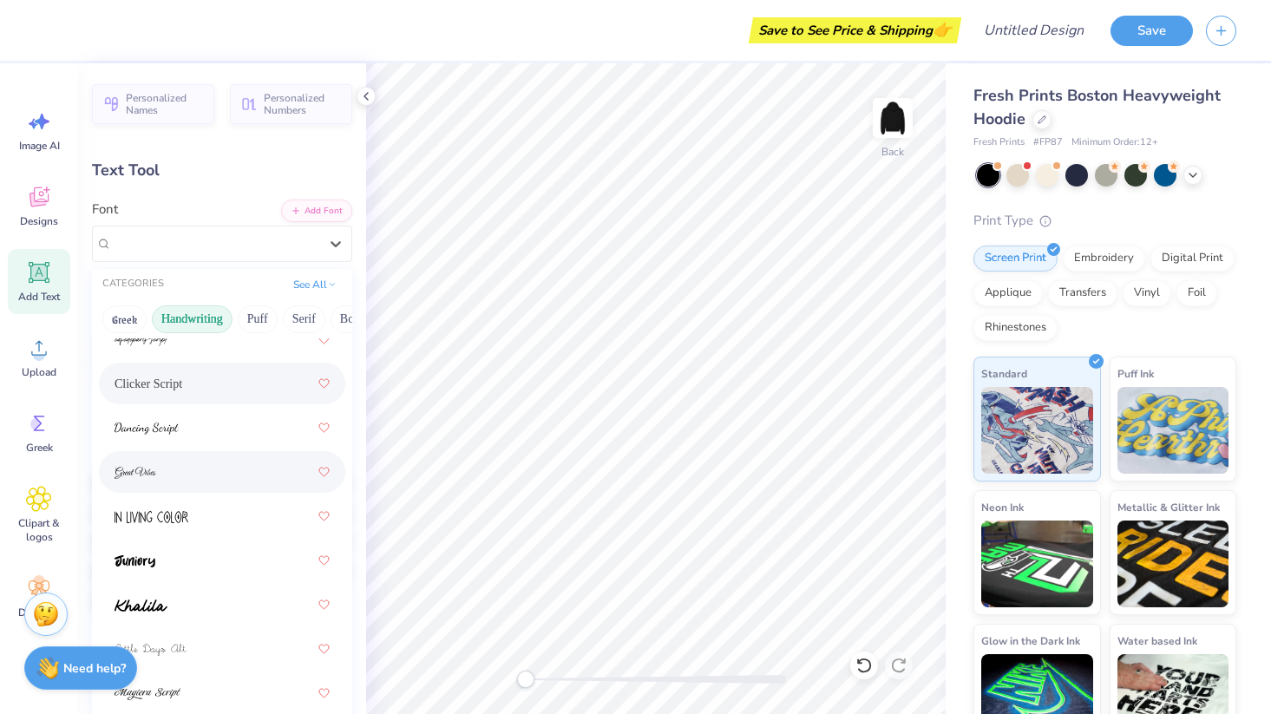
scroll to position [282, 0]
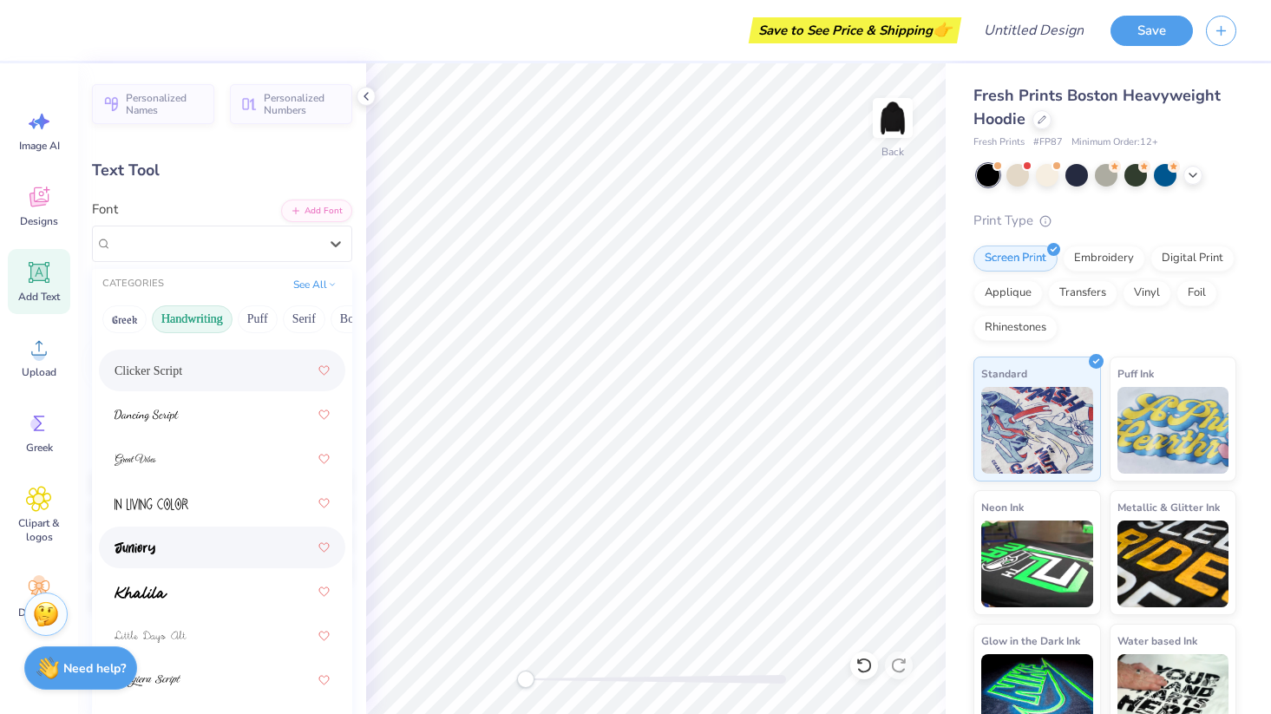
click at [224, 546] on div at bounding box center [221, 547] width 215 height 31
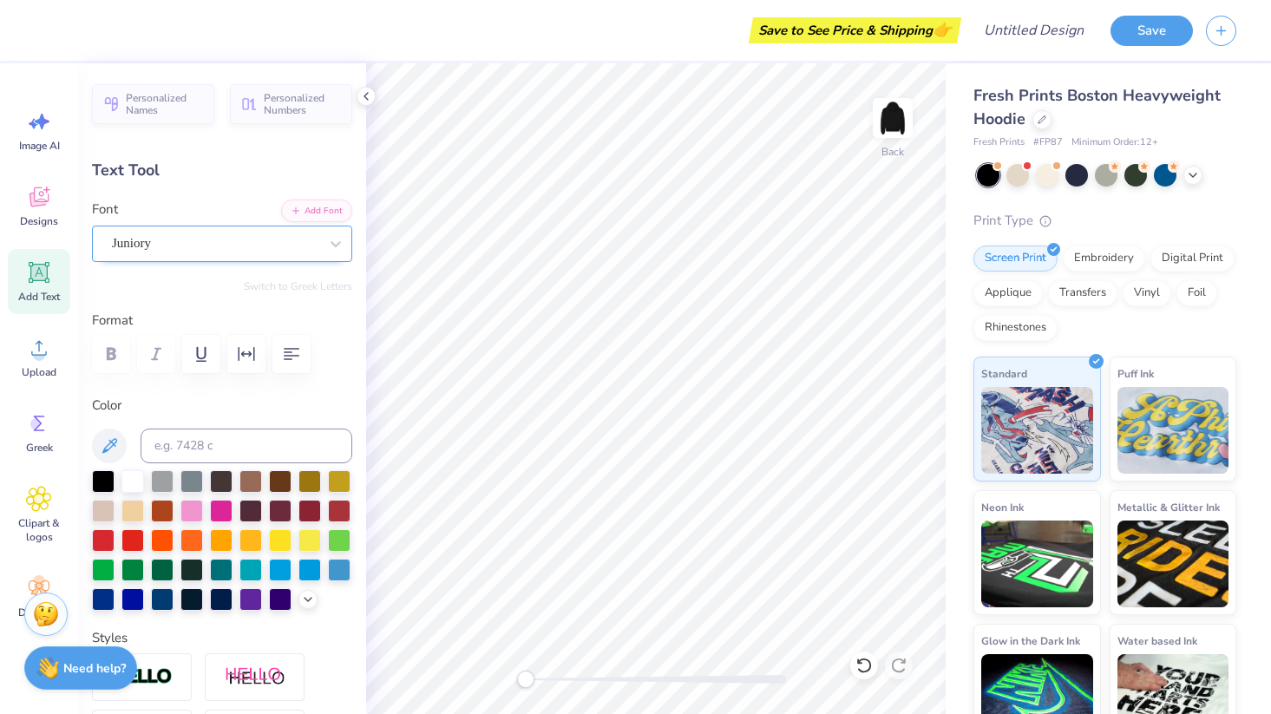
click at [259, 260] on div "Juniory" at bounding box center [222, 243] width 260 height 36
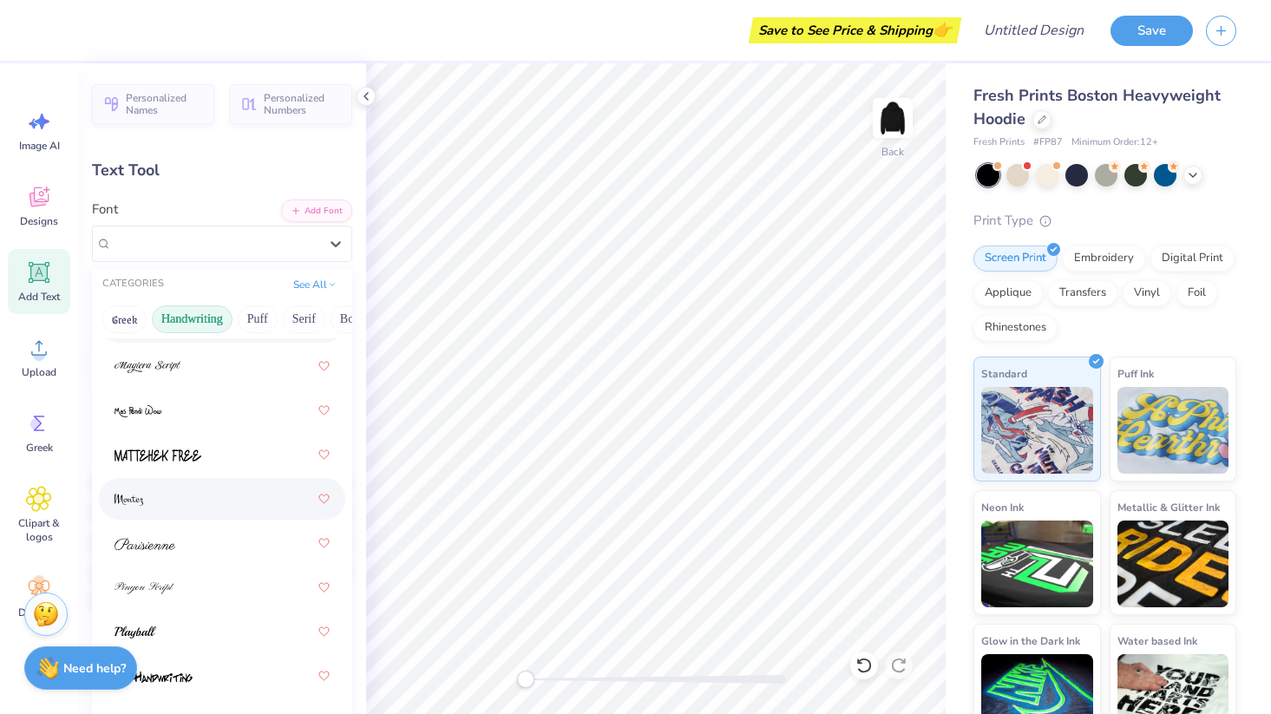
scroll to position [602, 0]
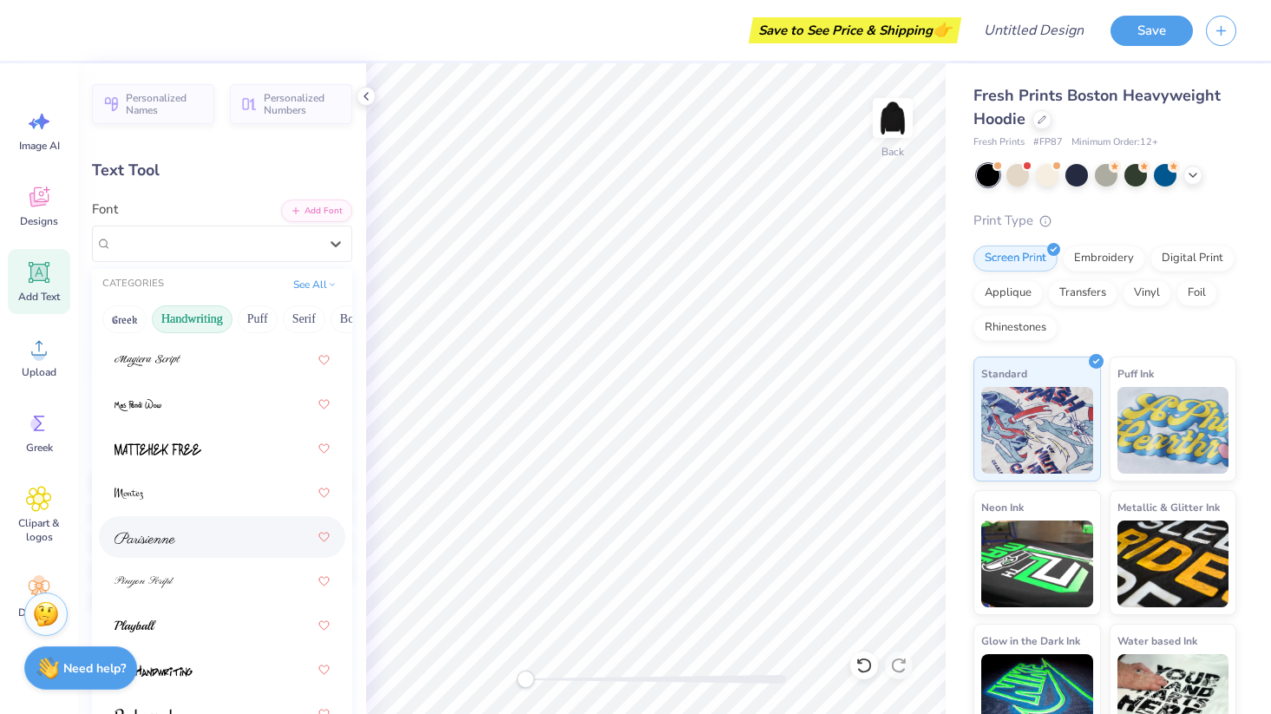
click at [210, 533] on div at bounding box center [221, 536] width 215 height 31
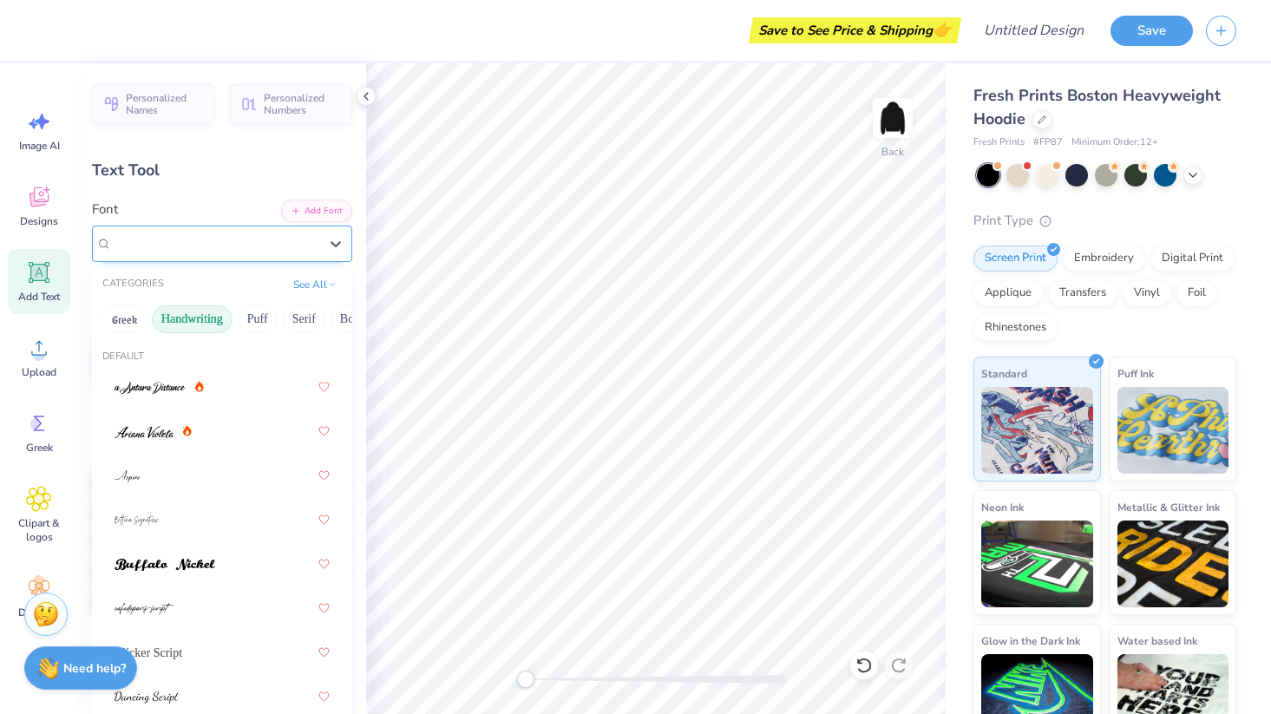
click at [252, 250] on div "Parisienne" at bounding box center [215, 243] width 210 height 27
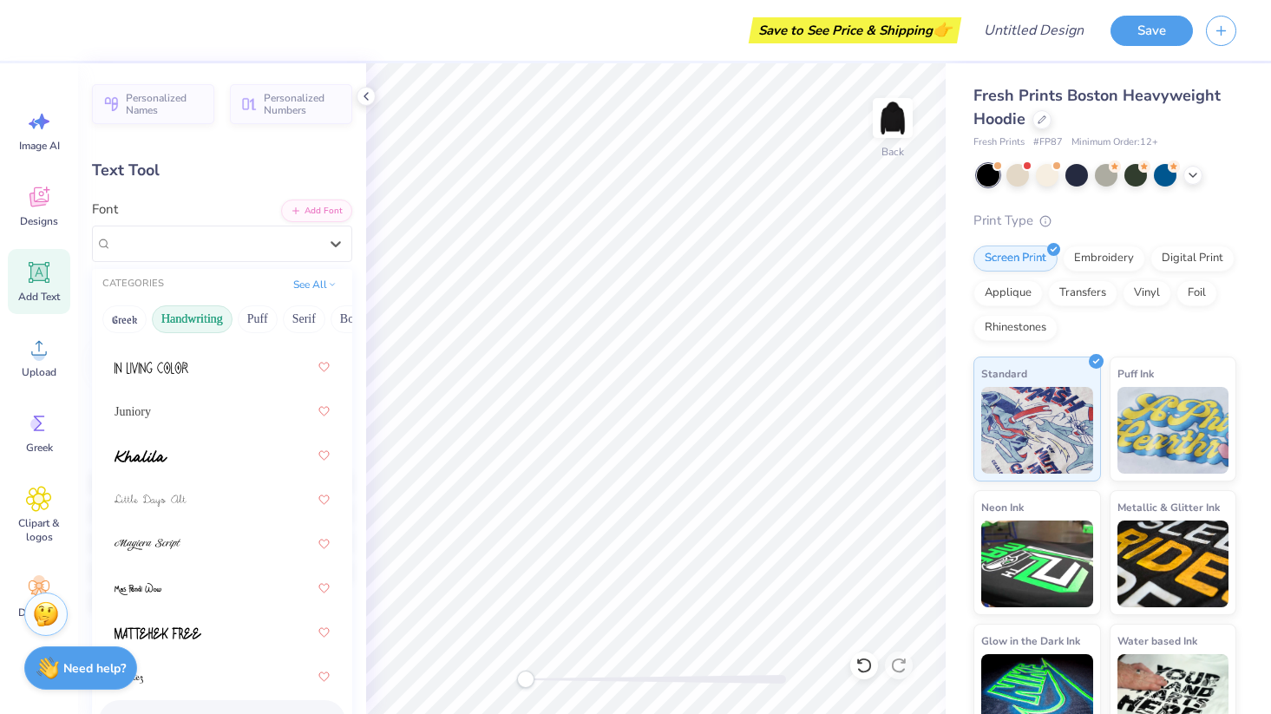
scroll to position [530, 0]
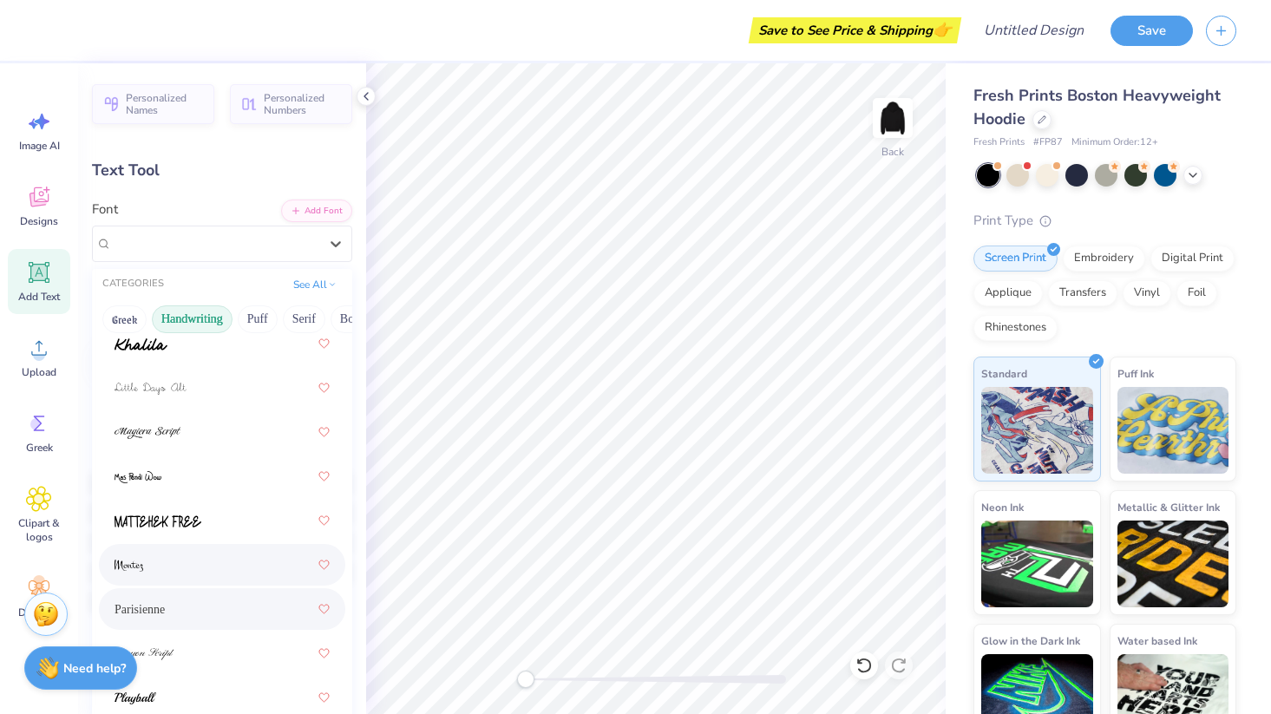
click at [200, 558] on div at bounding box center [221, 564] width 215 height 31
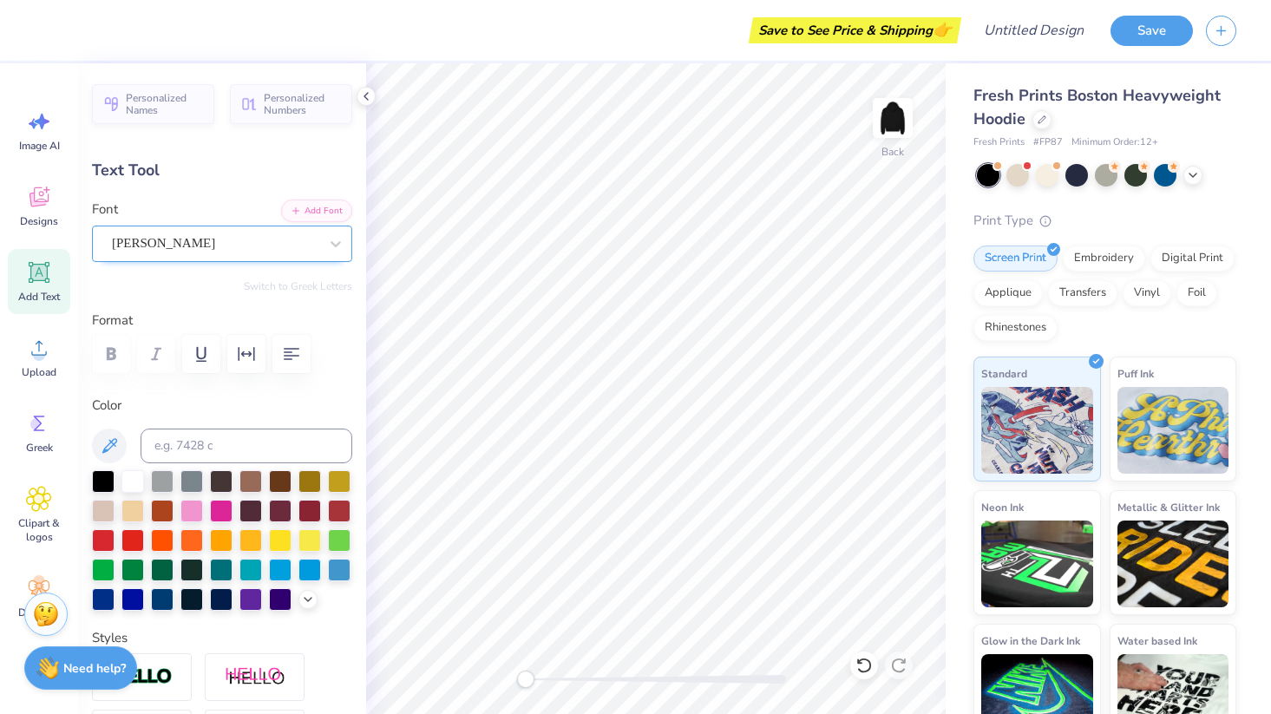
click at [256, 246] on div "Montez" at bounding box center [215, 243] width 210 height 27
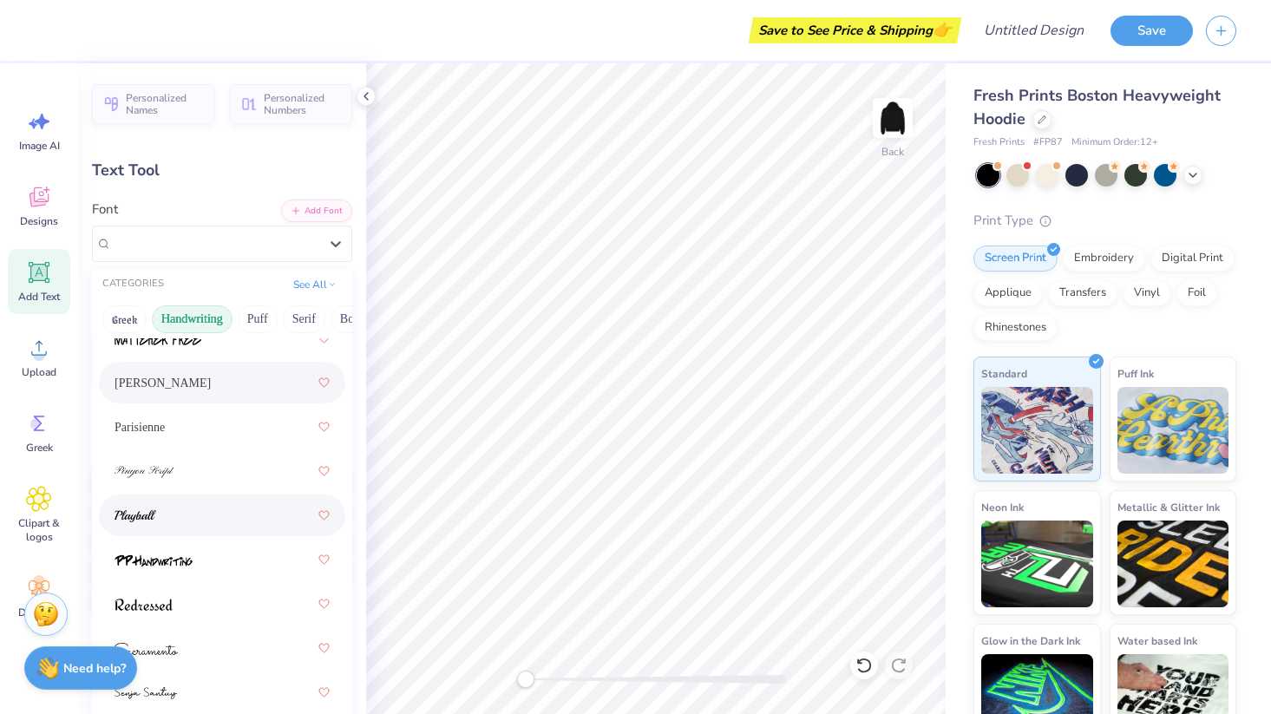
scroll to position [758, 0]
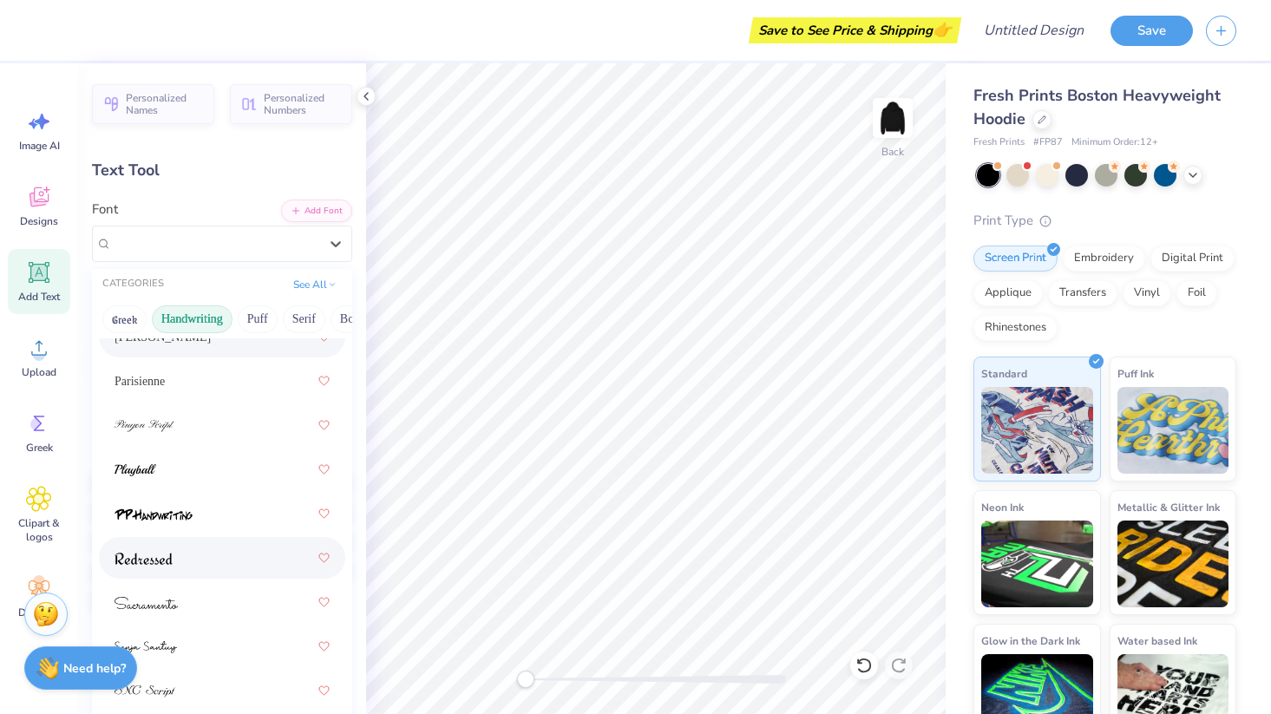
click at [239, 543] on div at bounding box center [221, 557] width 215 height 31
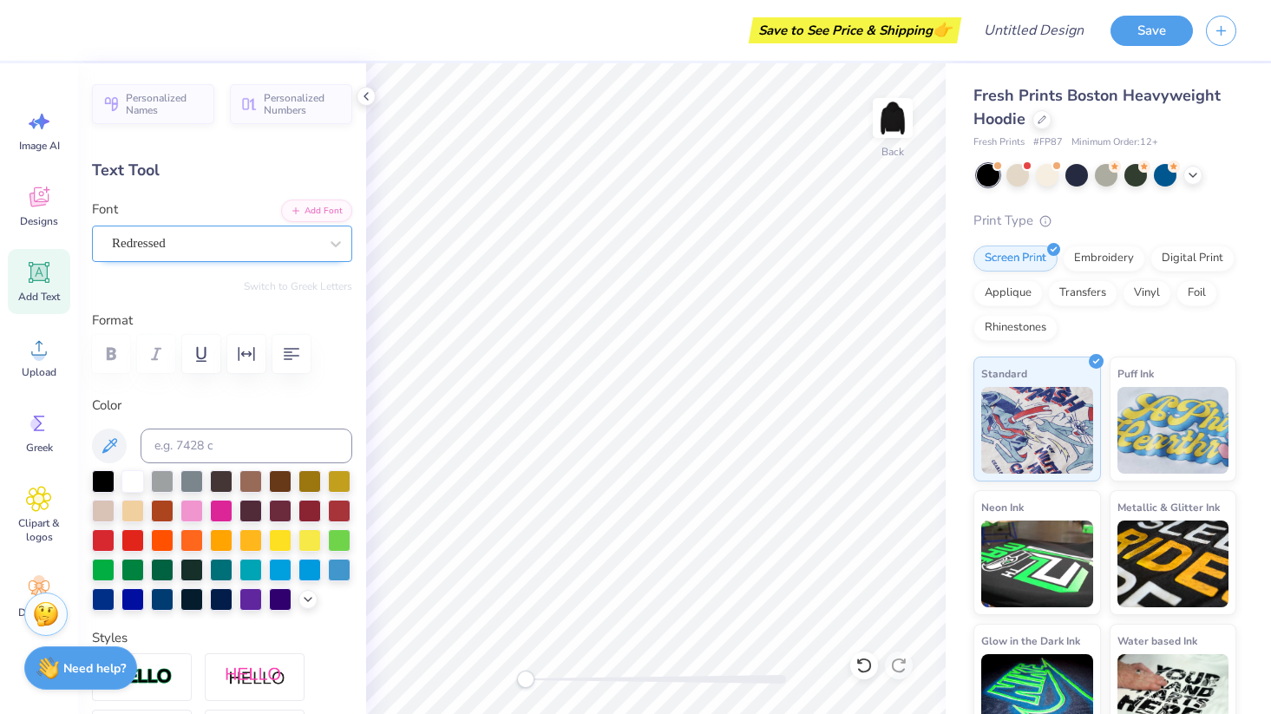
click at [271, 243] on div "Redressed" at bounding box center [215, 243] width 210 height 27
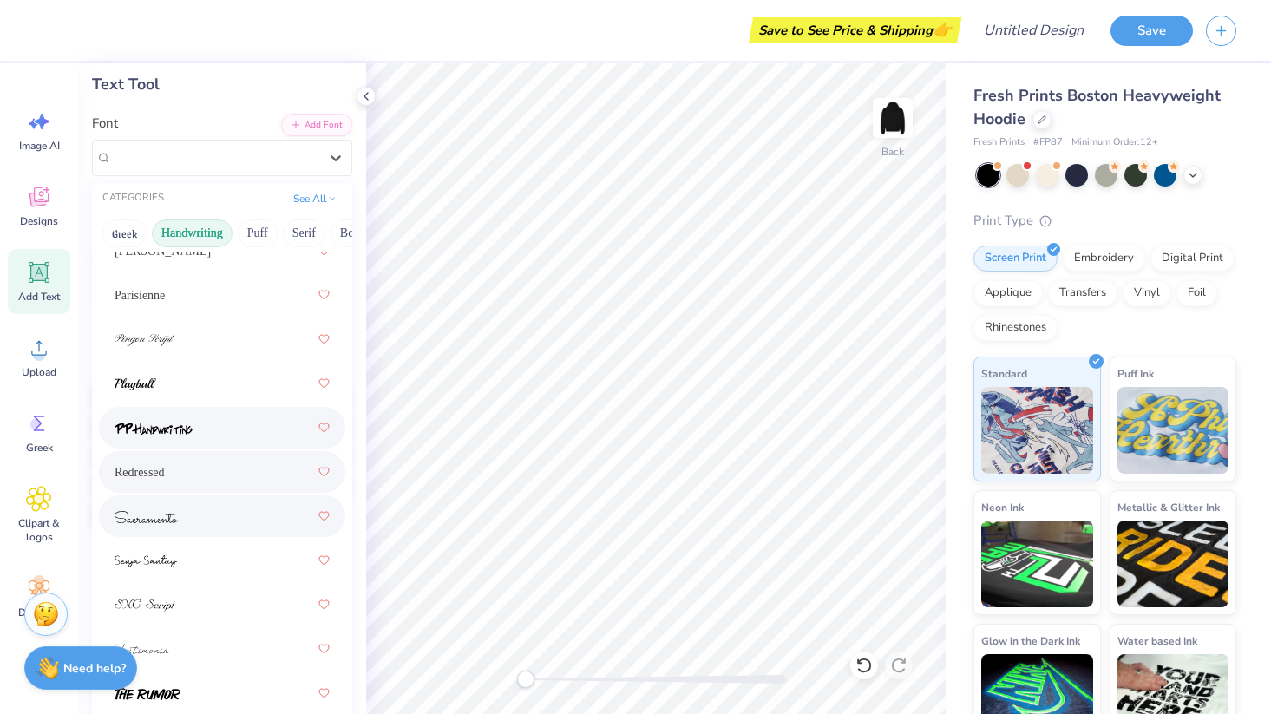
scroll to position [85, 0]
click at [211, 513] on div at bounding box center [221, 516] width 215 height 31
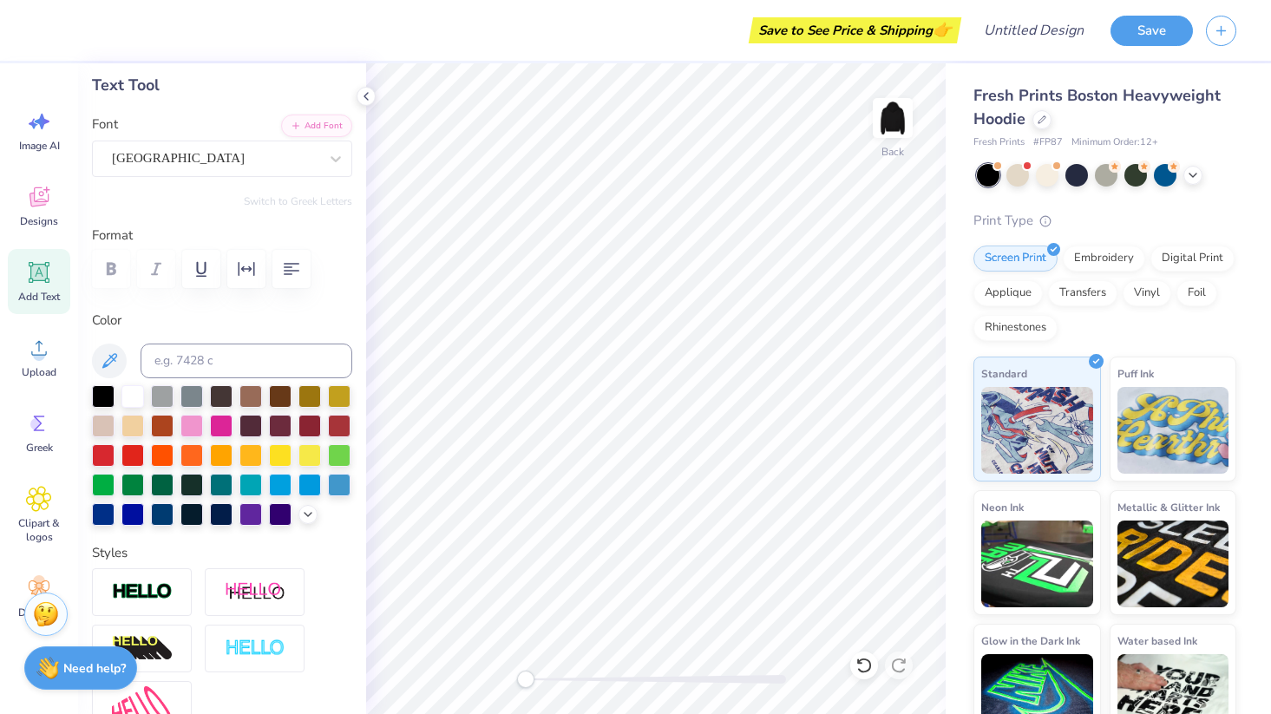
scroll to position [14, 4]
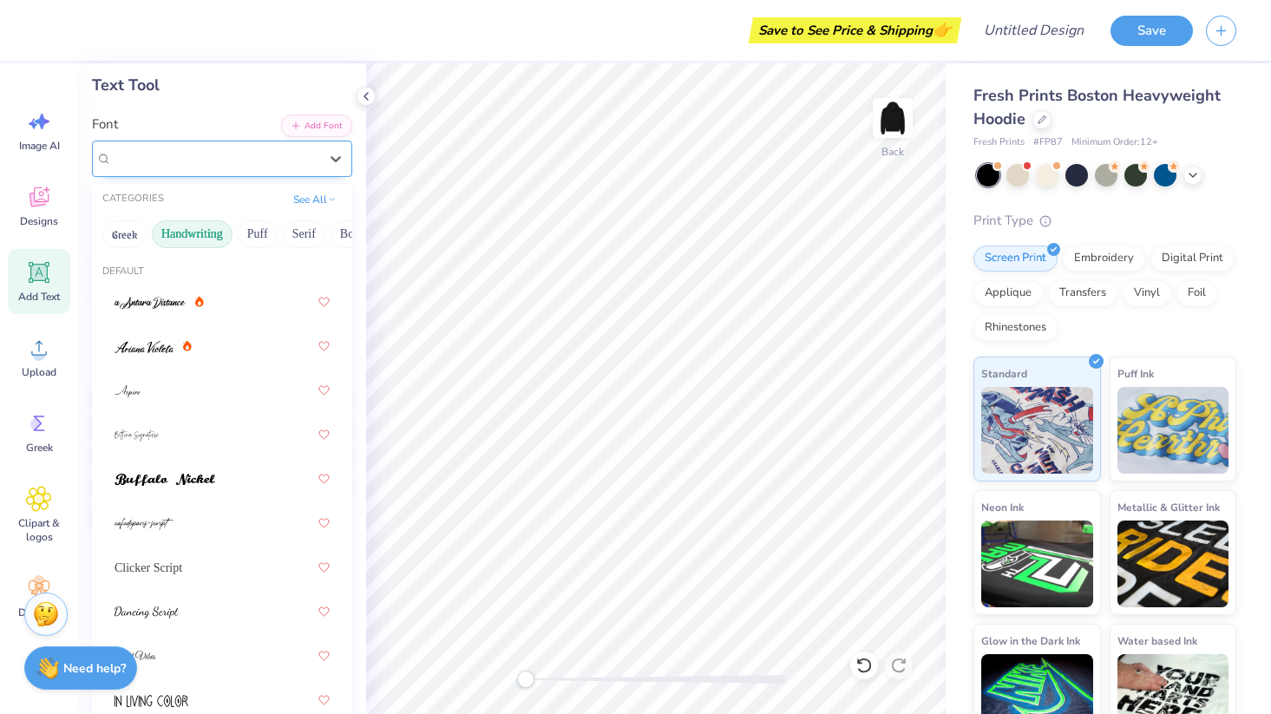
click at [193, 160] on div "Sacramento" at bounding box center [215, 158] width 210 height 27
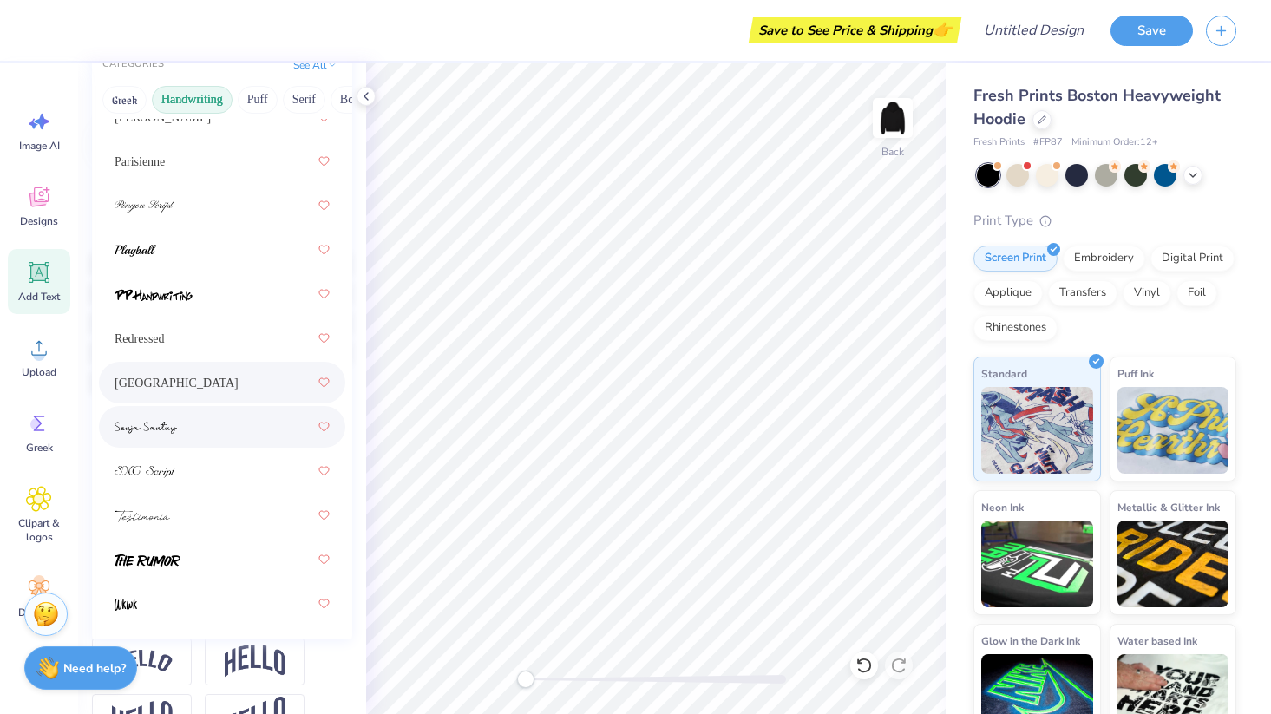
scroll to position [225, 0]
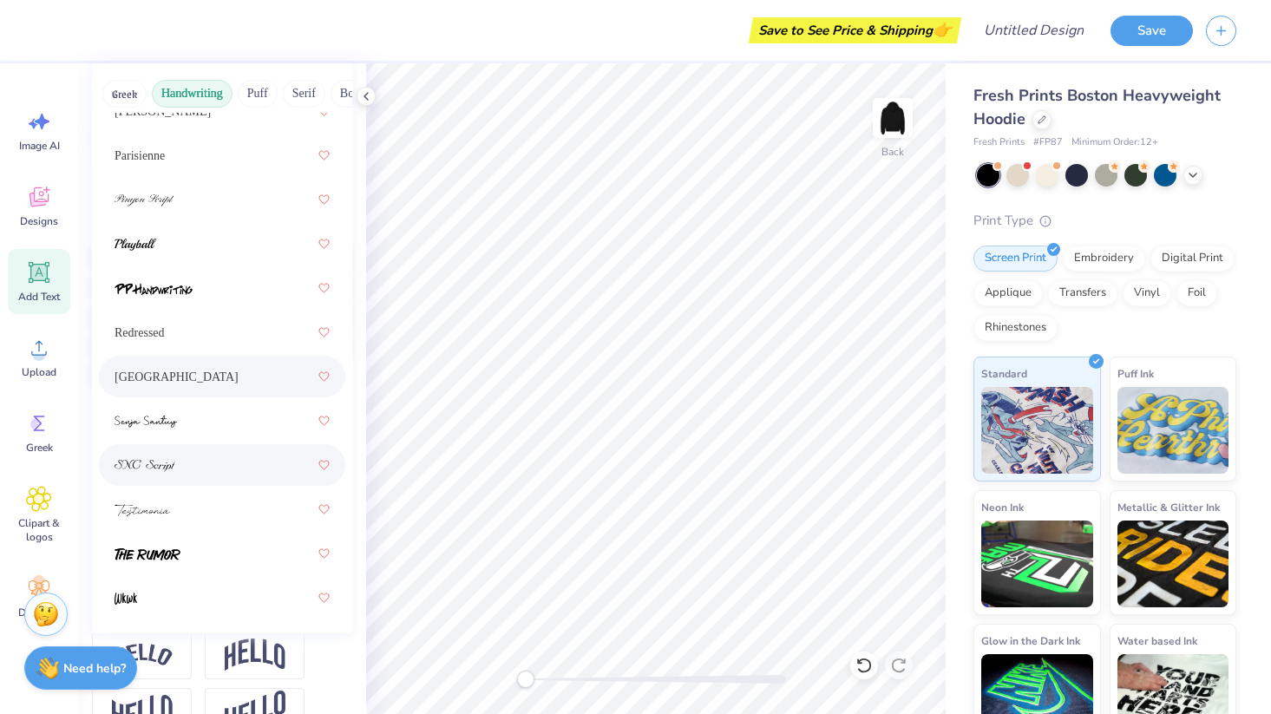
click at [206, 448] on div at bounding box center [222, 465] width 246 height 42
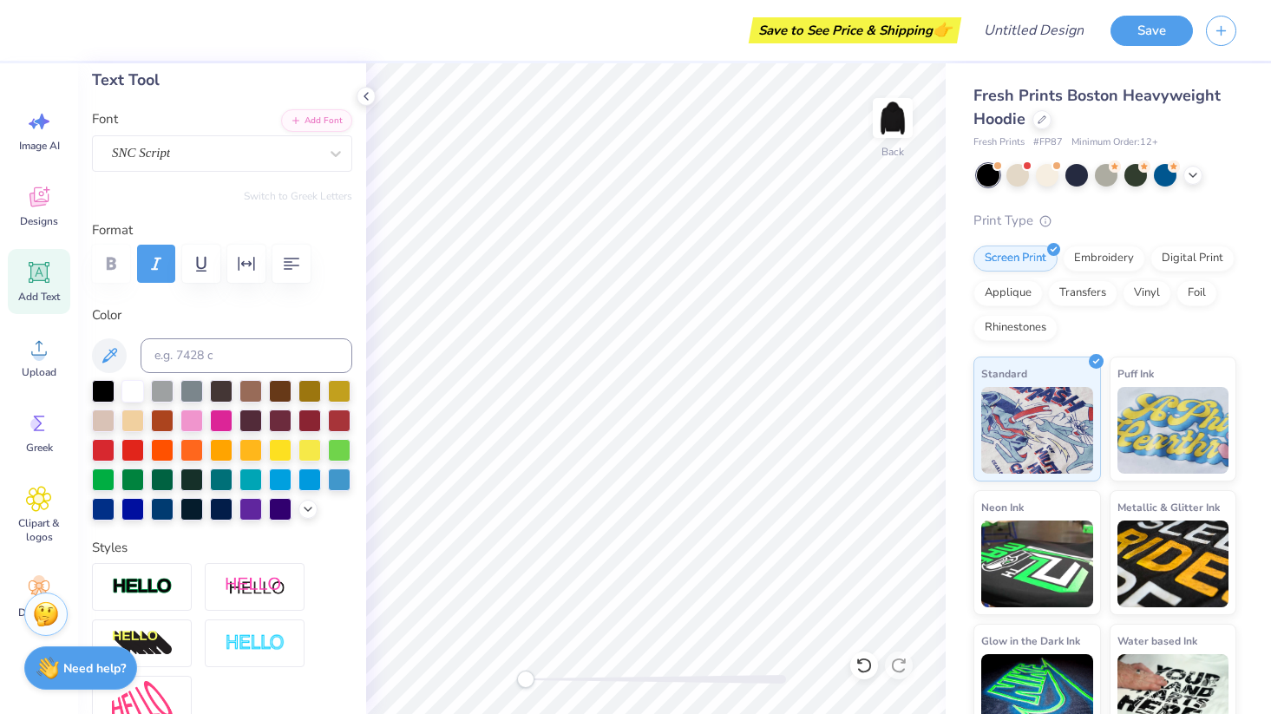
scroll to position [0, 0]
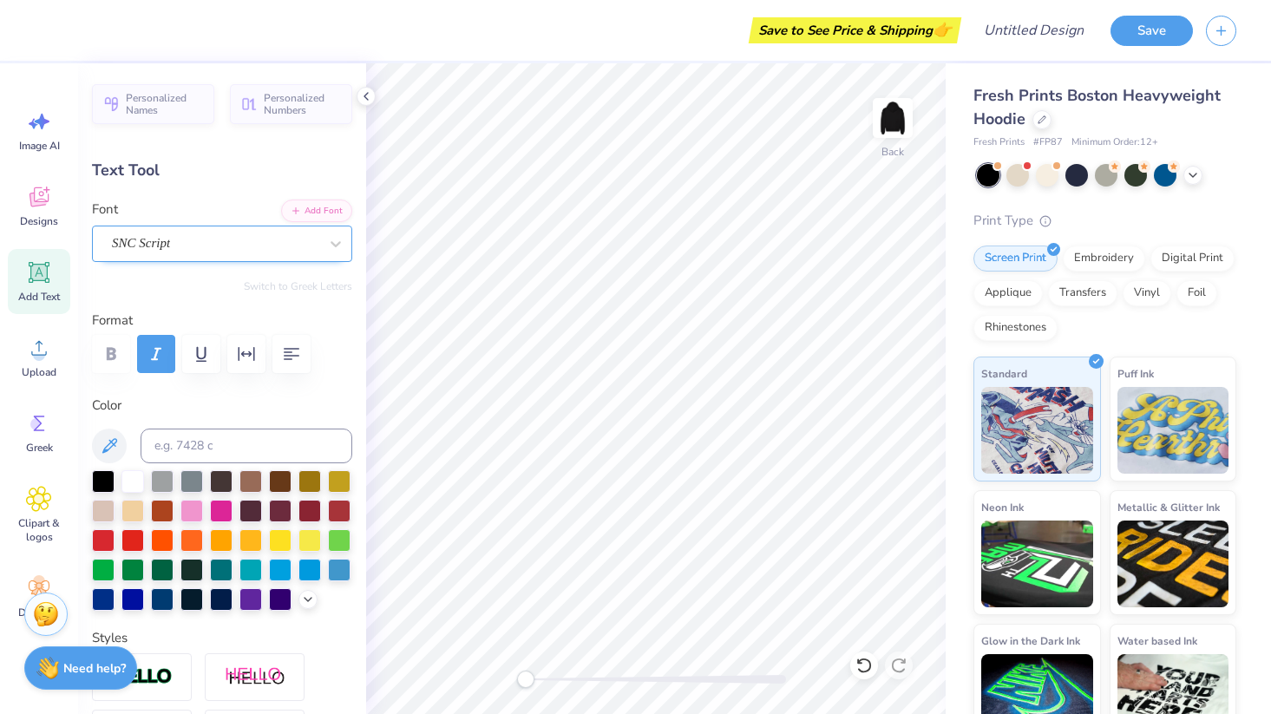
click at [196, 257] on div "SNC Script" at bounding box center [222, 243] width 260 height 36
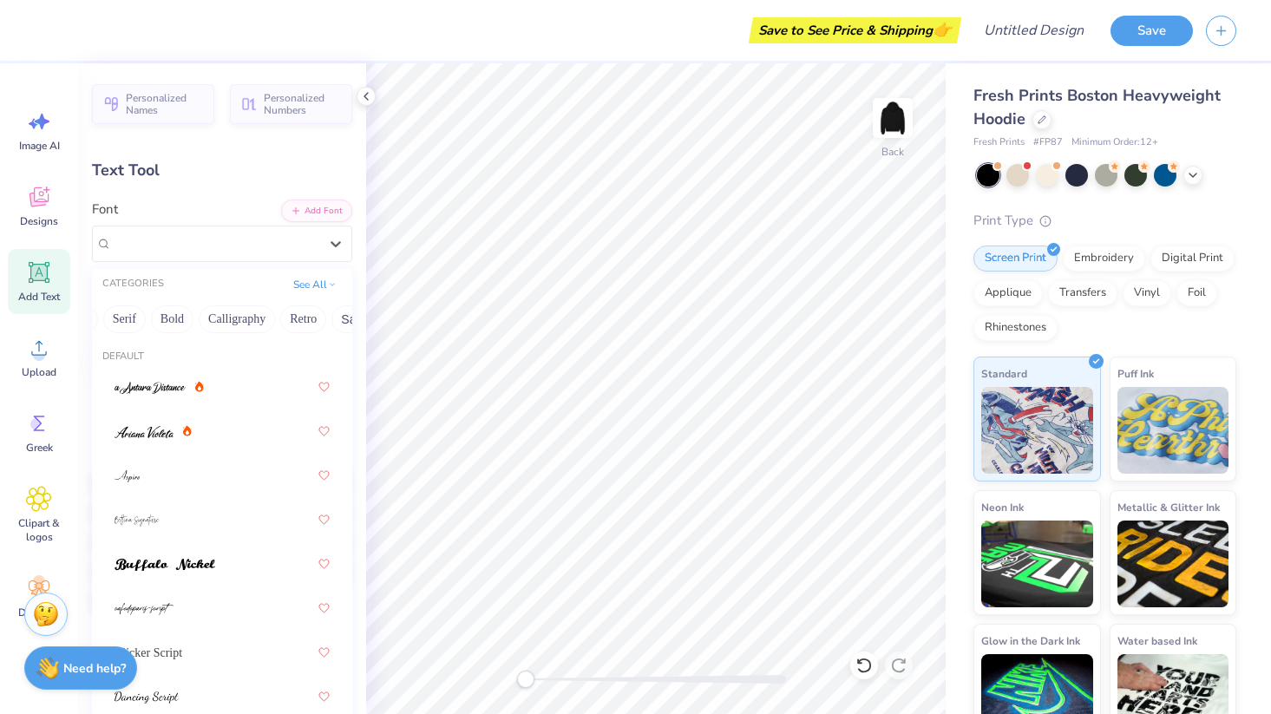
scroll to position [0, 192]
click at [166, 320] on button "Bold" at bounding box center [160, 319] width 42 height 28
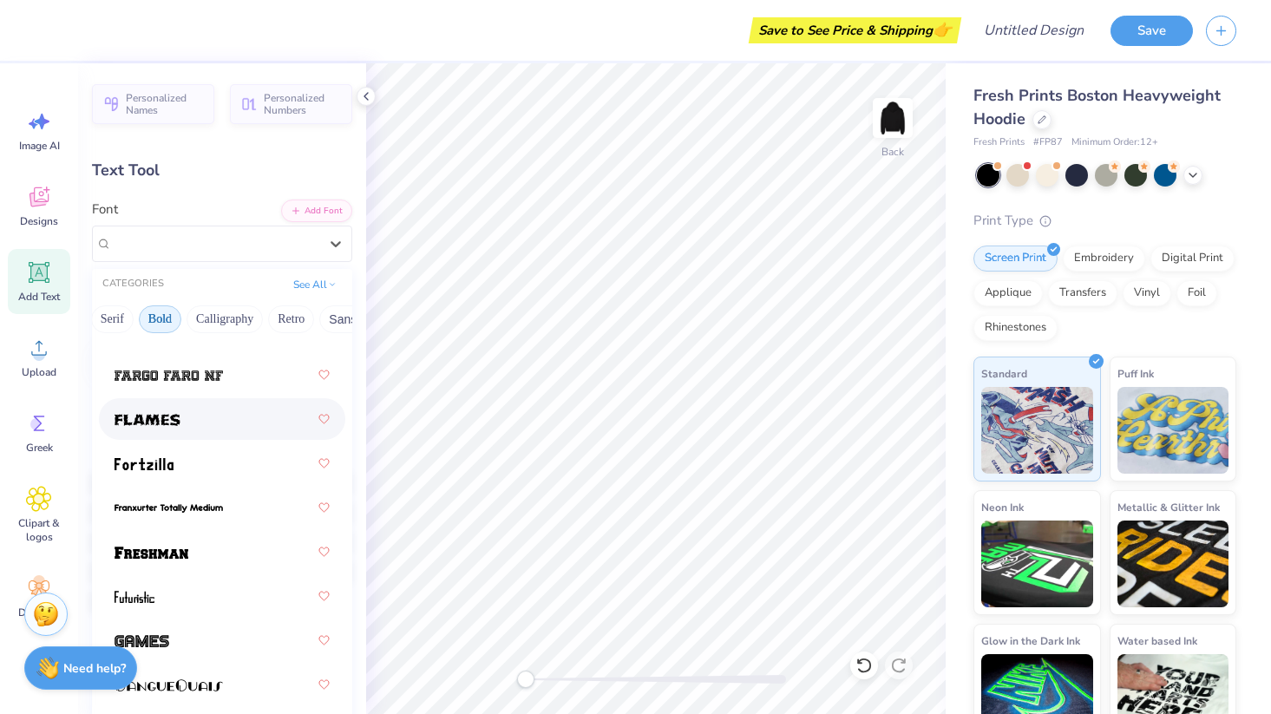
scroll to position [724, 0]
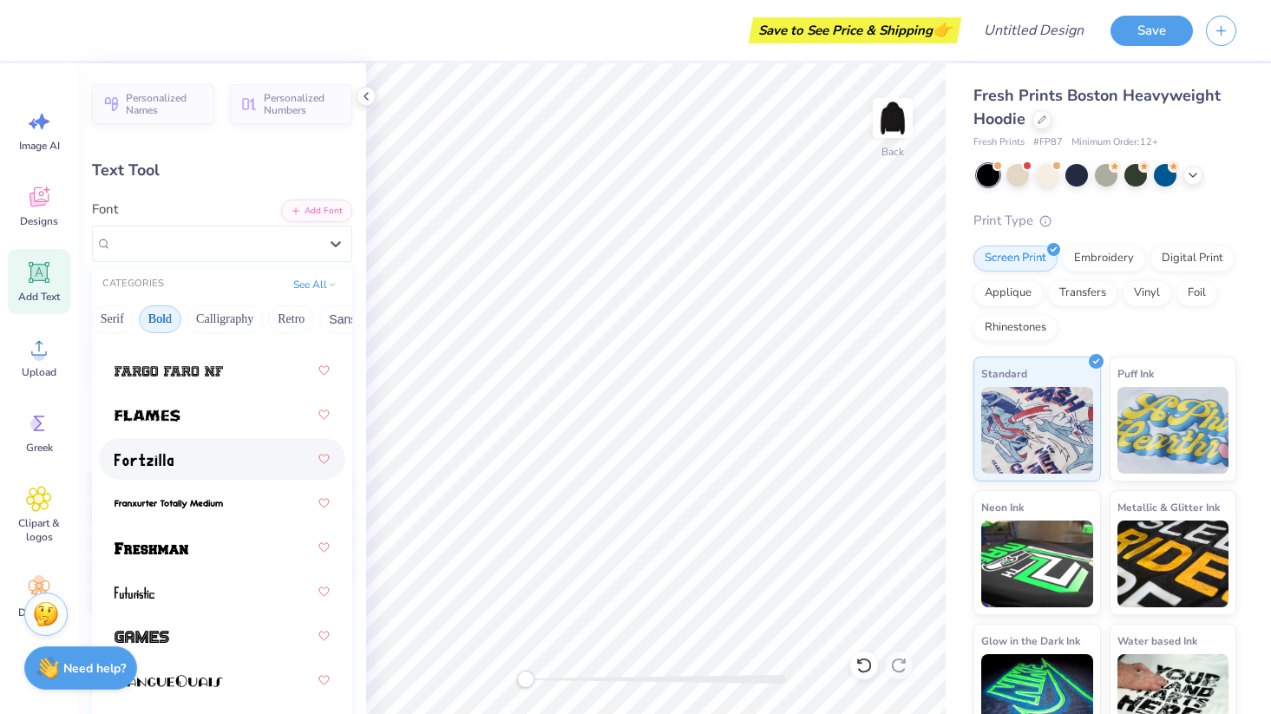
click at [217, 474] on div at bounding box center [221, 458] width 215 height 31
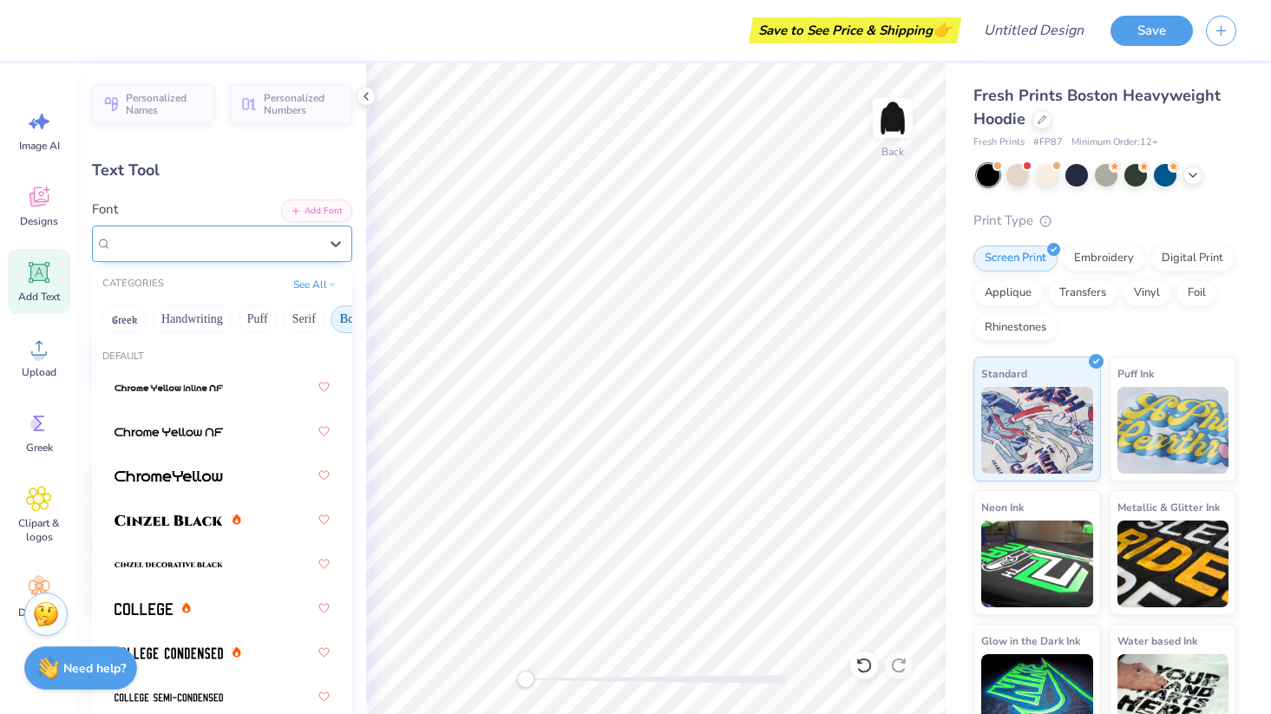
click at [225, 251] on div "Fortzilla" at bounding box center [215, 243] width 210 height 27
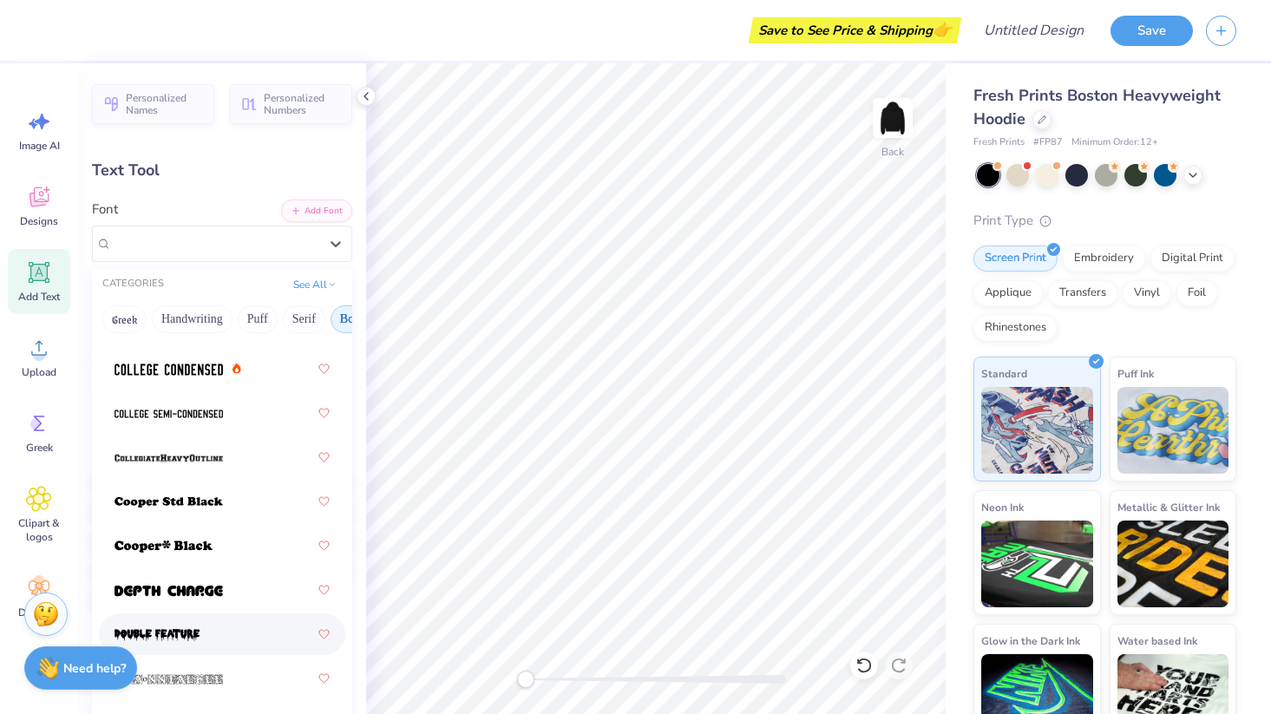
scroll to position [235, 0]
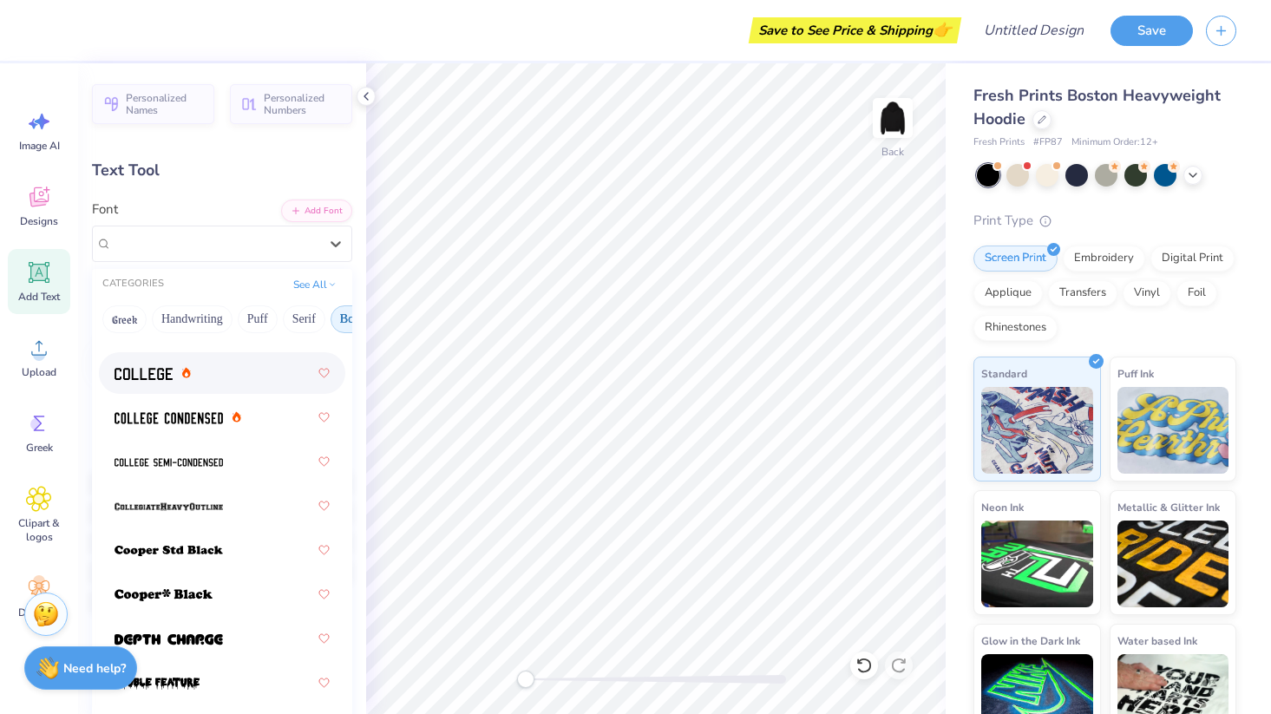
click at [168, 370] on img at bounding box center [143, 374] width 58 height 12
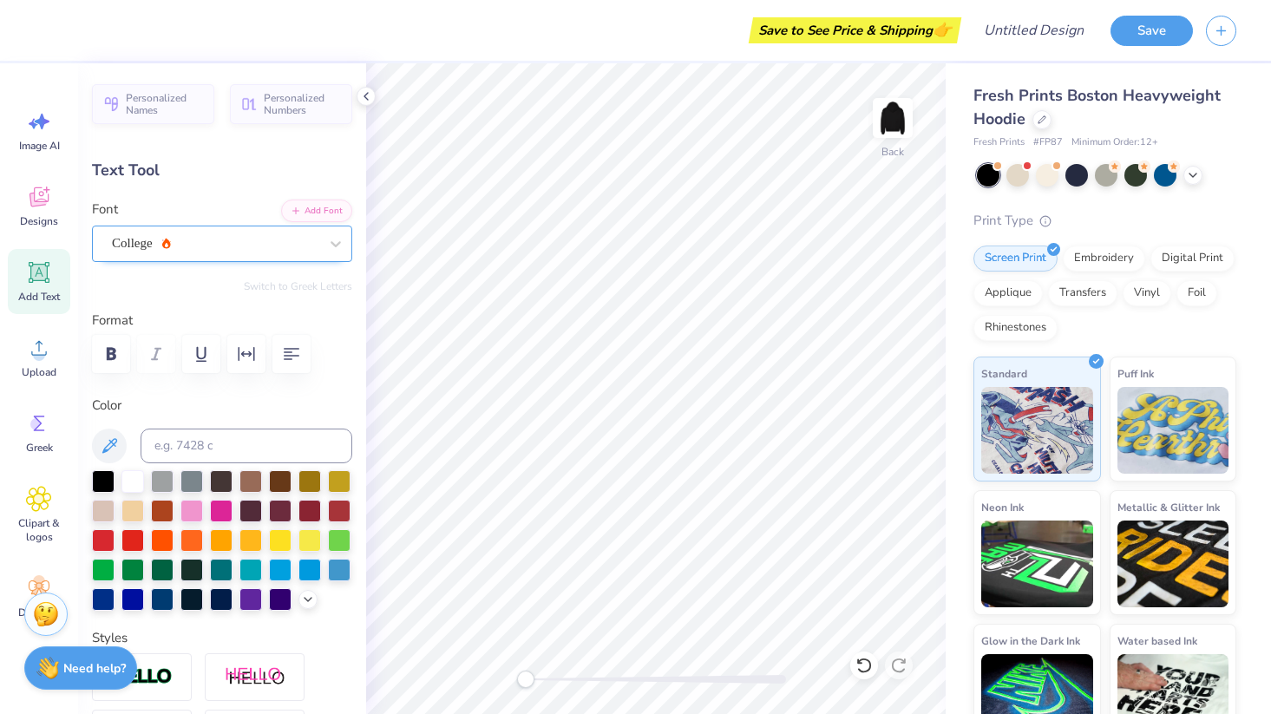
click at [220, 241] on div "College" at bounding box center [215, 243] width 210 height 27
click at [21, 203] on div "Designs" at bounding box center [39, 205] width 62 height 65
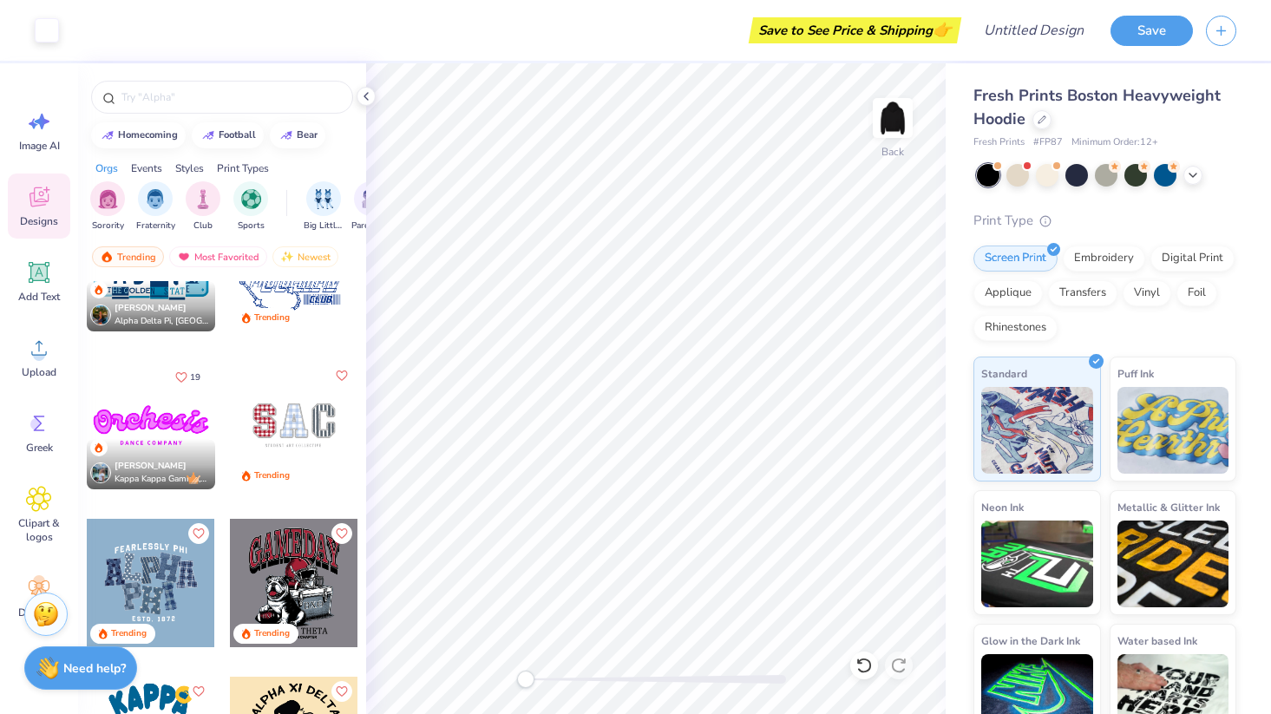
scroll to position [2672, 0]
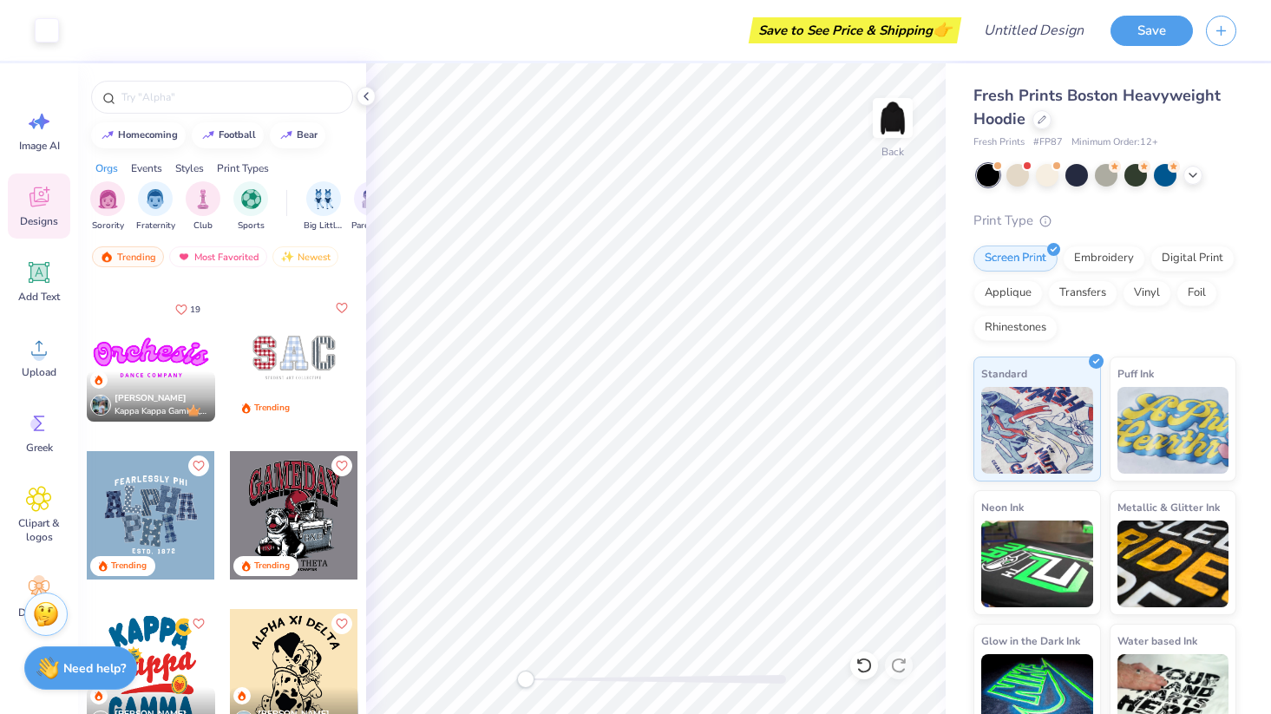
click at [328, 360] on div at bounding box center [294, 357] width 128 height 128
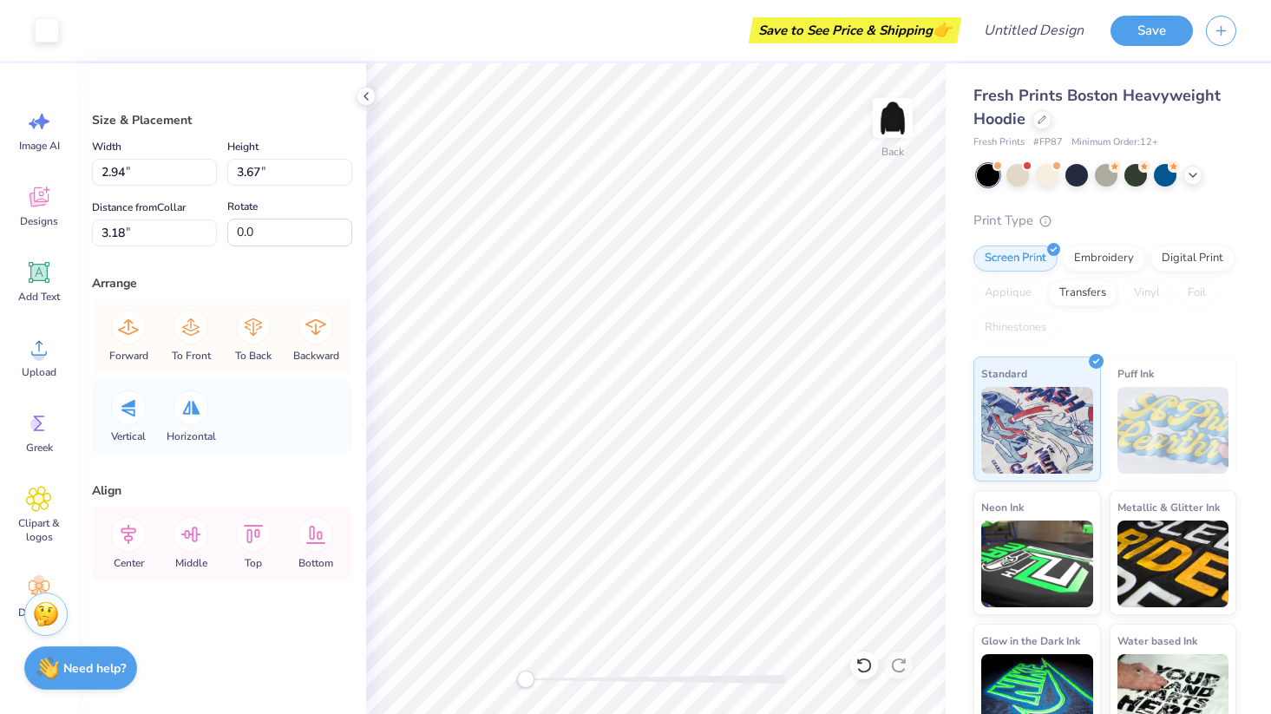
type input "12.63"
type input "5.08"
type input "3.00"
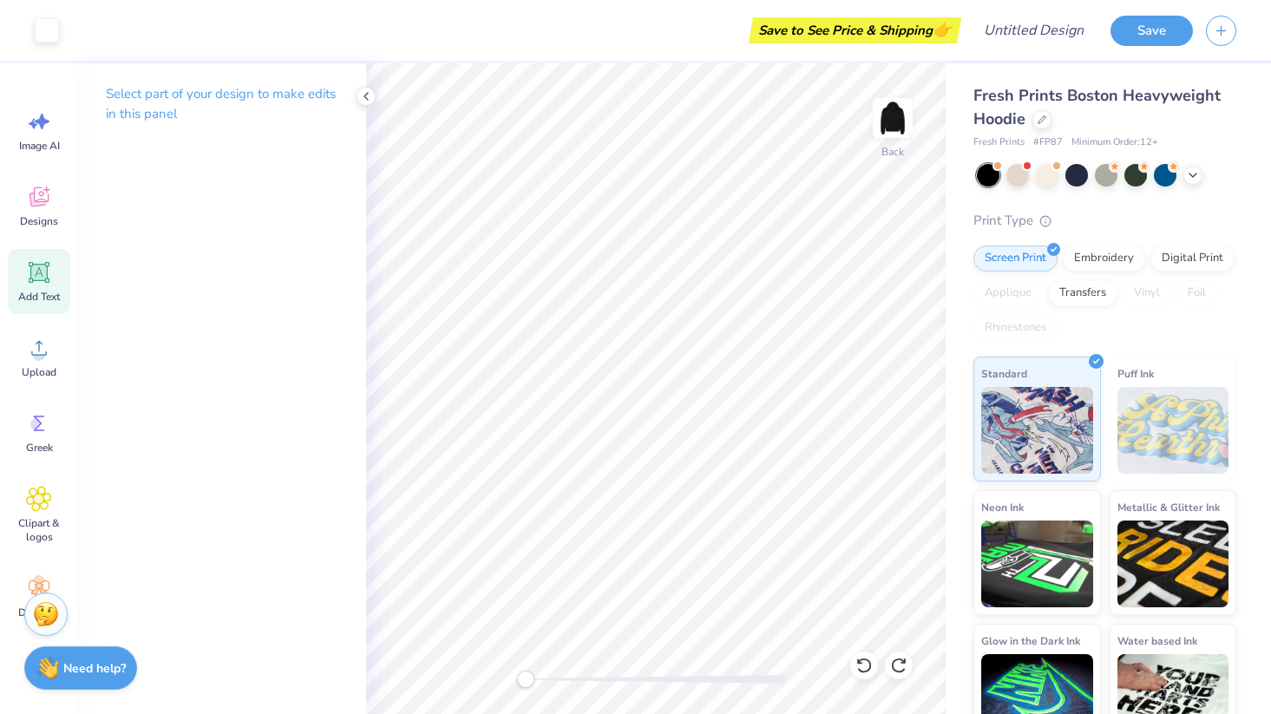
click at [35, 284] on icon at bounding box center [39, 272] width 26 height 26
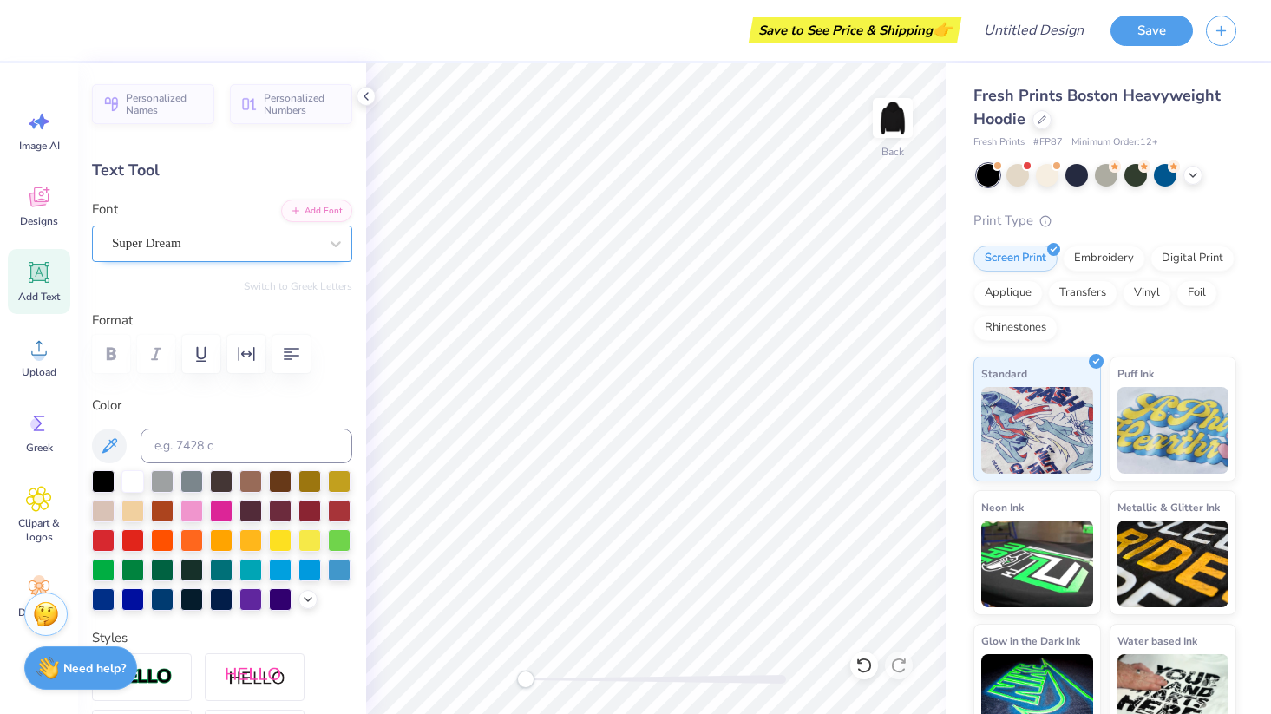
click at [205, 234] on div "Super Dream" at bounding box center [215, 243] width 210 height 27
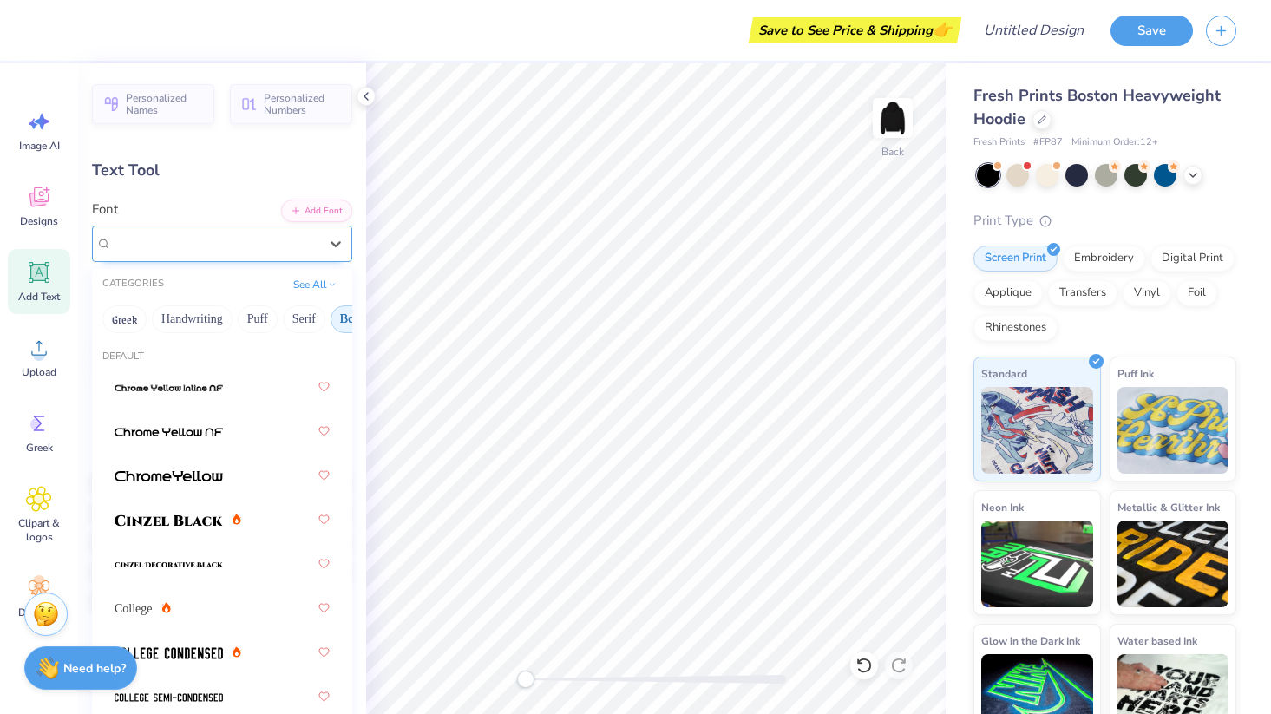
click at [205, 234] on div "Super Dream" at bounding box center [215, 243] width 206 height 20
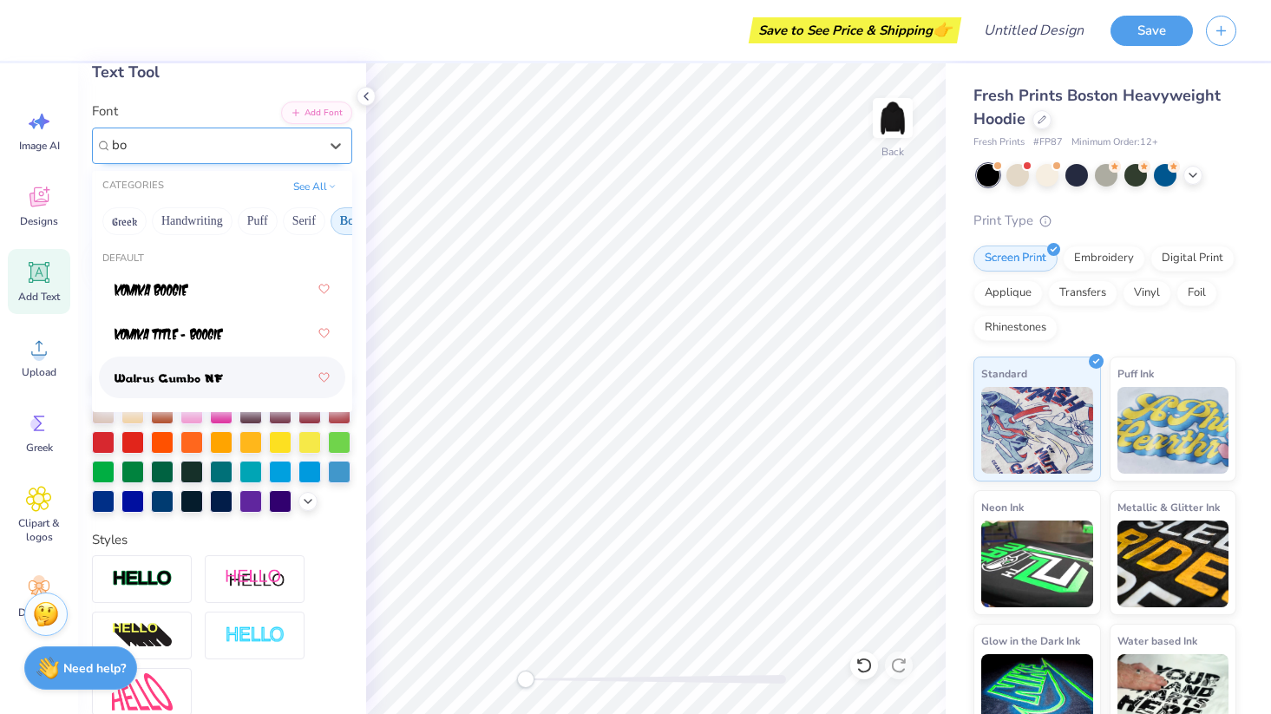
scroll to position [0, 0]
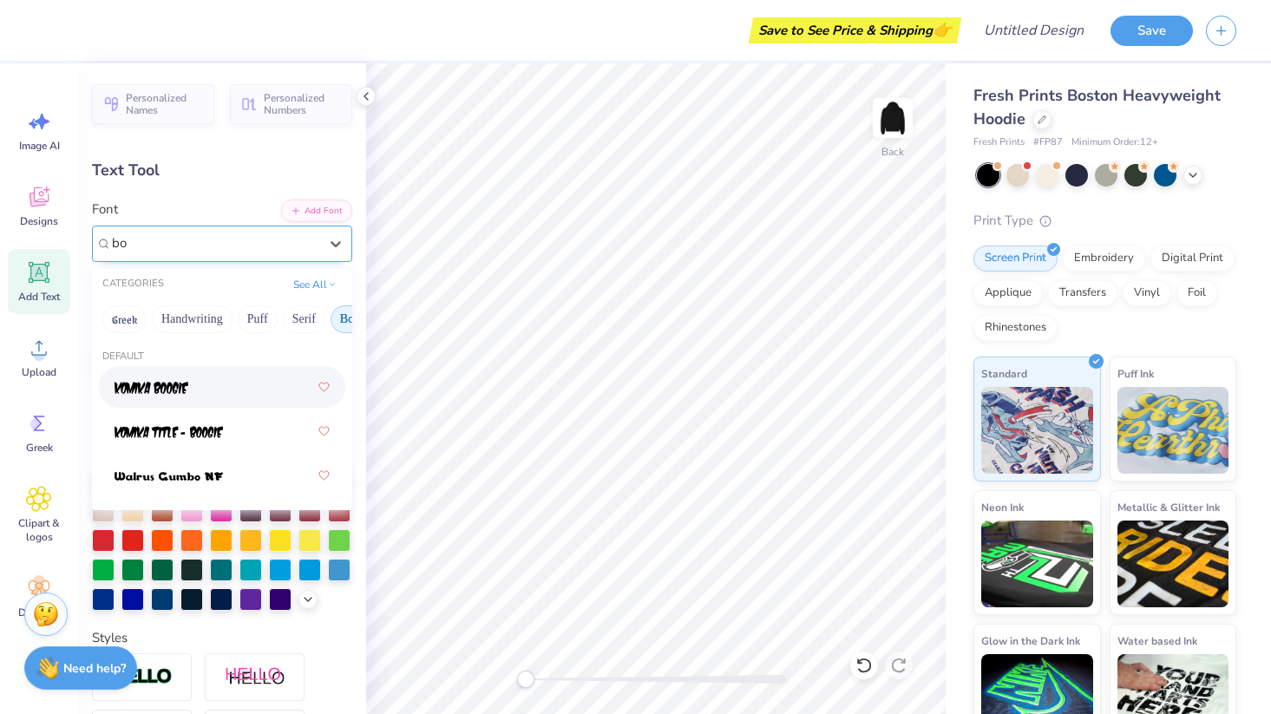
click at [331, 319] on button "Bold" at bounding box center [351, 319] width 42 height 28
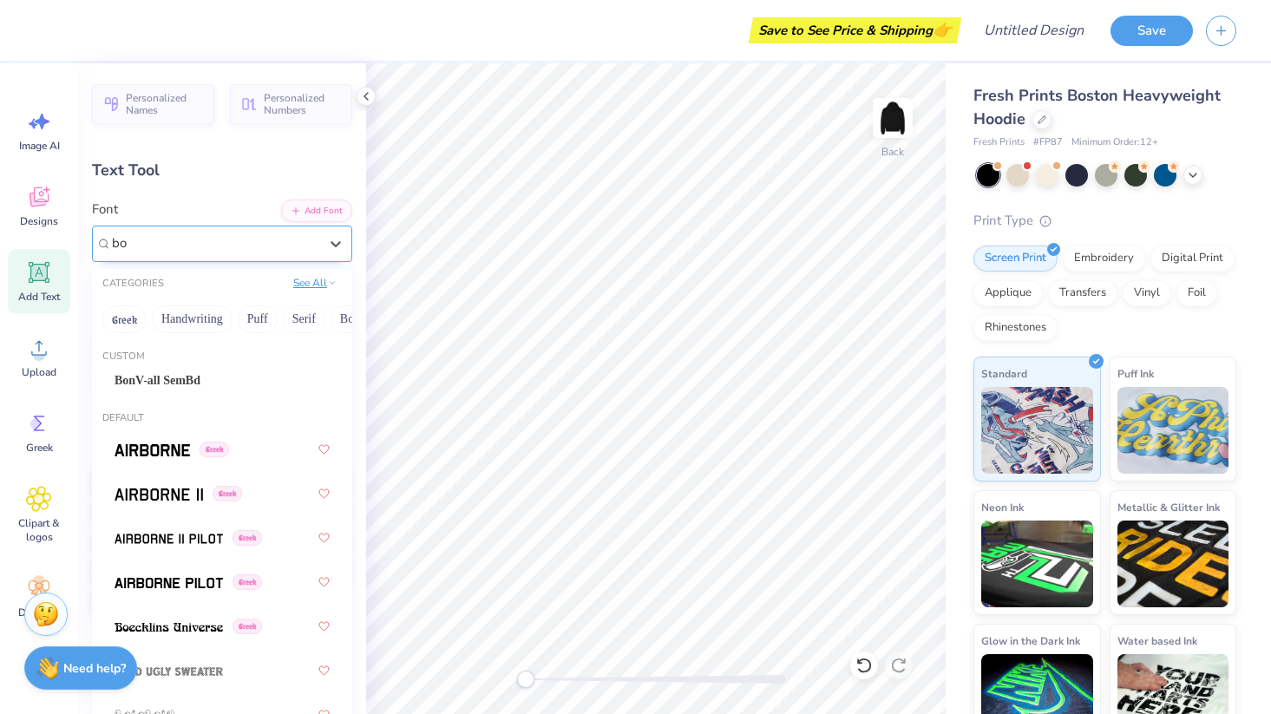
click at [308, 282] on button "See All" at bounding box center [315, 282] width 54 height 17
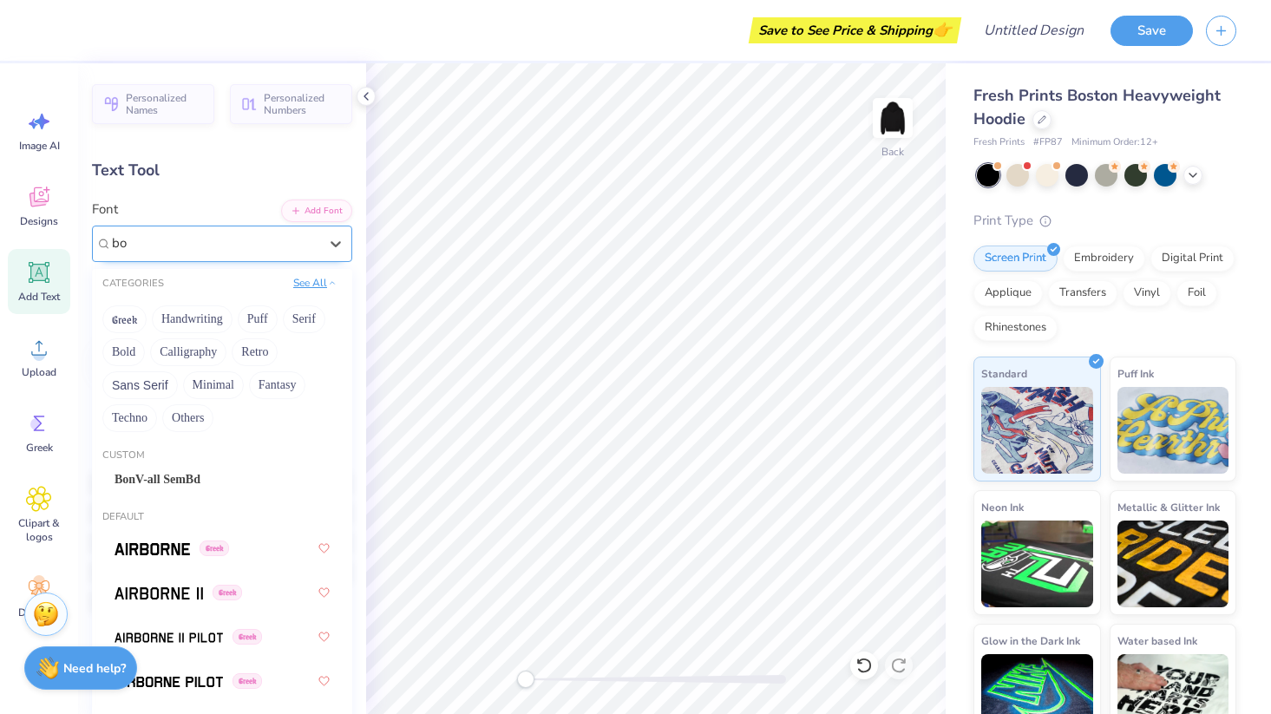
click at [308, 282] on button "See All" at bounding box center [315, 282] width 54 height 17
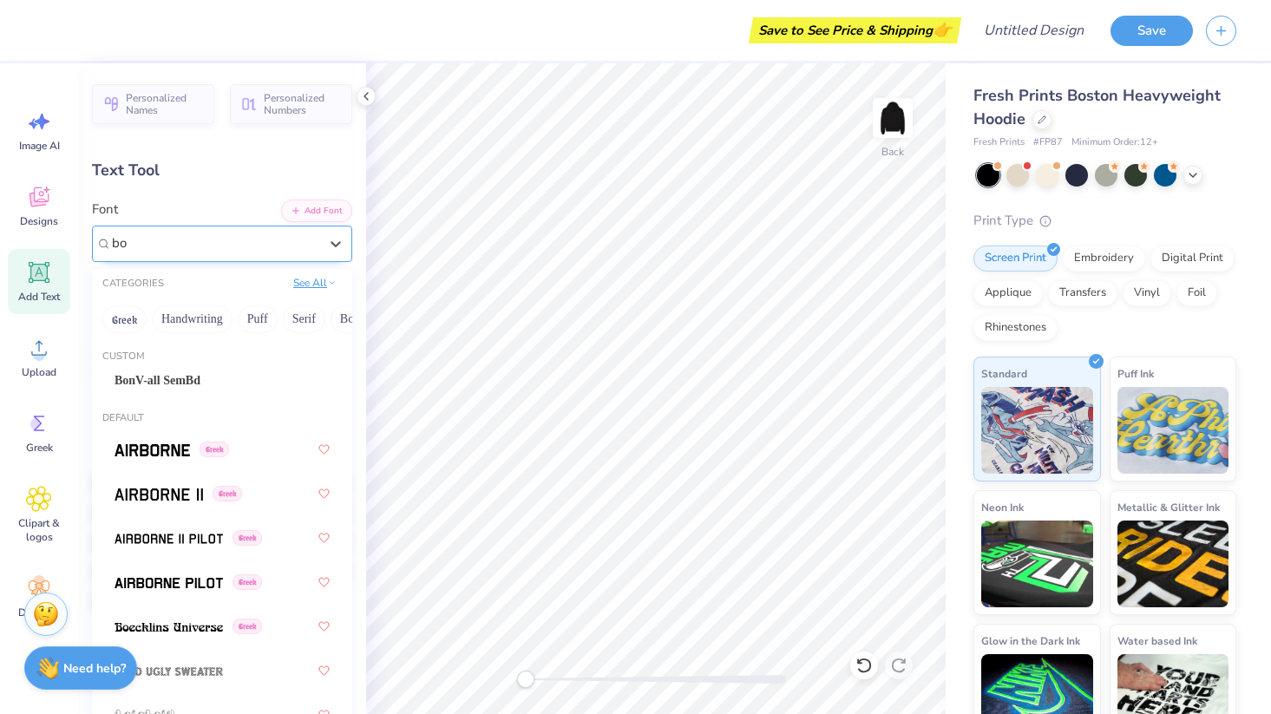
click at [308, 282] on button "See All" at bounding box center [315, 282] width 54 height 17
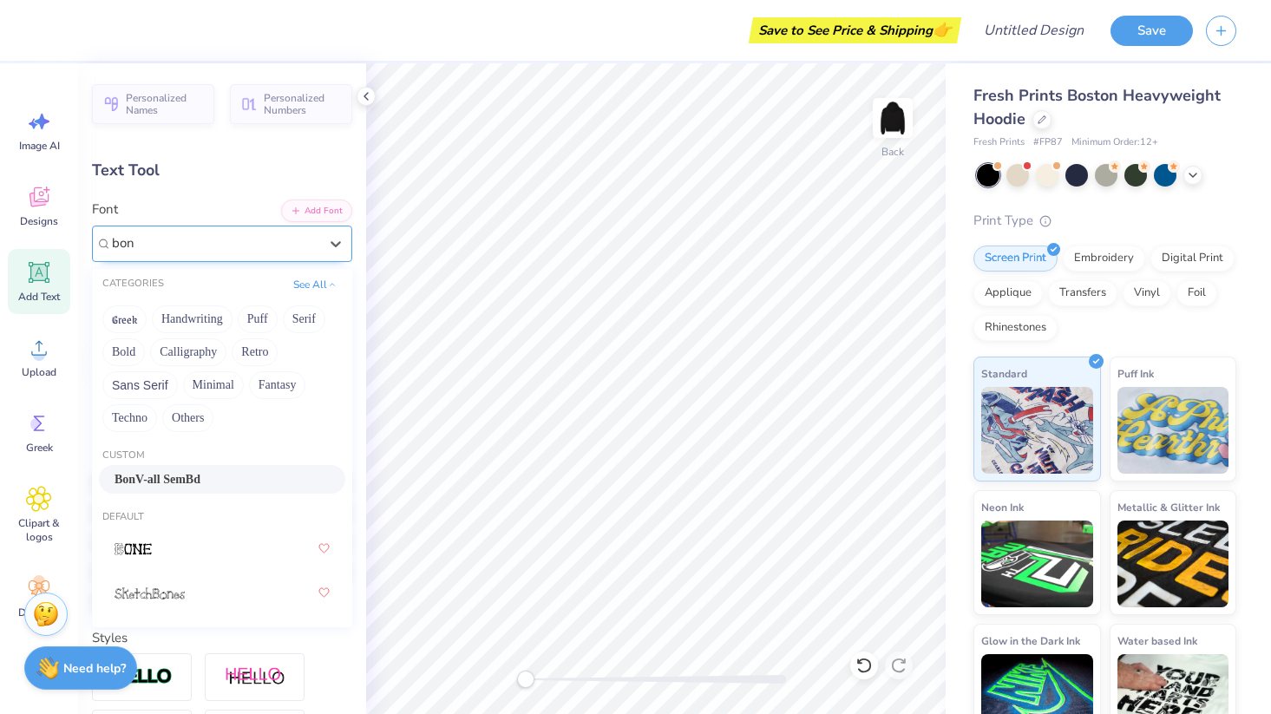
click at [206, 476] on div "BonV-all SemBd" at bounding box center [221, 479] width 215 height 18
type input "bon"
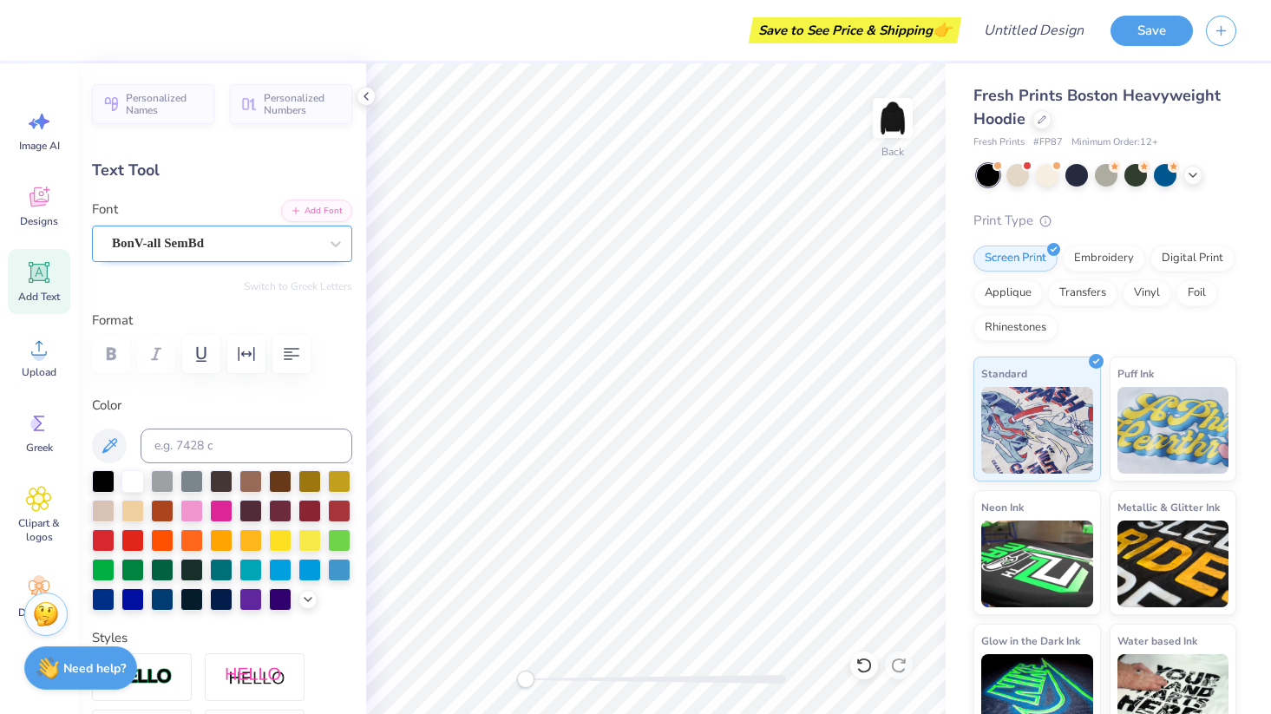
scroll to position [14, 2]
type textarea "Council 25-26"
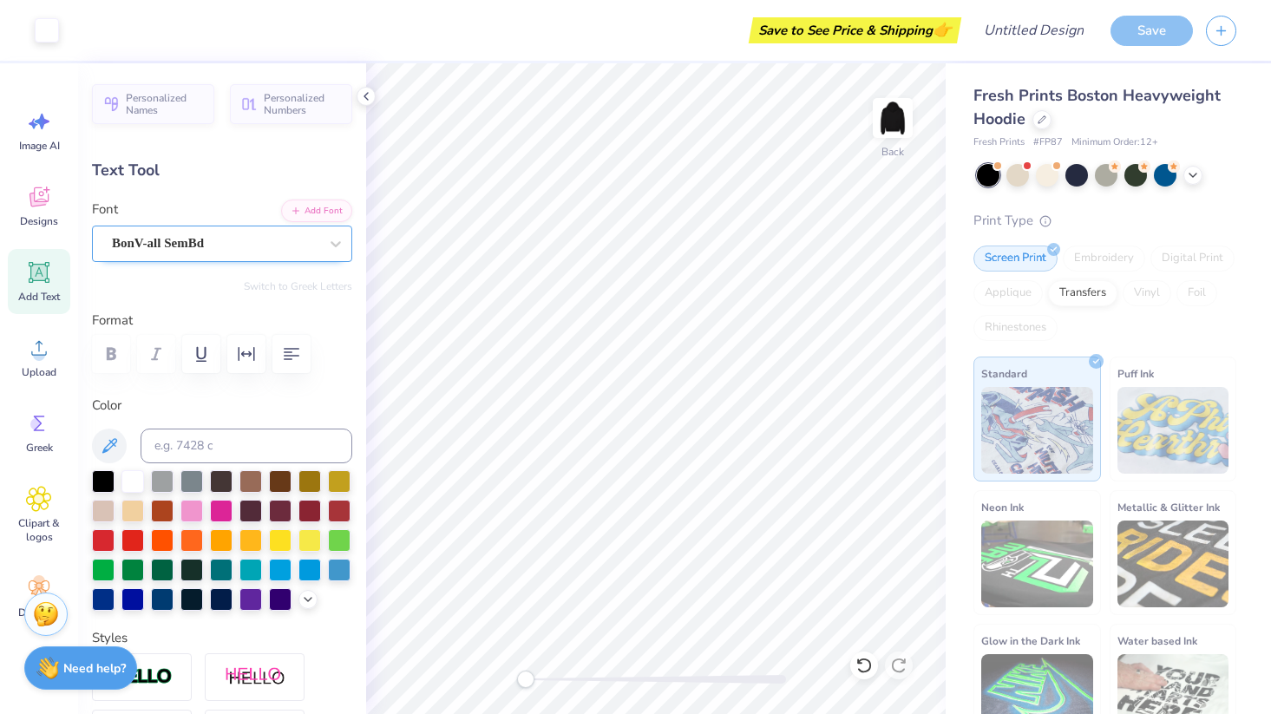
type input "15.40"
type input "2.66"
type input "5.42"
type input "4.72"
type input "0.81"
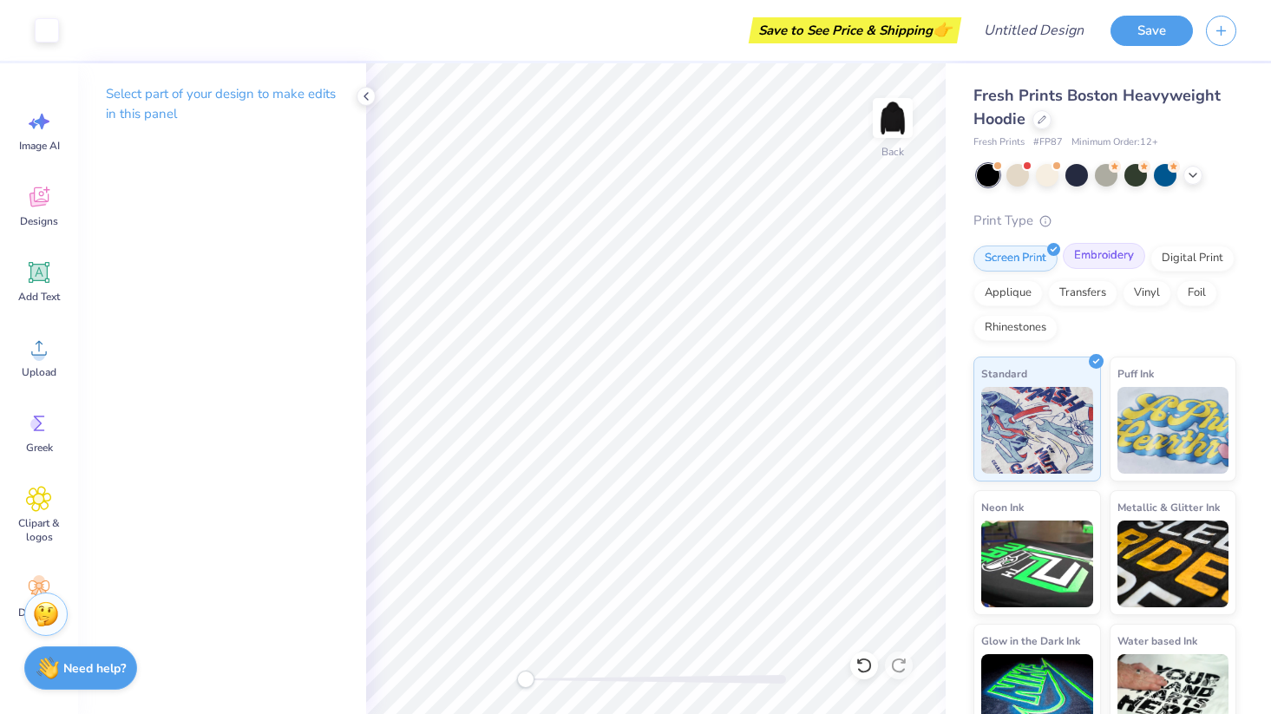
click at [1090, 260] on div "Embroidery" at bounding box center [1103, 256] width 82 height 26
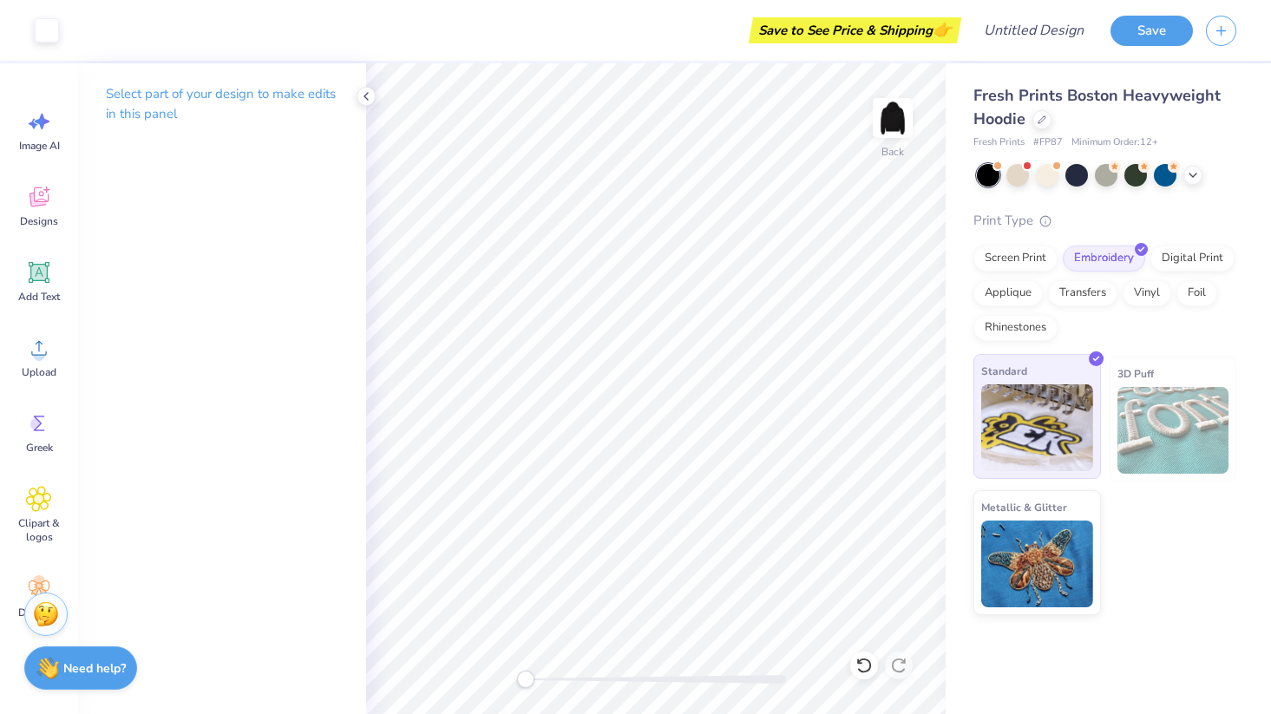
click at [1062, 429] on img at bounding box center [1037, 427] width 112 height 87
click at [1176, 608] on div "Standard 3D Puff Metallic & Glitter" at bounding box center [1104, 485] width 263 height 258
click at [1153, 23] on button "Save" at bounding box center [1151, 28] width 82 height 30
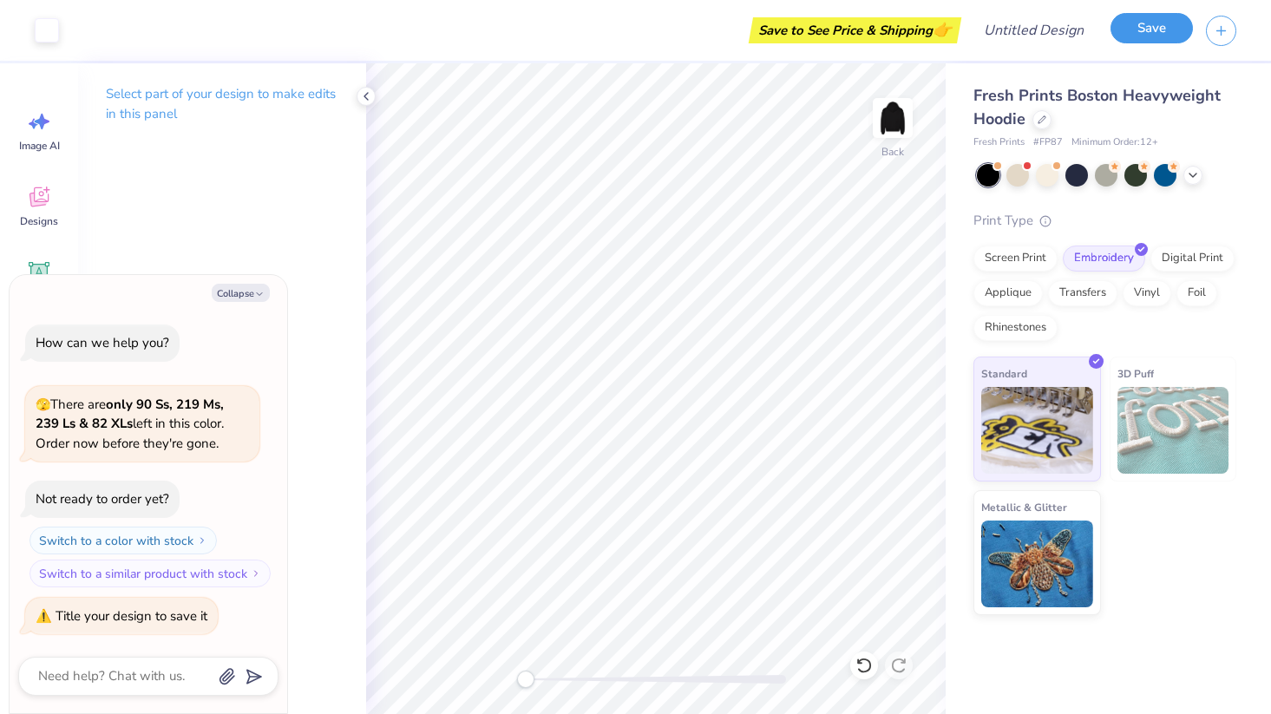
click at [1134, 31] on button "Save" at bounding box center [1151, 28] width 82 height 30
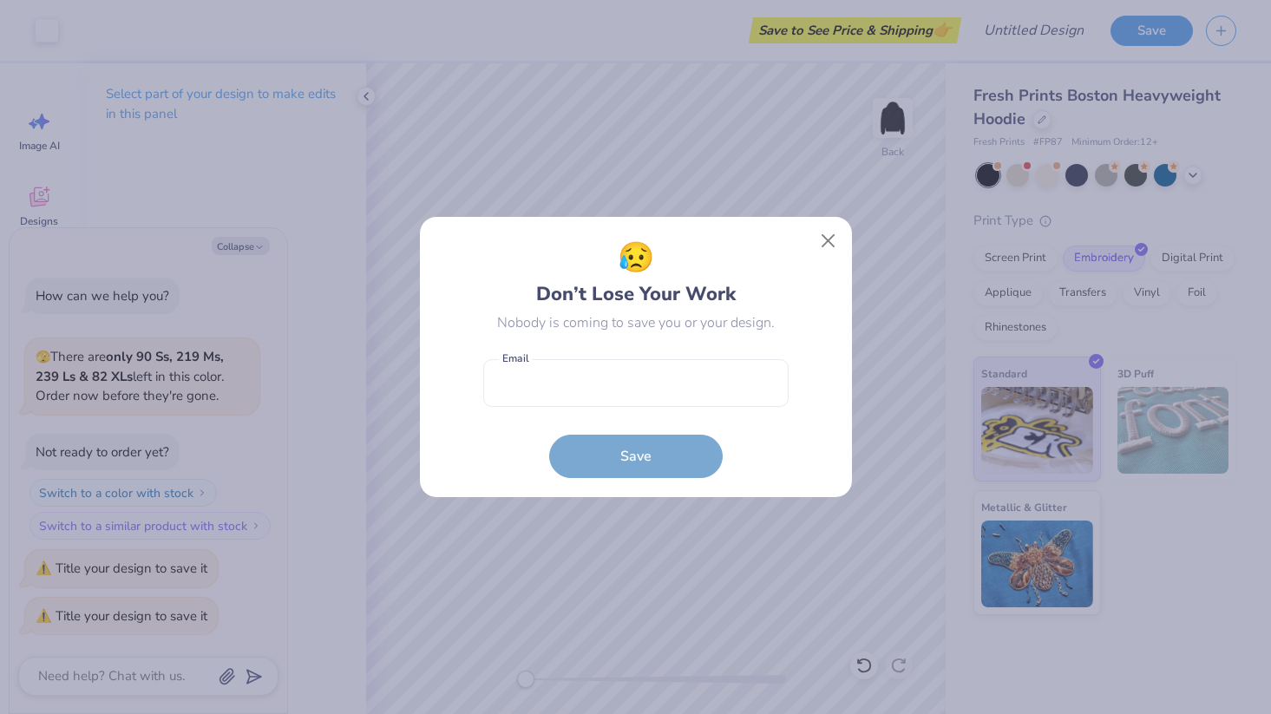
click at [1043, 27] on div "😥 Don’t Lose Your Work Nobody is coming to save you or your design. Email is a …" at bounding box center [635, 357] width 1271 height 714
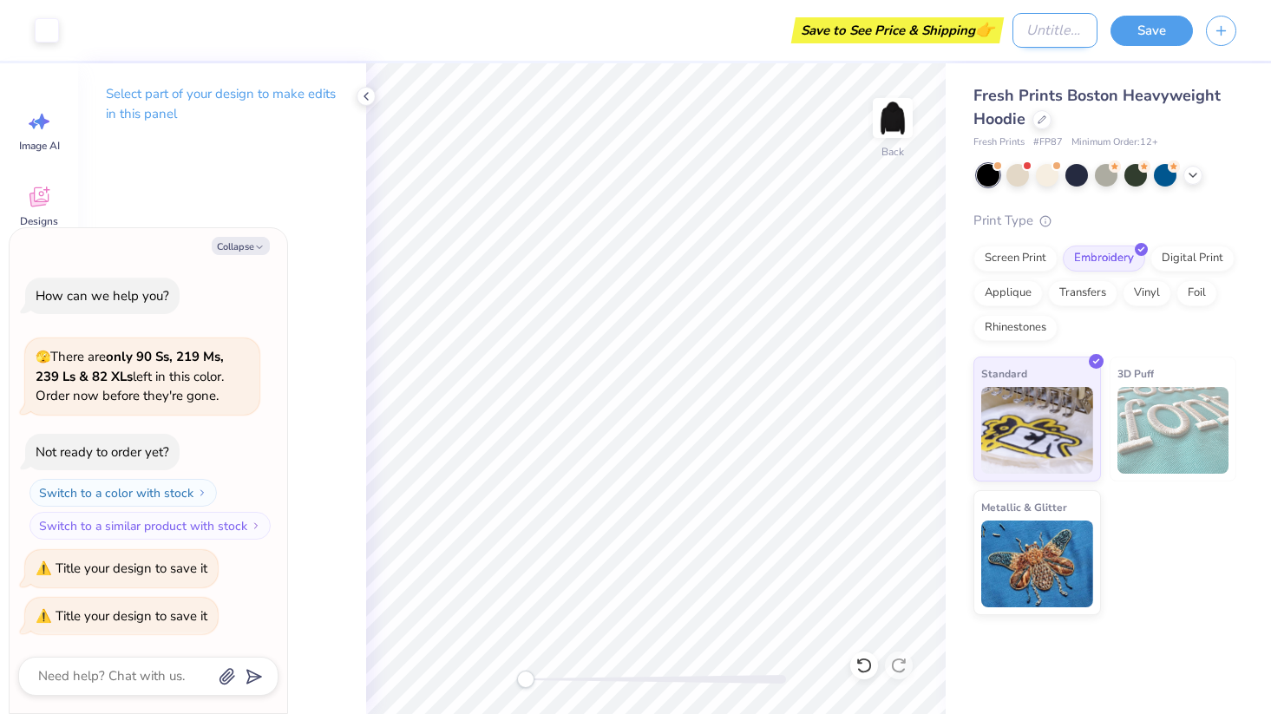
type textarea "x"
click at [1042, 23] on input "Design Title" at bounding box center [1054, 30] width 85 height 35
type input "S"
type textarea "x"
type input "SA"
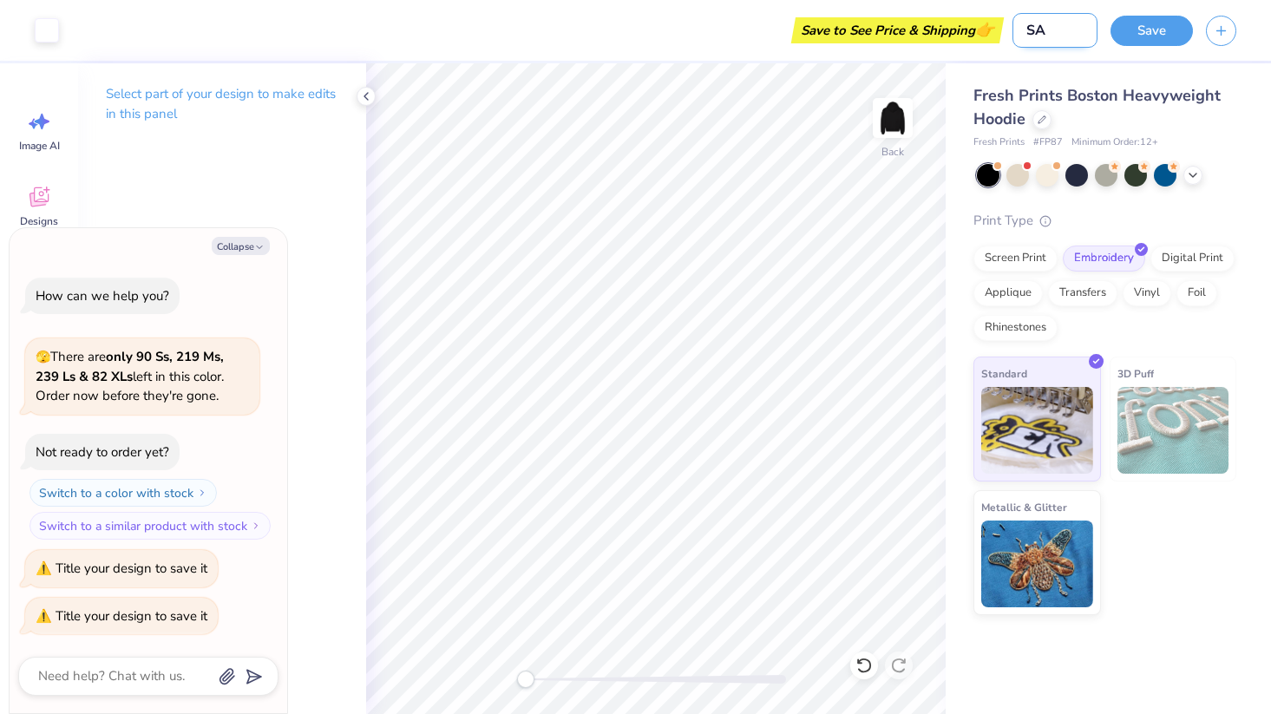
type textarea "x"
type input "SAP"
type textarea "x"
type input "SAP"
type textarea "x"
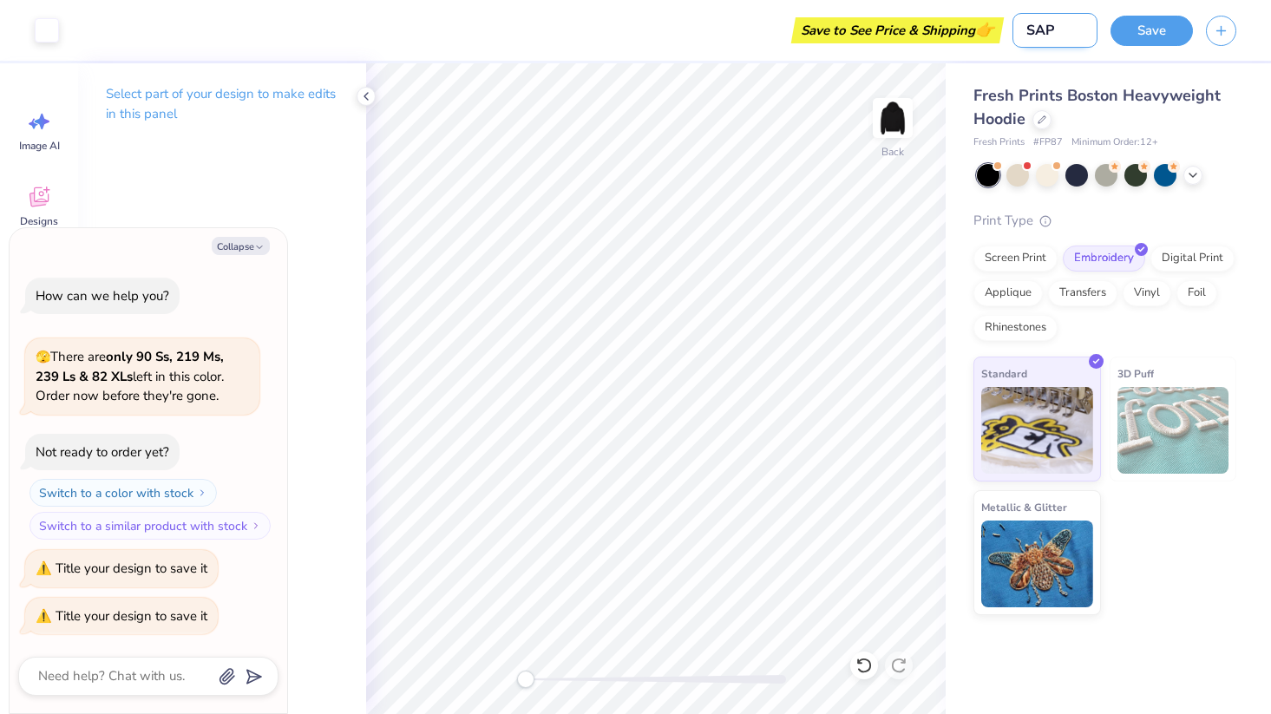
type input "SAP C"
type textarea "x"
type input "SAP CO"
type textarea "x"
type input "SAP COu"
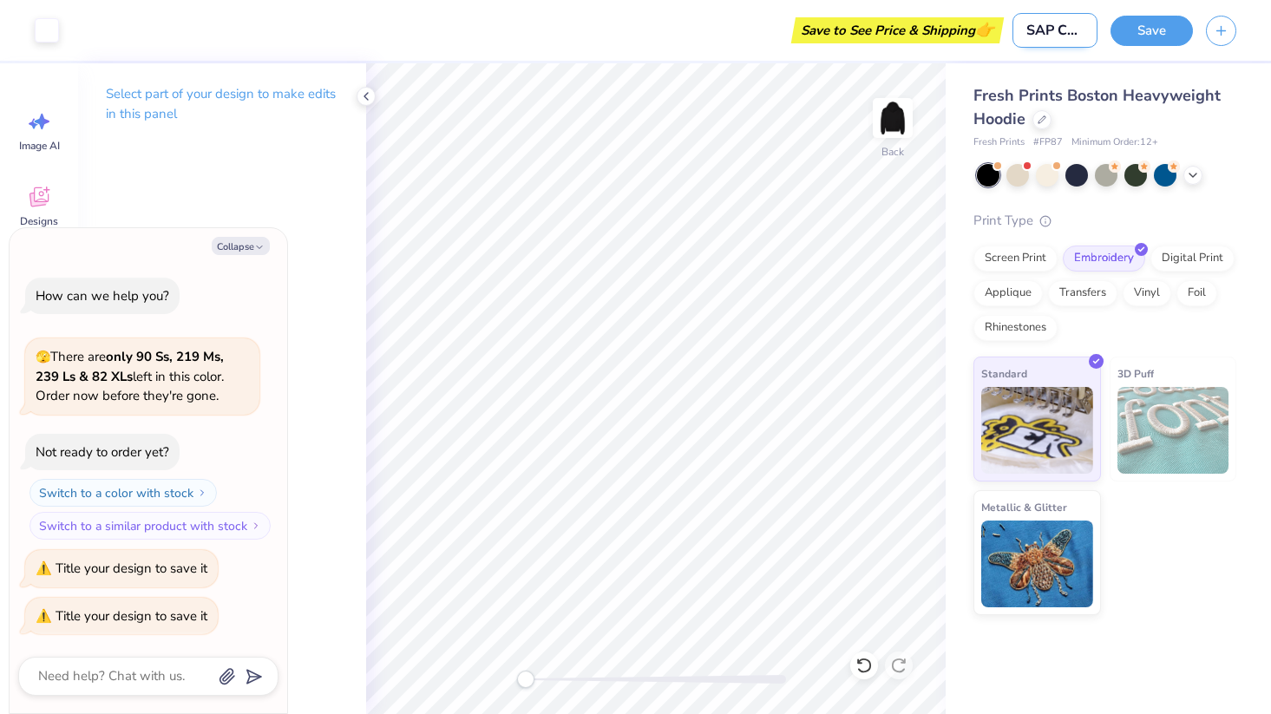
type textarea "x"
type input "SAP CO"
type textarea "x"
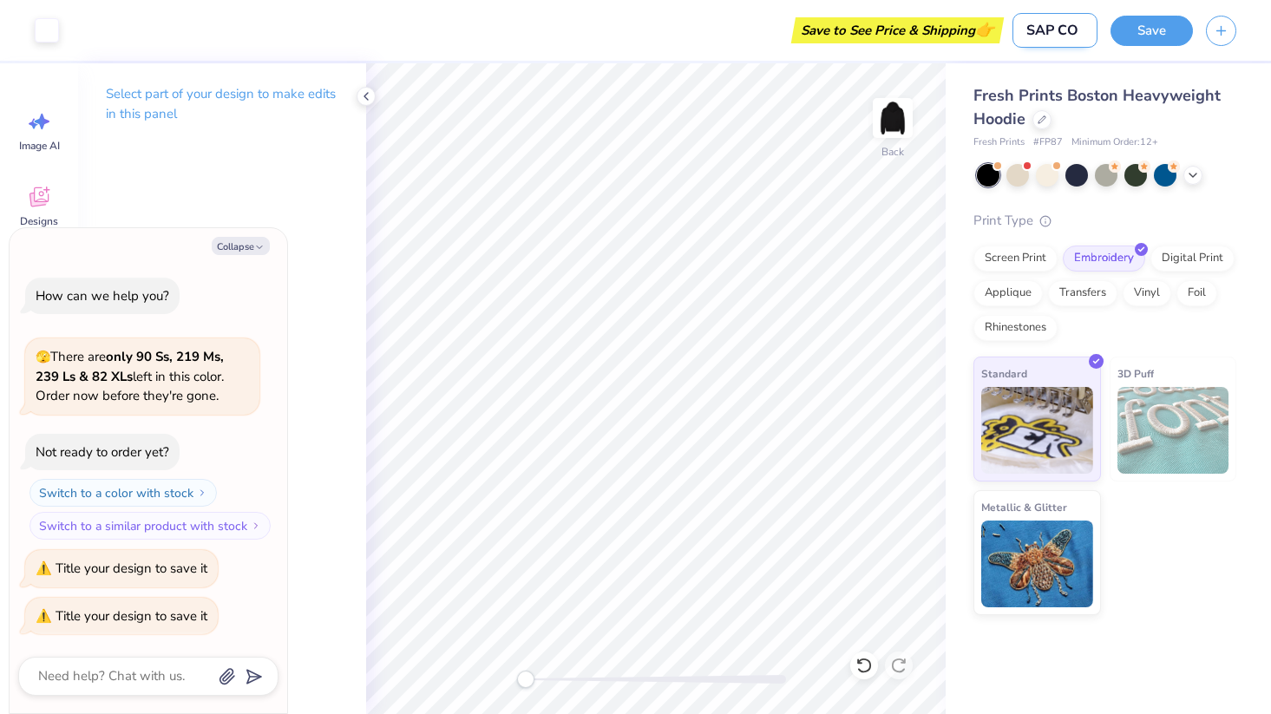
type input "SAP C"
type textarea "x"
type input "SAP"
type textarea "x"
type input "SAP"
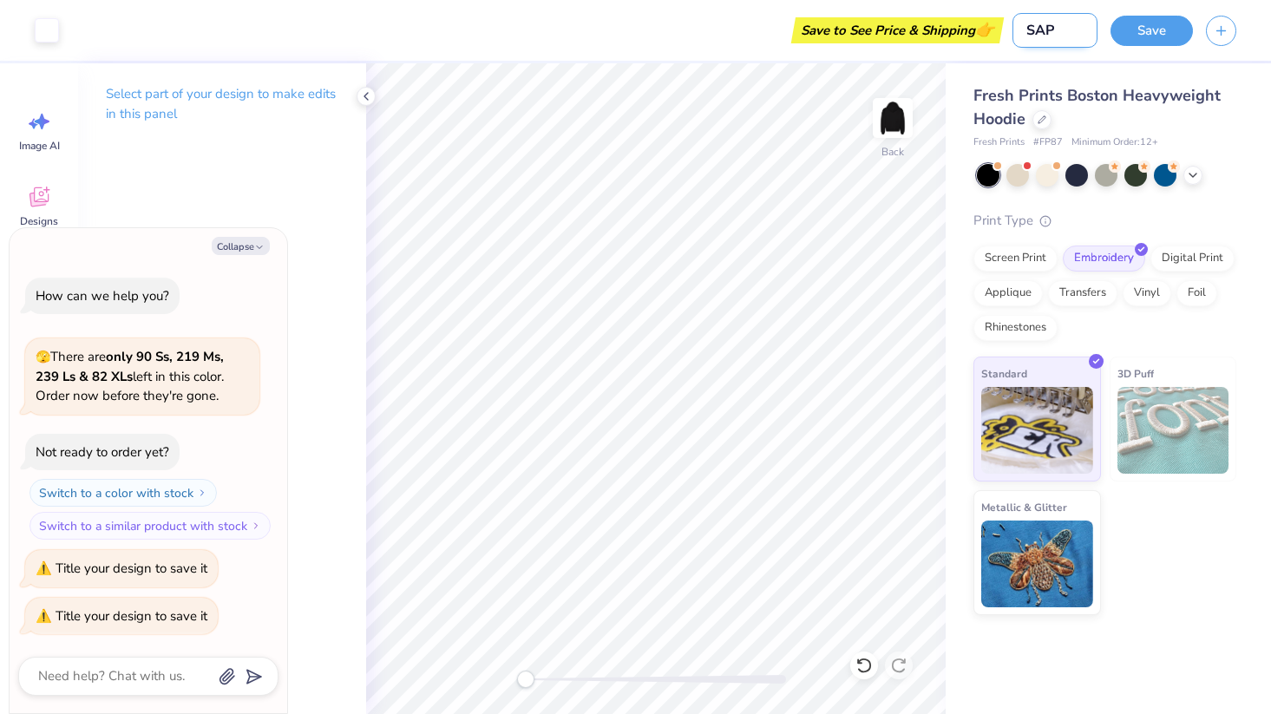
type textarea "x"
type input "SAPC"
type textarea "x"
type input "SAPC"
type textarea "x"
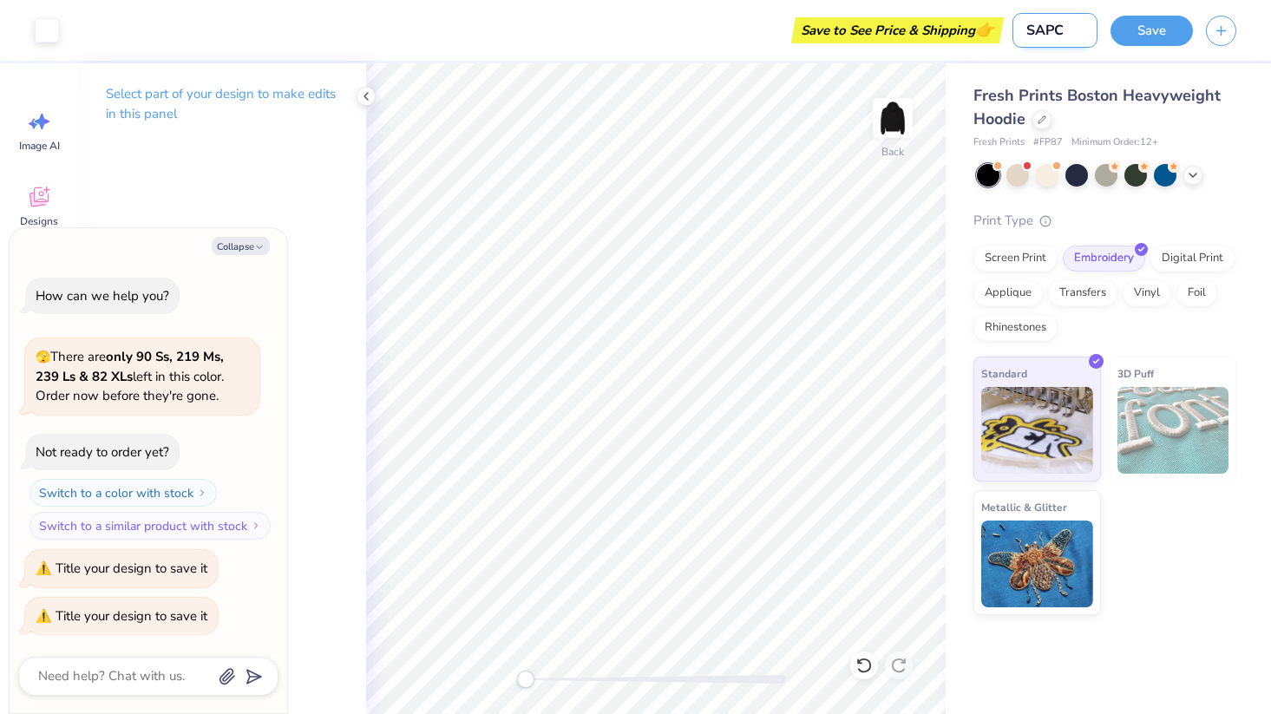
type input "SAPC M"
type textarea "x"
type input "SAPC Mr"
type textarea "x"
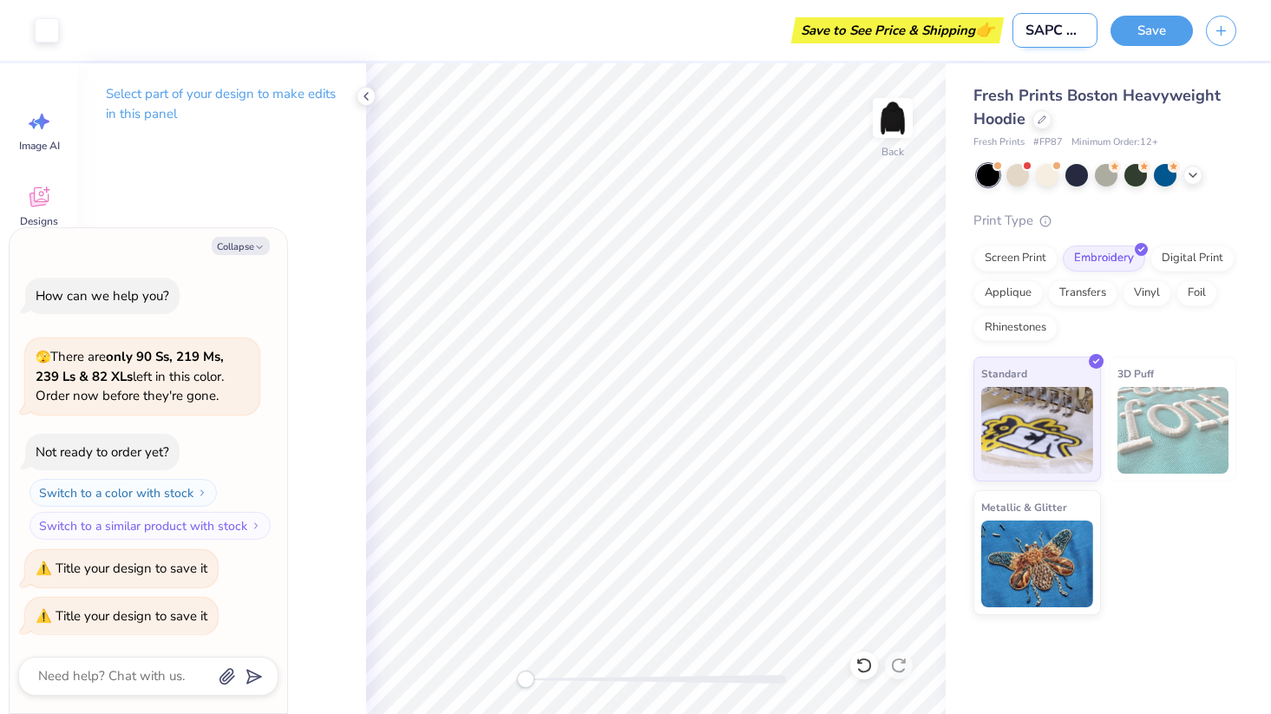
type input "SAPC M"
type textarea "x"
type input "SAPC"
type textarea "x"
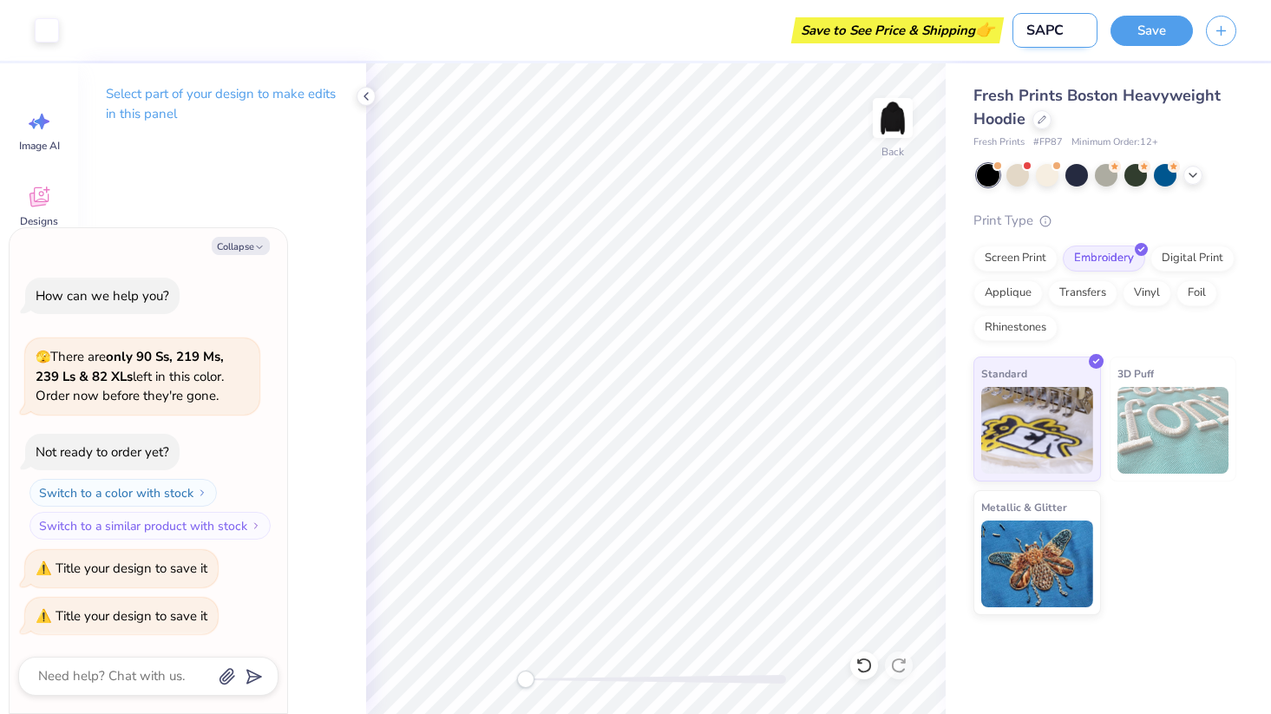
type input "SAPC"
type textarea "x"
type input "SAPCM"
type textarea "x"
type input "SAPCMe"
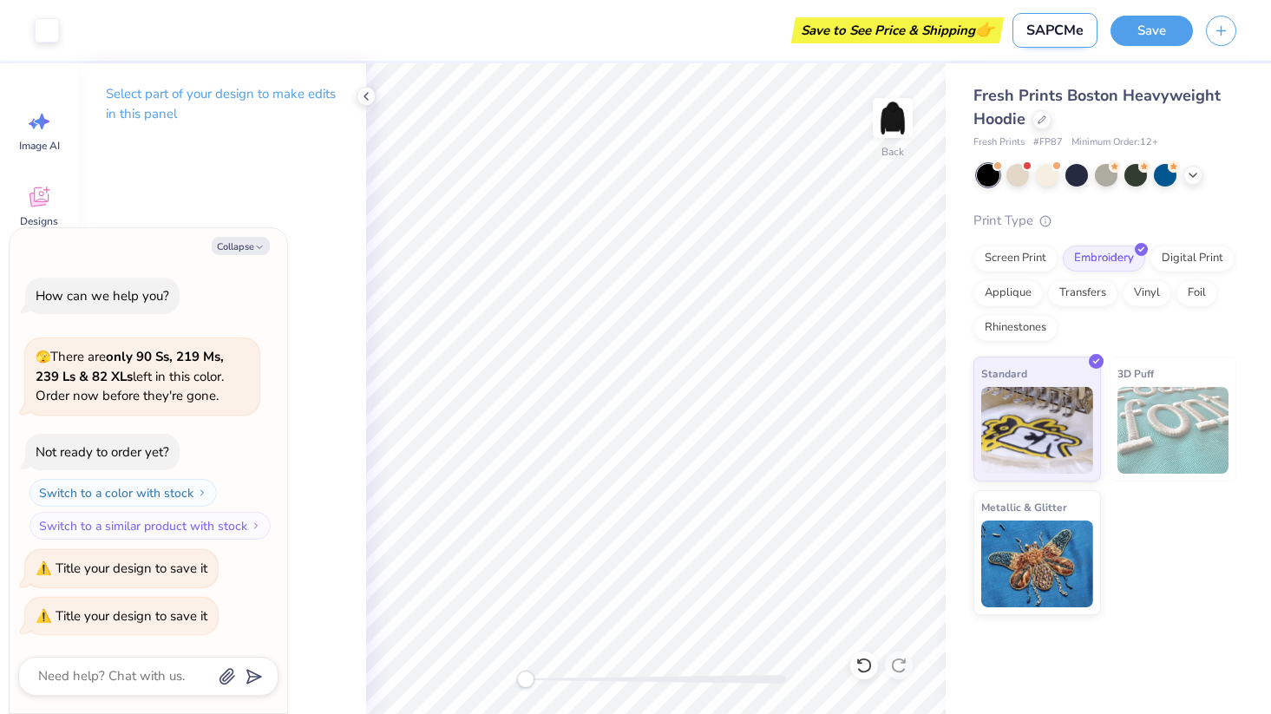
type textarea "x"
type input "SAPCMer"
type textarea "x"
type input "SAPCMerc"
type textarea "x"
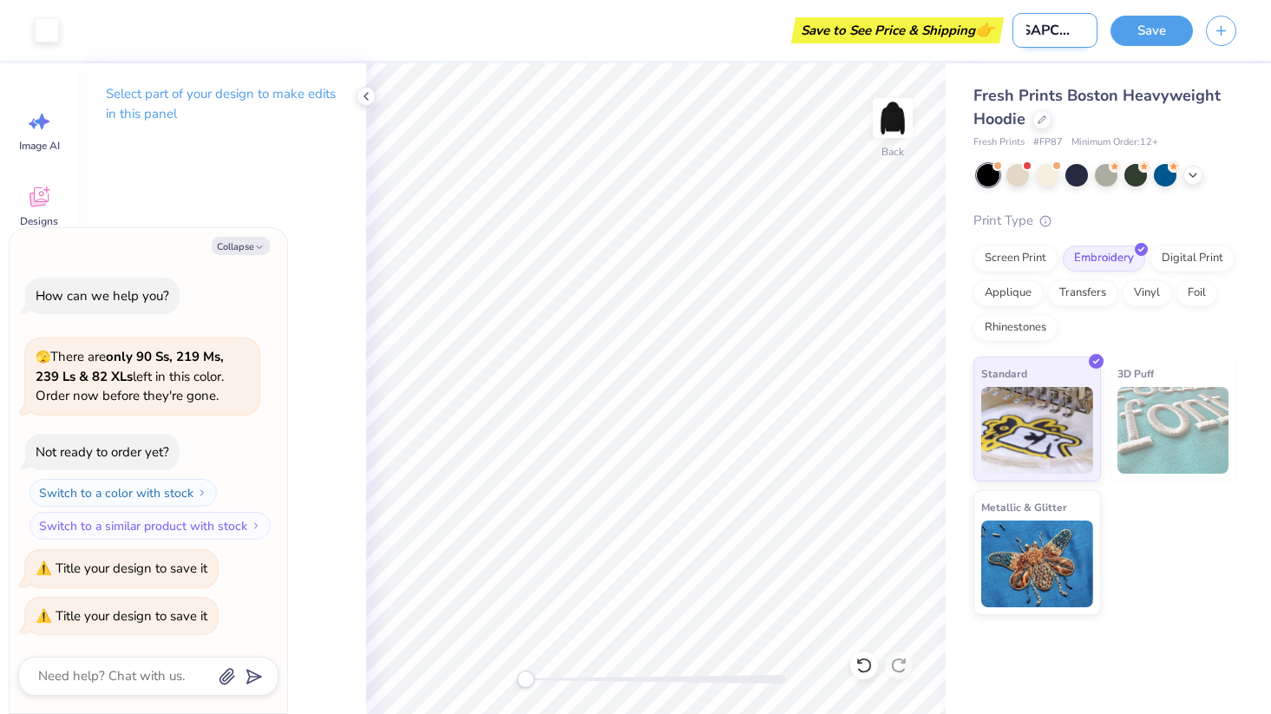
type input "SAPCMerch"
type textarea "x"
type input "SAPCMerch"
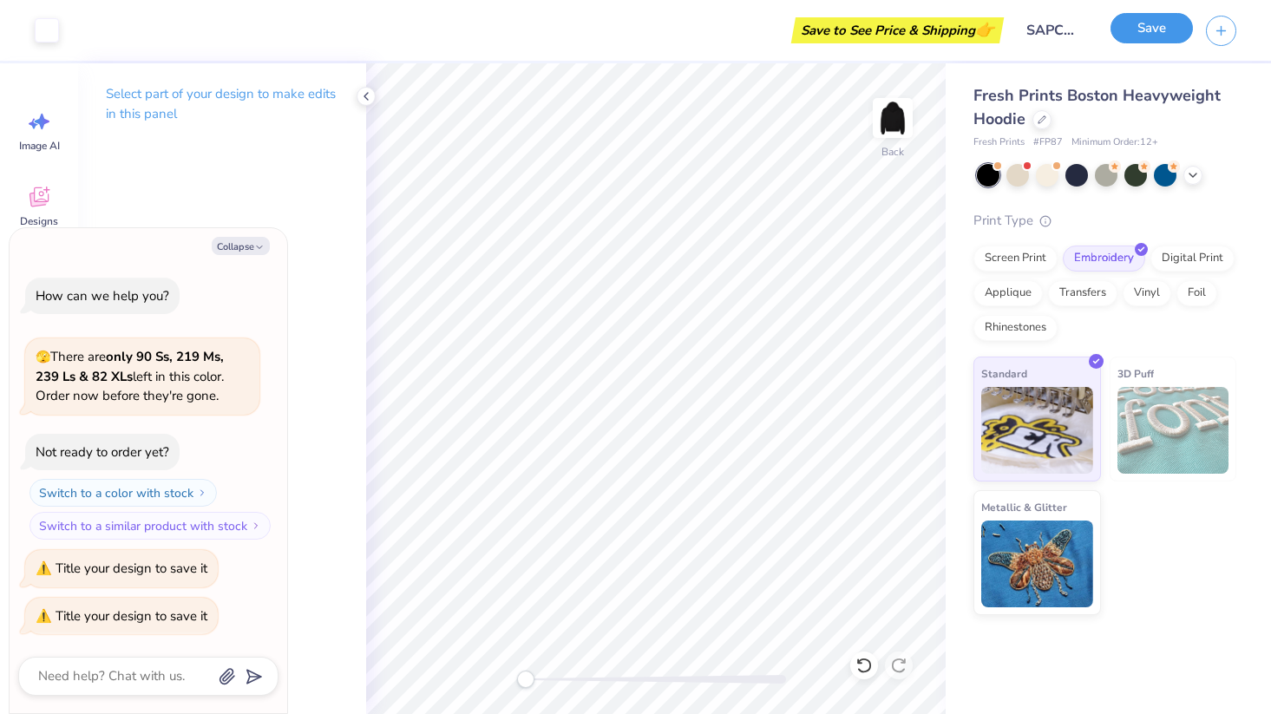
click at [1165, 23] on button "Save" at bounding box center [1151, 28] width 82 height 30
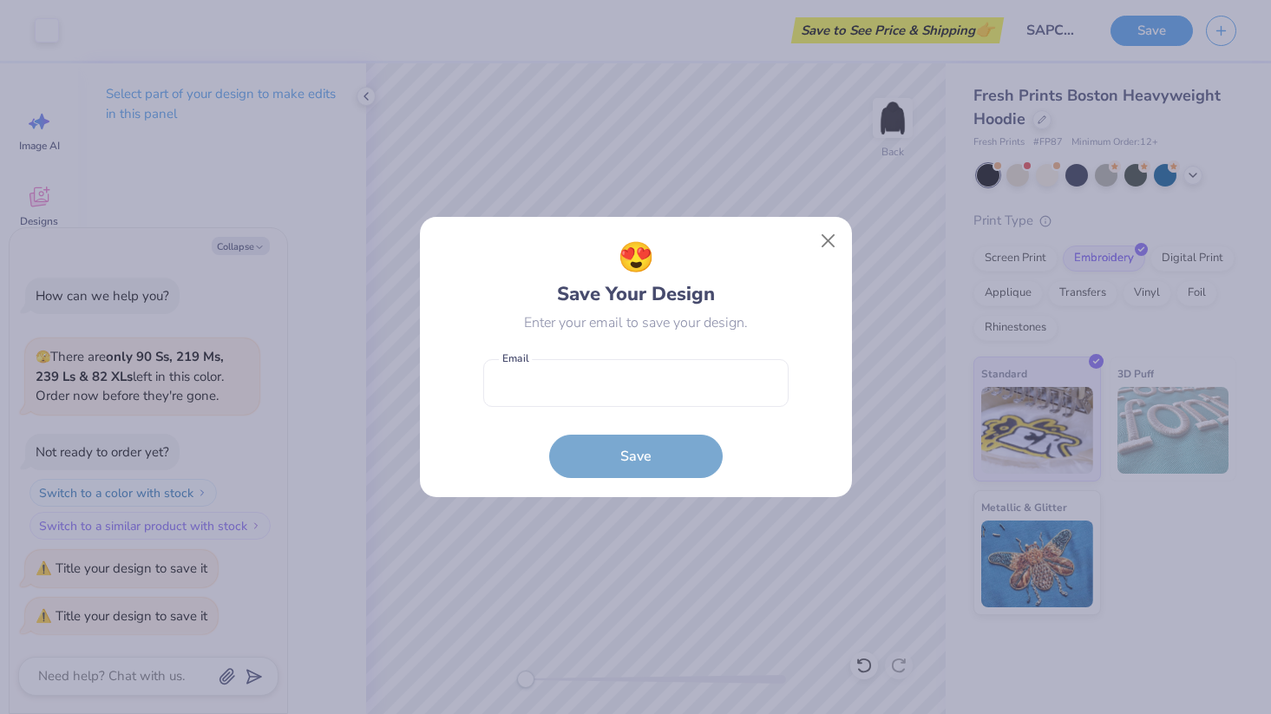
click at [631, 410] on form "Email is a required field Email Save" at bounding box center [635, 413] width 305 height 127
click at [631, 389] on input "email" at bounding box center [635, 383] width 305 height 48
type input "[EMAIL_ADDRESS][DOMAIN_NAME]"
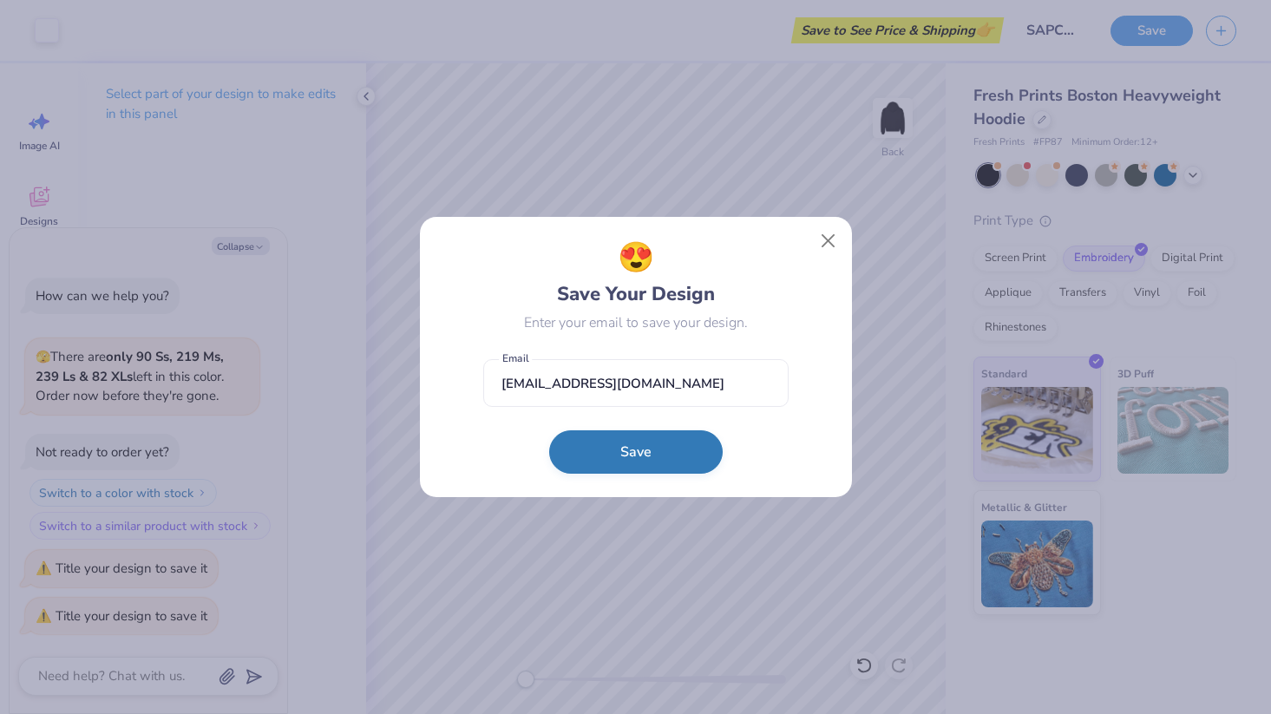
click at [605, 457] on button "Save" at bounding box center [635, 451] width 173 height 43
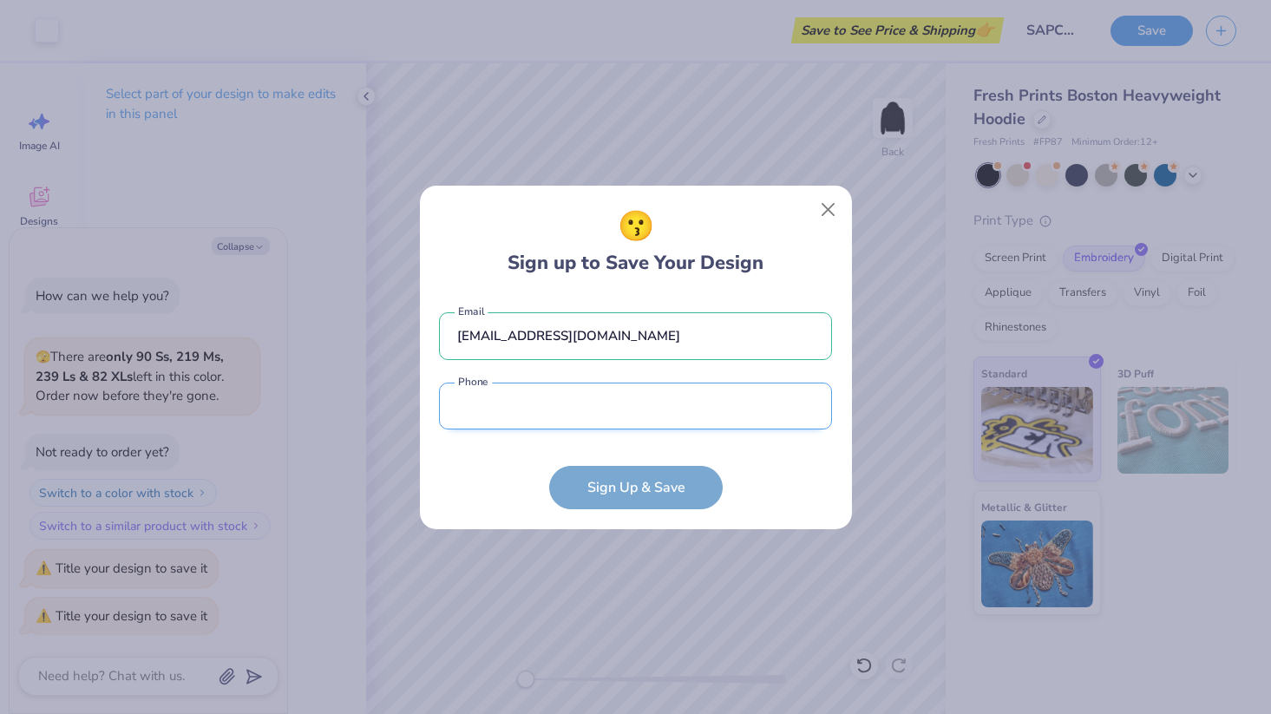
click at [567, 405] on input "tel" at bounding box center [635, 406] width 393 height 48
type input "[PHONE_NUMBER]"
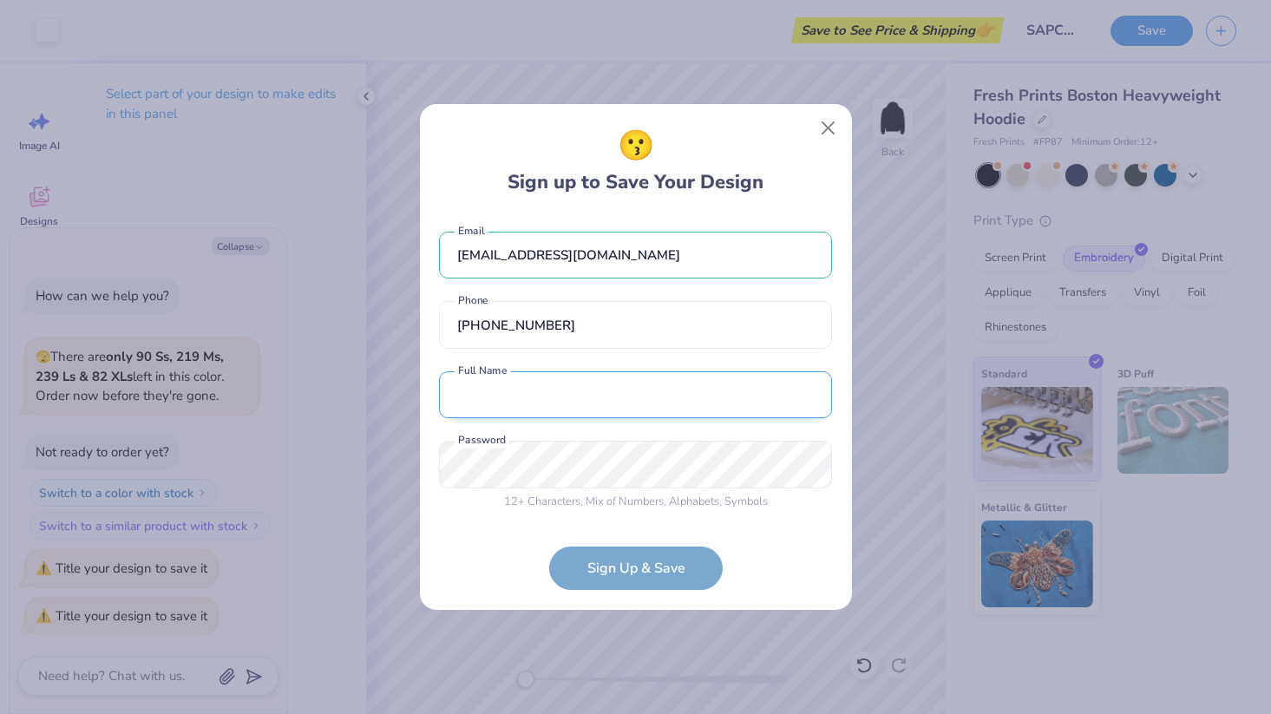
click at [552, 402] on input "text" at bounding box center [635, 395] width 393 height 48
type input "[PERSON_NAME]"
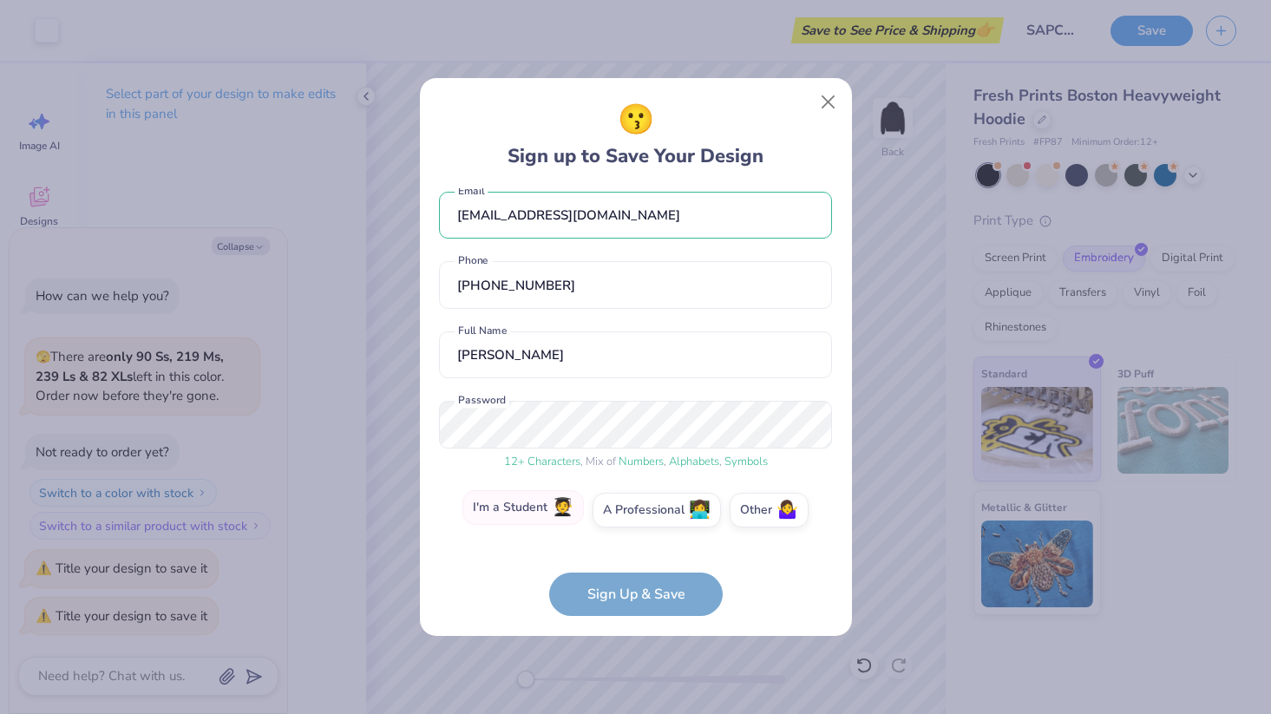
click at [543, 513] on label "I'm a Student 🧑‍🎓" at bounding box center [522, 507] width 121 height 35
click at [630, 523] on input "I'm a Student 🧑‍🎓" at bounding box center [635, 528] width 11 height 11
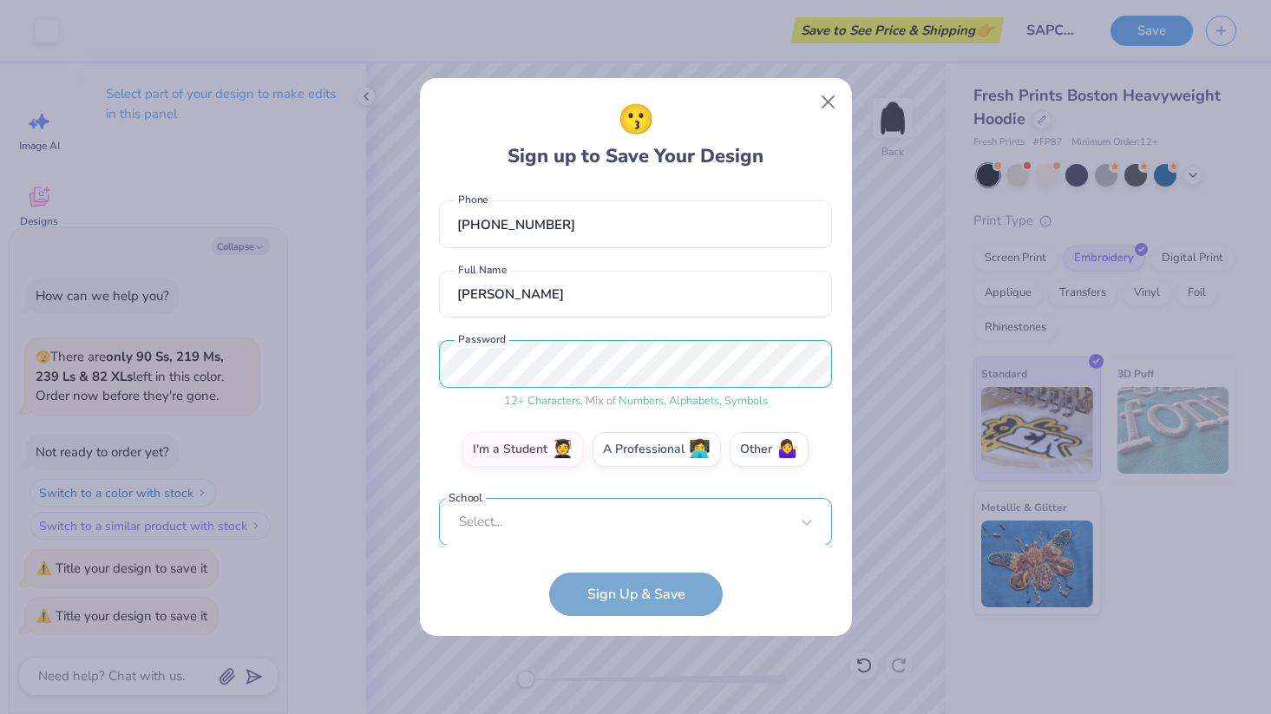
click at [578, 526] on div "Select..." at bounding box center [635, 522] width 393 height 48
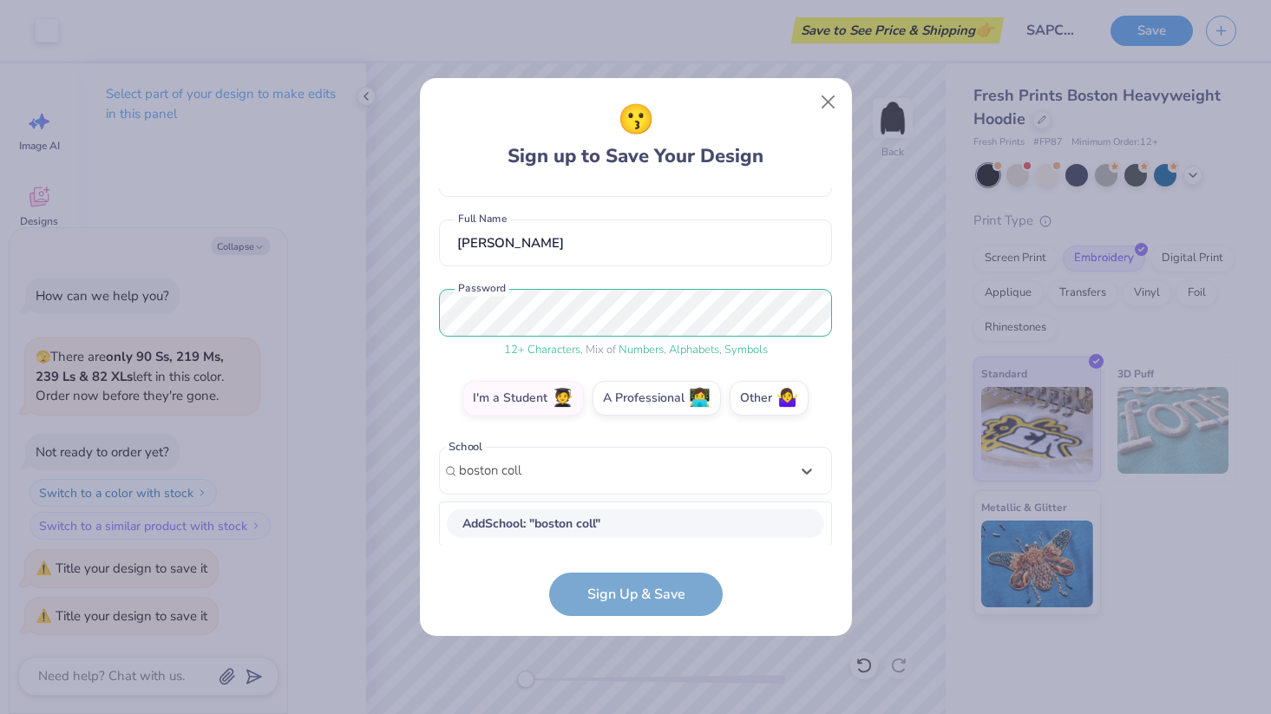
scroll to position [126, 0]
type input "boston college"
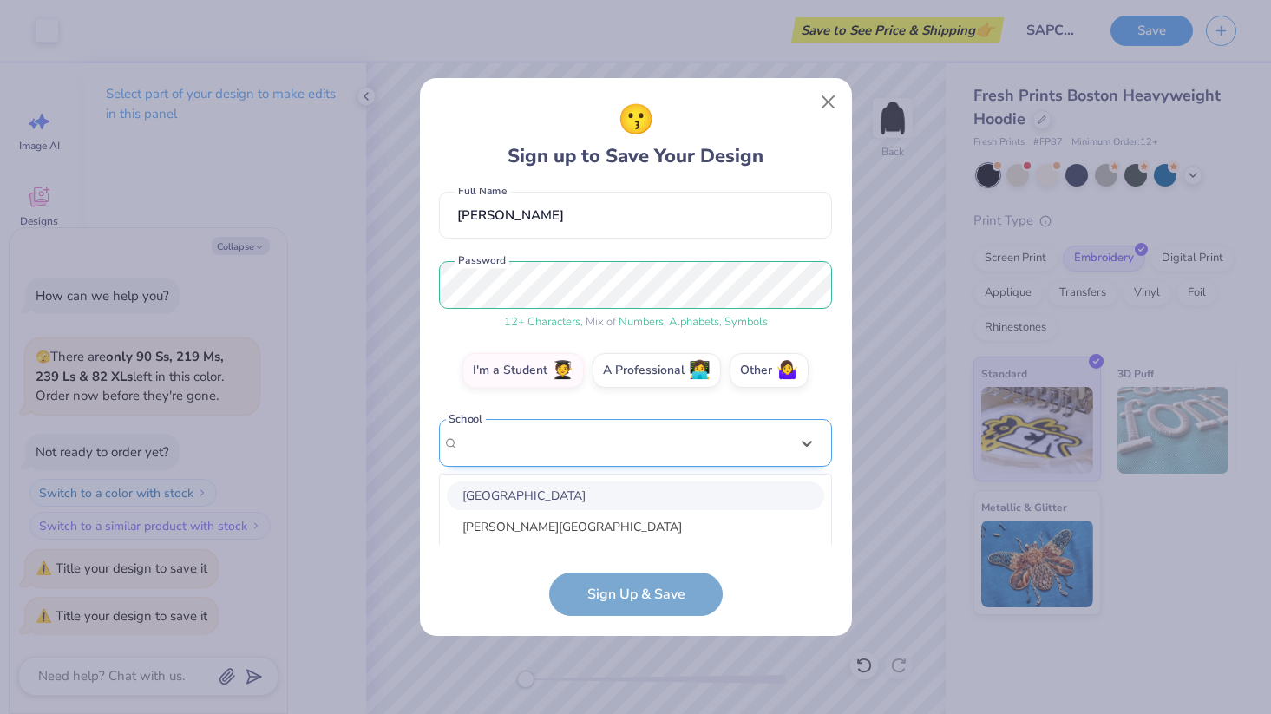
scroll to position [343, 0]
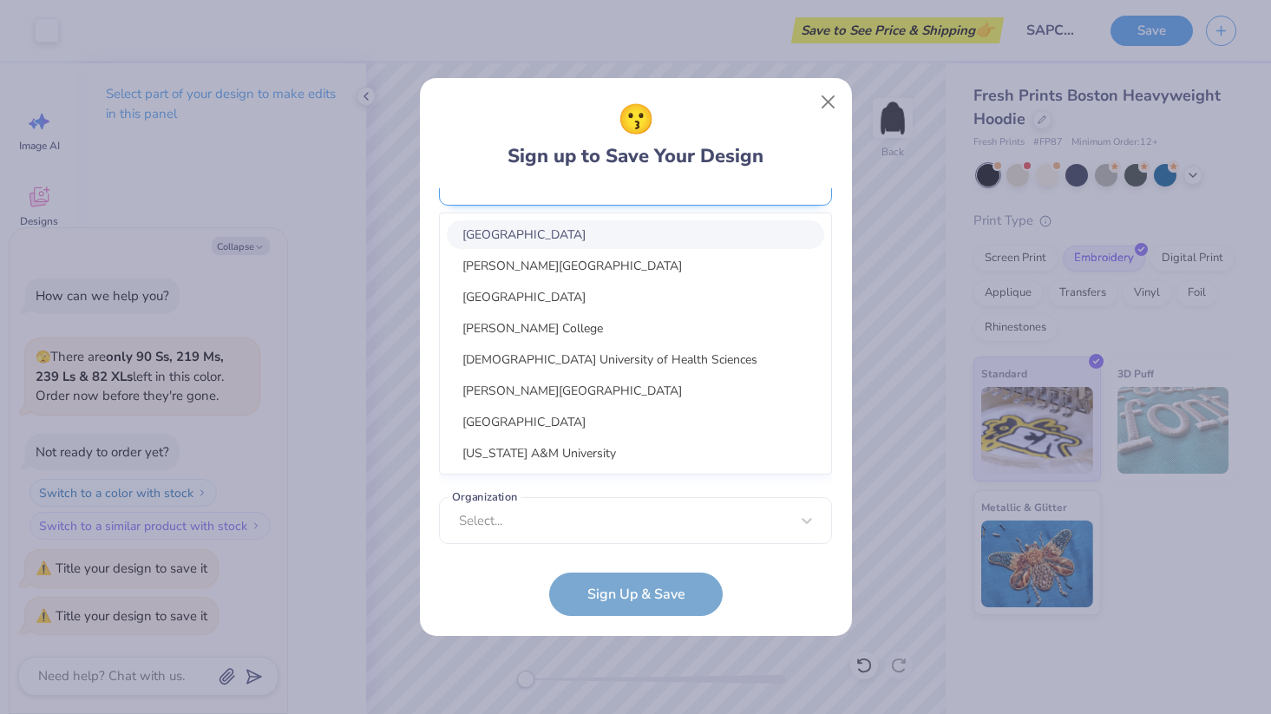
click at [548, 434] on div "option focused, 1 of 30. 30 results available. Use Up and Down to choose option…" at bounding box center [635, 316] width 393 height 317
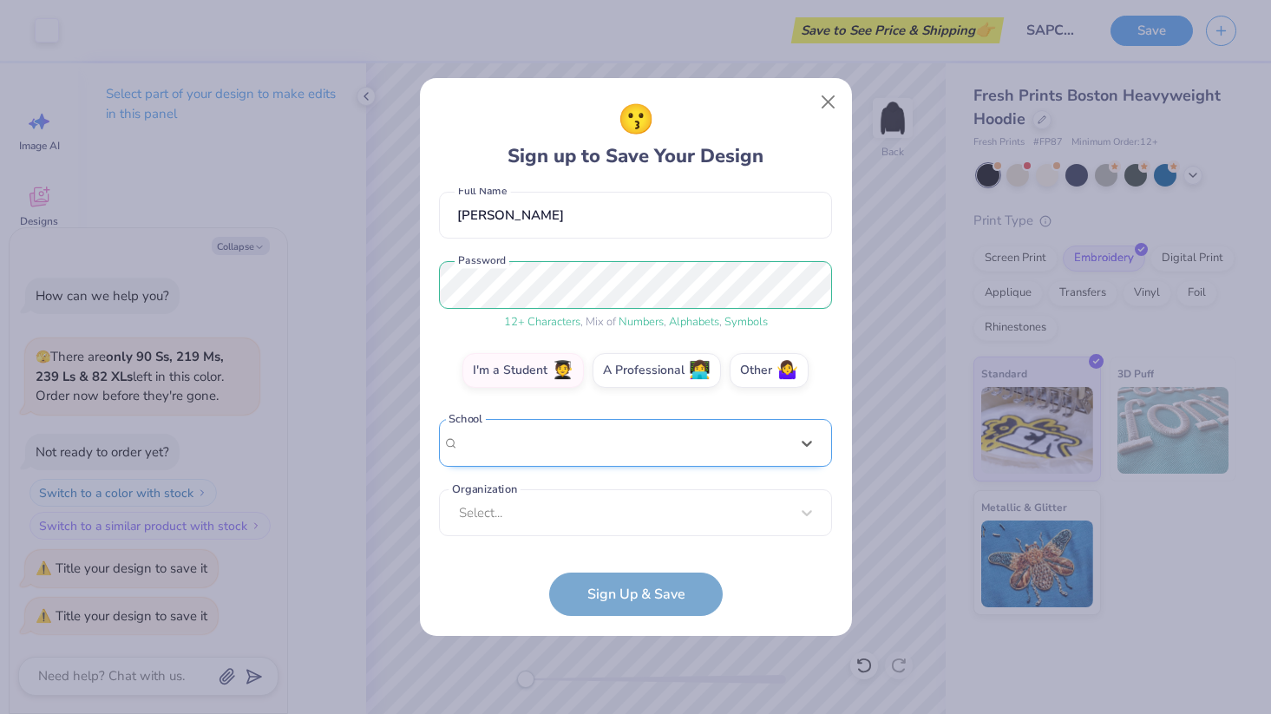
scroll to position [154, 0]
click at [537, 252] on div "katrinabaradi27@gmail.com Email (425) 647-7076 Phone Katrina Baradi Full Name 1…" at bounding box center [635, 366] width 393 height 357
click at [519, 514] on div "Select..." at bounding box center [635, 513] width 393 height 48
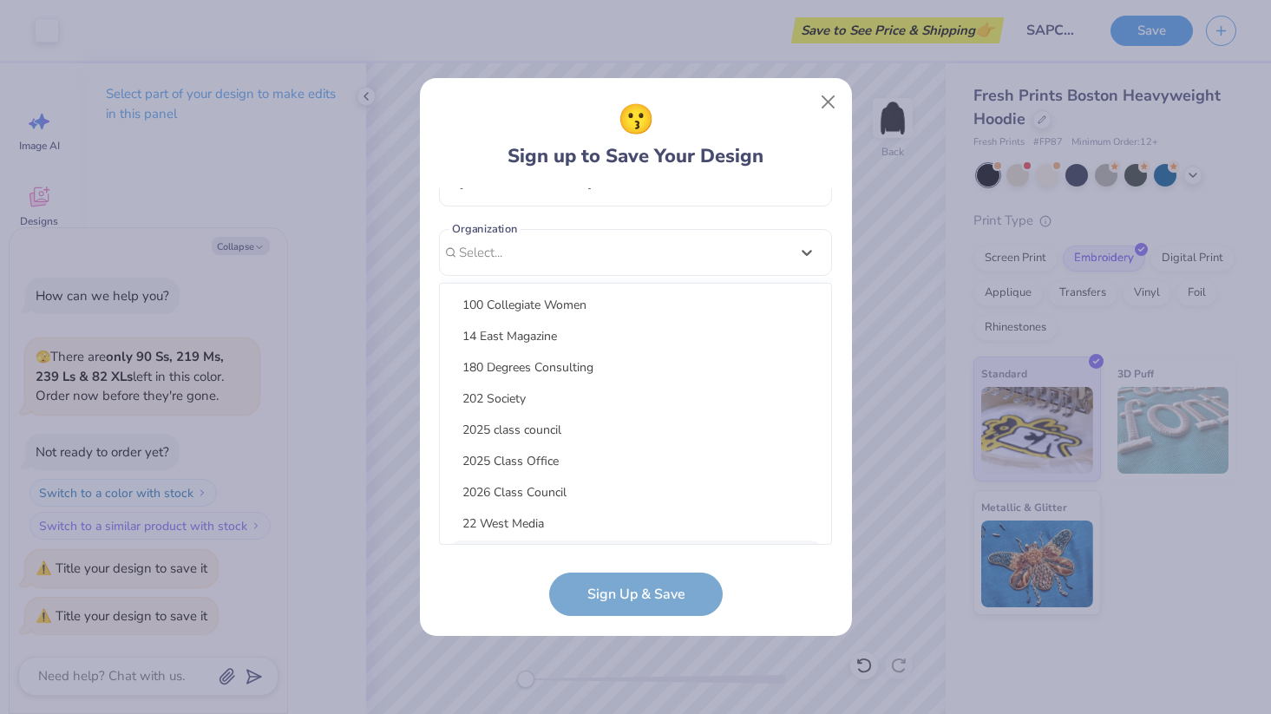
click at [513, 584] on form "katrinabaradi27@gmail.com Email (425) 647-7076 Phone Katrina Baradi Full Name 1…" at bounding box center [635, 402] width 393 height 428
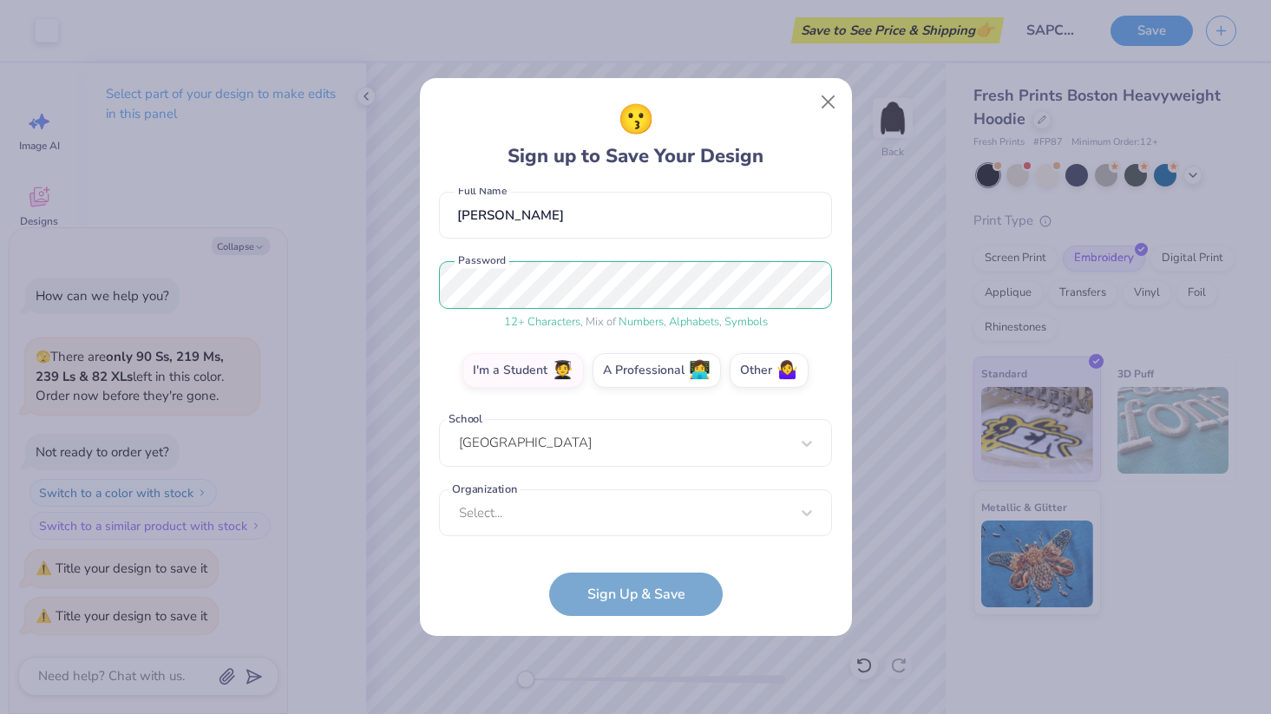
click at [606, 590] on form "katrinabaradi27@gmail.com Email (425) 647-7076 Phone Katrina Baradi Full Name 1…" at bounding box center [635, 402] width 393 height 428
click at [557, 449] on div "boston college" at bounding box center [635, 443] width 393 height 48
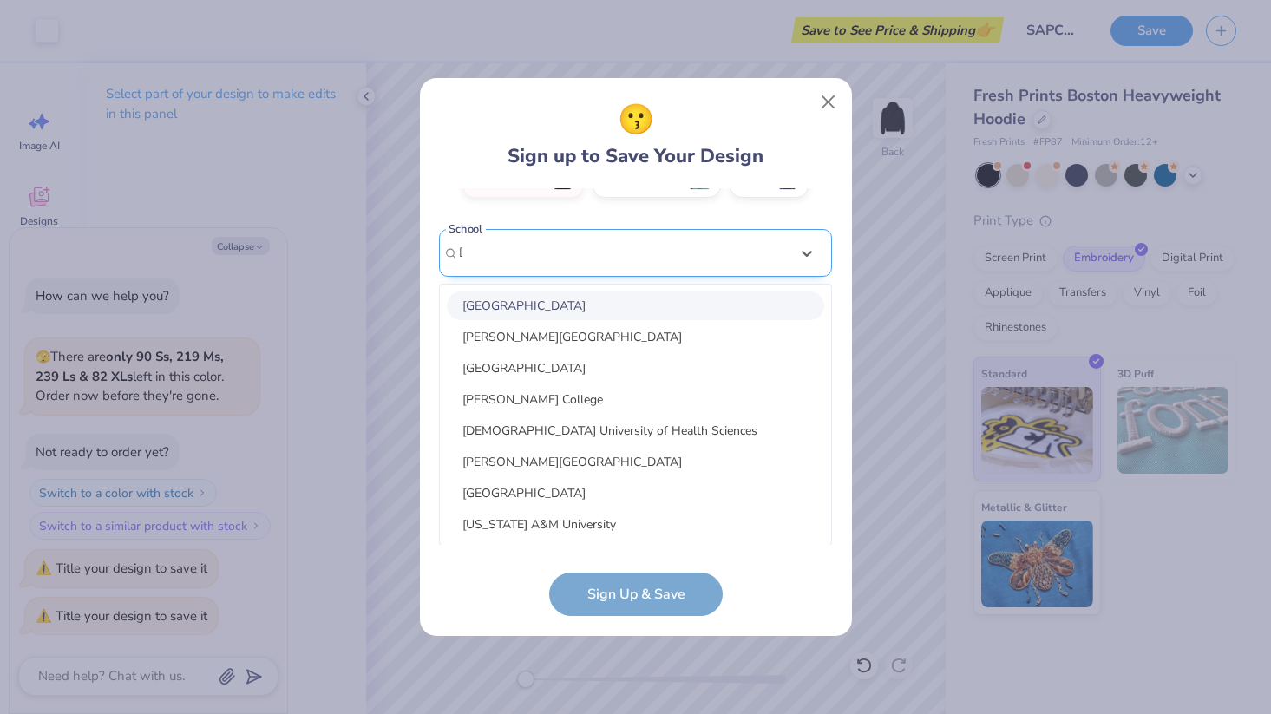
scroll to position [205, 0]
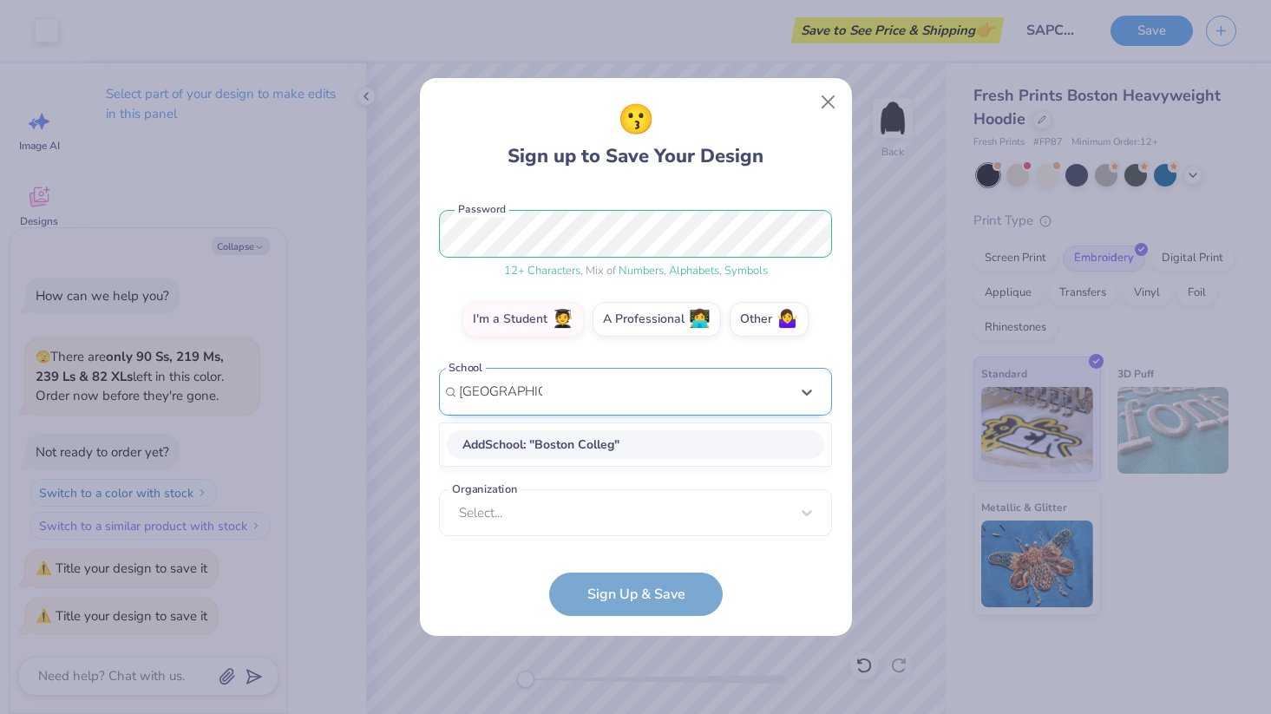
type input "Boston College"
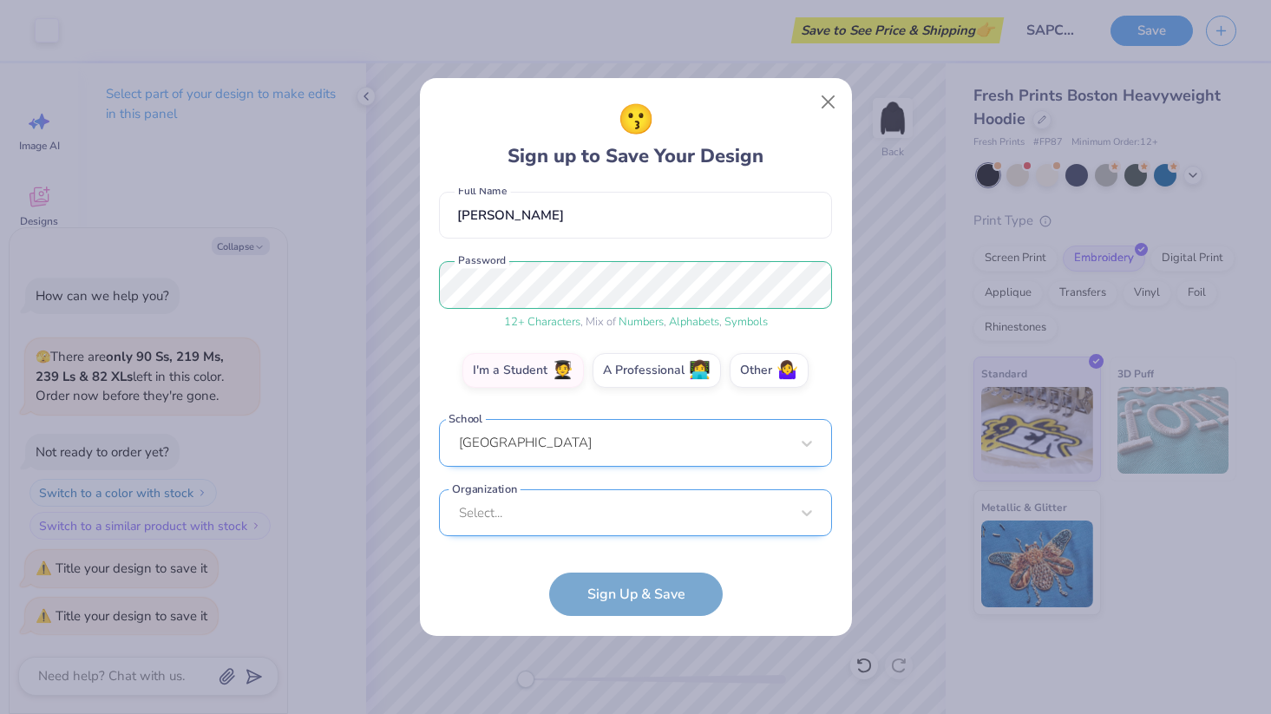
scroll to position [414, 0]
click at [567, 519] on div "Select..." at bounding box center [635, 513] width 393 height 48
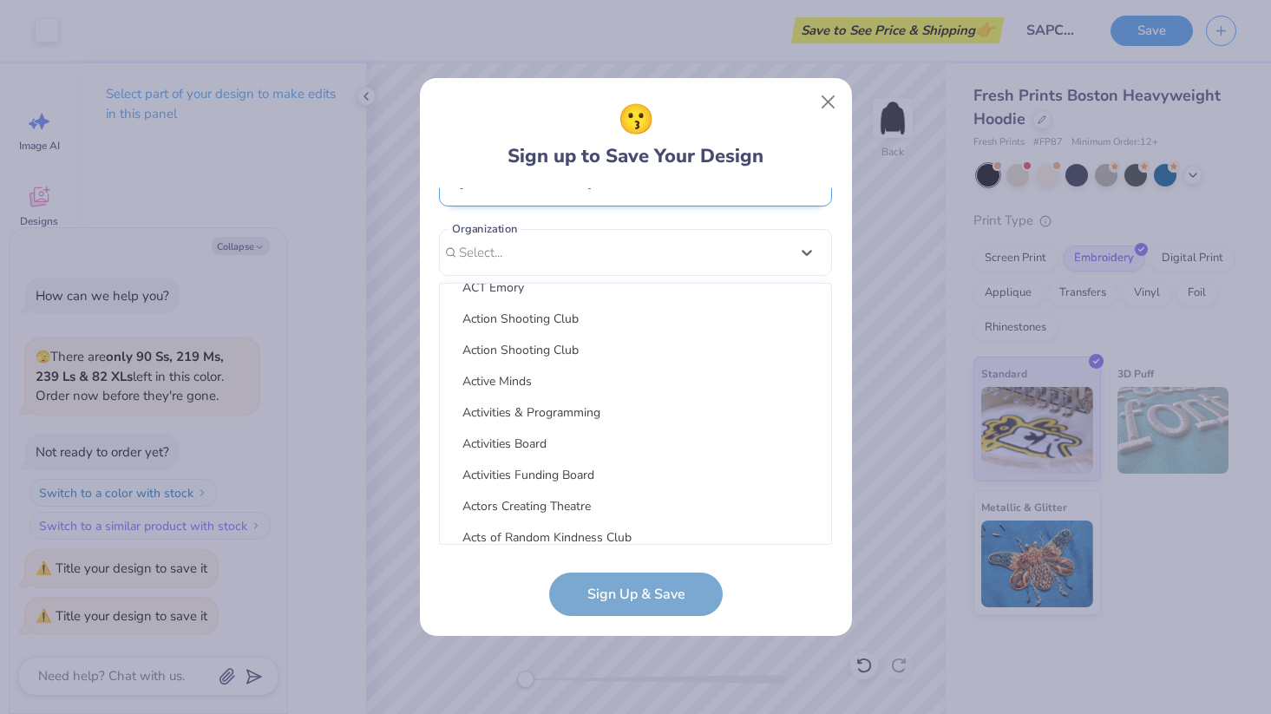
scroll to position [2541, 0]
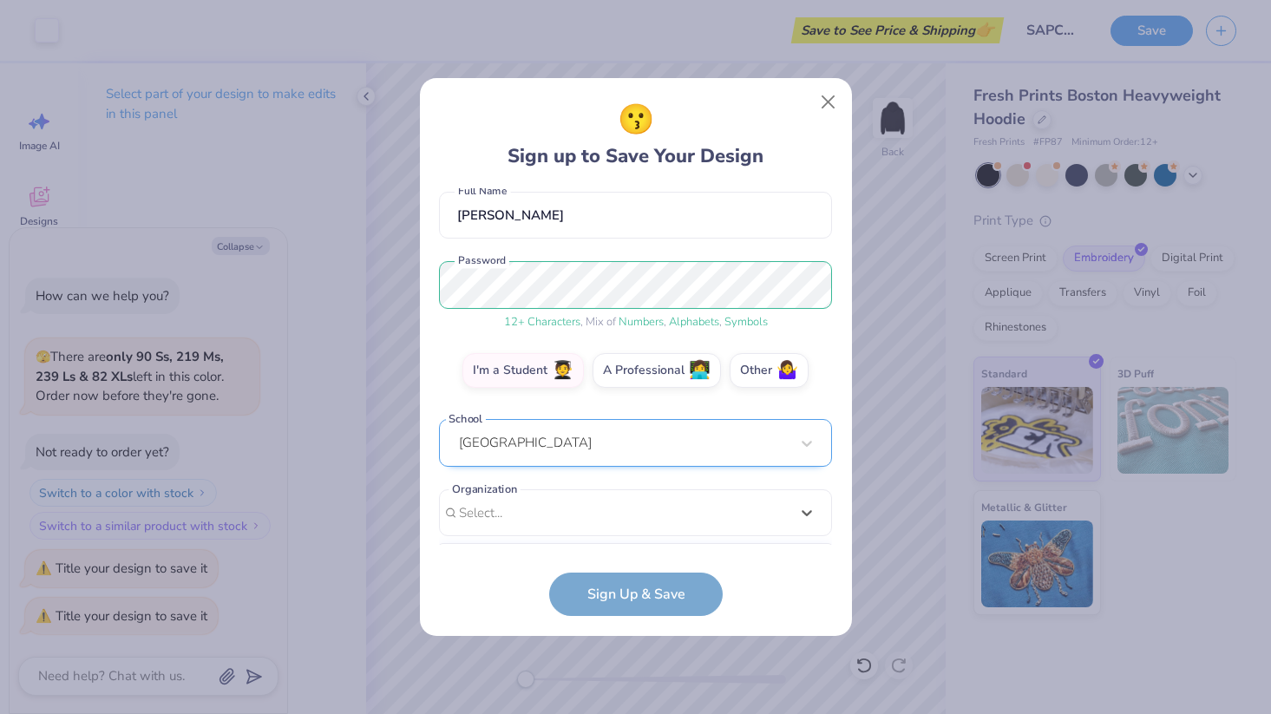
click at [506, 591] on form "katrinabaradi27@gmail.com Email (425) 647-7076 Phone Katrina Baradi Full Name 1…" at bounding box center [635, 402] width 393 height 428
click at [545, 454] on div "Boston College" at bounding box center [635, 443] width 393 height 48
click at [502, 559] on form "katrinabaradi27@gmail.com Email (425) 647-7076 Phone Katrina Baradi Full Name 1…" at bounding box center [635, 402] width 393 height 428
click at [757, 378] on label "Other 🤷‍♀️" at bounding box center [768, 367] width 79 height 35
click at [641, 523] on input "Other 🤷‍♀️" at bounding box center [635, 528] width 11 height 11
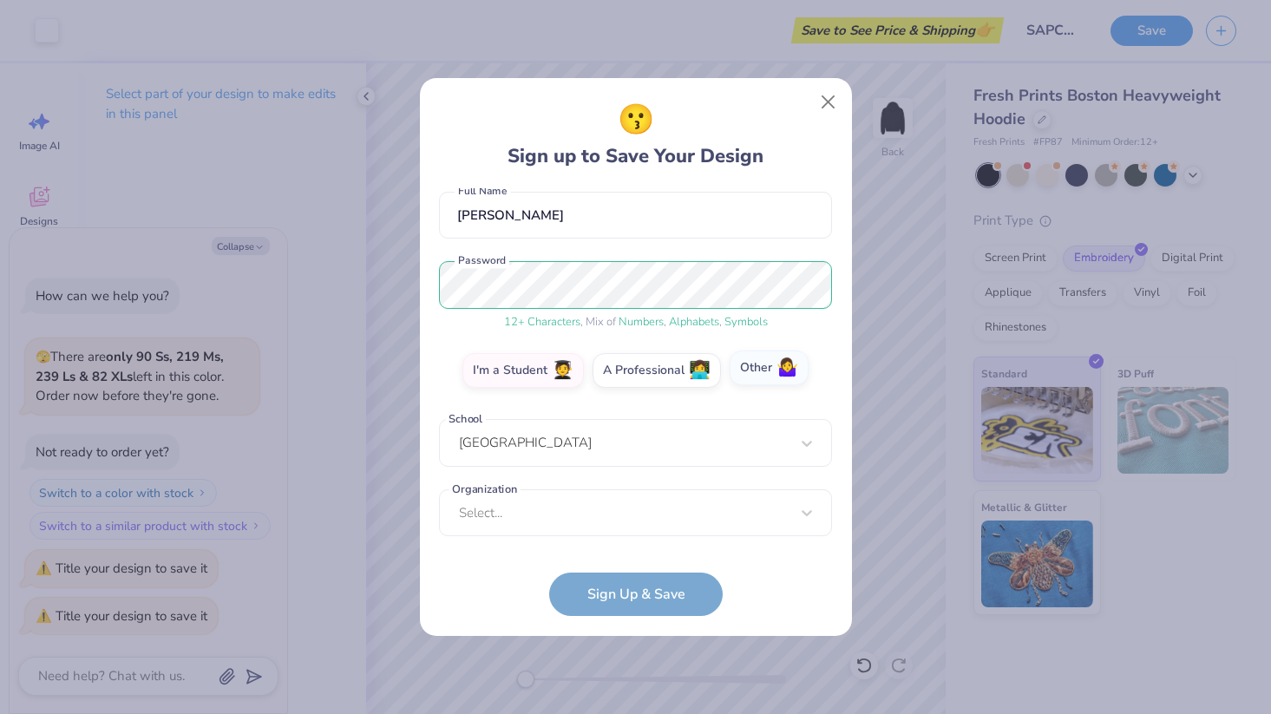
scroll to position [83, 0]
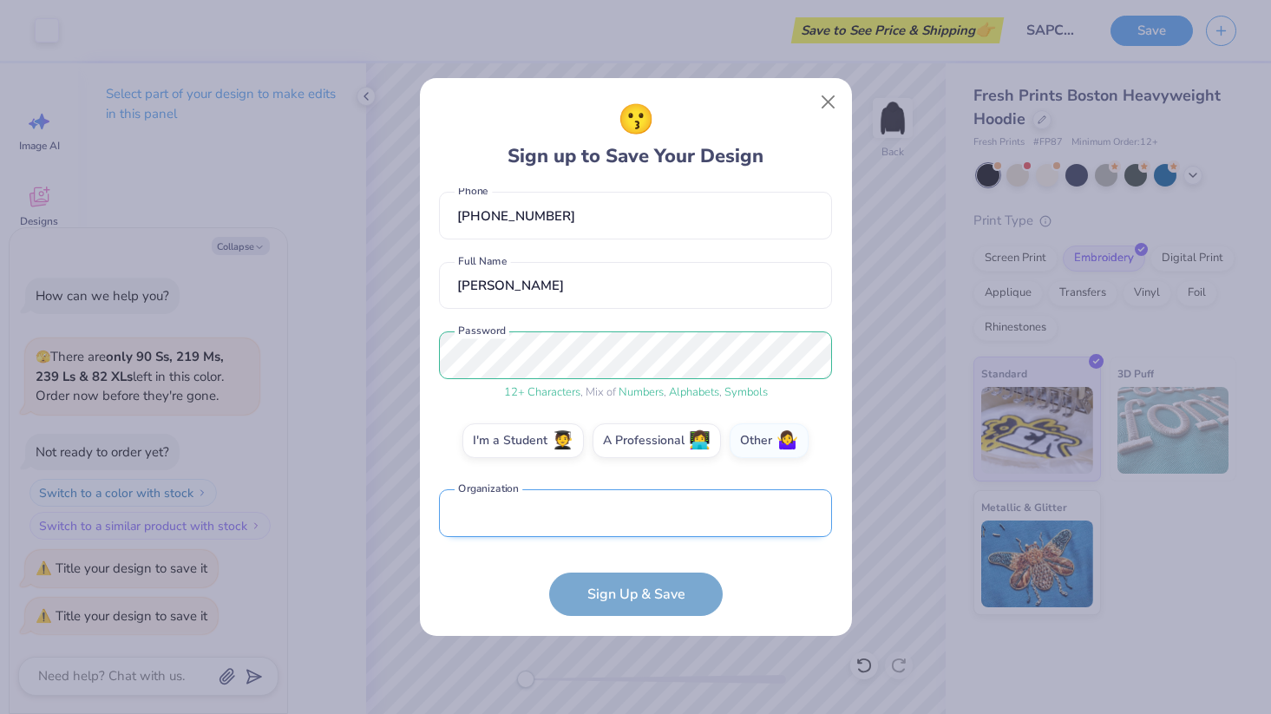
click at [548, 519] on input "text" at bounding box center [635, 513] width 393 height 48
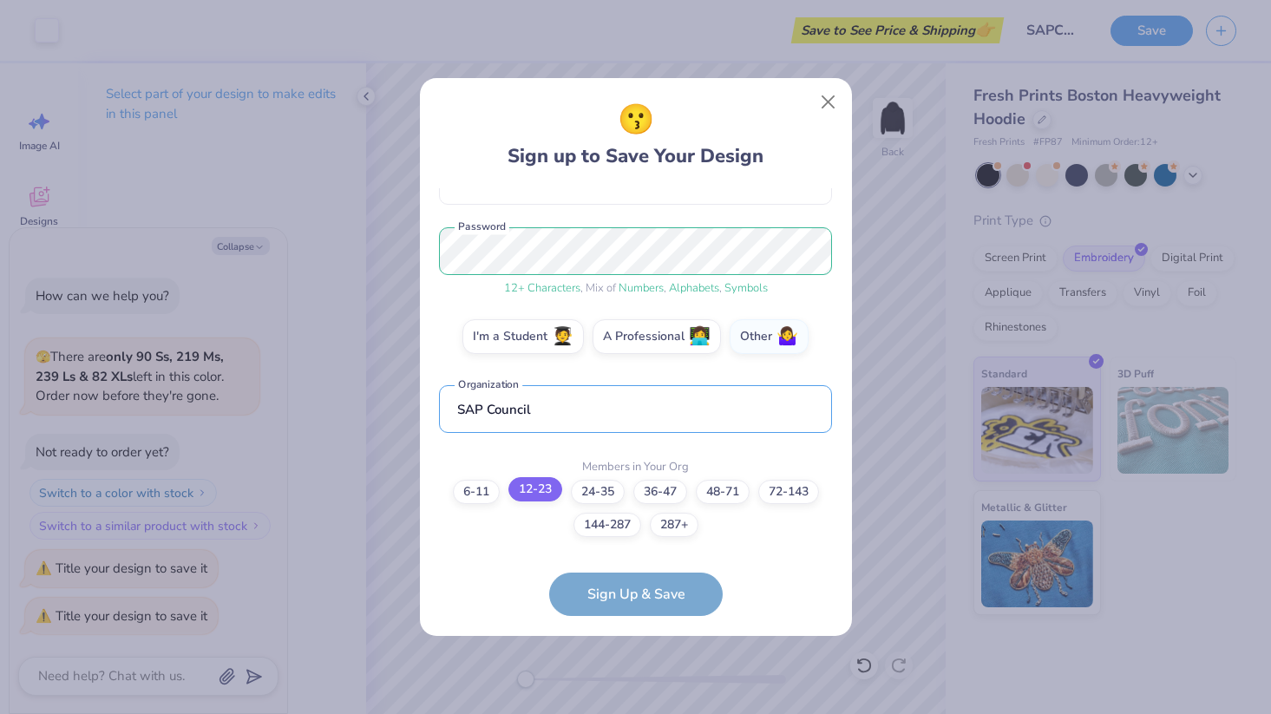
type input "SAP Council"
click at [544, 493] on label "12-23" at bounding box center [535, 489] width 54 height 24
click at [630, 690] on input "12-23" at bounding box center [635, 695] width 11 height 11
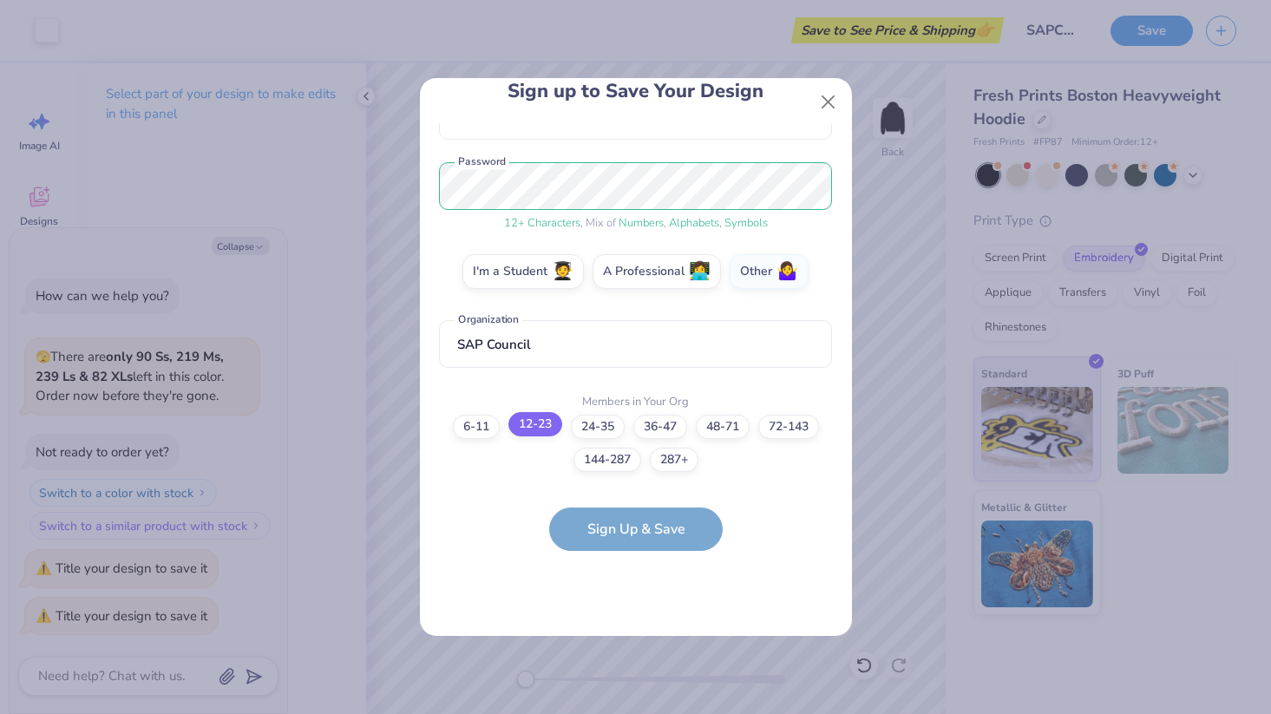
scroll to position [0, 0]
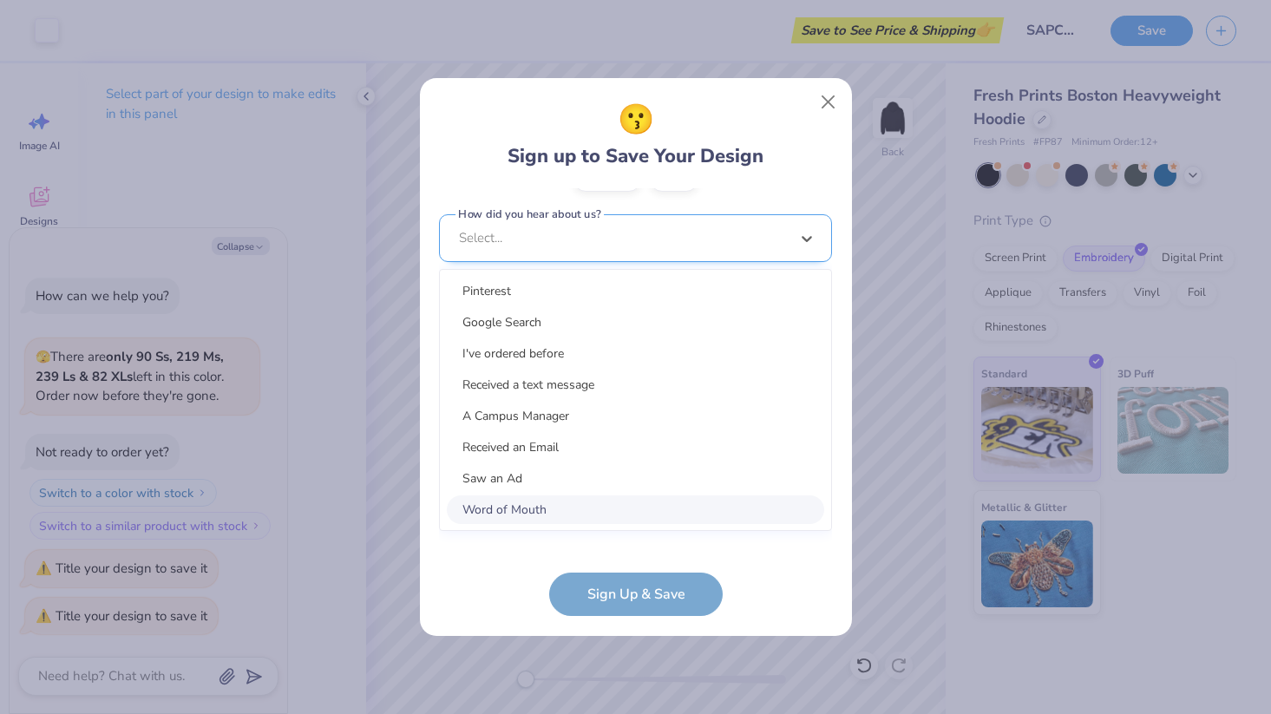
click at [586, 514] on div "option Word of Mouth focused, 8 of 15. 15 results available. Use Up and Down to…" at bounding box center [635, 372] width 393 height 317
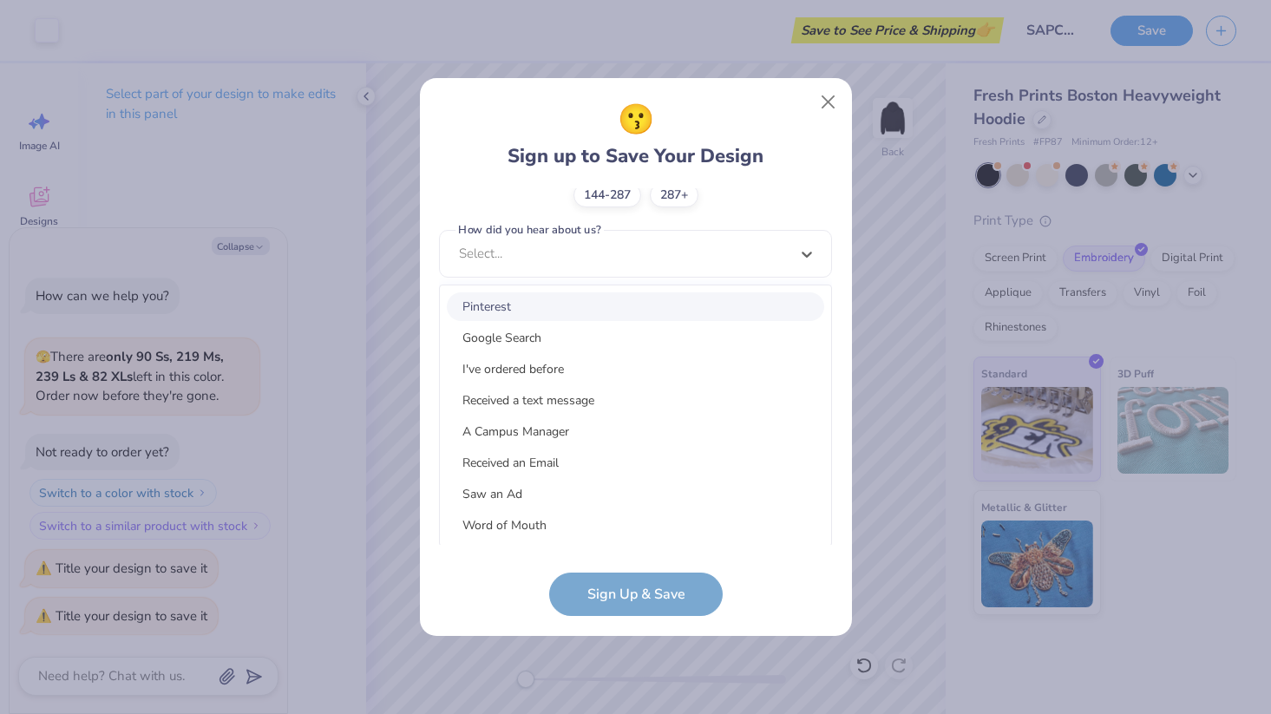
click at [567, 303] on div "Pinterest" at bounding box center [635, 306] width 377 height 29
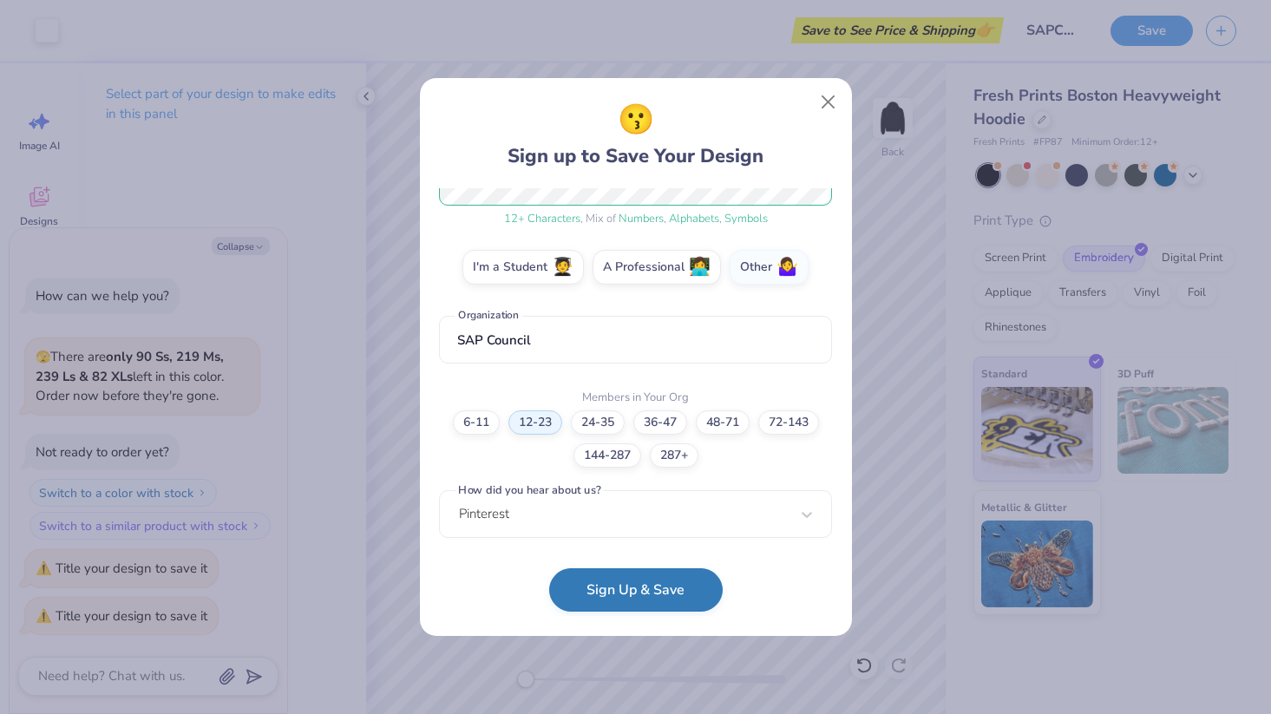
click at [585, 591] on button "Sign Up & Save" at bounding box center [635, 589] width 173 height 43
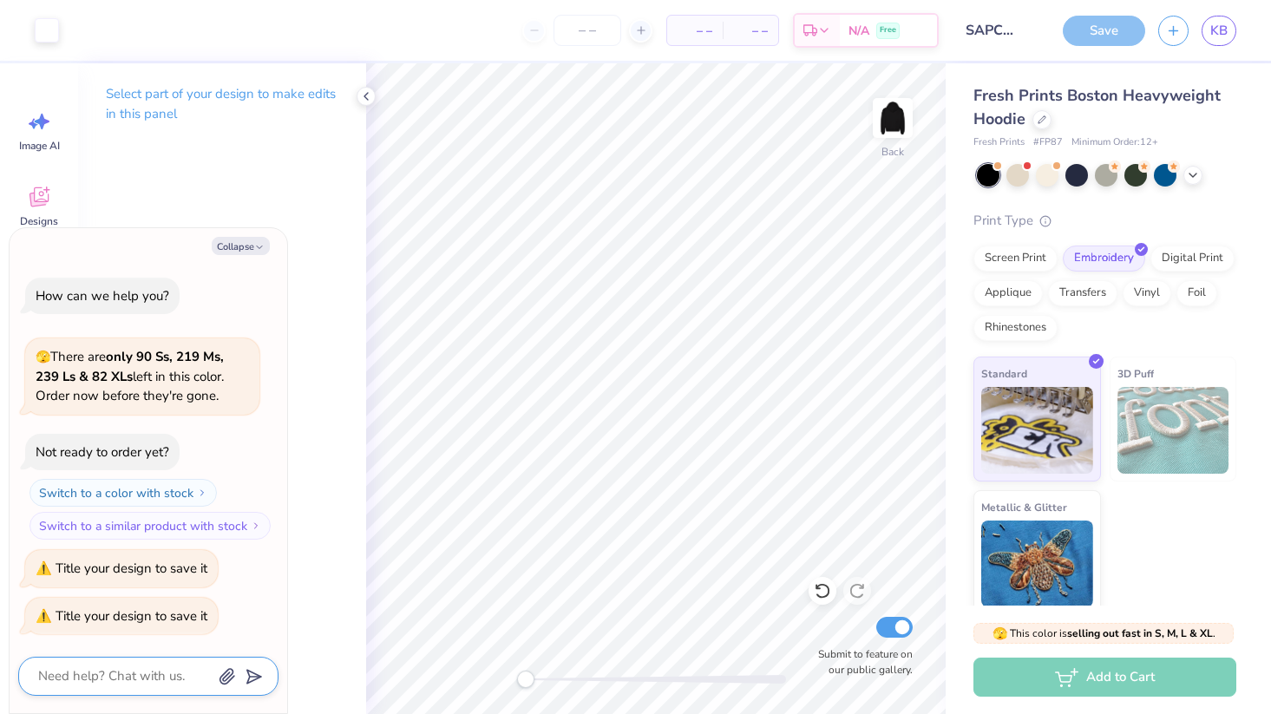
scroll to position [12, 0]
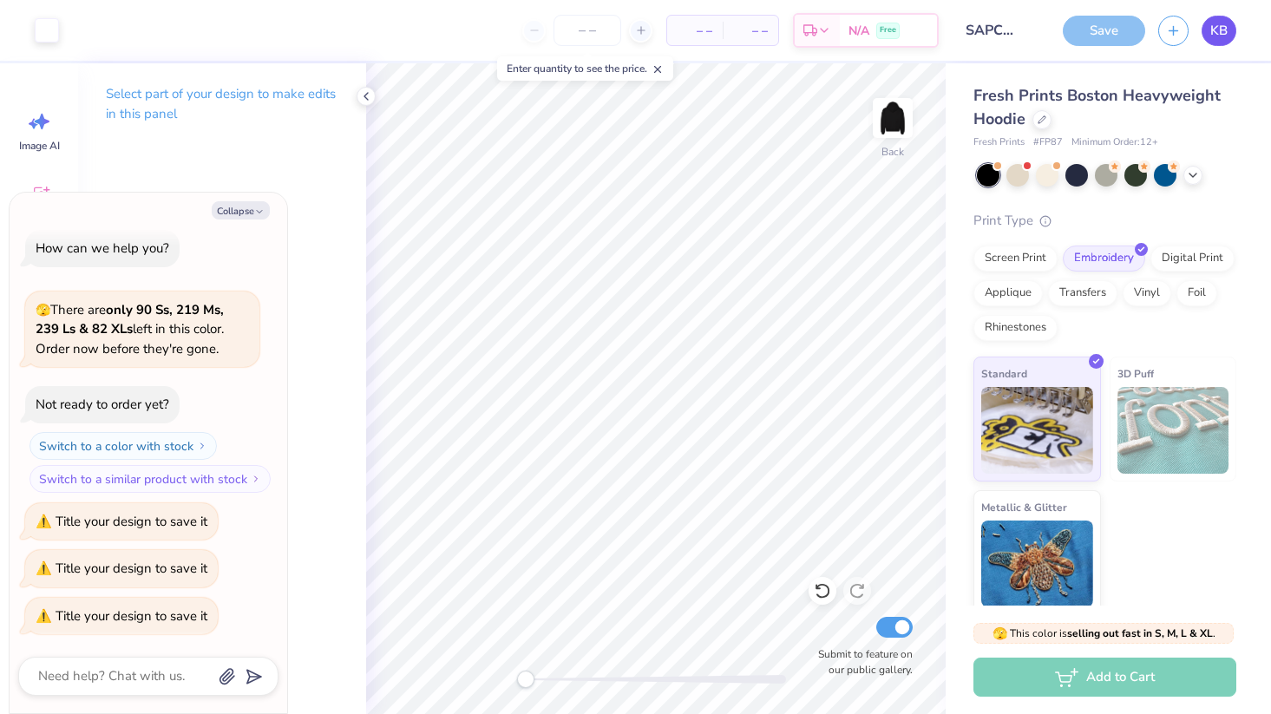
click at [1215, 23] on span "KB" at bounding box center [1218, 31] width 17 height 20
type textarea "x"
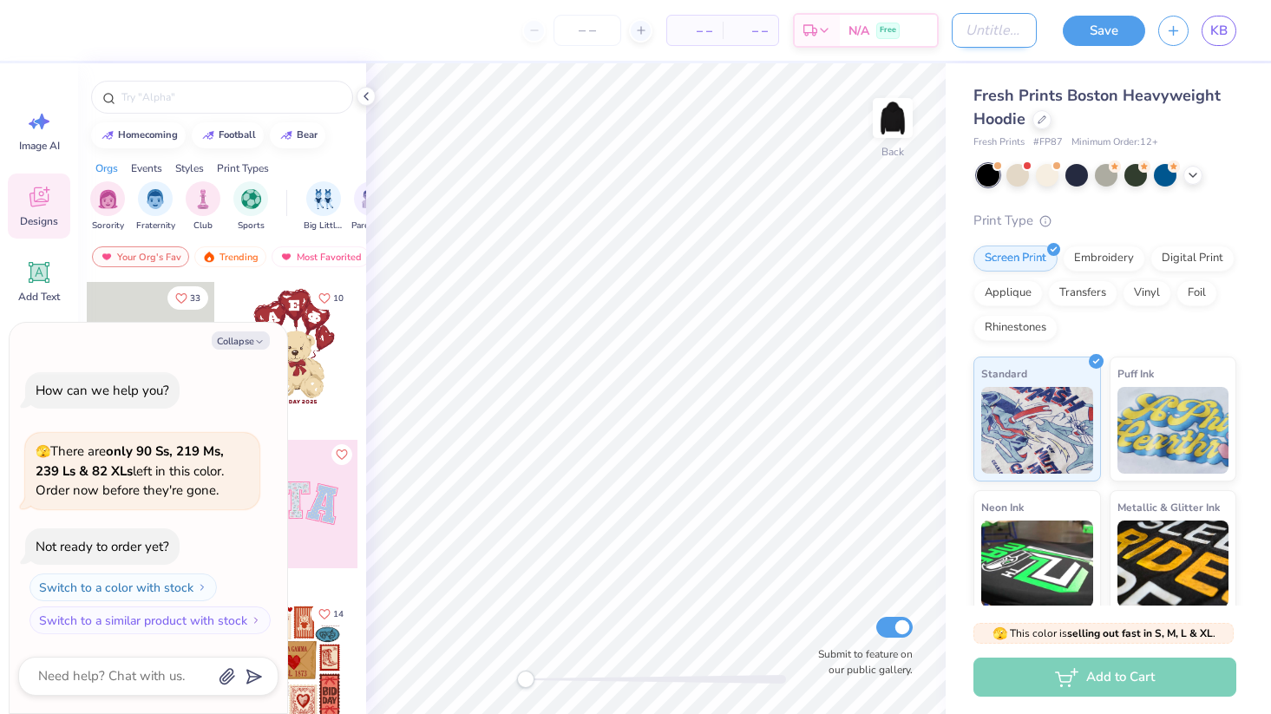
click at [1006, 24] on input "Design Title" at bounding box center [993, 30] width 85 height 35
click at [1202, 27] on link "KB" at bounding box center [1218, 31] width 35 height 30
